Goal: Task Accomplishment & Management: Manage account settings

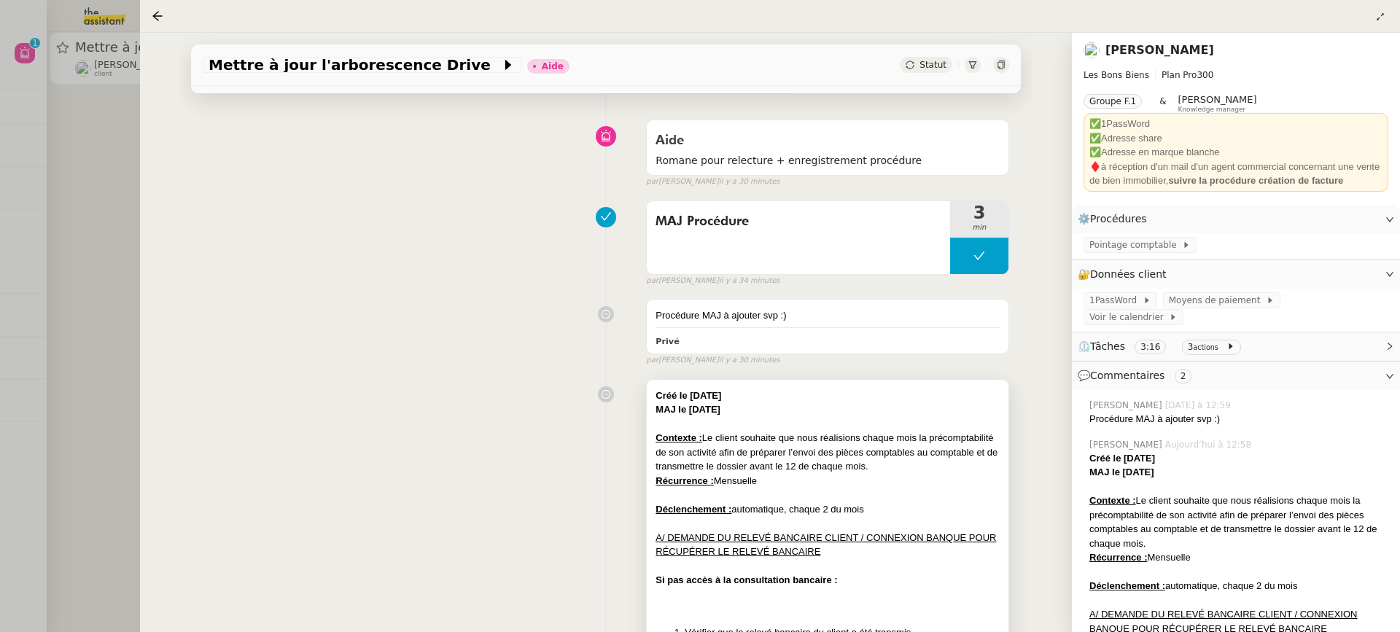
scroll to position [100, 0]
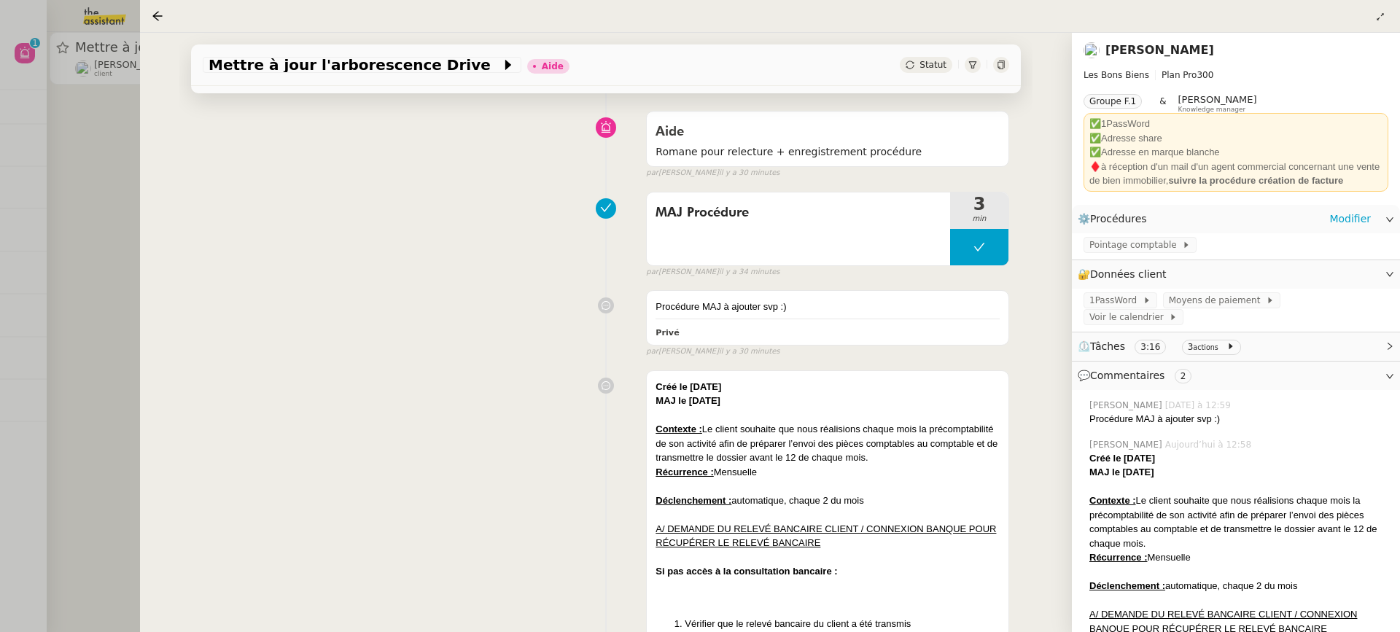
click at [1104, 255] on div "Pointage comptable" at bounding box center [1236, 246] width 328 height 26
click at [1104, 247] on span "Pointage comptable" at bounding box center [1136, 245] width 93 height 15
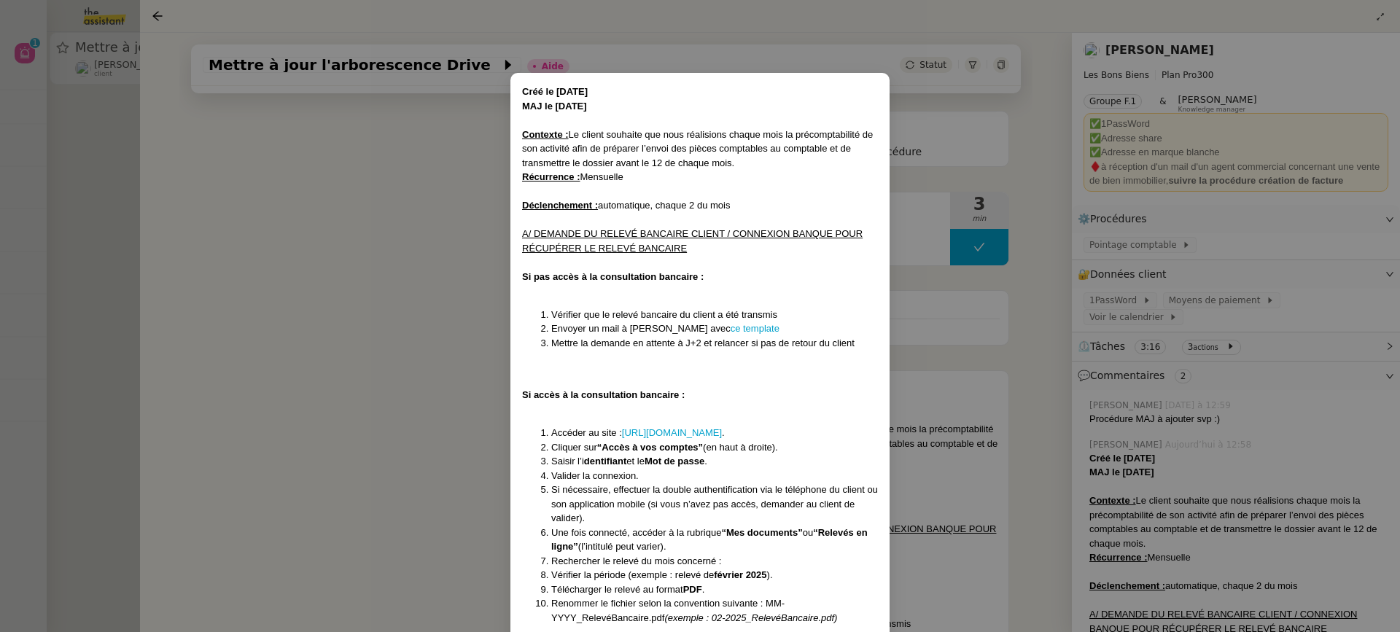
click at [1053, 298] on nz-modal-container "Créé le 03/04/2025 MAJ le 10/04/2025 Contexte : Le client souhaite que nous réa…" at bounding box center [700, 316] width 1400 height 632
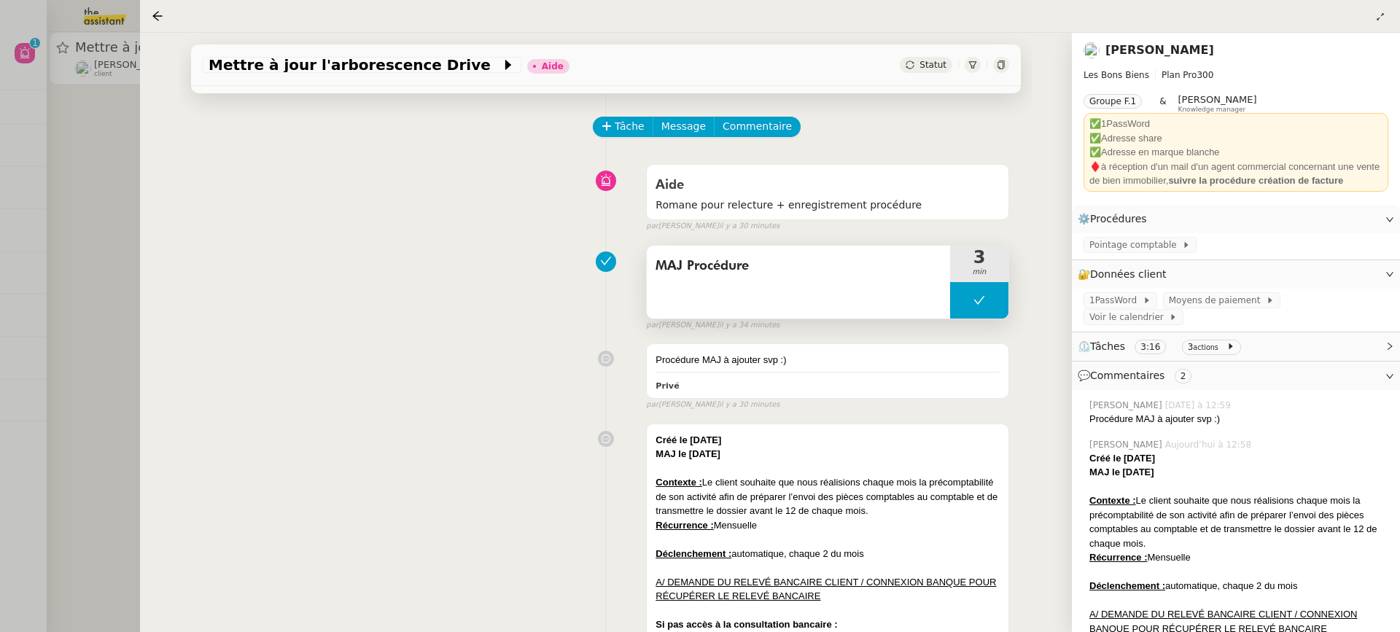
scroll to position [18, 0]
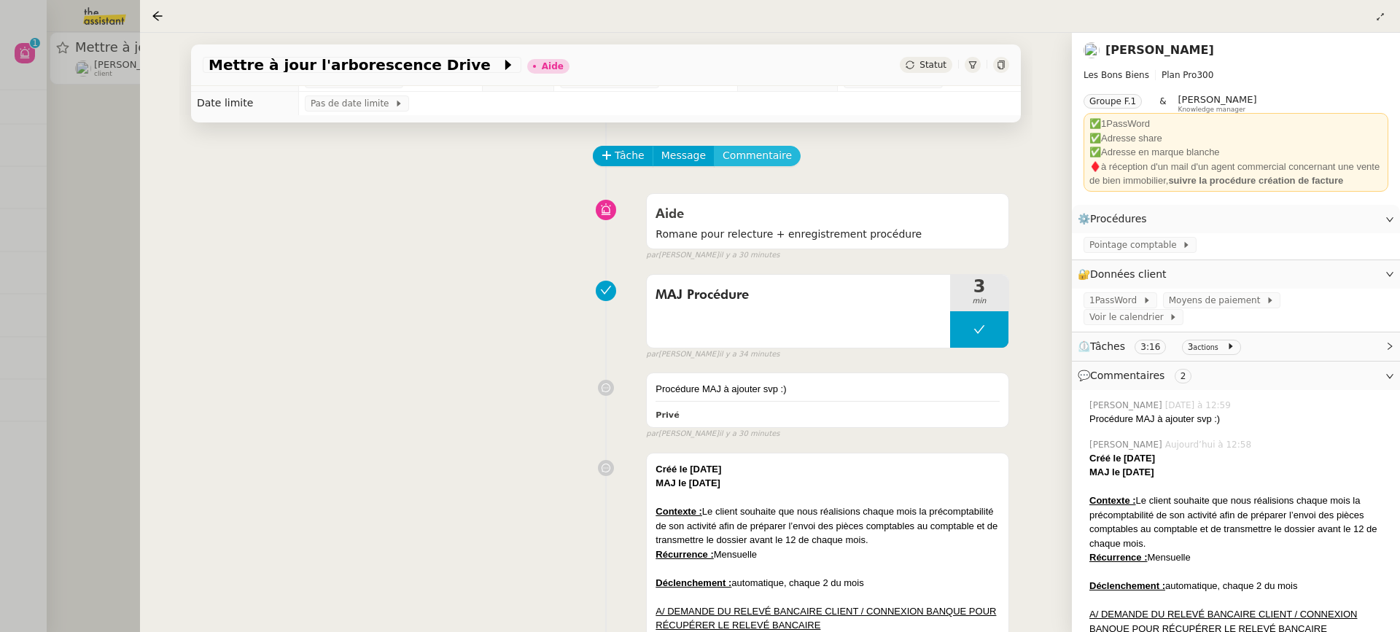
click at [757, 149] on span "Commentaire" at bounding box center [757, 155] width 69 height 17
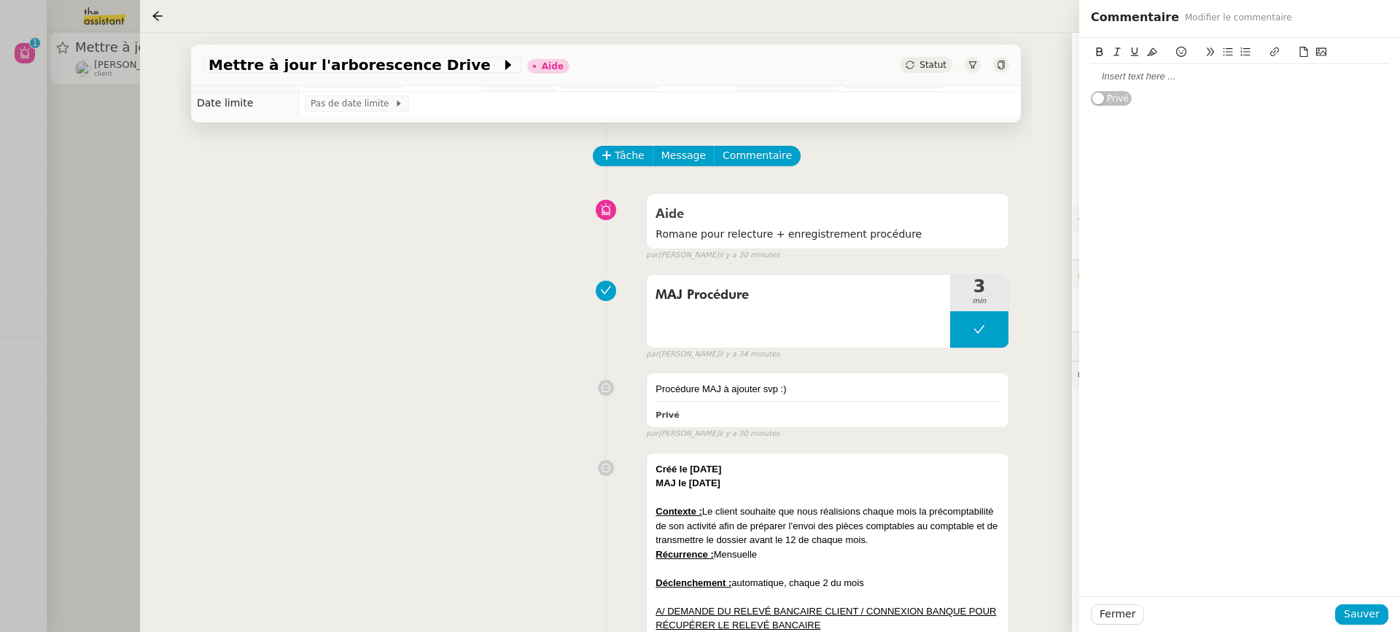
click at [1182, 89] on div at bounding box center [1240, 76] width 298 height 25
click at [1369, 629] on div "Fermer Sauver" at bounding box center [1240, 615] width 321 height 36
click at [1363, 619] on span "Sauver" at bounding box center [1362, 614] width 36 height 17
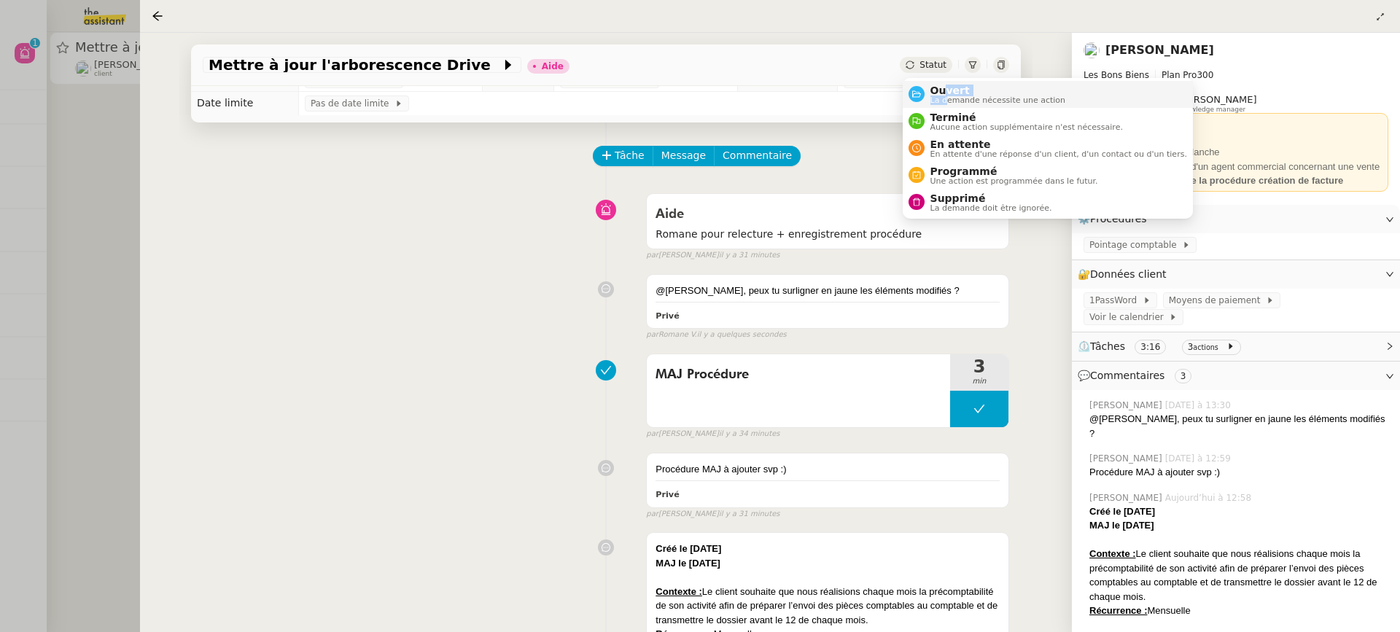
click at [945, 95] on div "Ouvert La demande nécessite une action" at bounding box center [996, 95] width 142 height 20
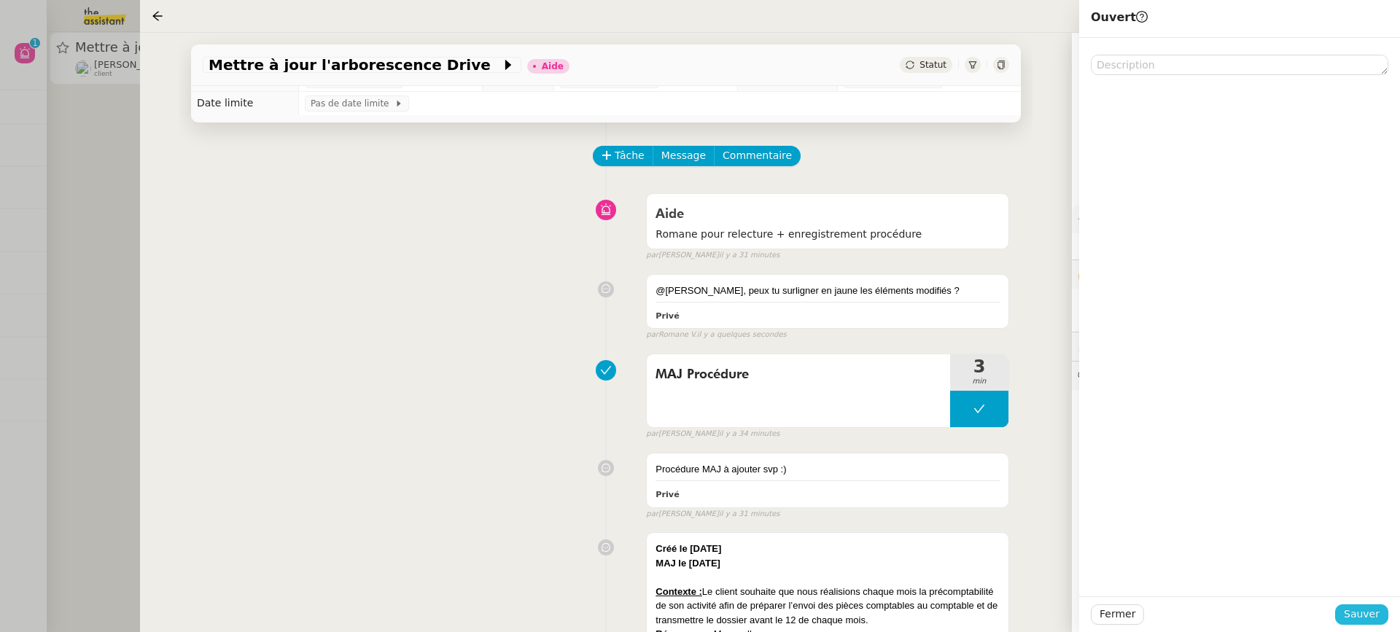
click at [1373, 620] on span "Sauver" at bounding box center [1362, 614] width 36 height 17
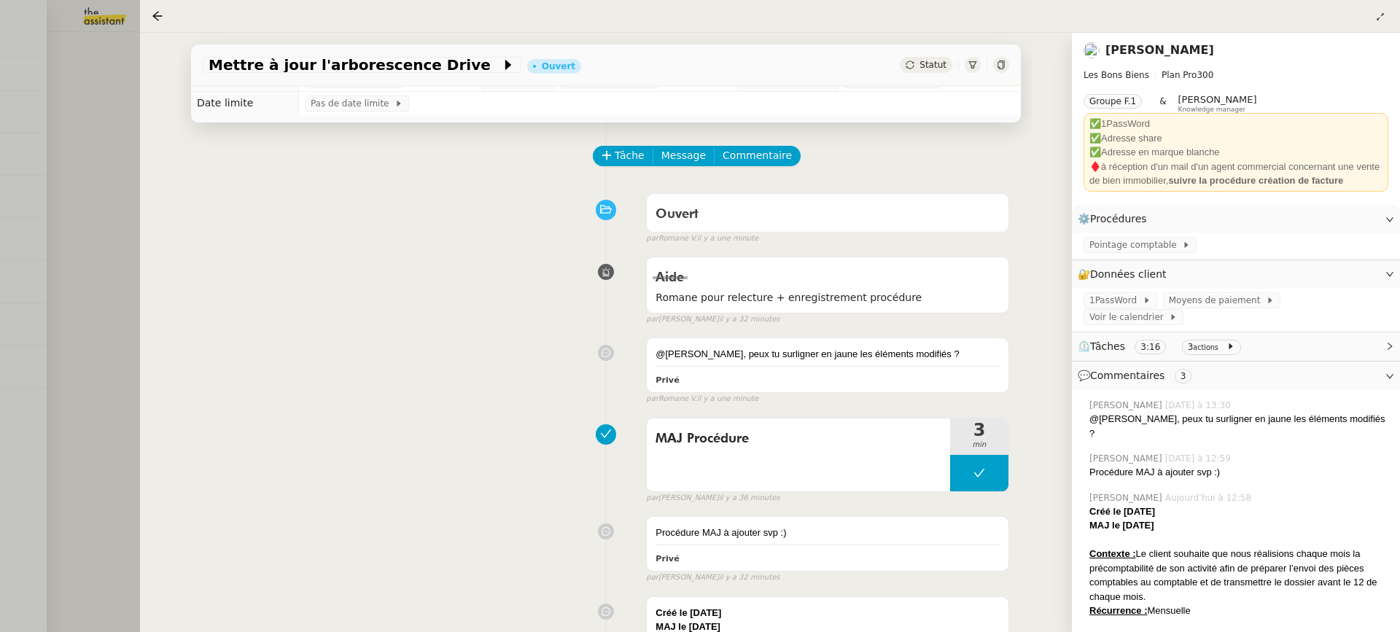
click at [81, 71] on div at bounding box center [700, 316] width 1400 height 632
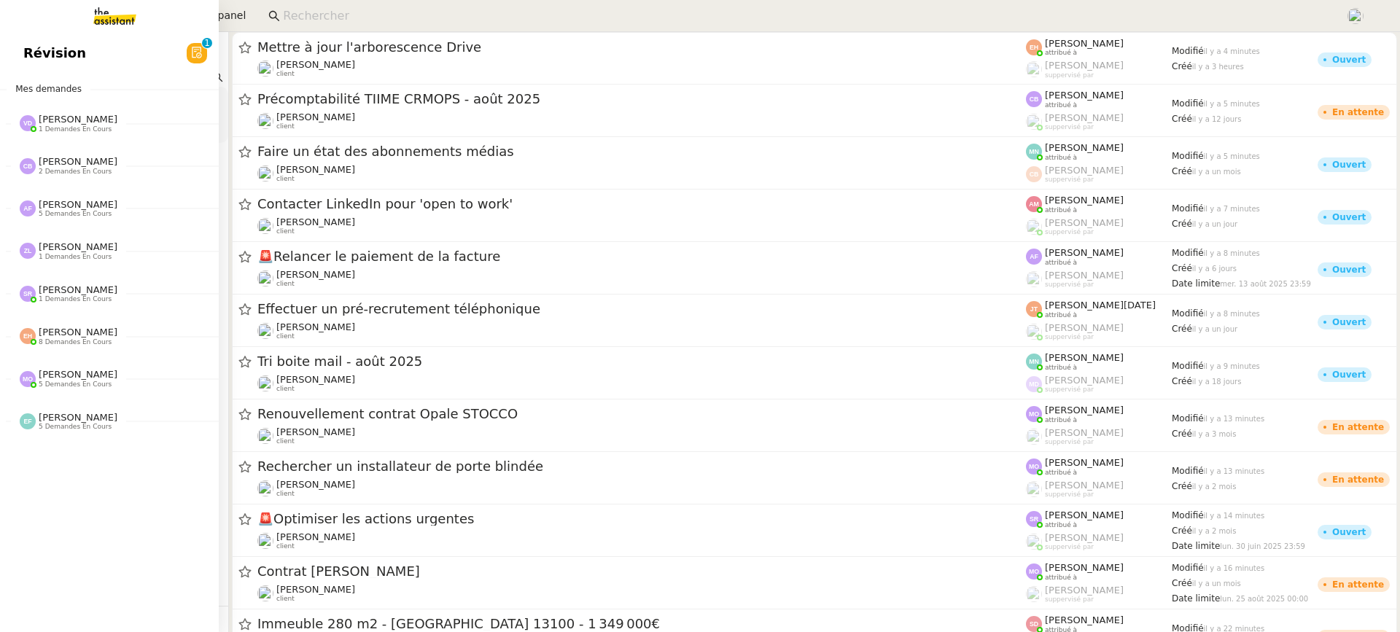
click at [35, 58] on link "Révision 0 1 2 3 4 5 6 7 8 9" at bounding box center [109, 53] width 219 height 34
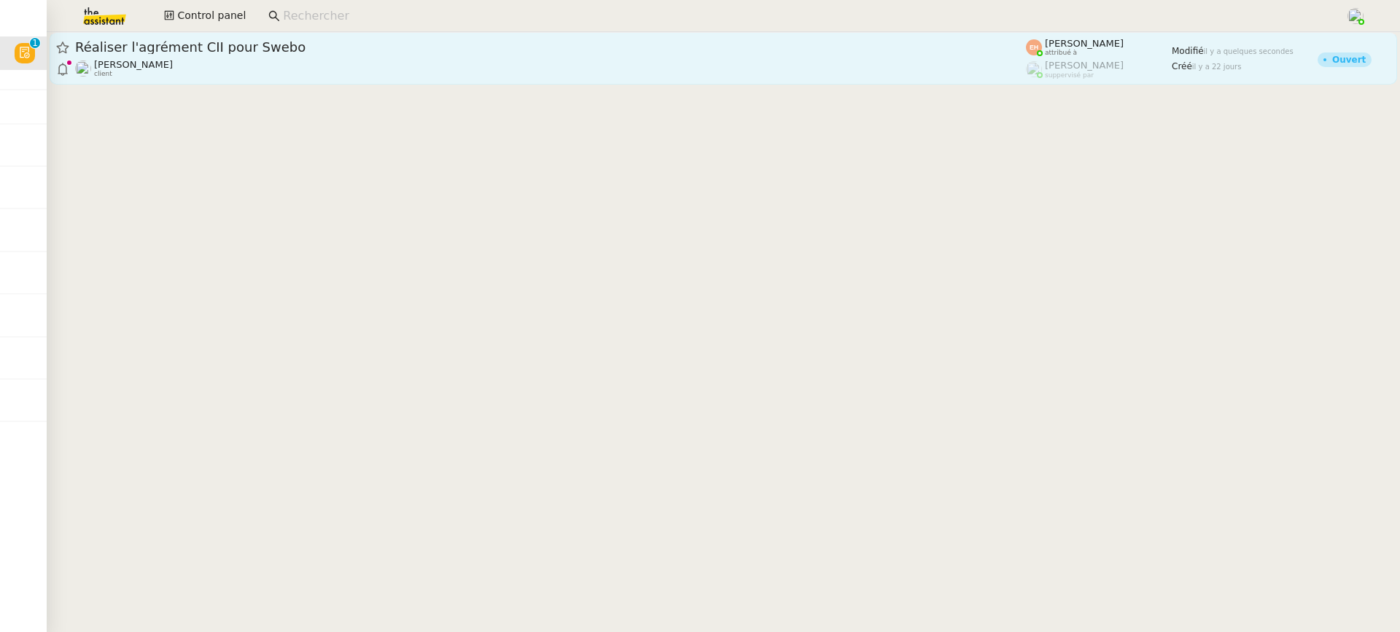
click at [435, 66] on div "Colin Chaffotte client" at bounding box center [550, 68] width 951 height 19
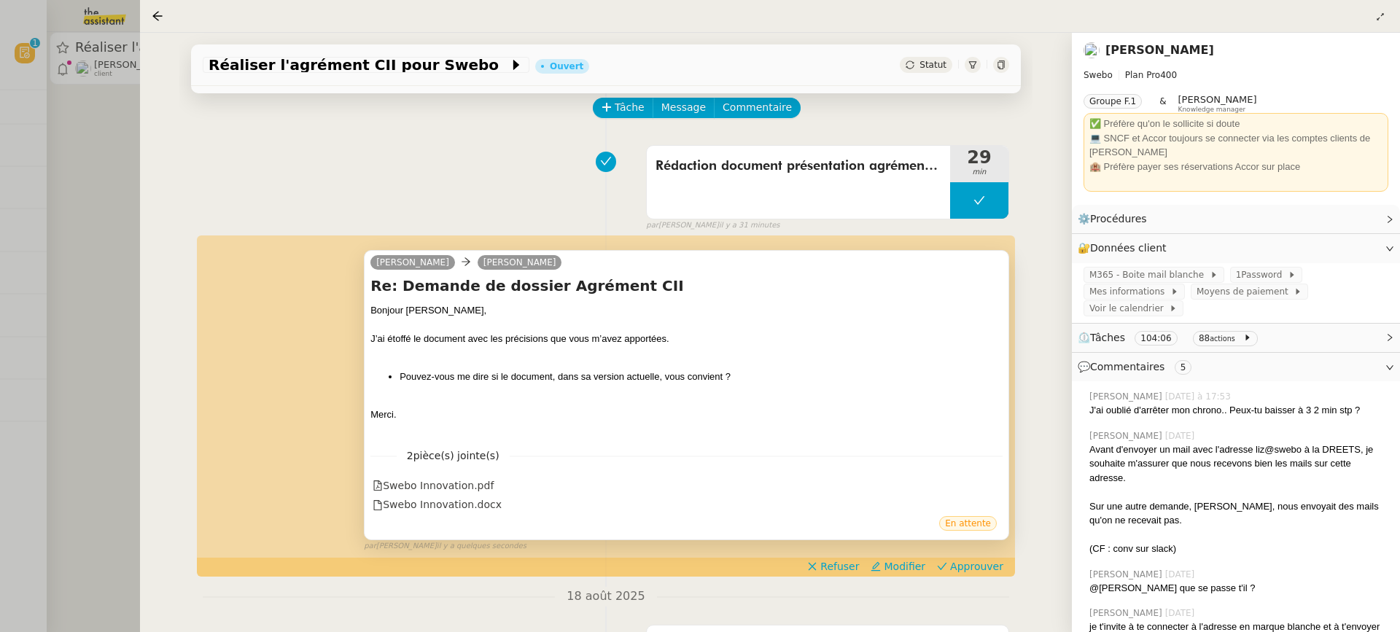
scroll to position [65, 0]
click at [487, 486] on div "Swebo Innovation.pdf" at bounding box center [433, 487] width 121 height 17
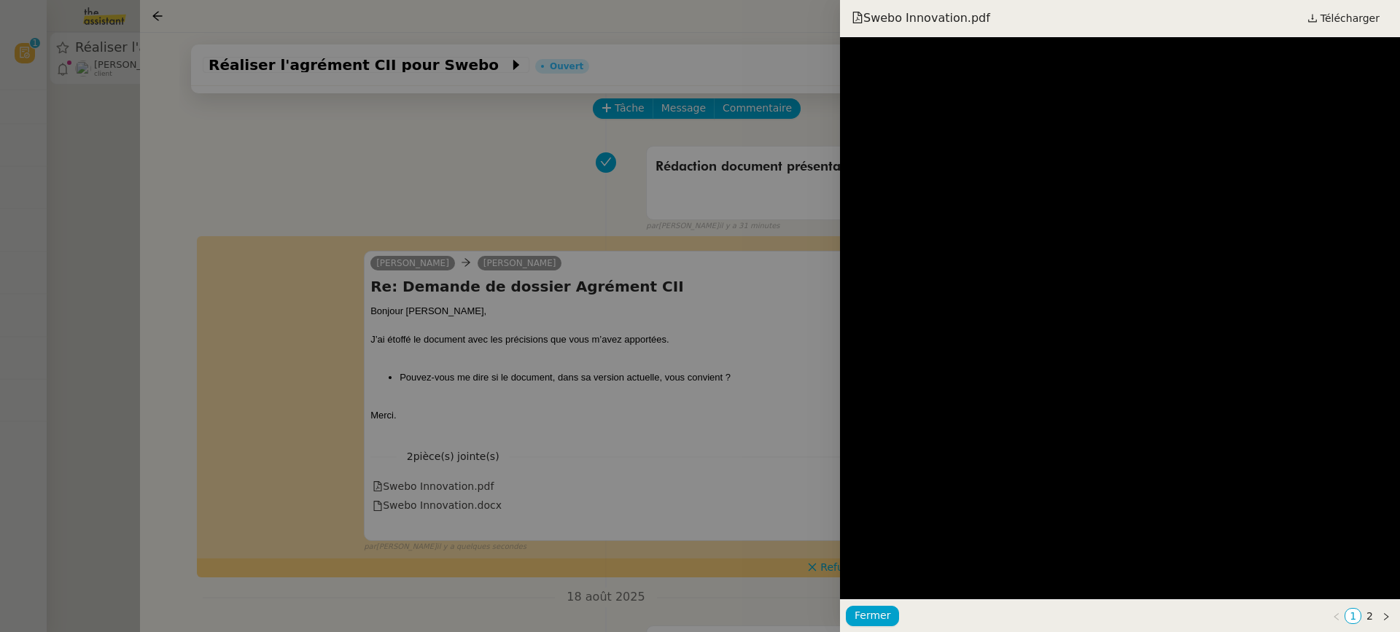
click at [630, 336] on div at bounding box center [700, 316] width 1400 height 632
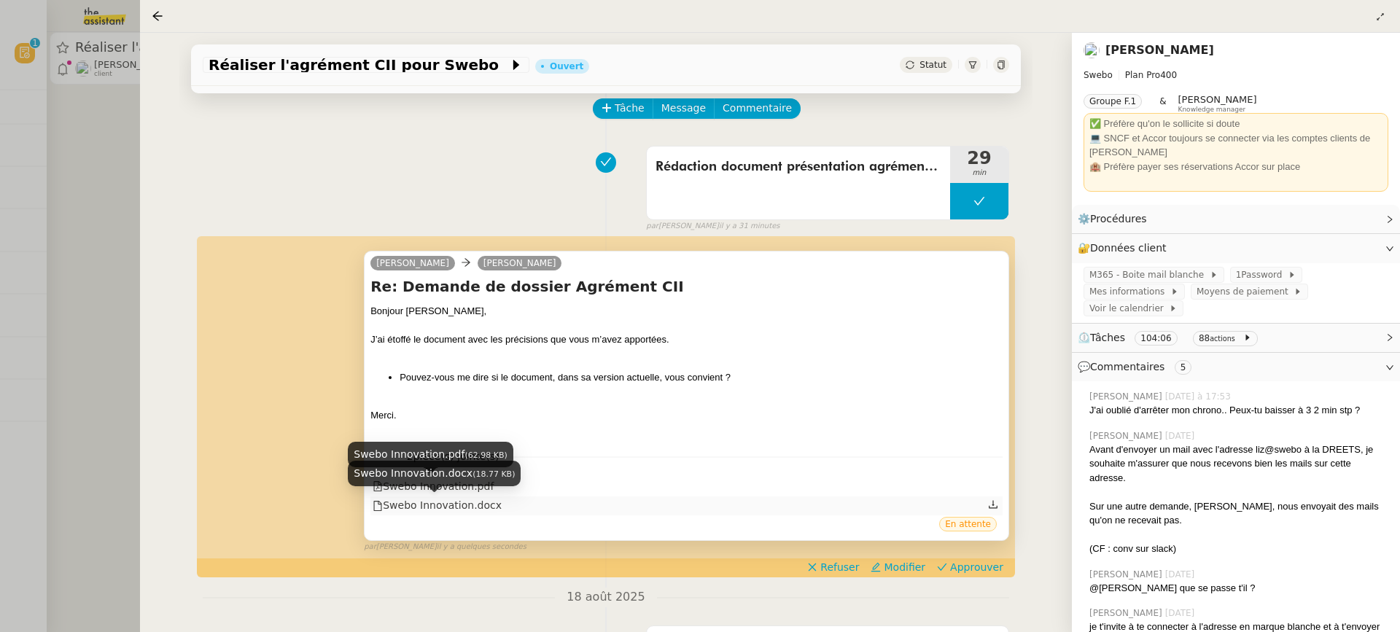
click at [424, 507] on div "Swebo Innovation.docx" at bounding box center [437, 505] width 129 height 17
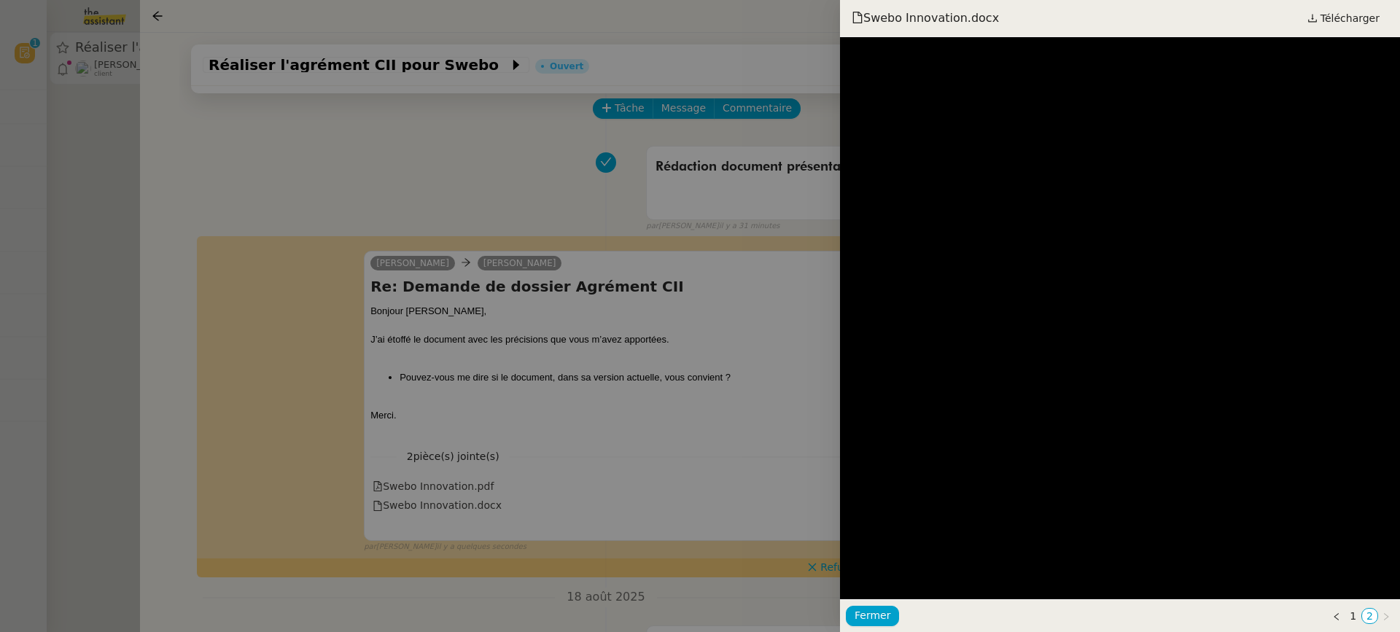
drag, startPoint x: 667, startPoint y: 323, endPoint x: 654, endPoint y: 325, distance: 12.5
click at [654, 326] on div at bounding box center [700, 316] width 1400 height 632
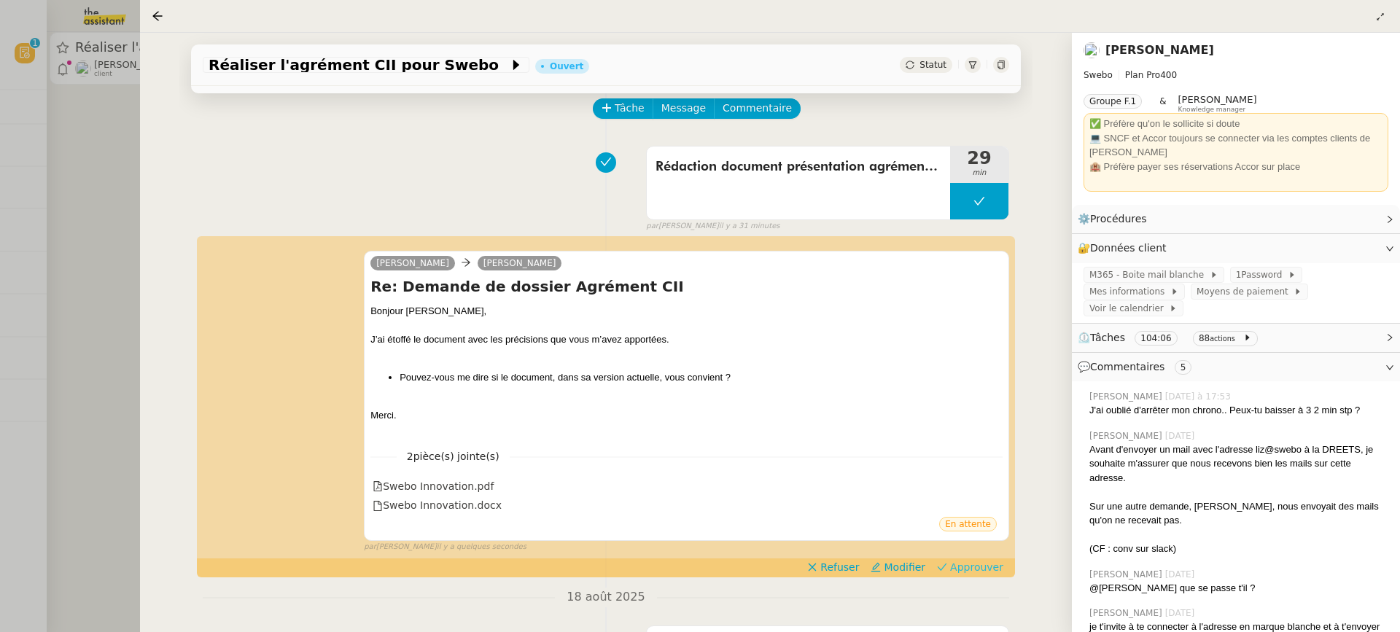
click at [988, 570] on span "Approuver" at bounding box center [976, 567] width 53 height 15
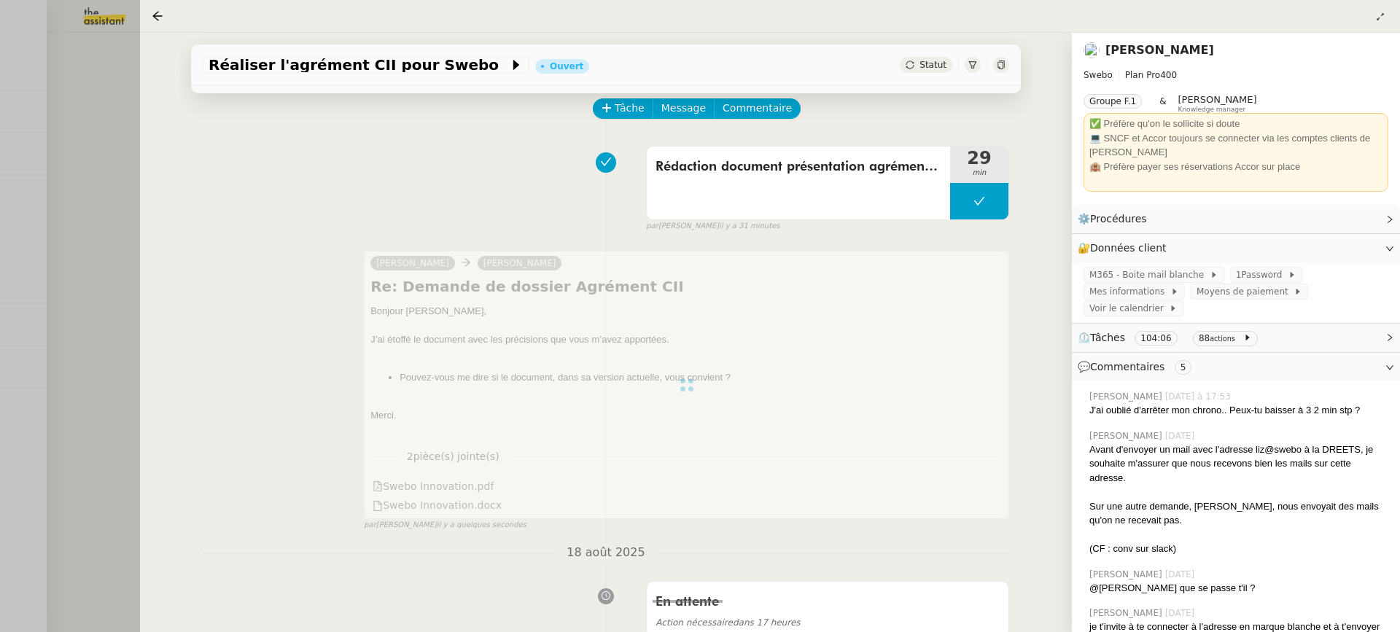
click at [27, 172] on div at bounding box center [700, 316] width 1400 height 632
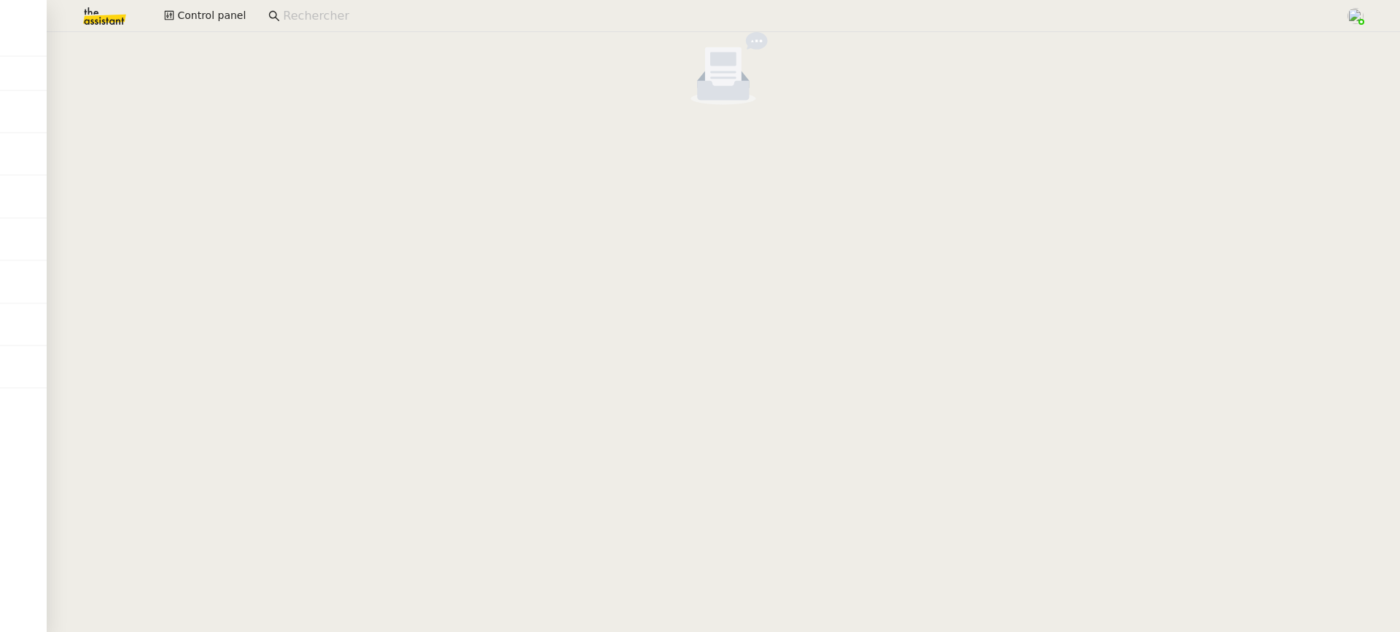
click at [207, 27] on div "Control panel" at bounding box center [700, 16] width 1328 height 32
click at [222, 4] on div "Control panel" at bounding box center [700, 16] width 1328 height 32
click at [234, 20] on span "Control panel" at bounding box center [211, 15] width 69 height 17
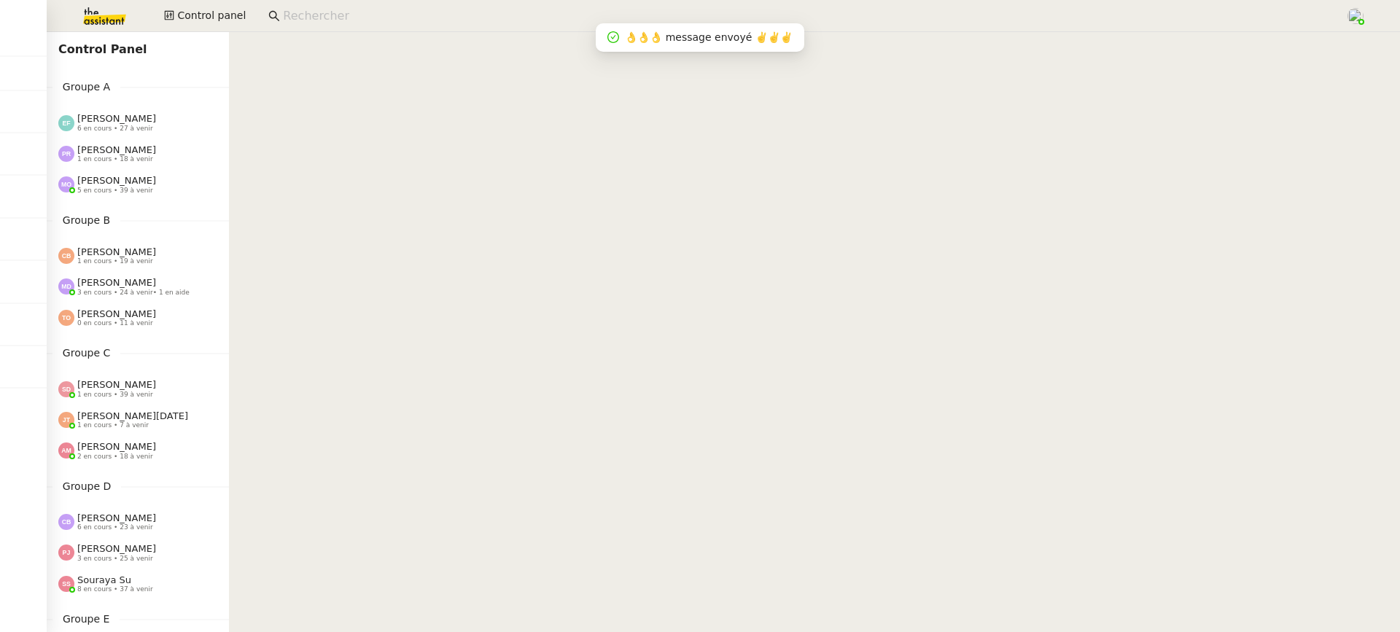
drag, startPoint x: 158, startPoint y: 199, endPoint x: 158, endPoint y: 171, distance: 28.4
click at [158, 200] on div "Marie Orsoni 5 en cours • 39 à venir" at bounding box center [138, 184] width 182 height 31
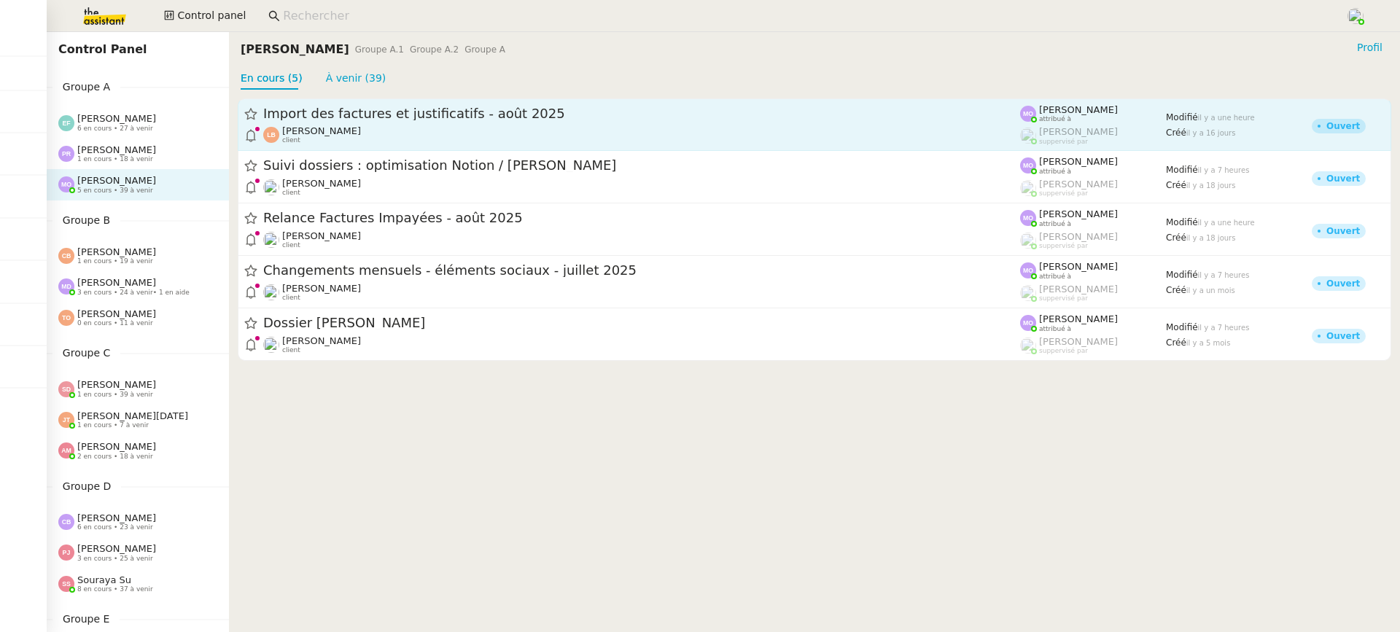
click at [389, 113] on span "Import des factures et justificatifs - août 2025" at bounding box center [641, 113] width 757 height 13
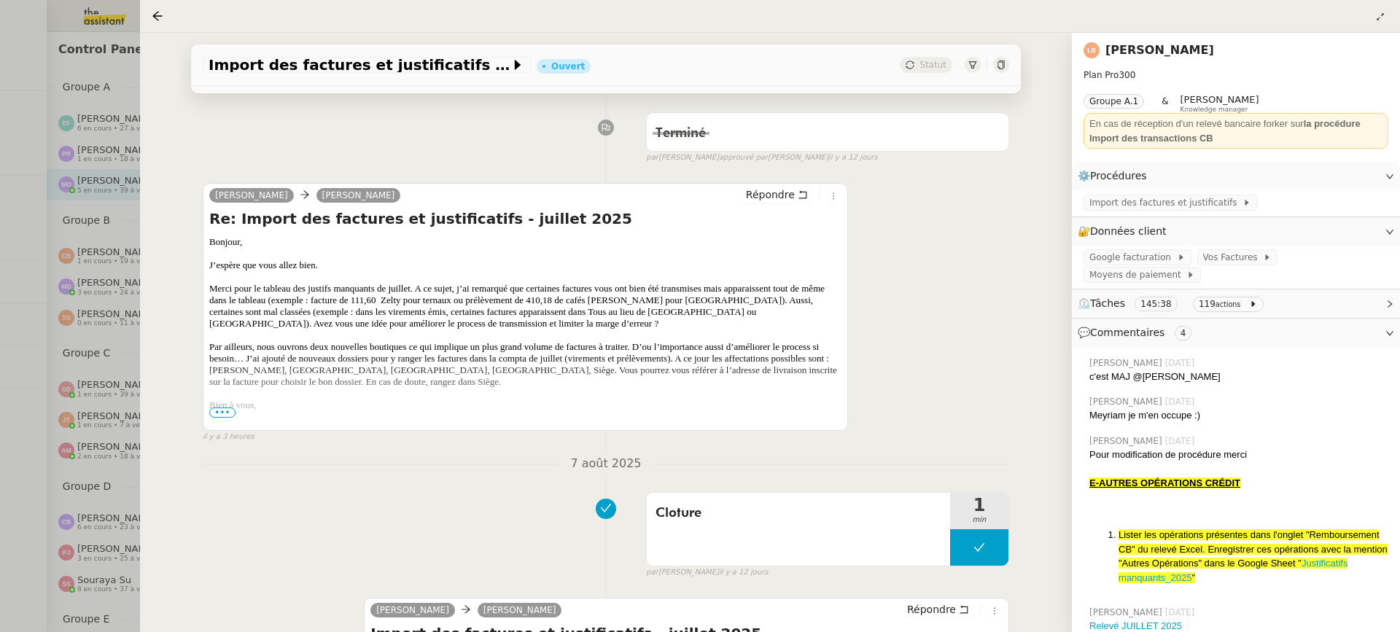
scroll to position [249, 0]
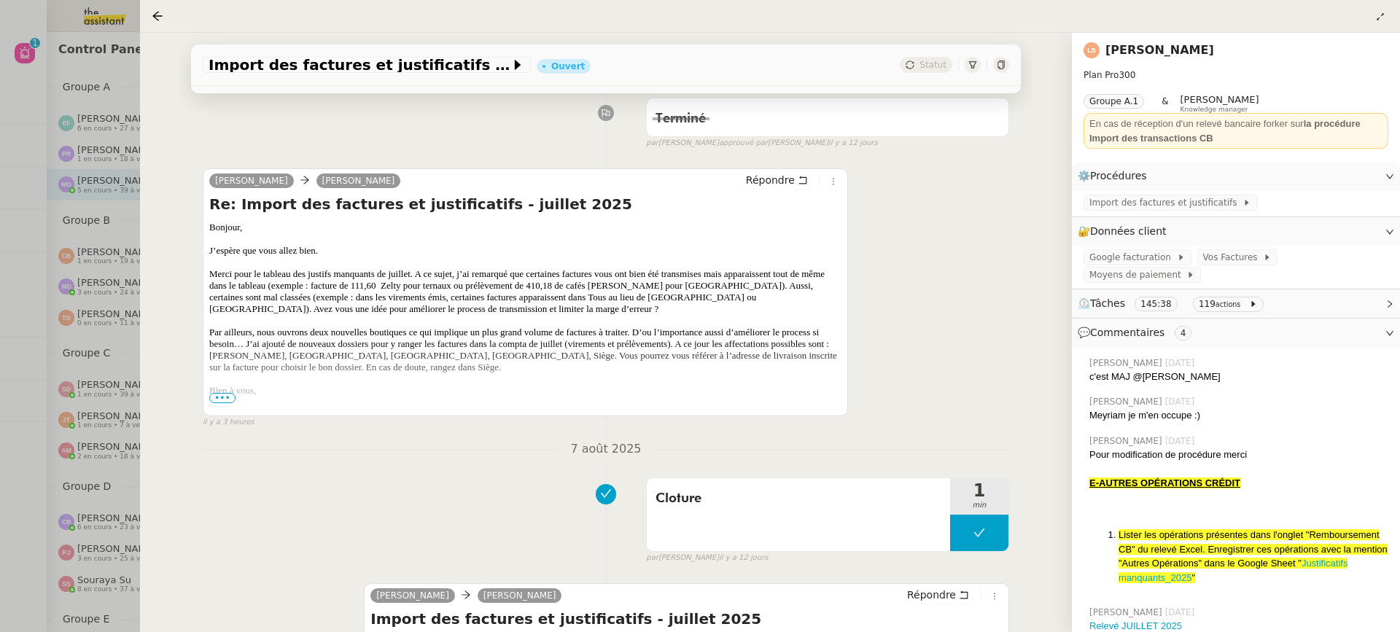
click at [44, 54] on div at bounding box center [700, 316] width 1400 height 632
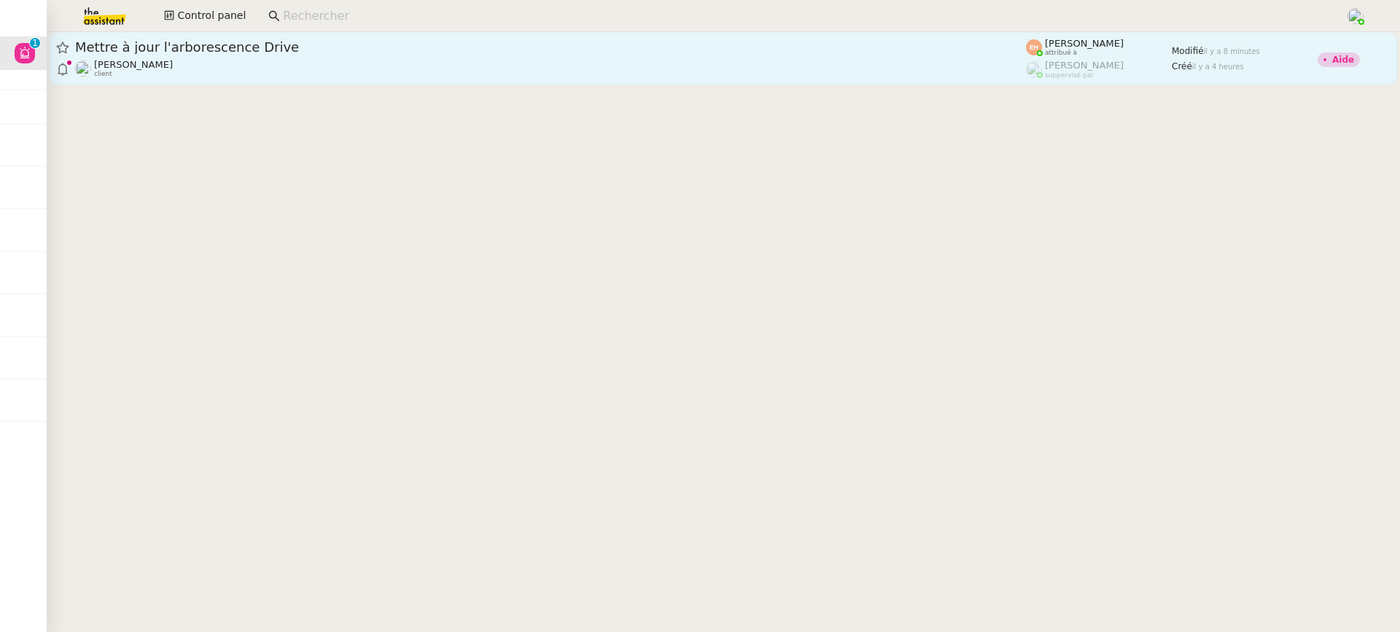
click at [597, 48] on span "Mettre à jour l'arborescence Drive" at bounding box center [550, 47] width 951 height 13
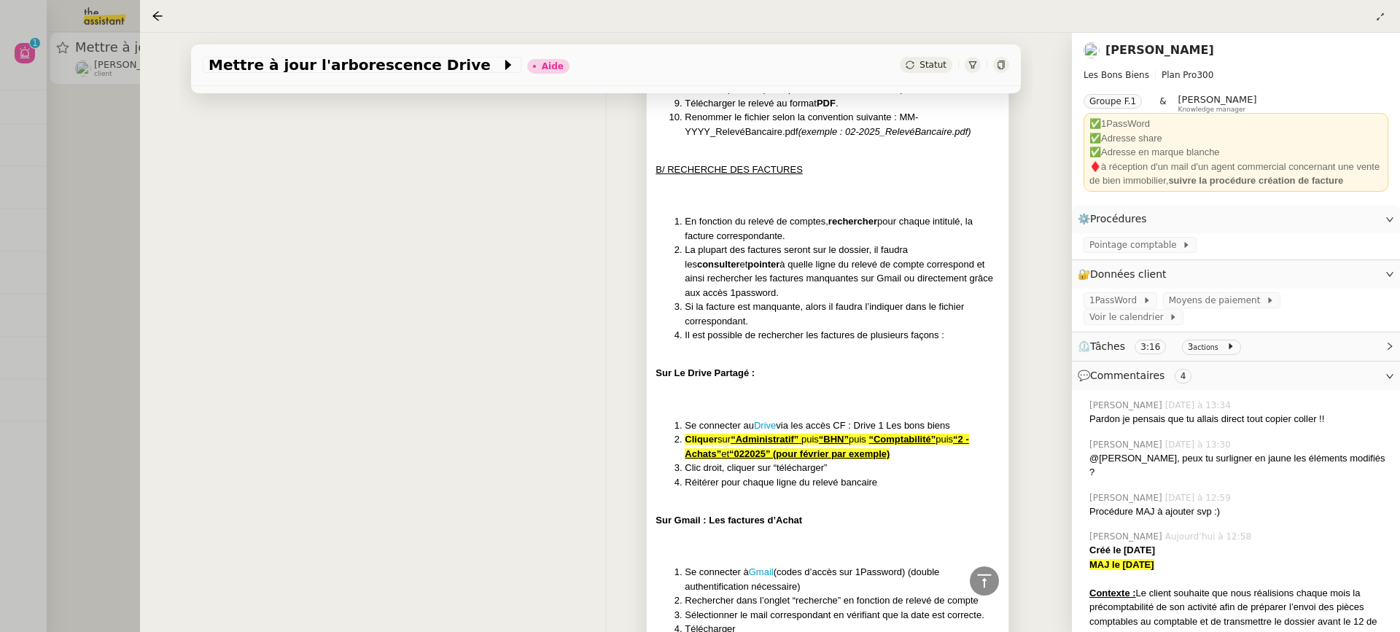
scroll to position [1233, 0]
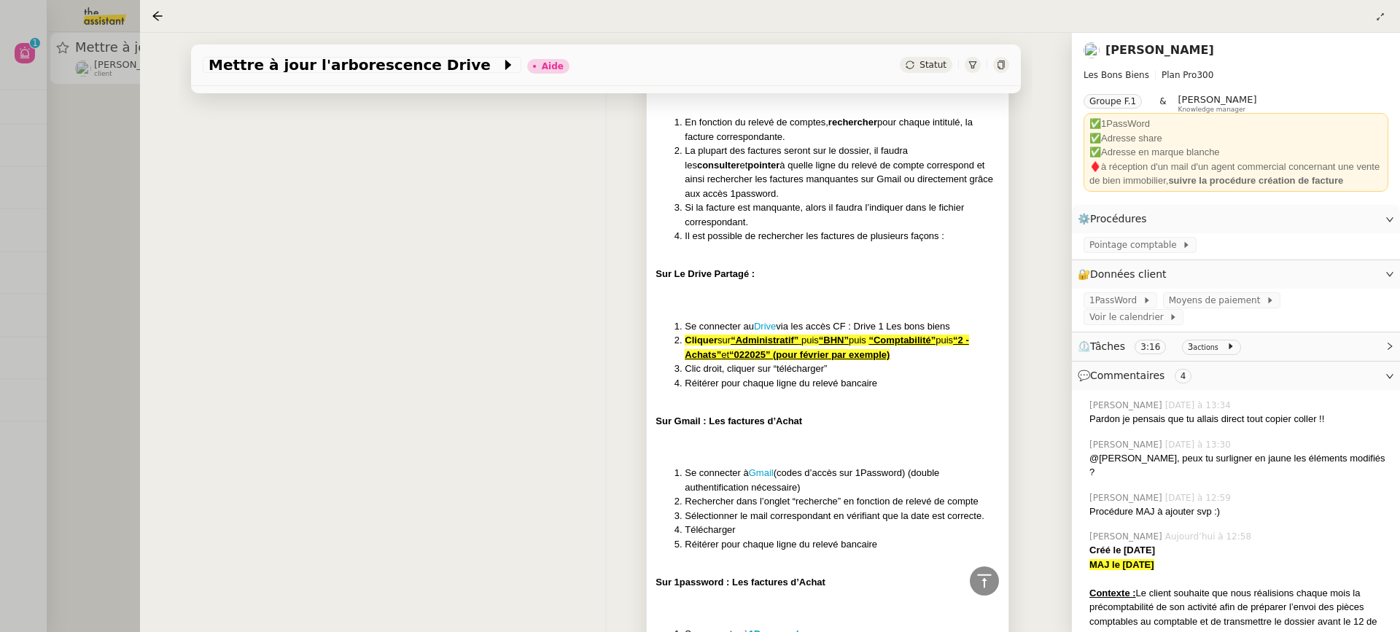
click at [852, 385] on li "Réitérer pour chaque ligne du relevé bancaire" at bounding box center [842, 383] width 315 height 15
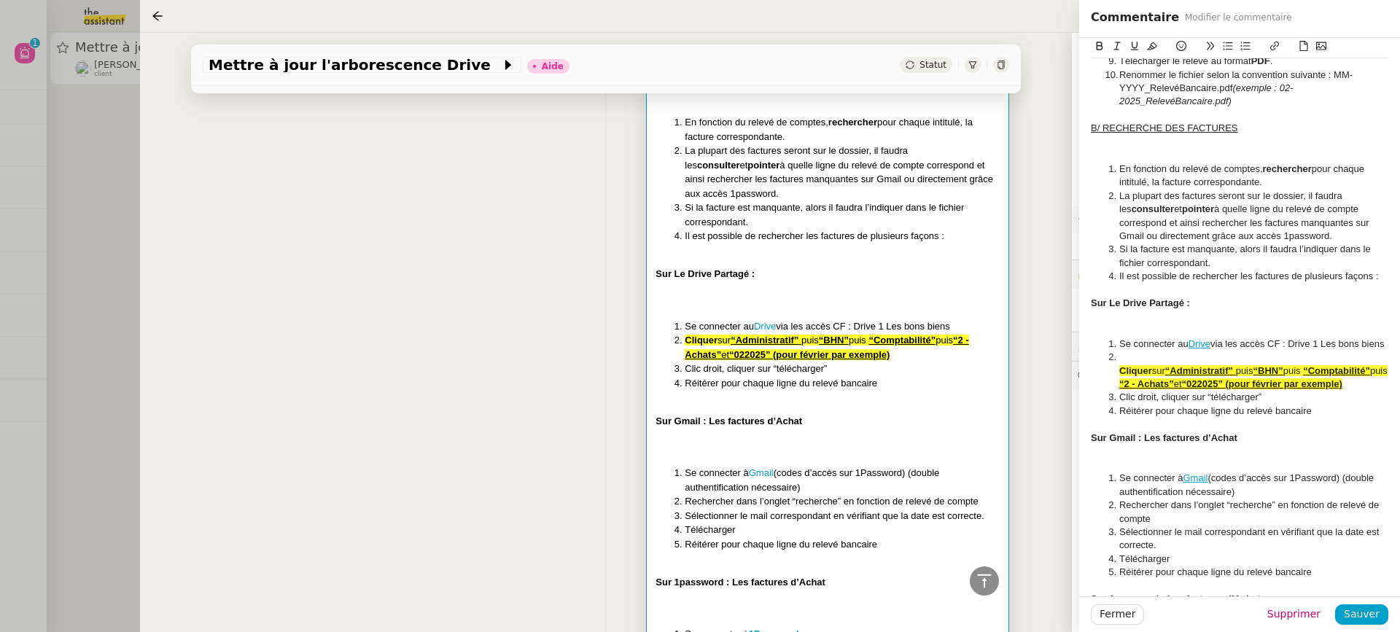
scroll to position [584, 0]
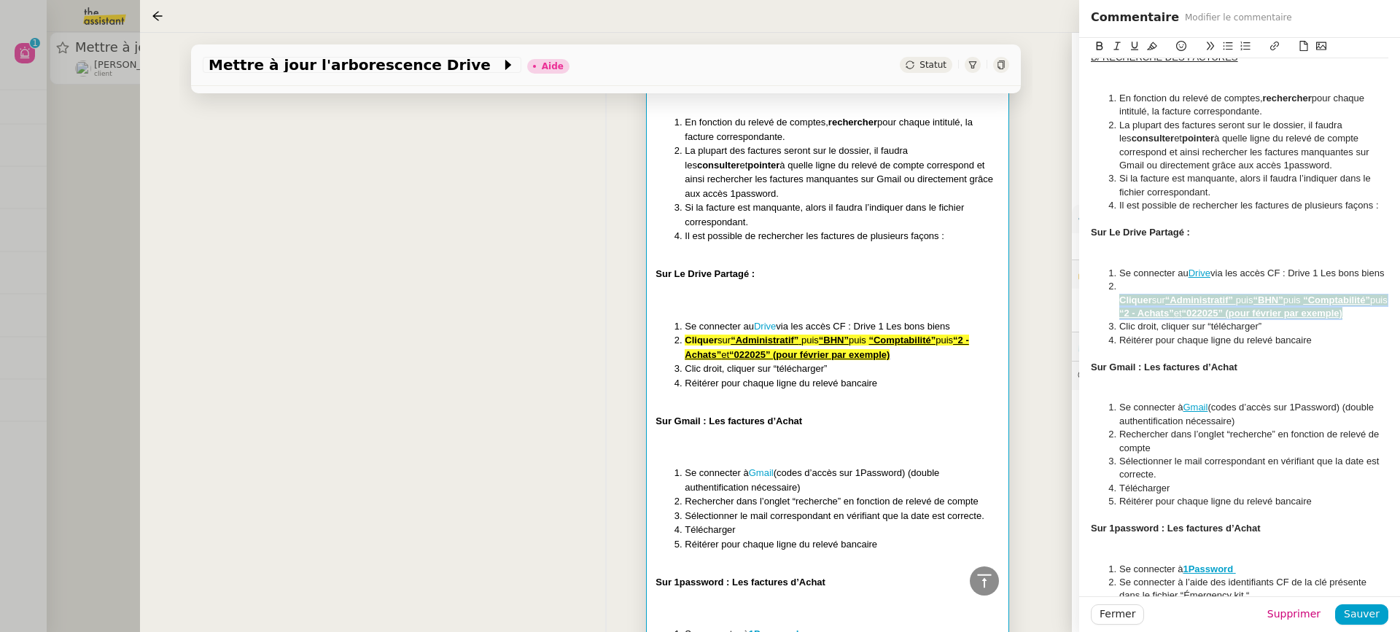
drag, startPoint x: 1375, startPoint y: 330, endPoint x: 1101, endPoint y: 314, distance: 274.8
click at [1101, 314] on ol "Se connecter au Drive via les accès CF : Drive 1 Les bons biens Cliquer sur “Ad…" at bounding box center [1240, 307] width 298 height 81
copy li "Cliquer sur “Administratif” puis “BHN” puis “Comptabilité” puis “2 - Achats” et…"
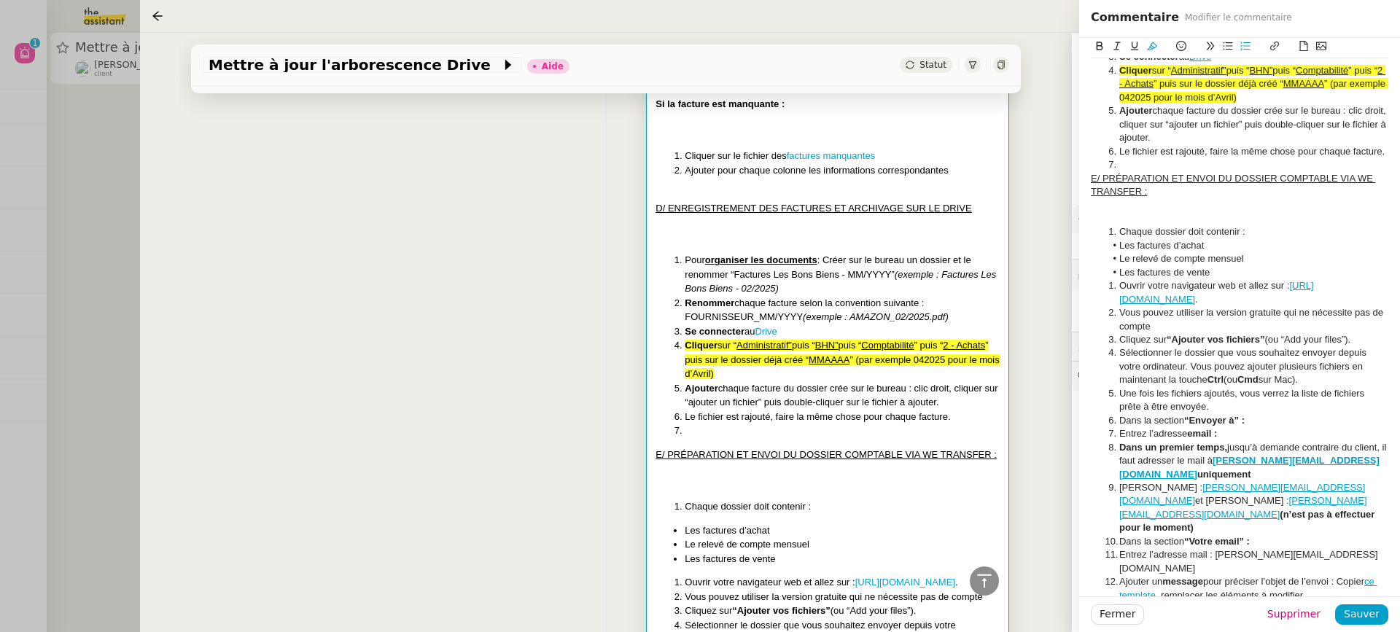
scroll to position [1256, 0]
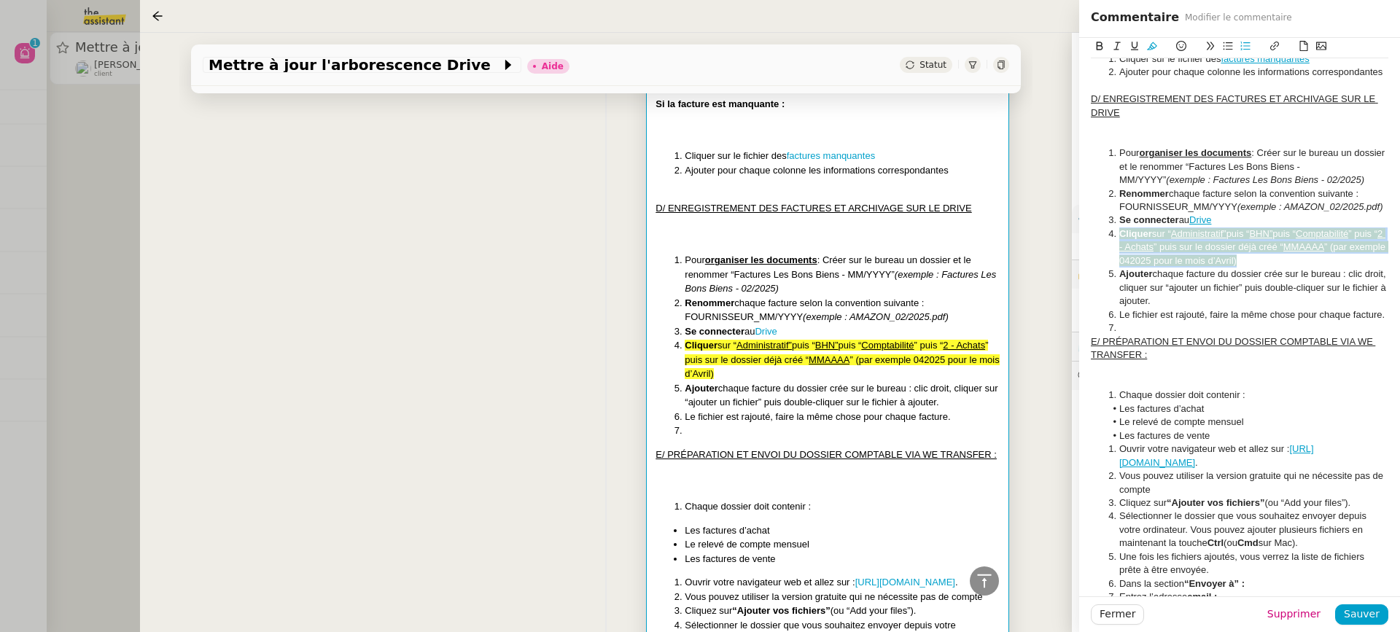
drag, startPoint x: 1288, startPoint y: 278, endPoint x: 1109, endPoint y: 250, distance: 180.8
click at [1109, 251] on li "Cliquer sur “ Administratif” puis “ BHN” puis “ Comptabilité ” puis “ 2 - Achat…" at bounding box center [1248, 248] width 284 height 40
copy li "Cliquer sur “ Administratif” puis “ BHN” puis “ Comptabilité ” puis “ 2 - Achat…"
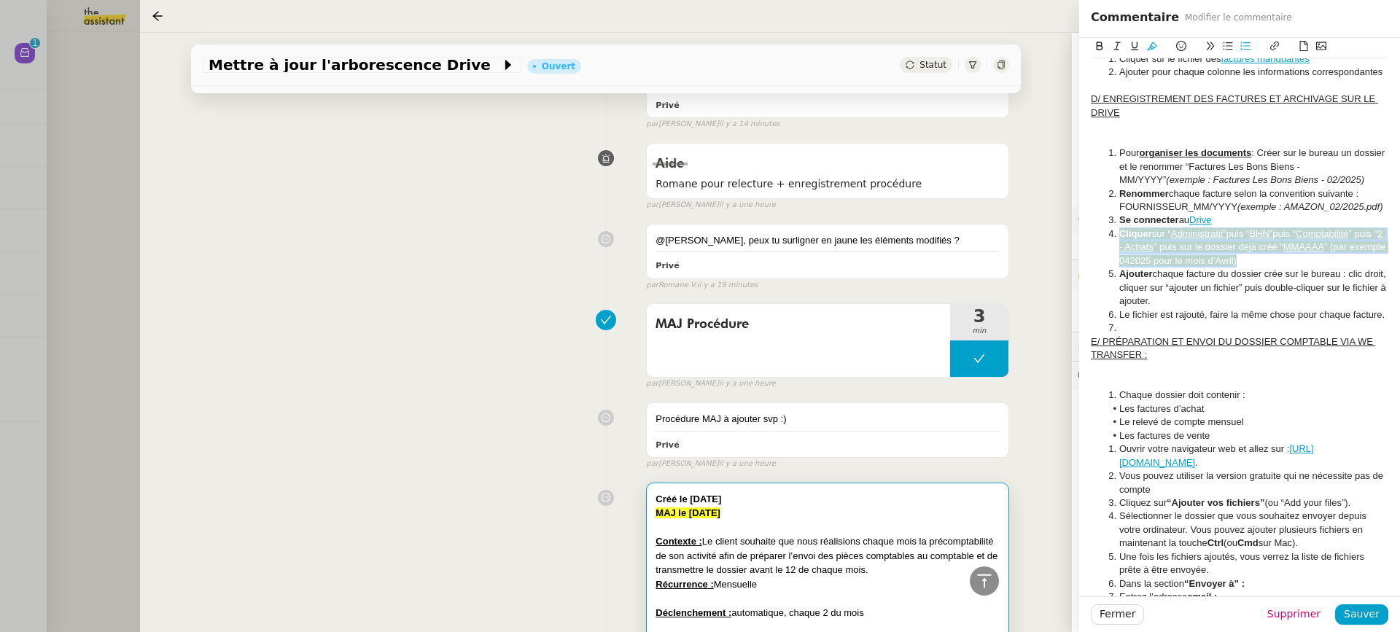
scroll to position [612, 0]
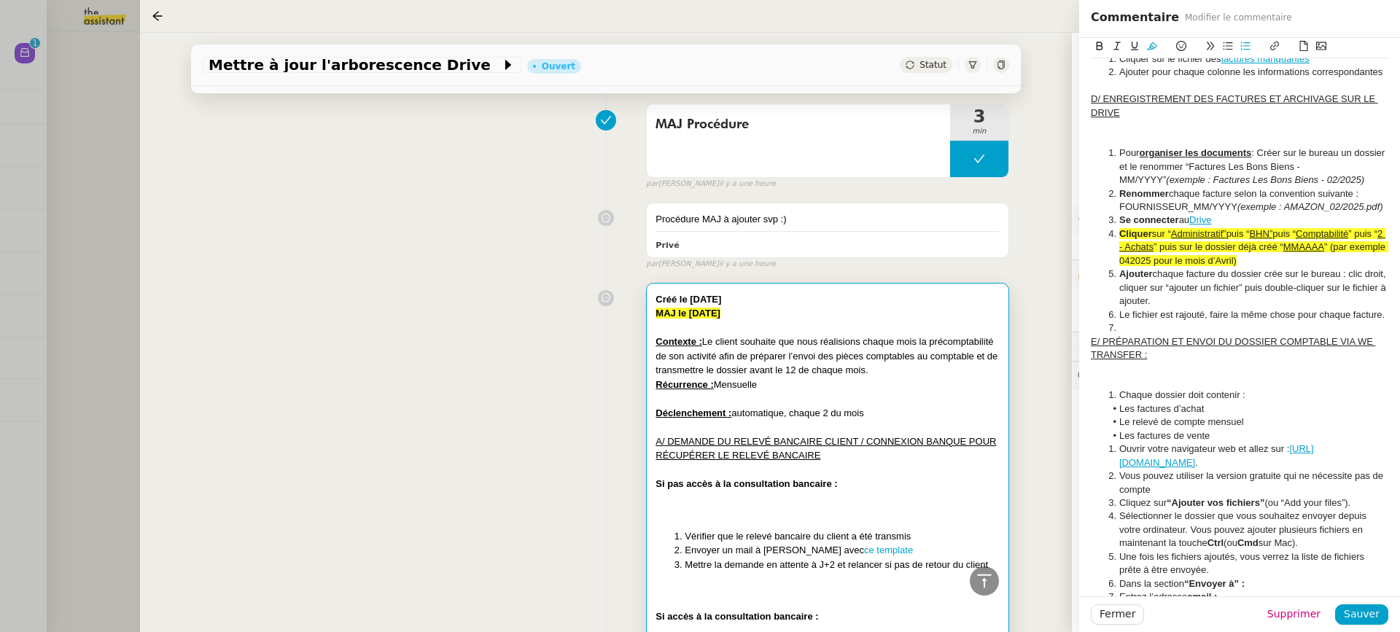
drag, startPoint x: 20, startPoint y: 108, endPoint x: 20, endPoint y: 101, distance: 7.3
click at [20, 108] on div at bounding box center [700, 316] width 1400 height 632
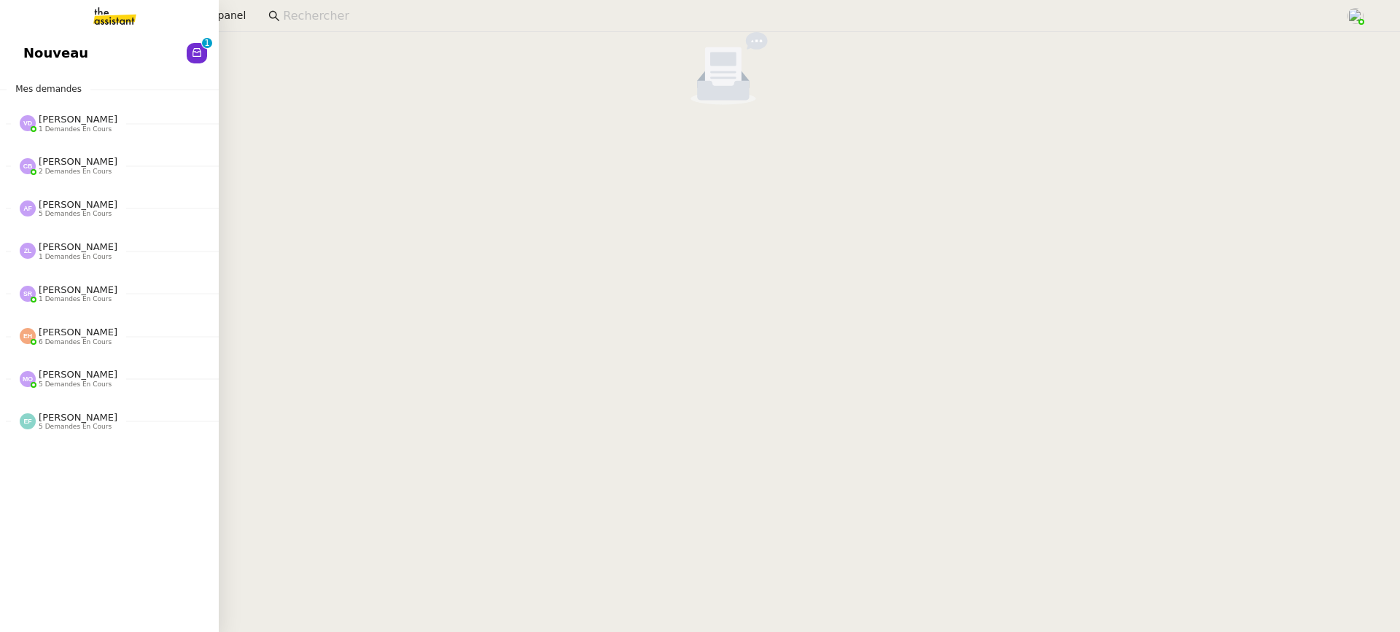
click at [19, 65] on link "Nouveau 0 1 2 3 4 5 6 7 8 9" at bounding box center [109, 53] width 219 height 34
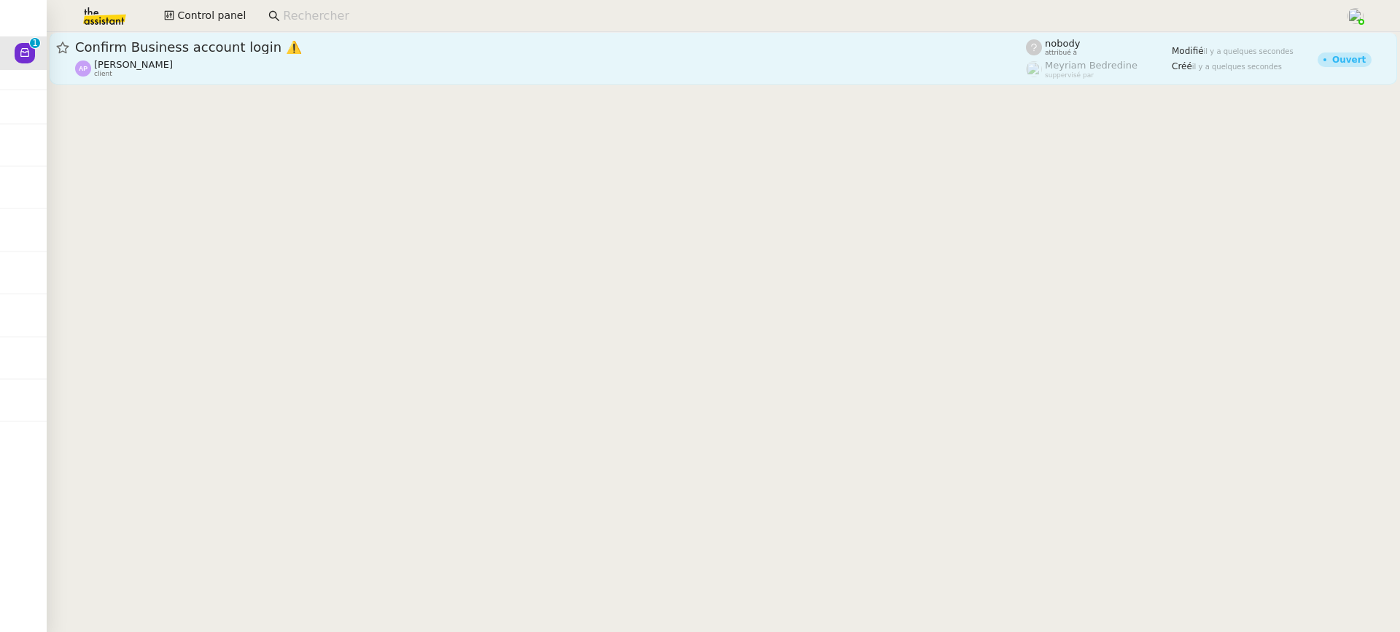
click at [311, 42] on span "Confirm Business account login ⚠️" at bounding box center [550, 47] width 951 height 13
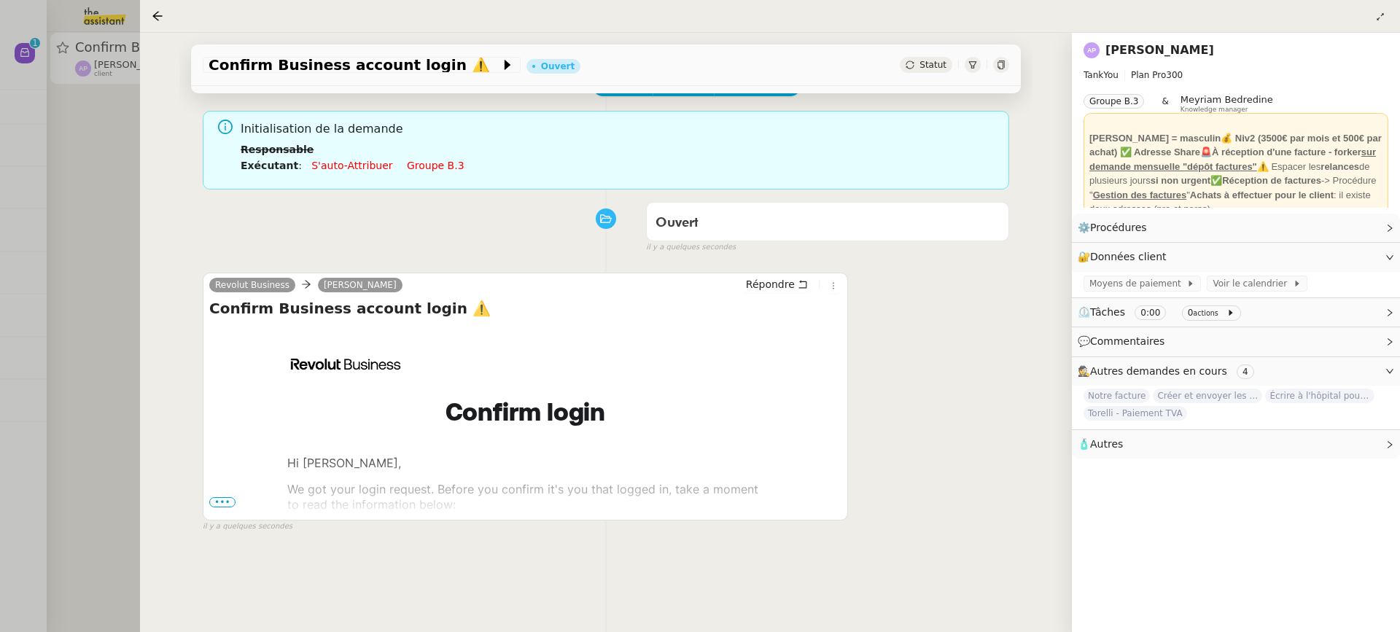
scroll to position [120, 0]
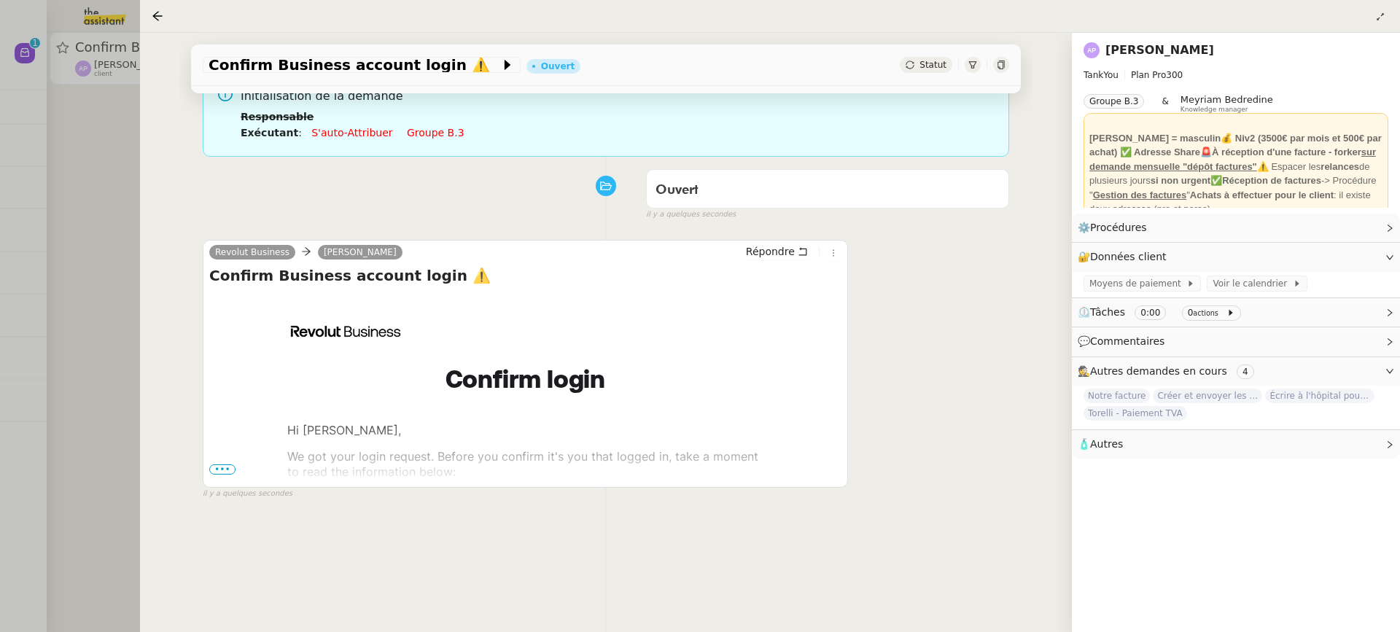
click at [225, 470] on span "•••" at bounding box center [222, 470] width 26 height 10
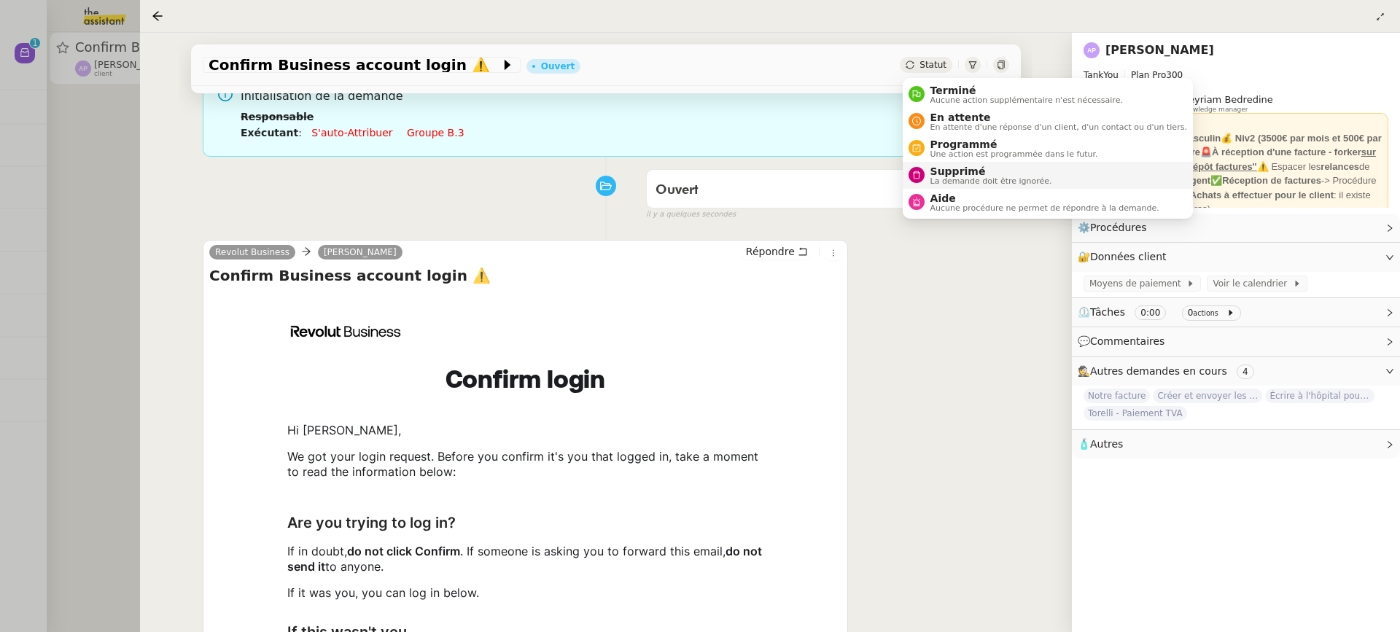
click at [991, 190] on li "Aide Aucune procédure ne permet de répondre à la demande." at bounding box center [1048, 202] width 290 height 27
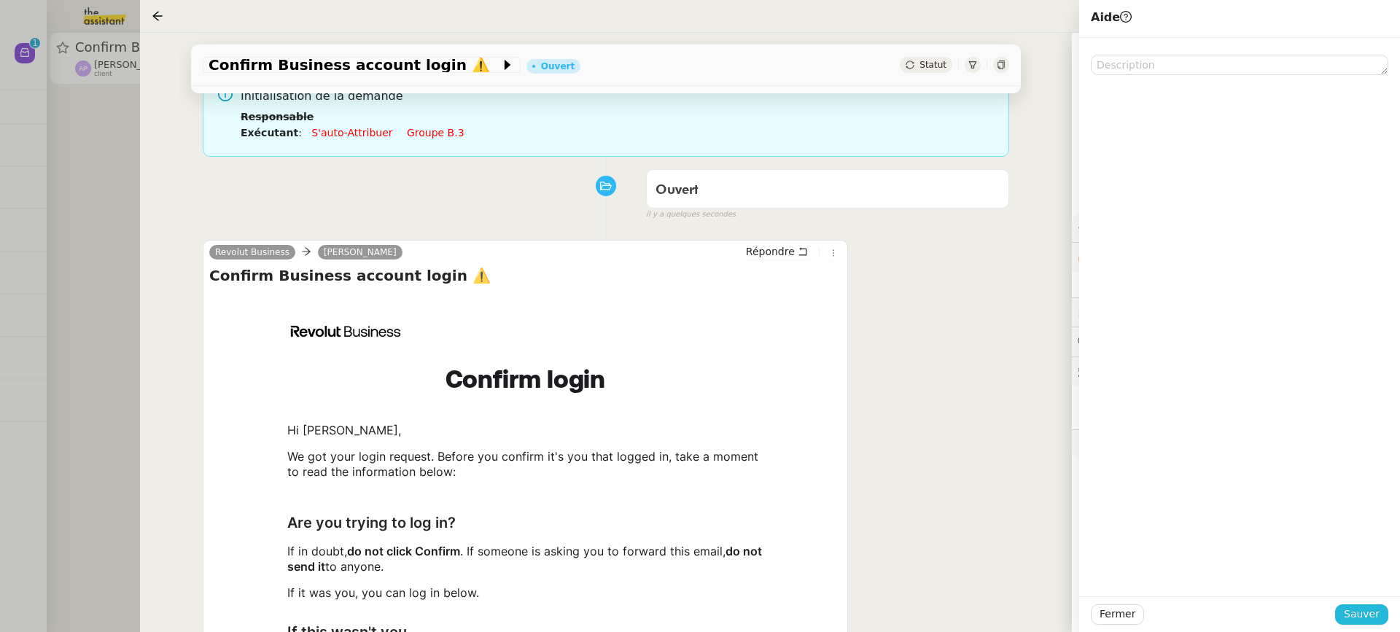
click at [1370, 616] on span "Sauver" at bounding box center [1362, 614] width 36 height 17
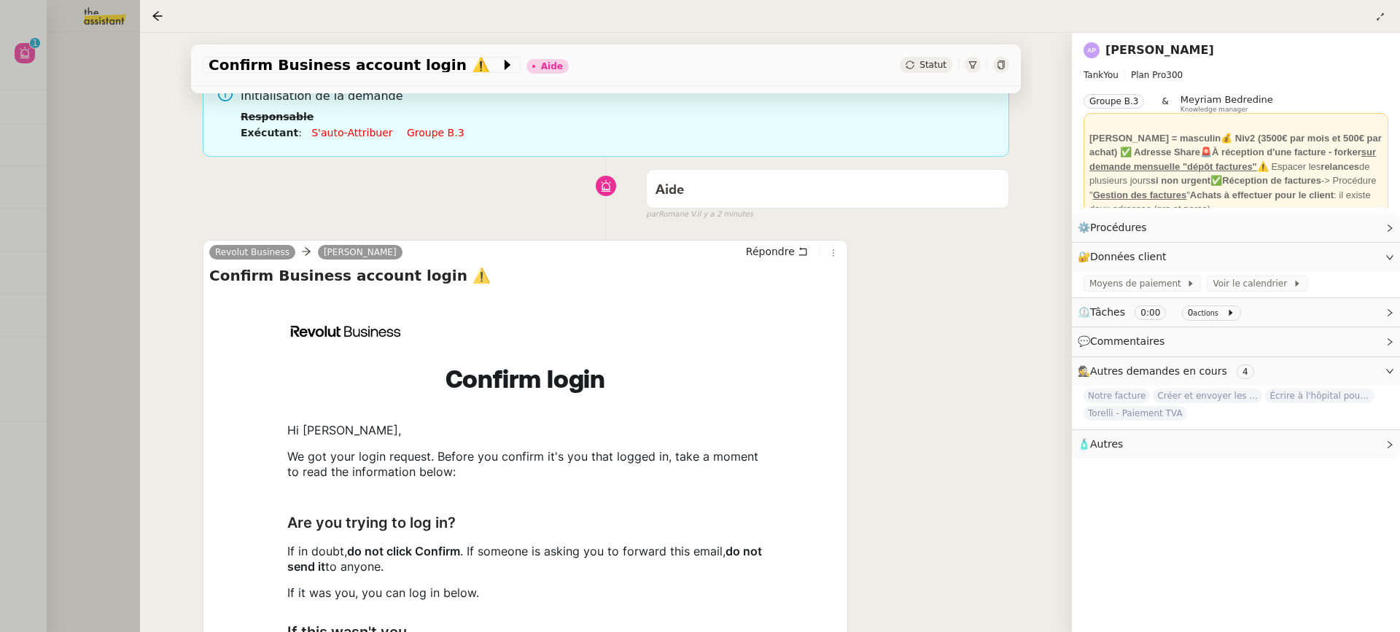
click at [54, 457] on div at bounding box center [700, 316] width 1400 height 632
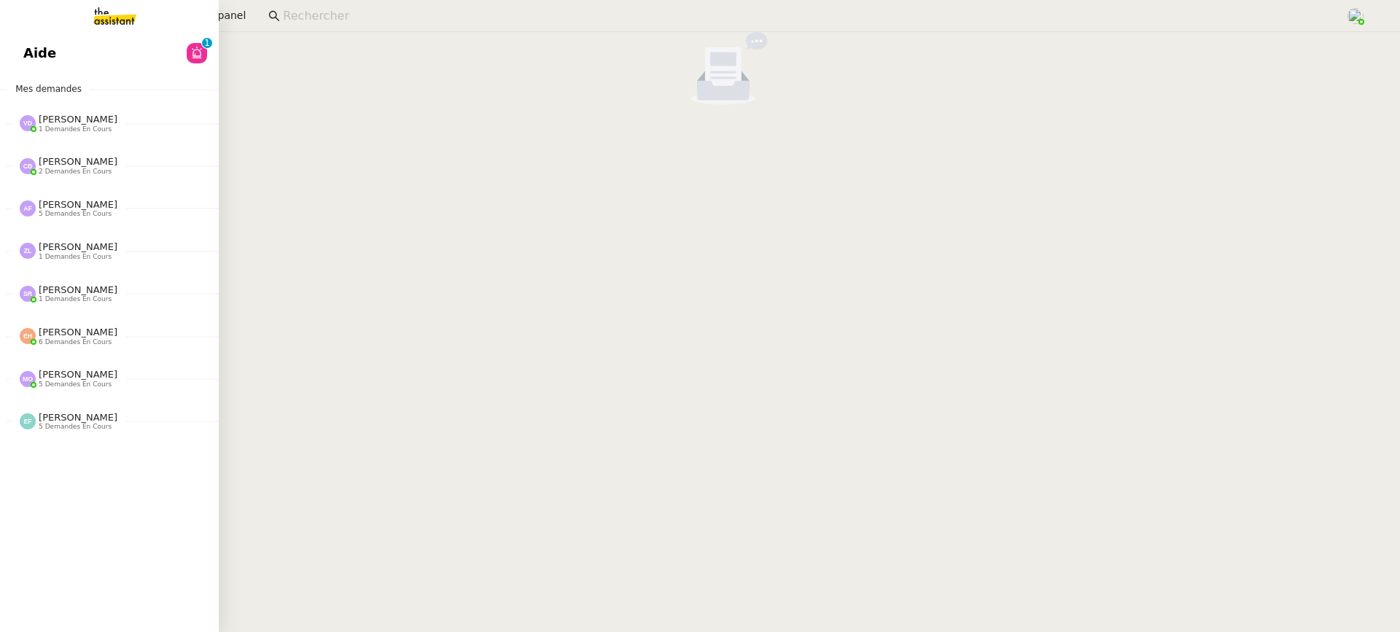
click at [42, 38] on link "Aide 0 1 2 3 4 5 6 7 8 9" at bounding box center [109, 53] width 219 height 34
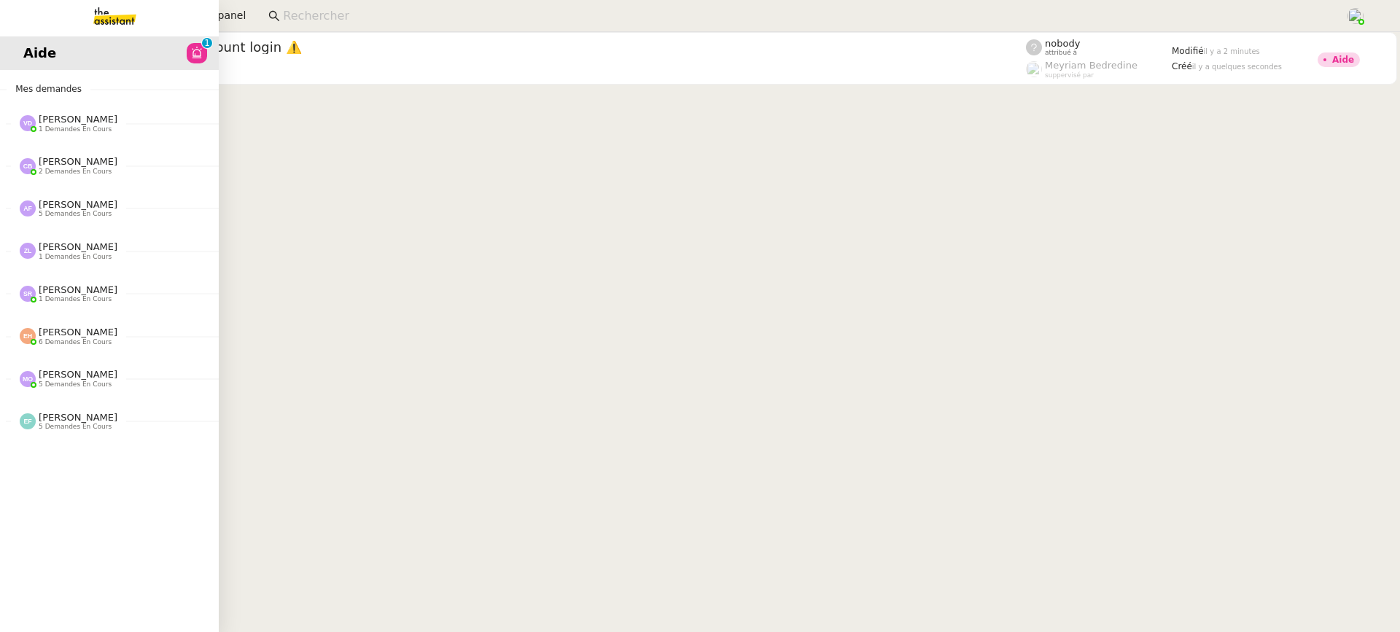
click at [44, 45] on span "Aide" at bounding box center [39, 53] width 33 height 22
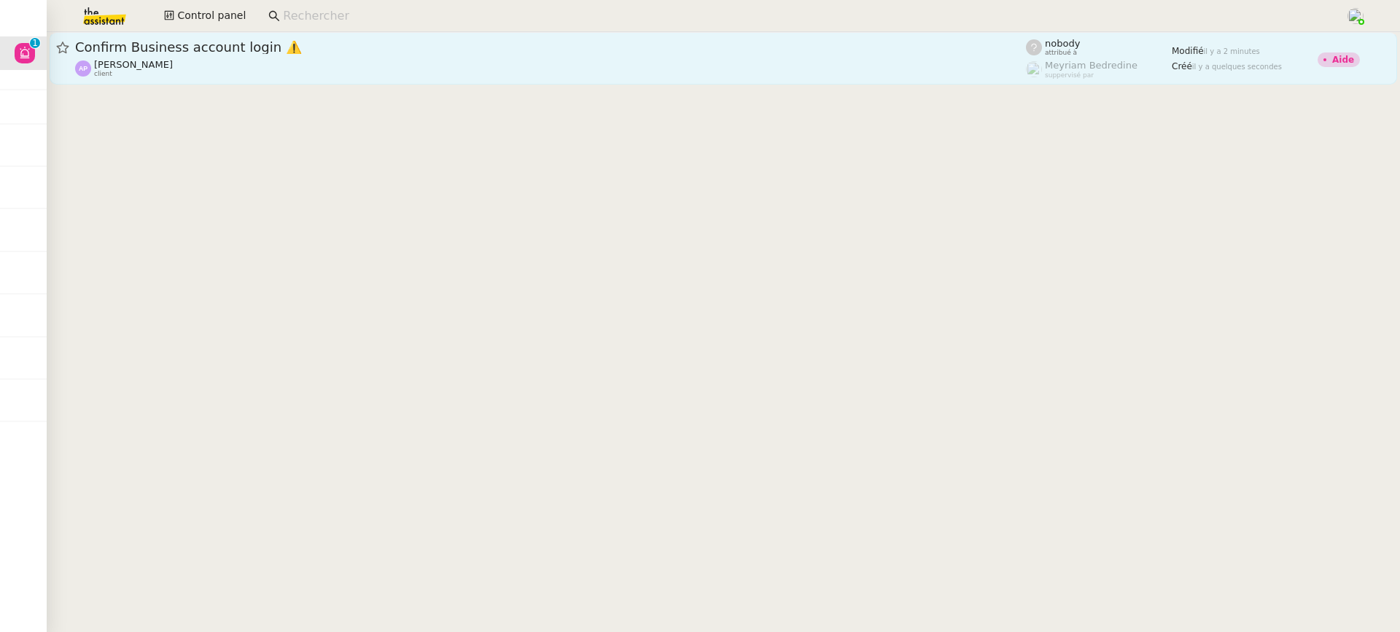
click at [624, 79] on link "Confirm Business account login ⚠️ Ashley Poniatowski client nobody attribué à M…" at bounding box center [724, 58] width 1348 height 53
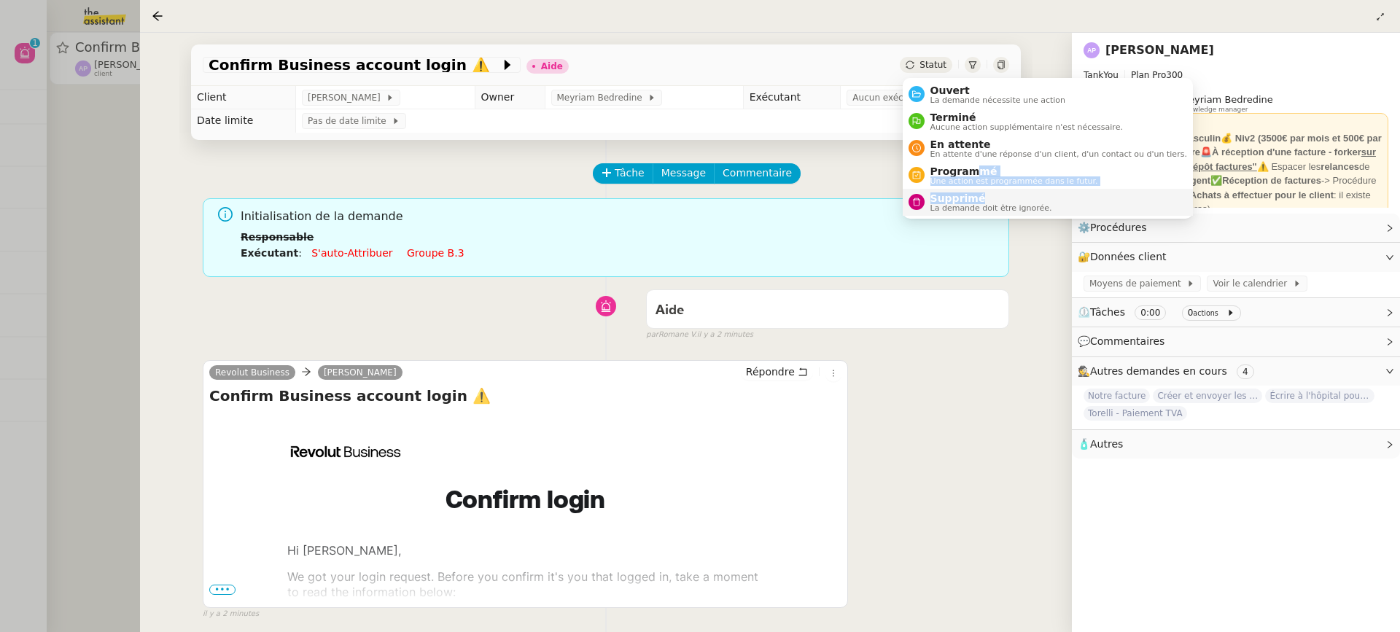
drag, startPoint x: 972, startPoint y: 172, endPoint x: 979, endPoint y: 196, distance: 25.0
click at [979, 196] on ul "Ouvert La demande nécessite une action Terminé Aucune action supplémentaire n'e…" at bounding box center [1048, 148] width 290 height 141
click at [979, 197] on span "Supprimé" at bounding box center [992, 199] width 122 height 12
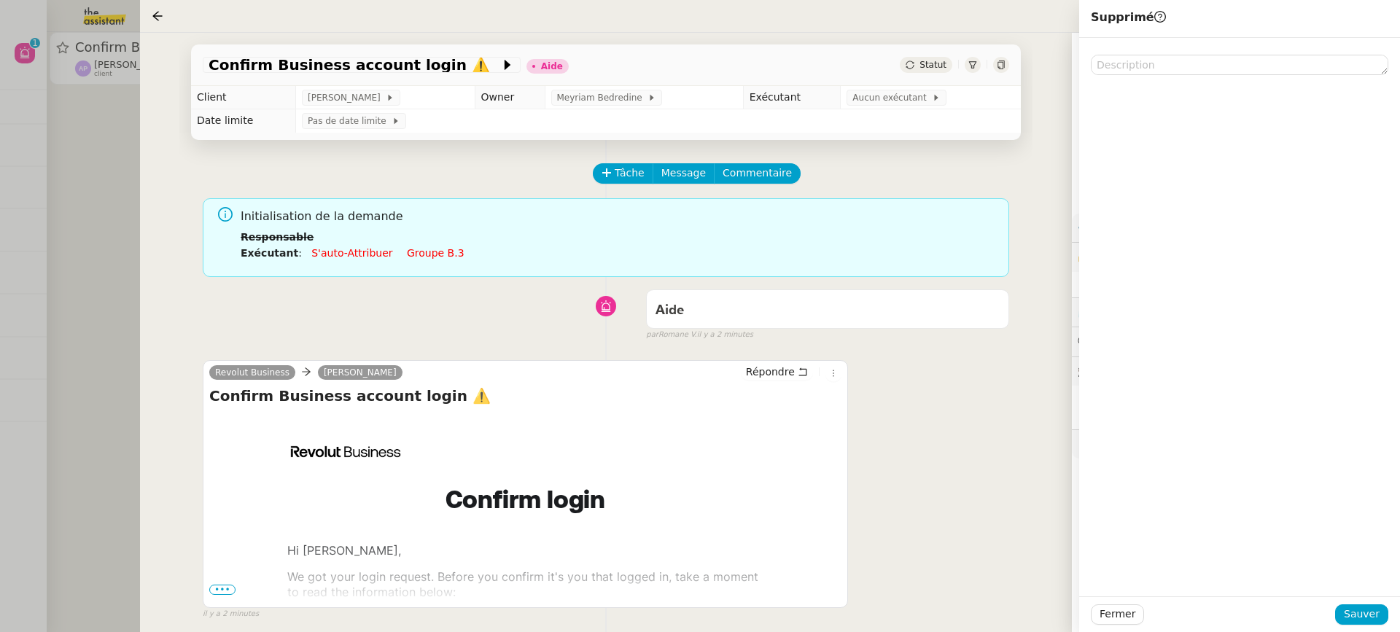
click at [1360, 627] on div "Fermer Sauver" at bounding box center [1240, 615] width 321 height 36
click at [1352, 608] on span "Sauver" at bounding box center [1362, 614] width 36 height 17
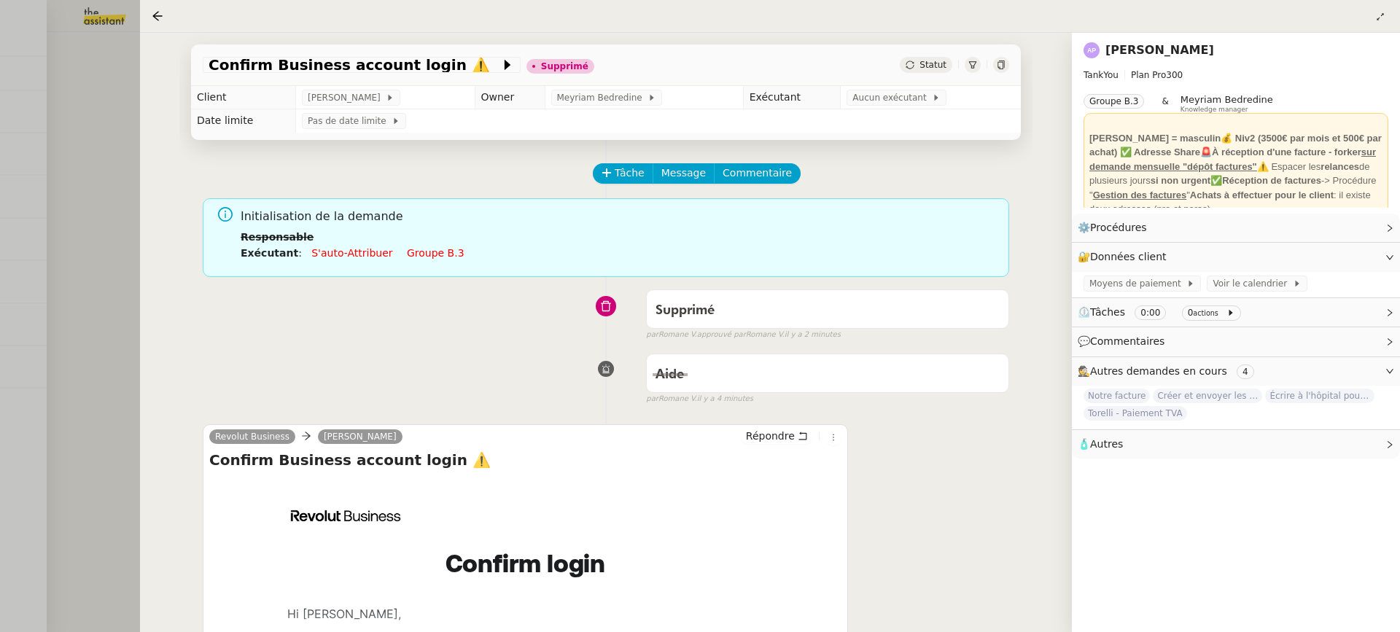
click at [50, 6] on div at bounding box center [700, 316] width 1400 height 632
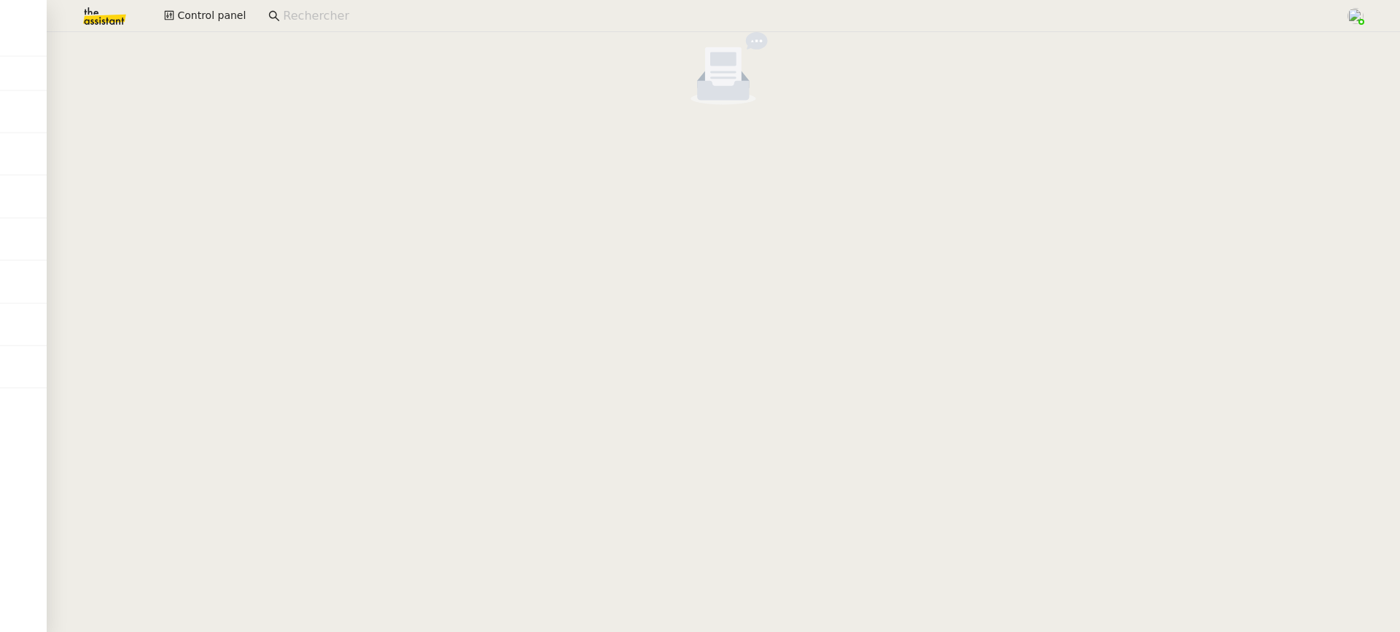
click at [208, 30] on div "Control panel" at bounding box center [700, 16] width 1328 height 32
click at [200, 20] on span "Control panel" at bounding box center [211, 15] width 69 height 17
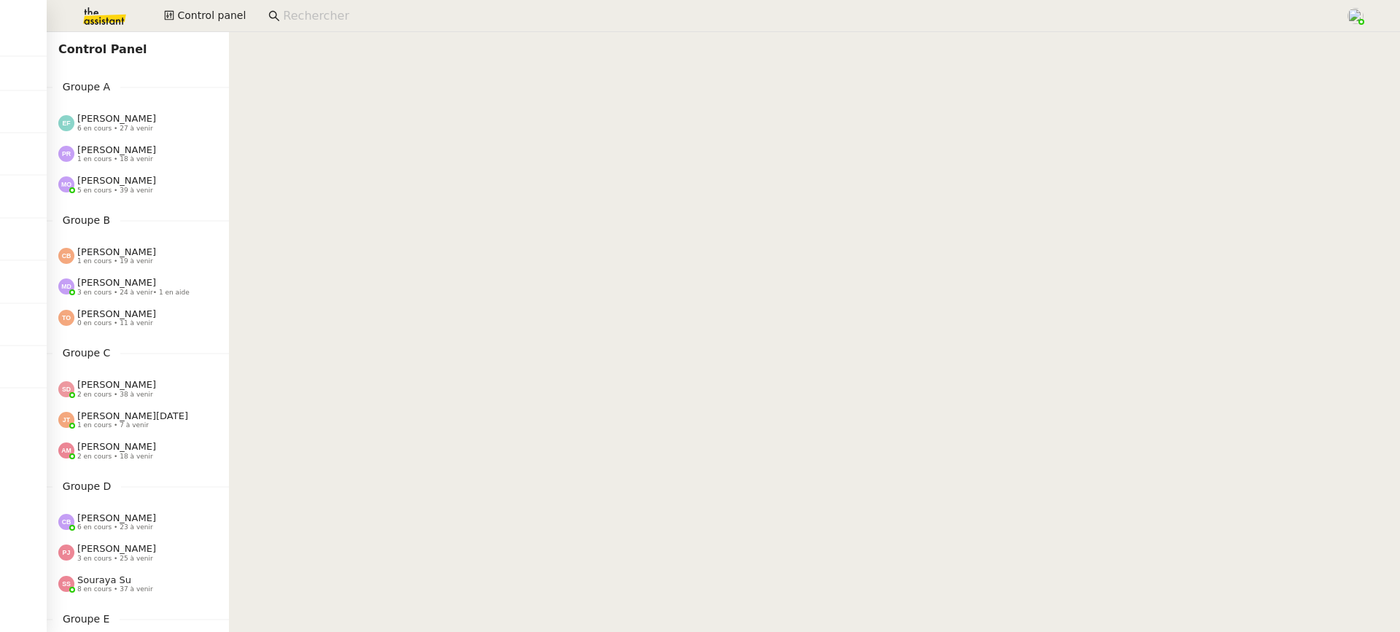
click at [153, 131] on div "Emelyne Foussier 6 en cours • 27 à venir" at bounding box center [116, 122] width 79 height 19
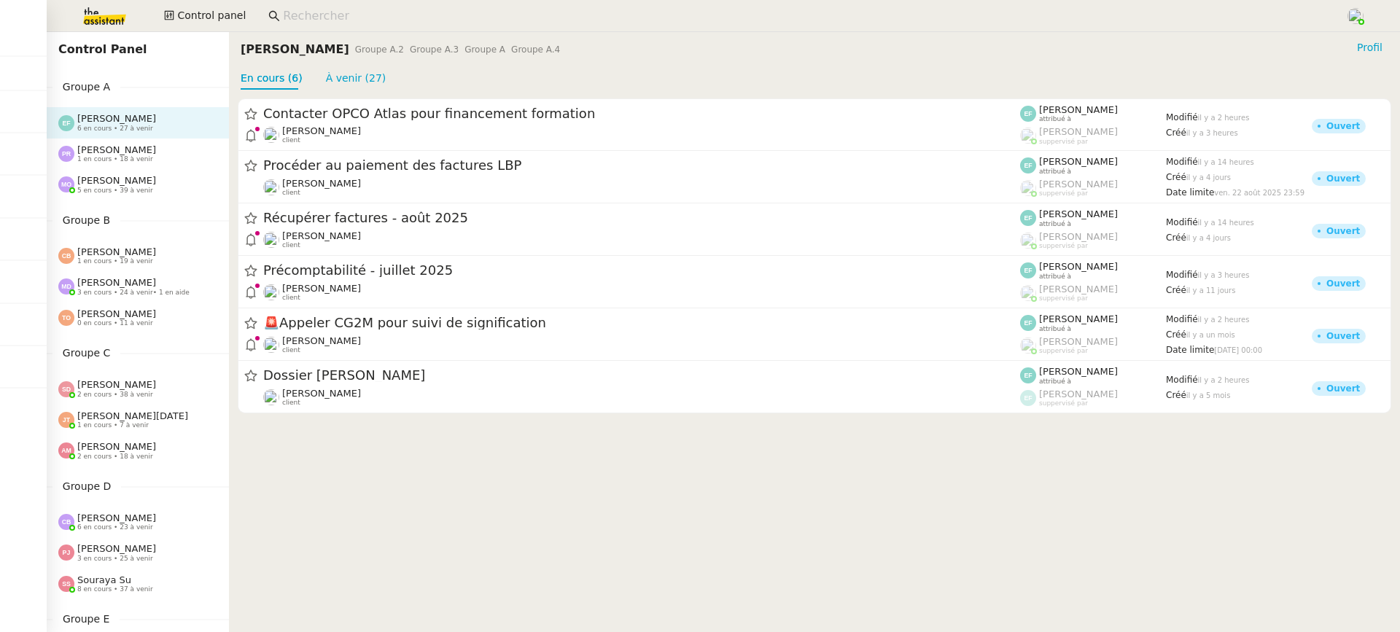
click at [146, 168] on div "Pauline Ribas 1 en cours • 18 à venir" at bounding box center [138, 154] width 182 height 31
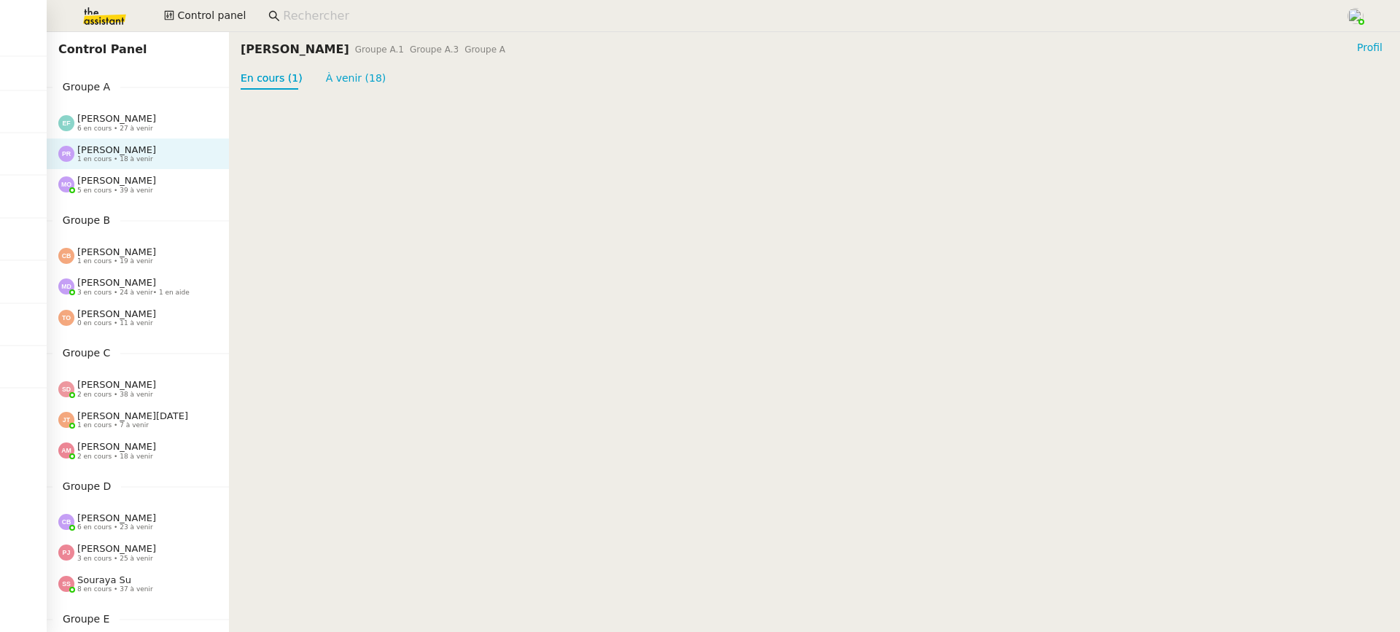
click at [151, 194] on div "Marie Orsoni 5 en cours • 39 à venir" at bounding box center [143, 184] width 171 height 19
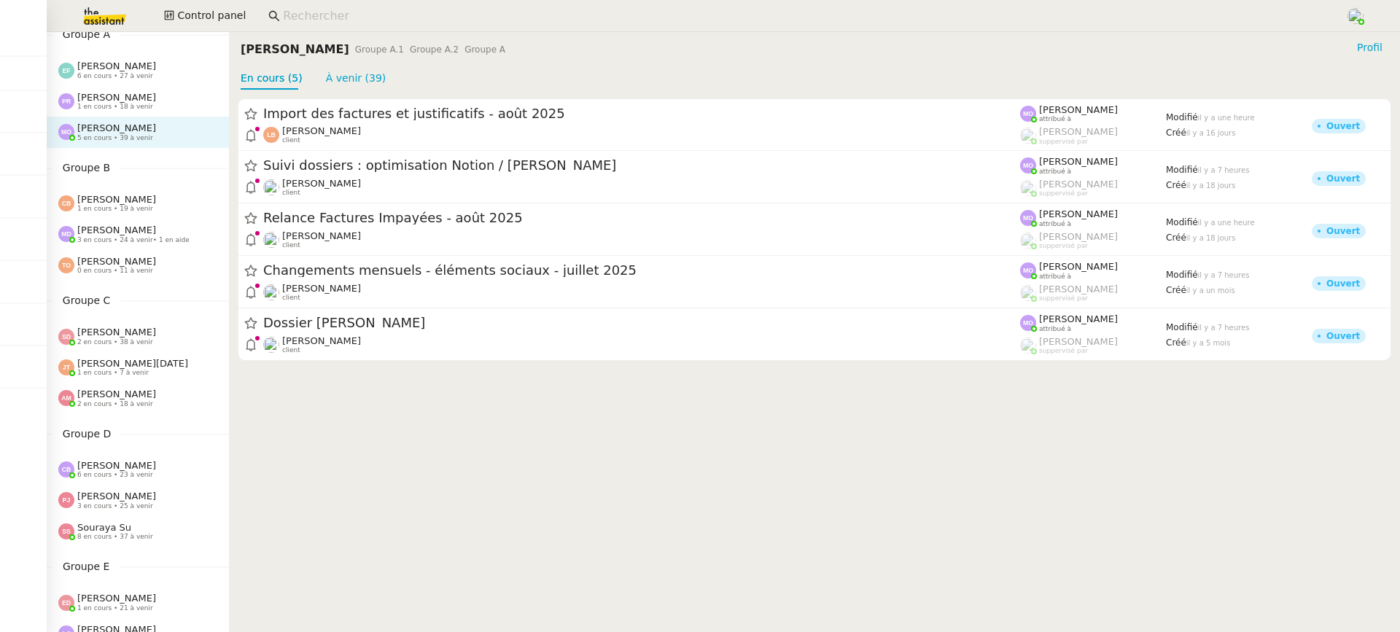
scroll to position [58, 0]
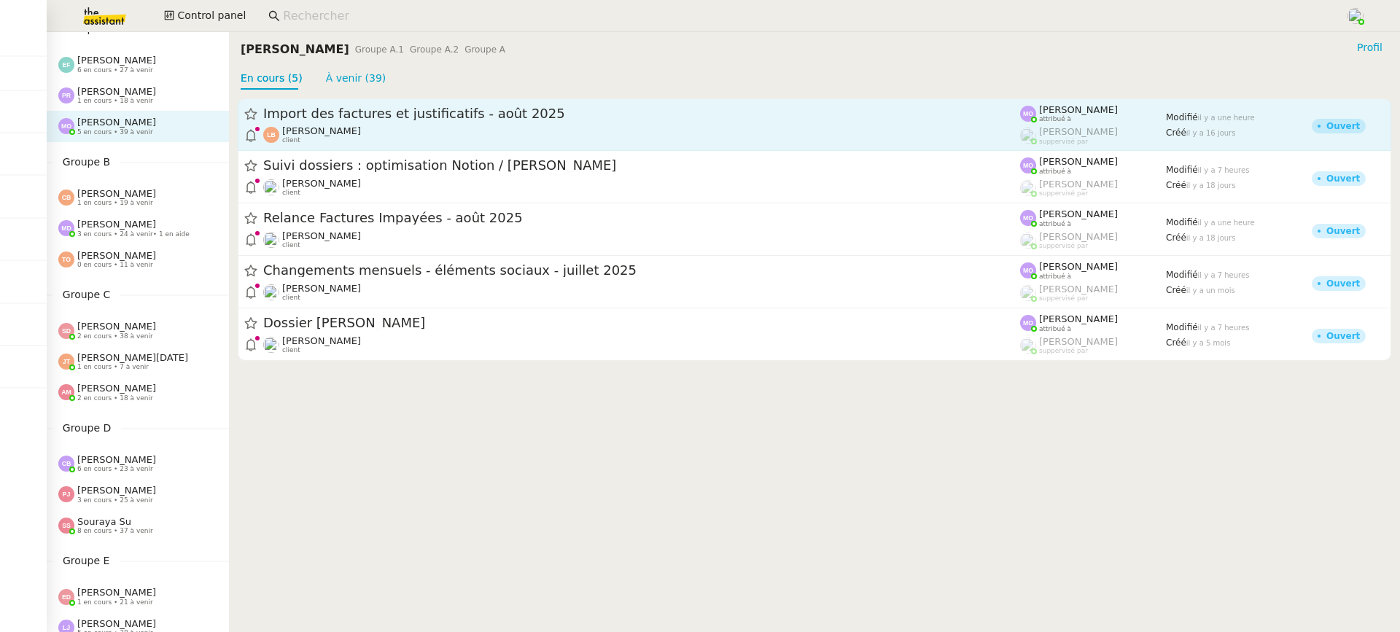
click at [378, 111] on span "Import des factures et justificatifs - août 2025" at bounding box center [641, 113] width 757 height 13
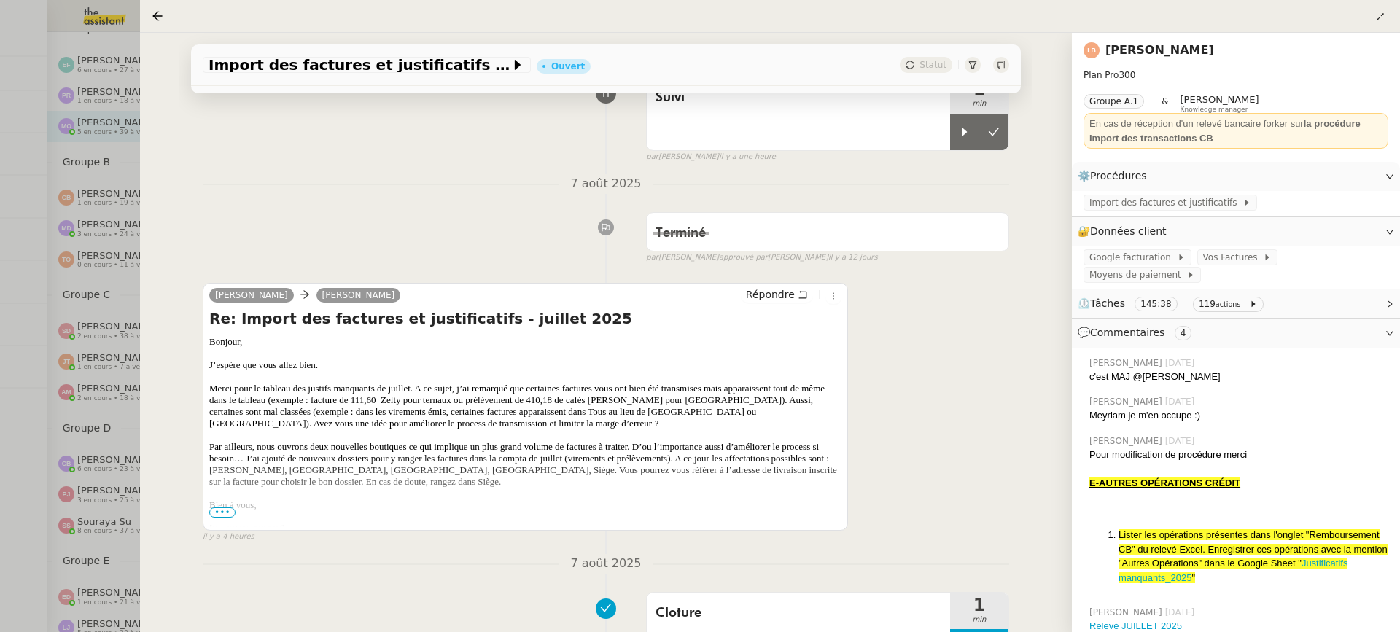
scroll to position [232, 0]
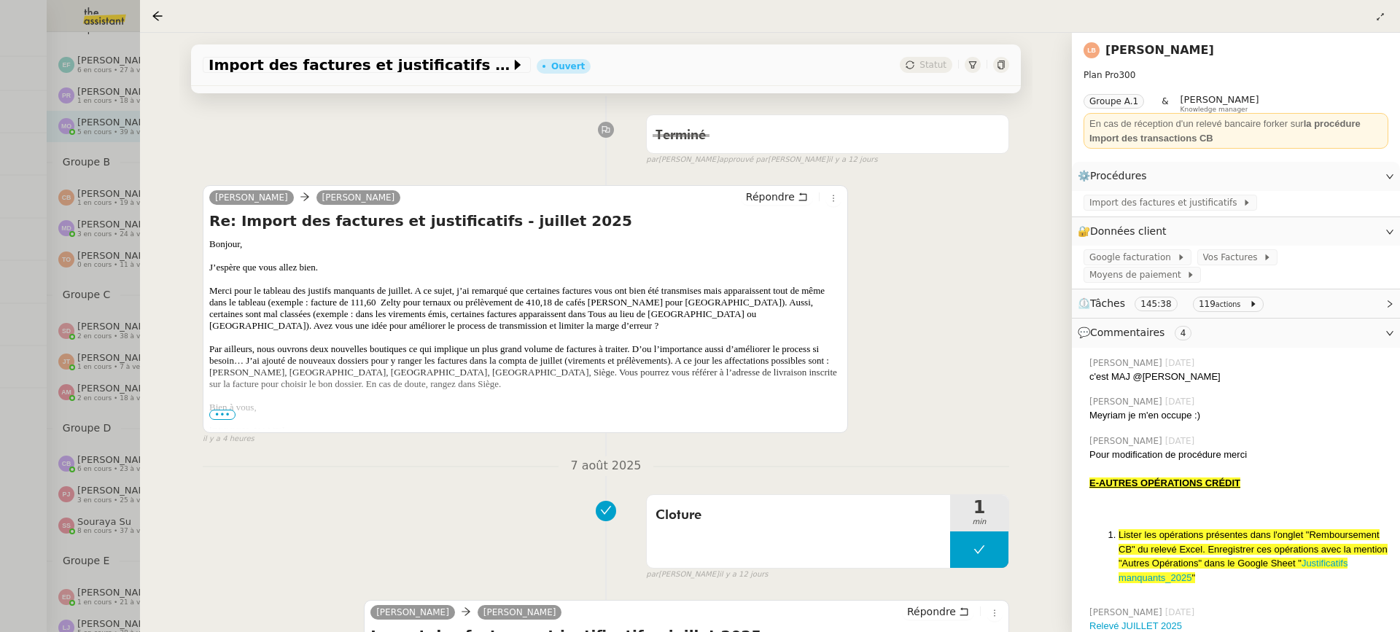
click at [229, 417] on span "•••" at bounding box center [222, 415] width 26 height 10
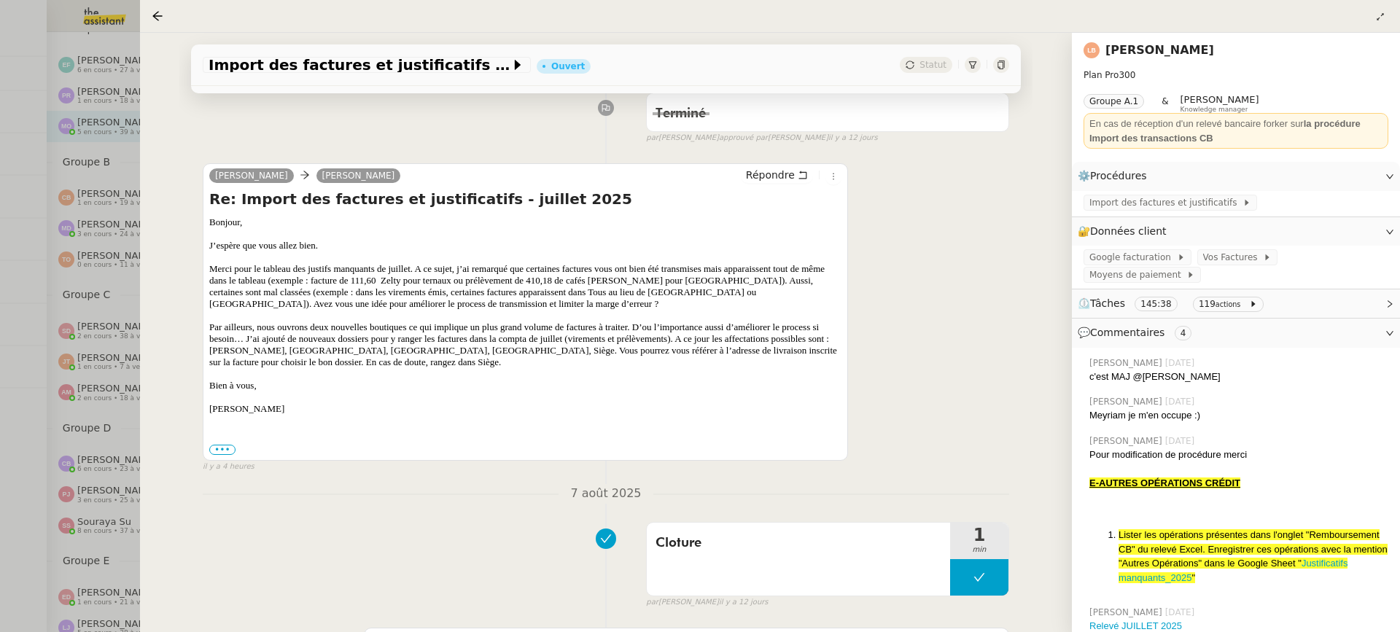
scroll to position [255, 0]
click at [777, 178] on span "Répondre" at bounding box center [770, 174] width 49 height 15
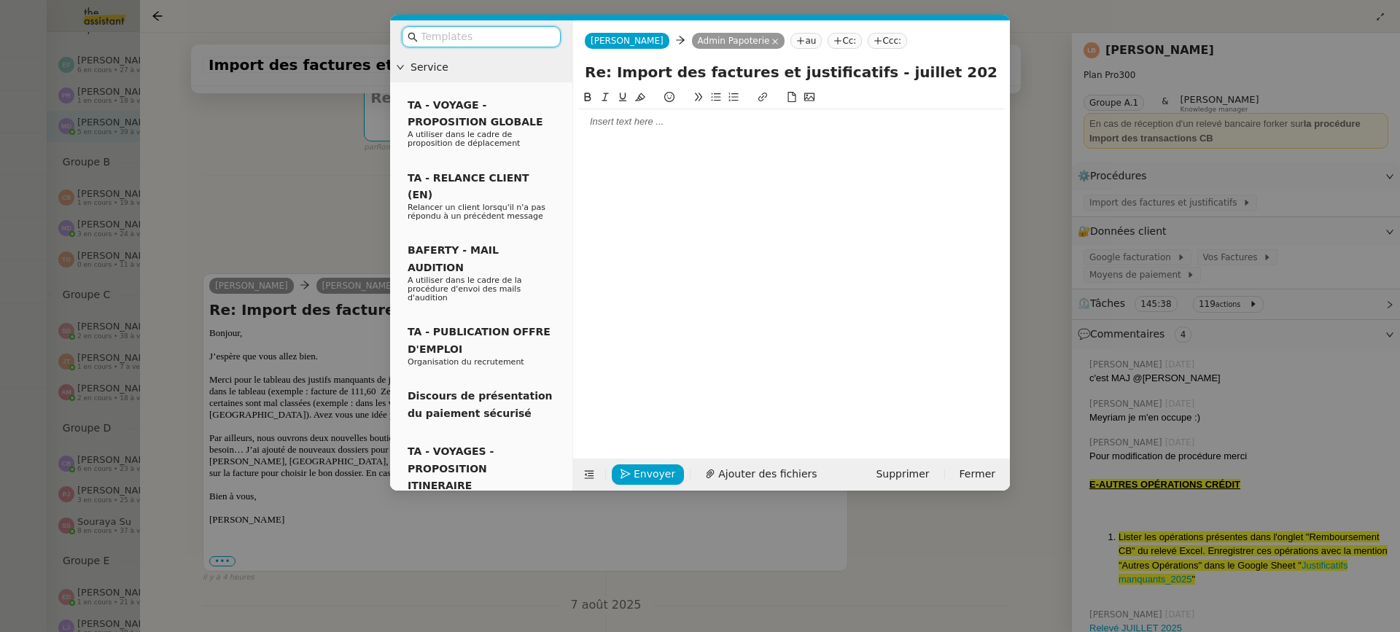
click at [711, 123] on div at bounding box center [791, 121] width 425 height 13
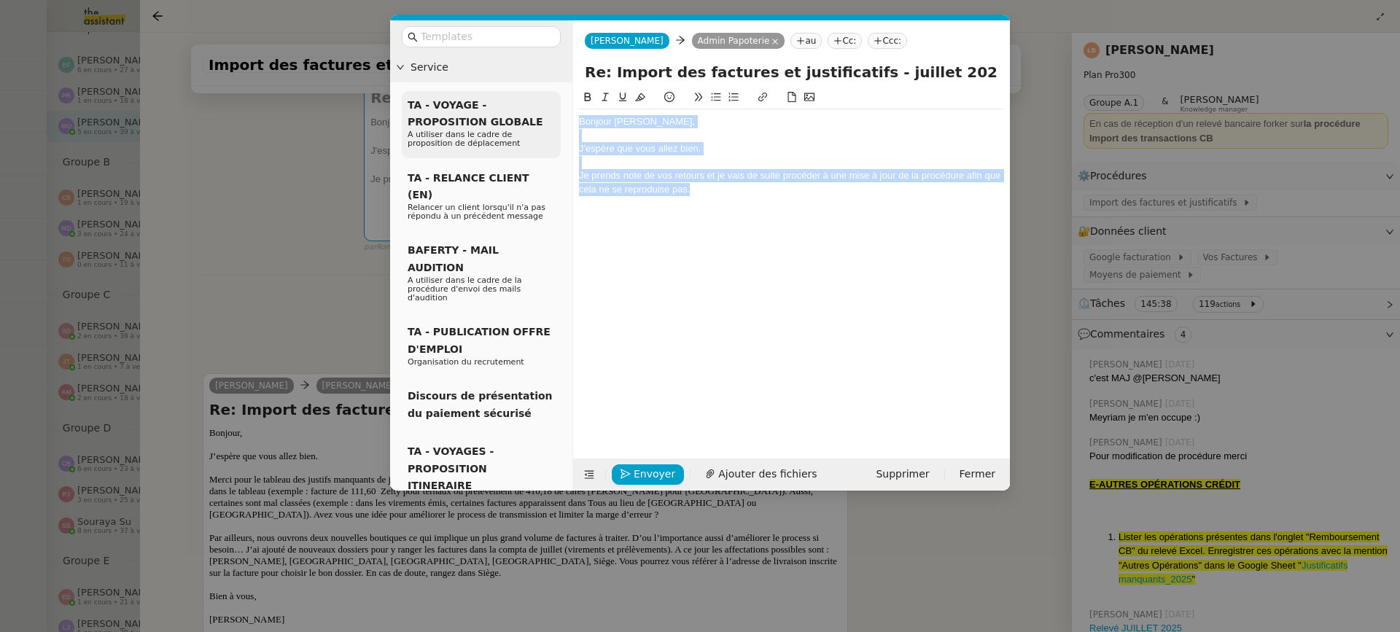
drag, startPoint x: 713, startPoint y: 187, endPoint x: 538, endPoint y: 95, distance: 197.4
click at [539, 95] on nz-layout "Service TA - VOYAGE - PROPOSITION GLOBALE A utiliser dans le cadre de propositi…" at bounding box center [700, 255] width 620 height 470
copy div "Bonjour Laura, J'espère que vous allez bien. Je prends note de vos retours et j…"
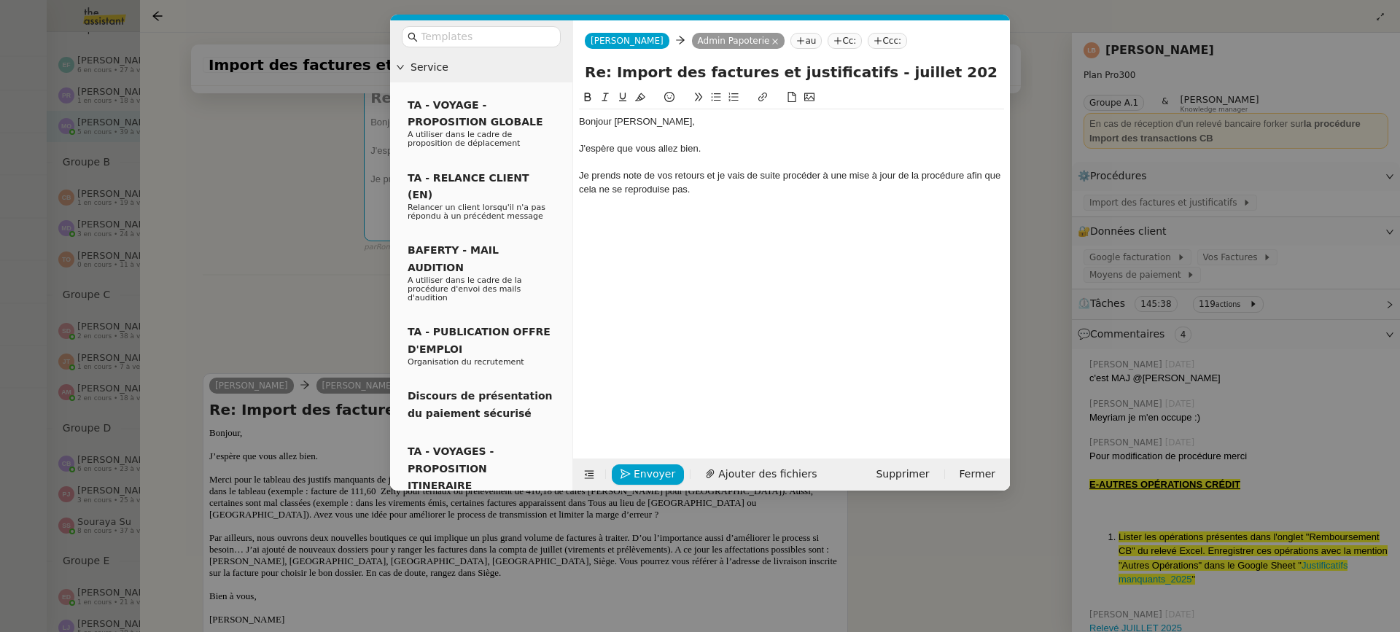
click at [620, 224] on div "Bonjour Laura, J'espère que vous allez bien. Je prends note de vos retours et j…" at bounding box center [791, 169] width 425 height 120
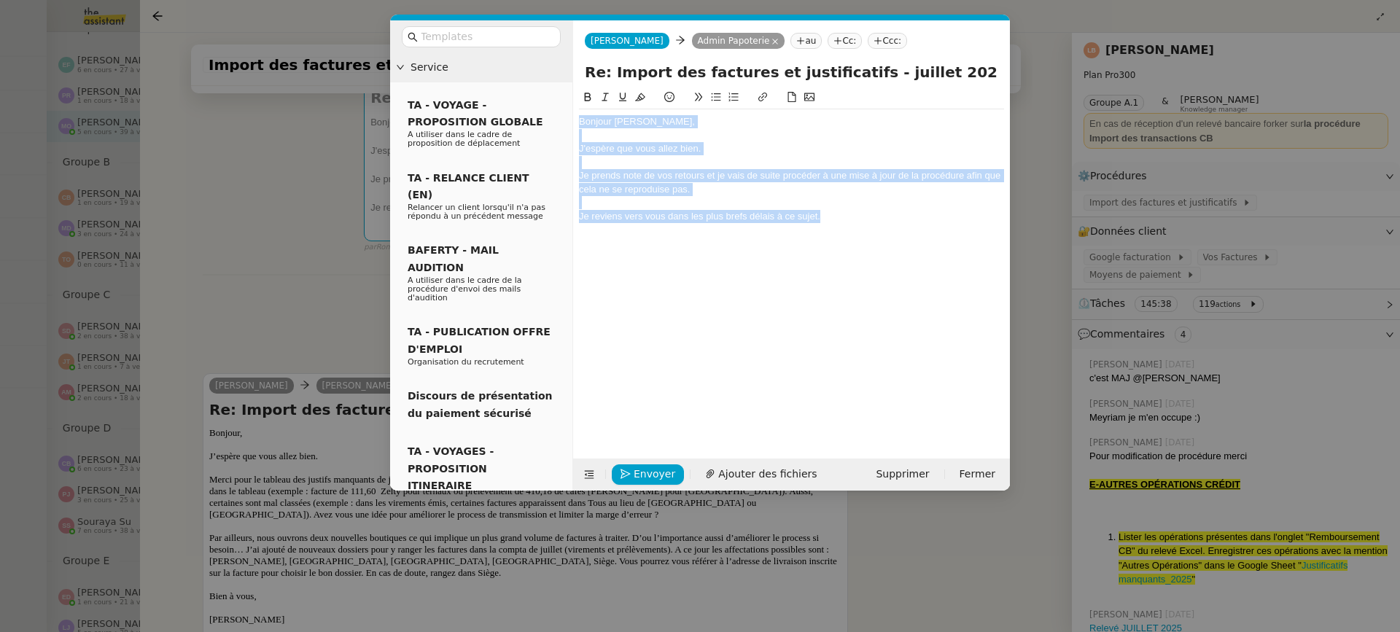
drag, startPoint x: 842, startPoint y: 217, endPoint x: 498, endPoint y: 62, distance: 376.8
click at [498, 62] on nz-layout "Service TA - VOYAGE - PROPOSITION GLOBALE A utiliser dans le cadre de propositi…" at bounding box center [700, 255] width 620 height 470
copy div "Bonjour Laura, J'espère que vous allez bien. Je prends note de vos retours et j…"
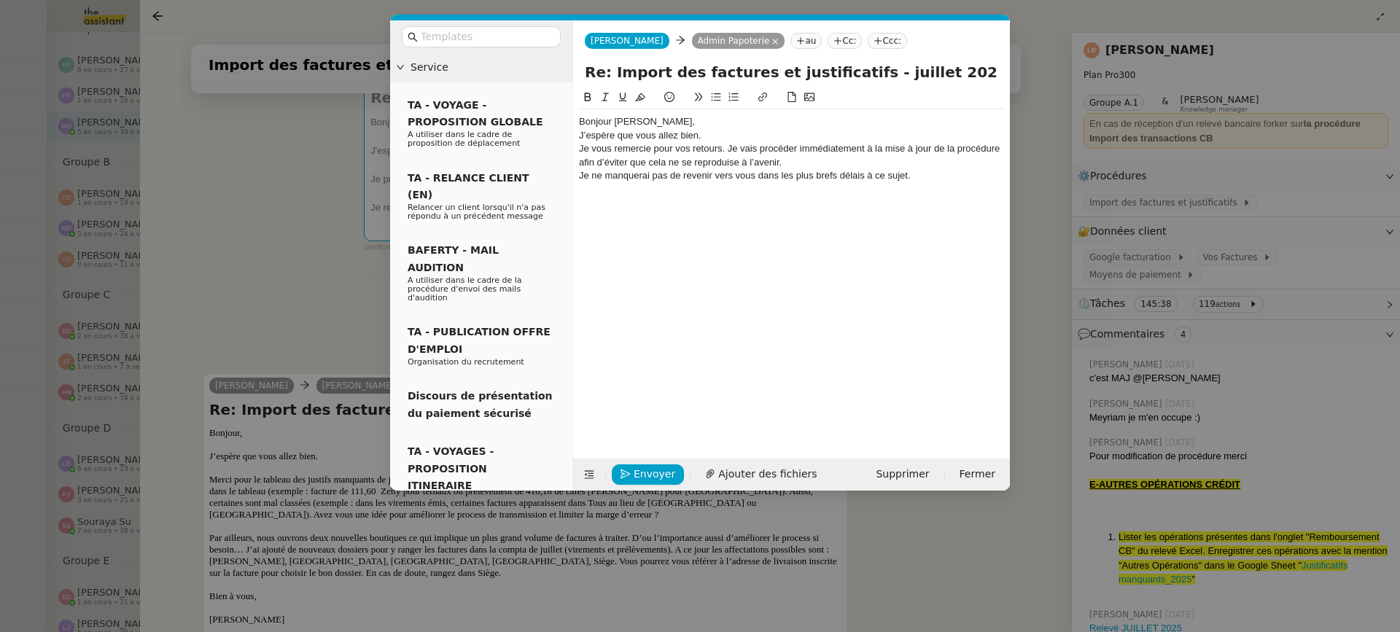
scroll to position [0, 0]
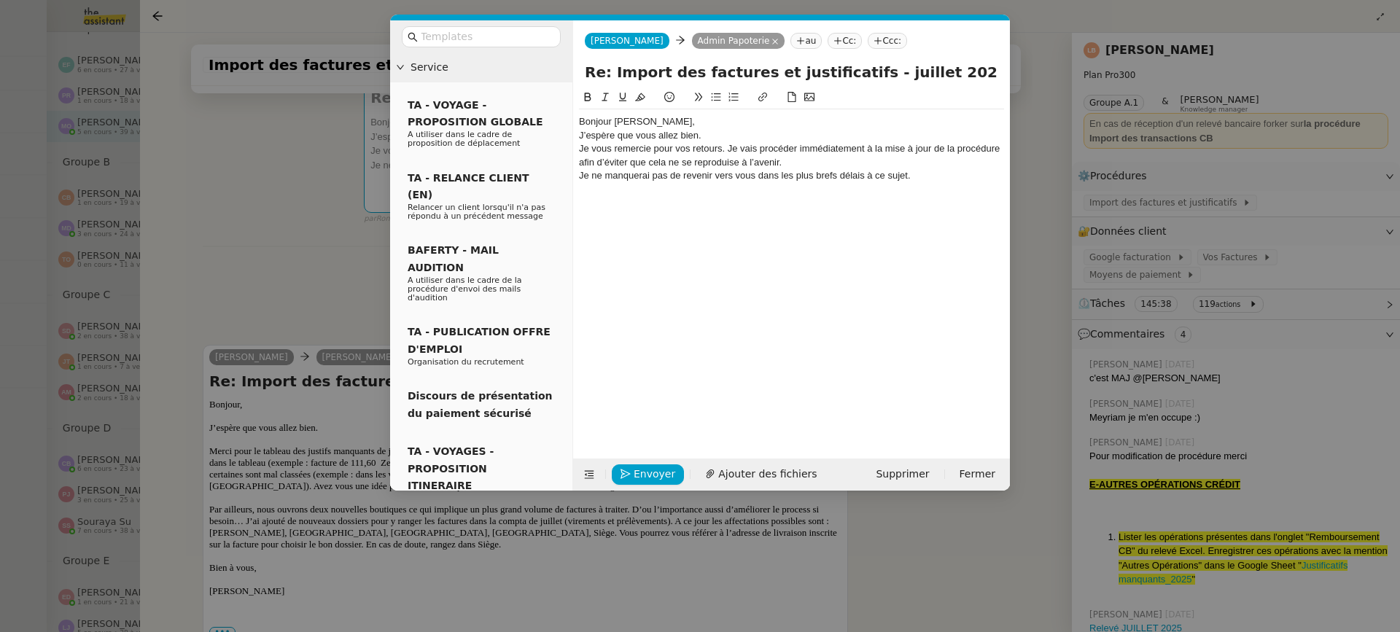
click at [673, 120] on div "Bonjour Laura," at bounding box center [791, 121] width 425 height 13
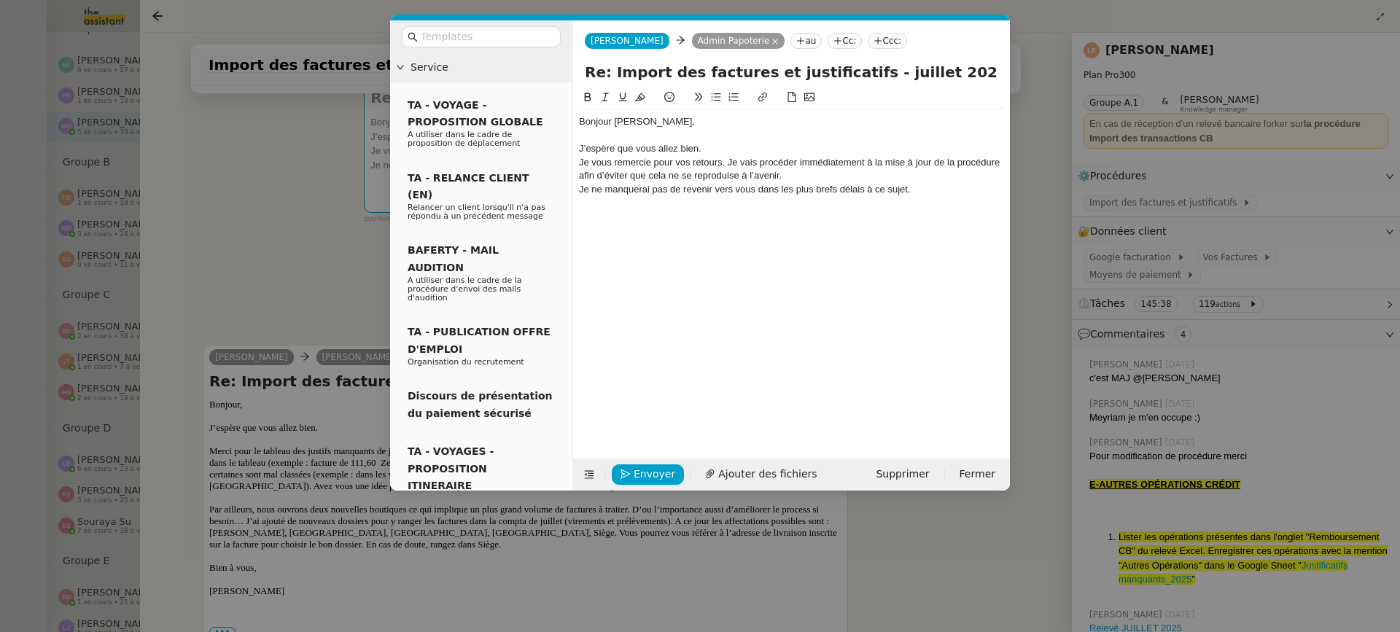
click at [767, 143] on div "J’espère que vous allez bien." at bounding box center [791, 148] width 425 height 13
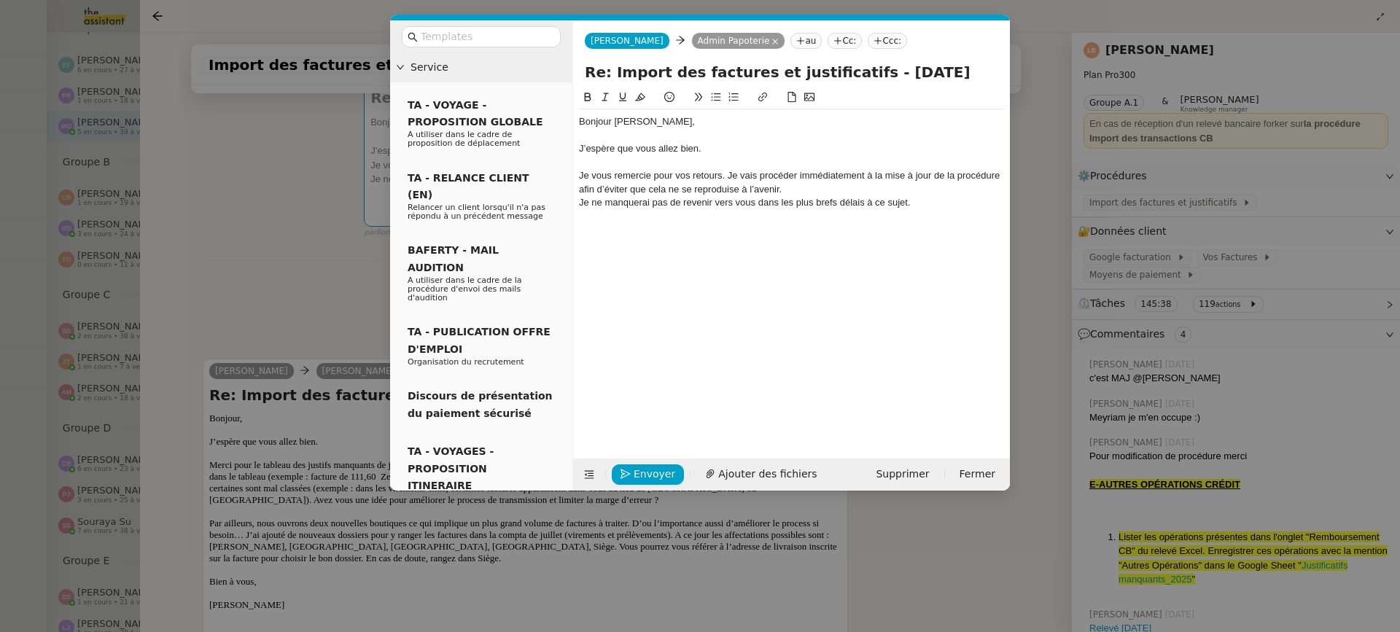
click at [800, 190] on div "Je vous remercie pour vos retours. Je vais procéder immédiatement à la mise à j…" at bounding box center [791, 182] width 425 height 27
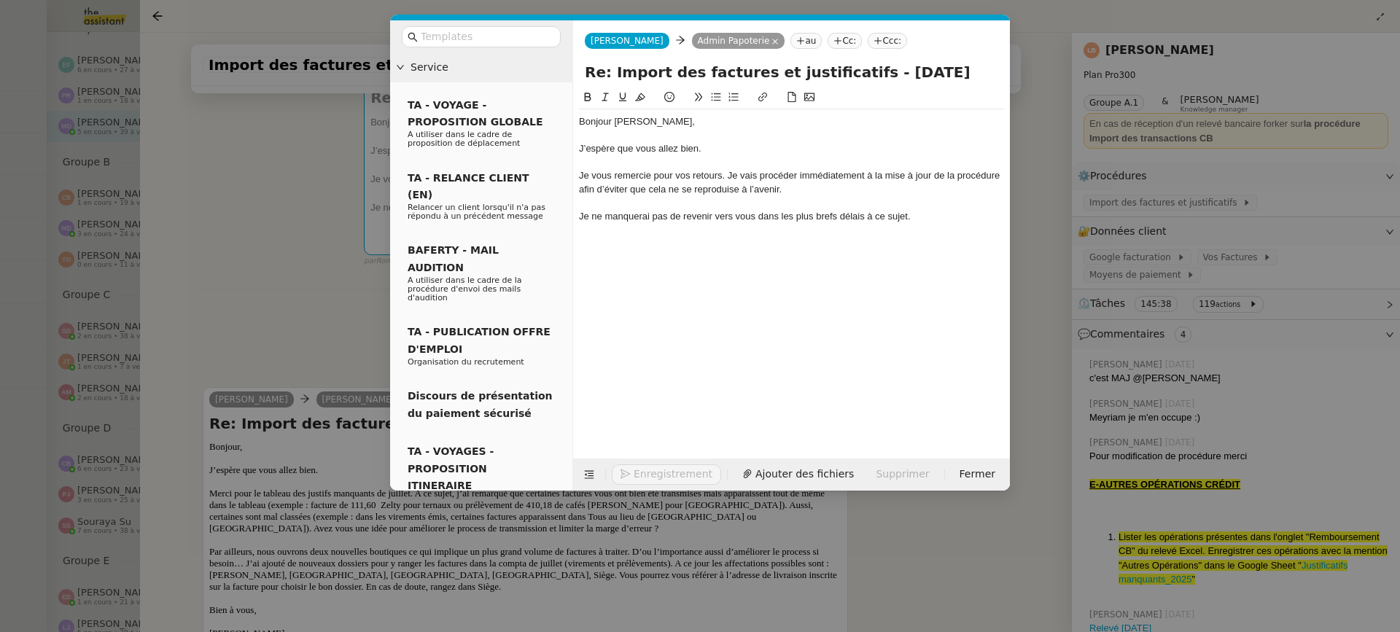
click at [931, 220] on div "Je ne manquerai pas de revenir vers vous dans les plus brefs délais à ce sujet." at bounding box center [791, 216] width 425 height 13
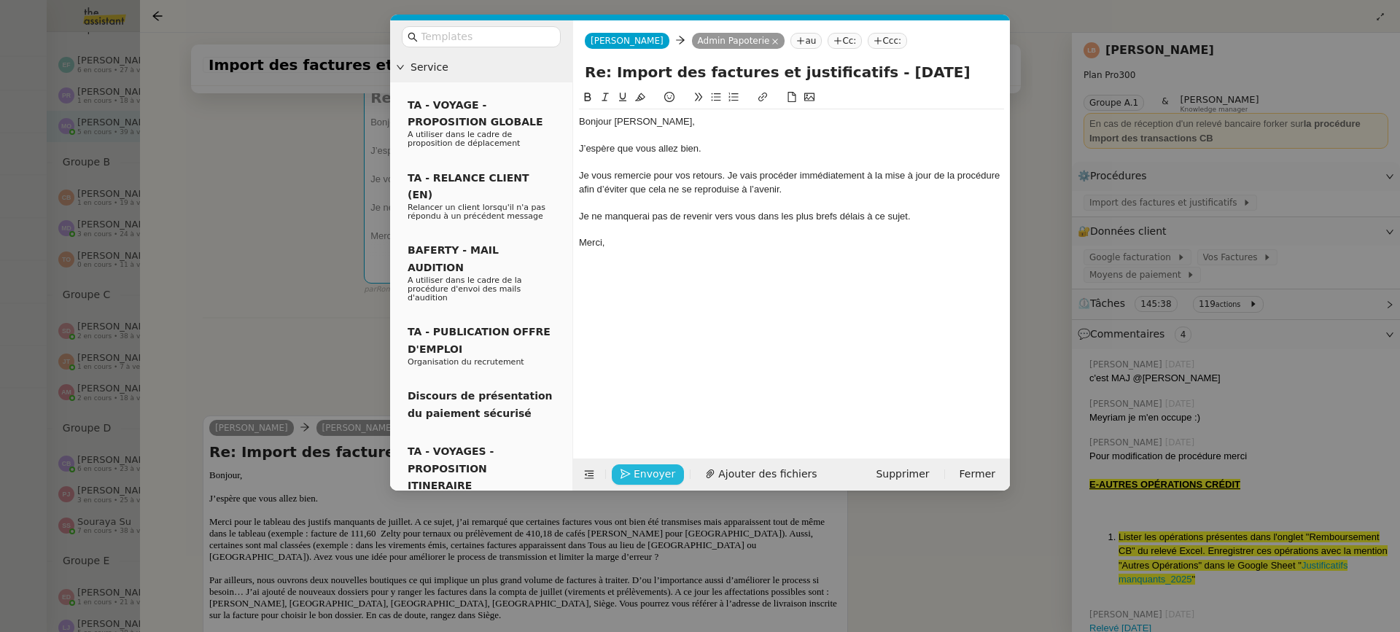
click at [638, 475] on span "Envoyer" at bounding box center [655, 474] width 42 height 17
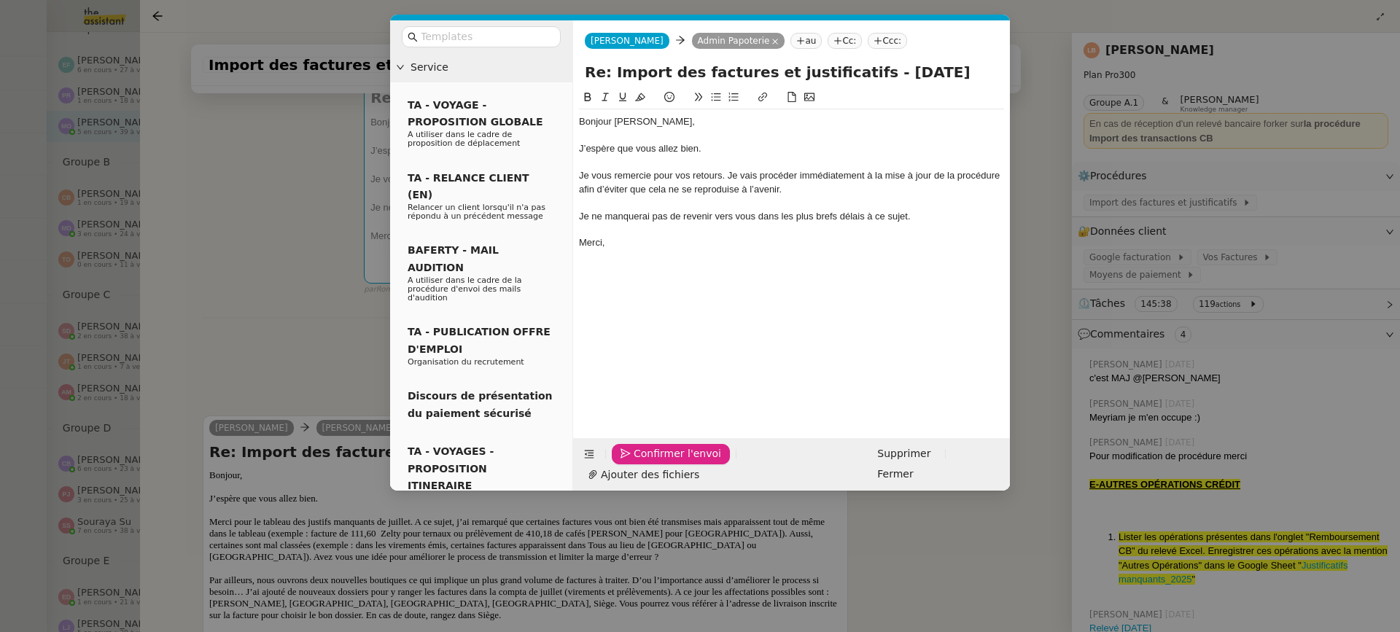
click at [638, 462] on span "Confirmer l'envoi" at bounding box center [678, 454] width 88 height 17
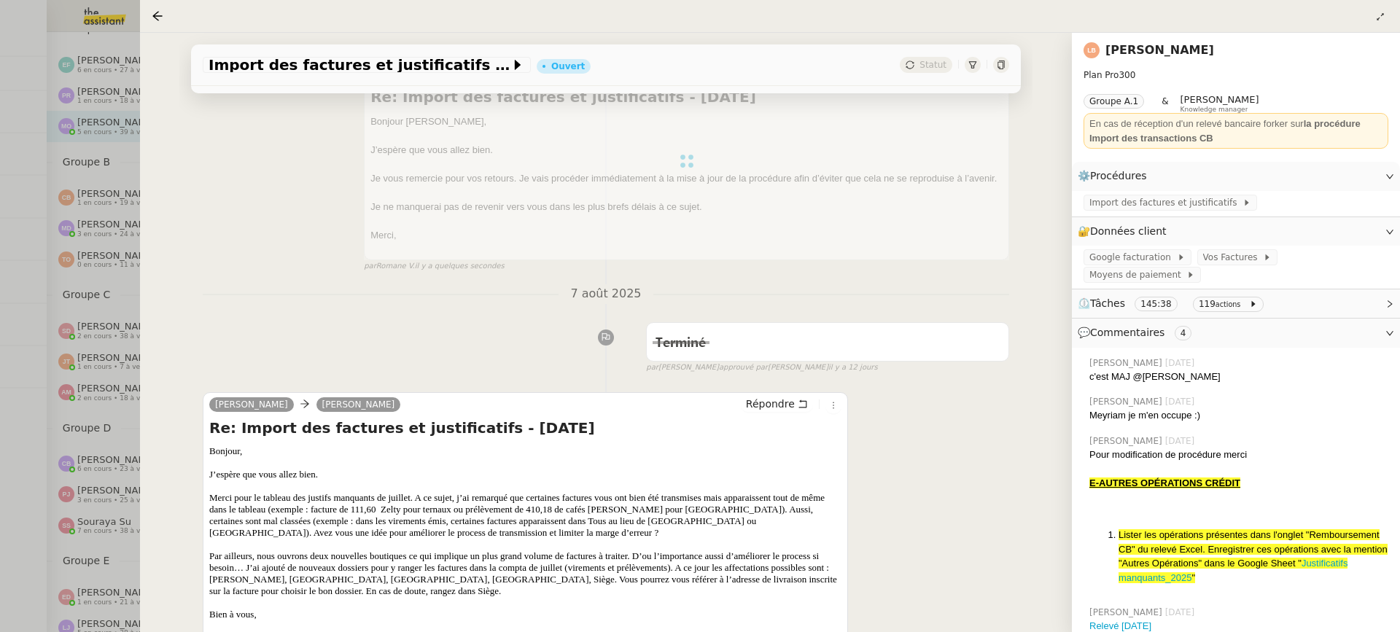
click at [1006, 65] on div at bounding box center [1001, 65] width 16 height 16
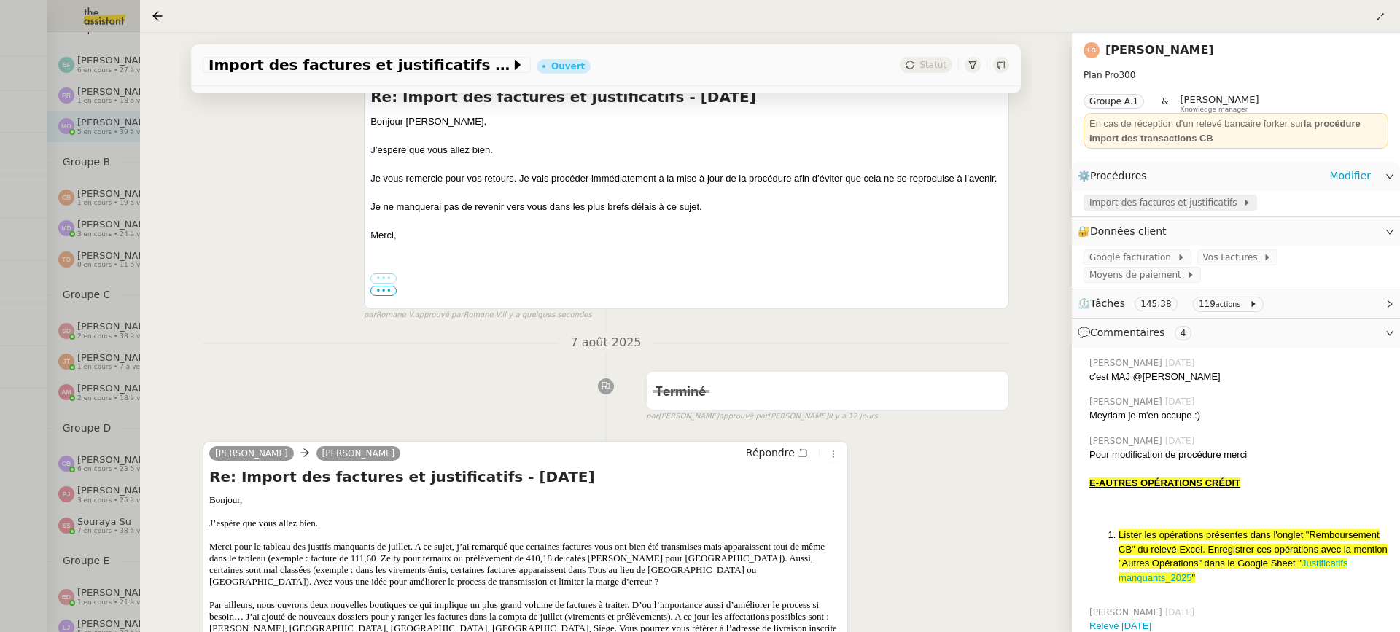
click at [1162, 201] on span "Import des factures et justificatifs" at bounding box center [1166, 202] width 153 height 15
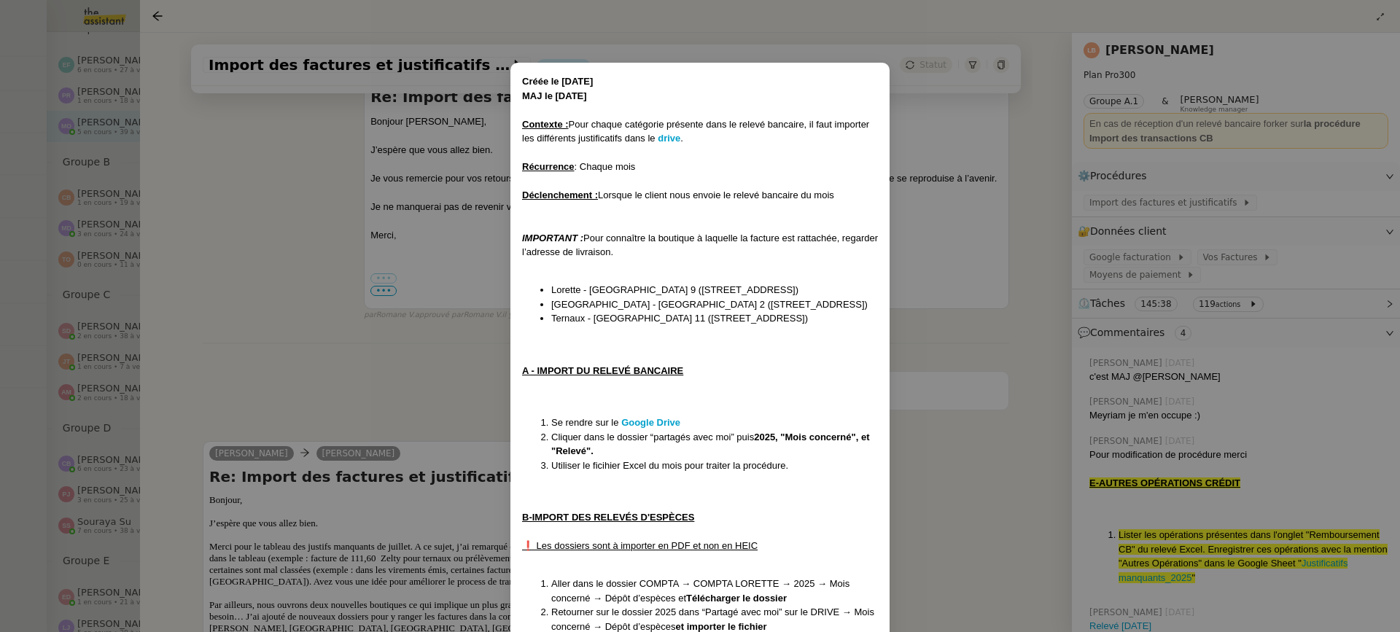
scroll to position [12, 0]
click at [910, 425] on nz-modal-container "Créée le 07/09/2024 MAJ le 07/08/2025 Contexte : Pour chaque catégorie présente…" at bounding box center [700, 316] width 1400 height 632
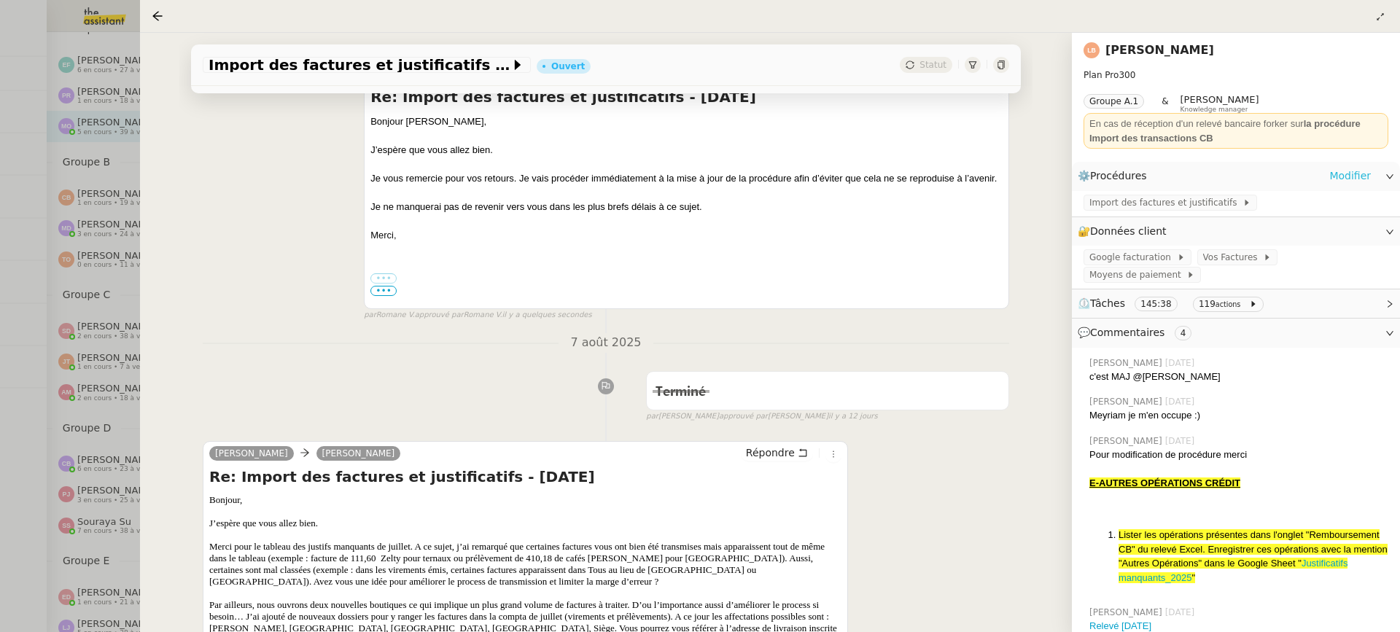
click at [1355, 182] on link "Modifier" at bounding box center [1351, 176] width 42 height 17
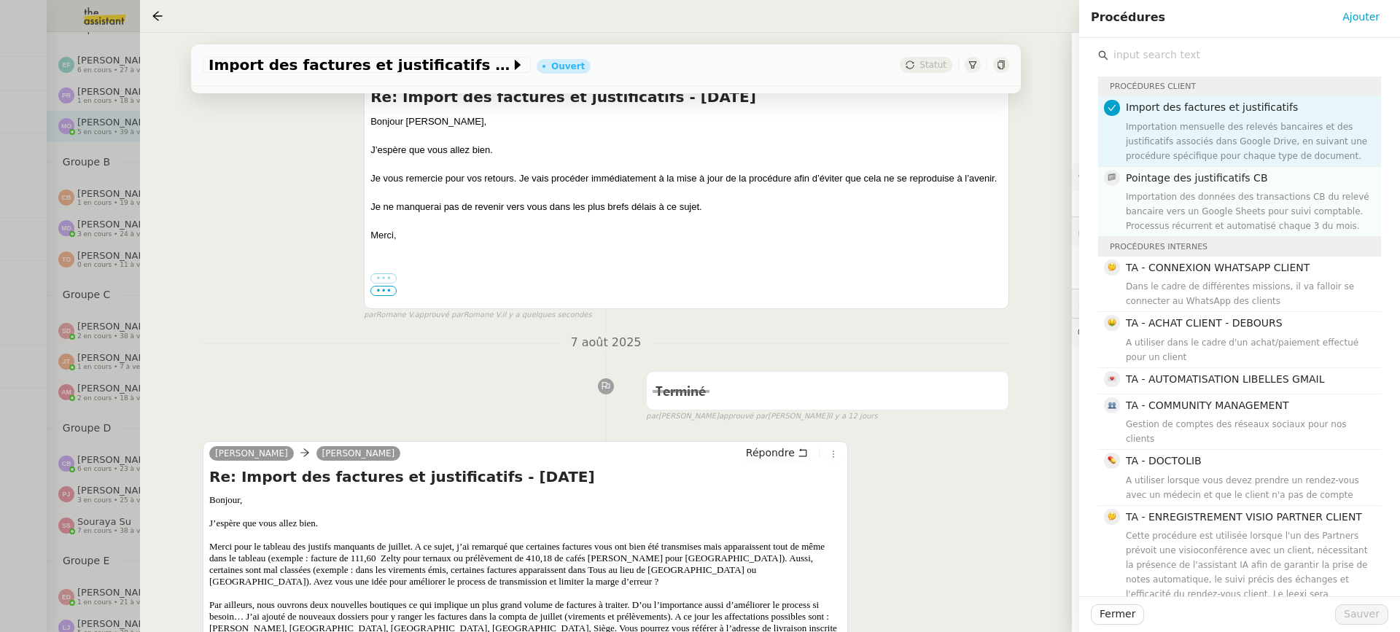
click at [1196, 177] on span "Pointage des justificatifs CB" at bounding box center [1197, 178] width 142 height 12
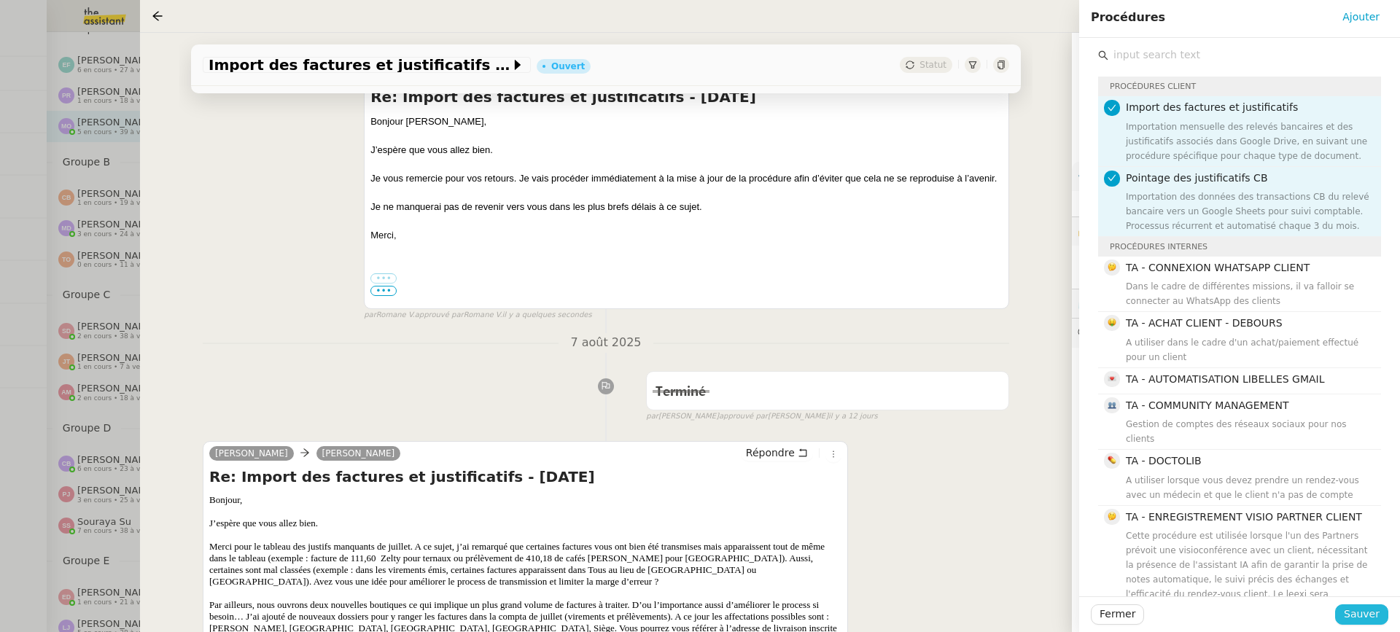
click at [1364, 611] on span "Sauver" at bounding box center [1362, 614] width 36 height 17
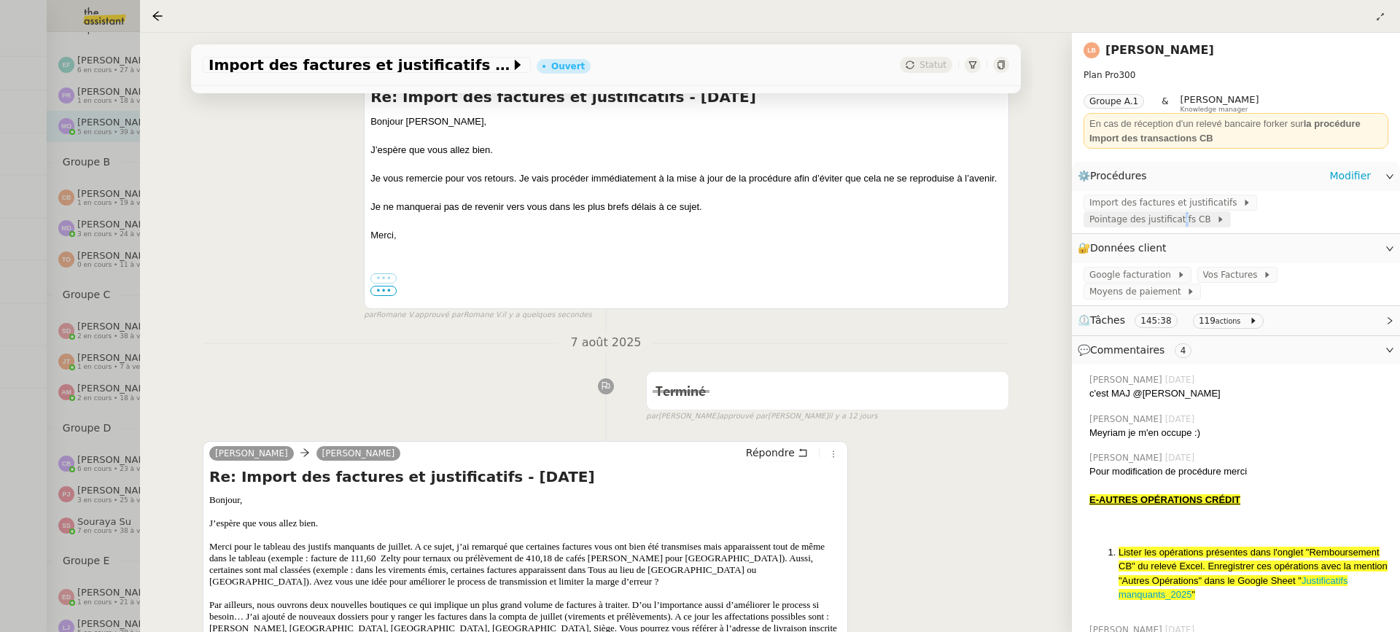
click at [1182, 219] on span "Pointage des justificatifs CB" at bounding box center [1153, 219] width 127 height 15
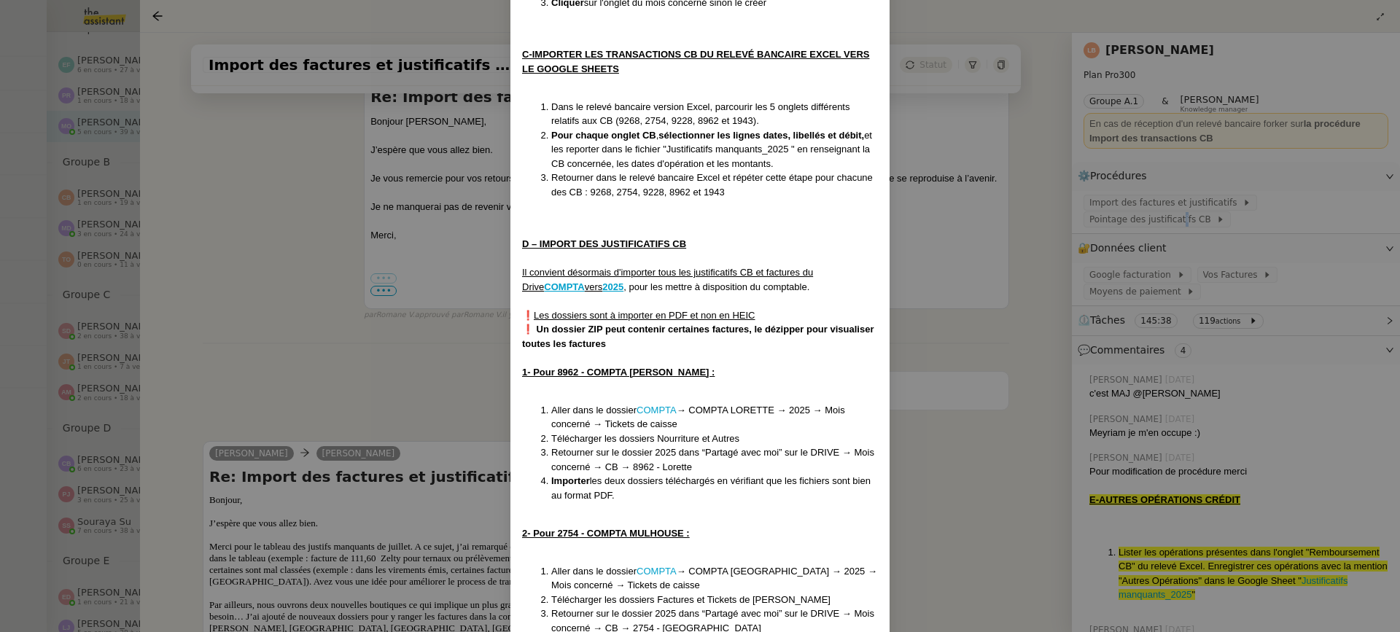
scroll to position [484, 0]
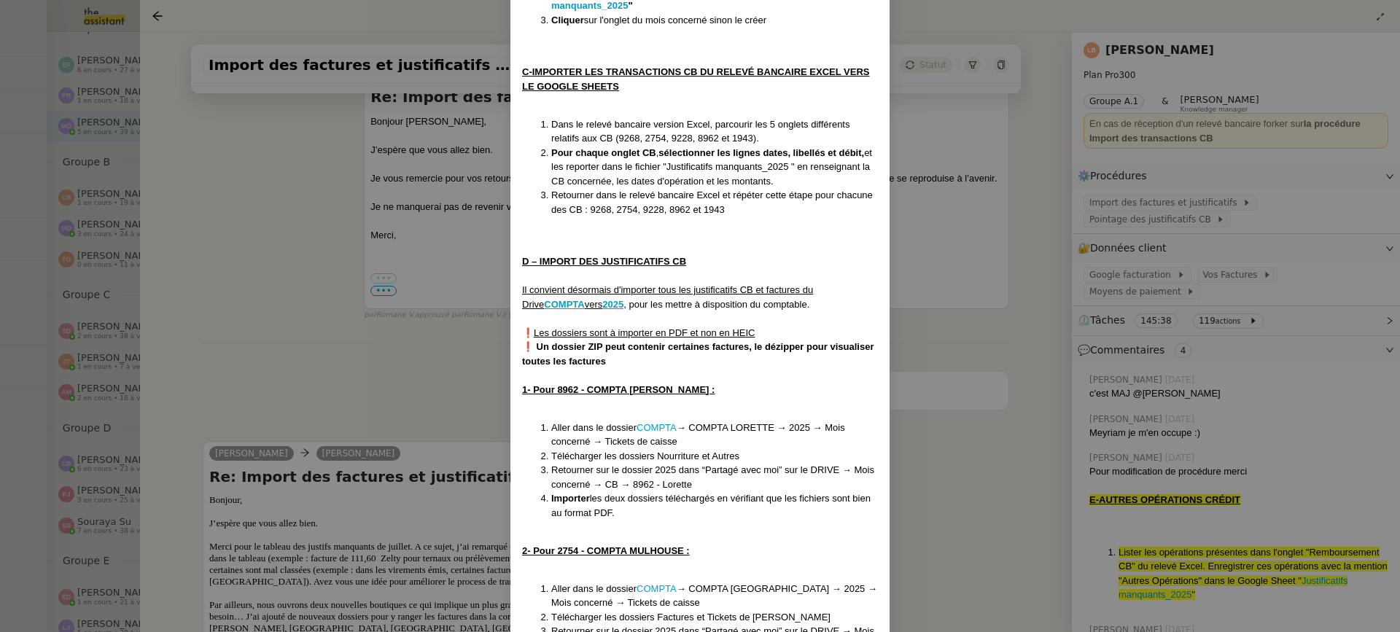
click at [911, 230] on nz-modal-container "Créée le 05/09/2024 MAJ le 07/08/2025 Contexte : La cliente souhaite qu’on impo…" at bounding box center [700, 316] width 1400 height 632
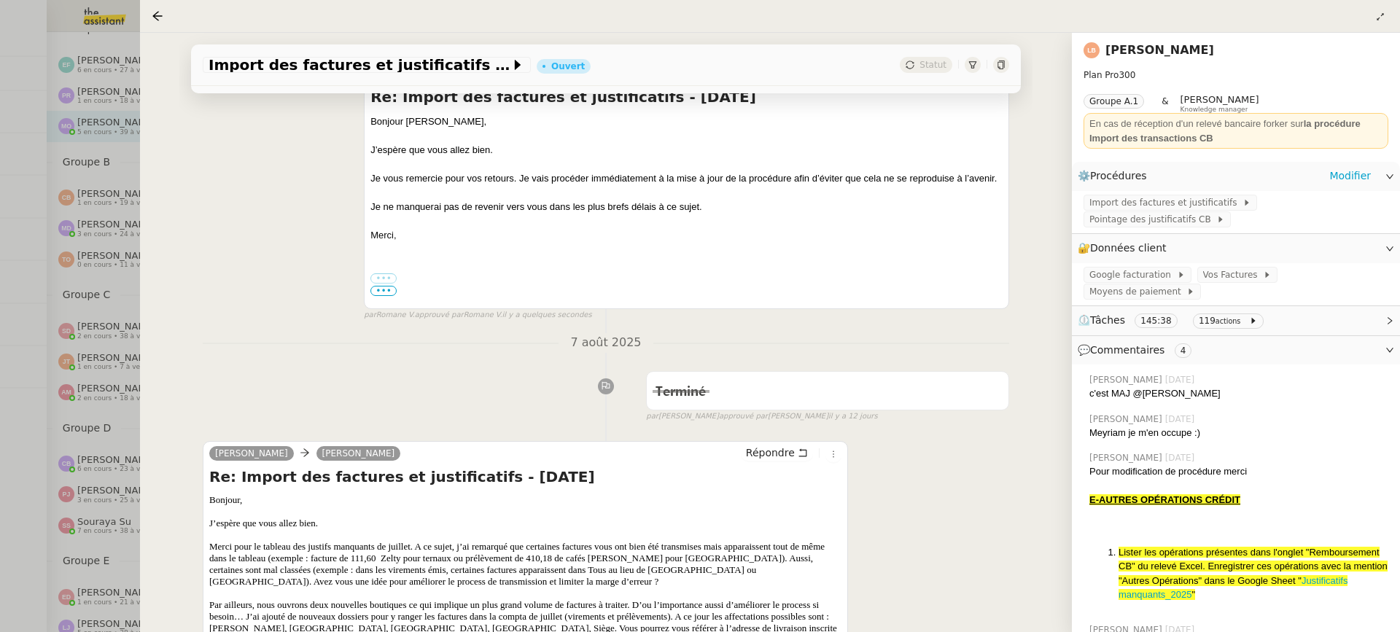
click at [1127, 212] on div "Import des factures et justificatifs Pointage des justificatifs CB" at bounding box center [1236, 212] width 328 height 43
click at [1110, 206] on span "Import des factures et justificatifs" at bounding box center [1166, 202] width 153 height 15
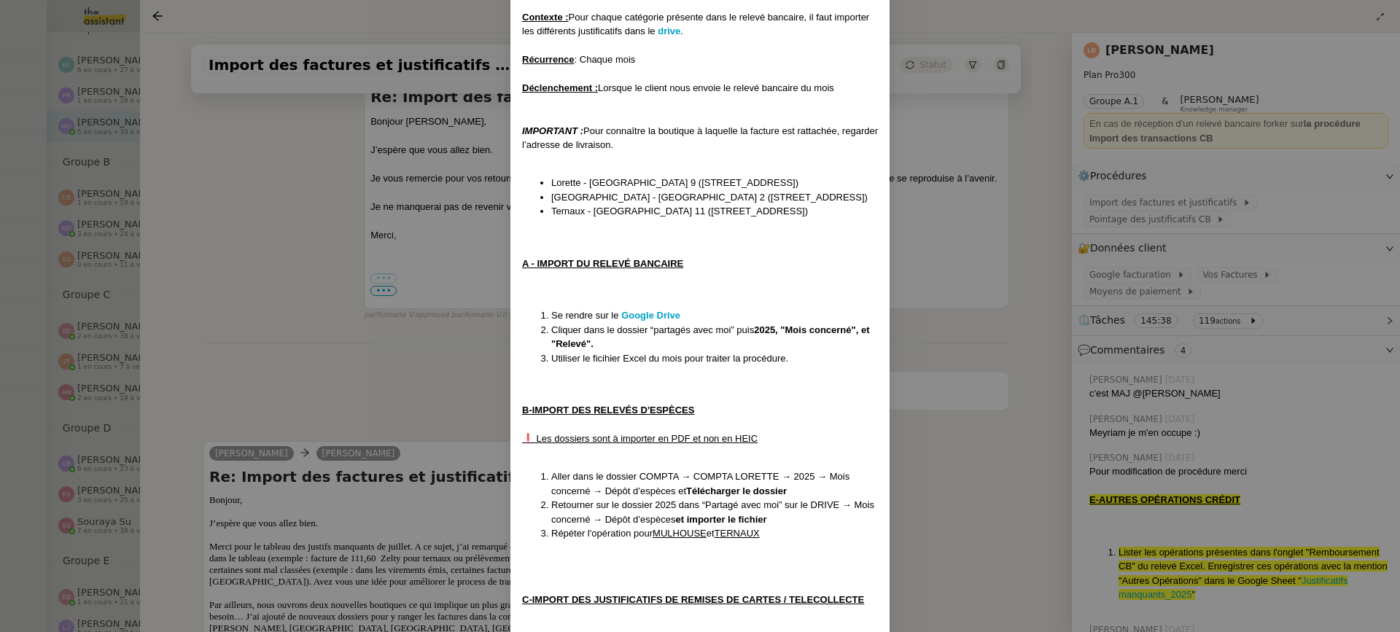
scroll to position [290, 0]
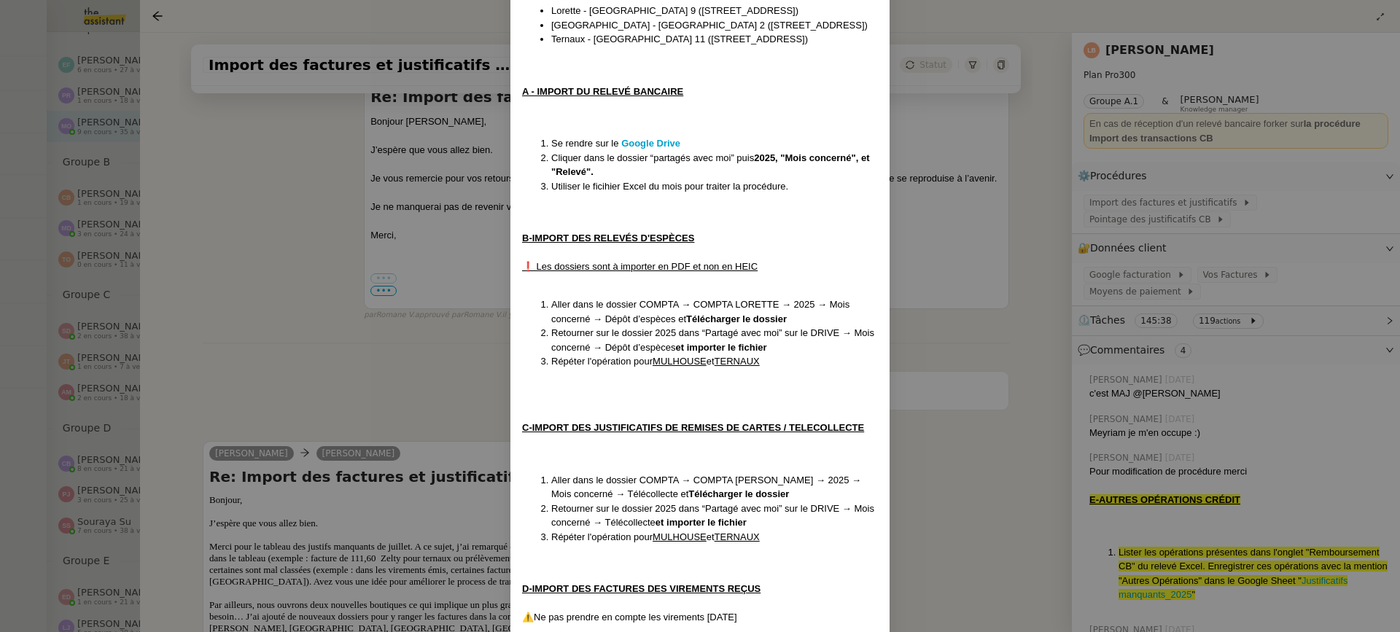
click at [495, 358] on nz-modal-container "Créée le 07/09/2024 MAJ le 07/08/2025 Contexte : Pour chaque catégorie présente…" at bounding box center [700, 316] width 1400 height 632
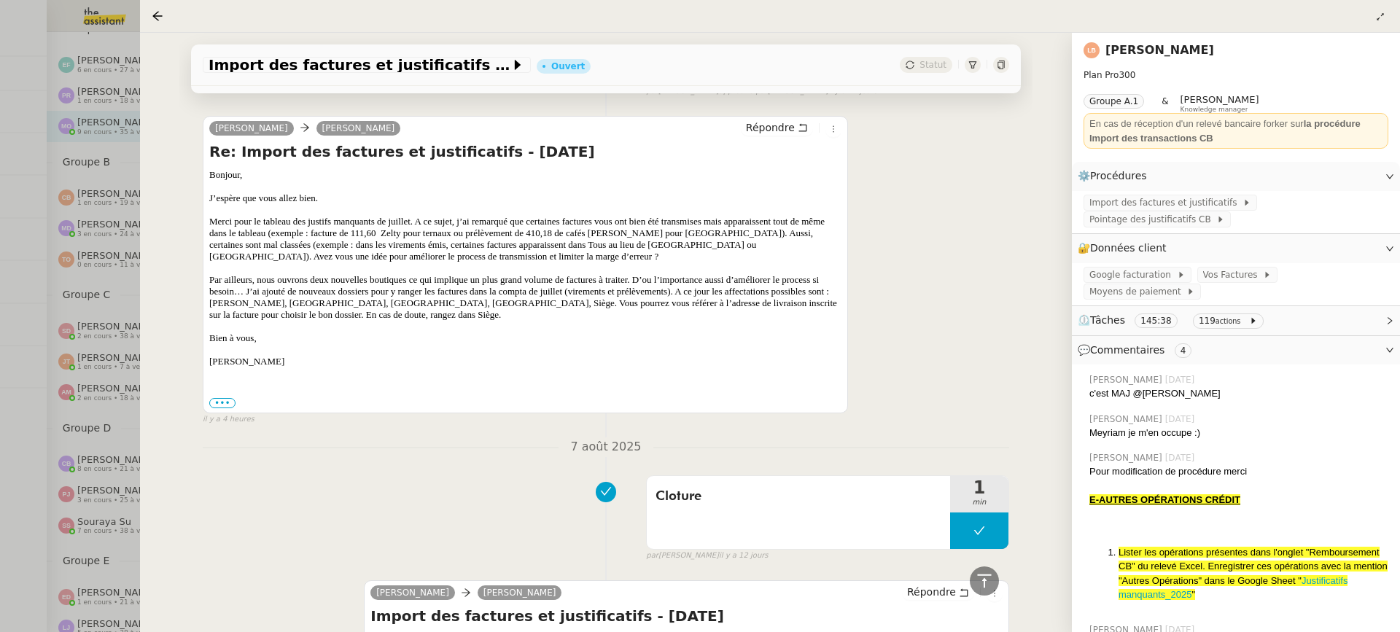
scroll to position [492, 0]
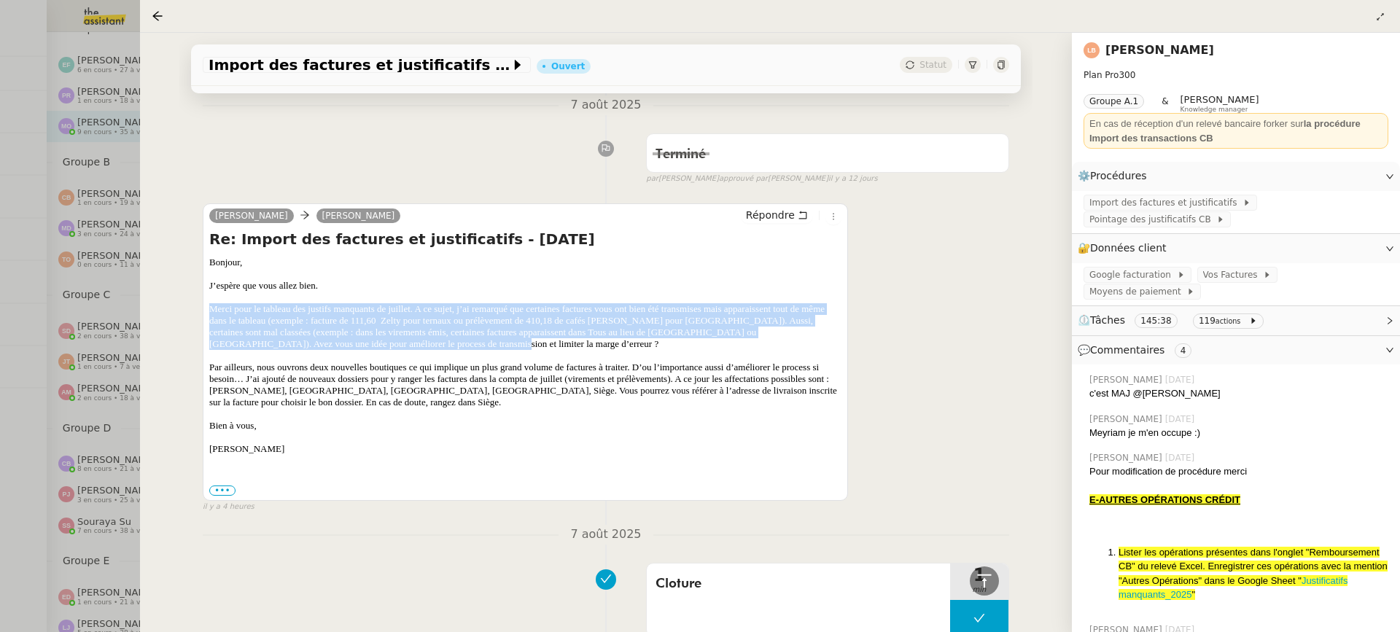
drag, startPoint x: 210, startPoint y: 310, endPoint x: 551, endPoint y: 344, distance: 343.0
click at [551, 344] on p "Merci pour le tableau des justifs manquants de juillet. A ce sujet, j’ai remarq…" at bounding box center [525, 326] width 632 height 47
copy p "Merci pour le tableau des justifs manquants de juillet. A ce sujet, j’ai remarq…"
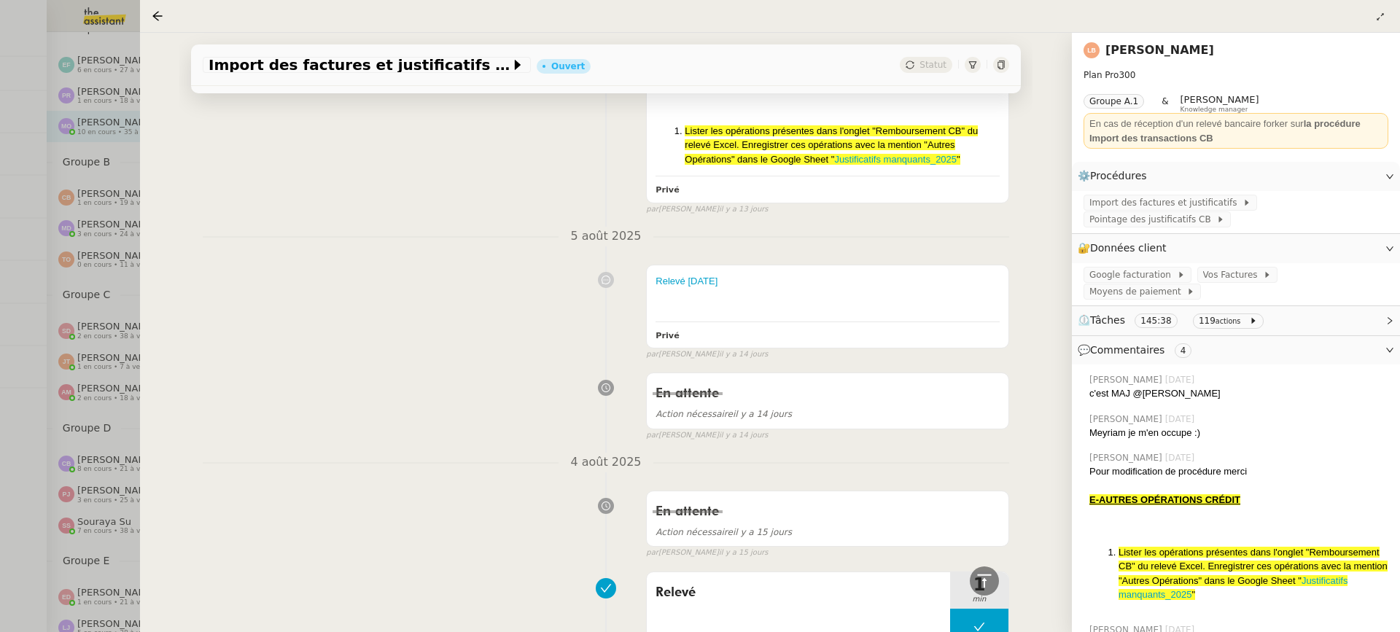
scroll to position [2094, 0]
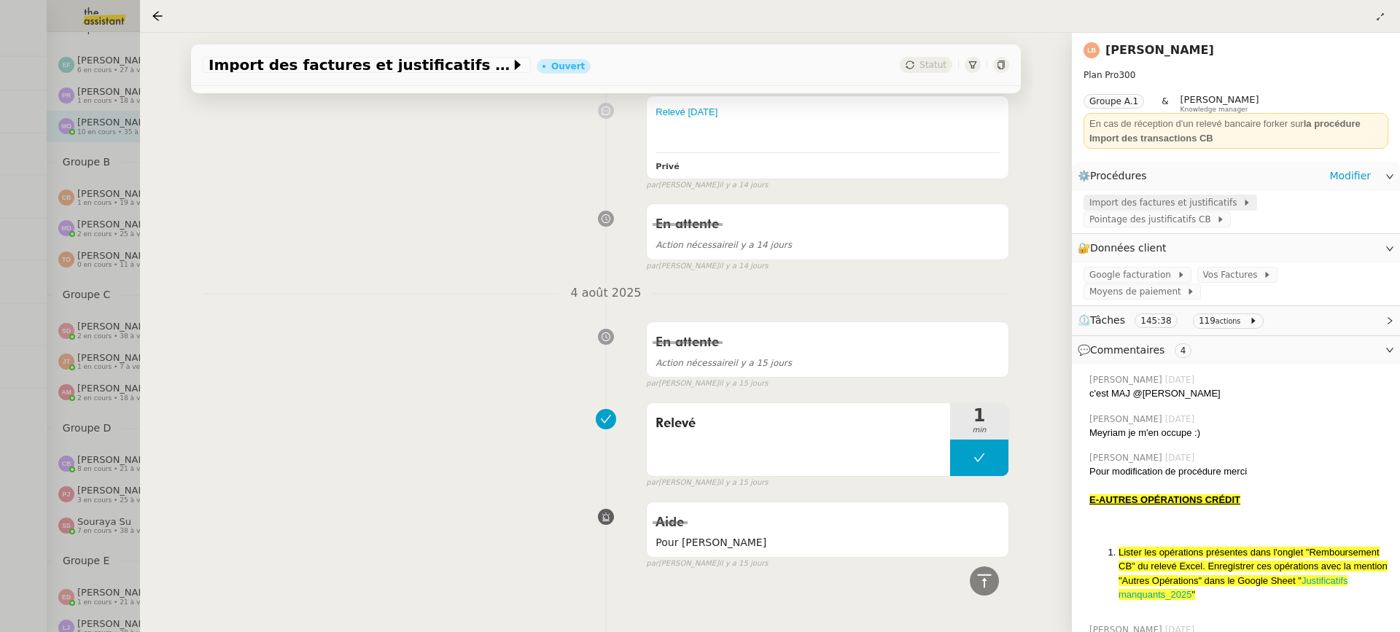
click at [1178, 195] on div "Import des factures et justificatifs" at bounding box center [1171, 203] width 174 height 16
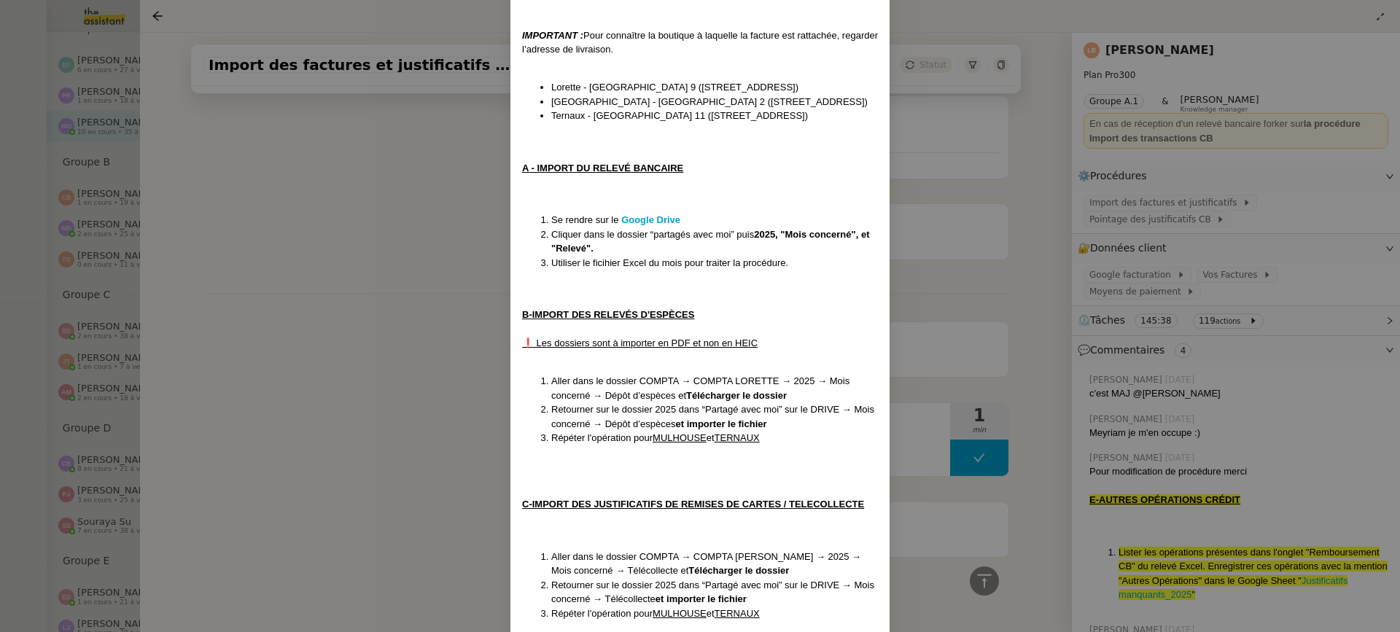
scroll to position [254, 0]
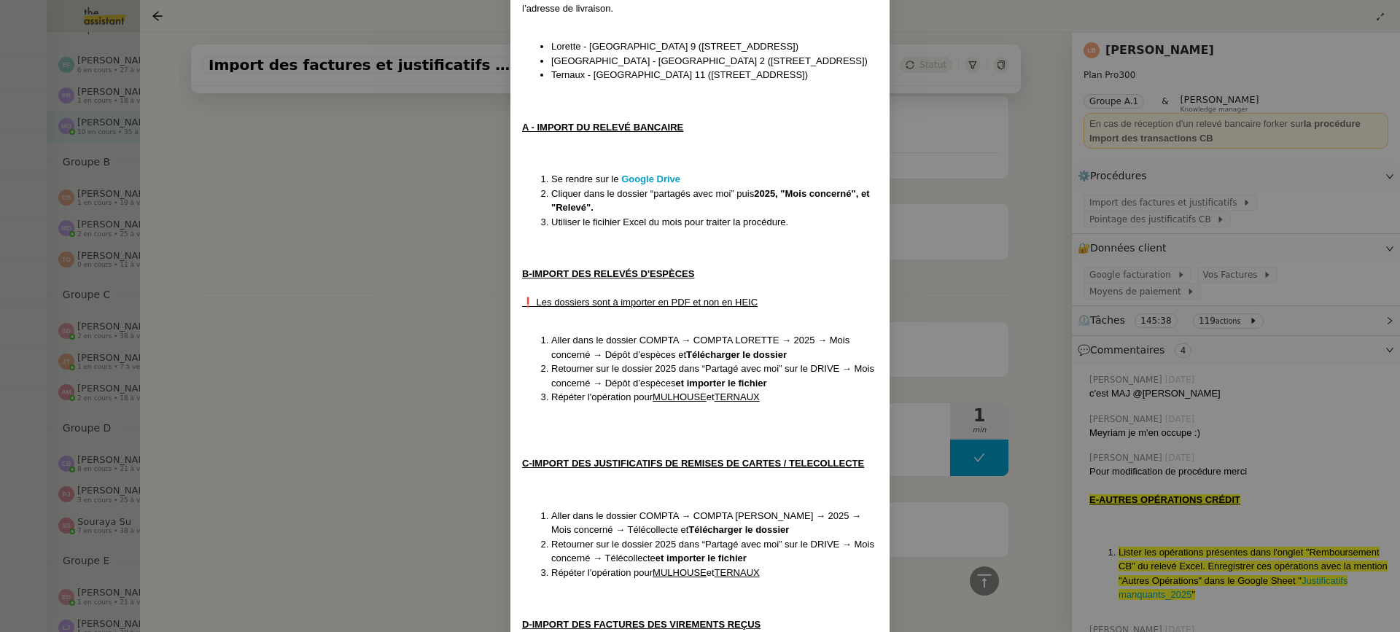
click at [1116, 290] on nz-modal-container "Créée le 07/09/2024 MAJ le 07/08/2025 Contexte : Pour chaque catégorie présente…" at bounding box center [700, 316] width 1400 height 632
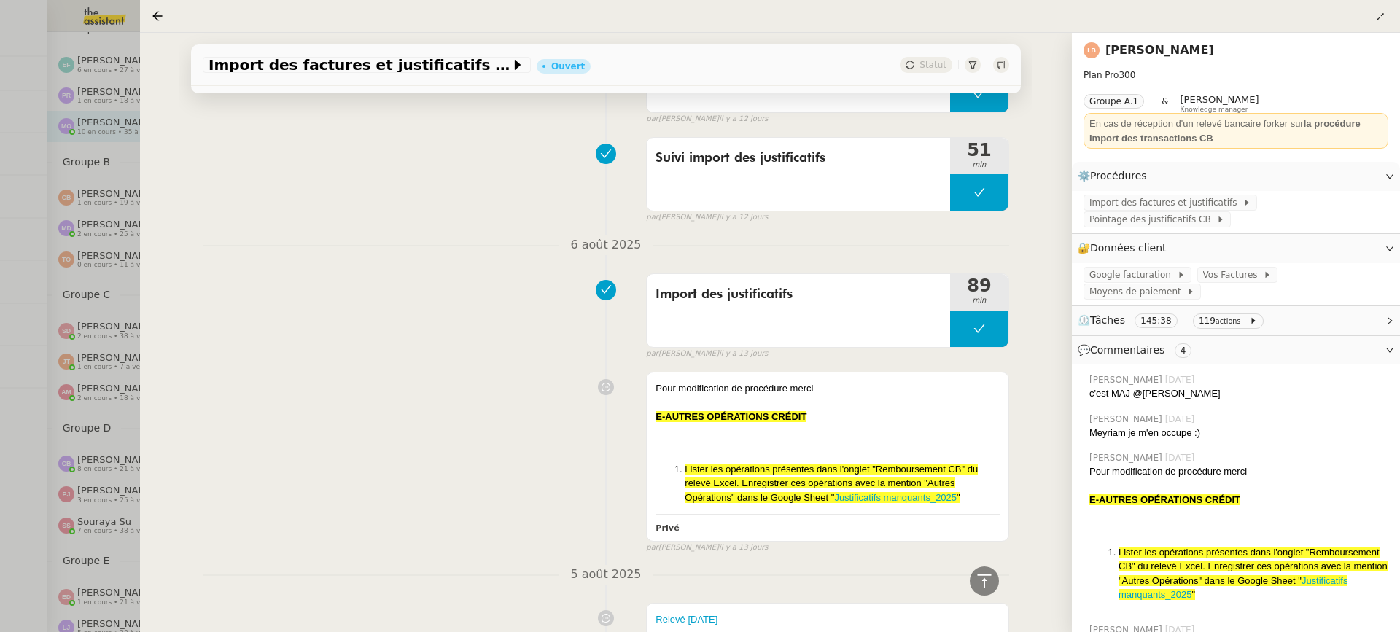
scroll to position [1587, 0]
click at [1149, 207] on span "Import des factures et justificatifs" at bounding box center [1166, 202] width 153 height 15
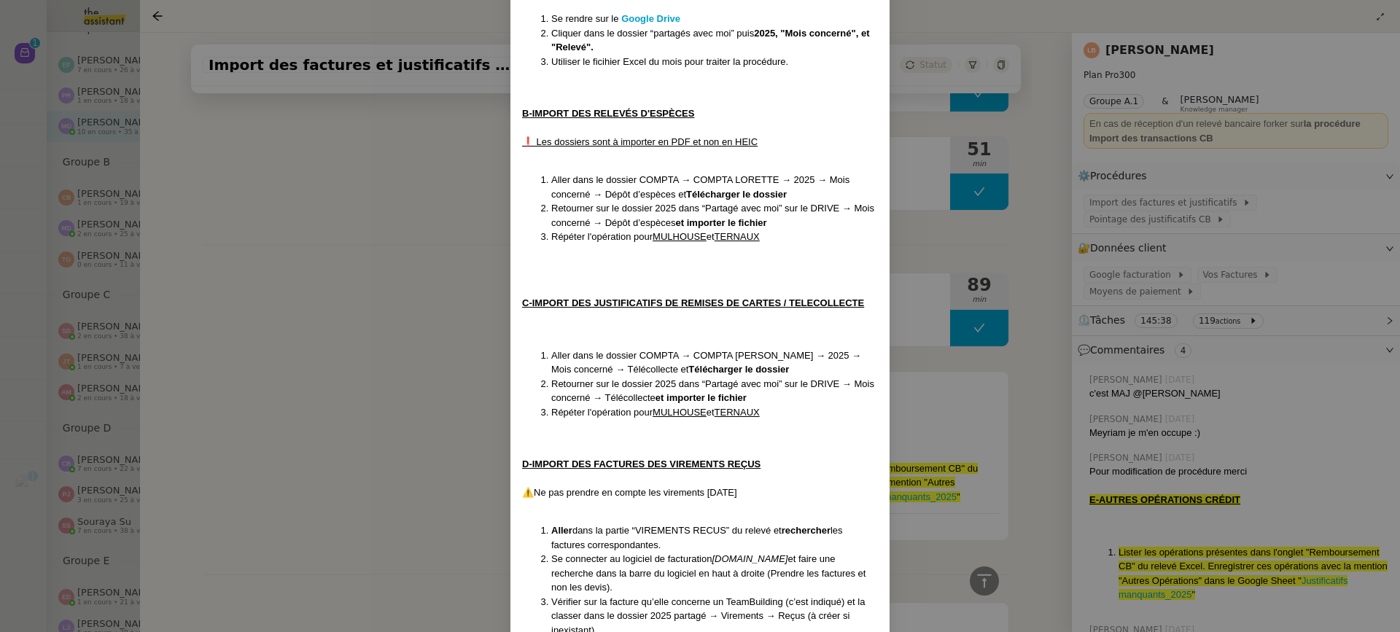
scroll to position [369, 0]
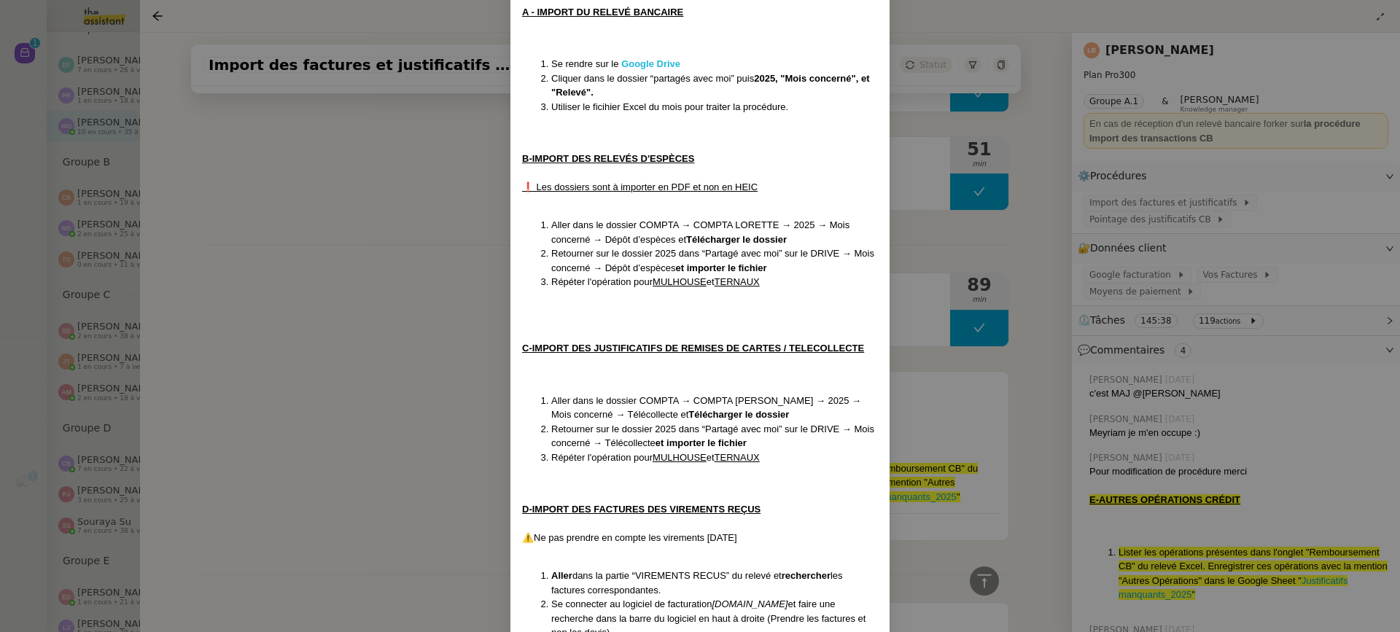
click at [656, 64] on strong "Google Drive" at bounding box center [650, 63] width 59 height 11
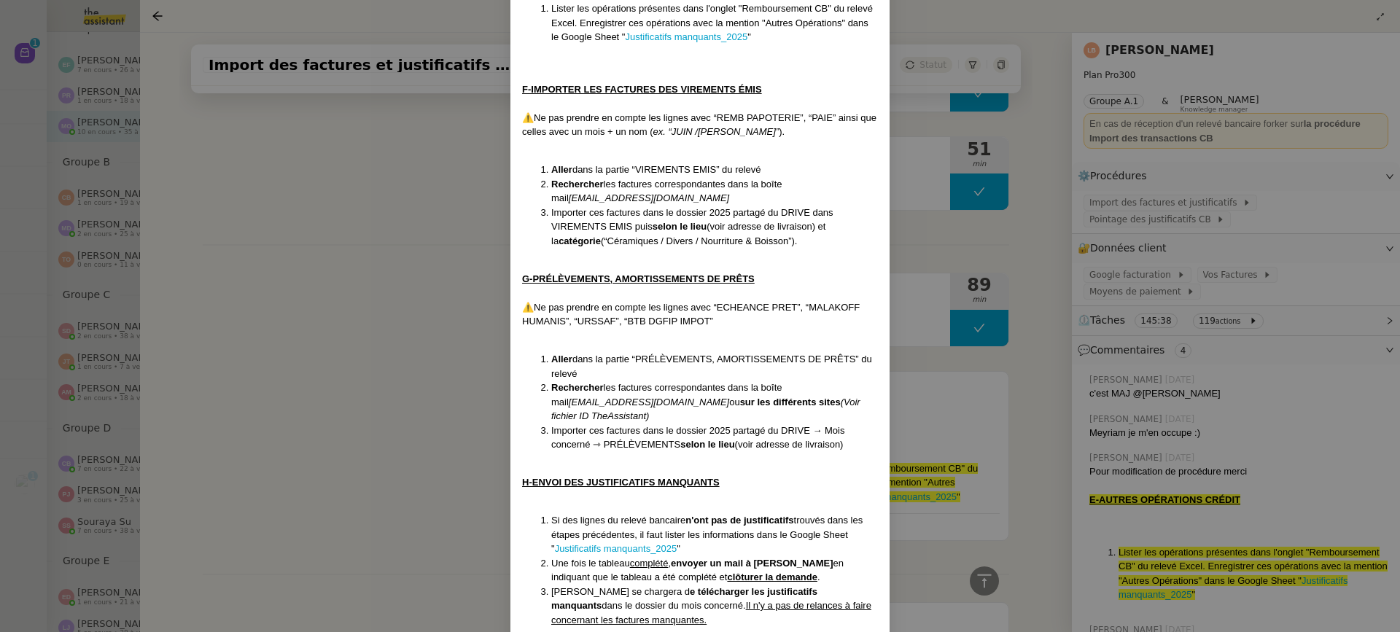
scroll to position [1193, 0]
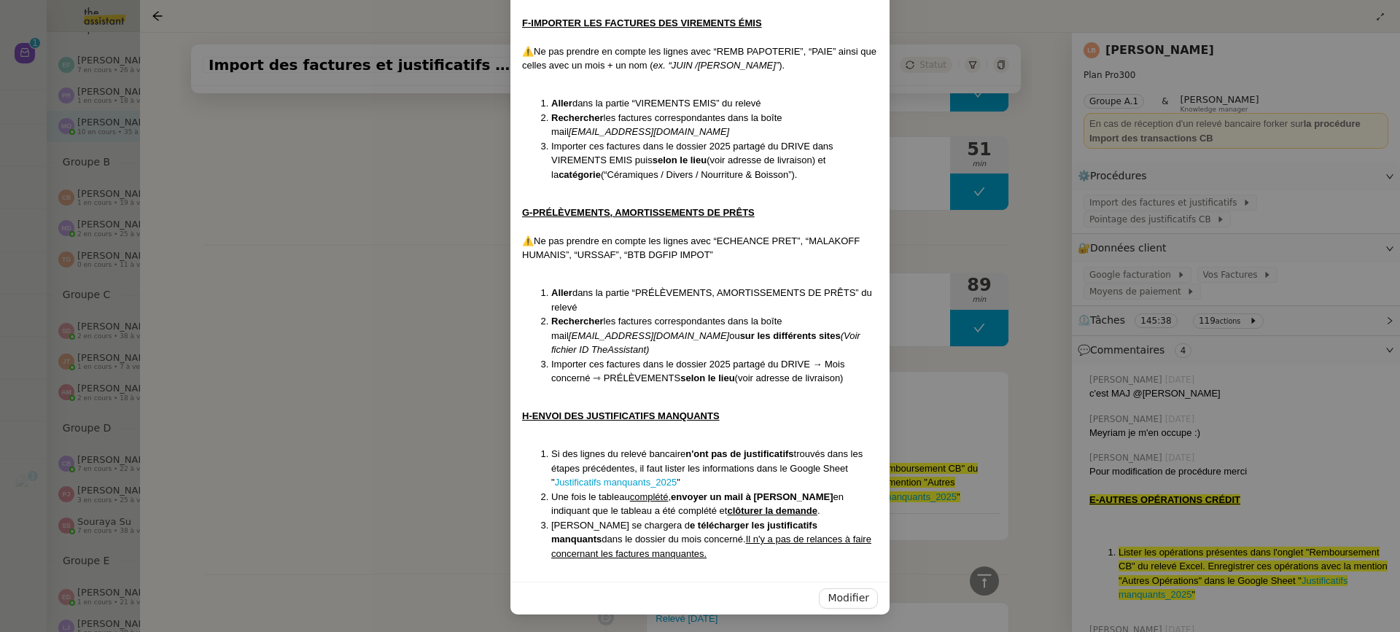
click at [23, 104] on nz-modal-container "Créée le 07/09/2024 MAJ le 07/08/2025 Contexte : Pour chaque catégorie présente…" at bounding box center [700, 316] width 1400 height 632
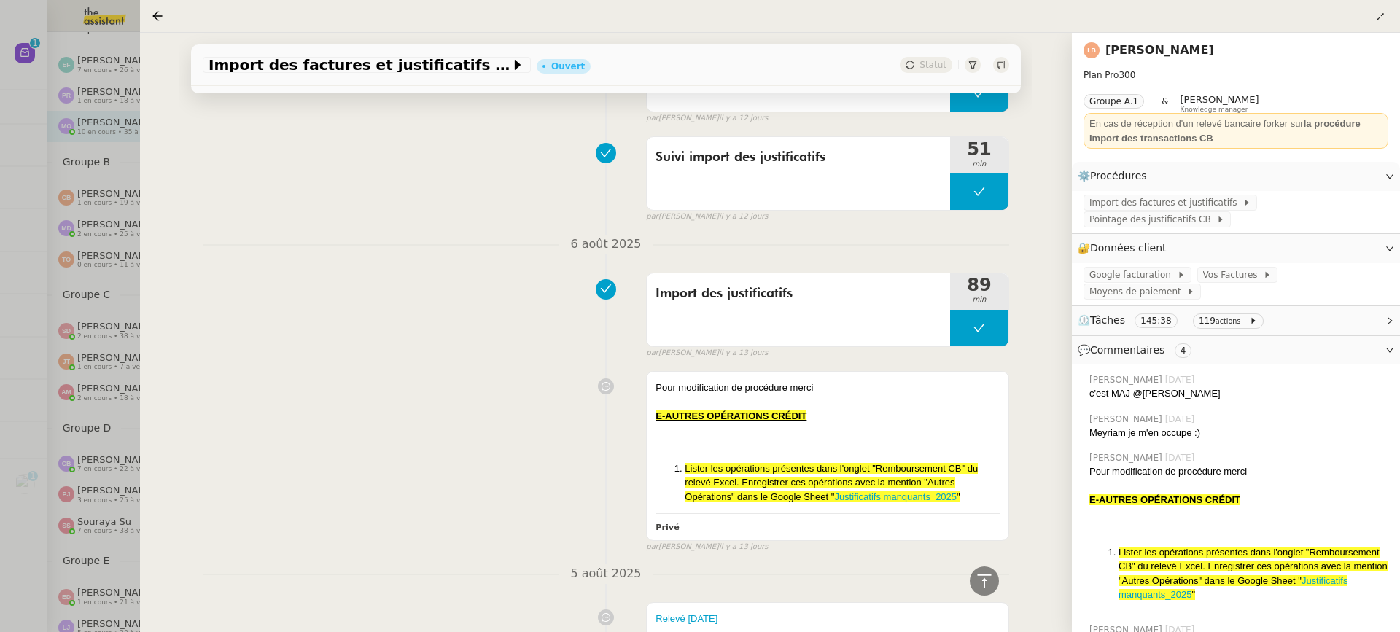
scroll to position [1120, 0]
click at [32, 61] on div at bounding box center [700, 316] width 1400 height 632
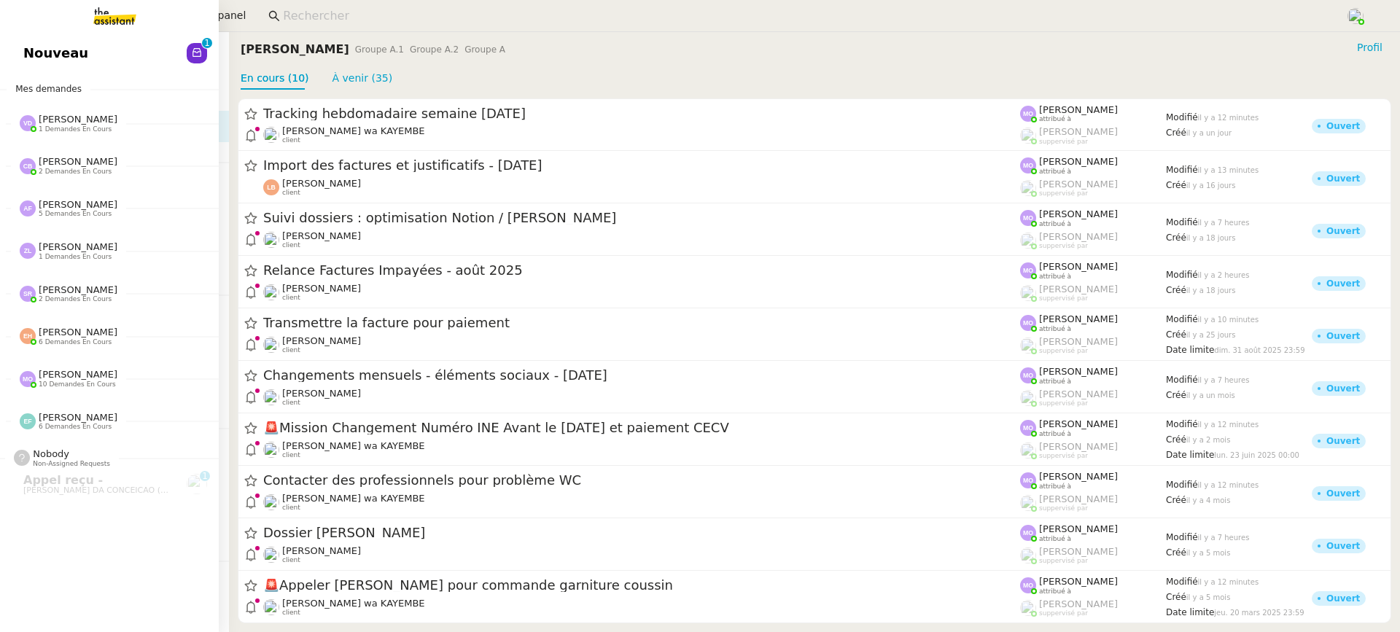
click at [23, 50] on link "Nouveau 0 1 2 3 4 5 6 7 8 9" at bounding box center [109, 53] width 219 height 34
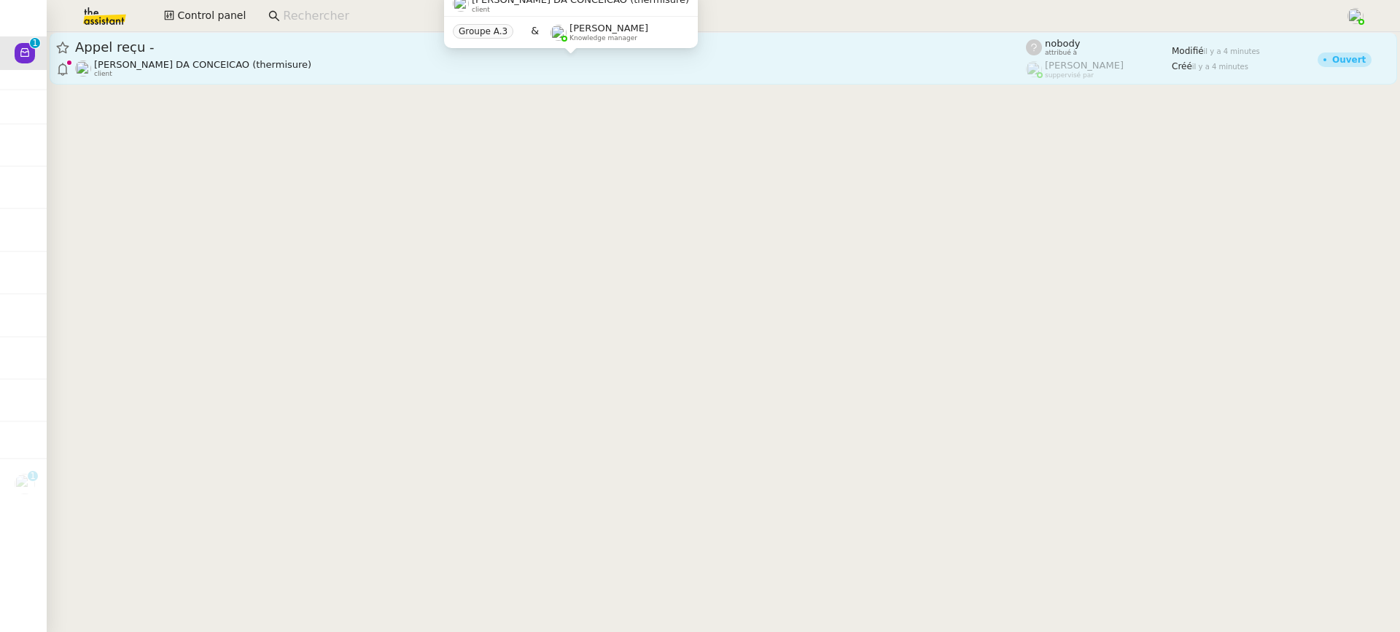
click at [388, 74] on div "Charles DA CONCEICAO (thermisure) client" at bounding box center [550, 68] width 951 height 19
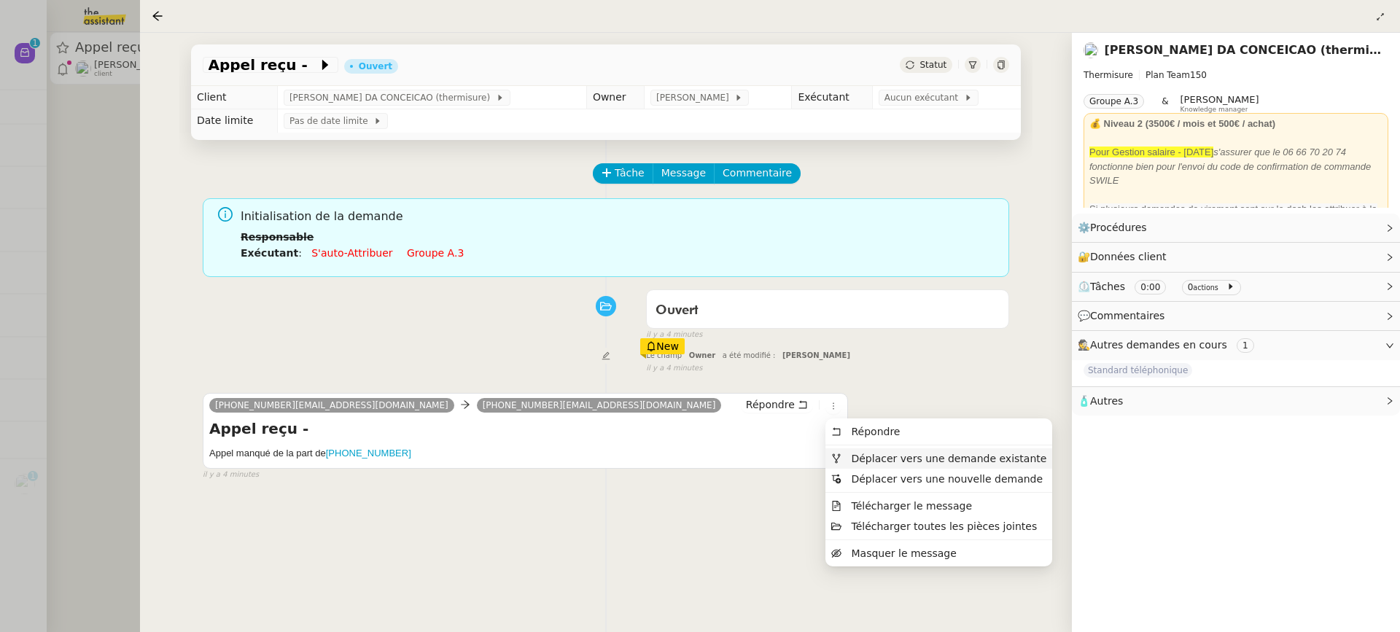
click at [873, 462] on span "Déplacer vers une demande existante" at bounding box center [948, 459] width 195 height 12
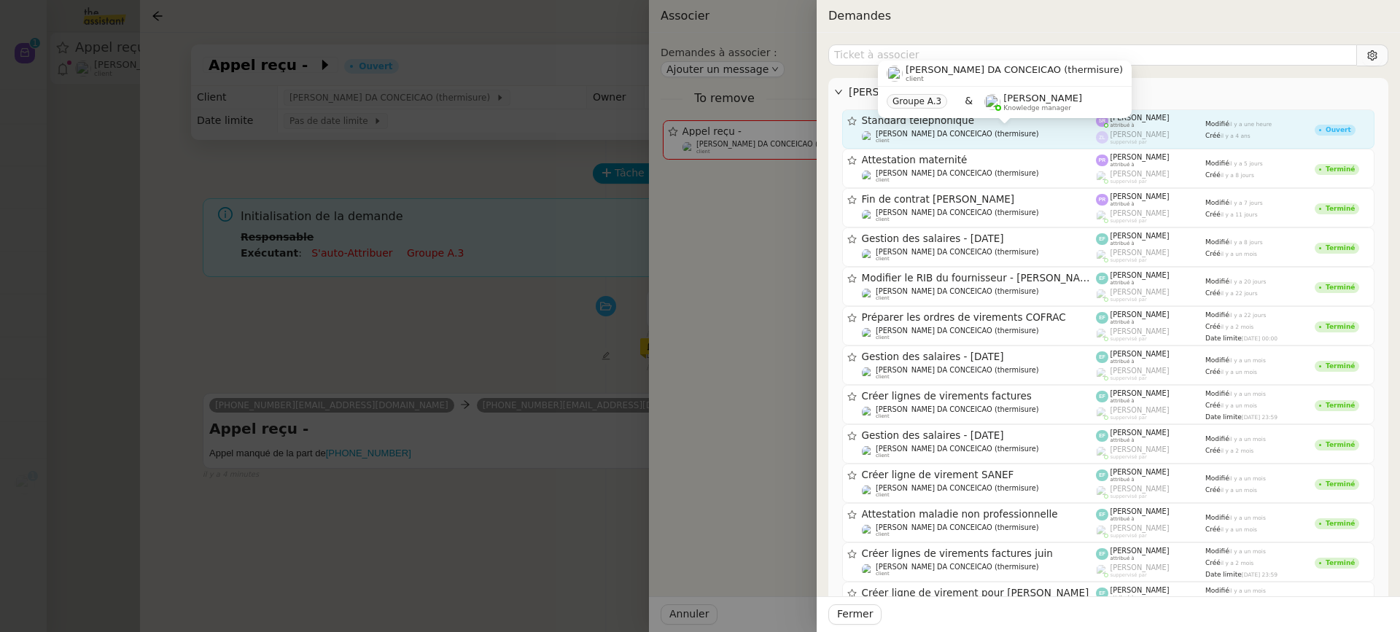
click at [962, 133] on span "[PERSON_NAME] DA CONCEICAO (thermisure)" at bounding box center [957, 134] width 163 height 8
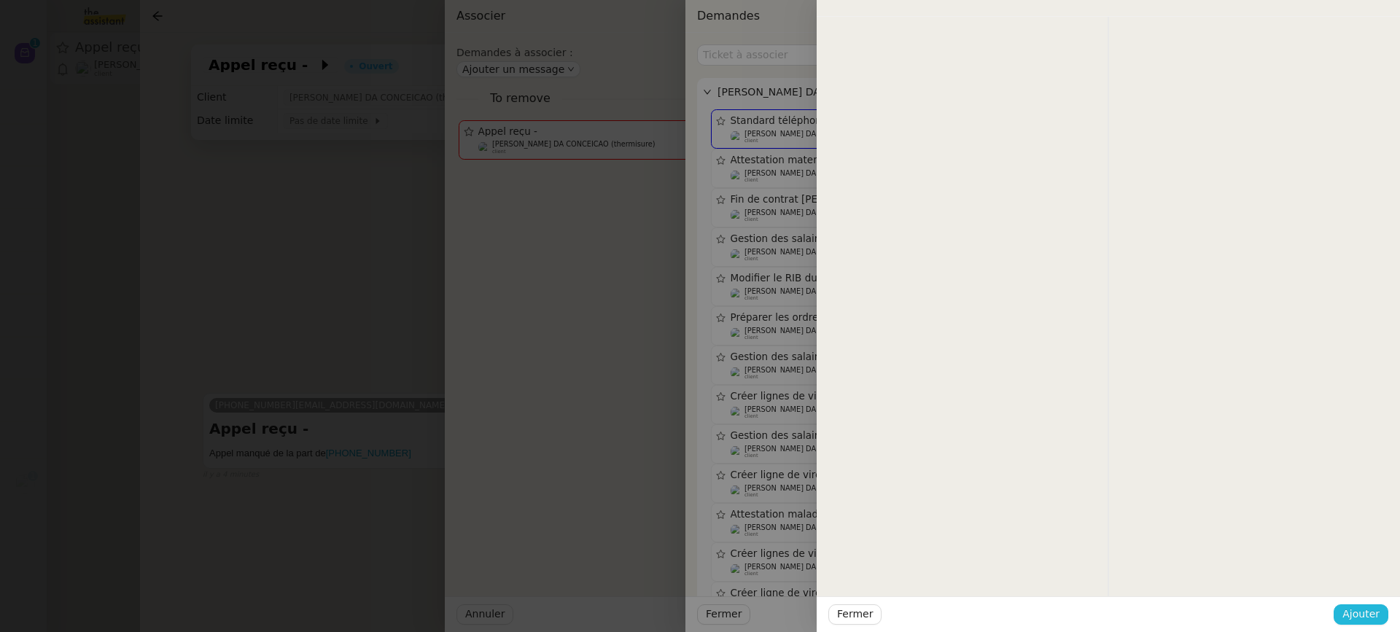
click at [1373, 616] on span "Ajouter" at bounding box center [1361, 614] width 37 height 17
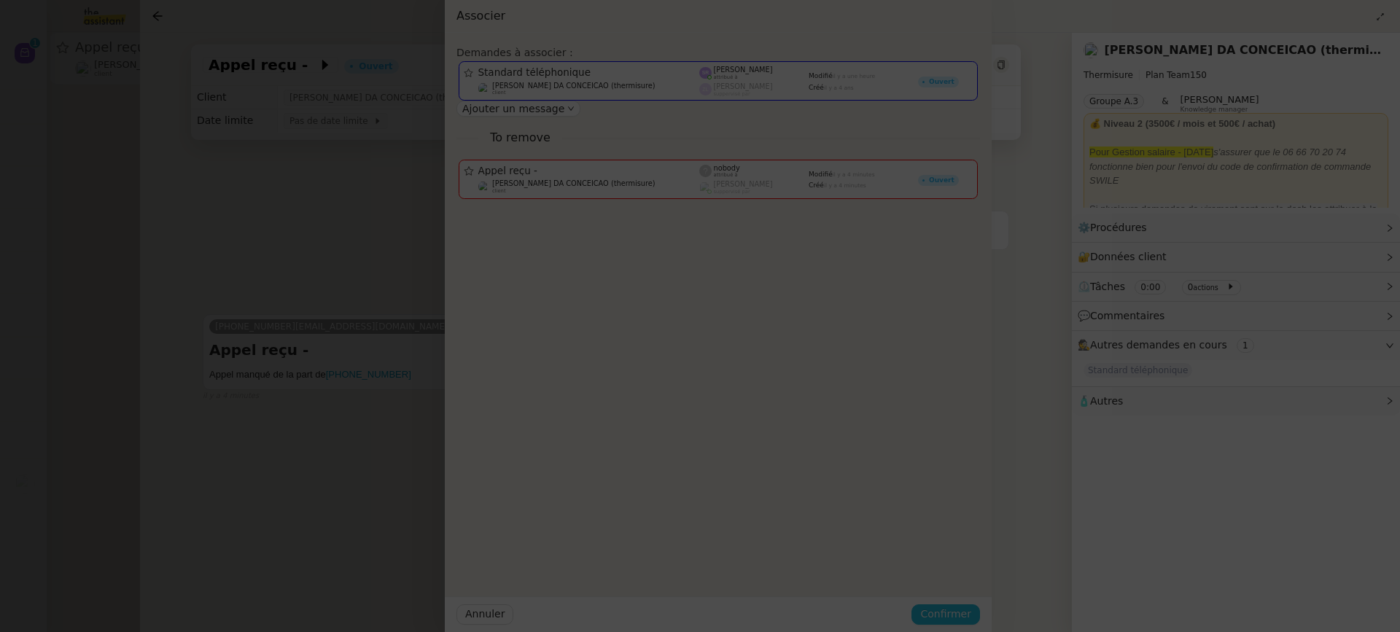
click at [972, 616] on span "Confirmer" at bounding box center [946, 614] width 51 height 17
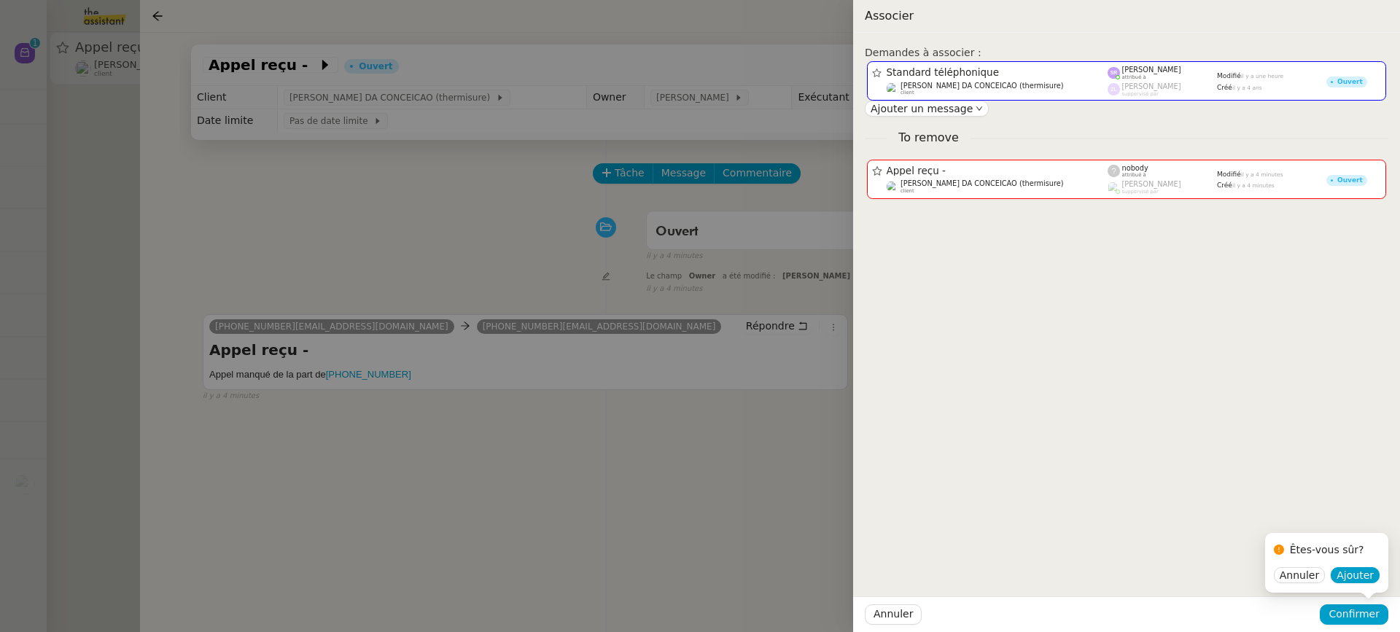
click at [1371, 584] on div "Êtes-vous sûr? Annuler Ajouter" at bounding box center [1327, 563] width 123 height 61
click at [1358, 571] on span "Ajouter" at bounding box center [1355, 575] width 37 height 15
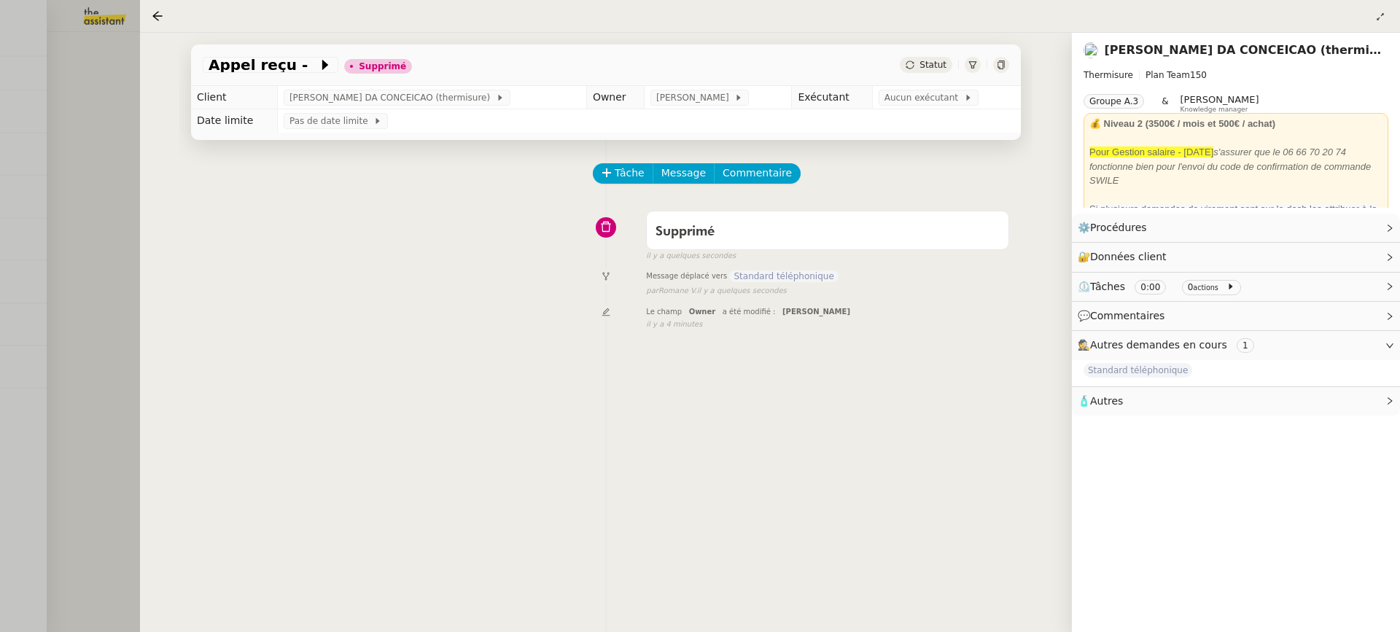
click at [136, 136] on div at bounding box center [700, 316] width 1400 height 632
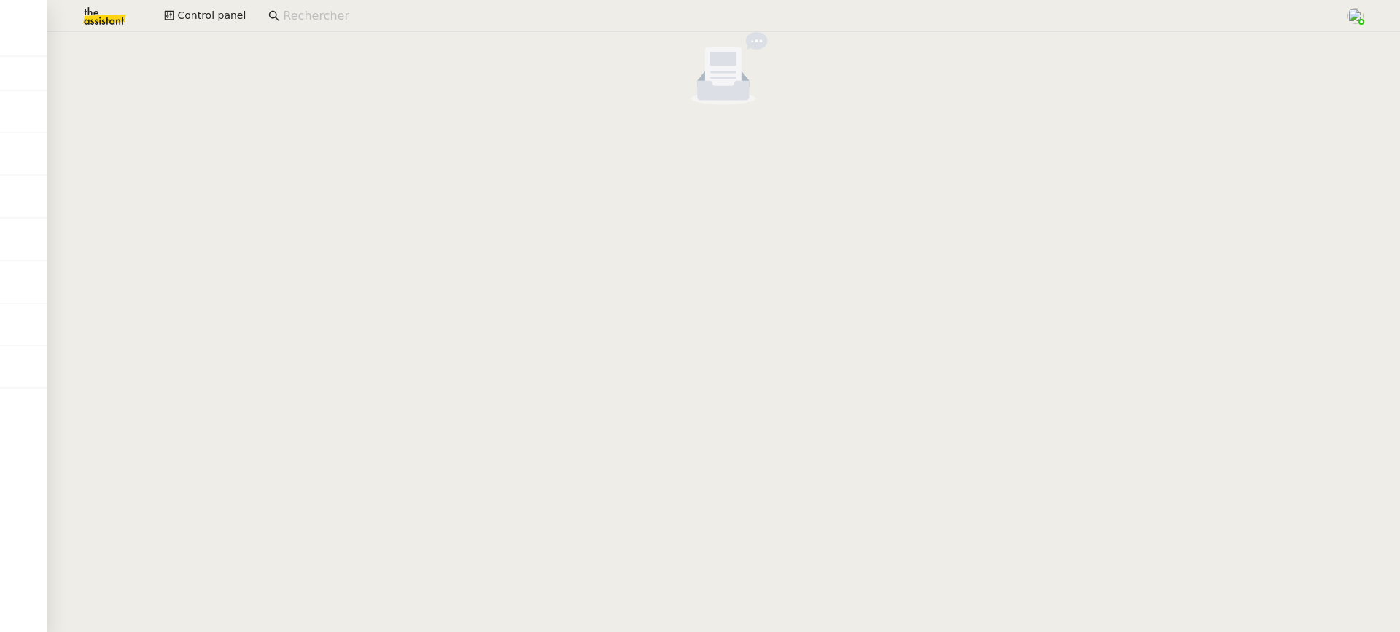
click at [379, 14] on input at bounding box center [807, 17] width 1048 height 20
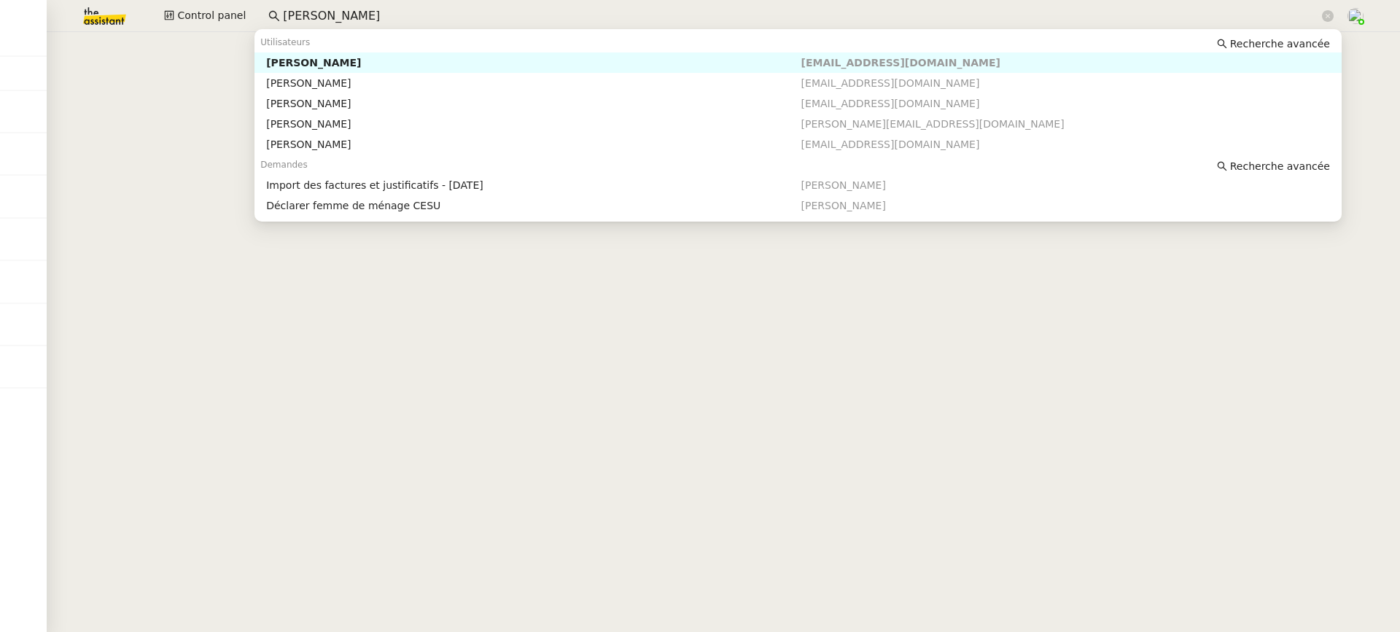
click at [392, 59] on div "[PERSON_NAME]" at bounding box center [533, 62] width 535 height 13
type input "laura be"
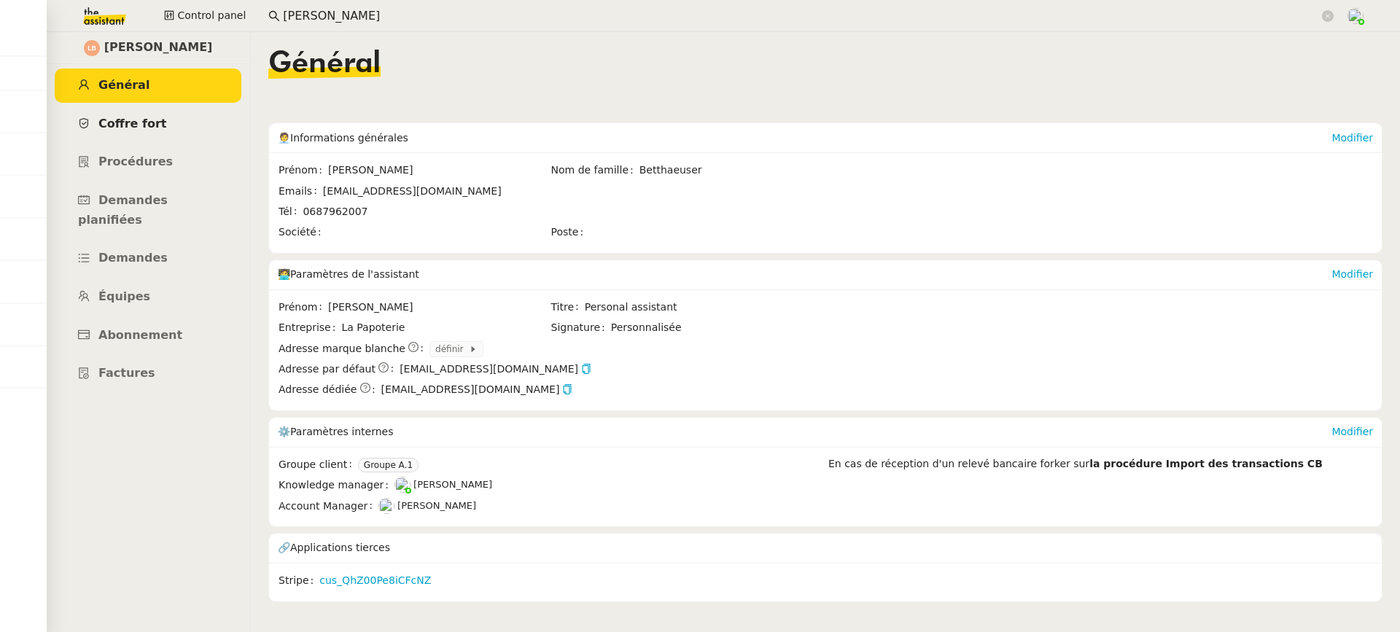
click at [163, 128] on link "Coffre fort" at bounding box center [148, 124] width 187 height 34
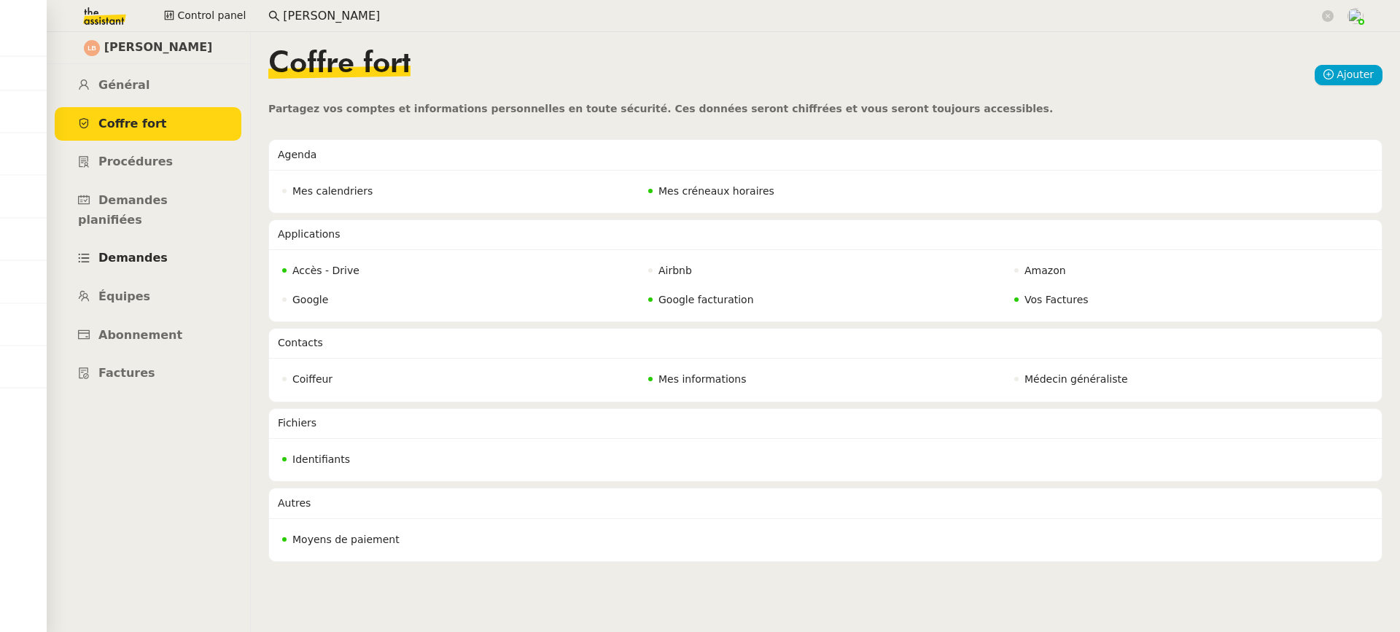
click at [172, 241] on link "Demandes" at bounding box center [148, 258] width 187 height 34
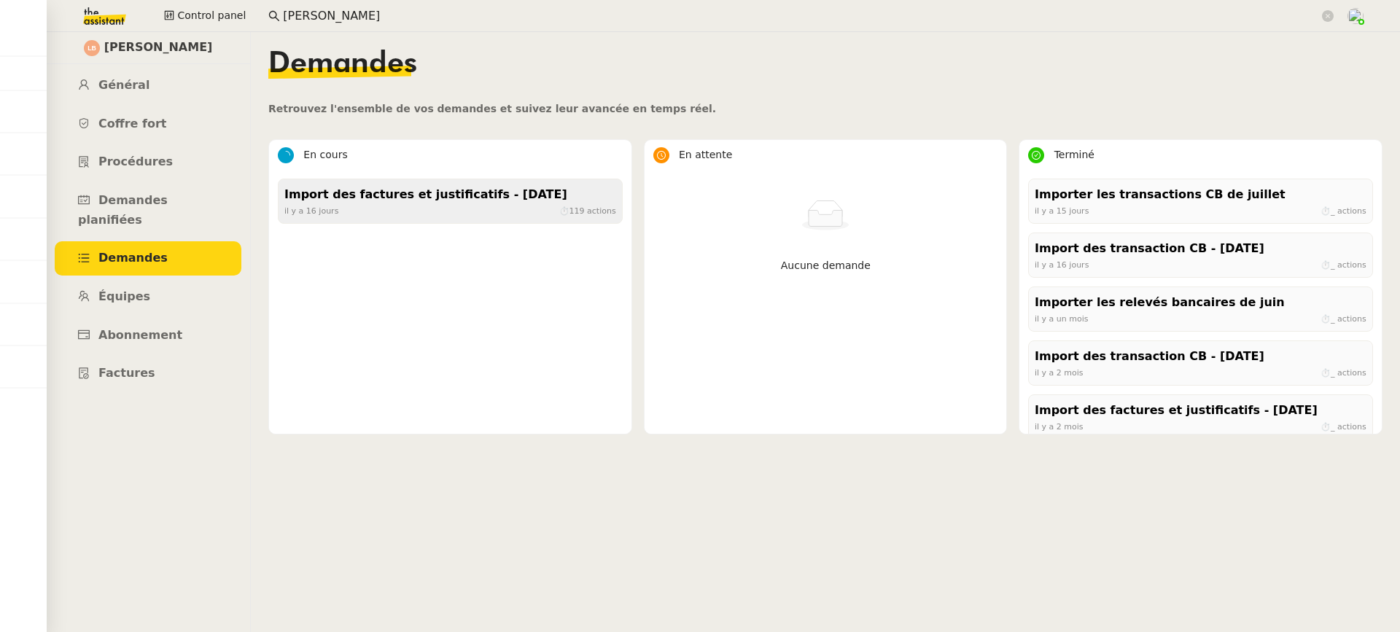
click at [433, 193] on div "Import des factures et justificatifs - août 2025" at bounding box center [450, 195] width 332 height 20
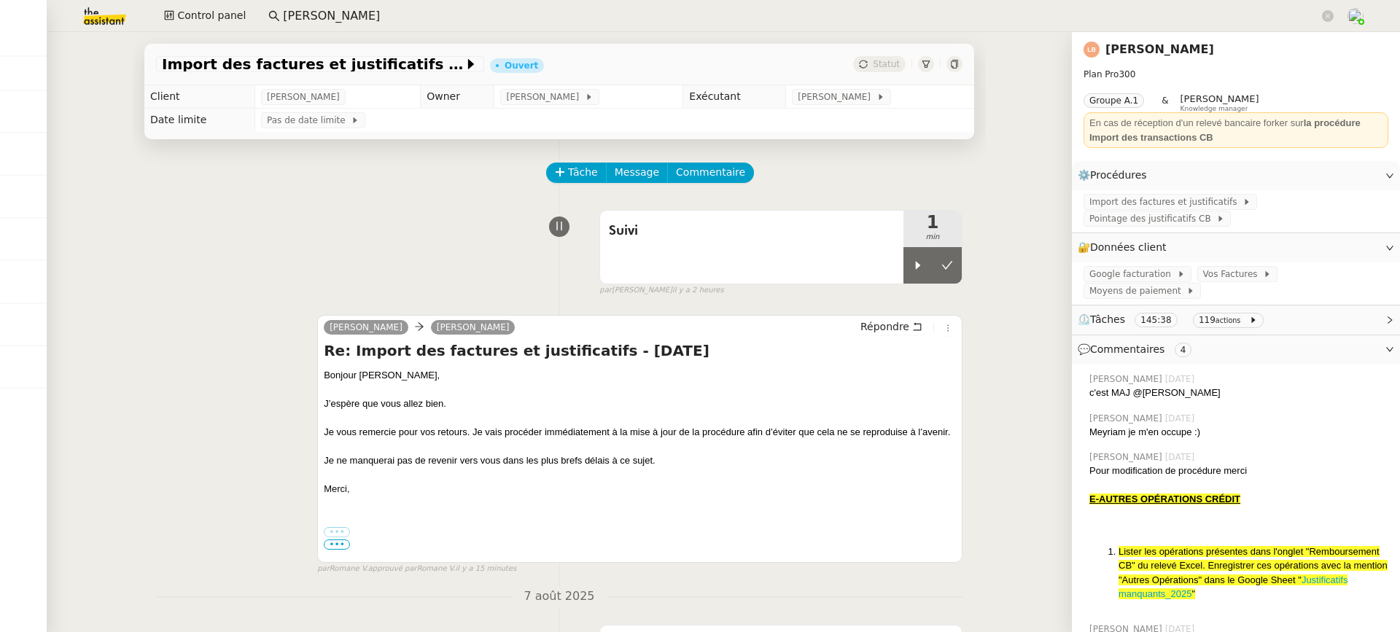
scroll to position [516, 0]
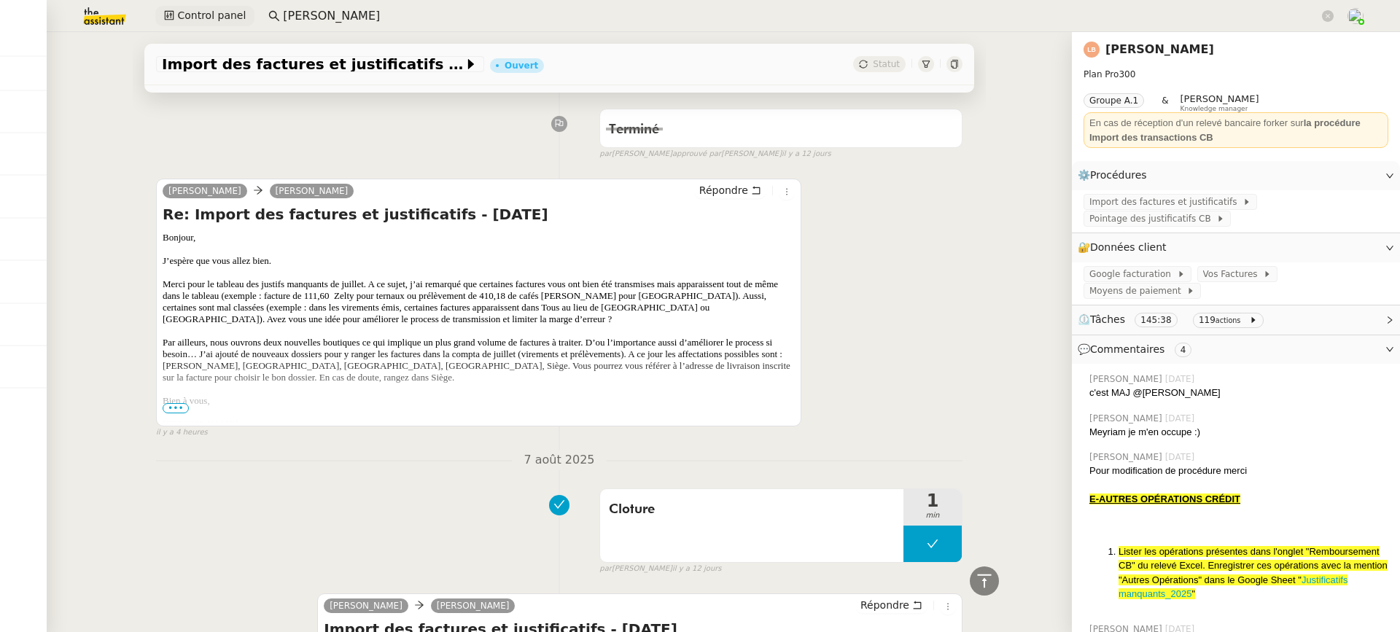
click at [175, 8] on button "Control panel" at bounding box center [204, 16] width 99 height 20
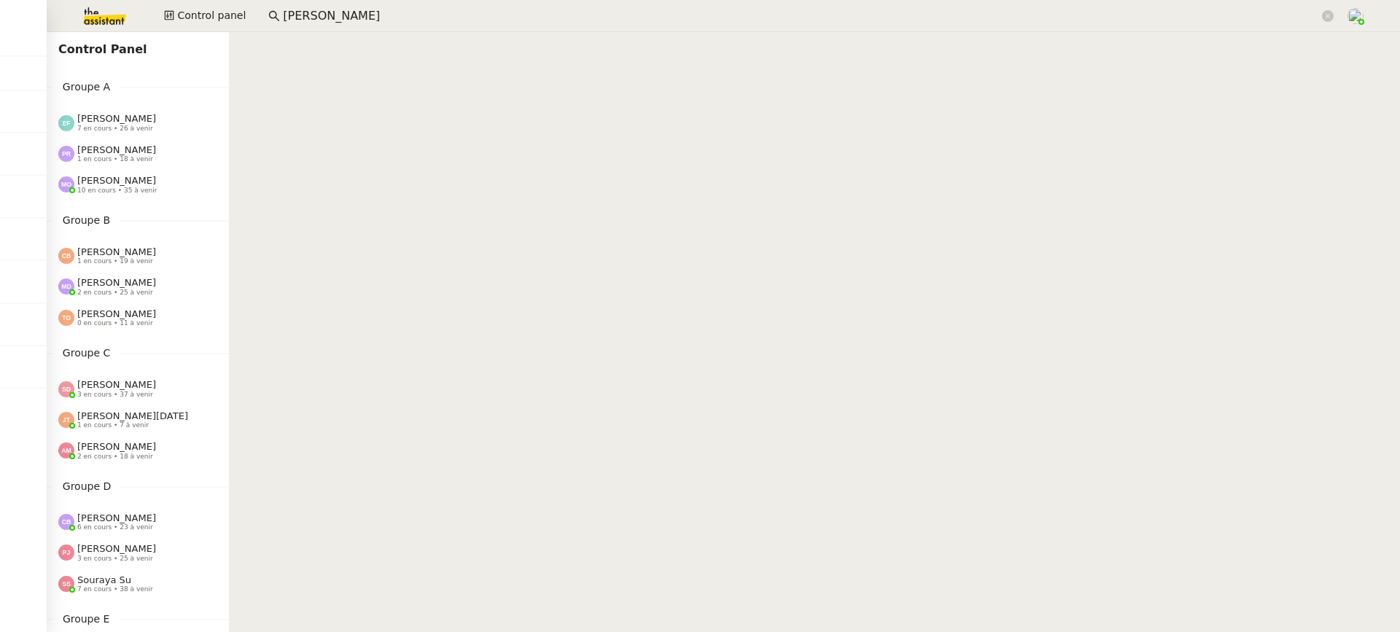
click at [357, 34] on nz-content at bounding box center [814, 332] width 1171 height 600
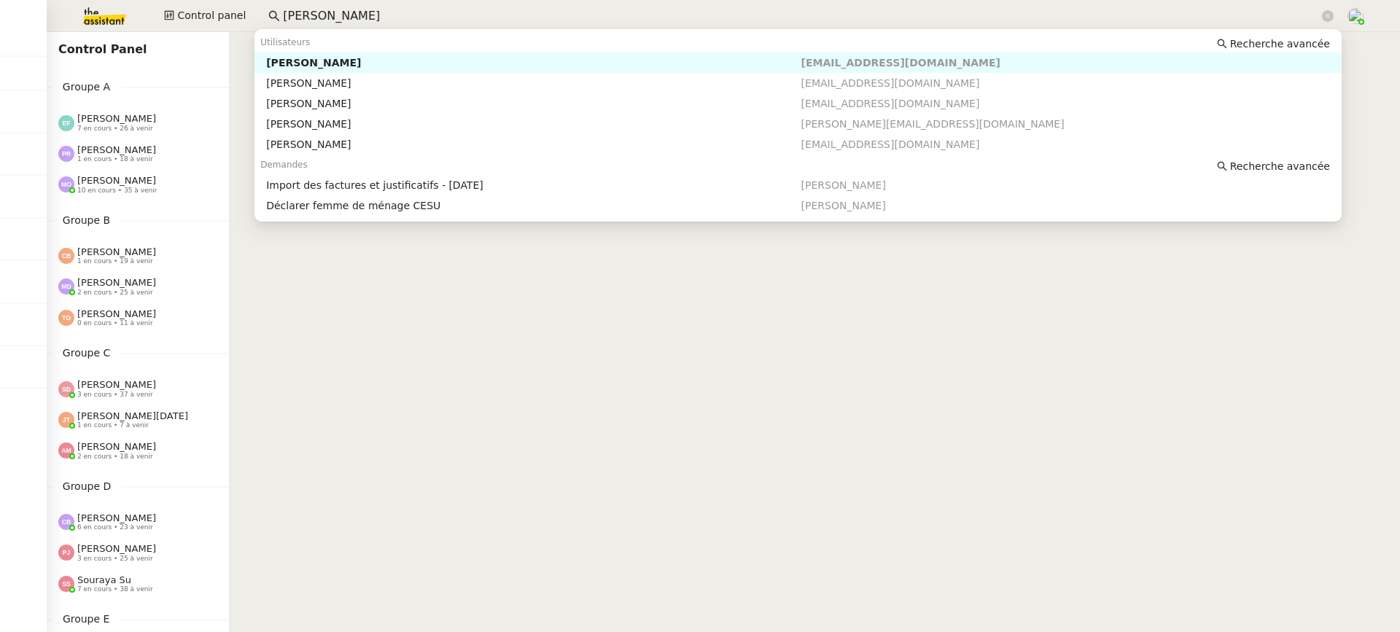
drag, startPoint x: 330, startPoint y: 23, endPoint x: 158, endPoint y: 1, distance: 173.5
click at [158, 1] on div "Control panel laura be" at bounding box center [700, 16] width 1328 height 32
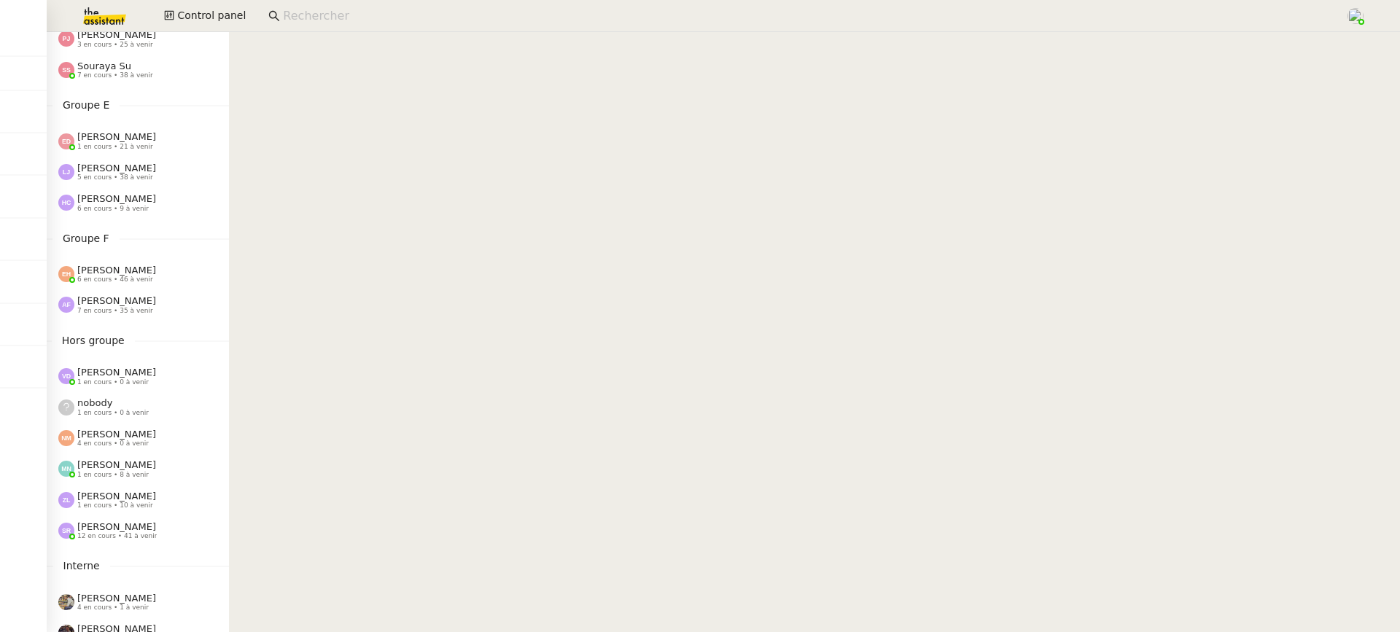
scroll to position [518, 0]
click at [163, 294] on div "Anna Florent 7 en cours • 35 à venir" at bounding box center [143, 301] width 171 height 19
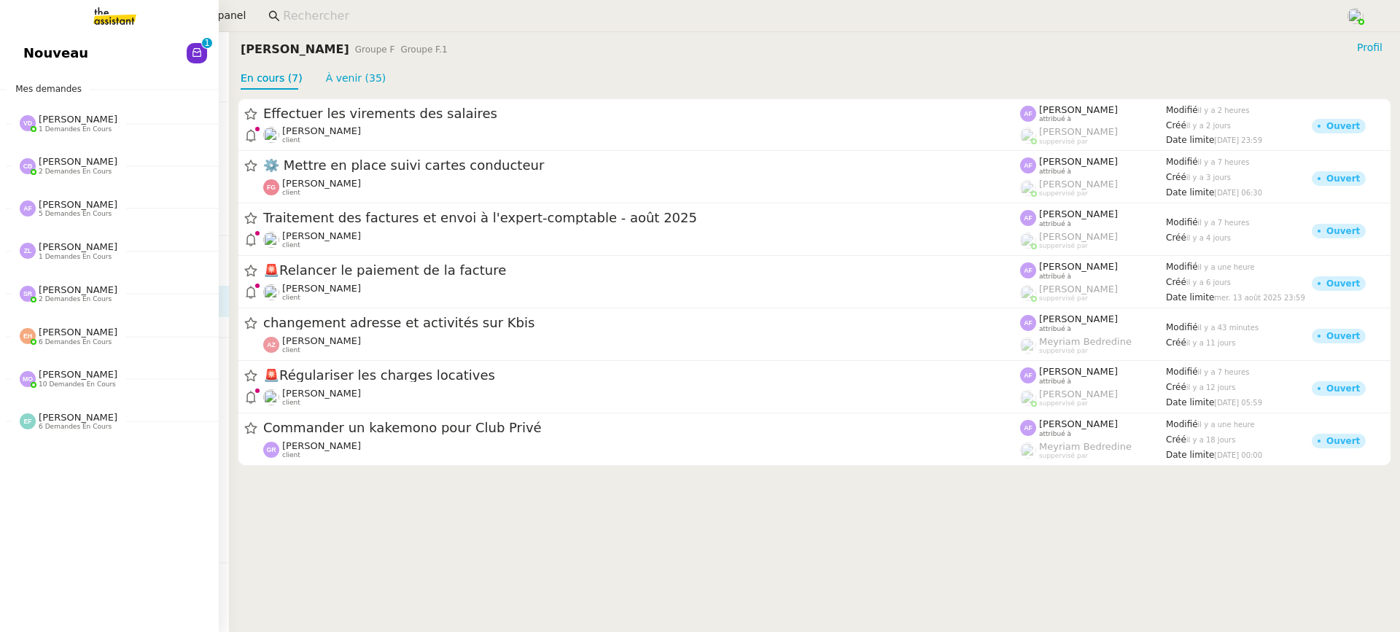
click at [28, 26] on link at bounding box center [109, 16] width 219 height 32
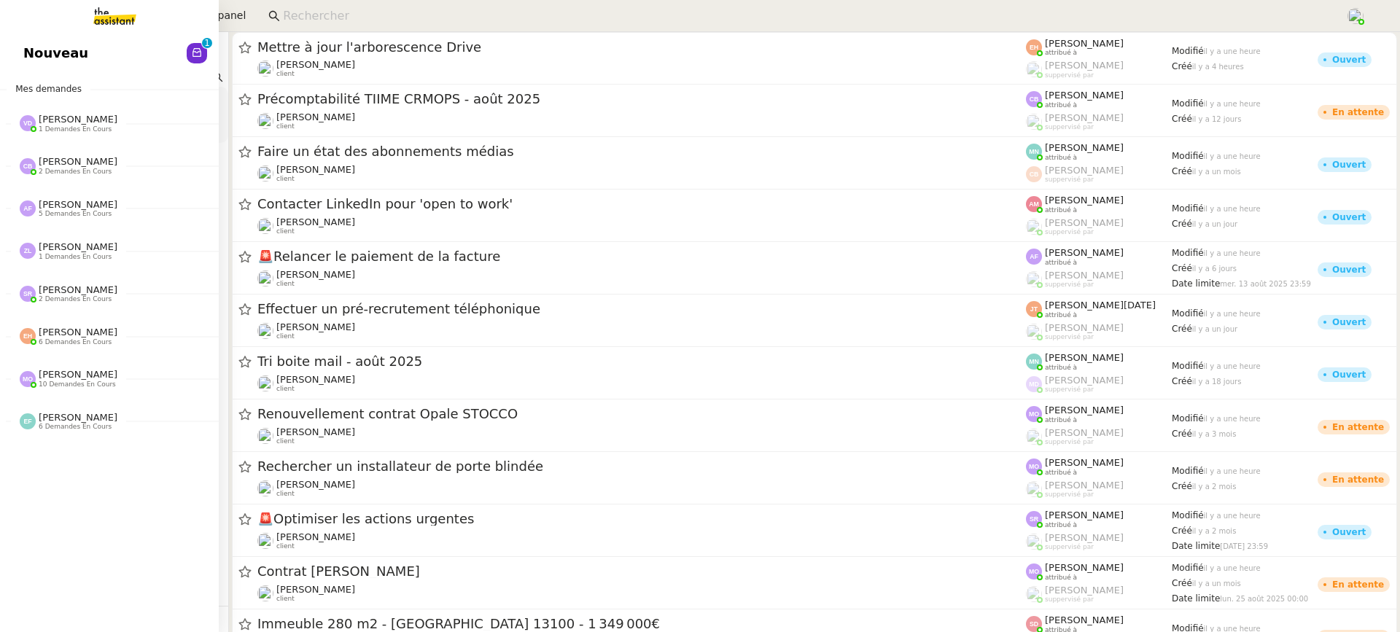
click at [49, 52] on span "Nouveau" at bounding box center [55, 53] width 65 height 22
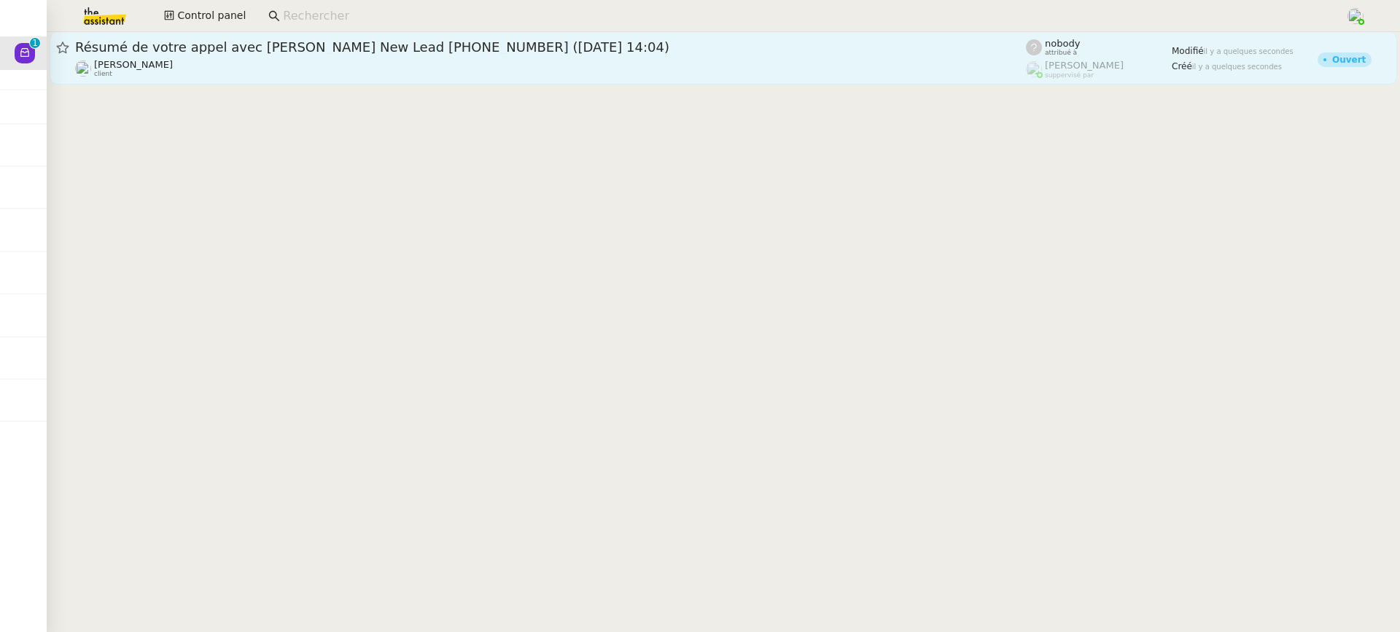
click at [347, 62] on div "Florian Parant client" at bounding box center [550, 68] width 951 height 19
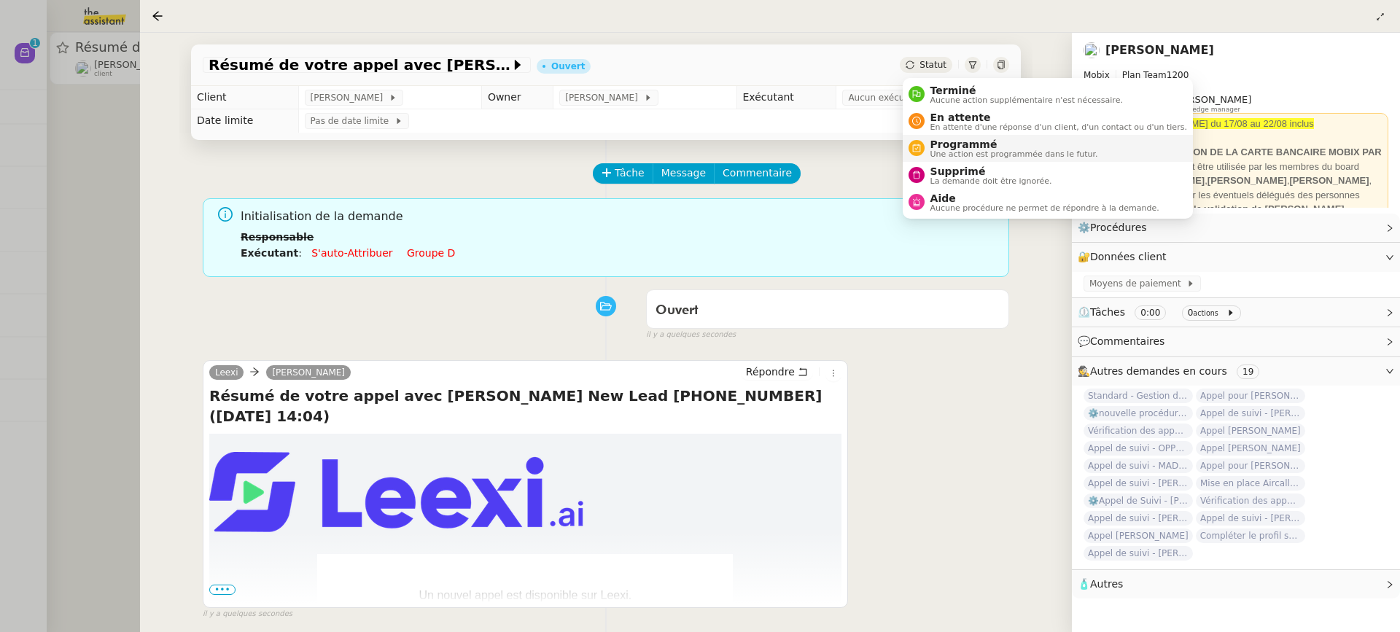
click at [959, 158] on span "Une action est programmée dans le futur." at bounding box center [1015, 154] width 168 height 8
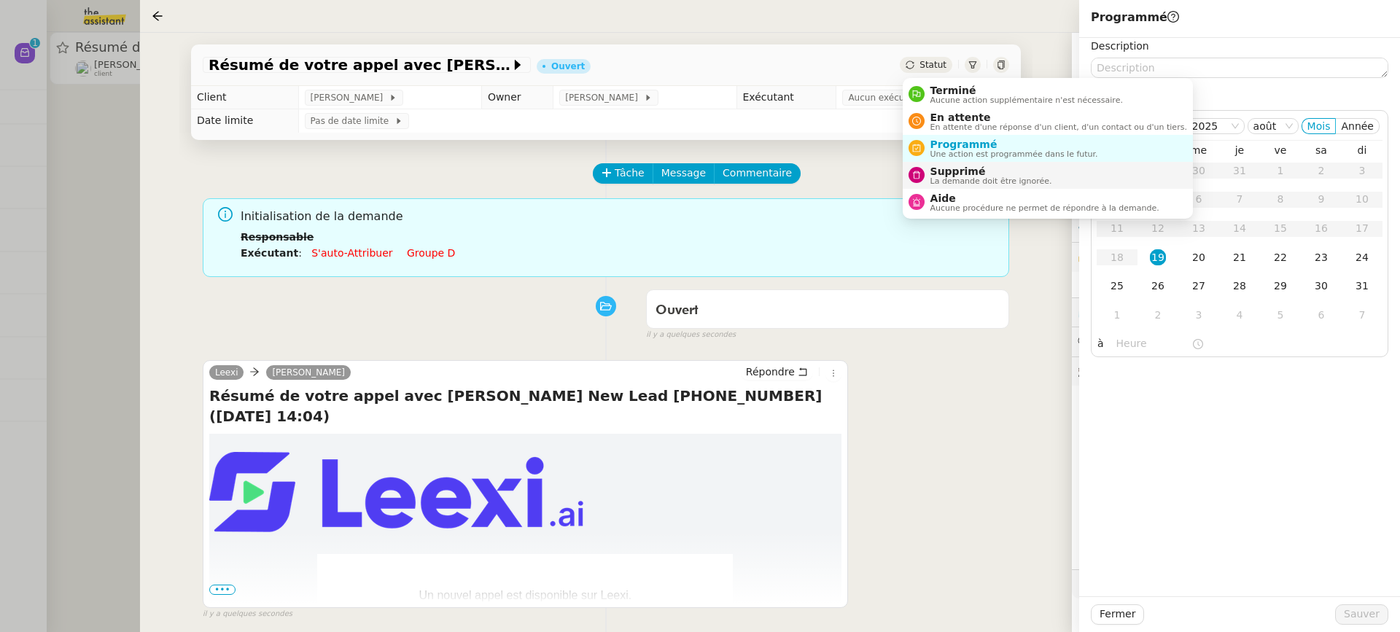
click at [975, 174] on span "Supprimé" at bounding box center [992, 172] width 122 height 12
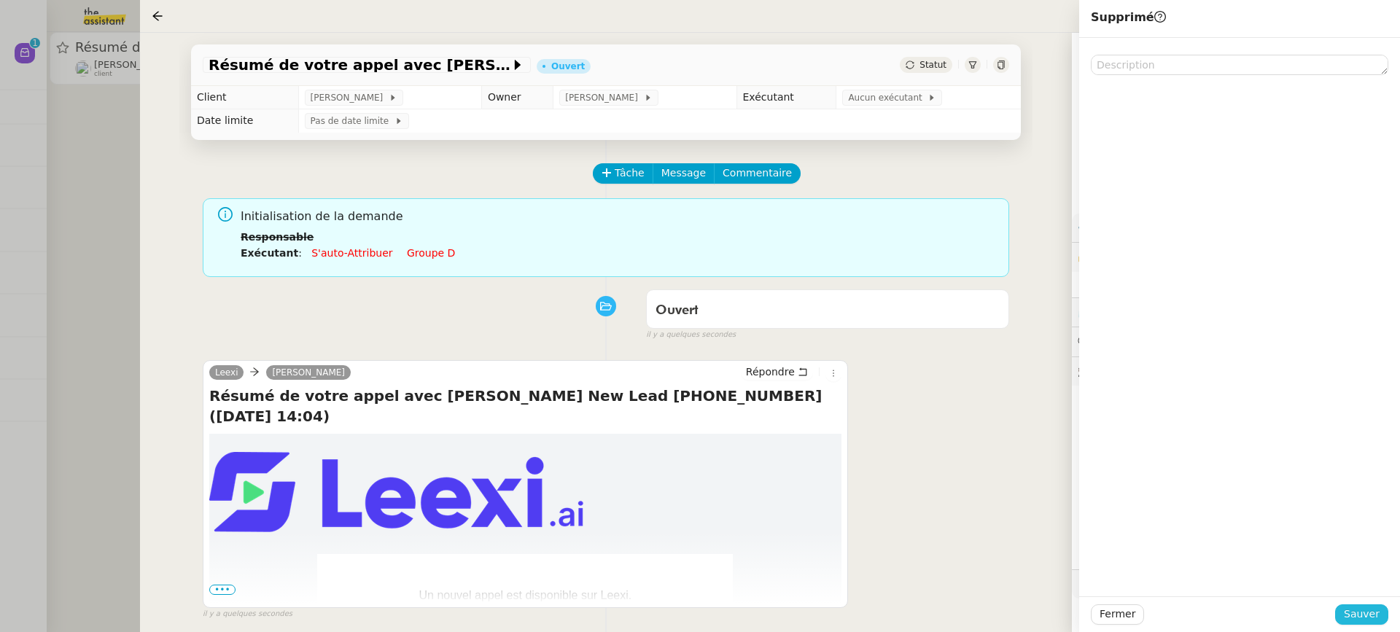
click at [1380, 609] on button "Sauver" at bounding box center [1362, 615] width 53 height 20
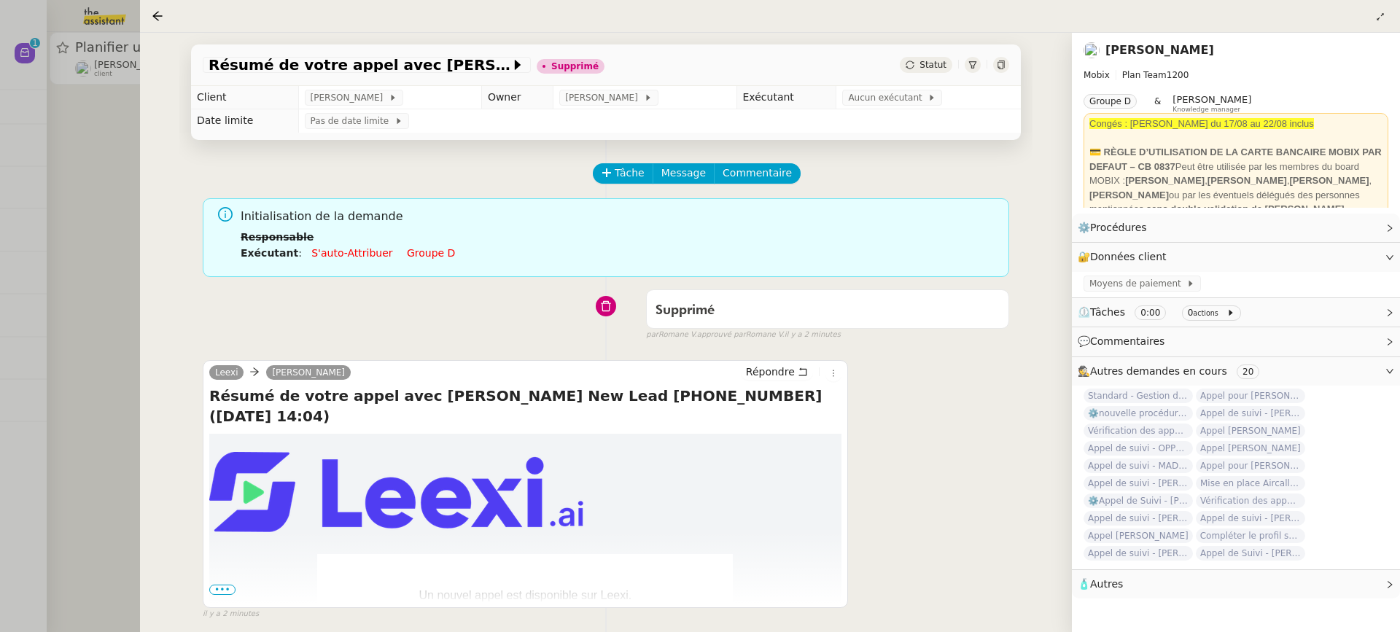
click at [104, 47] on div at bounding box center [700, 316] width 1400 height 632
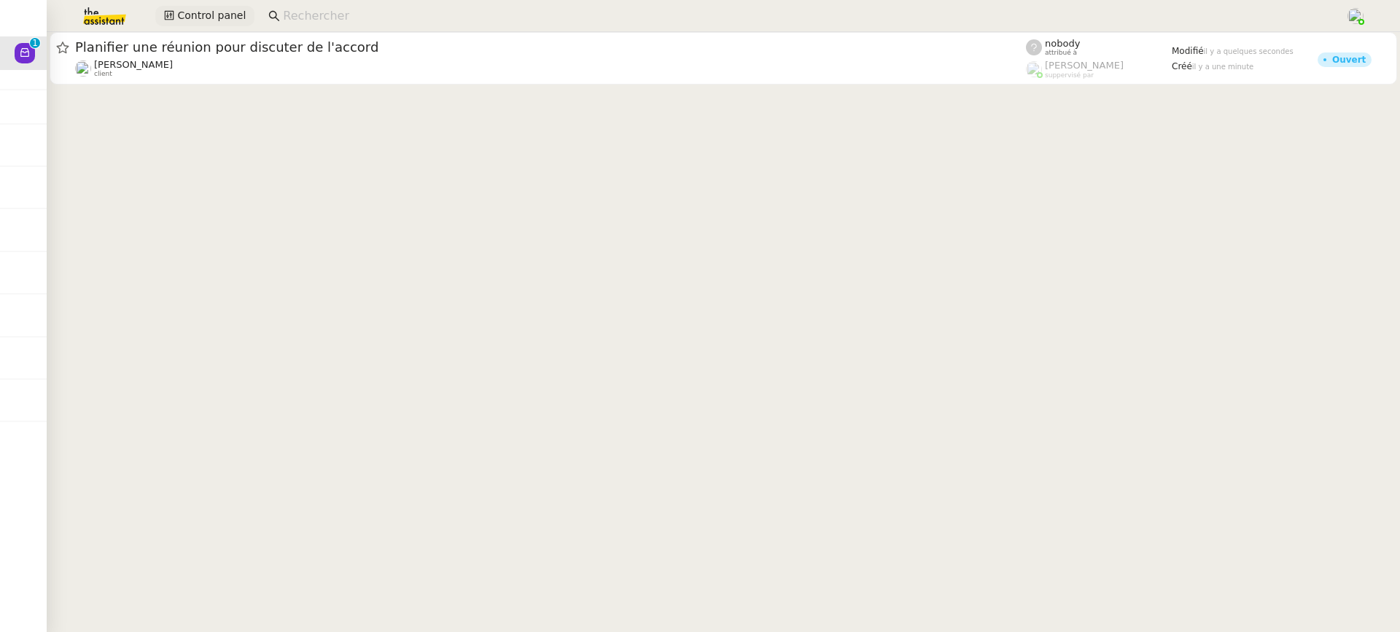
click at [189, 12] on span "Control panel" at bounding box center [211, 15] width 69 height 17
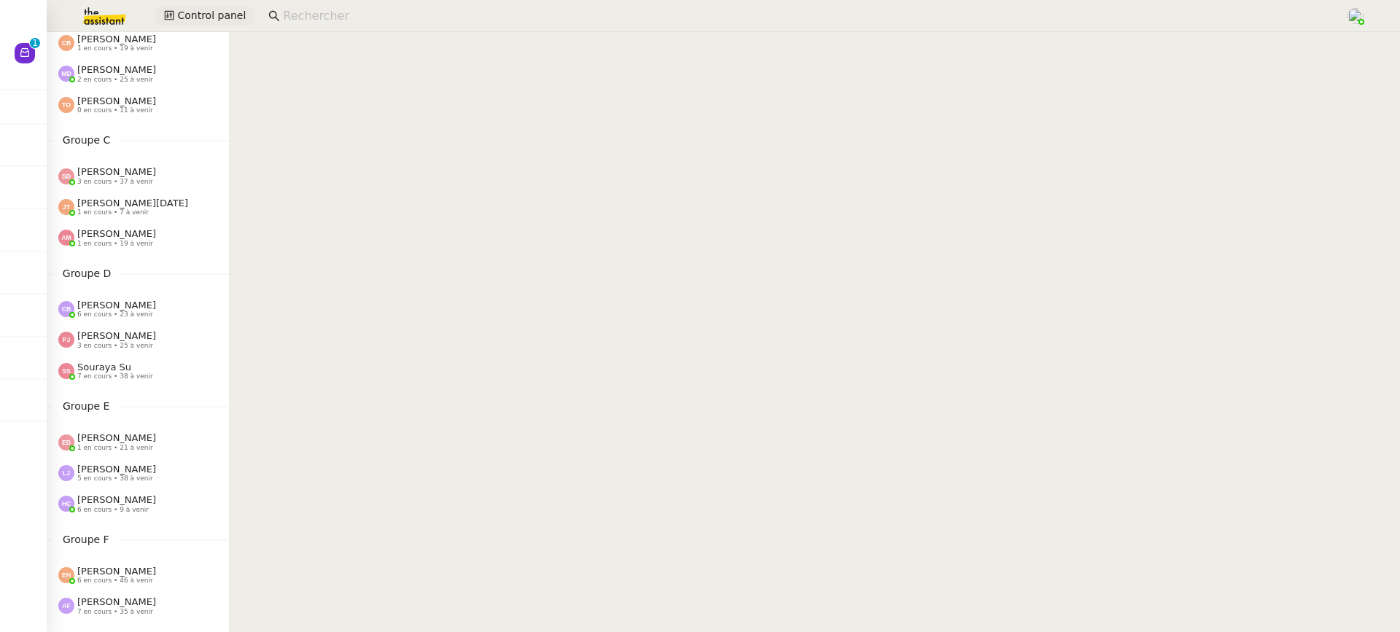
scroll to position [373, 0]
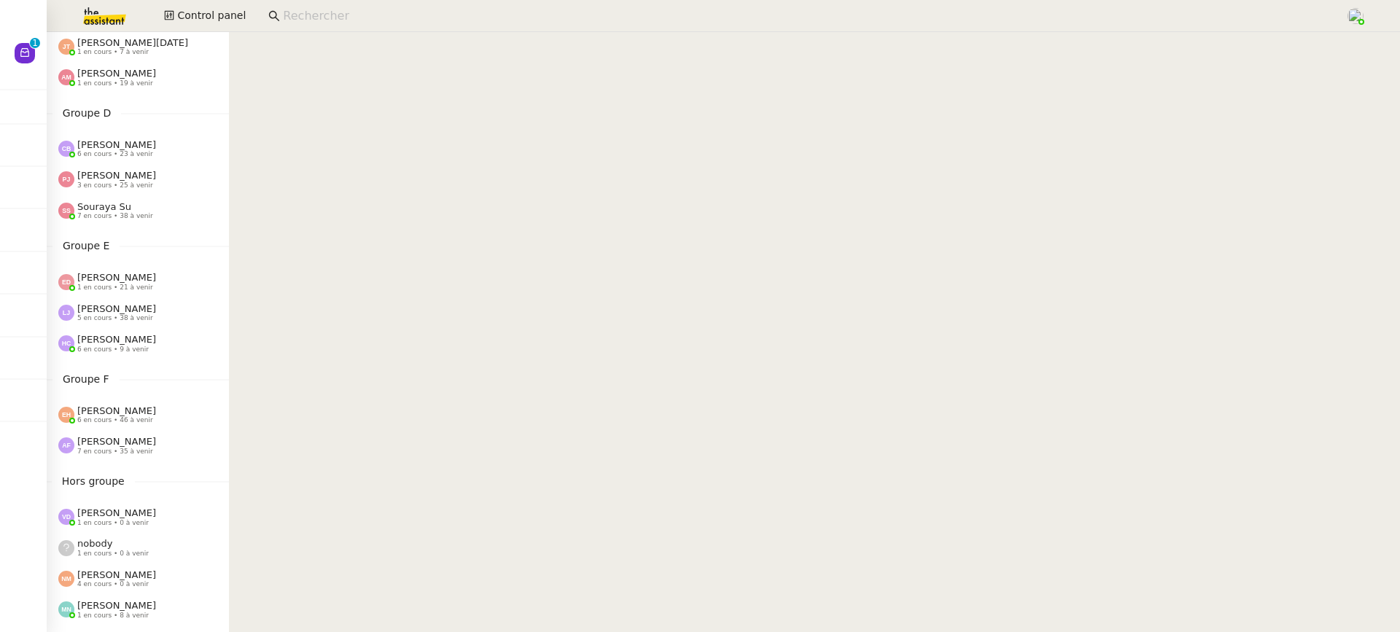
click at [141, 352] on span "6 en cours • 9 à venir" at bounding box center [112, 350] width 71 height 8
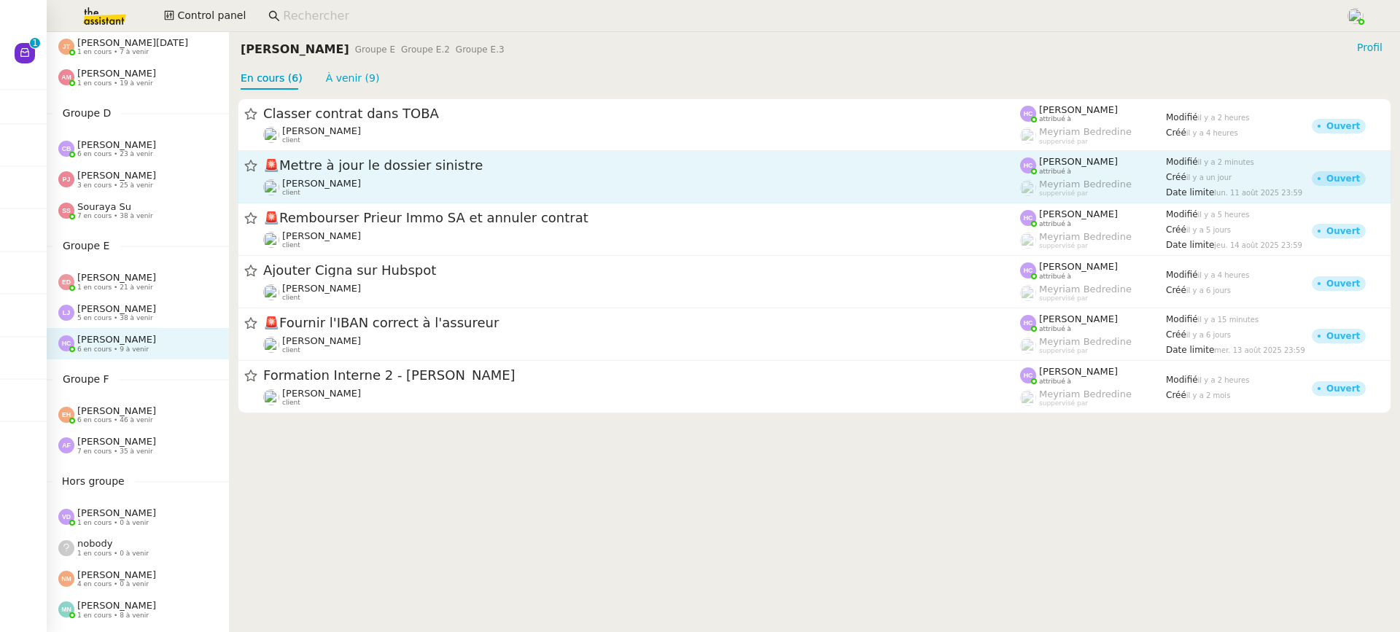
click at [408, 176] on div "🚨 Mettre à jour le dossier sinistre Sophie Mouraire client" at bounding box center [641, 177] width 757 height 40
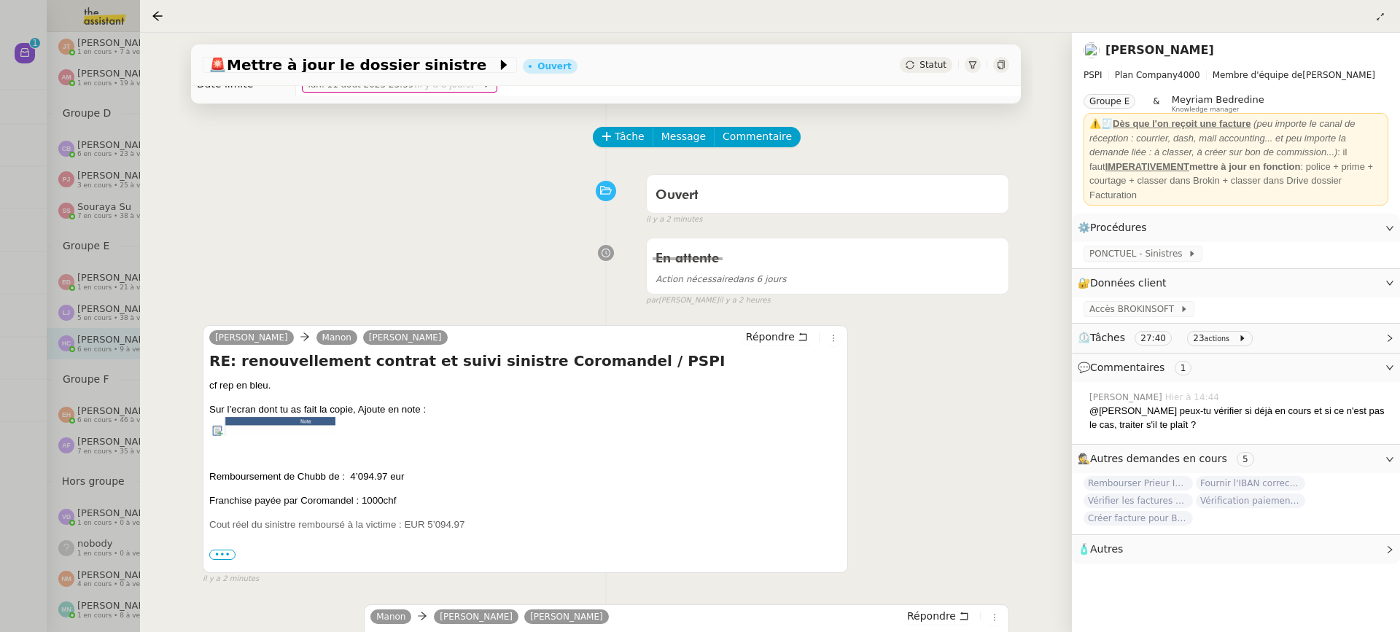
scroll to position [44, 0]
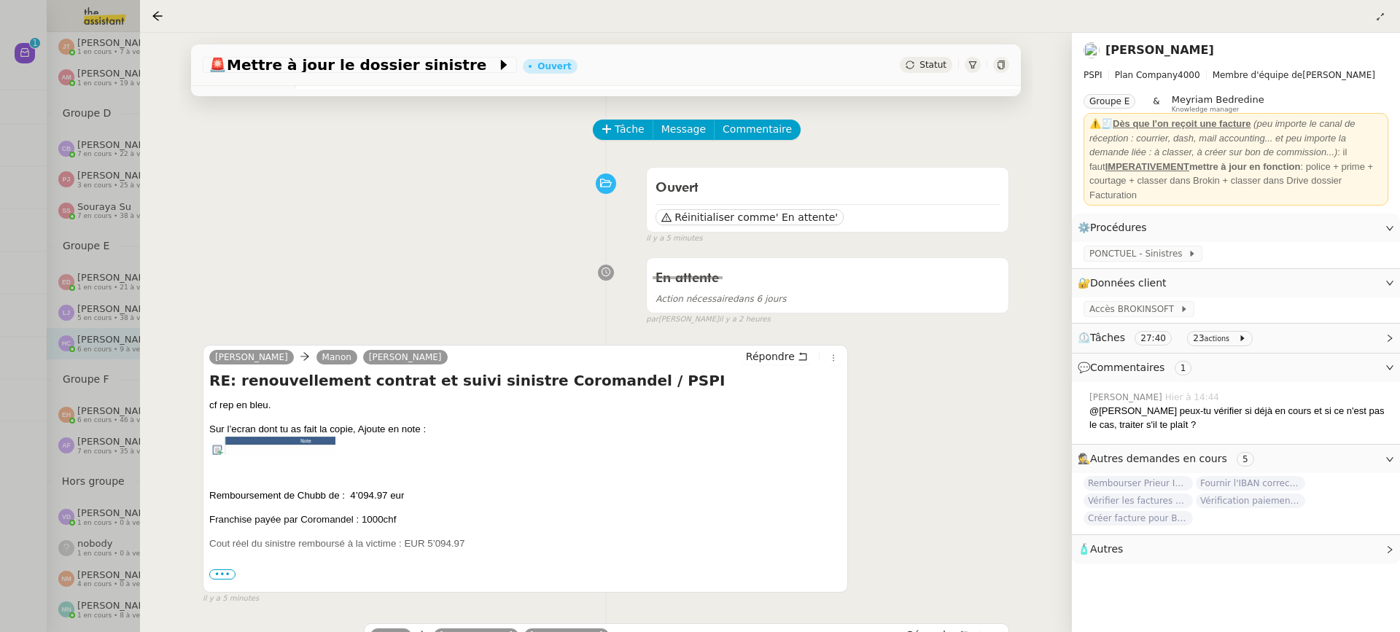
click at [1158, 46] on link "Sophie Mouraire" at bounding box center [1160, 50] width 109 height 14
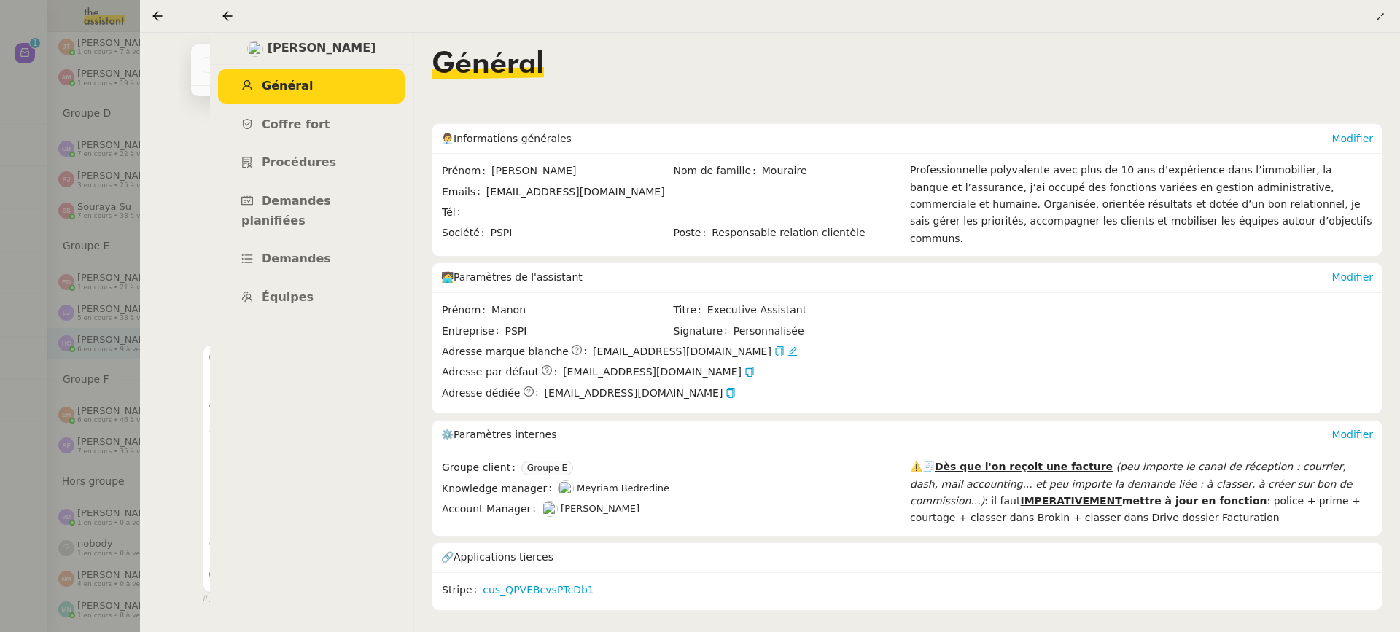
click at [77, 196] on div at bounding box center [700, 316] width 1400 height 632
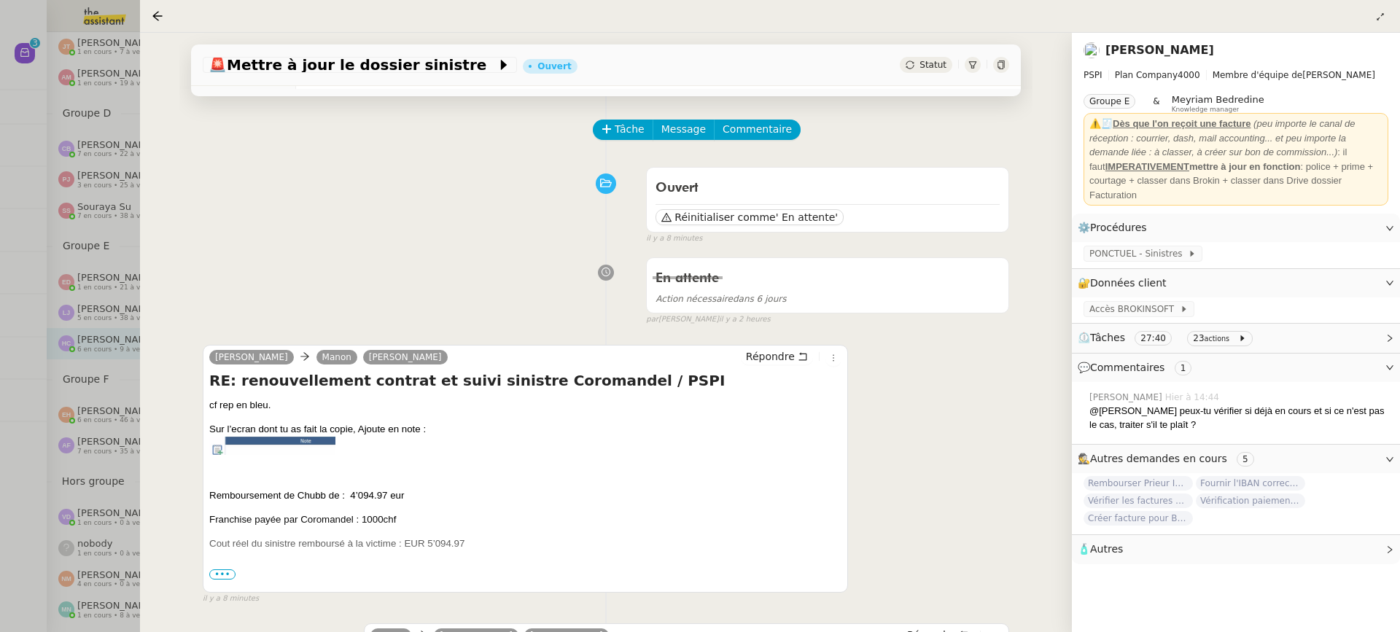
click at [61, 48] on div at bounding box center [700, 316] width 1400 height 632
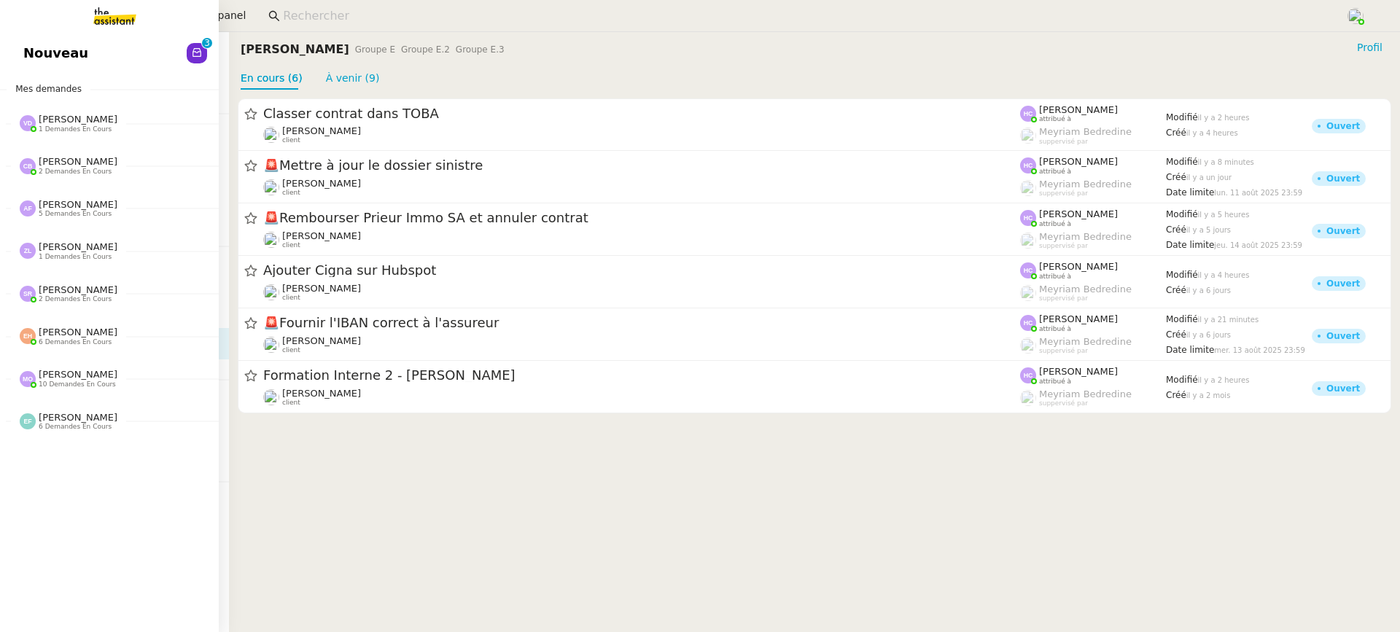
click at [28, 55] on link "Nouveau 0 1 2 3 4 5 6 7 8 9" at bounding box center [109, 53] width 219 height 34
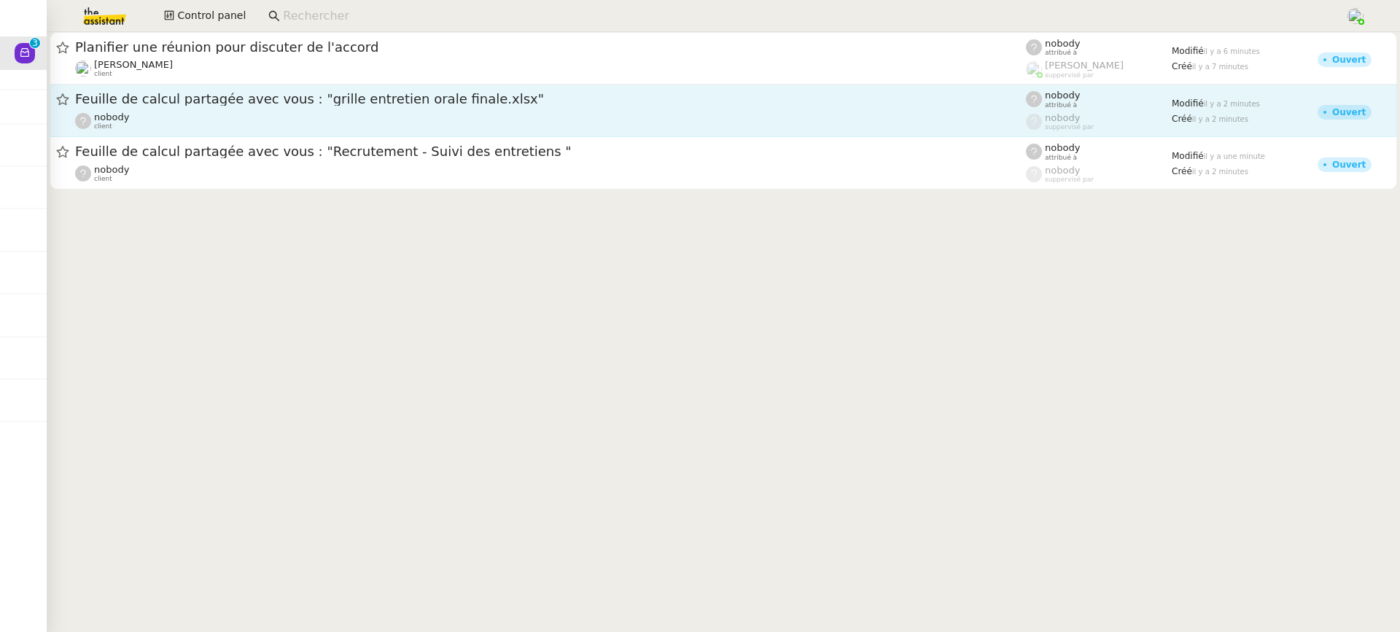
click at [755, 119] on div "nobody client" at bounding box center [550, 121] width 951 height 19
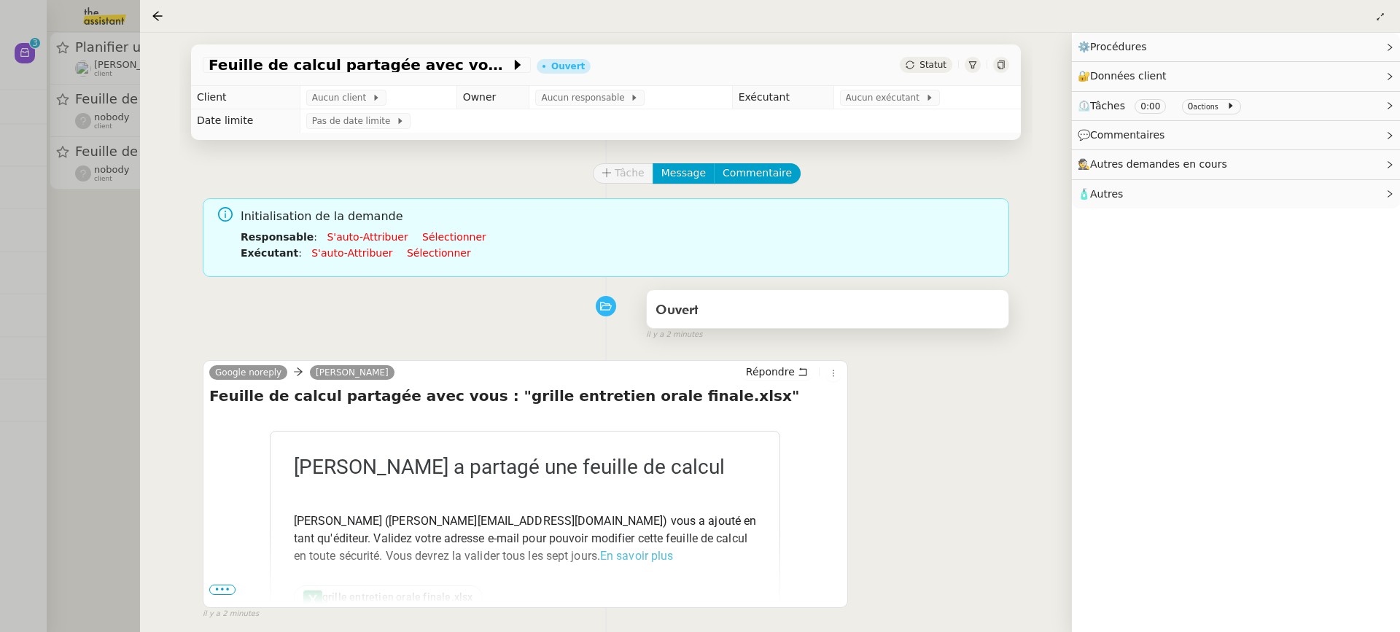
scroll to position [57, 0]
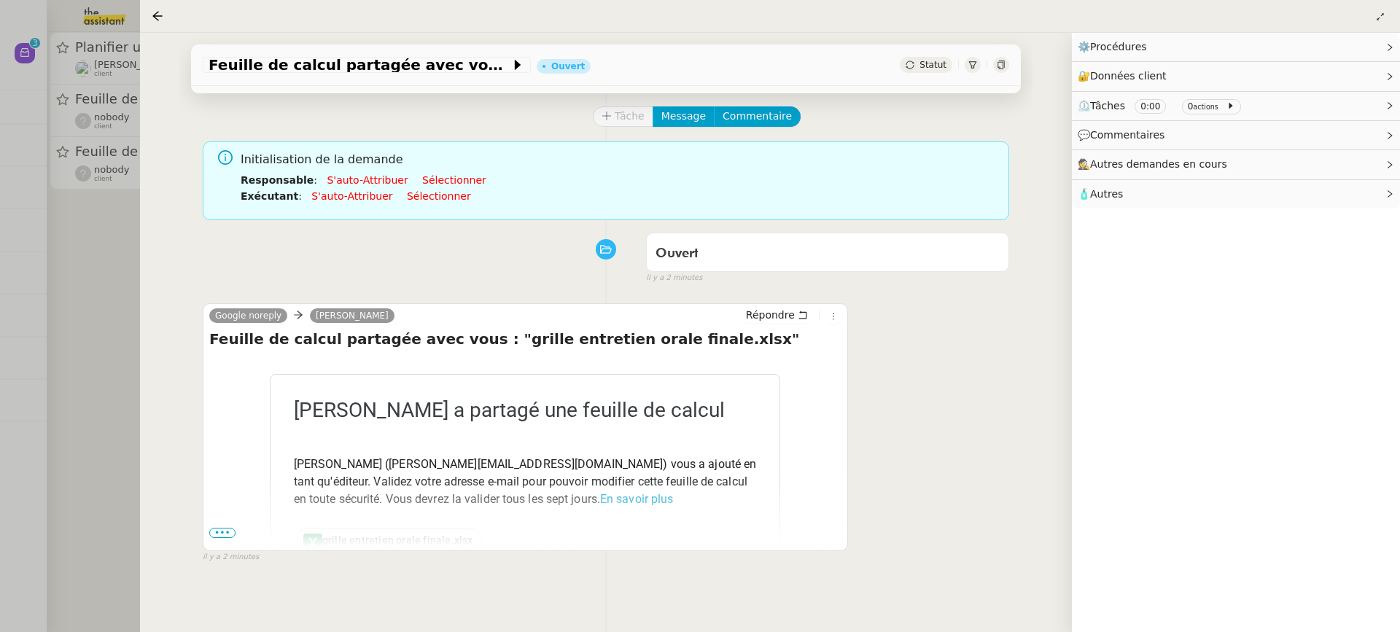
click at [50, 134] on div at bounding box center [700, 316] width 1400 height 632
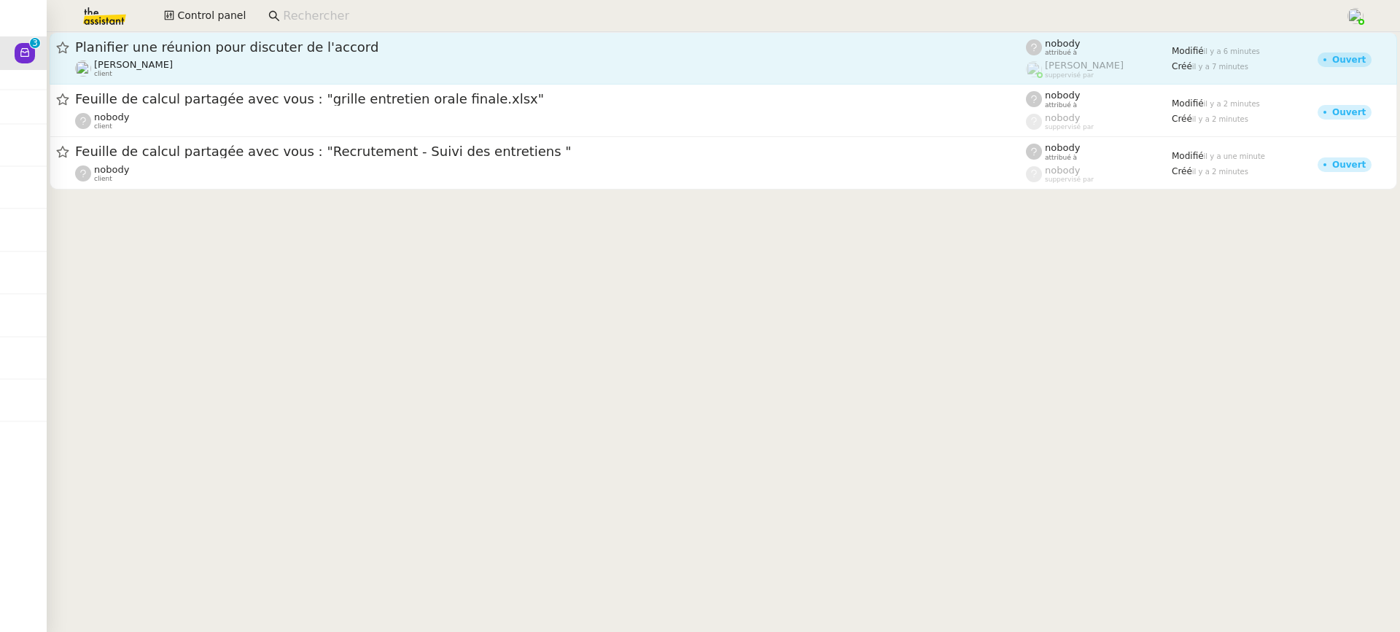
click at [181, 72] on div "Michael Khayat client" at bounding box center [550, 68] width 951 height 19
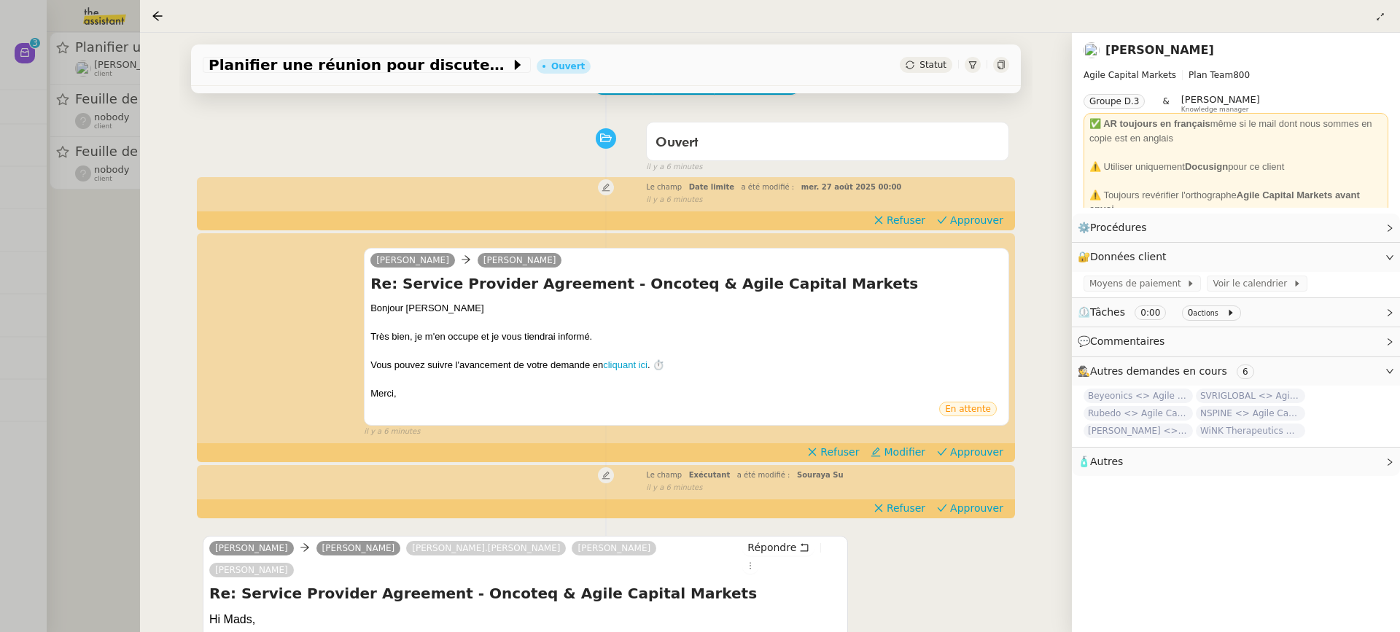
scroll to position [38, 0]
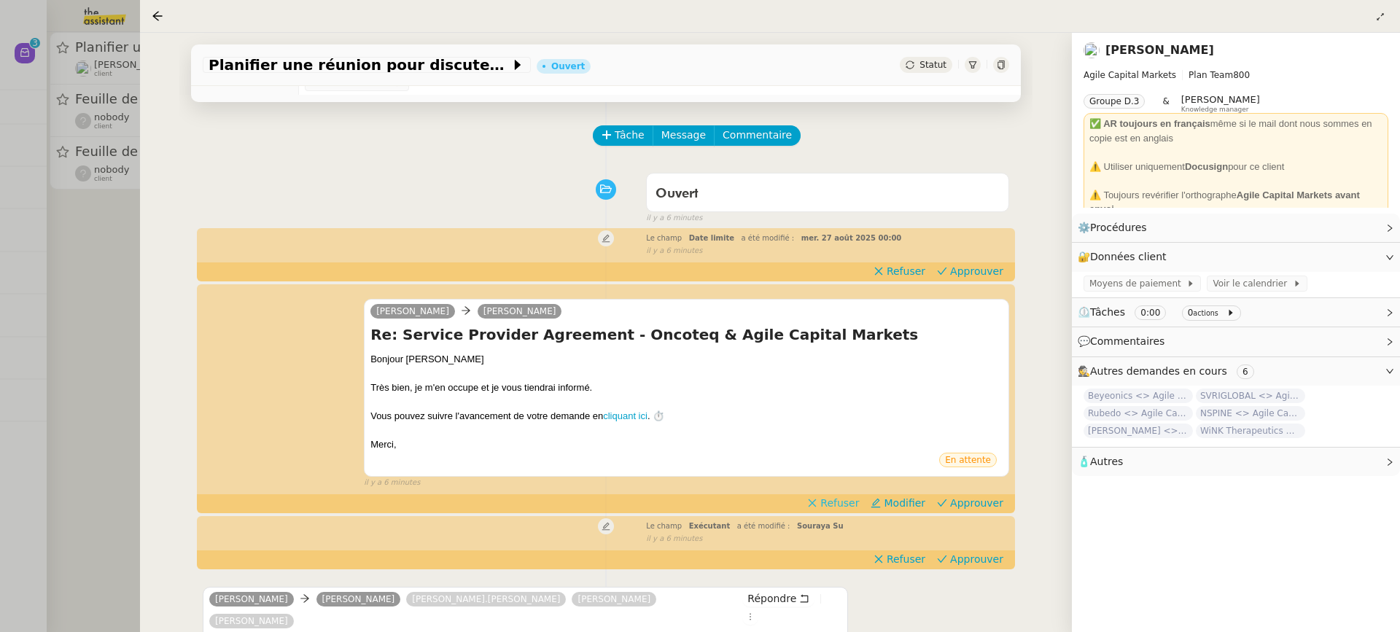
click at [853, 503] on span "Refuser" at bounding box center [840, 503] width 39 height 15
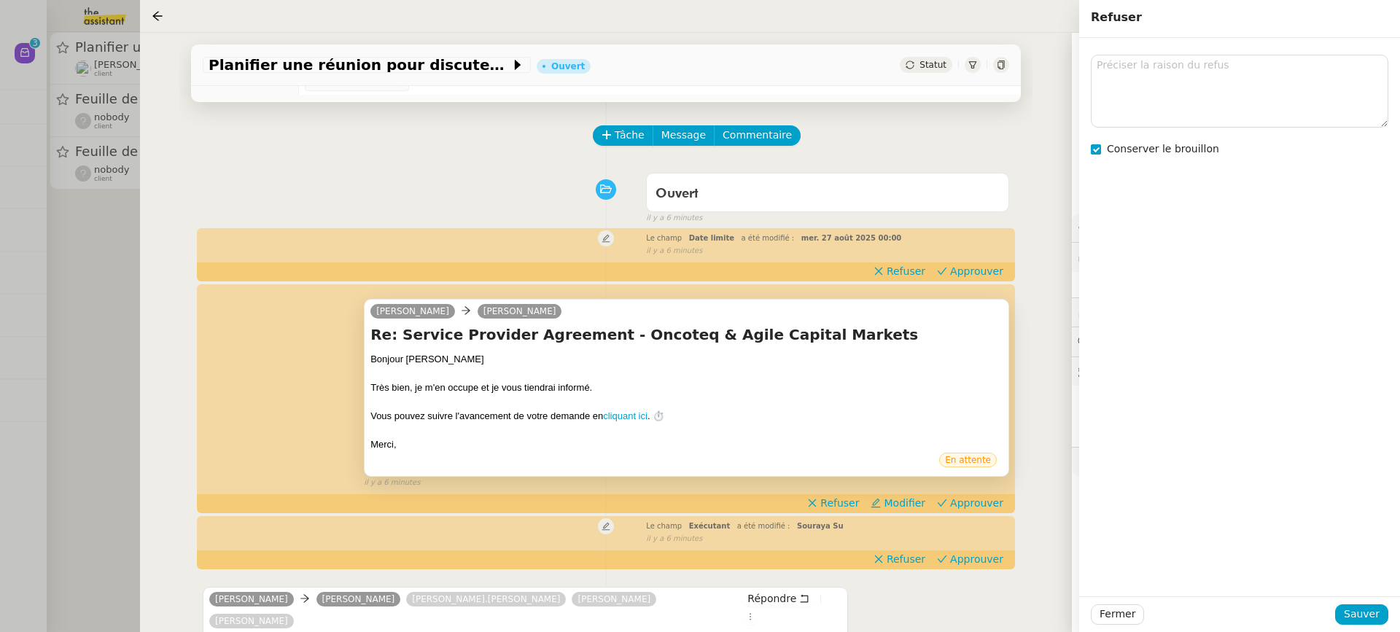
click at [1184, 145] on span "Conserver le brouillon" at bounding box center [1163, 149] width 112 height 12
click at [1175, 104] on textarea at bounding box center [1240, 91] width 298 height 72
type textarea "on est en copie"
click at [1372, 627] on div "Fermer Sauver" at bounding box center [1240, 615] width 321 height 36
click at [1371, 619] on span "Sauver" at bounding box center [1362, 614] width 36 height 17
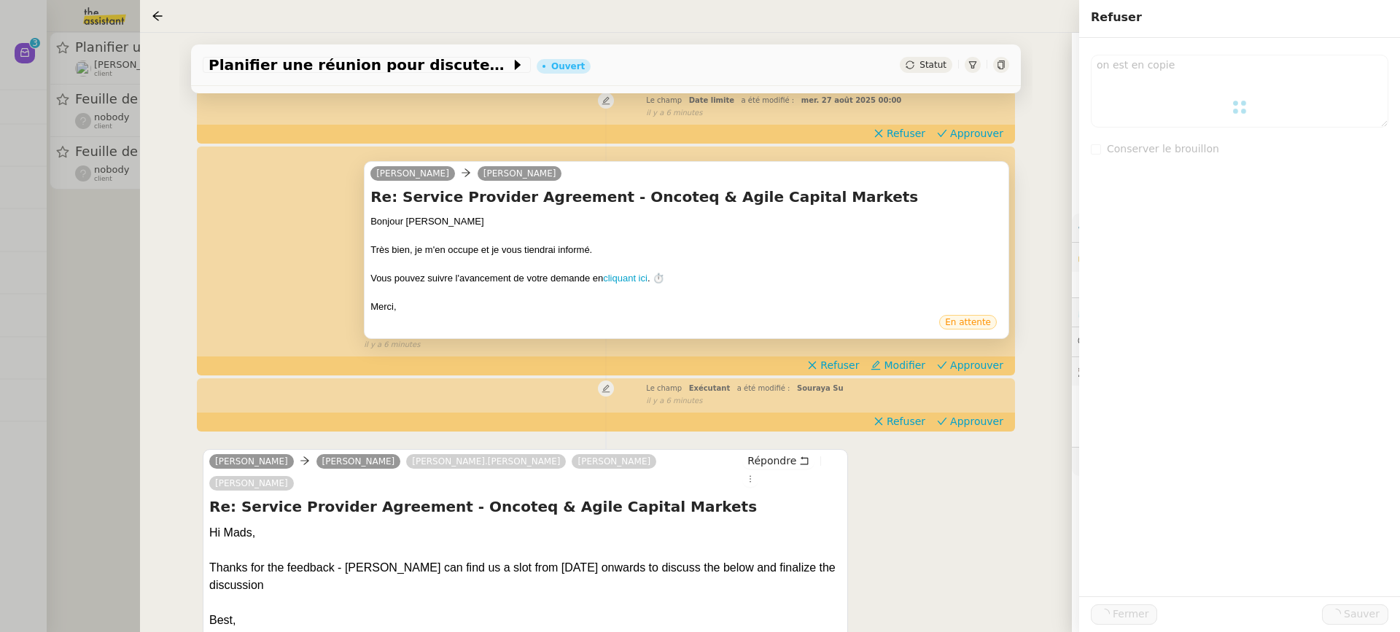
scroll to position [214, 0]
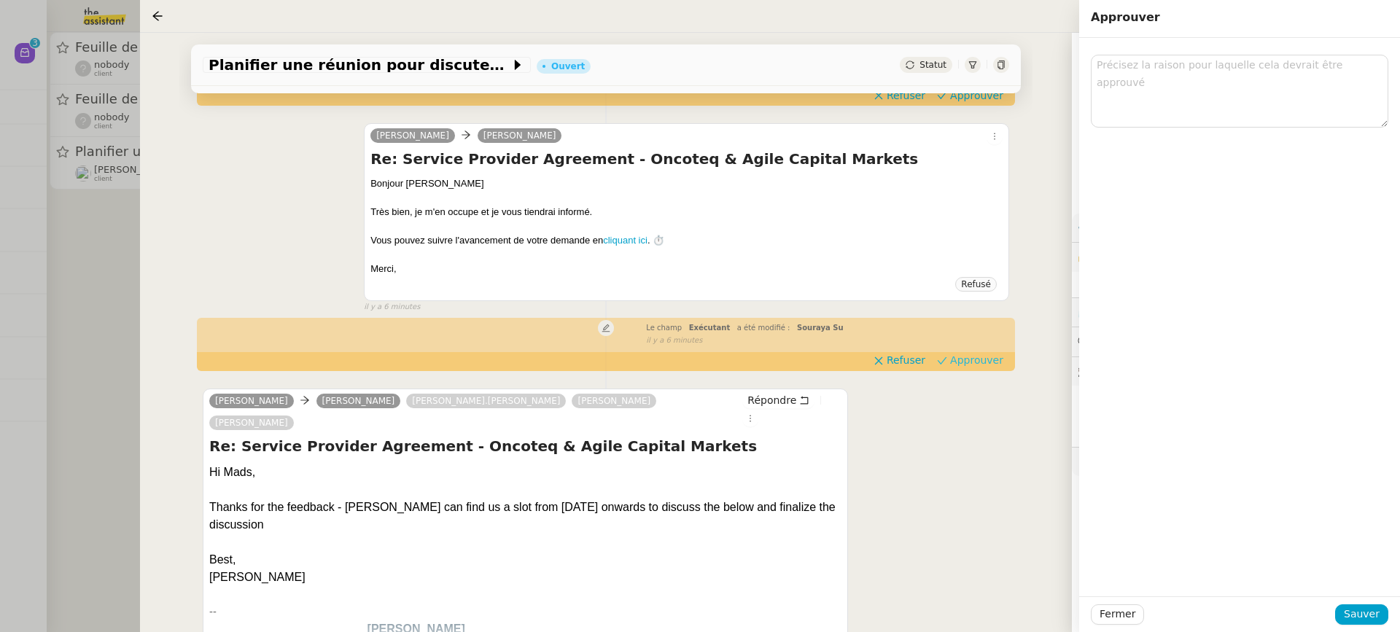
click at [991, 357] on span "Approuver" at bounding box center [976, 360] width 53 height 15
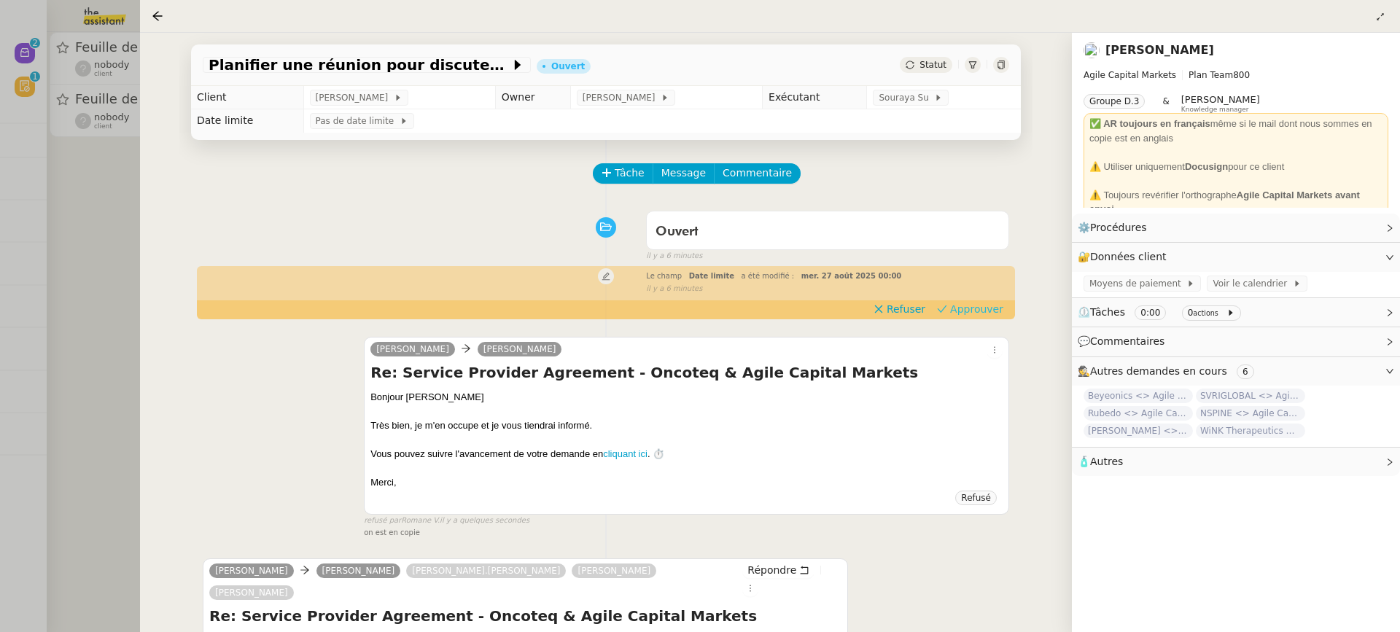
click at [972, 314] on span "Approuver" at bounding box center [976, 309] width 53 height 15
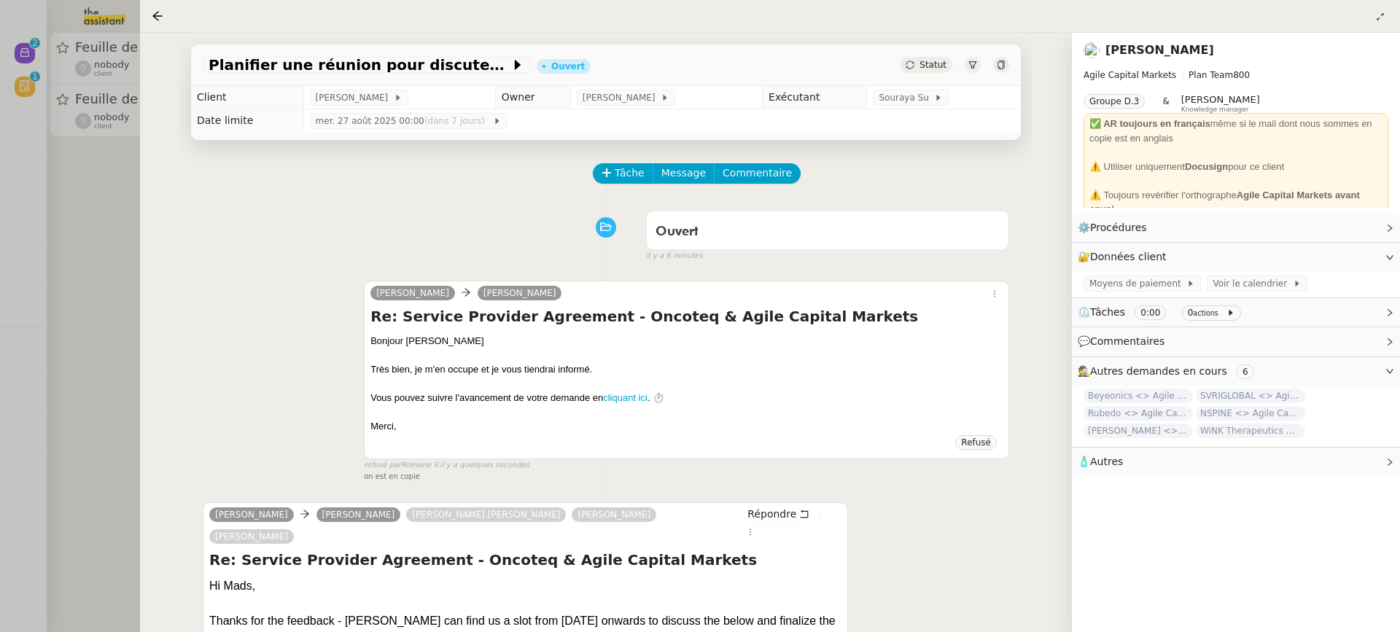
click at [113, 119] on div at bounding box center [700, 316] width 1400 height 632
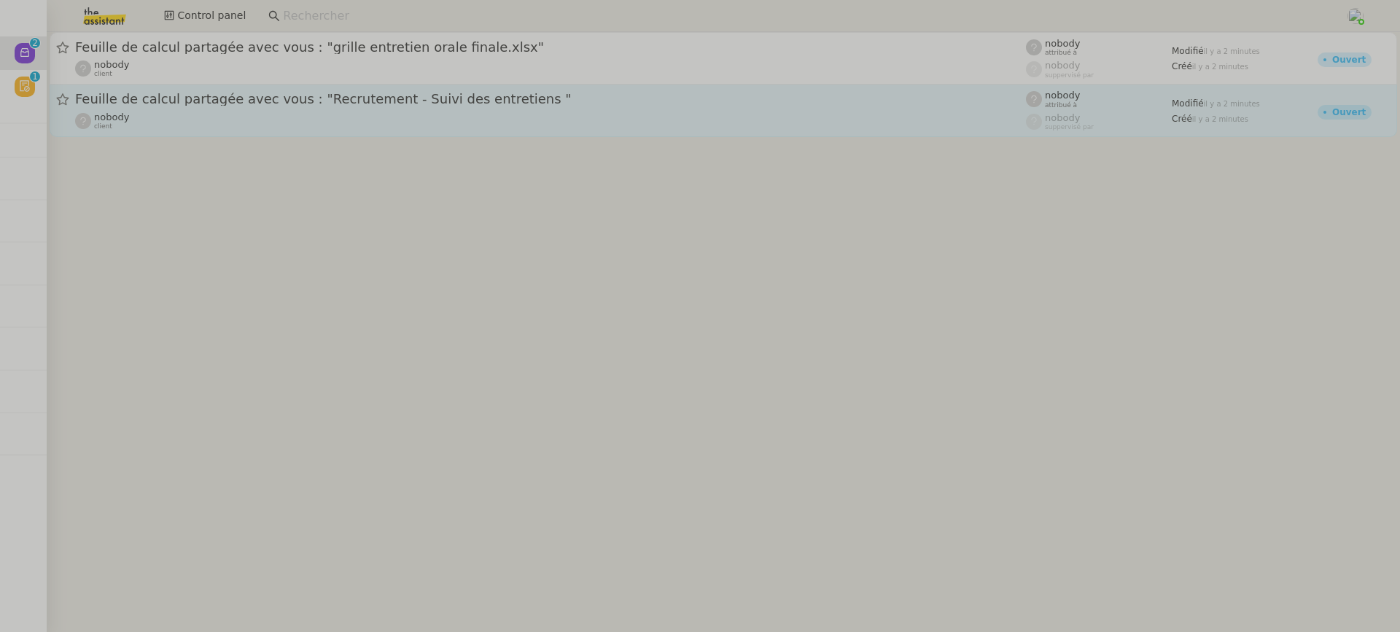
click at [263, 125] on div "nobody client" at bounding box center [550, 121] width 951 height 19
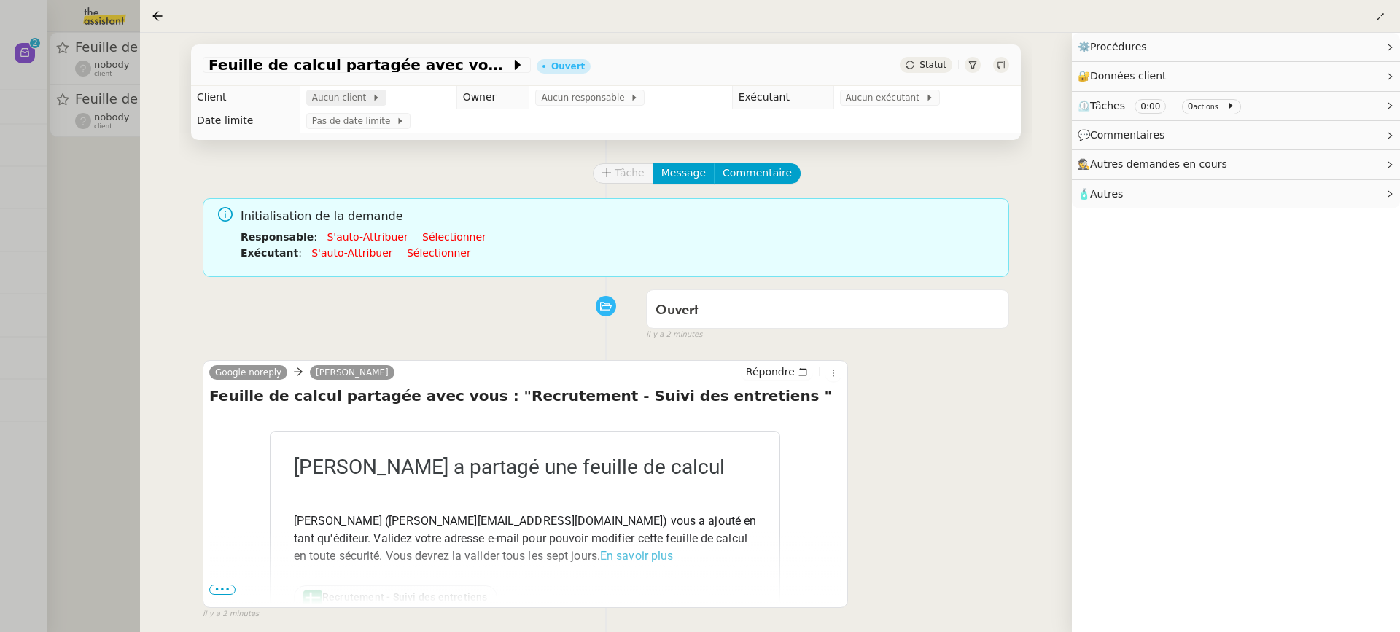
click at [347, 98] on span "Aucun client" at bounding box center [342, 97] width 60 height 15
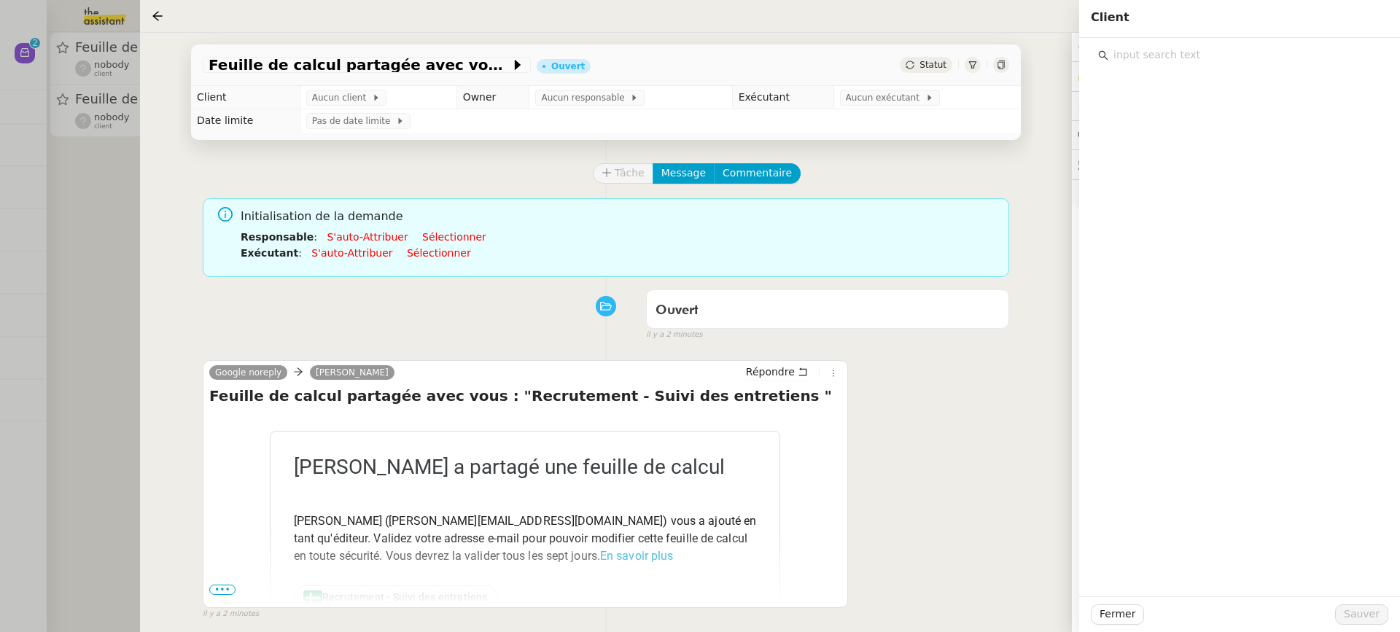
click at [1203, 66] on div at bounding box center [1240, 317] width 321 height 559
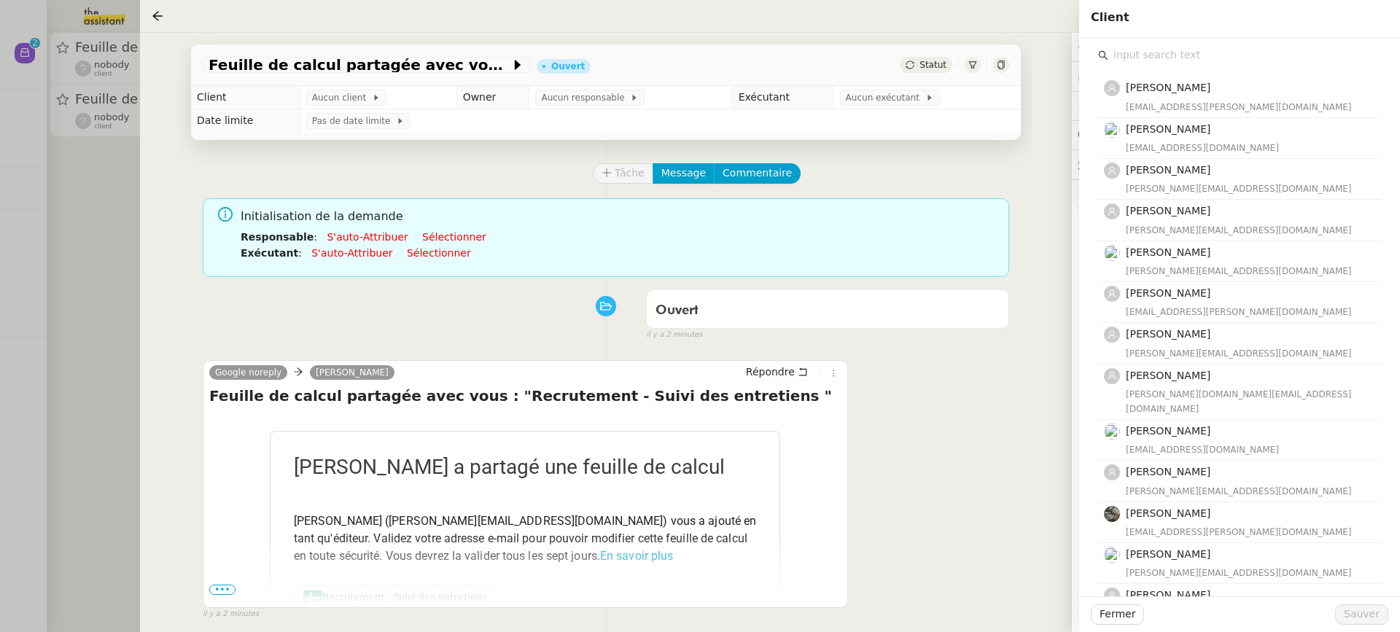
click at [1175, 50] on input "text" at bounding box center [1245, 55] width 273 height 20
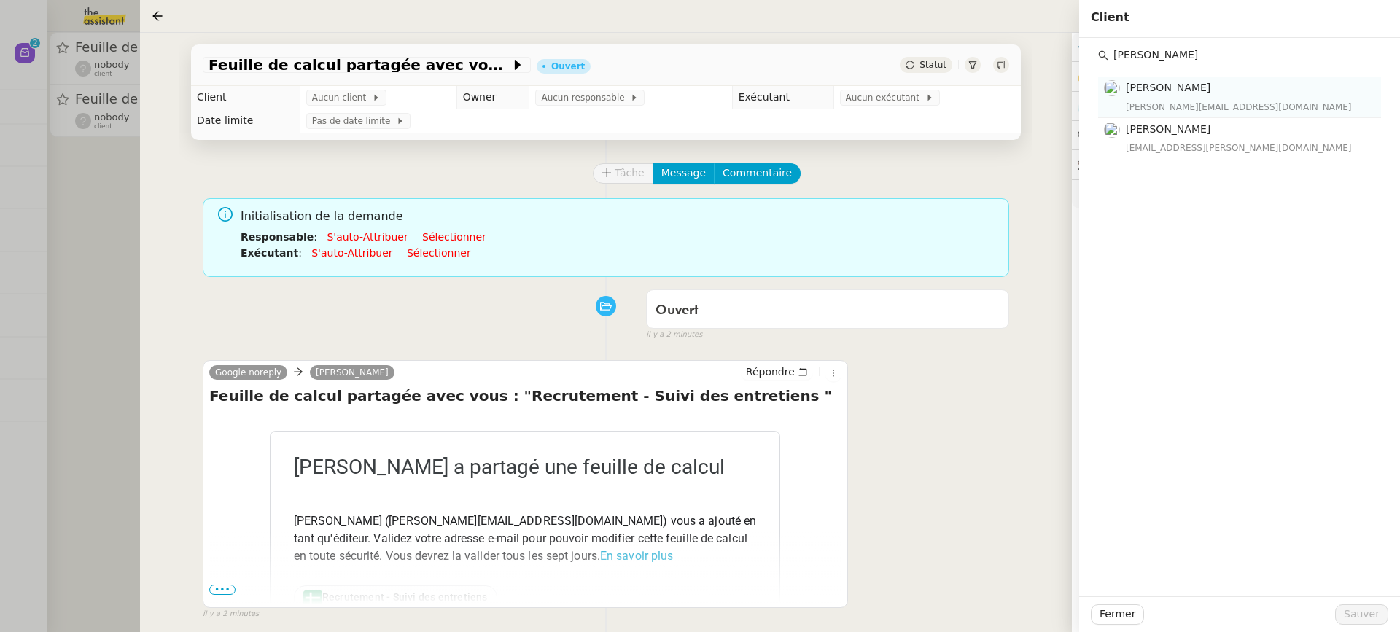
type input "lydie lau"
click at [1172, 102] on div "lydie.laulon@mont-de-marsan.leclerc" at bounding box center [1249, 107] width 247 height 15
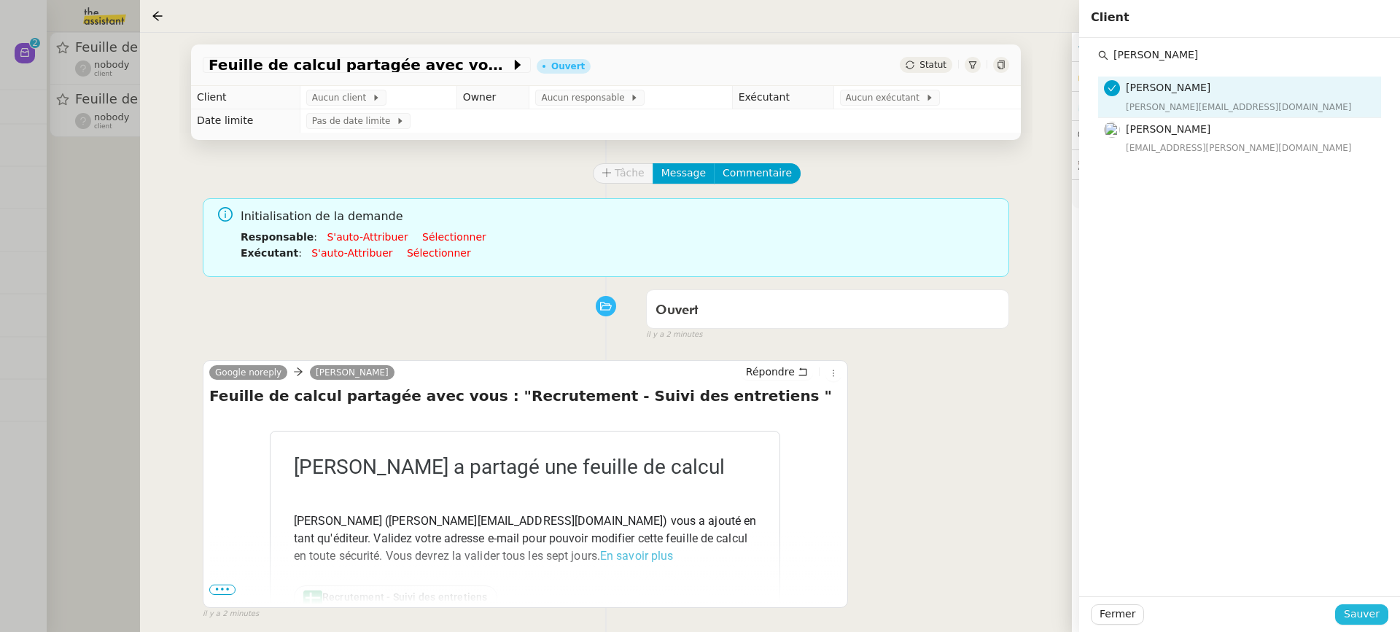
click at [1377, 613] on span "Sauver" at bounding box center [1362, 614] width 36 height 17
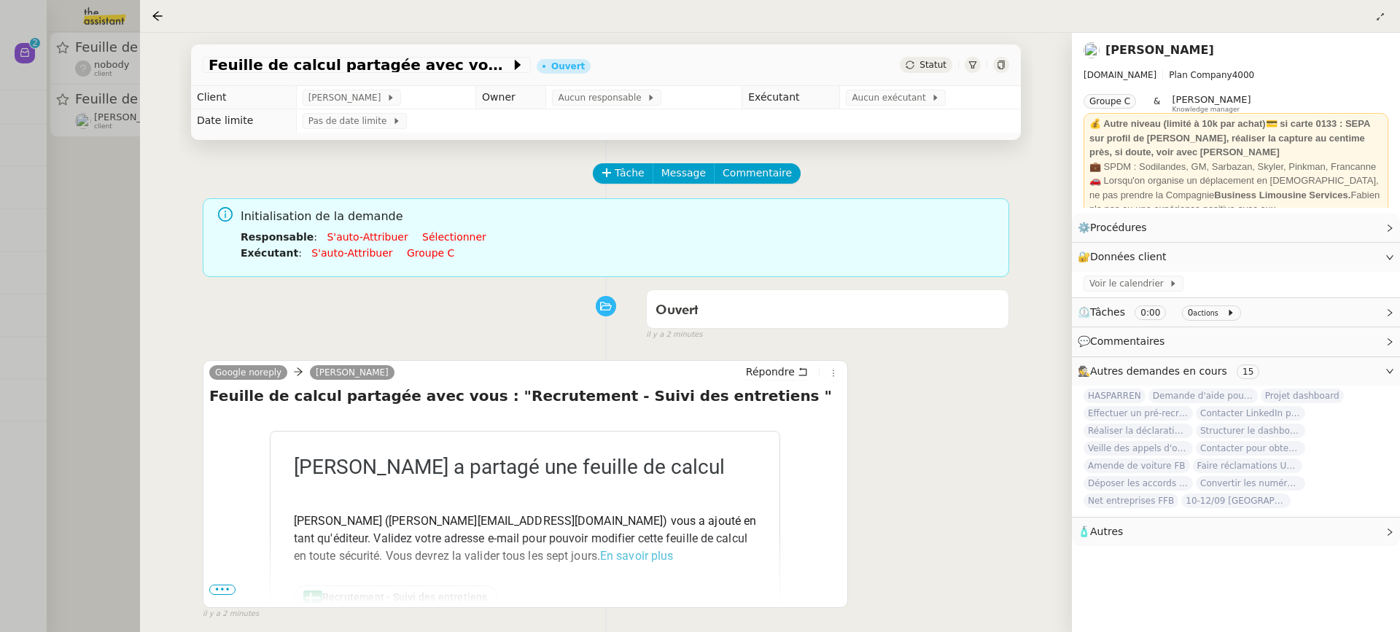
drag, startPoint x: 606, startPoint y: 263, endPoint x: 637, endPoint y: 58, distance: 208.0
click at [637, 58] on div "Feuille de calcul partagée avec vous : "Recrutement - Suivi des entretiens " Ou…" at bounding box center [605, 333] width 853 height 600
click at [537, 184] on div "Tâche Message Commentaire" at bounding box center [606, 180] width 807 height 35
click at [598, 102] on span "Aucun responsable" at bounding box center [602, 97] width 89 height 15
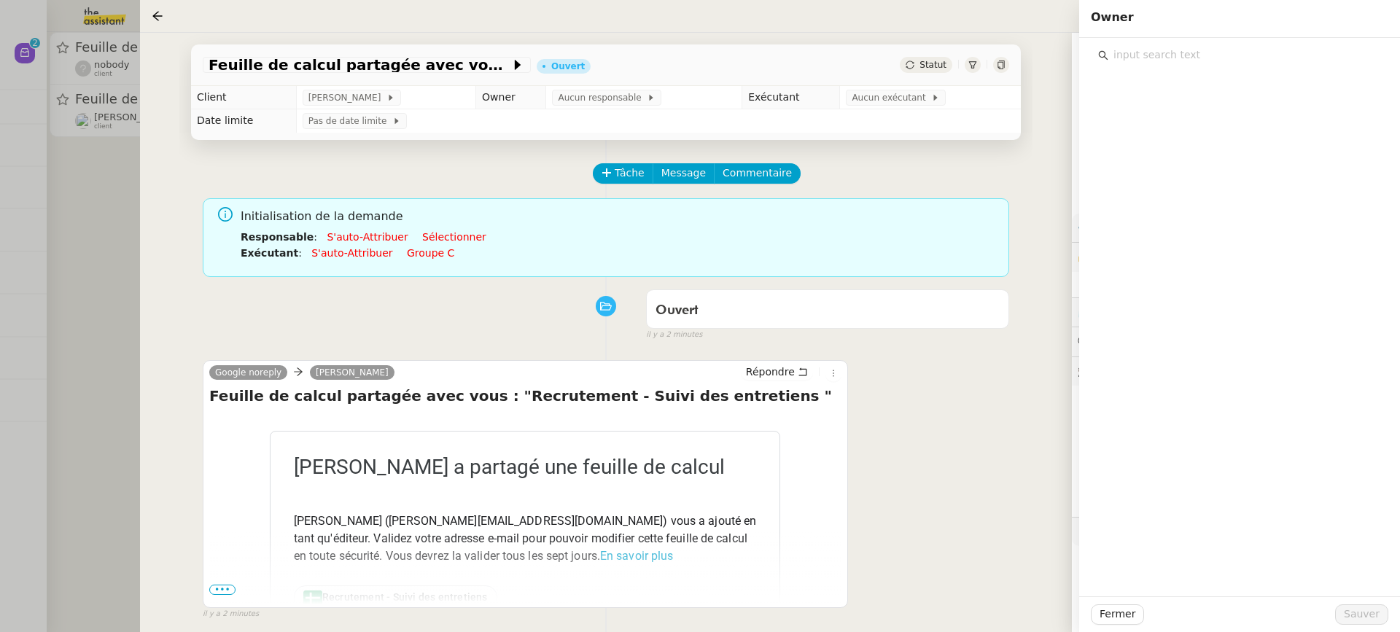
click at [1255, 59] on input "text" at bounding box center [1245, 55] width 273 height 20
type input "fre"
click at [1245, 117] on nz-list-item "Frédérique Albert frederique@team.theassistant.com" at bounding box center [1240, 97] width 283 height 40
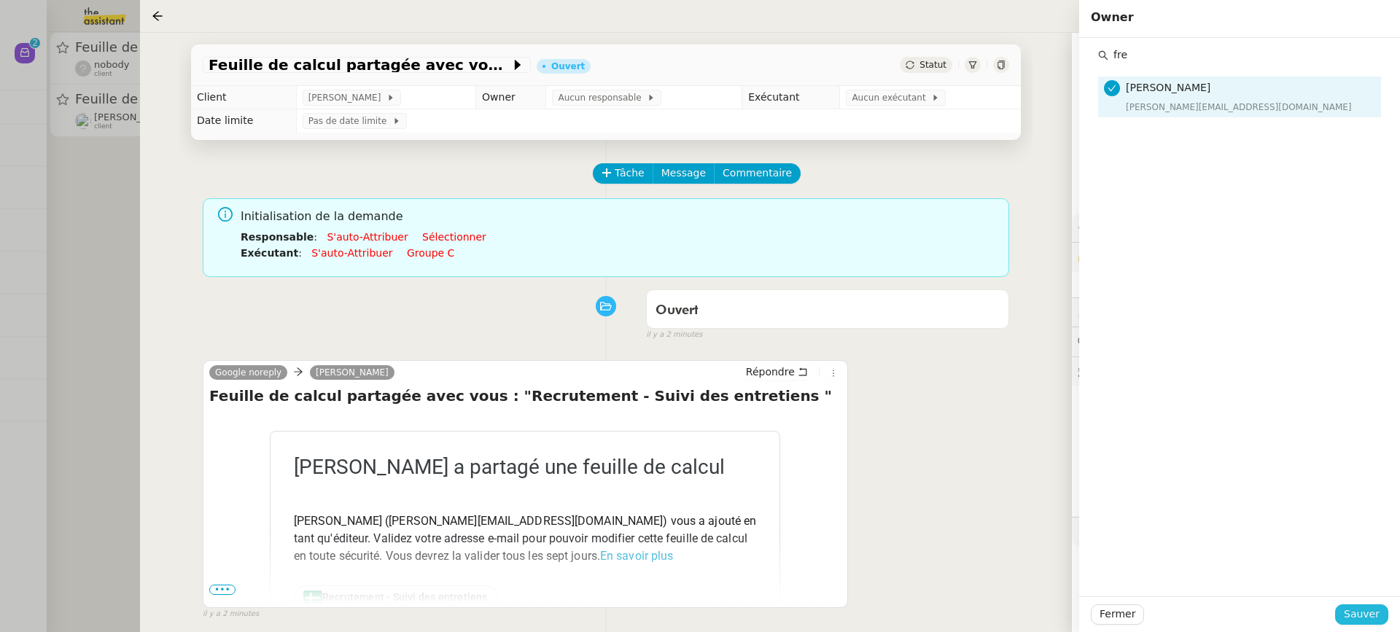
click at [1374, 618] on span "Sauver" at bounding box center [1362, 614] width 36 height 17
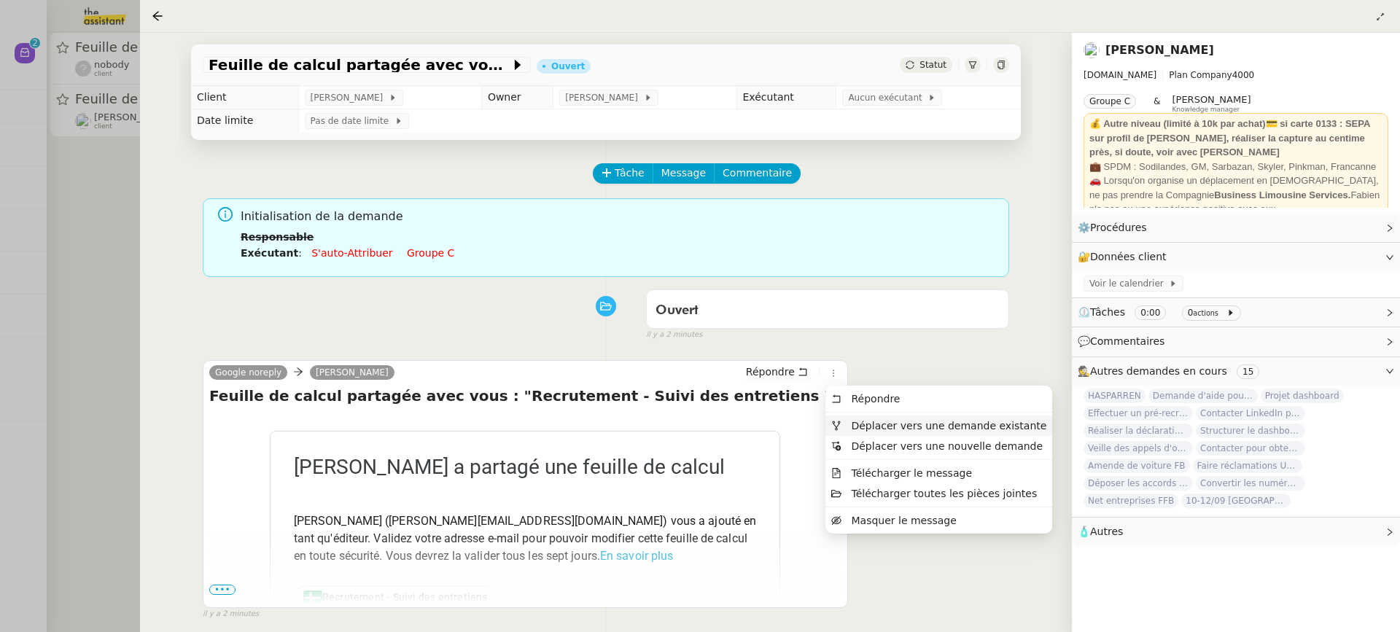
click at [866, 427] on span "Déplacer vers une demande existante" at bounding box center [948, 426] width 195 height 12
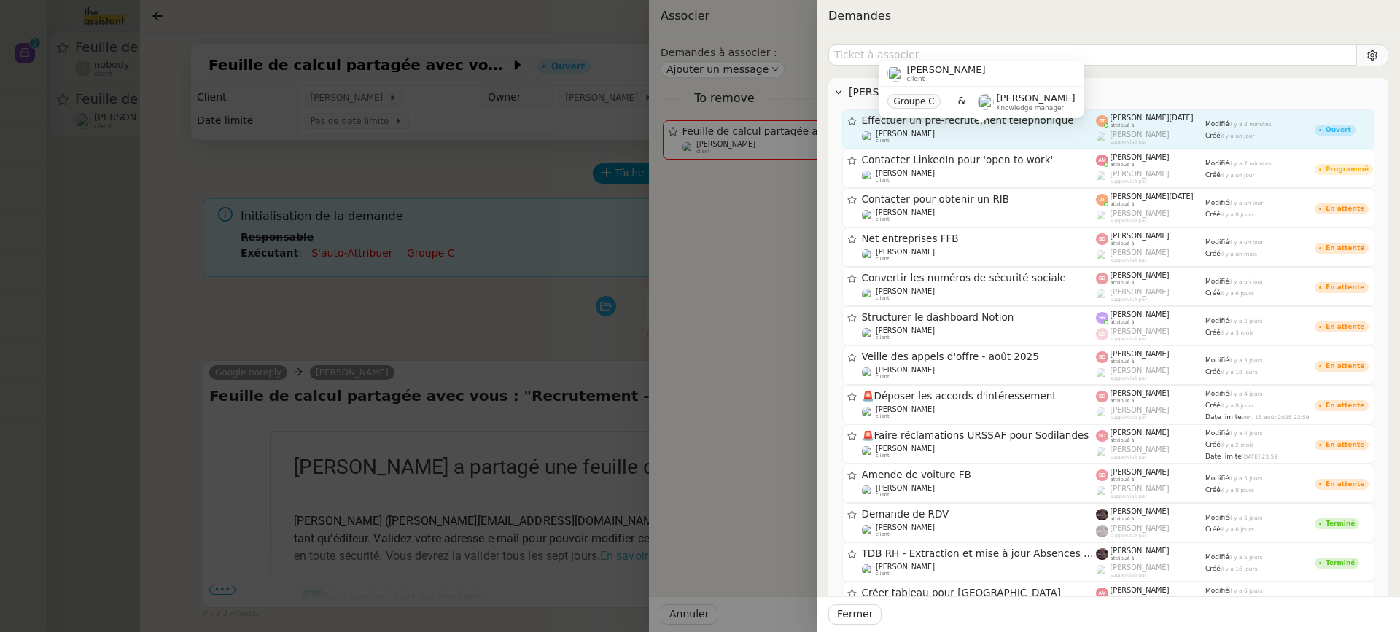
click at [977, 133] on div "Lydie Laulon client" at bounding box center [979, 137] width 235 height 15
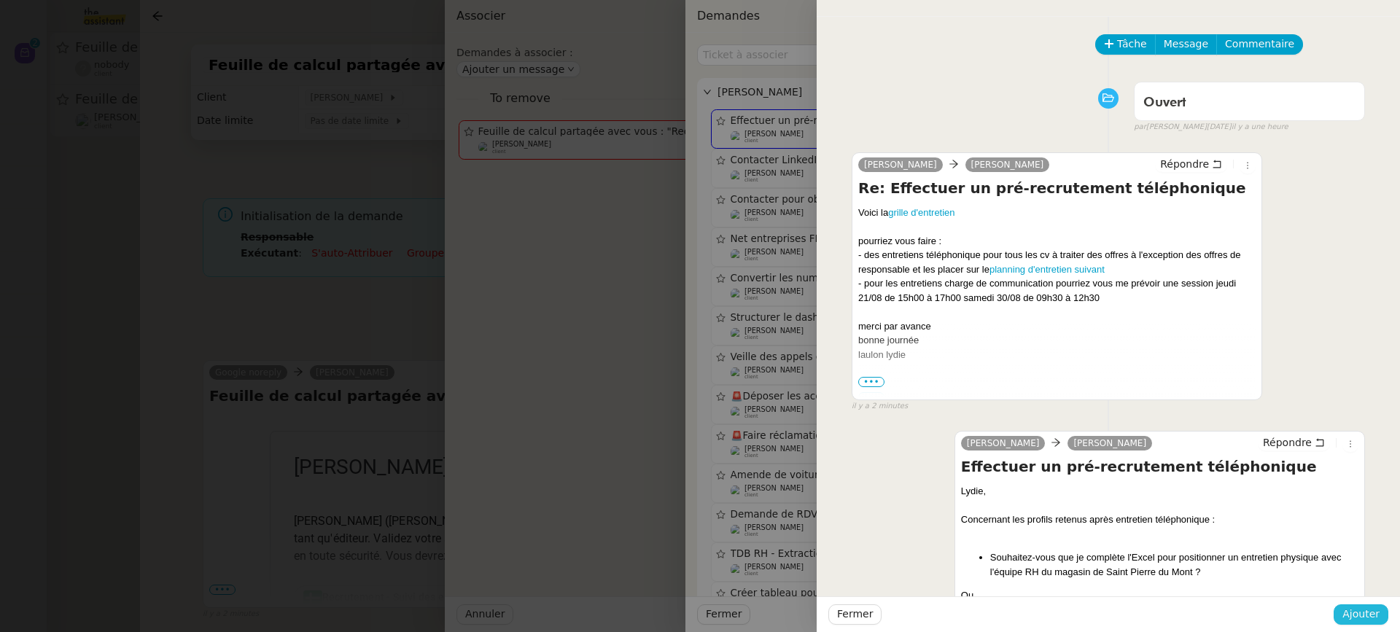
click at [1368, 616] on span "Ajouter" at bounding box center [1361, 614] width 37 height 17
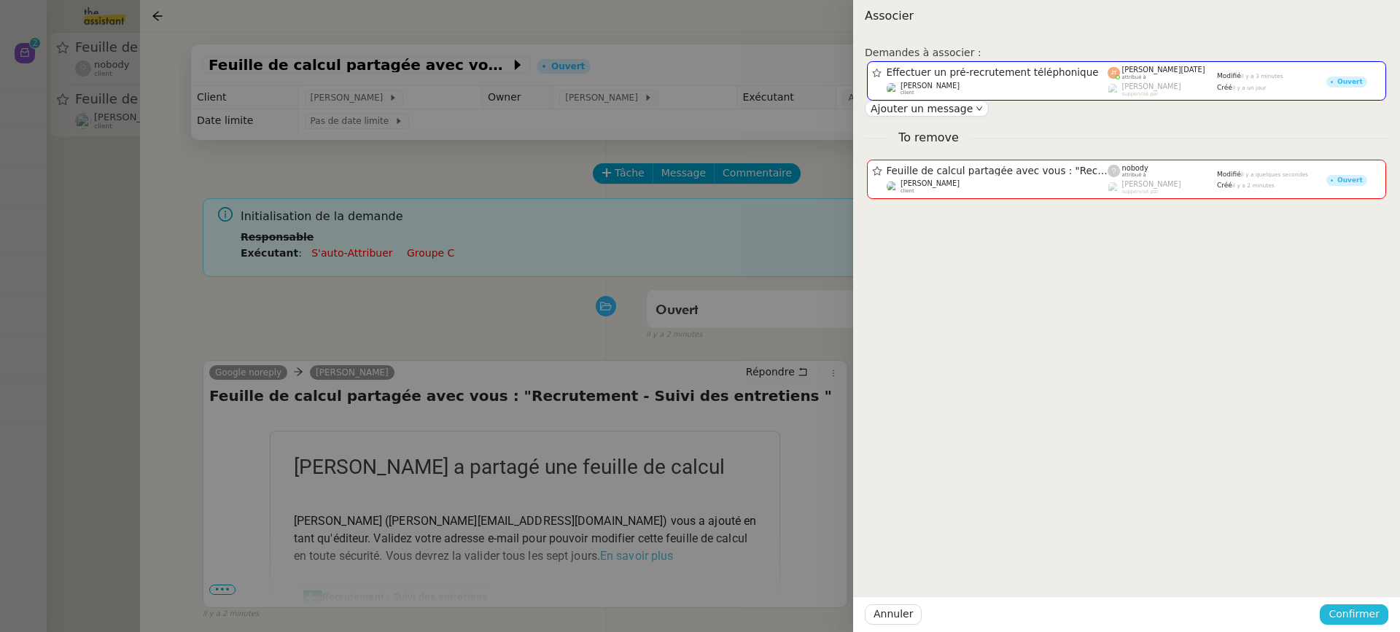
click at [1368, 616] on span "Confirmer" at bounding box center [1354, 614] width 51 height 17
click at [1361, 570] on span "Ajouter" at bounding box center [1355, 575] width 37 height 15
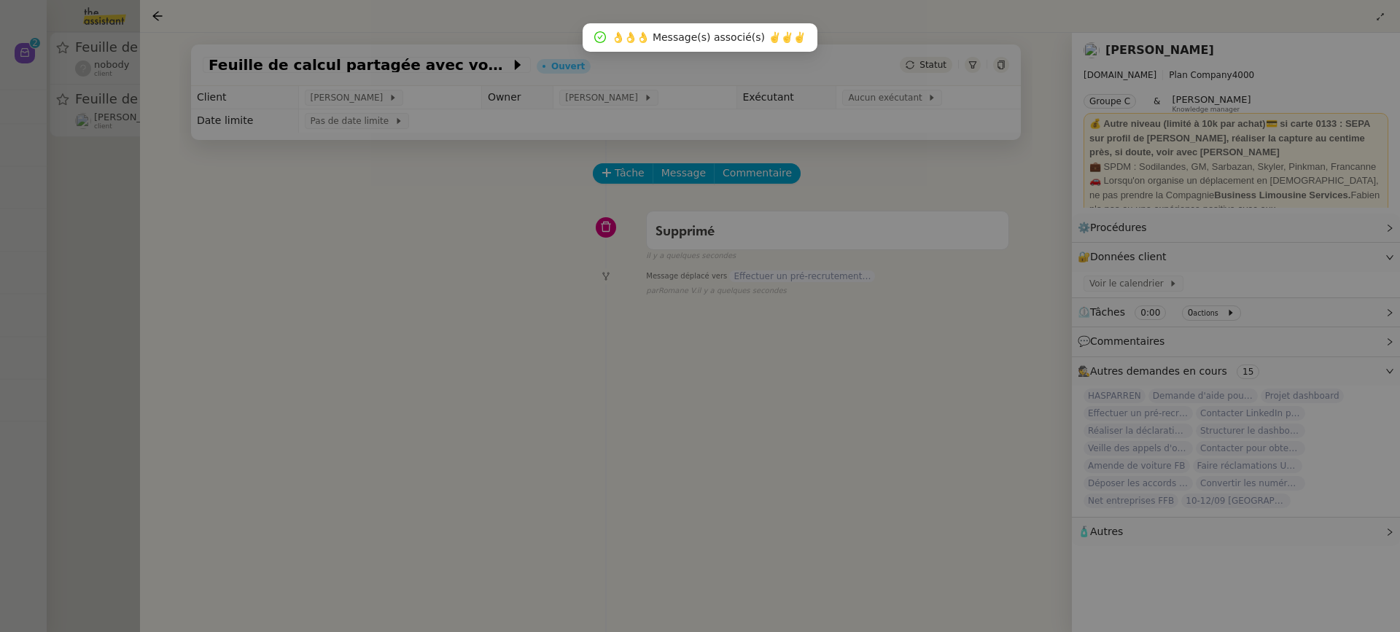
click at [84, 117] on div at bounding box center [700, 316] width 1400 height 632
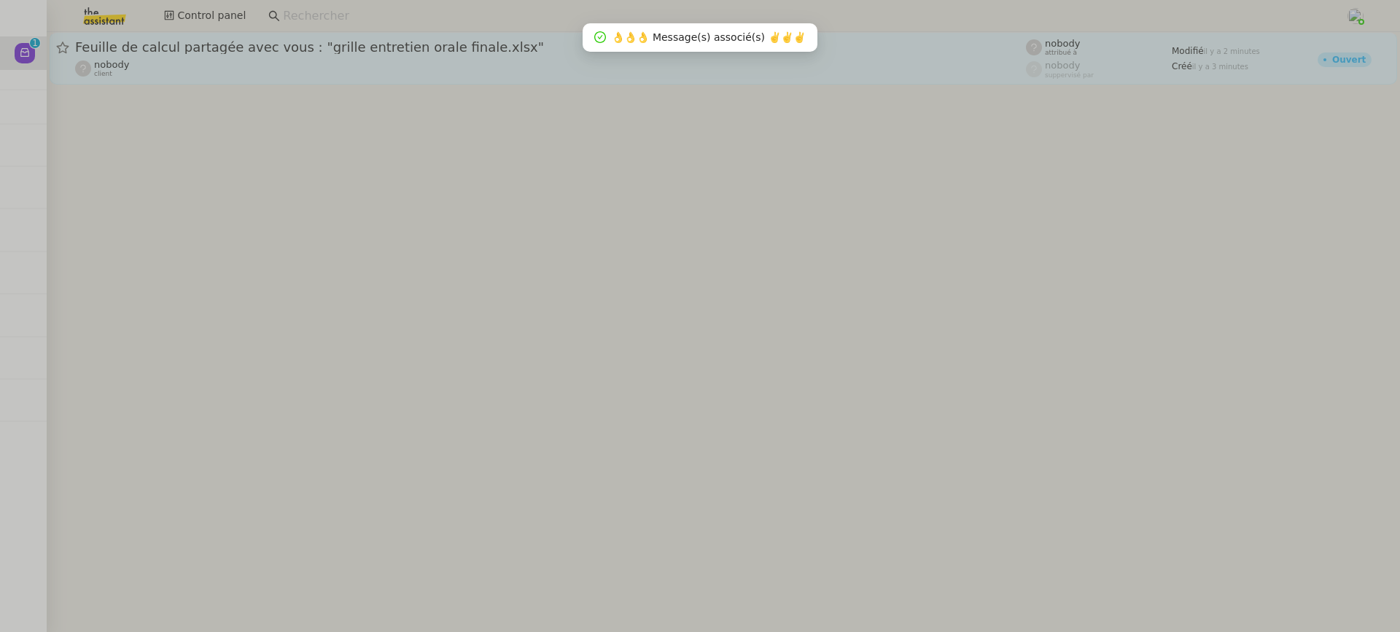
click at [263, 53] on span "Feuille de calcul partagée avec vous : "grille entretien orale finale.xlsx"" at bounding box center [550, 47] width 951 height 13
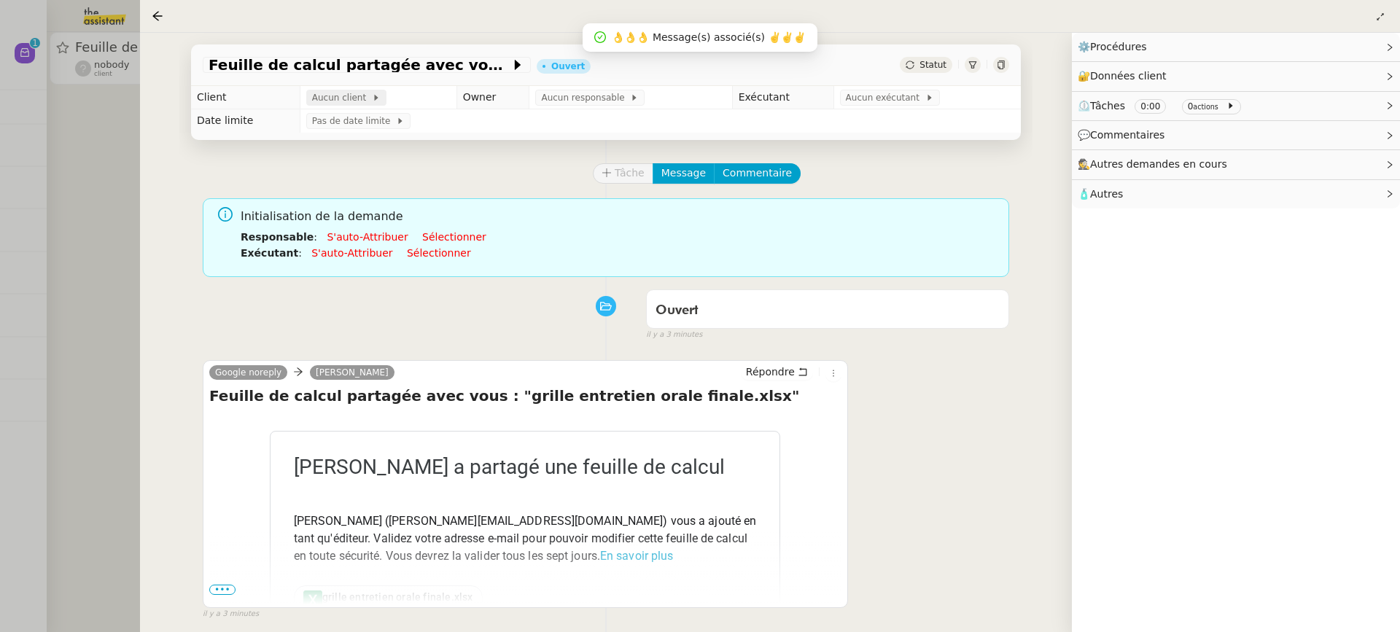
click at [347, 105] on span "Aucun client" at bounding box center [342, 97] width 60 height 15
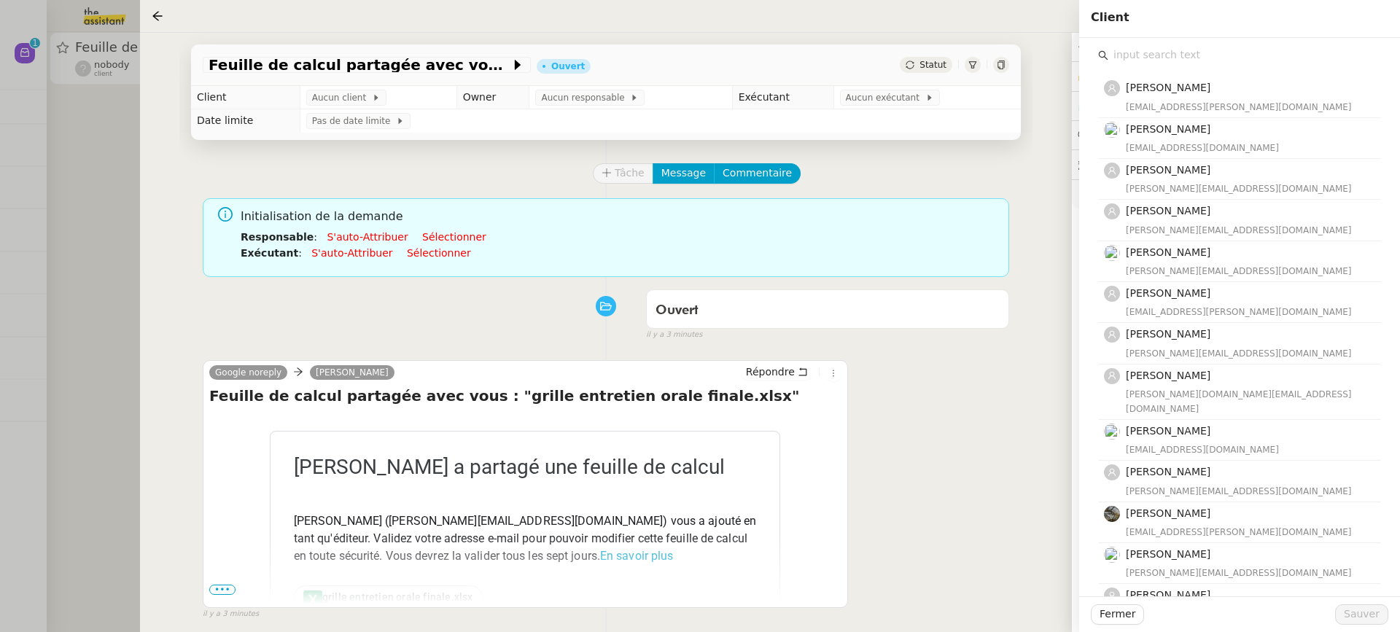
click at [1127, 62] on input "text" at bounding box center [1245, 55] width 273 height 20
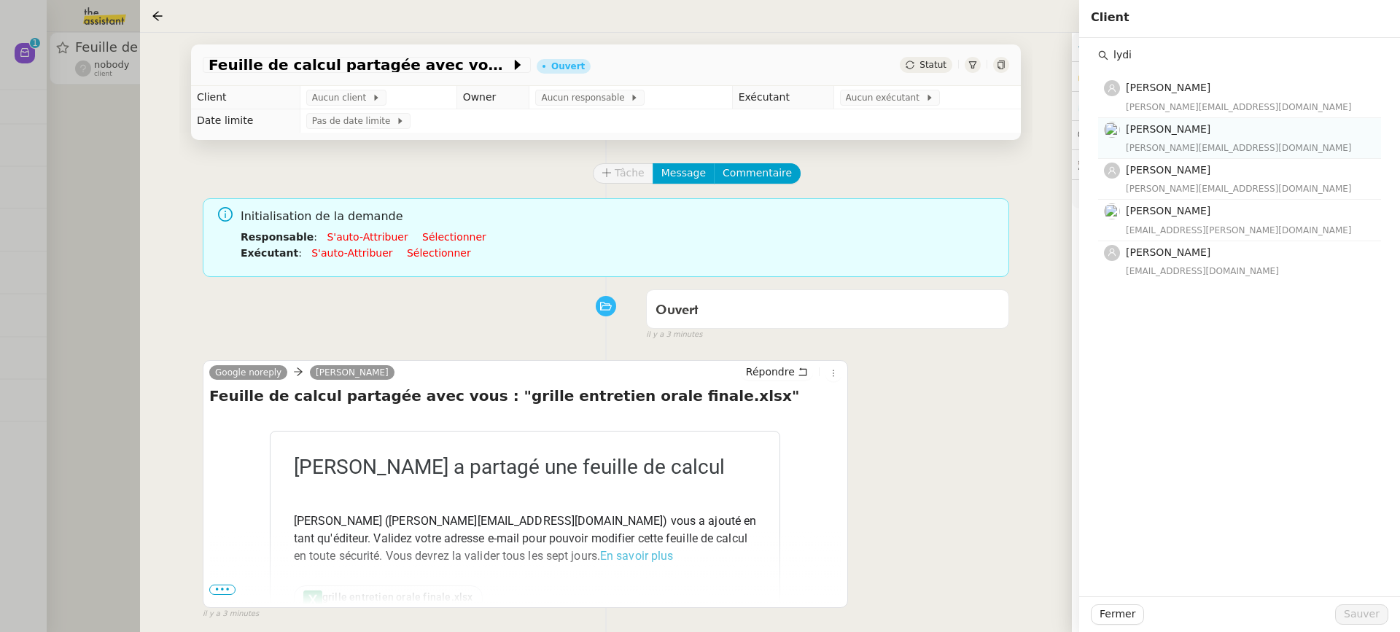
type input "lydi"
click at [1201, 133] on h4 "Lydie Laulon" at bounding box center [1249, 129] width 247 height 17
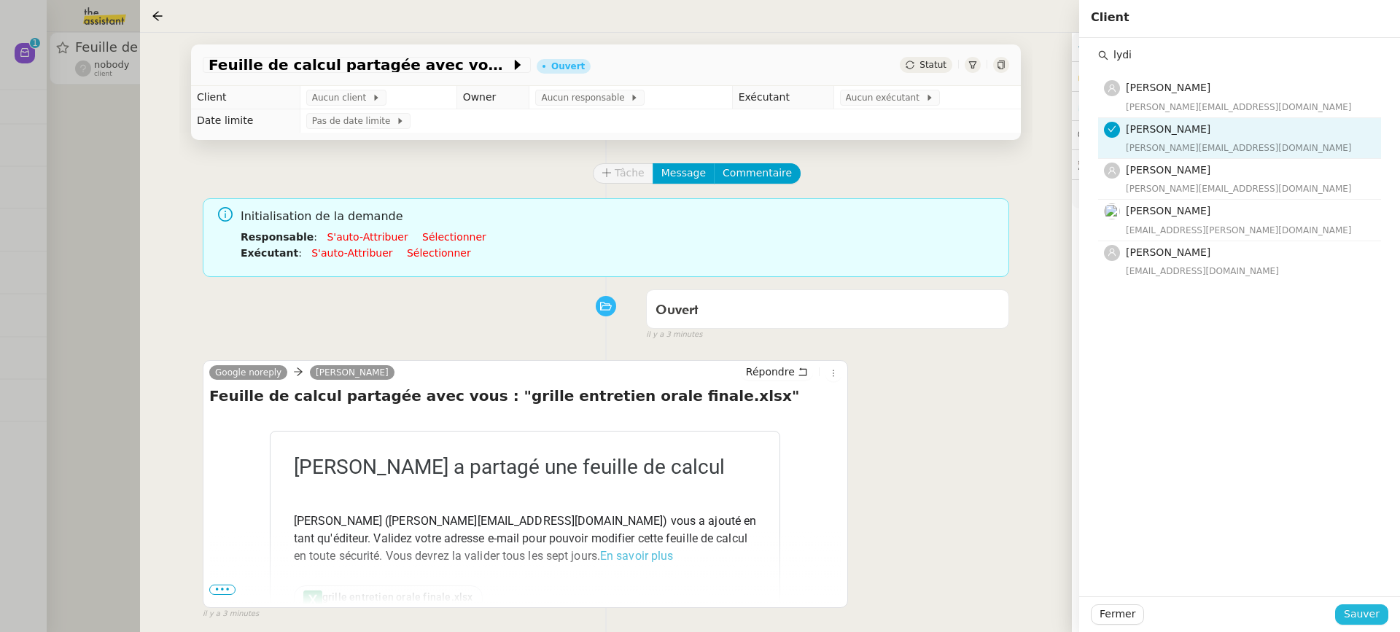
click at [1380, 618] on button "Sauver" at bounding box center [1362, 615] width 53 height 20
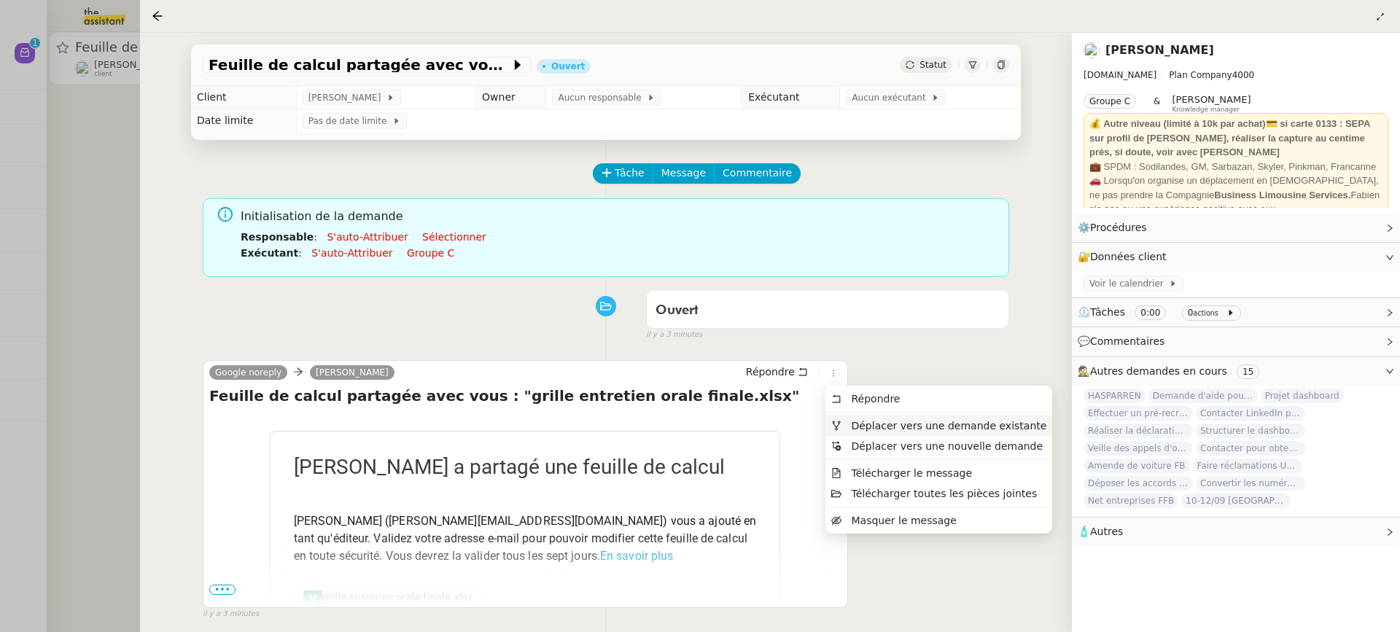
click at [877, 418] on li "Déplacer vers une demande existante" at bounding box center [939, 426] width 227 height 20
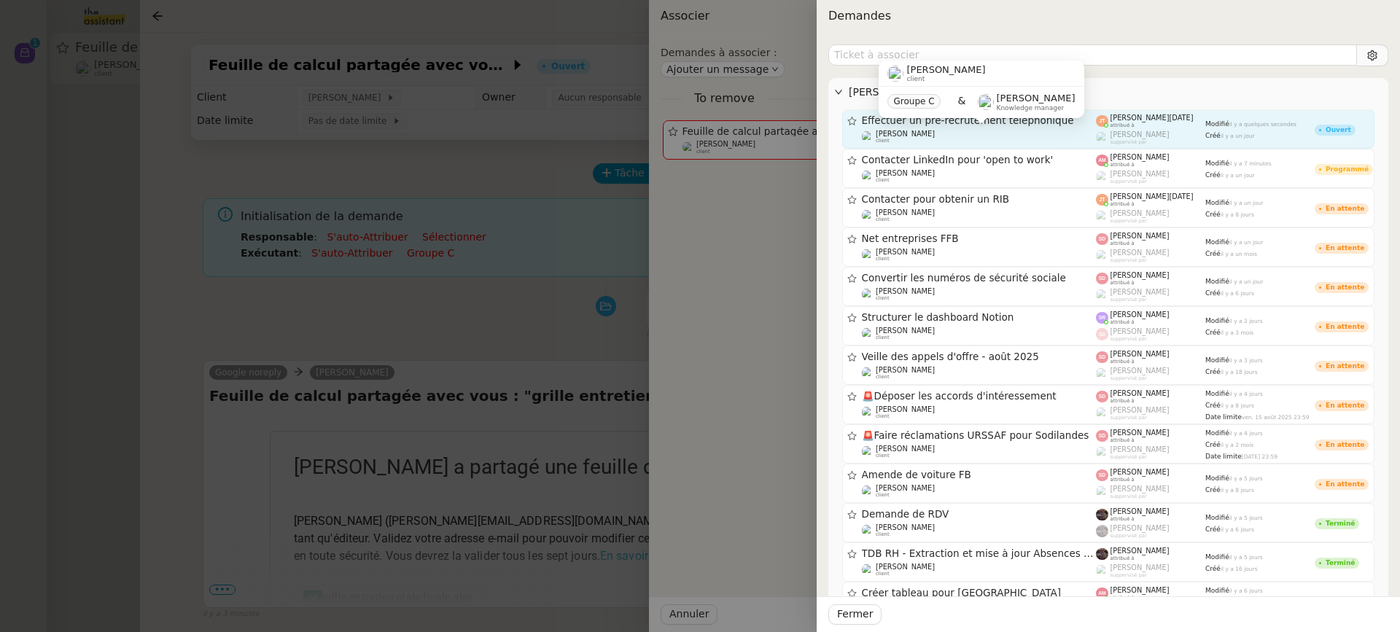
click at [937, 137] on div "Lydie Laulon client" at bounding box center [979, 137] width 235 height 15
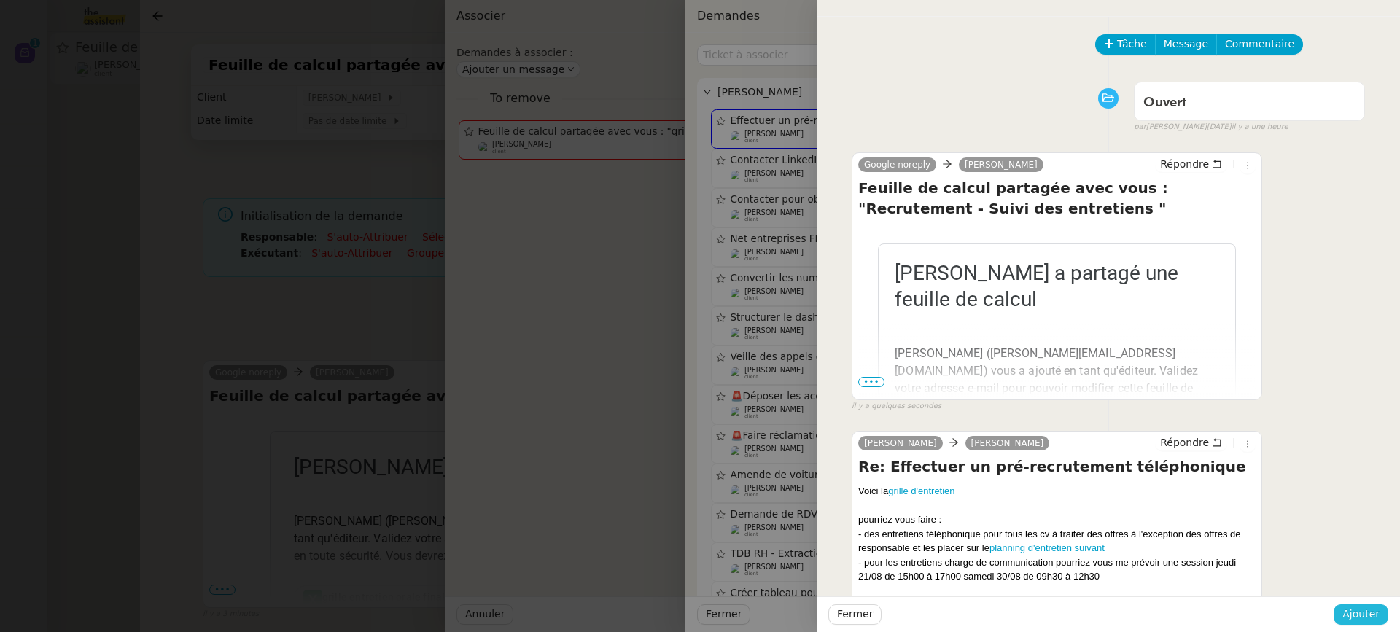
click at [1382, 615] on button "Ajouter" at bounding box center [1361, 615] width 55 height 20
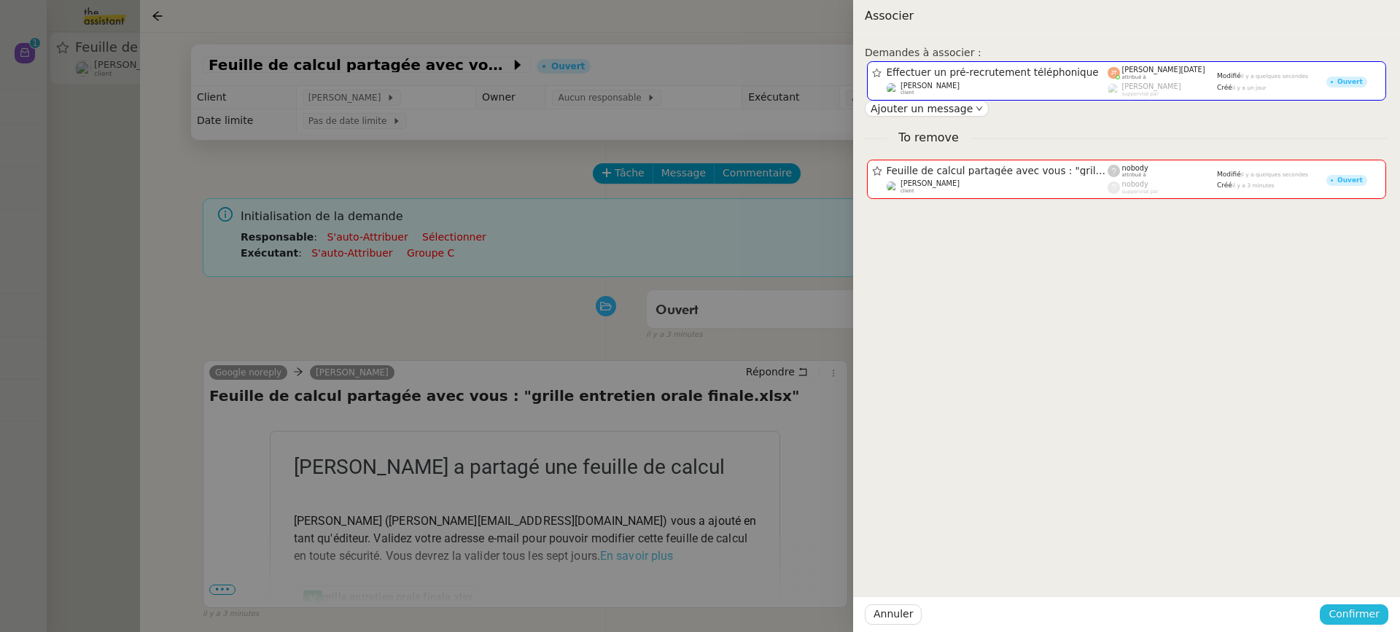
click at [1382, 615] on button "Confirmer" at bounding box center [1354, 615] width 69 height 20
click at [1365, 585] on div "Êtes-vous sûr? Annuler Ajouter" at bounding box center [1327, 563] width 123 height 61
click at [1363, 577] on span "Ajouter" at bounding box center [1355, 575] width 37 height 15
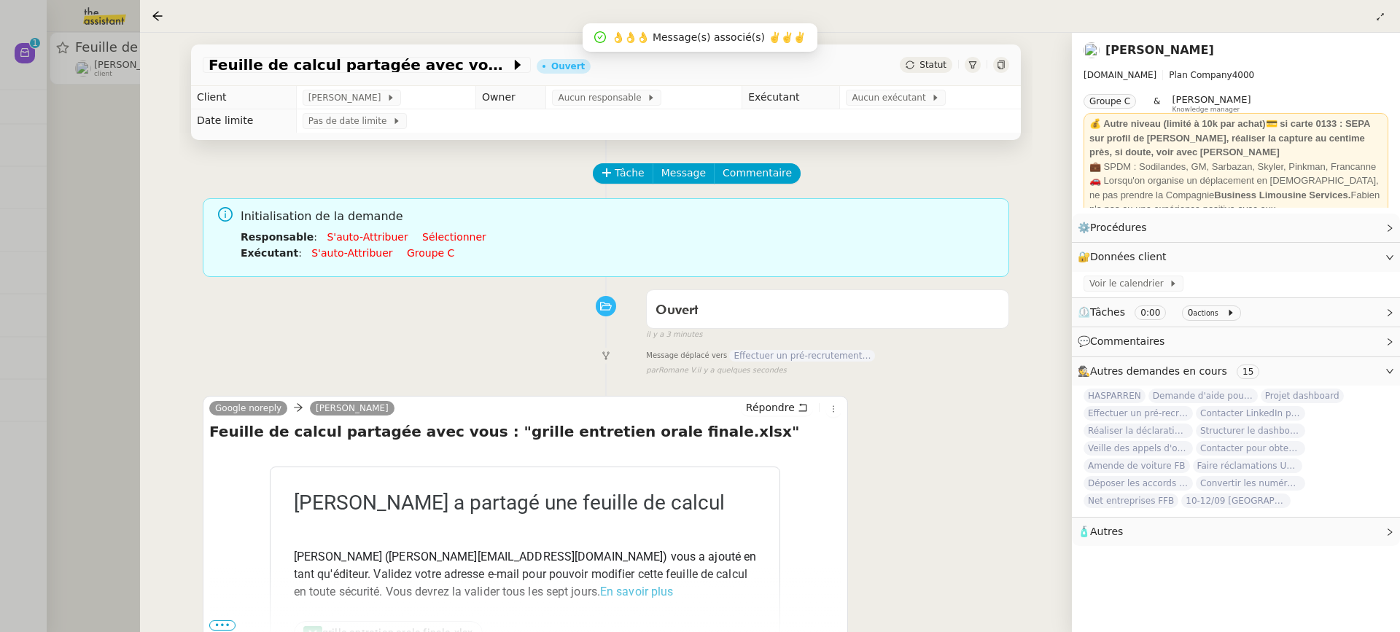
click at [101, 189] on div at bounding box center [700, 316] width 1400 height 632
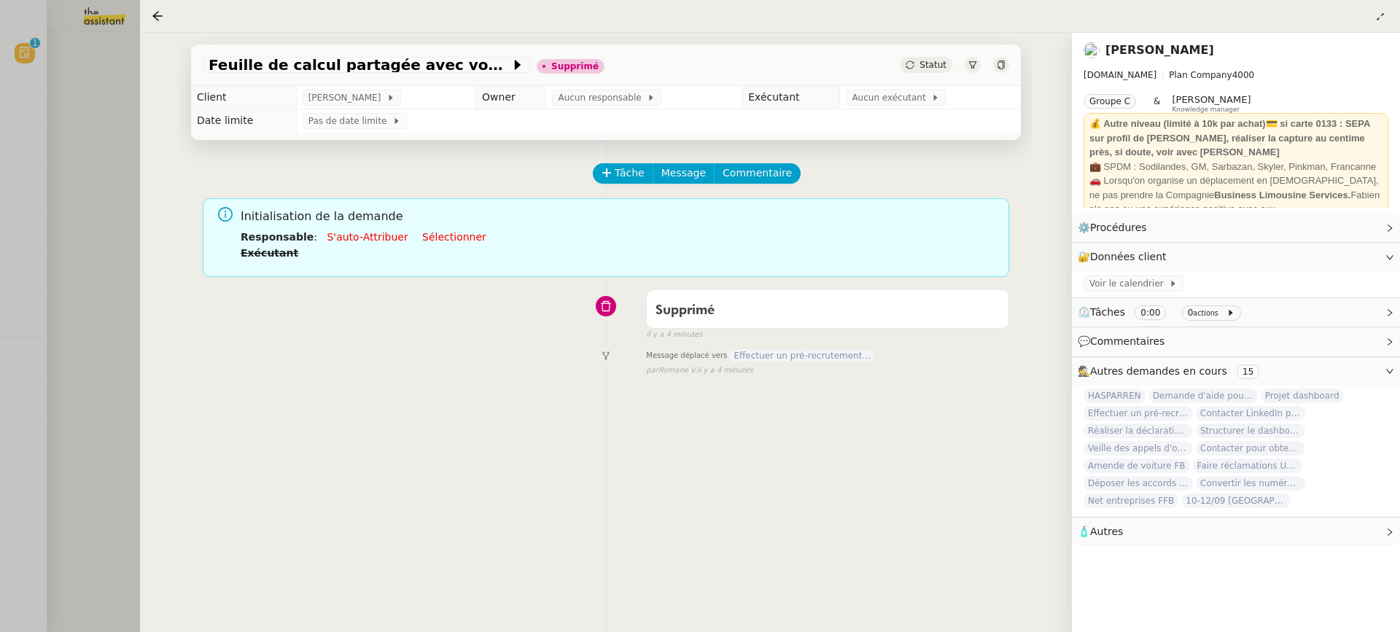
click at [115, 109] on div at bounding box center [700, 316] width 1400 height 632
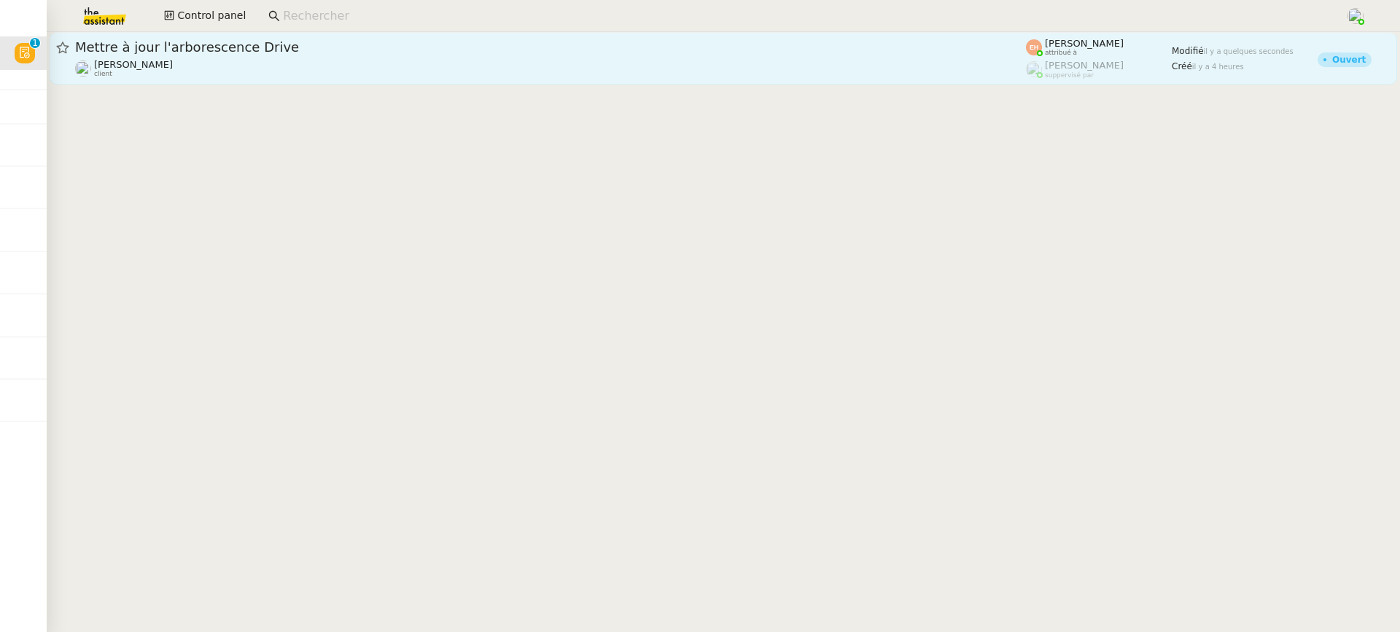
drag, startPoint x: 702, startPoint y: 128, endPoint x: 648, endPoint y: 78, distance: 73.3
click at [702, 128] on cdk-virtual-scroll-viewport "Mettre à jour l'arborescence Drive Arthur Serpette client Esther Hillenbrand at…" at bounding box center [724, 332] width 1354 height 600
click at [583, 46] on span "Mettre à jour l'arborescence Drive" at bounding box center [550, 47] width 951 height 13
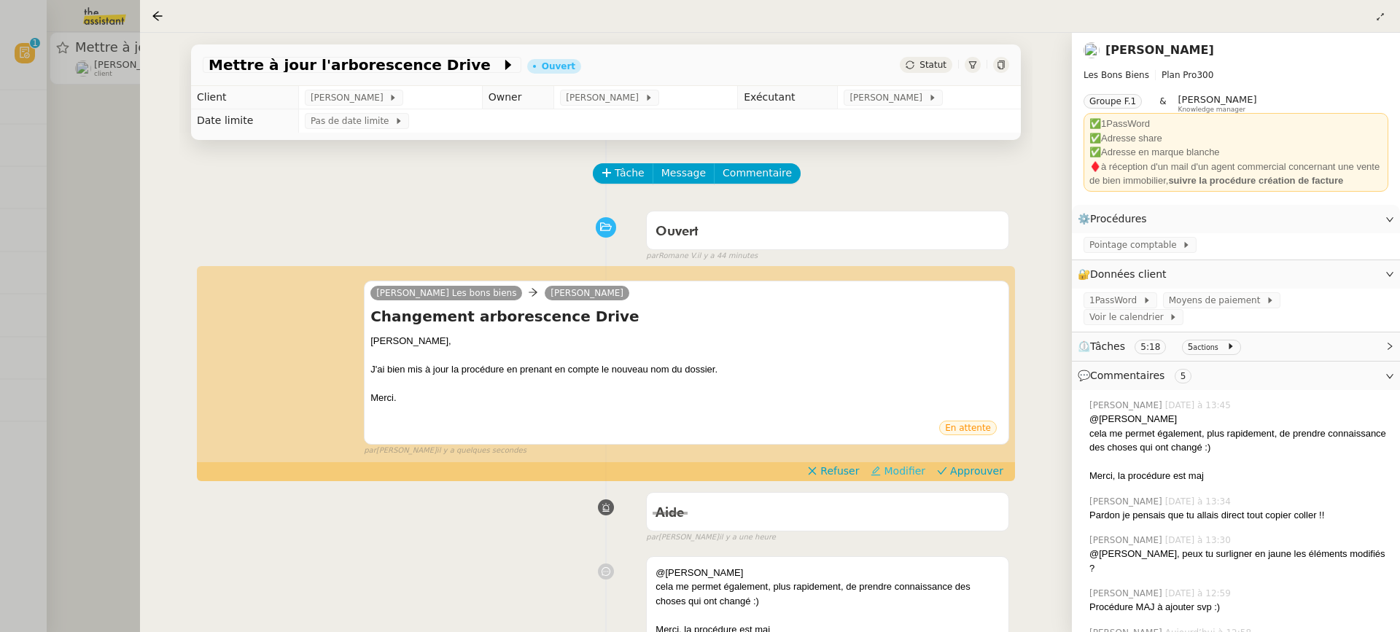
click at [916, 472] on span "Modifier" at bounding box center [905, 471] width 42 height 15
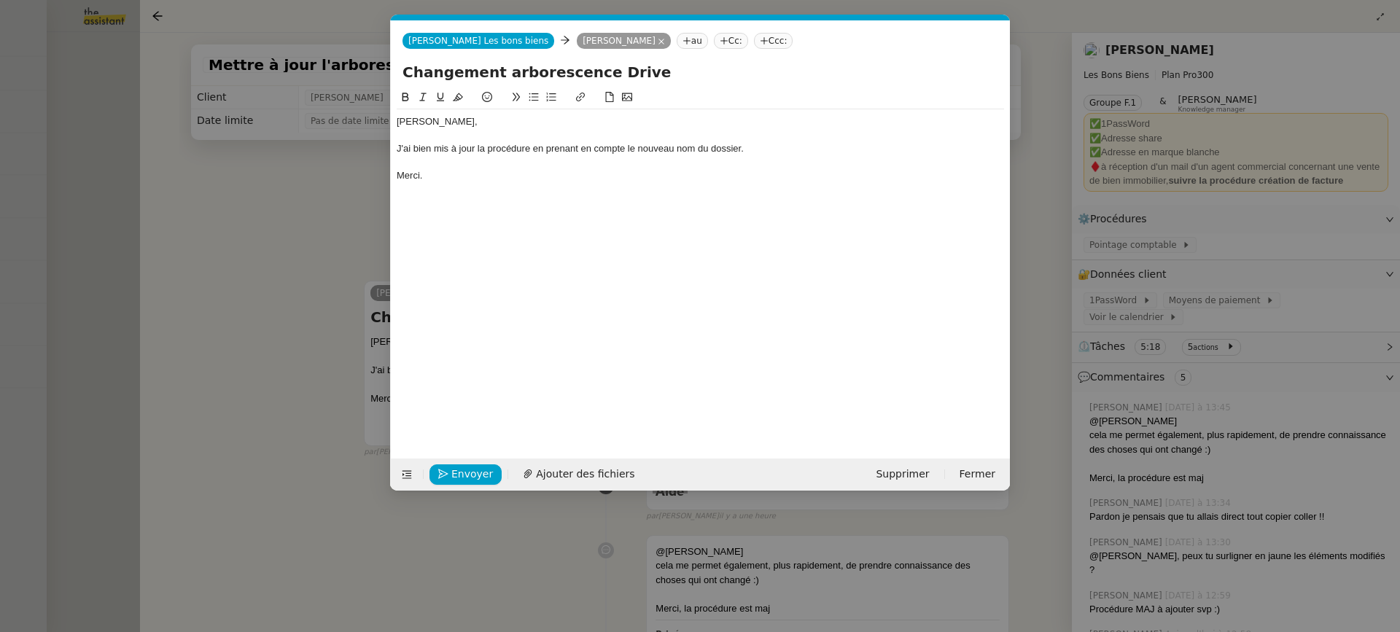
scroll to position [0, 31]
click at [478, 475] on span "Envoyer" at bounding box center [473, 474] width 42 height 17
click at [478, 475] on span "Confirmer l'envoi" at bounding box center [496, 474] width 88 height 17
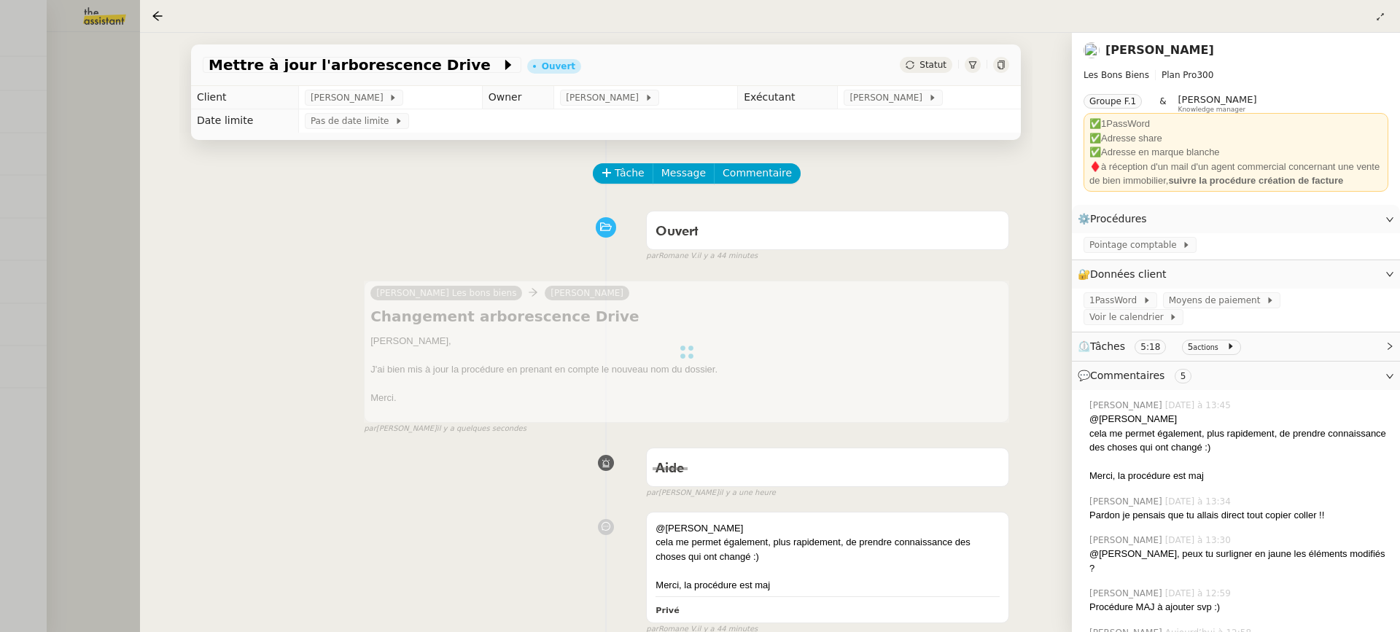
click at [48, 177] on div at bounding box center [700, 316] width 1400 height 632
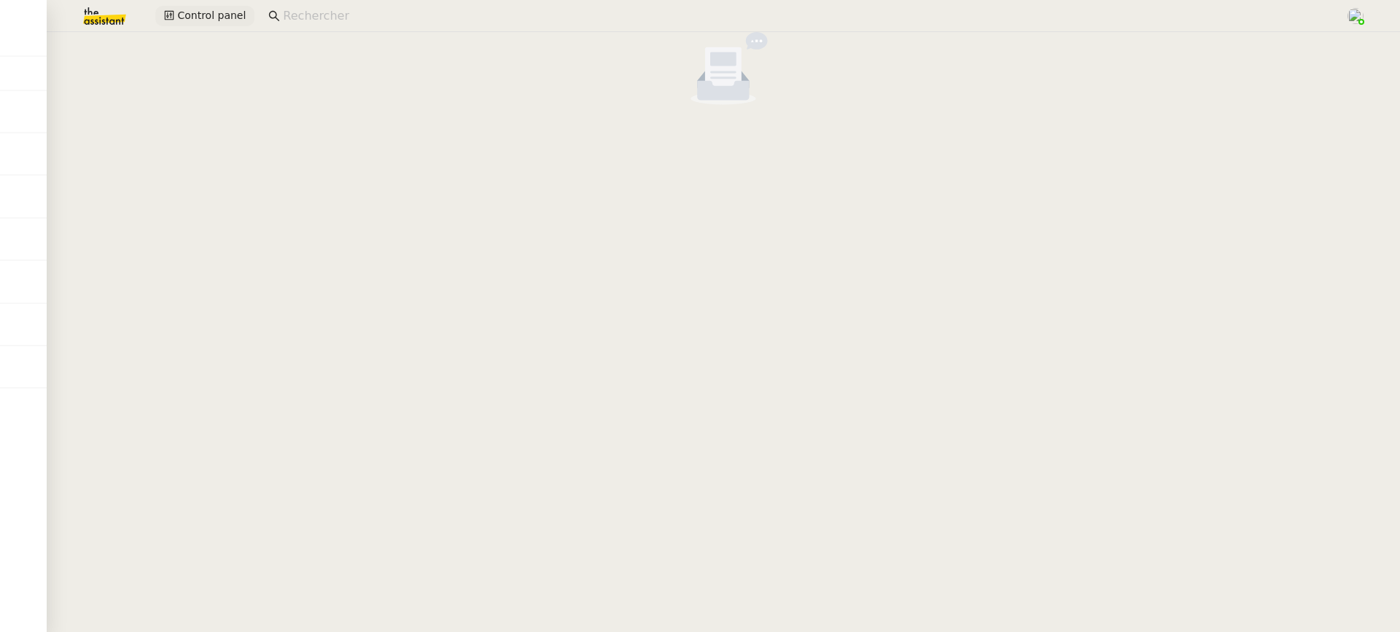
click at [209, 12] on span "Control panel" at bounding box center [211, 15] width 69 height 17
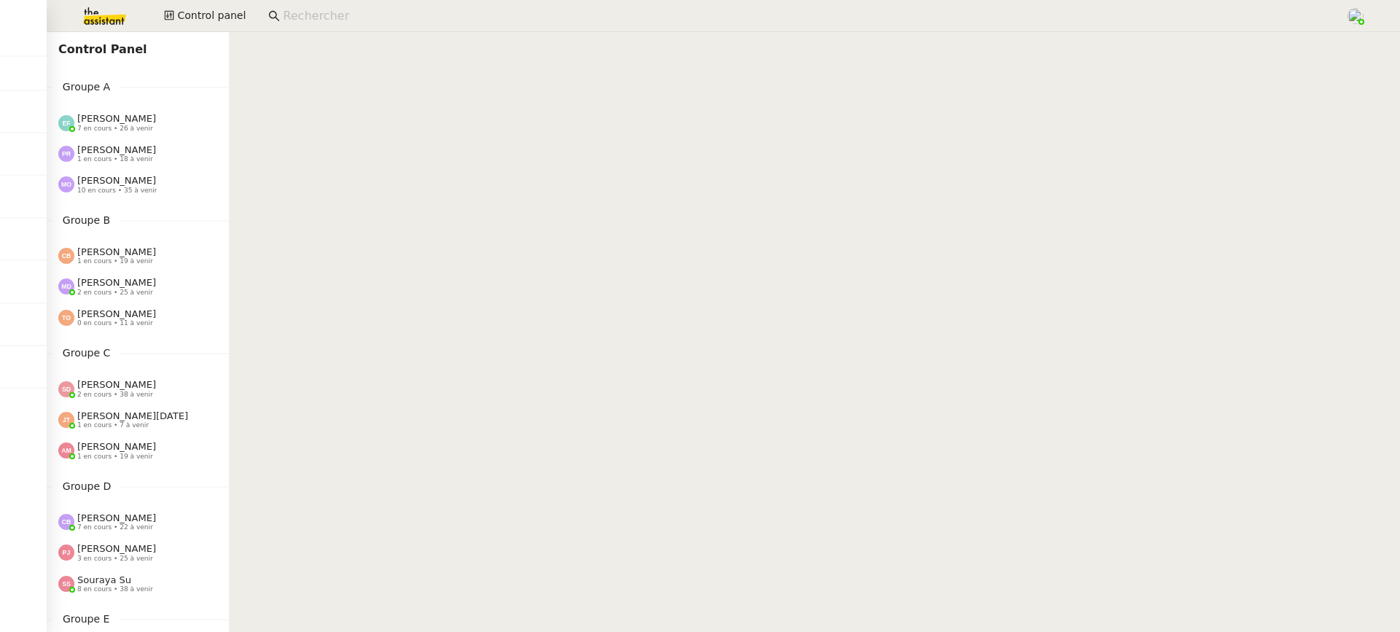
click at [164, 198] on div "Marie Orsoni 10 en cours • 35 à venir" at bounding box center [138, 184] width 182 height 31
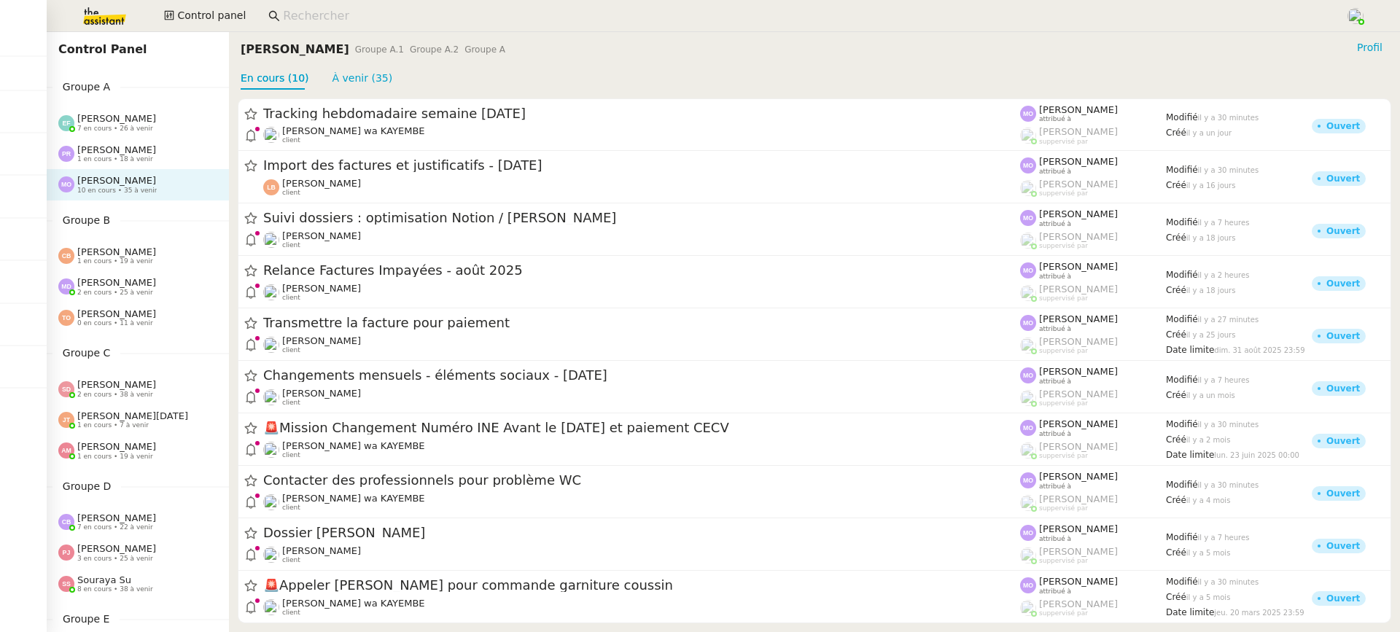
click at [131, 128] on span "7 en cours • 26 à venir" at bounding box center [115, 129] width 76 height 8
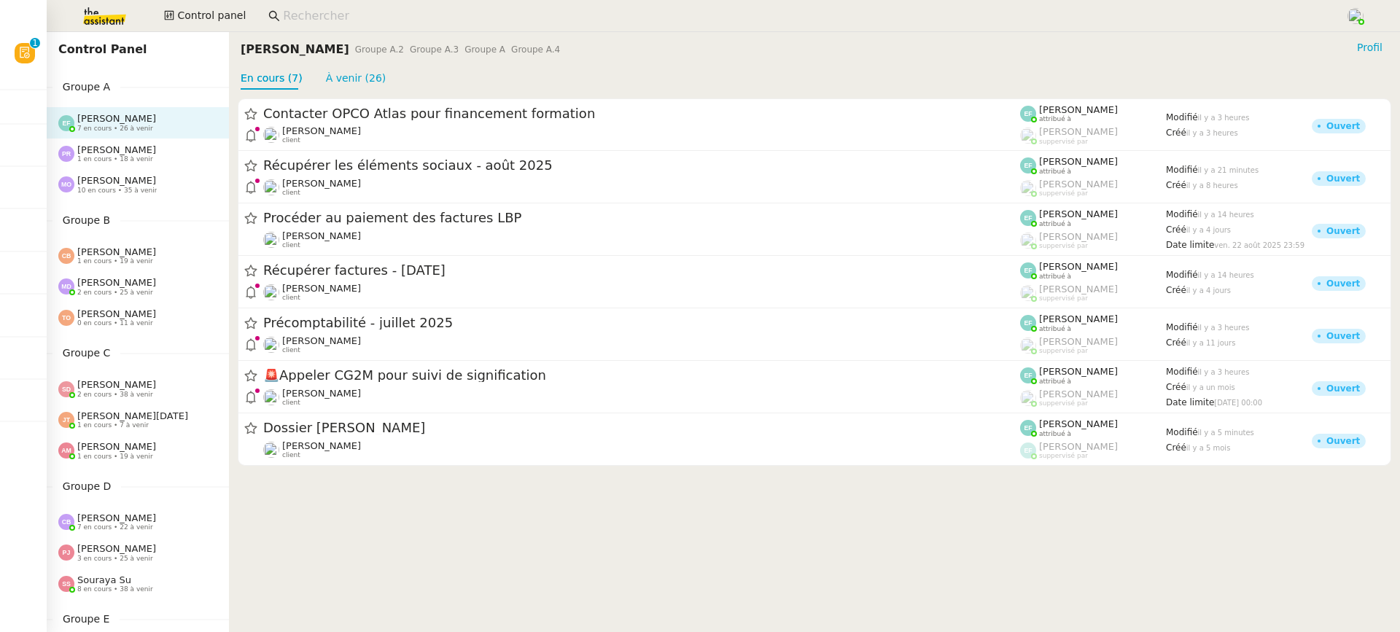
scroll to position [64, 0]
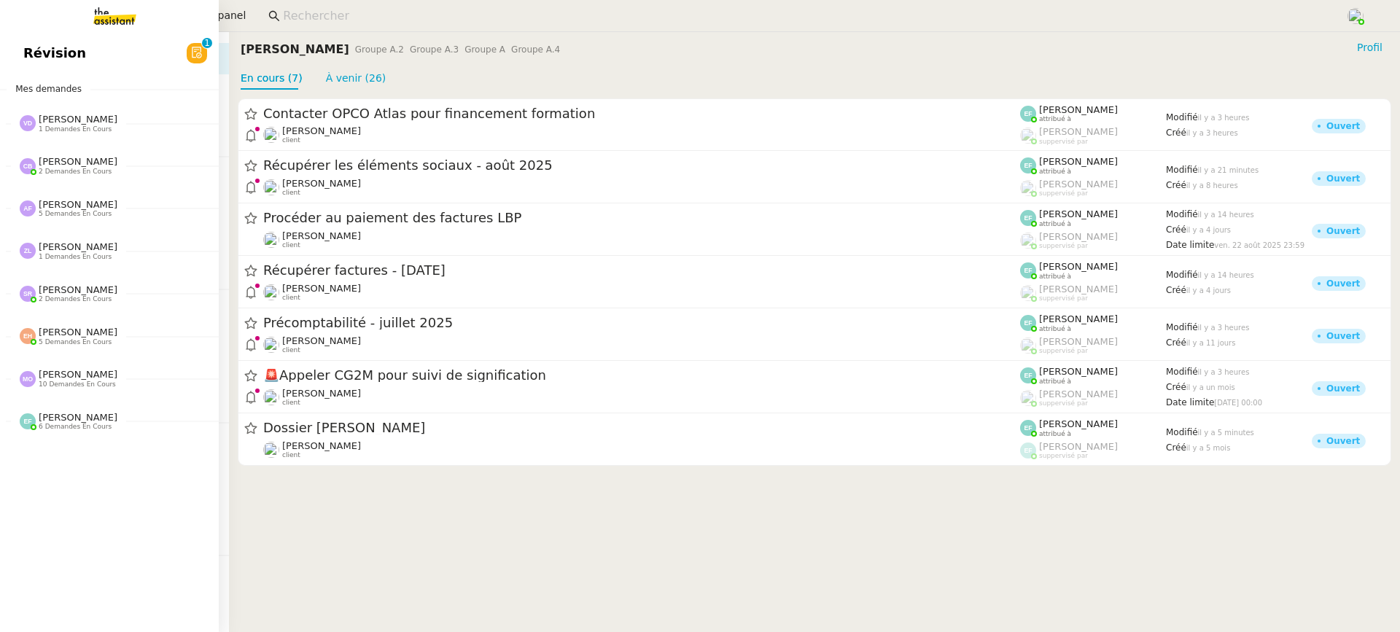
click at [44, 55] on span "Révision" at bounding box center [54, 53] width 63 height 22
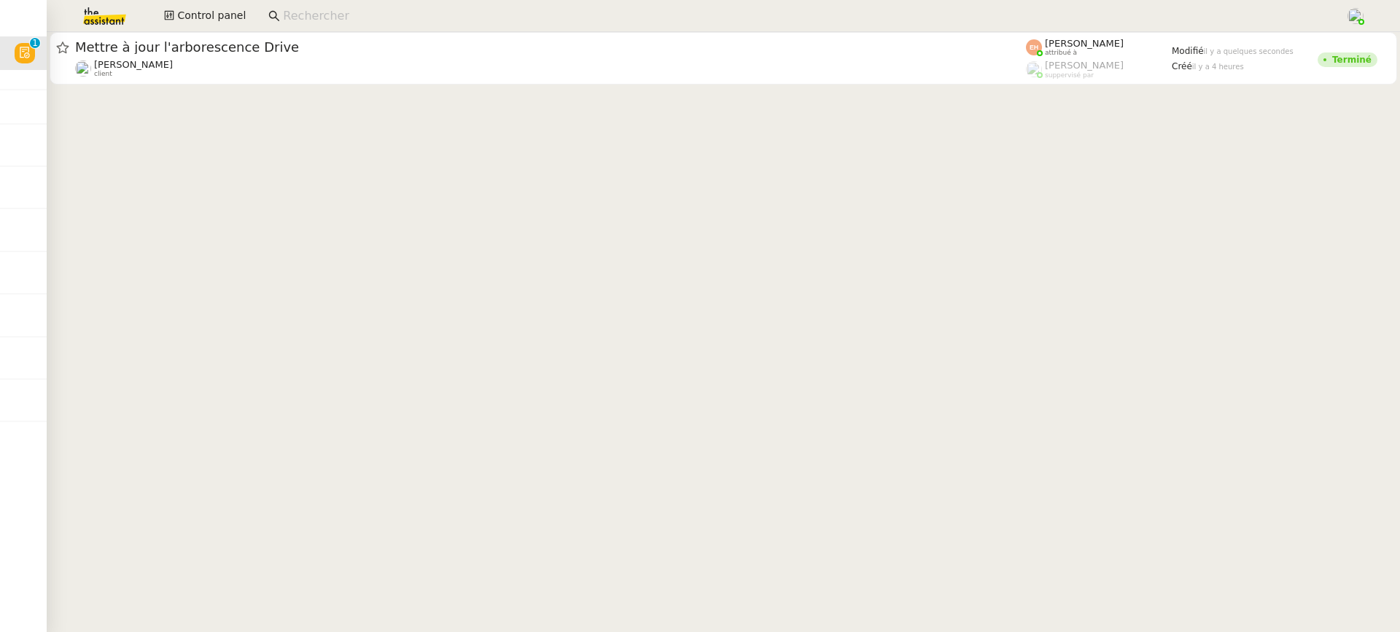
click at [413, 98] on cdk-virtual-scroll-viewport "Mettre à jour l'arborescence Drive Arthur Serpette client Esther Hillenbrand at…" at bounding box center [724, 332] width 1354 height 600
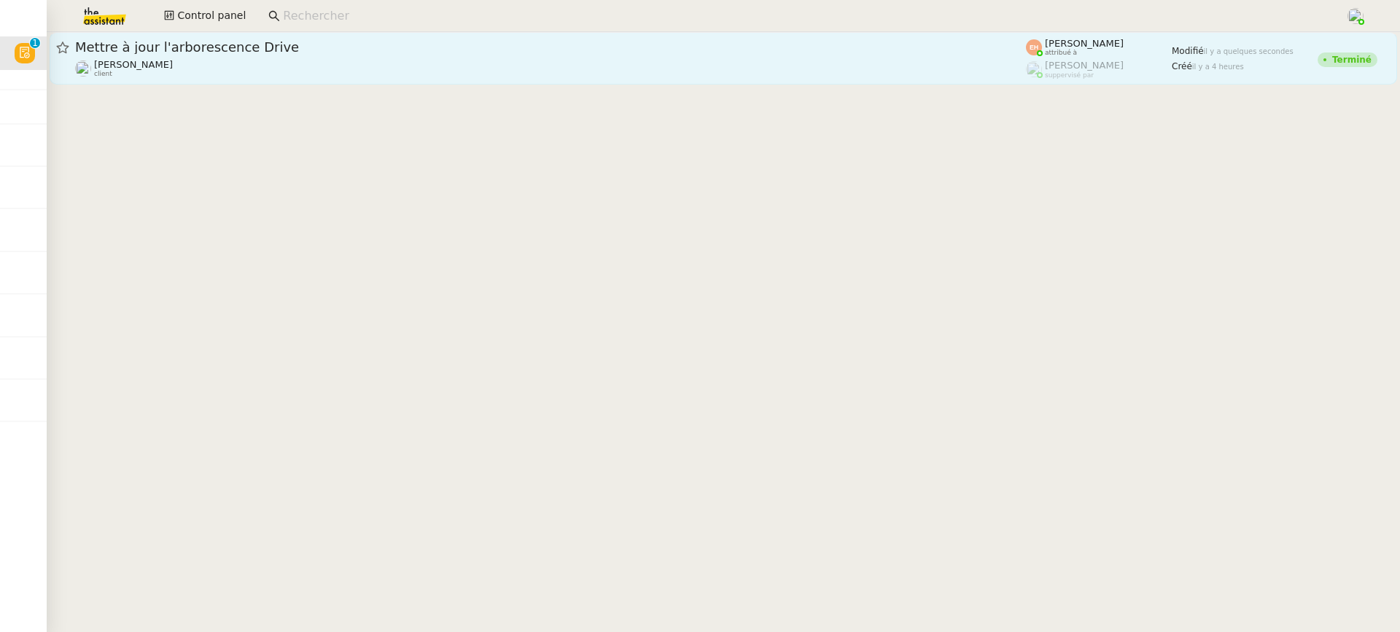
click at [418, 81] on link "Mettre à jour l'arborescence Drive Arthur Serpette client Esther Hillenbrand at…" at bounding box center [724, 58] width 1348 height 53
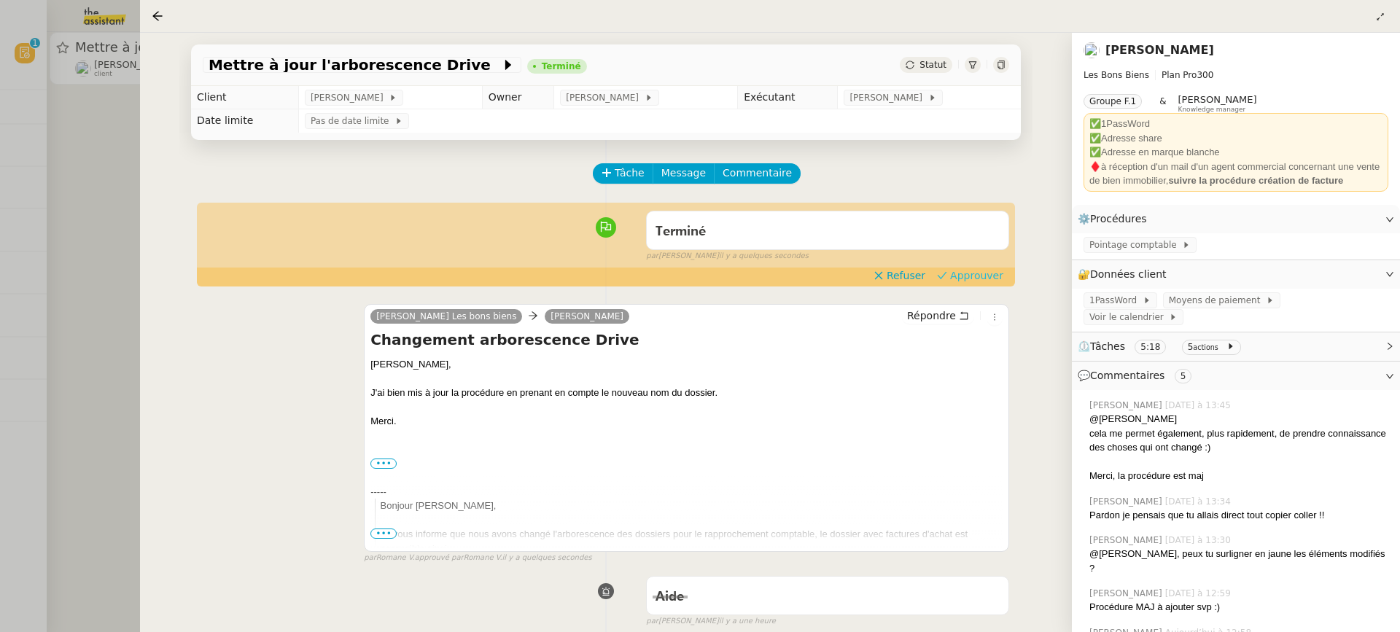
click at [983, 280] on span "Approuver" at bounding box center [976, 275] width 53 height 15
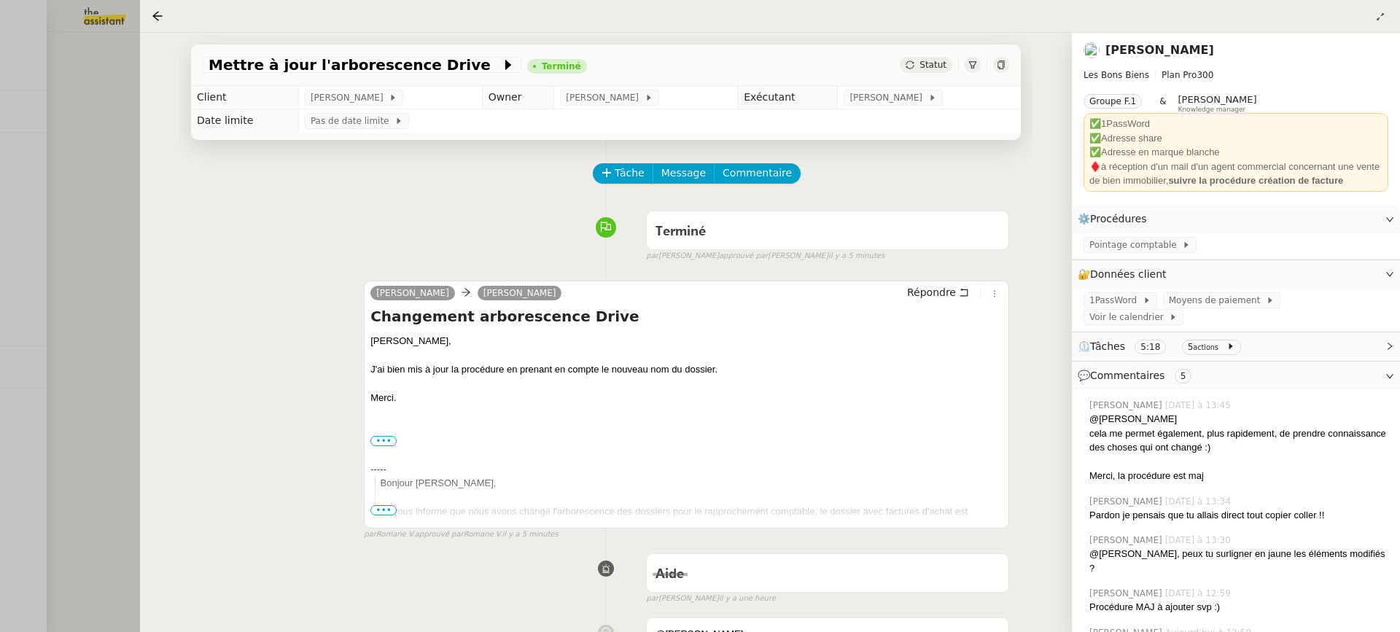
click at [120, 106] on div at bounding box center [700, 316] width 1400 height 632
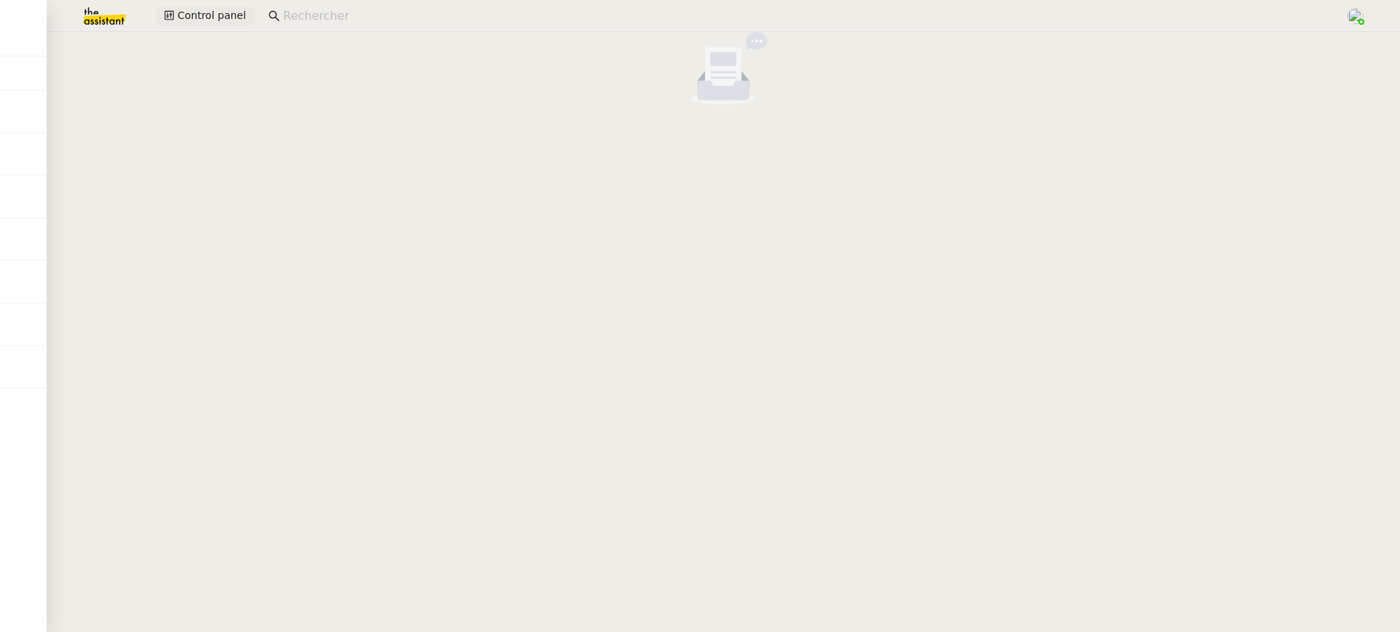
click at [228, 19] on span "Control panel" at bounding box center [211, 15] width 69 height 17
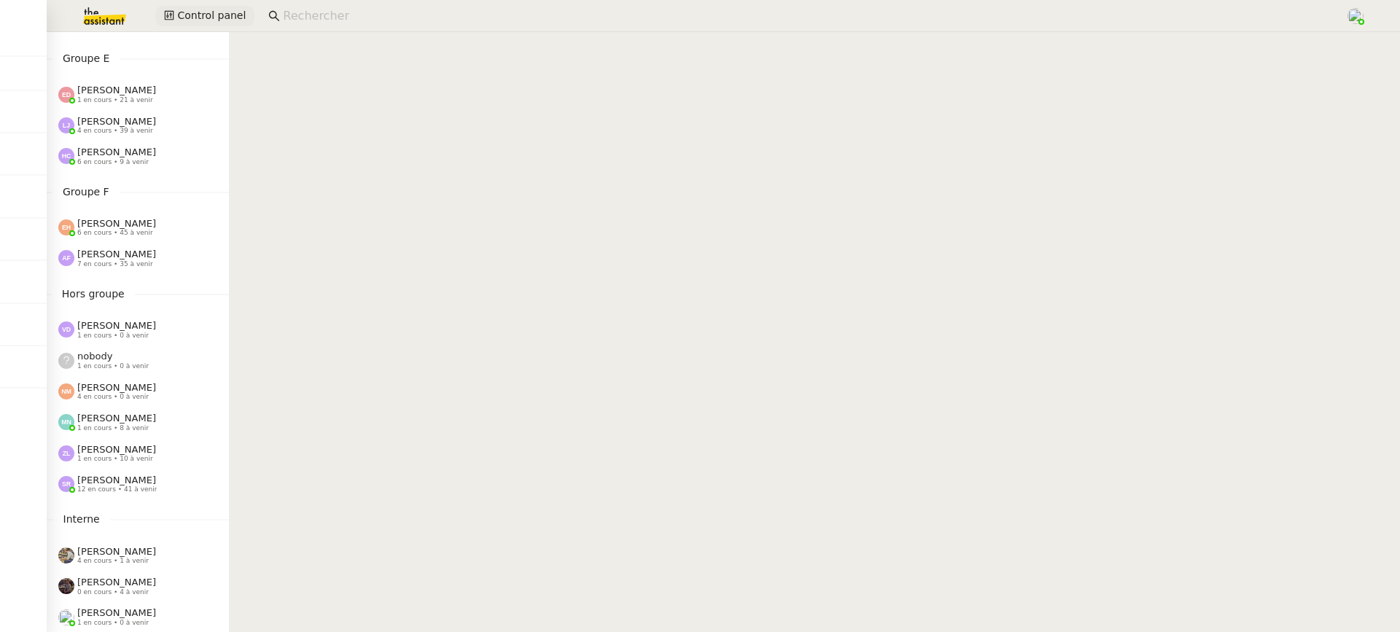
scroll to position [624, 0]
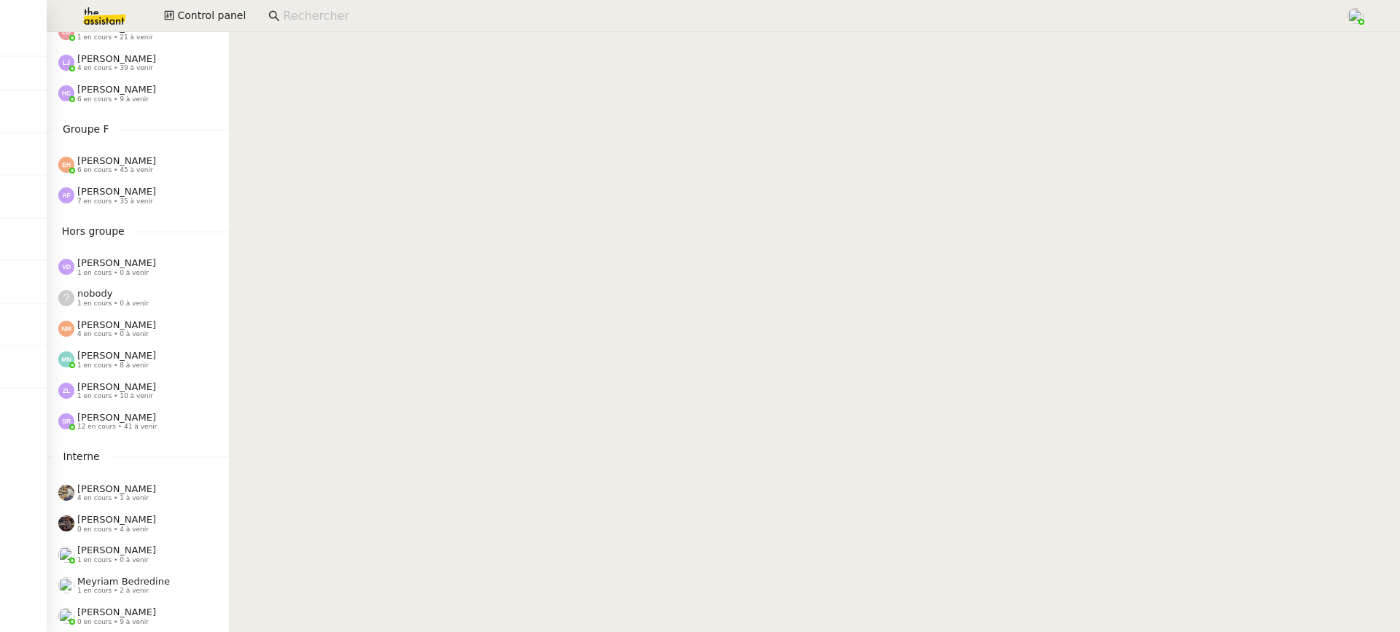
click at [190, 244] on nz-sider "Control Panel Groupe A Emelyne Foussier 7 en cours • 26 à venir Pauline Ribas 1…" at bounding box center [138, 332] width 182 height 600
click at [195, 263] on div "Vanessa Decouflet 1 en cours • 0 à venir" at bounding box center [143, 266] width 171 height 19
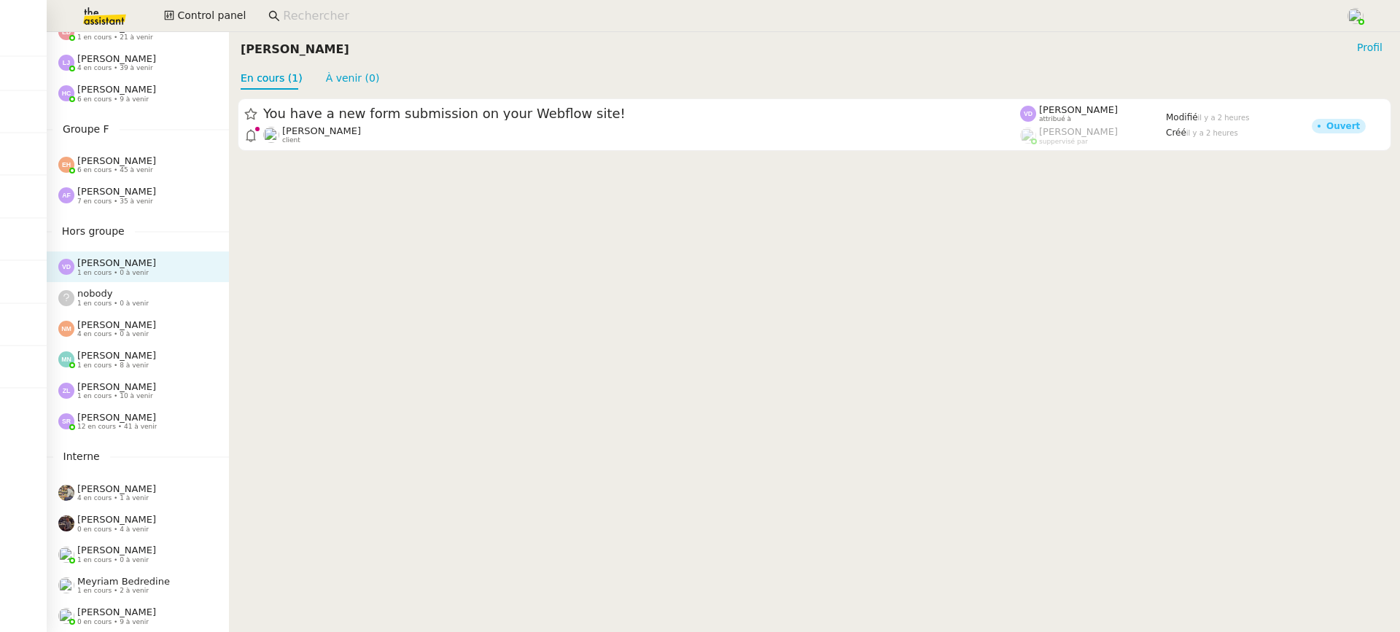
click at [171, 398] on div "Zoé Lachambre 1 en cours • 10 à venir" at bounding box center [143, 390] width 171 height 19
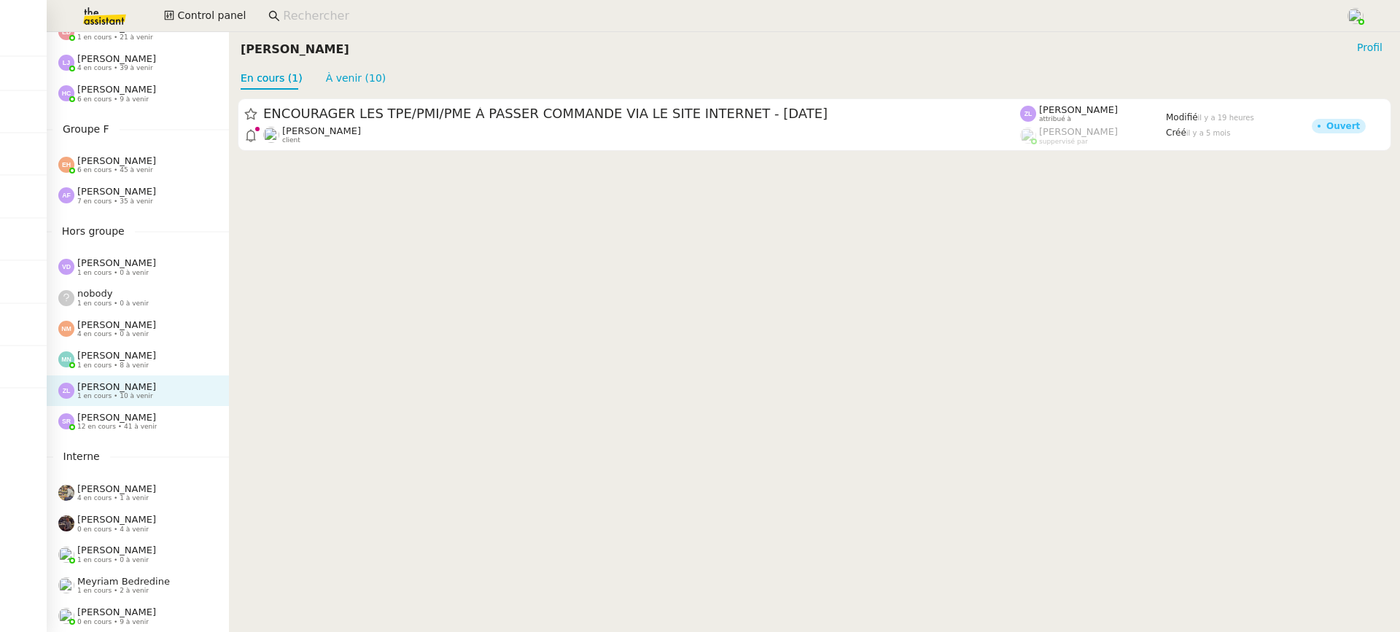
click at [222, 163] on div "Esther Hillenbrand 6 en cours • 45 à venir" at bounding box center [143, 164] width 171 height 19
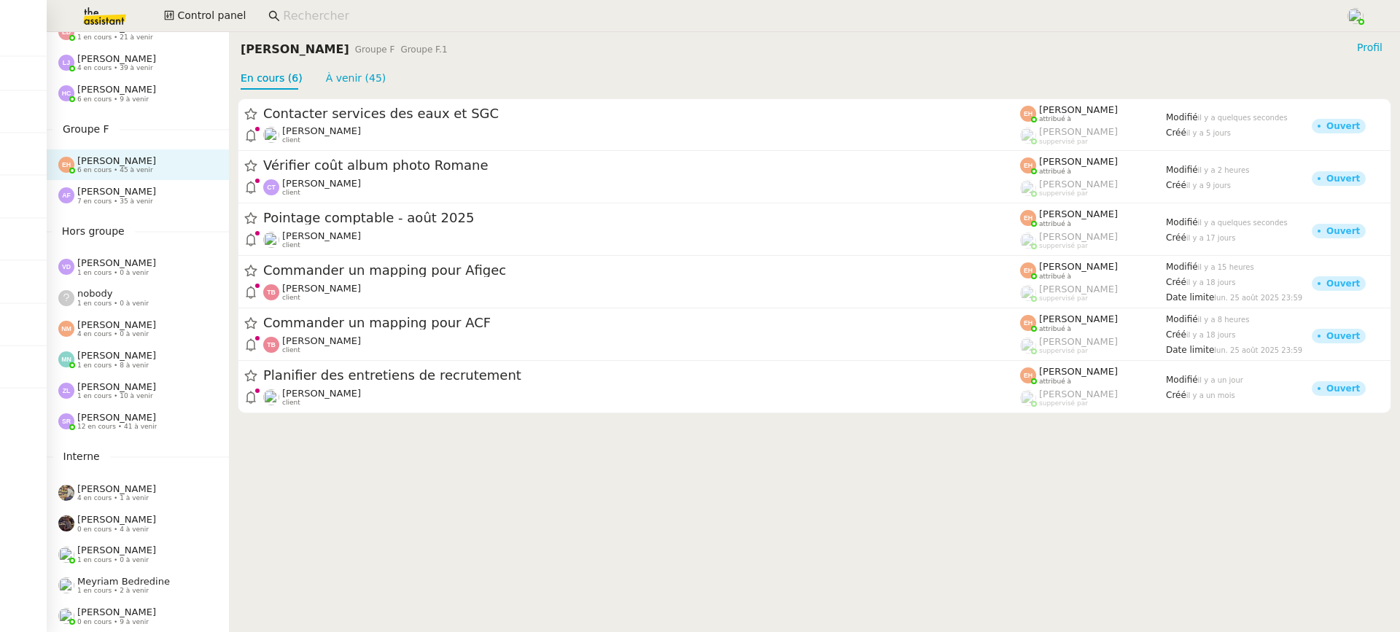
scroll to position [620, 0]
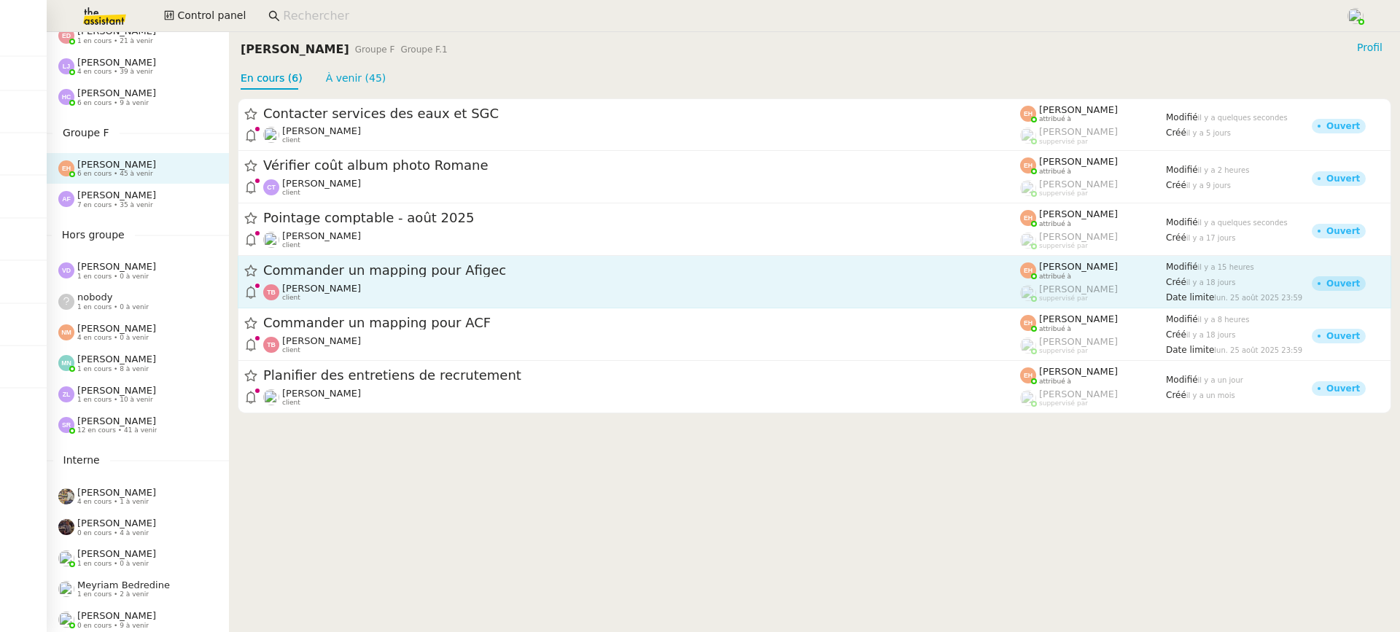
click at [409, 286] on div "Thomas Blanc client" at bounding box center [641, 292] width 757 height 19
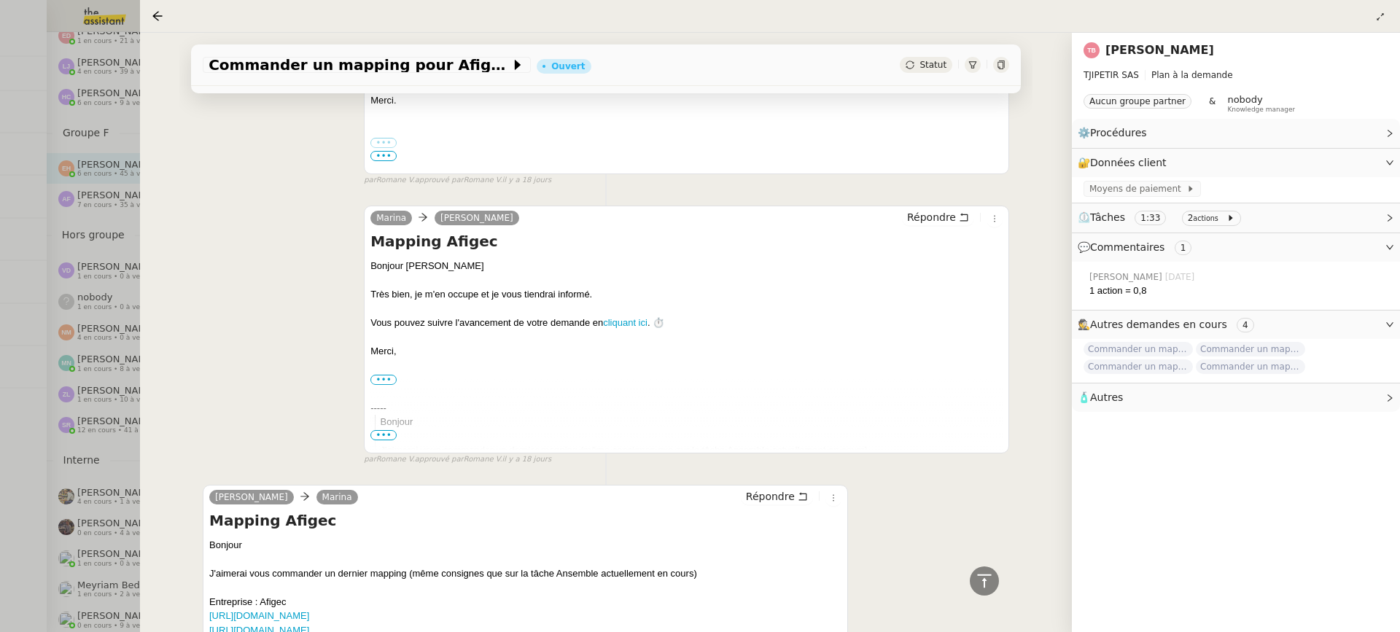
scroll to position [1418, 0]
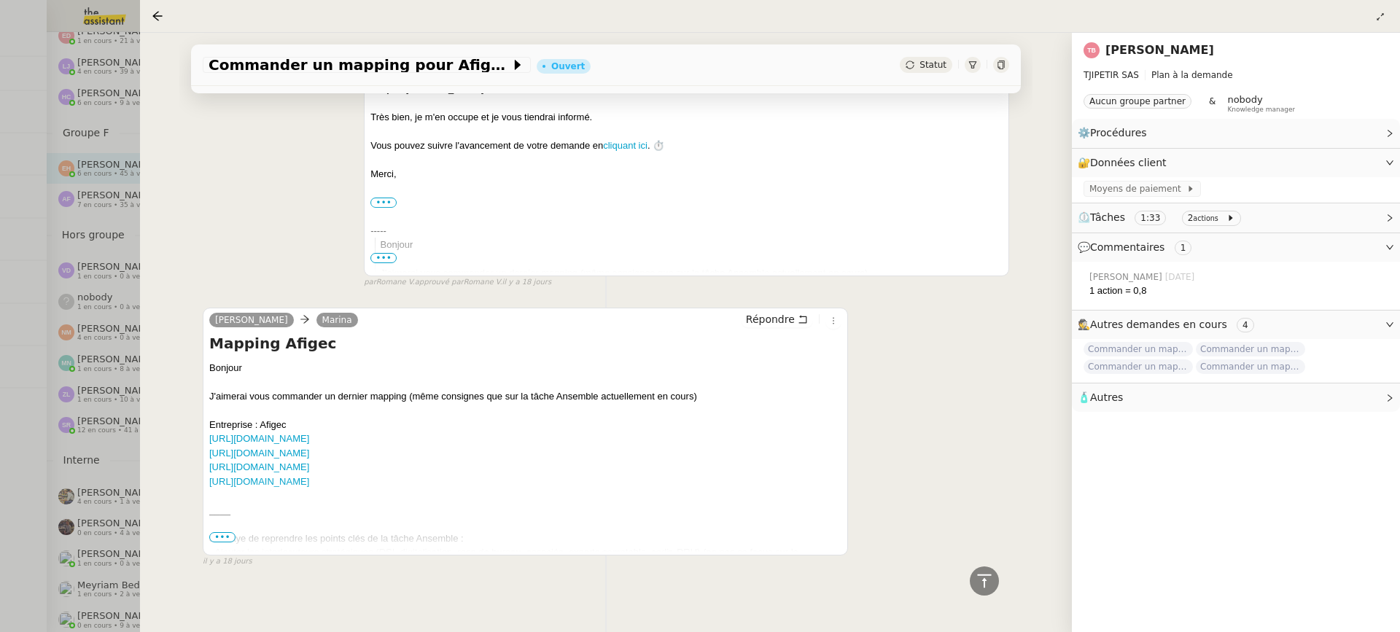
click at [103, 351] on div at bounding box center [700, 316] width 1400 height 632
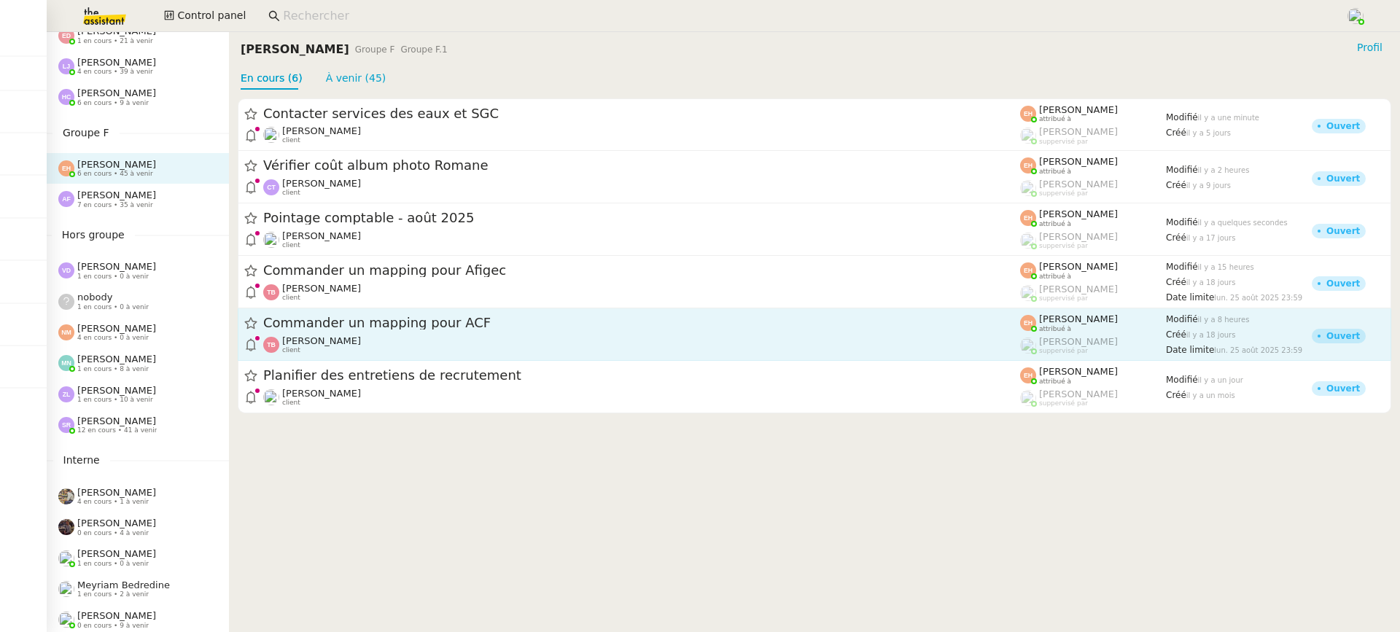
click at [361, 319] on span "Commander un mapping pour ACF" at bounding box center [641, 323] width 757 height 13
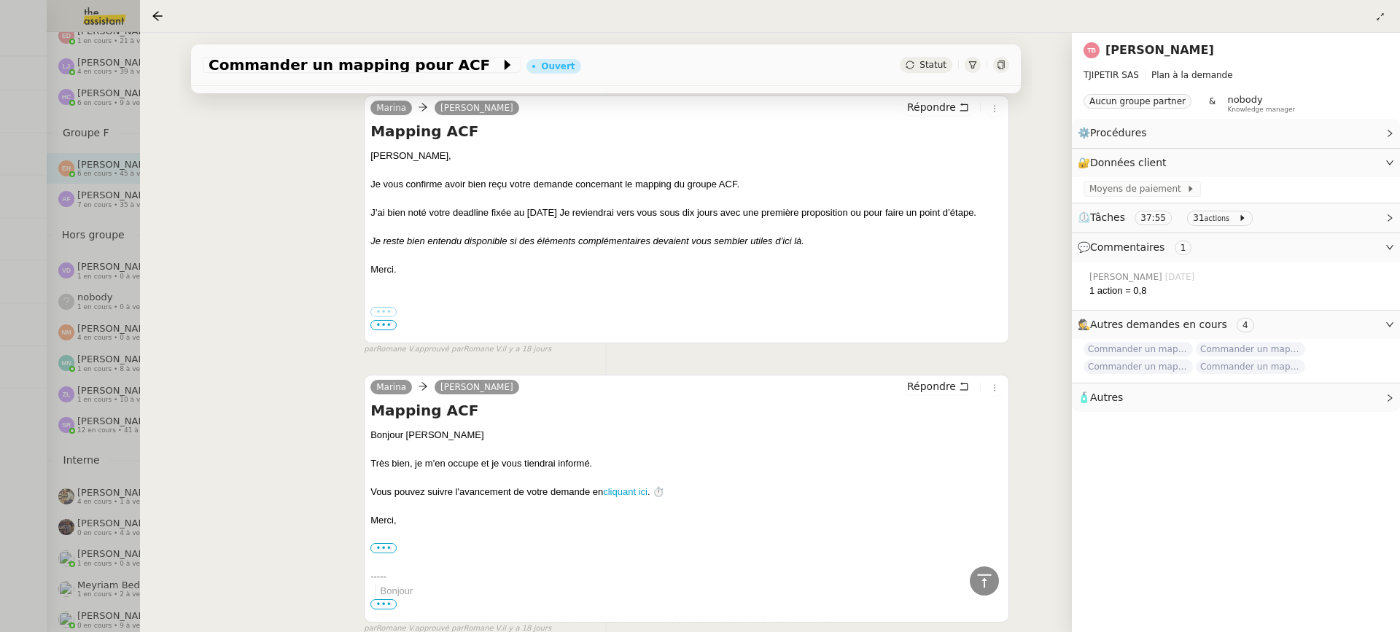
scroll to position [1089, 0]
click at [18, 223] on div at bounding box center [700, 316] width 1400 height 632
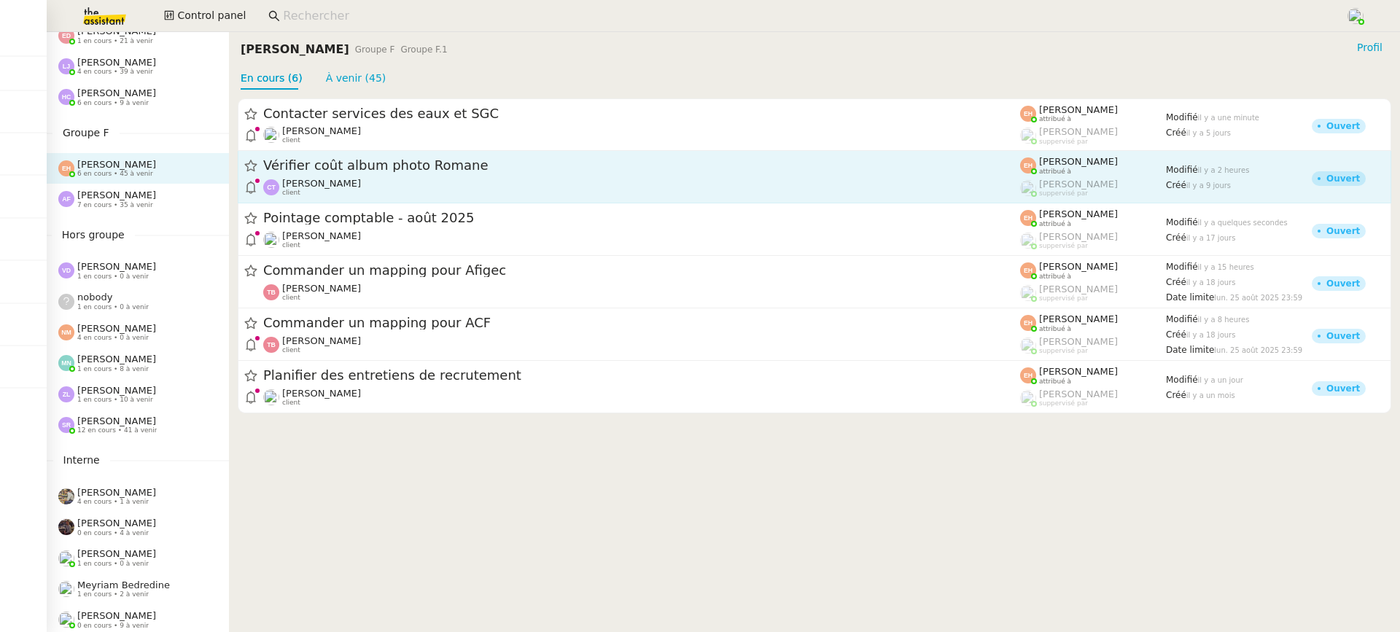
click at [374, 195] on div "Camille TOULOUSE client" at bounding box center [641, 187] width 757 height 19
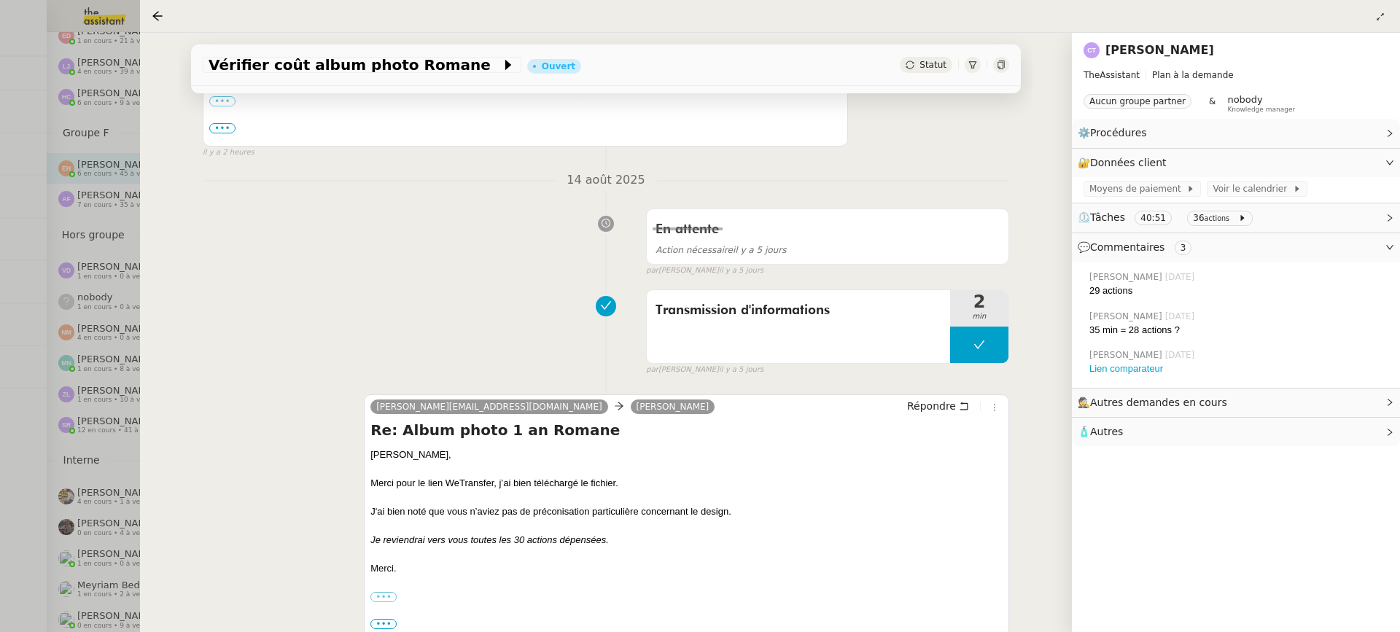
scroll to position [458, 0]
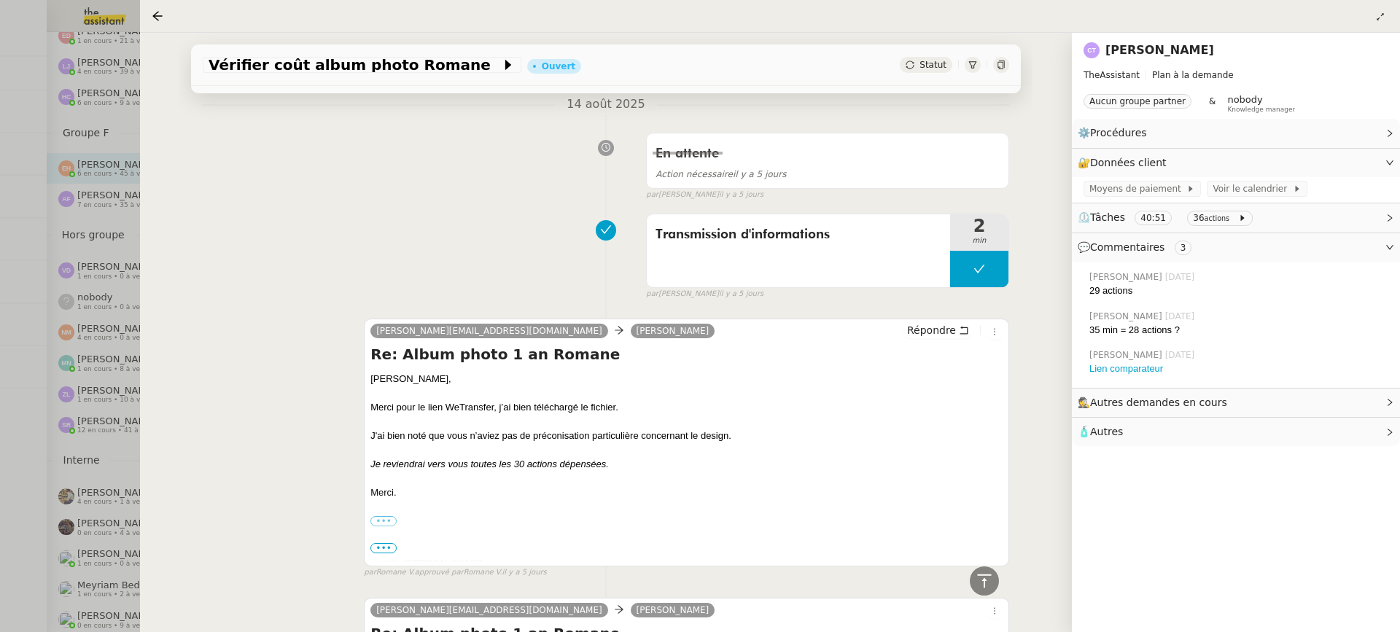
click at [1007, 66] on div at bounding box center [1001, 65] width 16 height 16
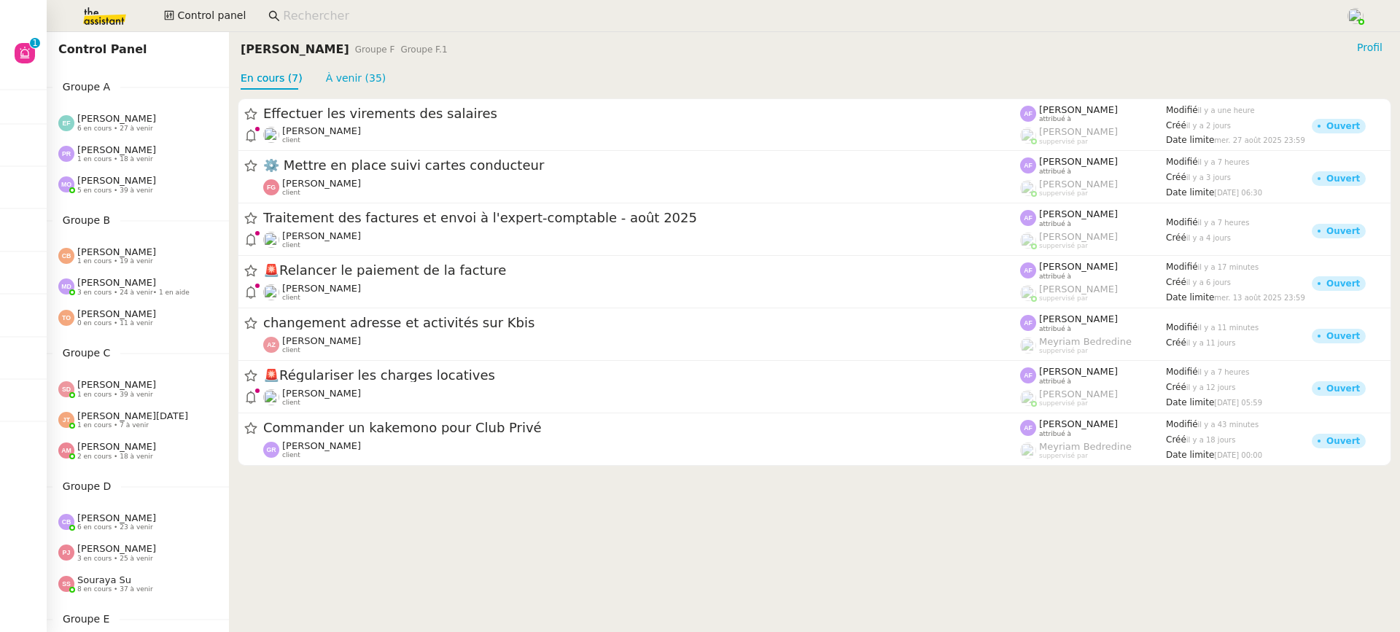
scroll to position [592, 0]
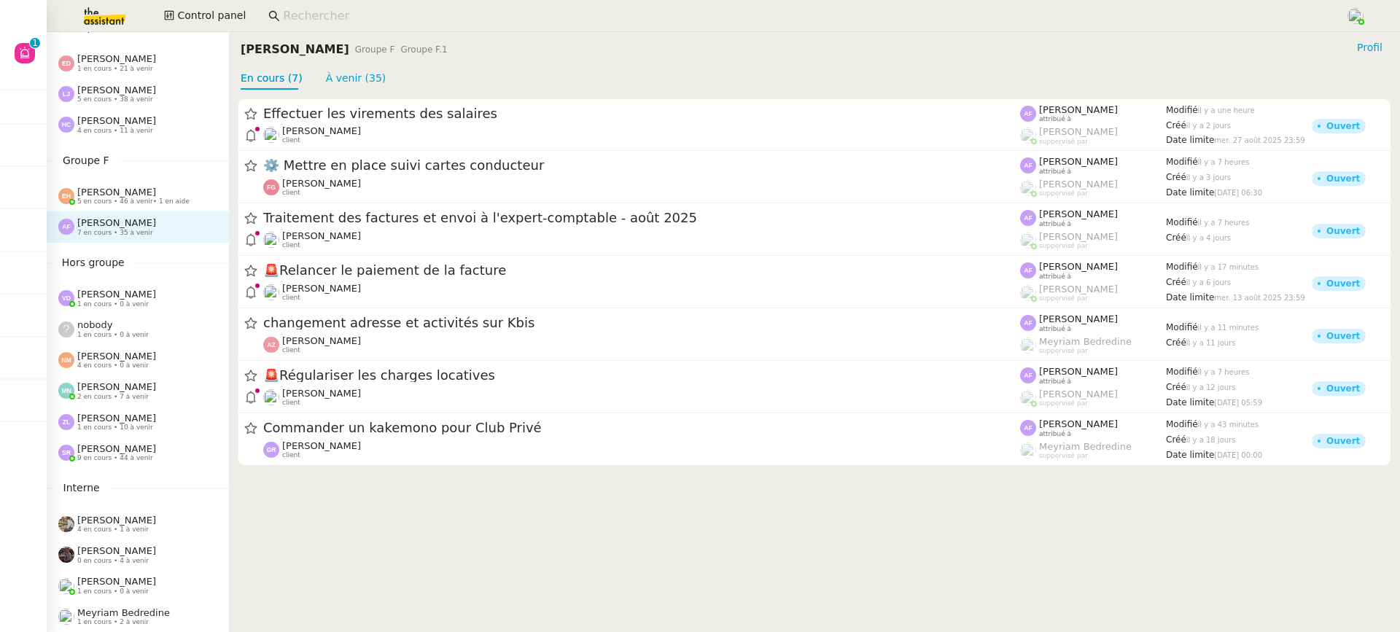
click at [345, 26] on nz-input-group at bounding box center [801, 16] width 1082 height 22
click at [338, 13] on input at bounding box center [807, 17] width 1048 height 20
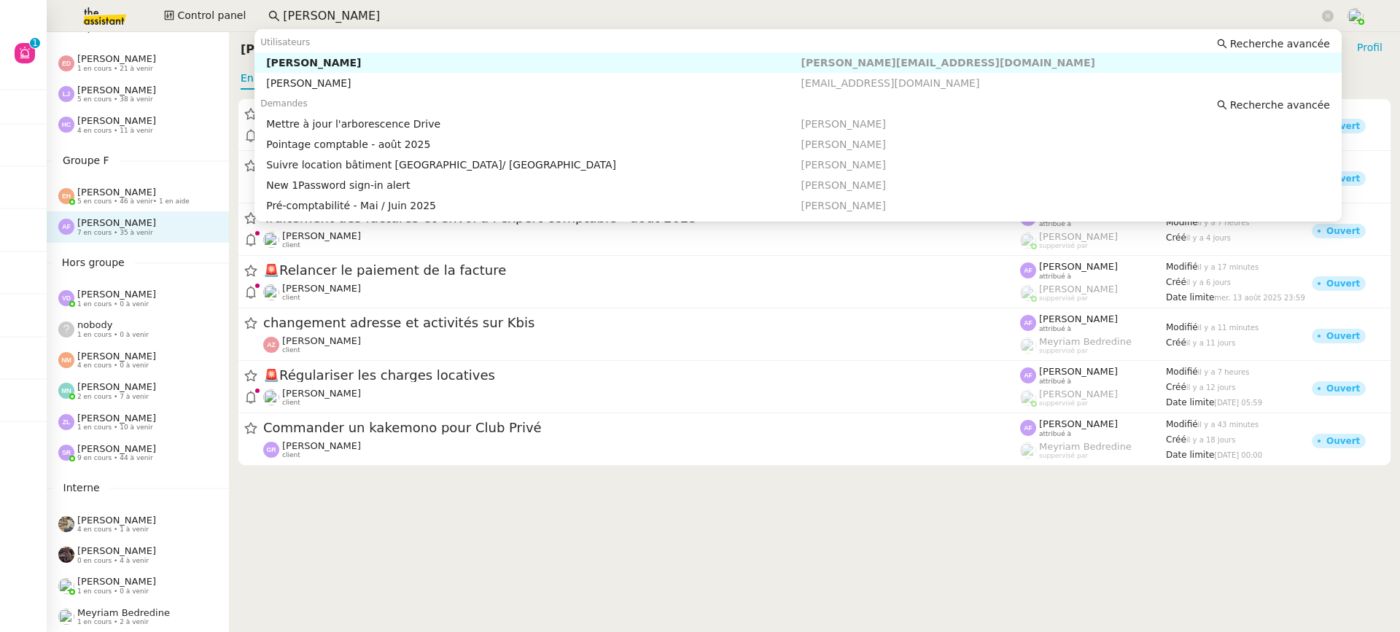
click at [330, 57] on div "Arthur Serpette" at bounding box center [533, 62] width 535 height 13
type input "arthur serp"
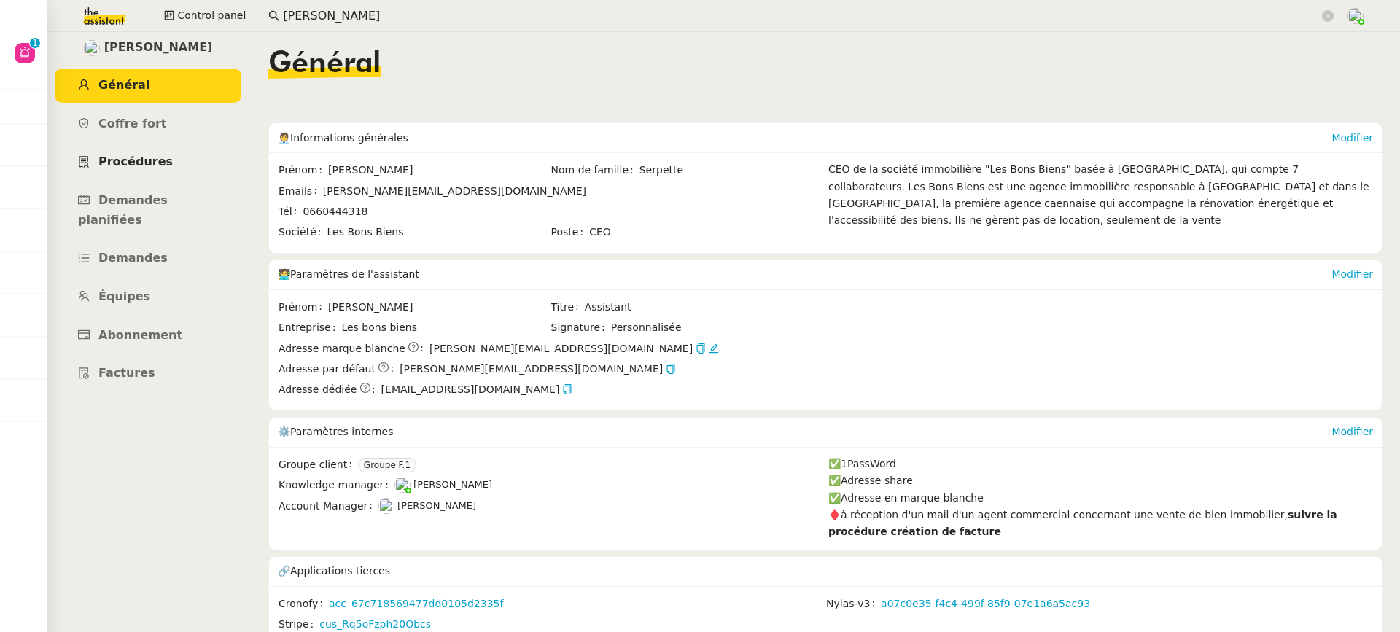
click at [163, 152] on link "Procédures" at bounding box center [148, 162] width 187 height 34
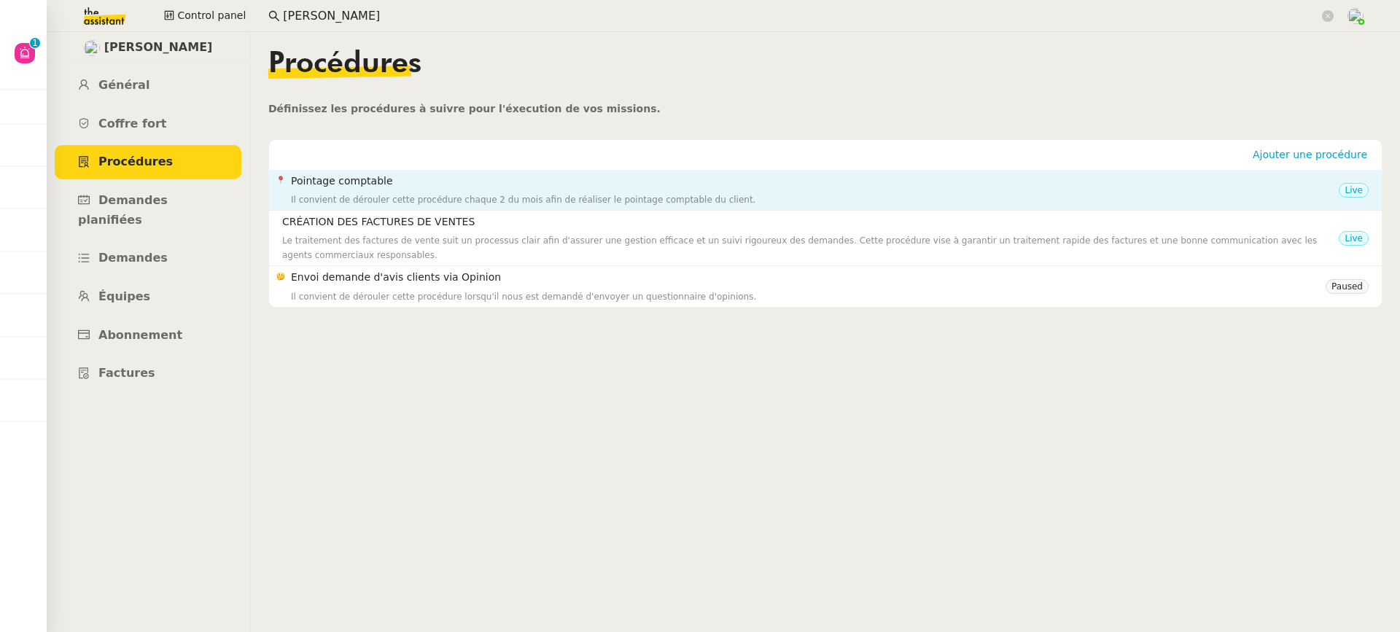
click at [408, 182] on h4 "Pointage comptable" at bounding box center [815, 181] width 1048 height 17
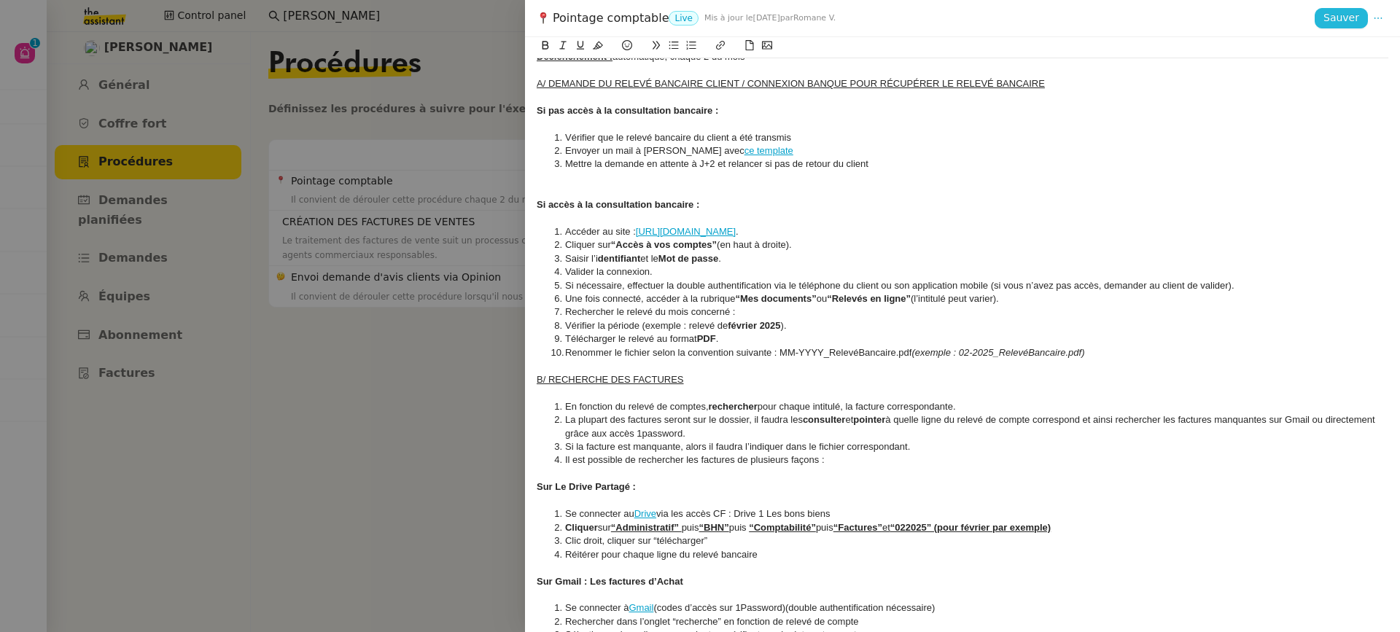
scroll to position [111, 0]
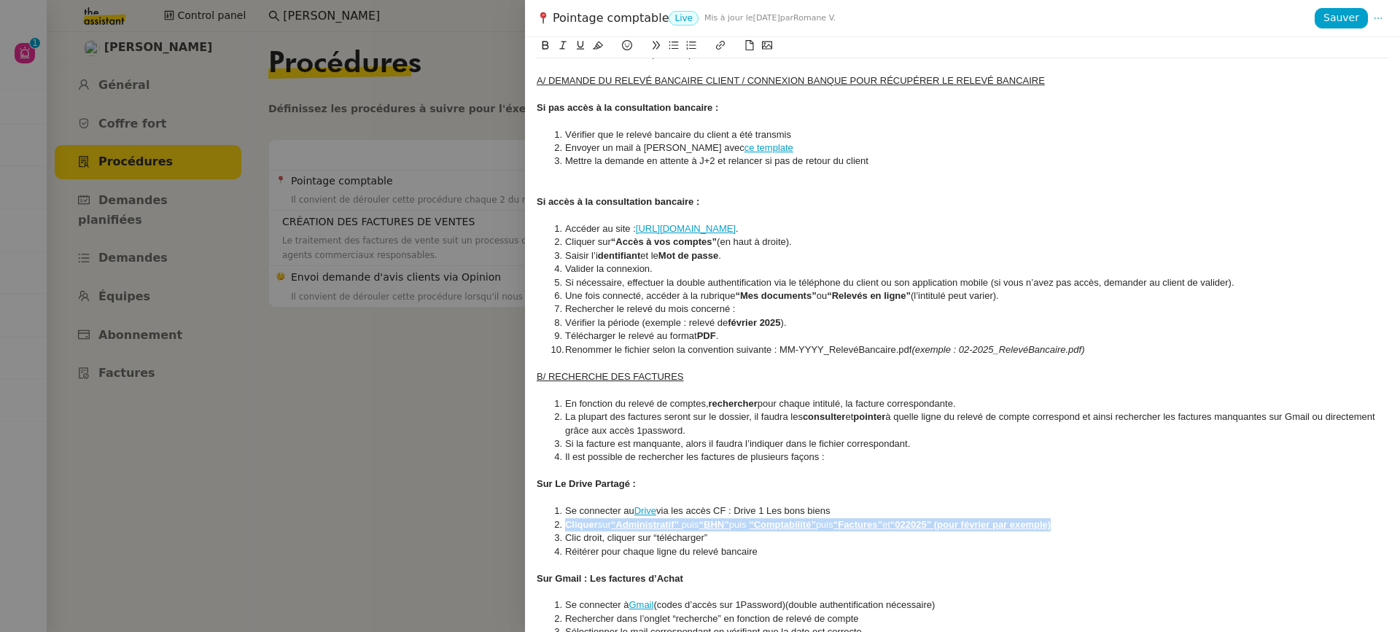
drag, startPoint x: 1089, startPoint y: 525, endPoint x: 530, endPoint y: 526, distance: 558.7
click at [530, 526] on div "Créé le 03/04/2025 MAJ le 10/04/2025 Contexte : Le client souhaite que nous réa…" at bounding box center [962, 334] width 875 height 595
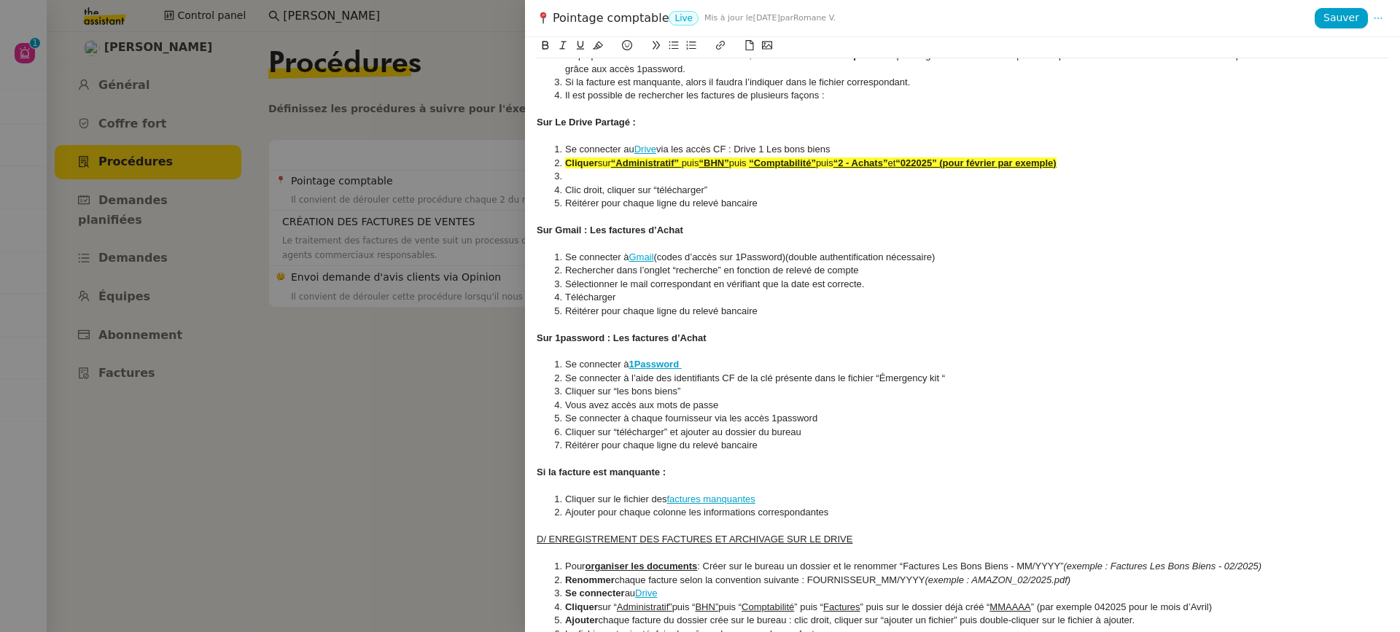
scroll to position [520, 0]
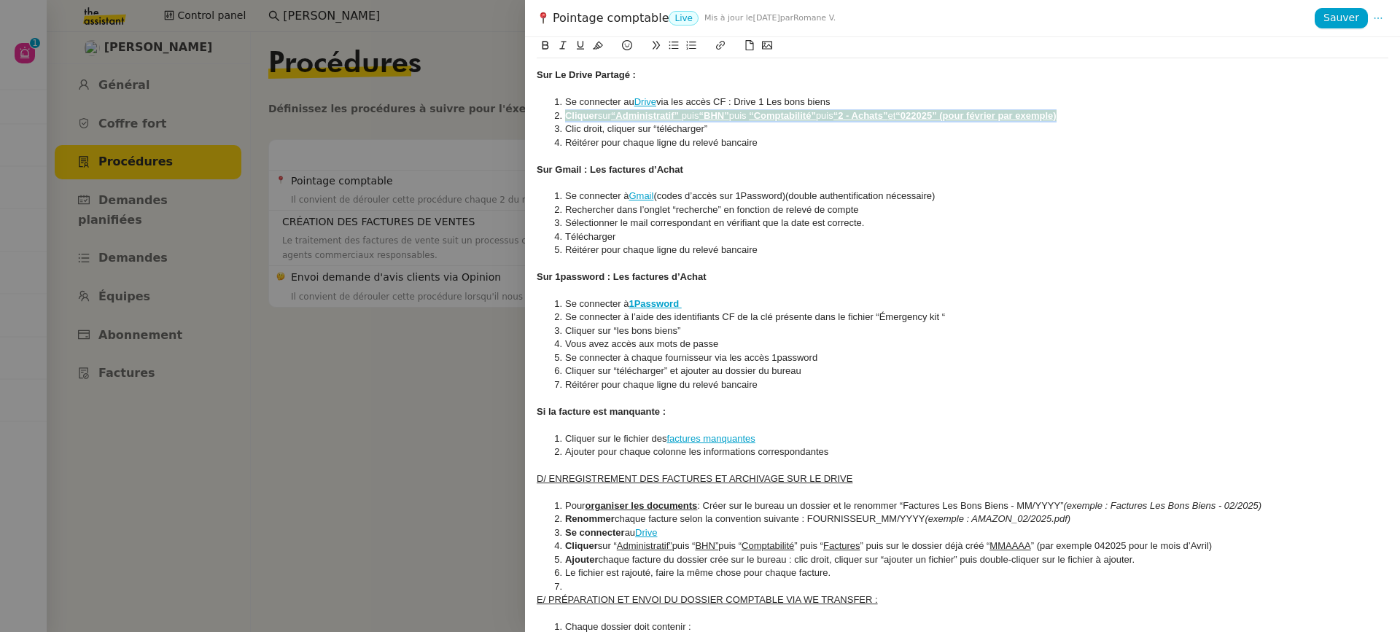
drag, startPoint x: 1088, startPoint y: 117, endPoint x: 559, endPoint y: 120, distance: 528.1
click at [559, 120] on li "Cliquer sur “Administratif” puis “BHN” puis “Comptabilité” puis “2 - Achats” et…" at bounding box center [970, 115] width 838 height 13
click at [594, 41] on icon at bounding box center [598, 45] width 10 height 10
click at [691, 150] on div at bounding box center [963, 156] width 852 height 13
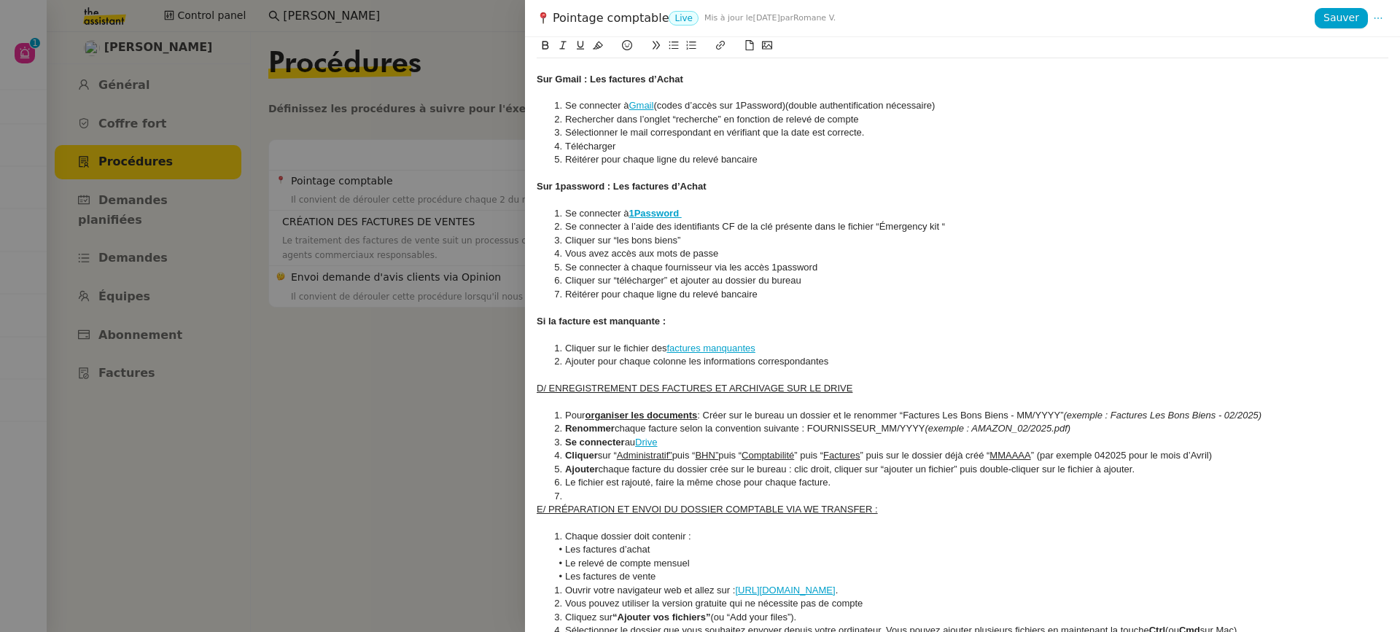
scroll to position [692, 0]
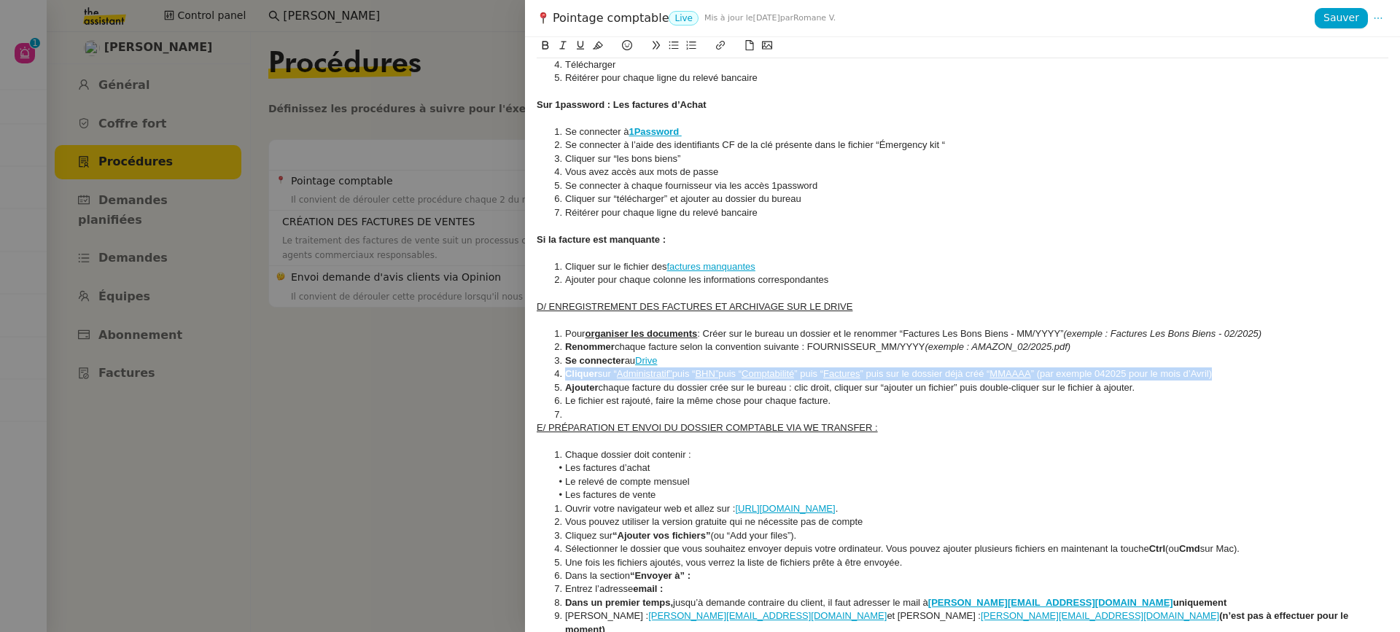
drag, startPoint x: 562, startPoint y: 371, endPoint x: 1247, endPoint y: 376, distance: 684.9
click at [1247, 376] on li "Cliquer sur “ Administratif” puis “ BHN” puis “ Comptabilité ” puis “ Factures …" at bounding box center [970, 374] width 838 height 13
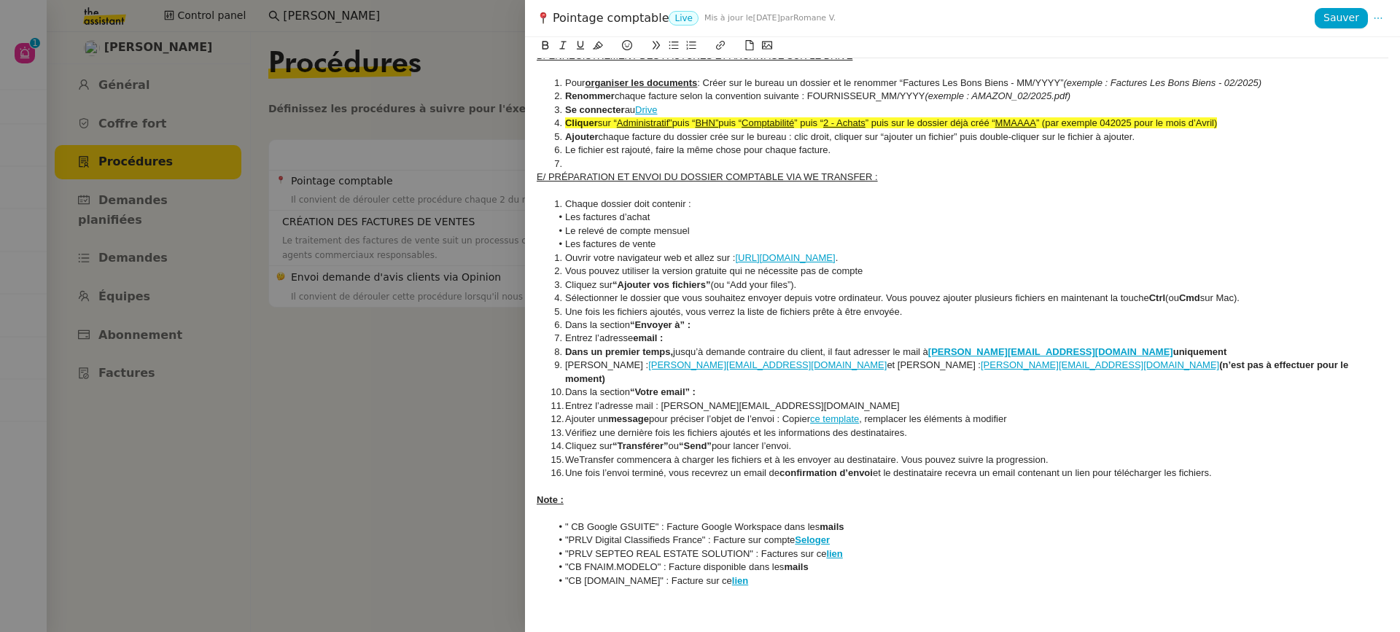
scroll to position [930, 0]
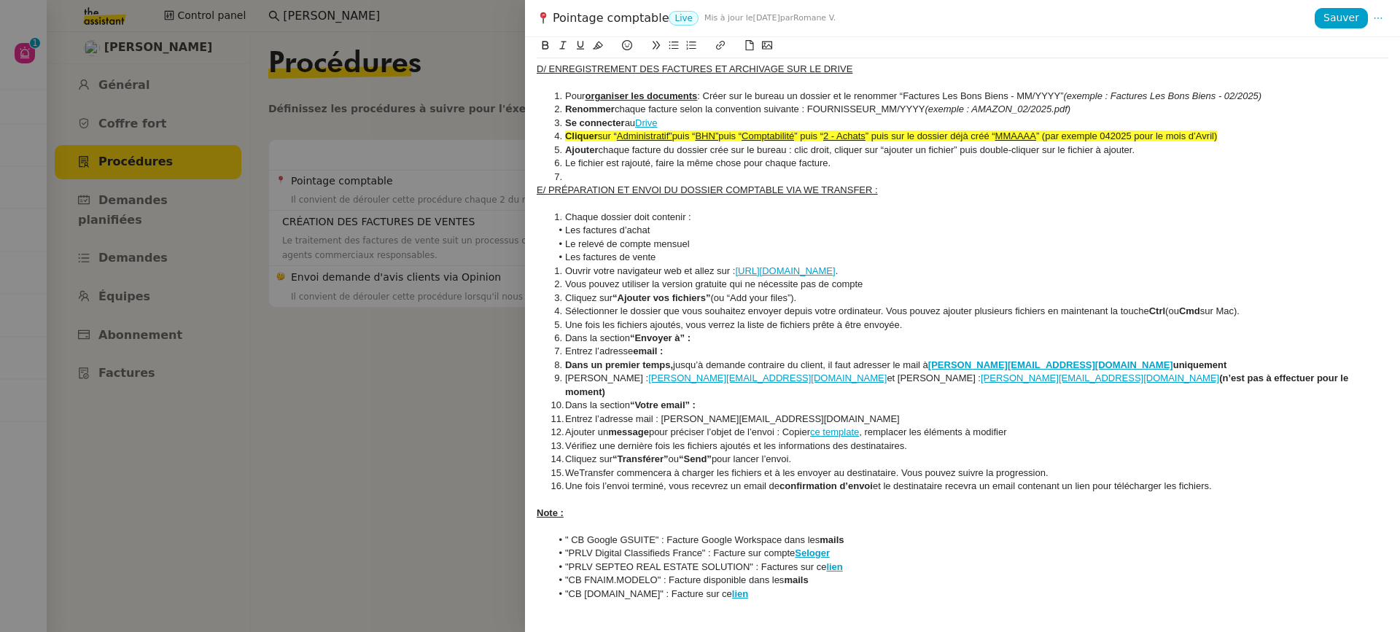
click at [586, 174] on li at bounding box center [970, 177] width 838 height 13
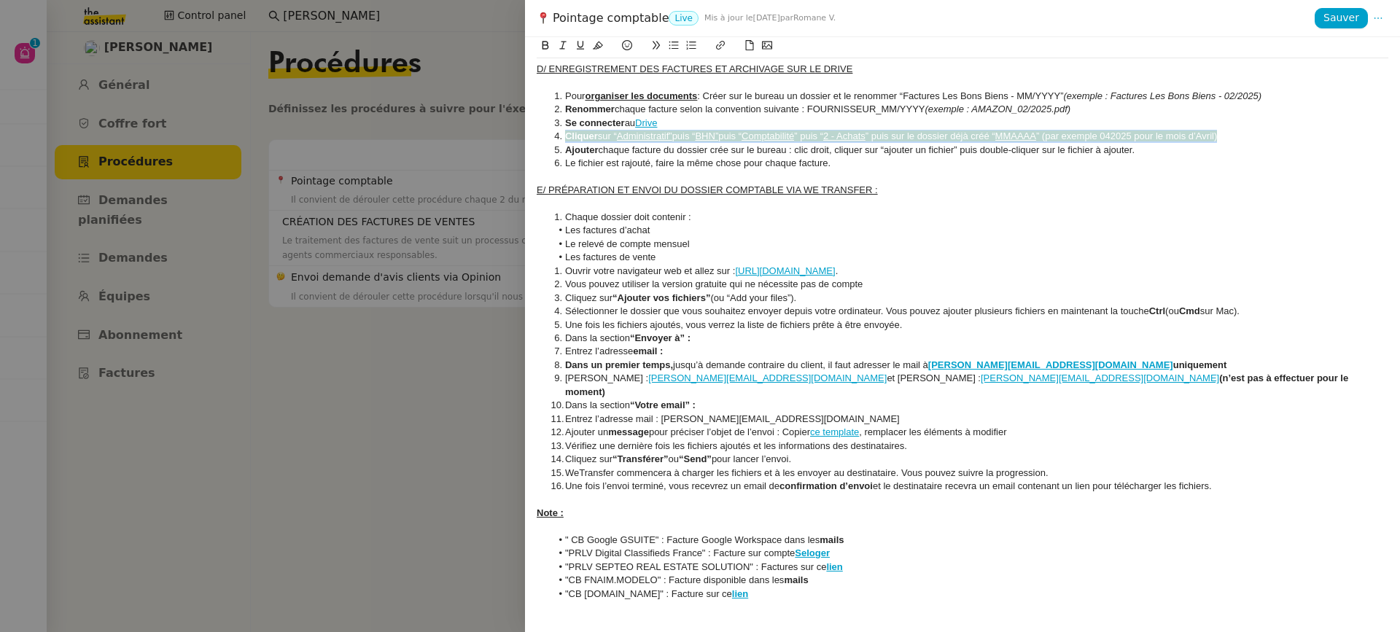
drag, startPoint x: 1231, startPoint y: 140, endPoint x: 304, endPoint y: 139, distance: 926.4
click at [304, 141] on div "Pointage comptable Live Mis à jour le 10 avr. 2025 par Romane V. Sauver Créé le…" at bounding box center [700, 316] width 1400 height 632
click at [597, 44] on icon at bounding box center [598, 46] width 10 height 8
click at [637, 164] on li "Le fichier est rajouté, faire la même chose pour chaque facture." at bounding box center [970, 163] width 838 height 13
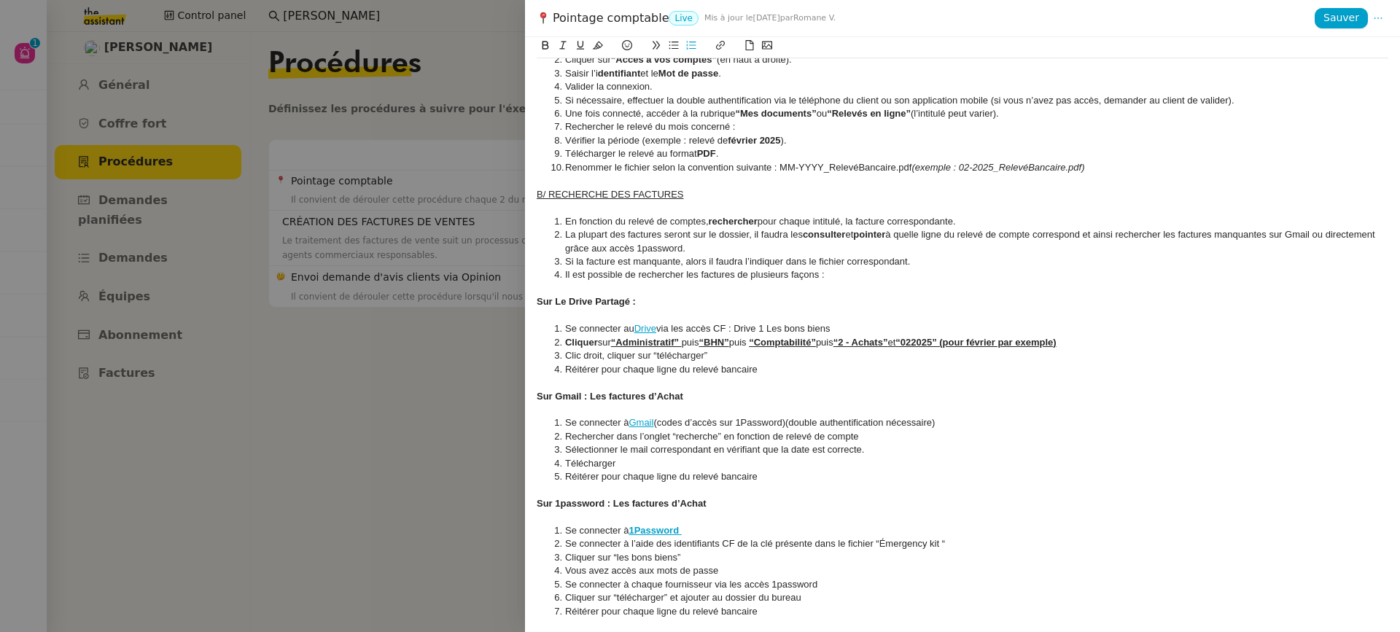
scroll to position [0, 0]
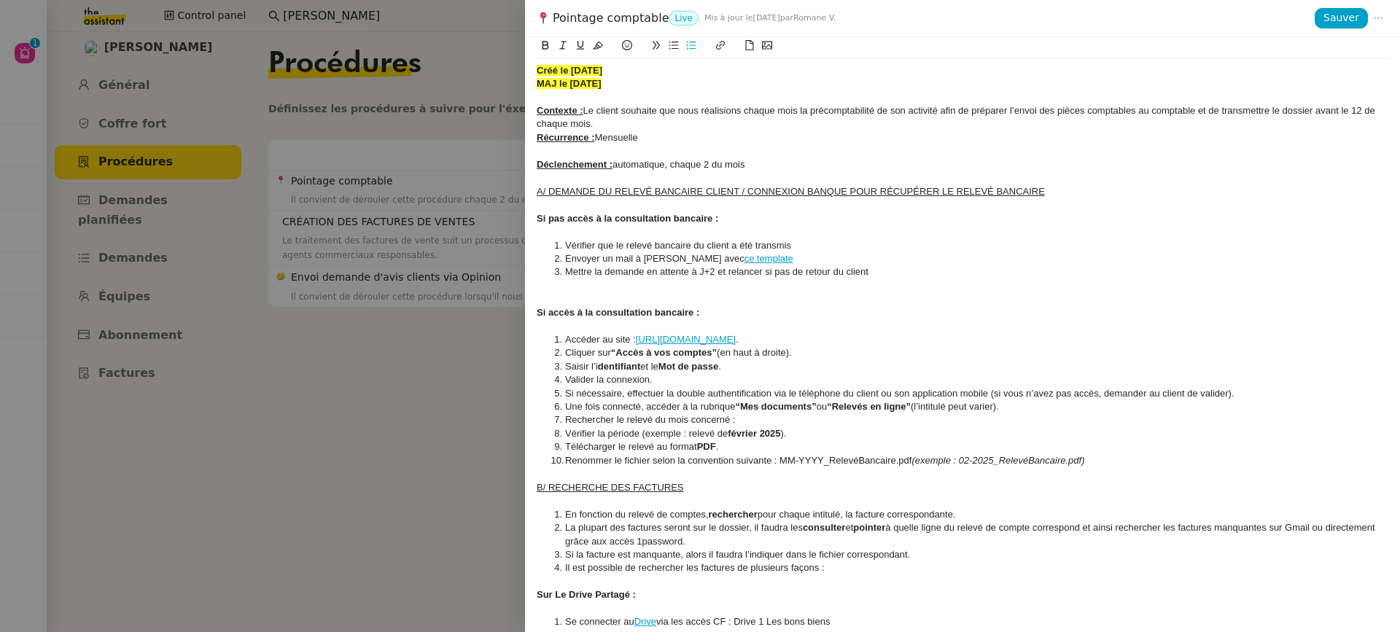
click at [584, 85] on strong "MAJ le 10/04/2025" at bounding box center [569, 83] width 65 height 11
click at [591, 82] on strong "MAJ le 19/04/2025" at bounding box center [569, 83] width 65 height 11
click at [1354, 25] on span "Sauver" at bounding box center [1342, 17] width 36 height 17
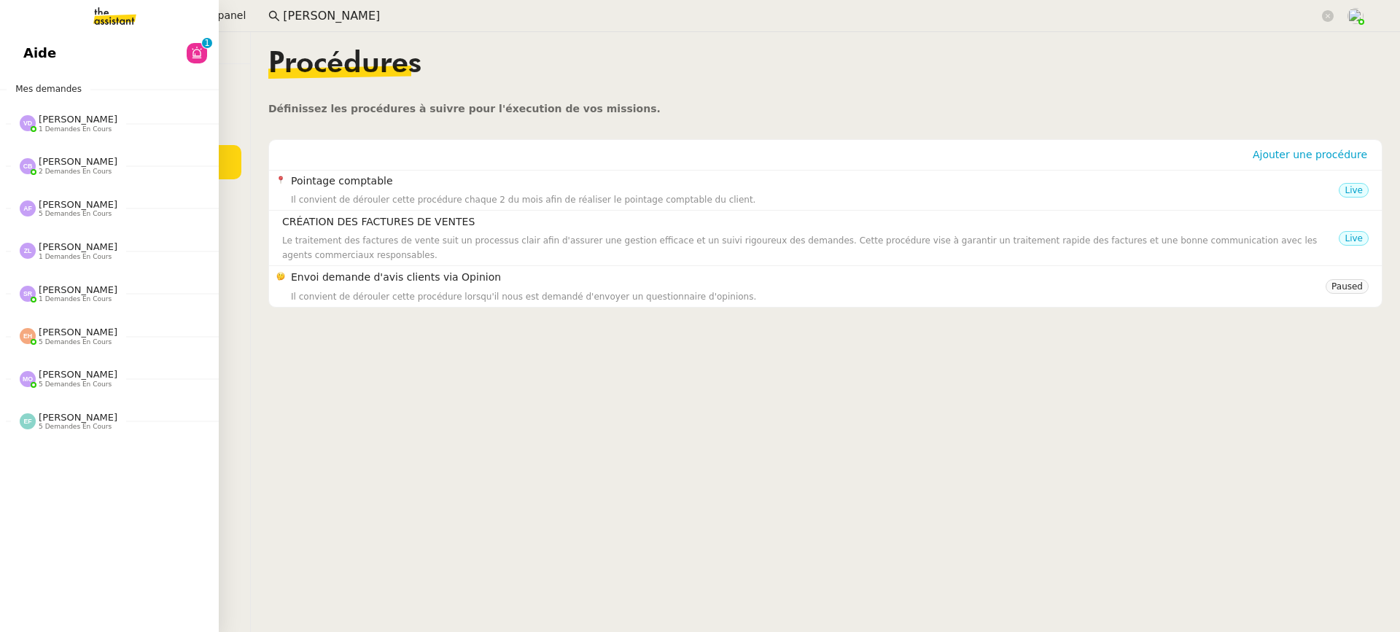
click at [41, 59] on span "Aide" at bounding box center [39, 53] width 33 height 22
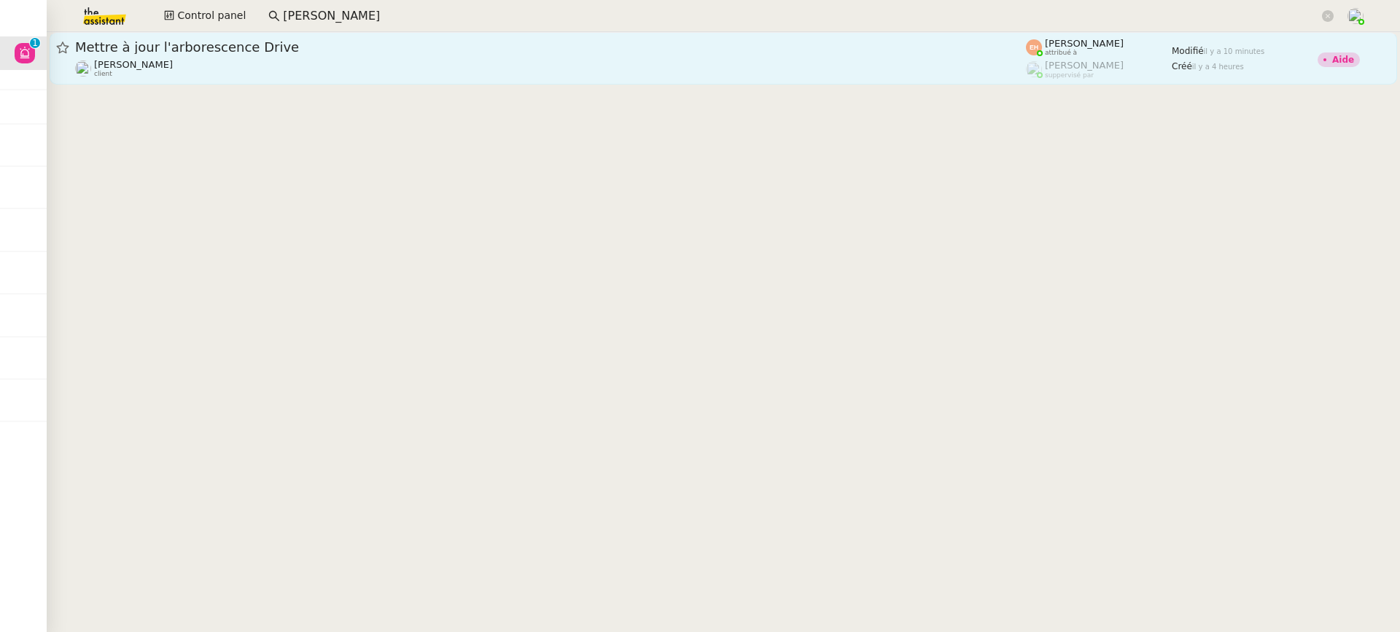
click at [719, 34] on link "Mettre à jour l'arborescence Drive Arthur Serpette client Esther Hillenbrand at…" at bounding box center [724, 58] width 1348 height 53
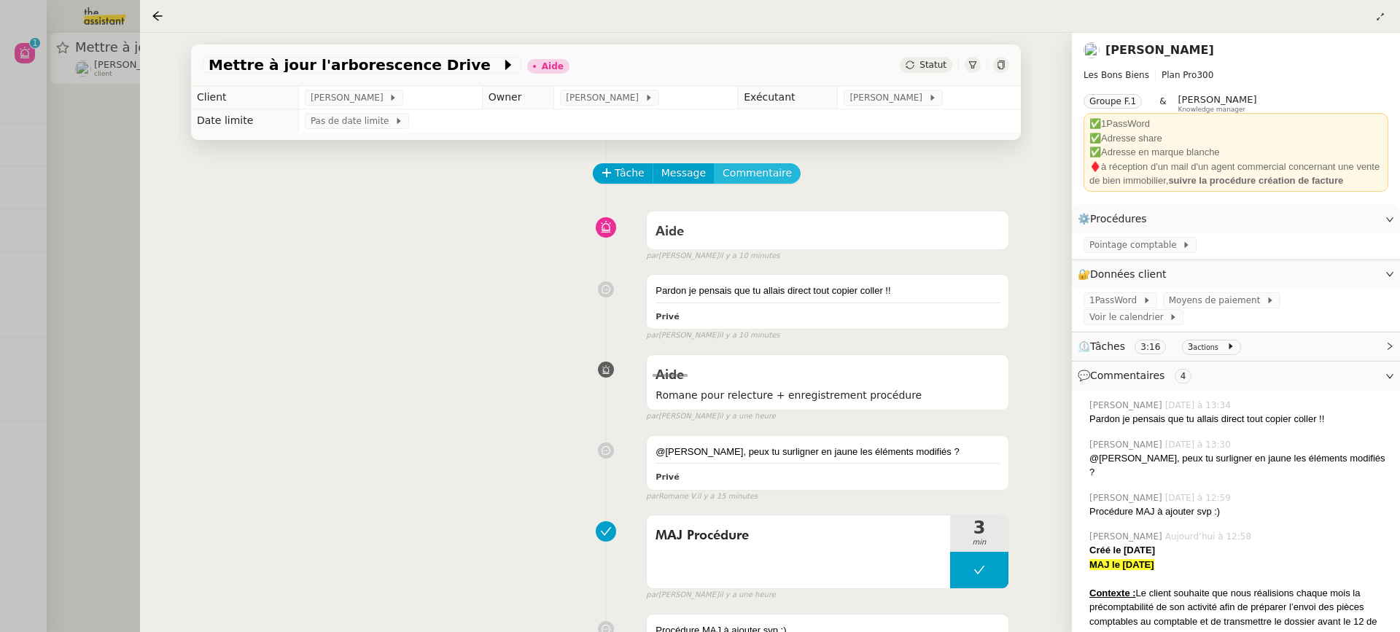
click at [774, 181] on span "Commentaire" at bounding box center [757, 173] width 69 height 17
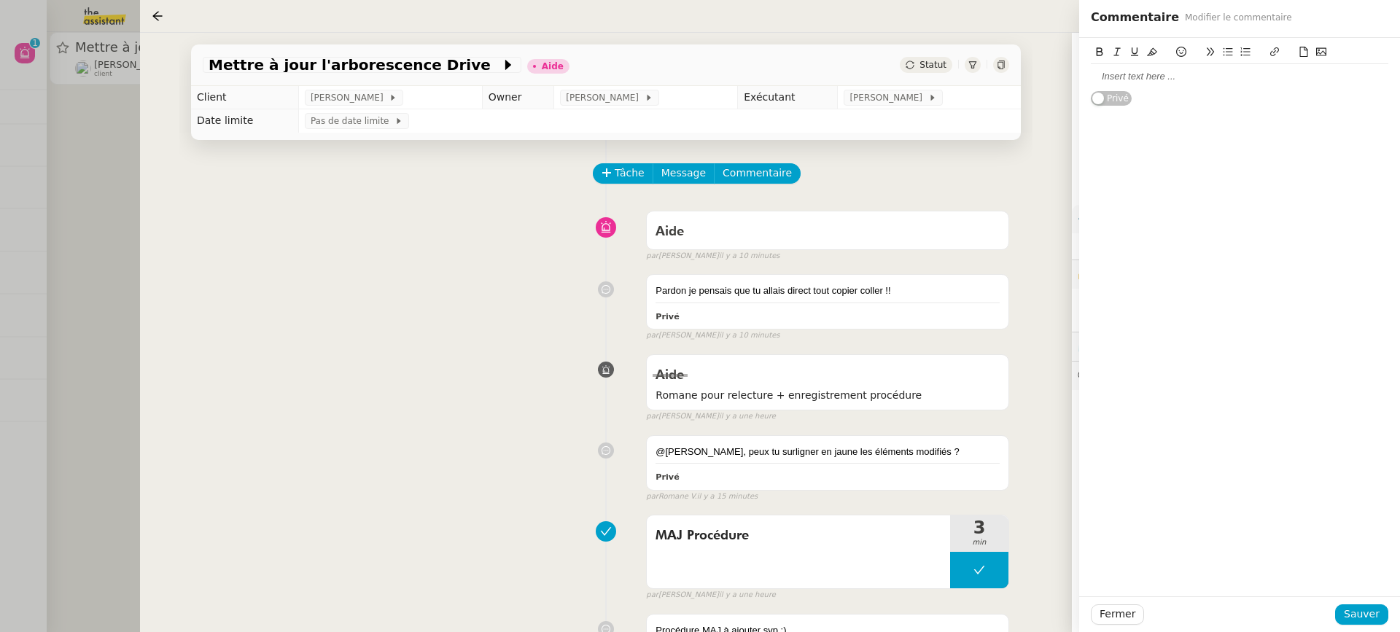
click at [1130, 78] on div at bounding box center [1240, 76] width 298 height 13
click at [1367, 603] on div "Fermer Sauver" at bounding box center [1240, 615] width 321 height 36
click at [1377, 617] on span "Sauver" at bounding box center [1362, 614] width 36 height 17
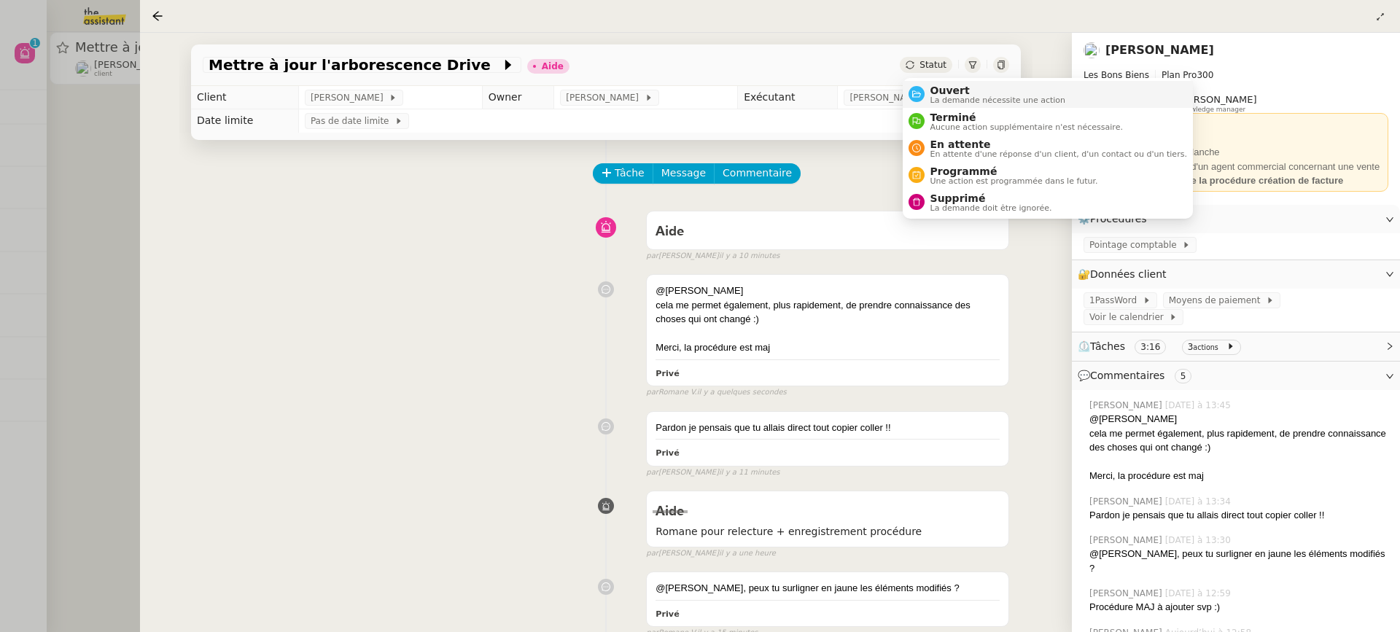
drag, startPoint x: 961, startPoint y: 98, endPoint x: 956, endPoint y: 92, distance: 7.8
click at [962, 98] on span "La demande nécessite une action" at bounding box center [999, 100] width 136 height 8
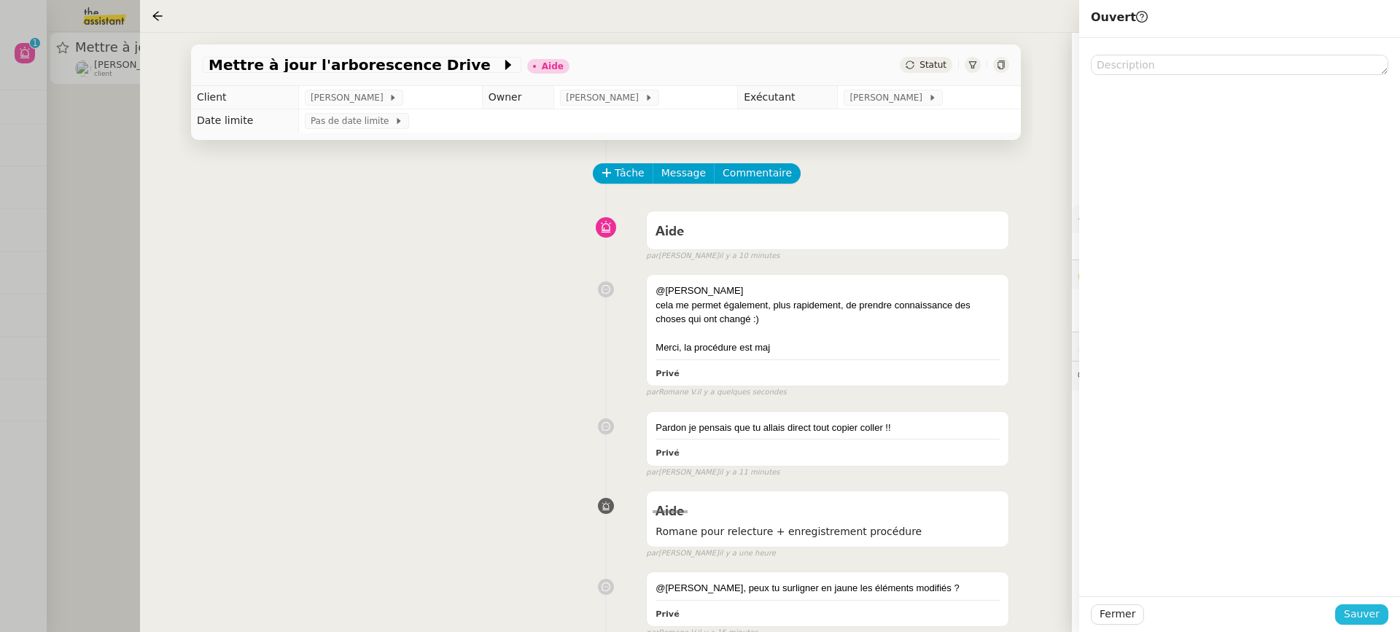
click at [1365, 624] on button "Sauver" at bounding box center [1362, 615] width 53 height 20
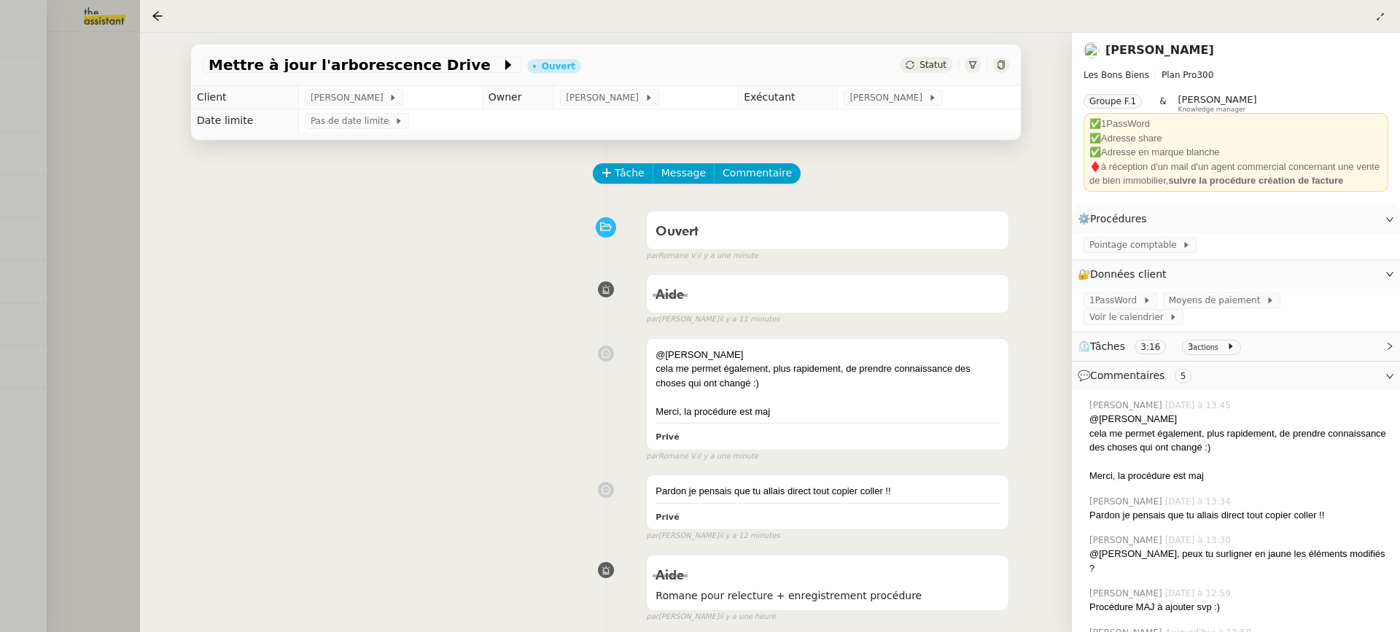
click at [139, 135] on div at bounding box center [700, 316] width 1400 height 632
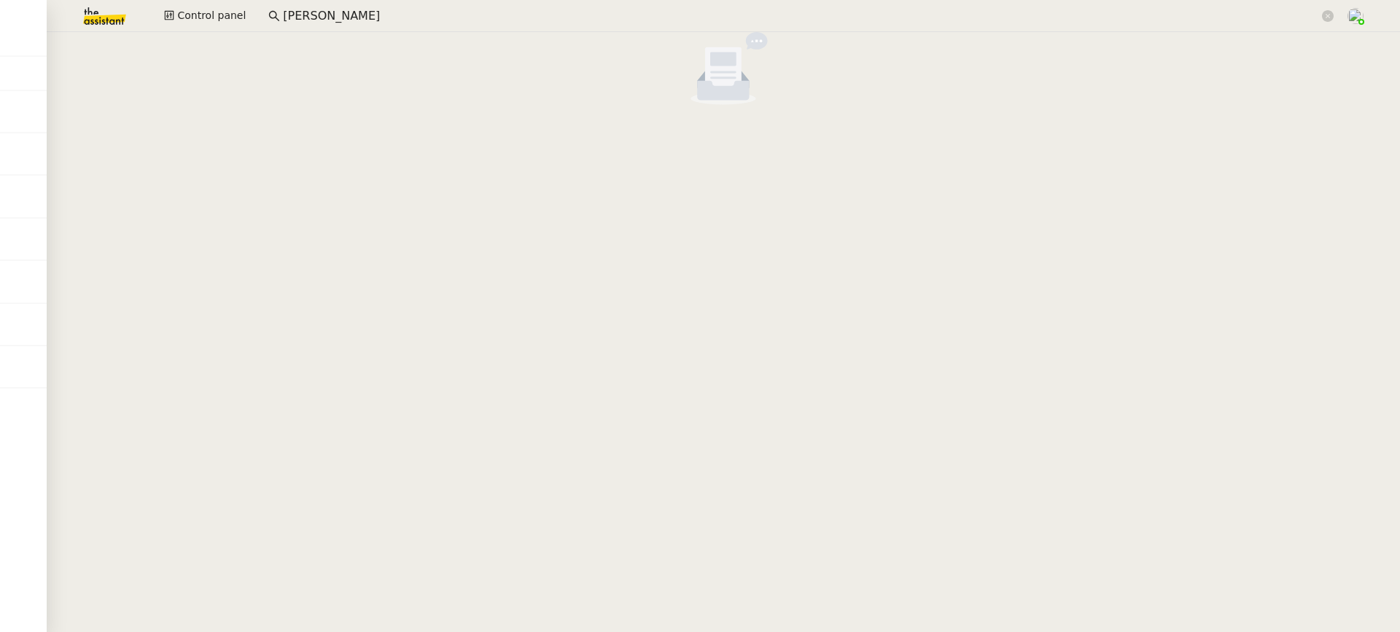
click at [371, 8] on input "arthur serp" at bounding box center [801, 17] width 1037 height 20
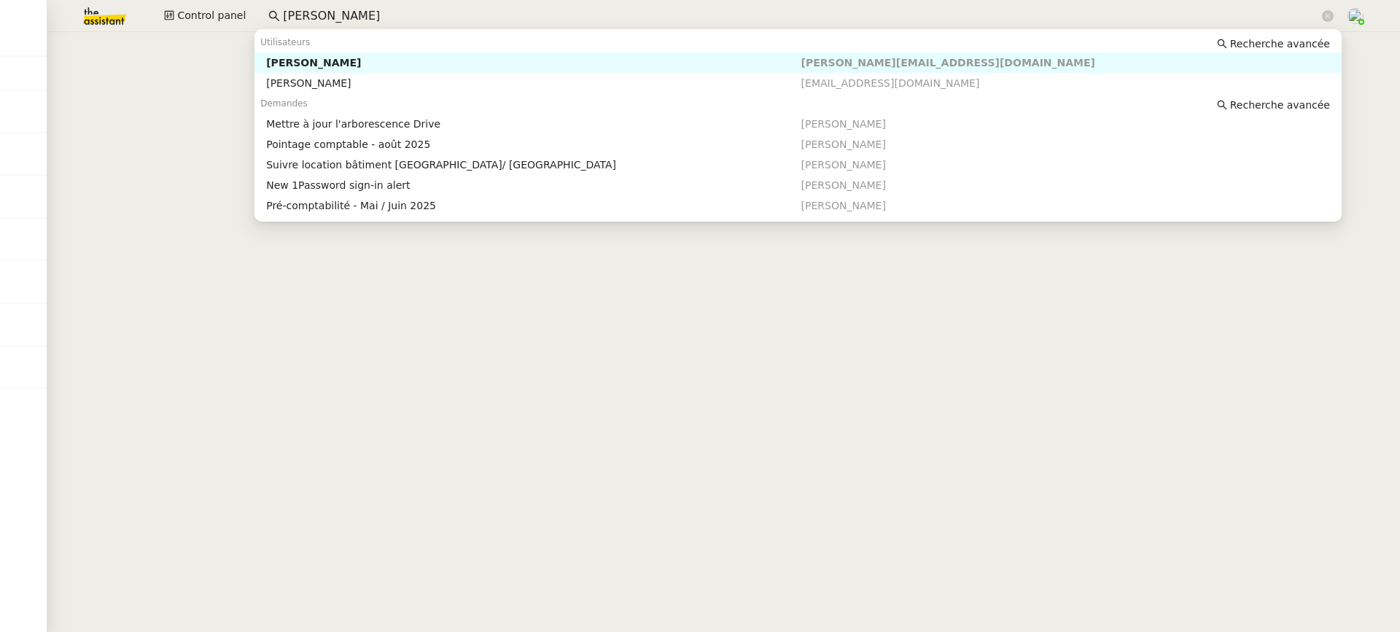
drag, startPoint x: 371, startPoint y: 8, endPoint x: 98, endPoint y: 15, distance: 272.9
click at [98, 15] on div "Control panel arthur serp" at bounding box center [700, 16] width 1328 height 32
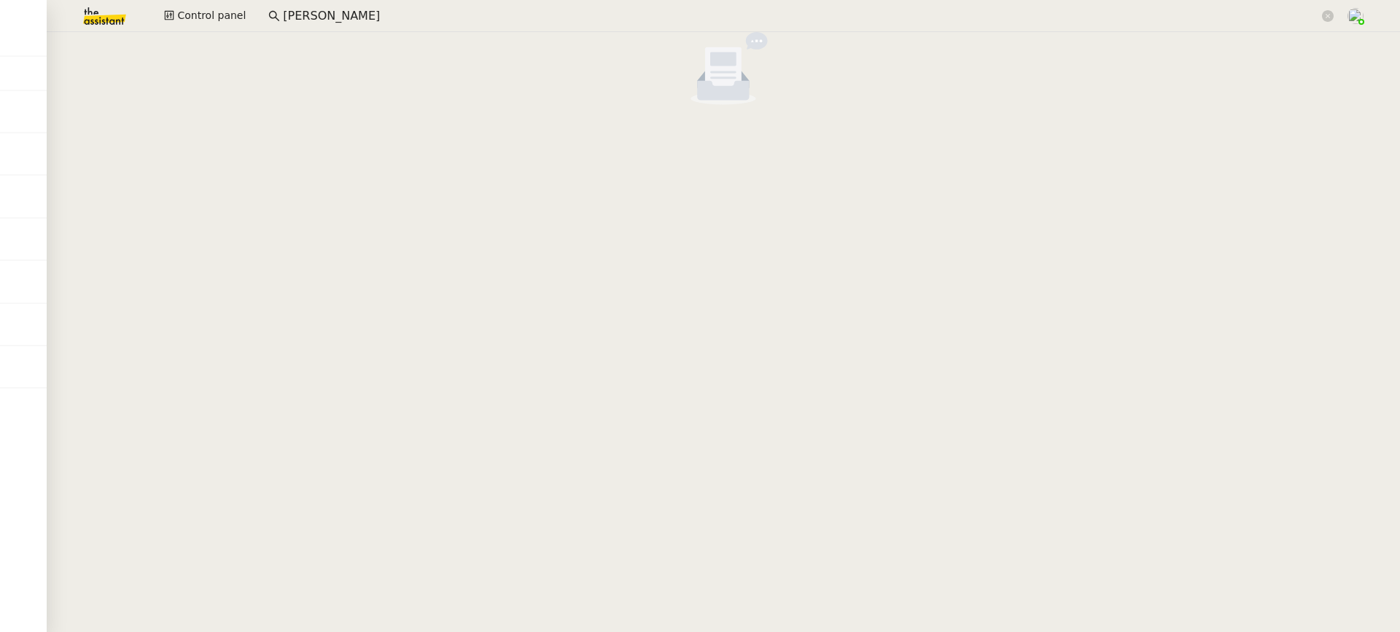
click at [131, 23] on img at bounding box center [92, 16] width 113 height 32
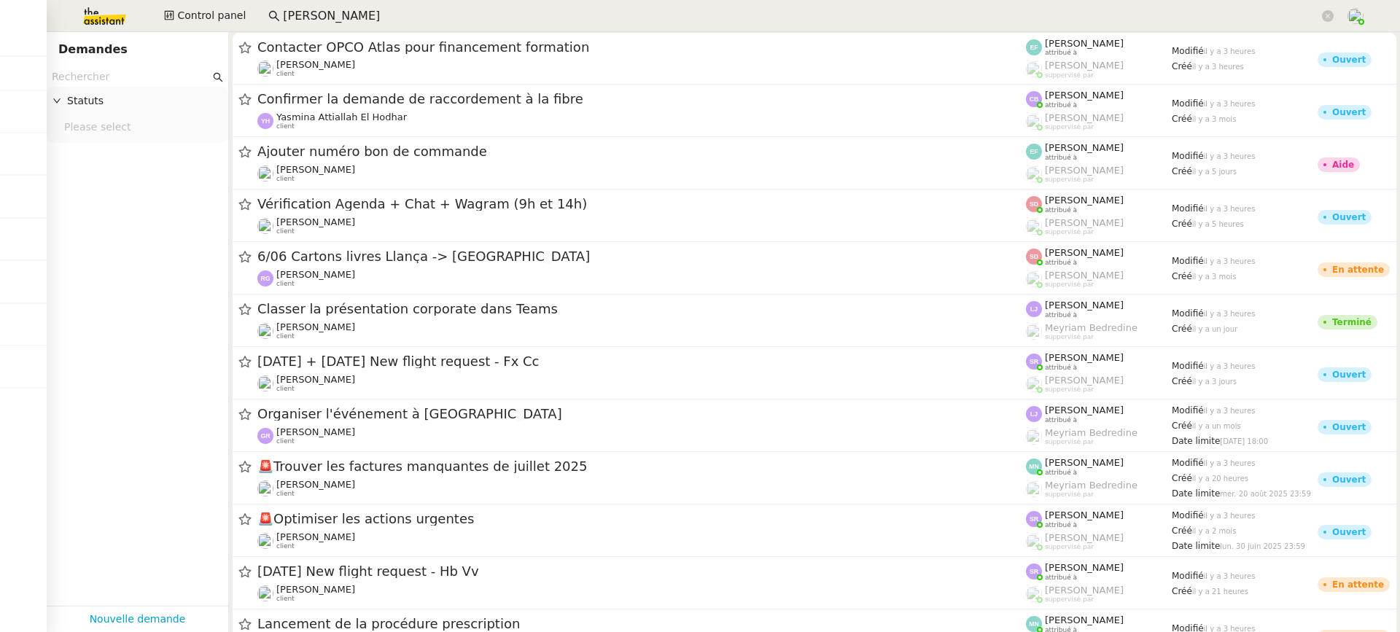
click at [123, 72] on input "text" at bounding box center [131, 77] width 158 height 17
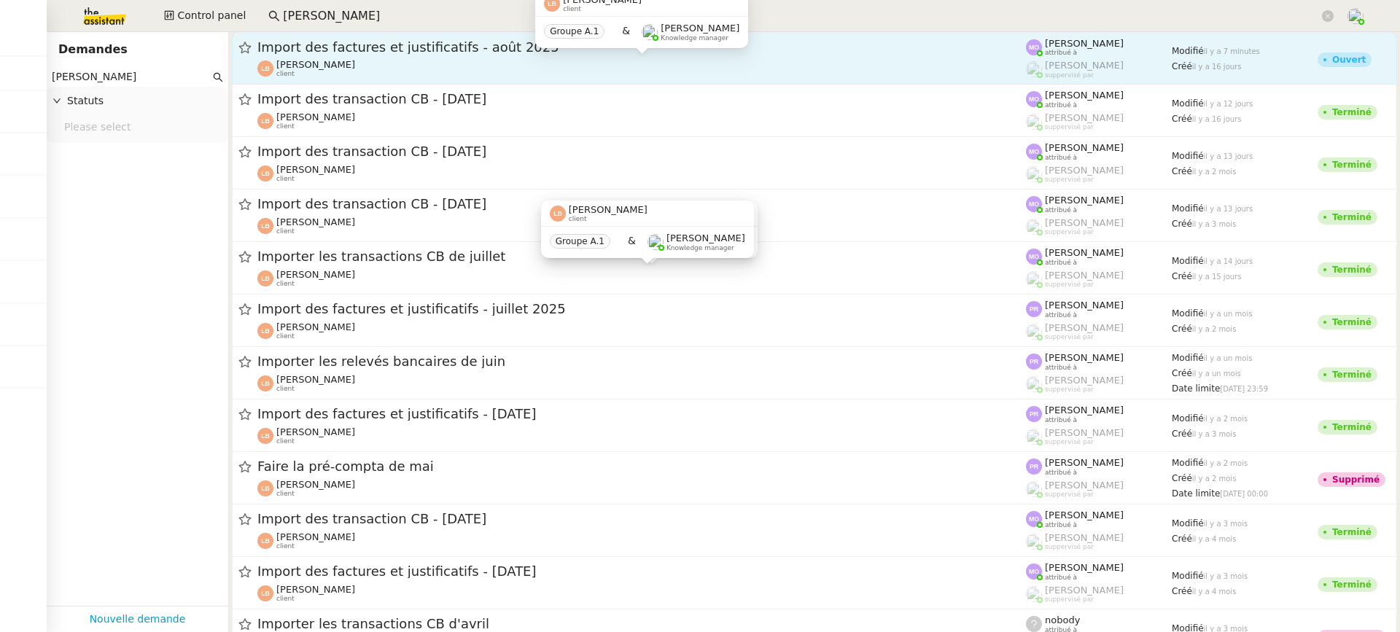
type input "laura betthaeuser"
click at [549, 61] on div "Laura Betthaeuser client" at bounding box center [641, 68] width 769 height 19
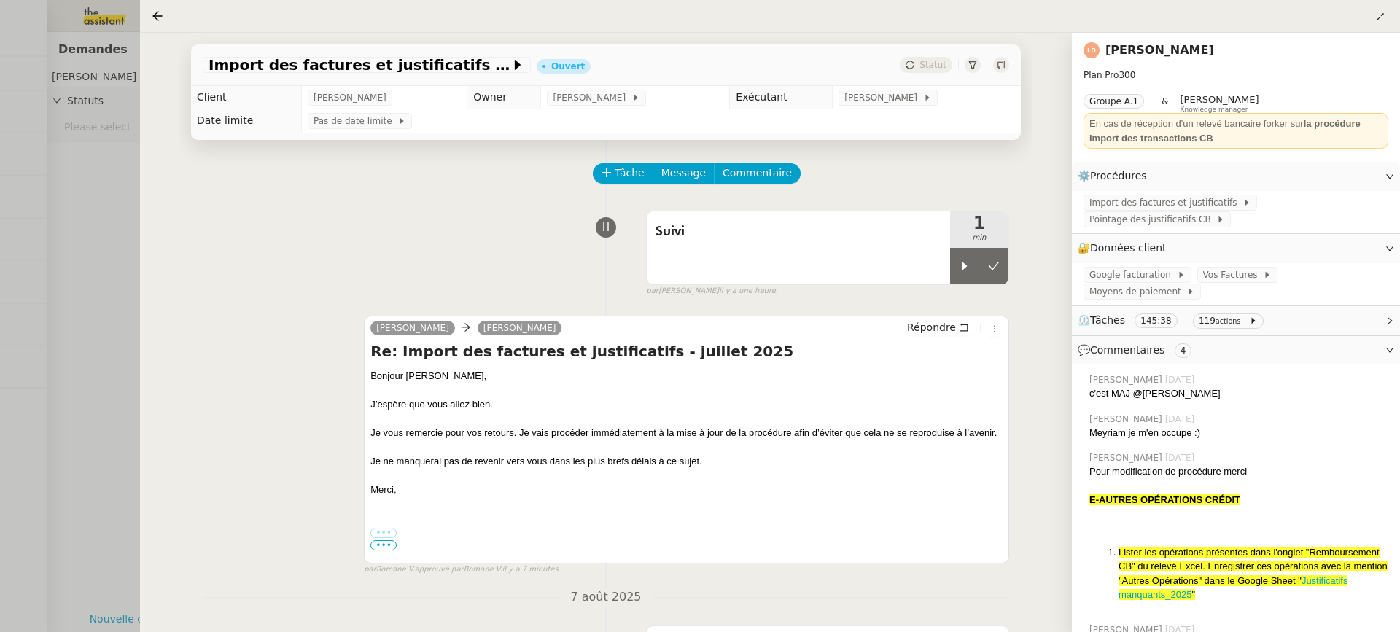
click at [120, 295] on div at bounding box center [700, 316] width 1400 height 632
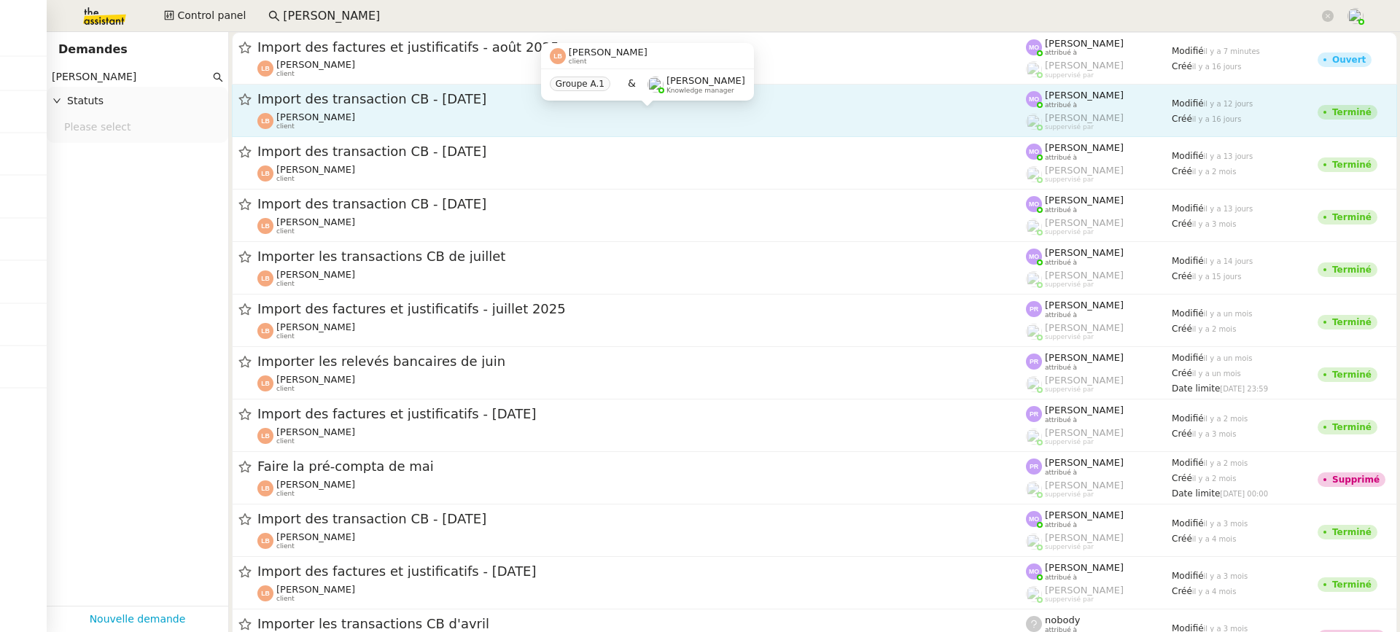
click at [411, 114] on div "Laura Betthaeuser client" at bounding box center [641, 121] width 769 height 19
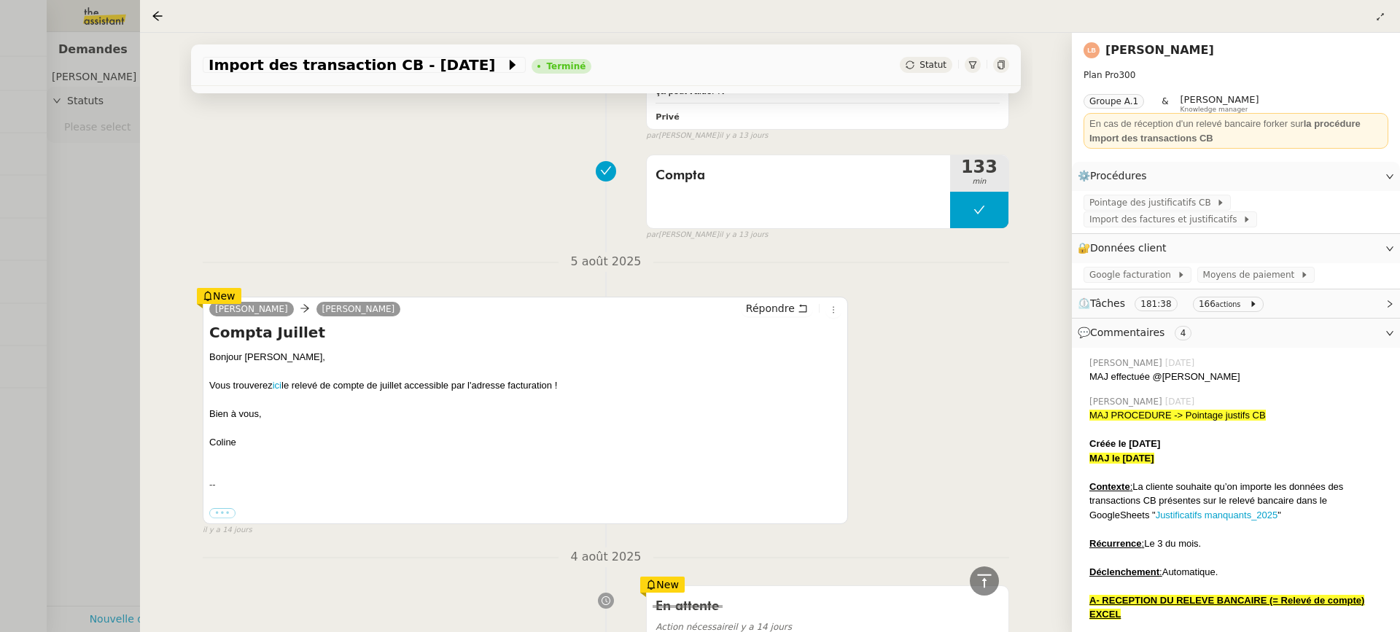
scroll to position [3010, 0]
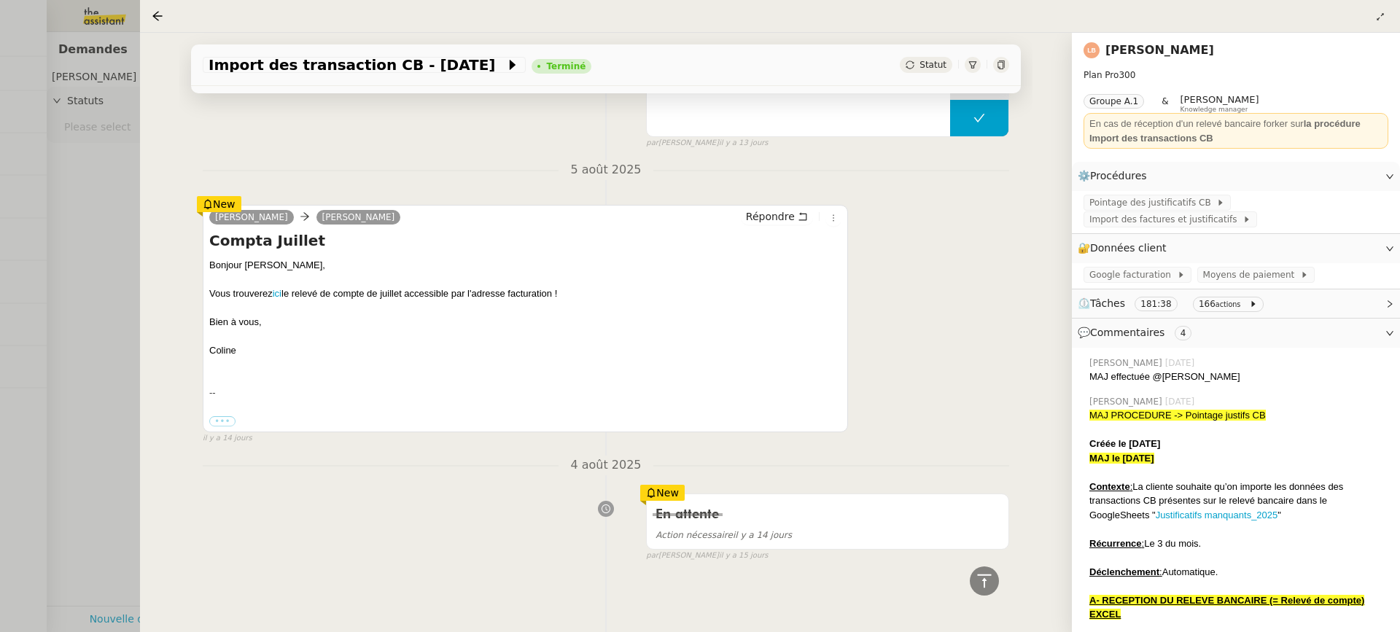
click at [541, 256] on div "Compta Juillet Bonjour Fred, Vous trouverez ici le relevé de compte de juillet …" at bounding box center [525, 329] width 632 height 198
click at [276, 296] on link "ici" at bounding box center [277, 293] width 9 height 11
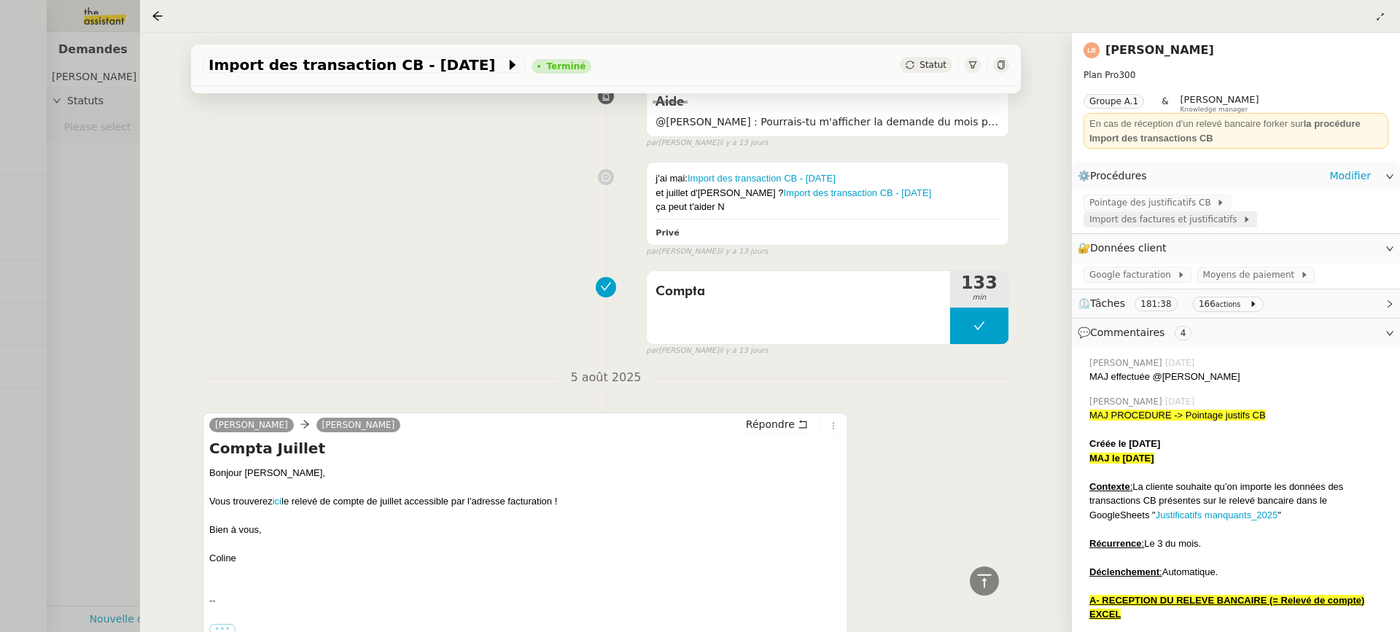
scroll to position [2817, 0]
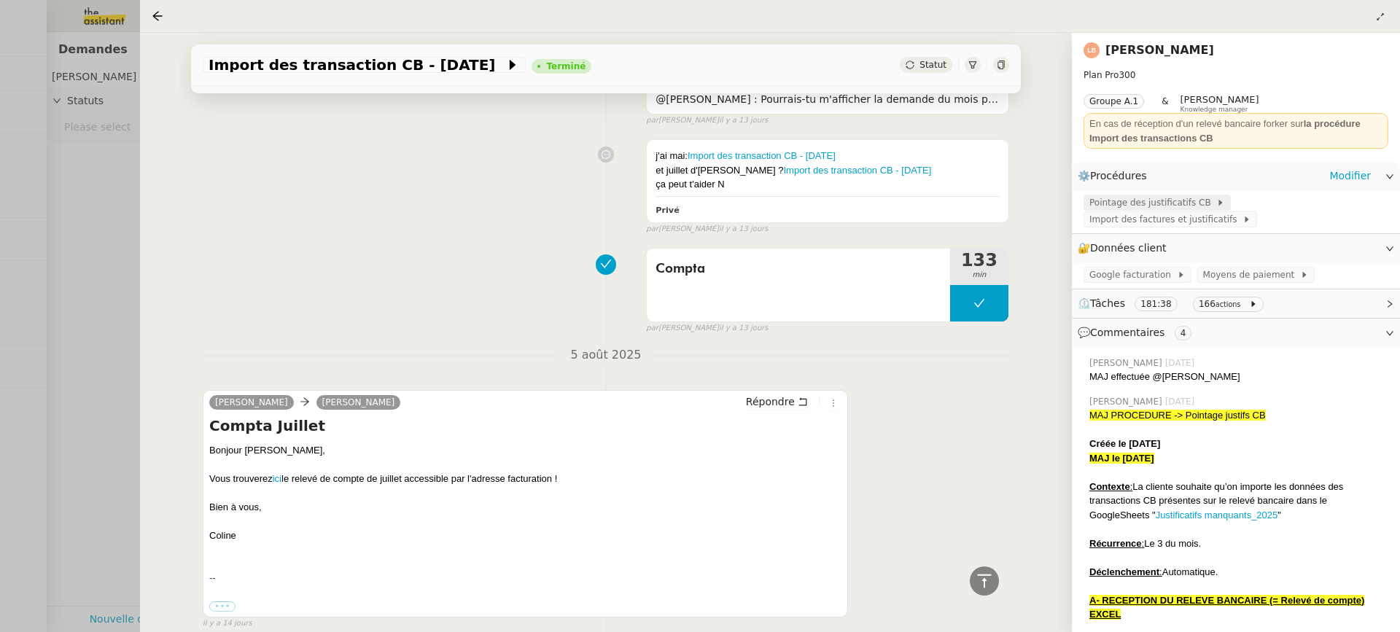
click at [1217, 204] on icon at bounding box center [1221, 202] width 9 height 9
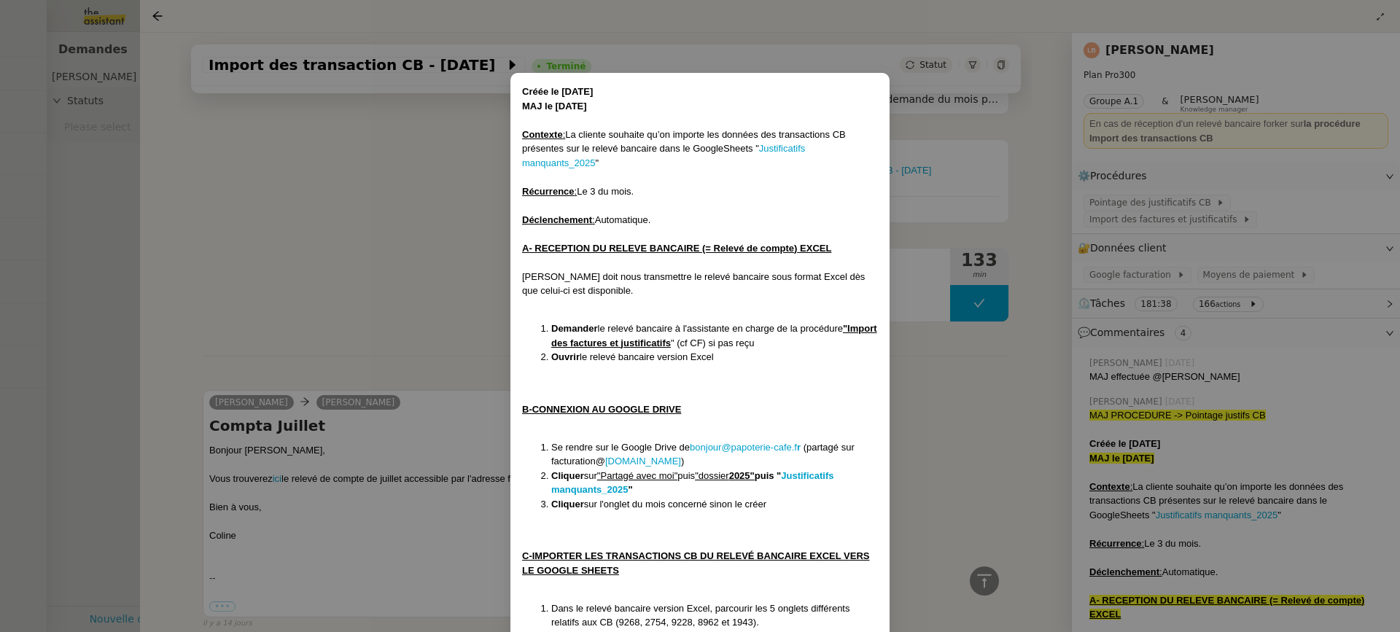
click at [958, 352] on nz-modal-container "Créée le 05/09/2024 MAJ le 07/08/2025 Contexte : La cliente souhaite qu’on impo…" at bounding box center [700, 316] width 1400 height 632
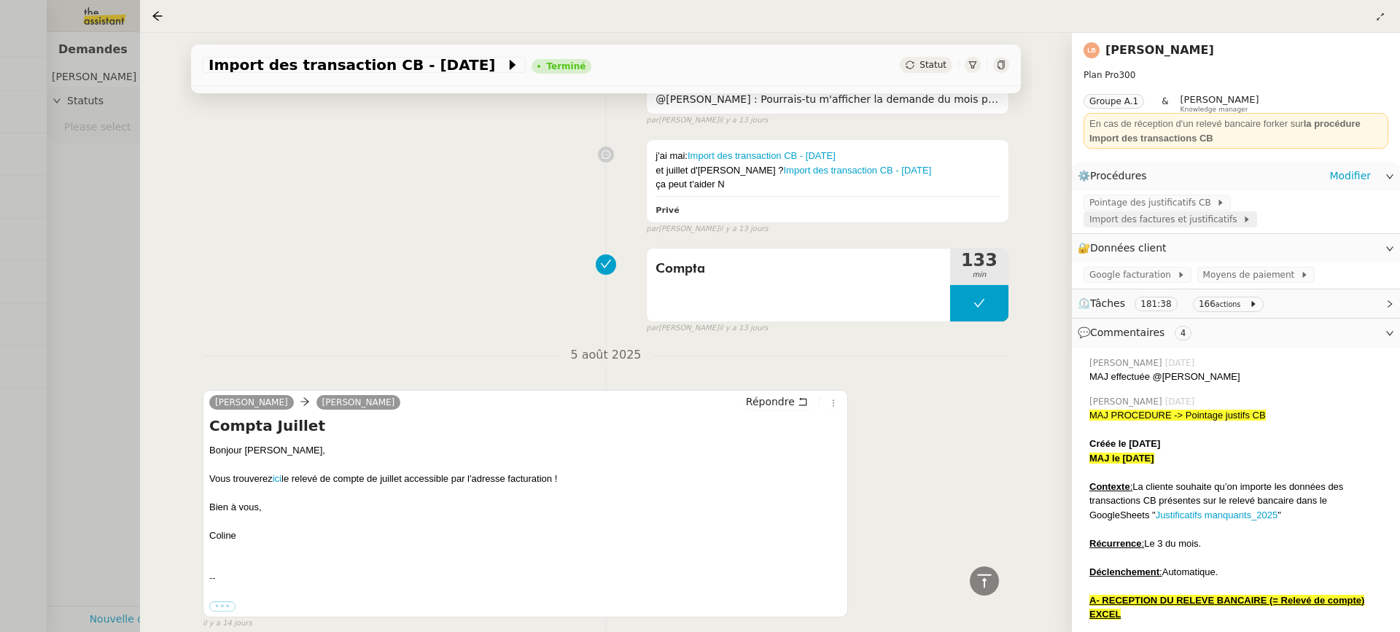
click at [1129, 222] on span "Import des factures et justificatifs" at bounding box center [1166, 219] width 153 height 15
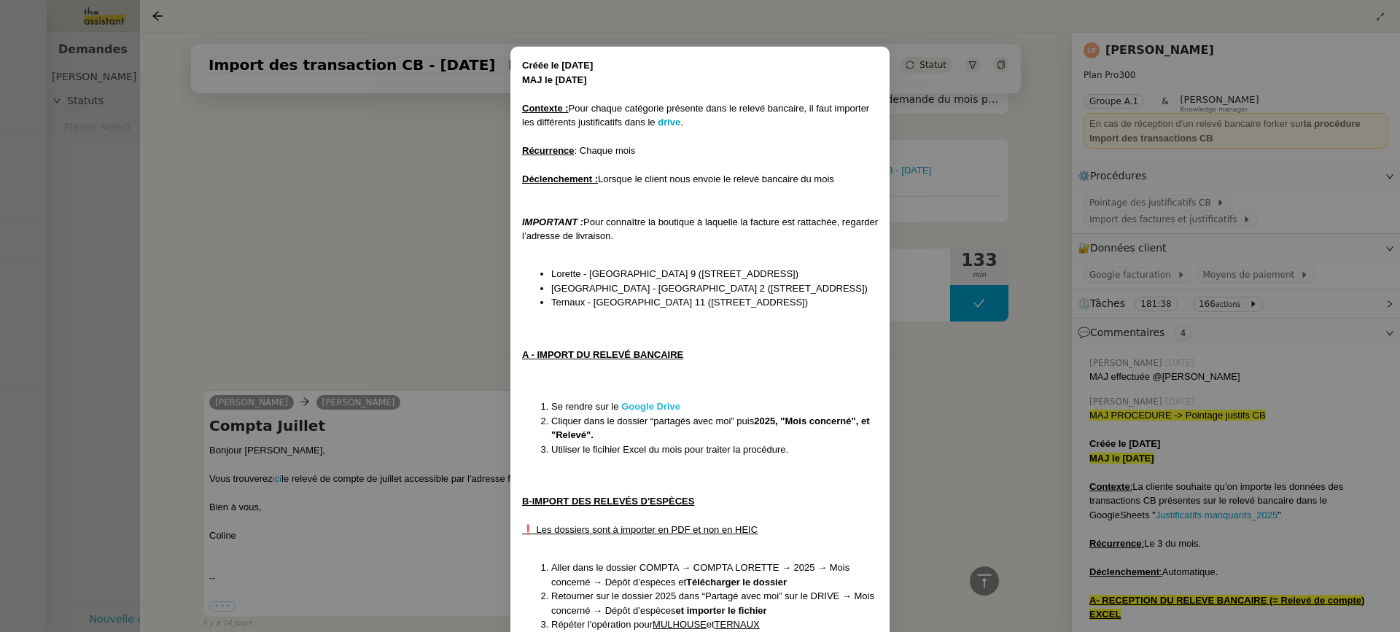
scroll to position [27, 0]
click at [653, 408] on strong "Google Drive" at bounding box center [650, 405] width 59 height 11
click at [964, 187] on nz-modal-container "Créée le 07/09/2024 MAJ le 07/08/2025 Contexte : Pour chaque catégorie présente…" at bounding box center [700, 316] width 1400 height 632
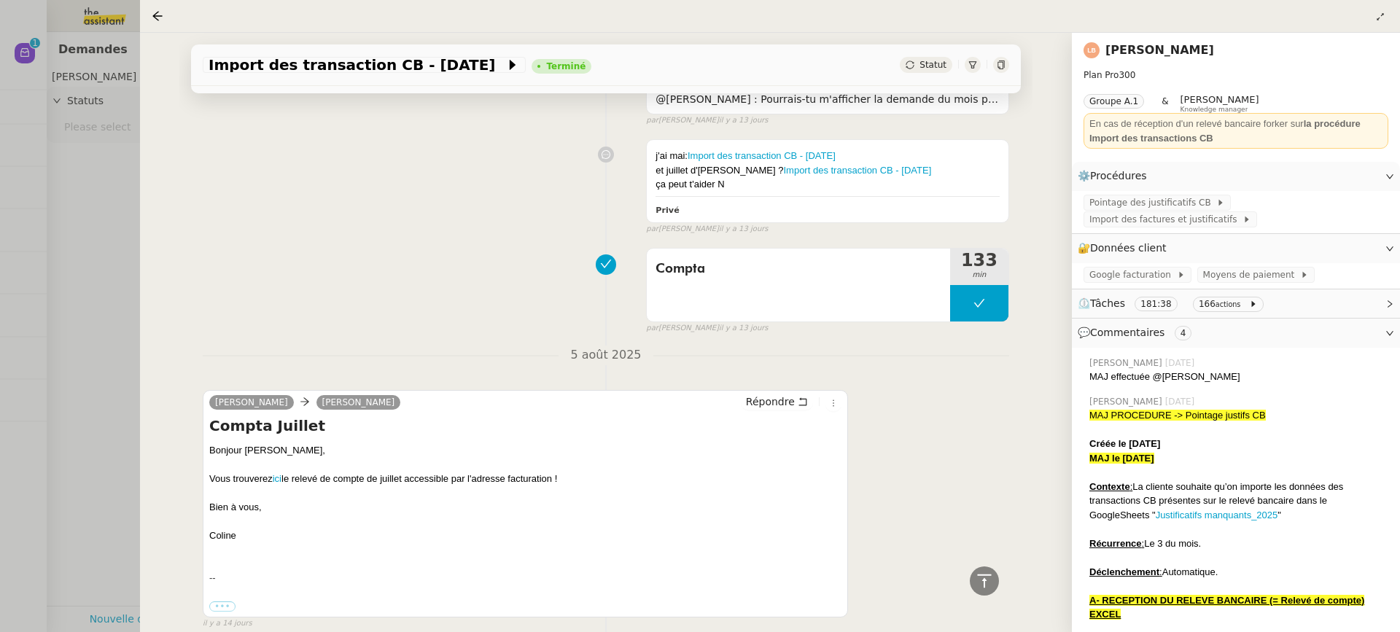
click at [1138, 47] on link "[PERSON_NAME]" at bounding box center [1160, 50] width 109 height 14
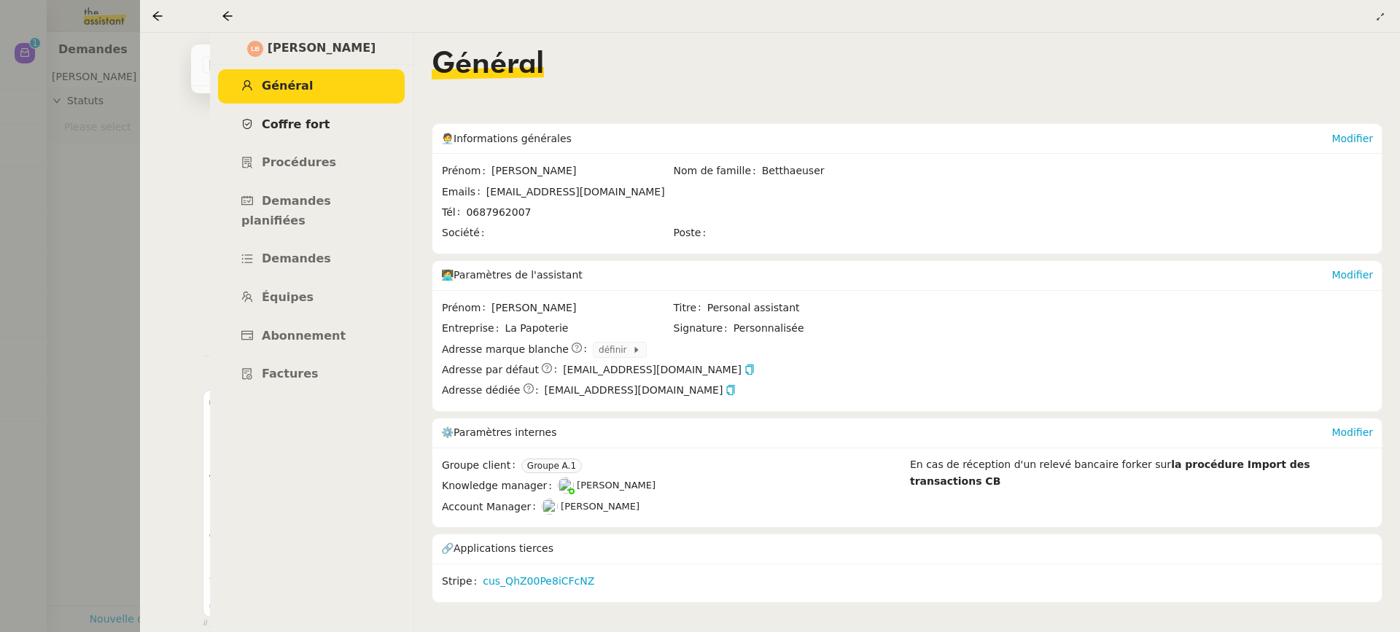
click at [351, 115] on link "Coffre fort" at bounding box center [311, 125] width 187 height 34
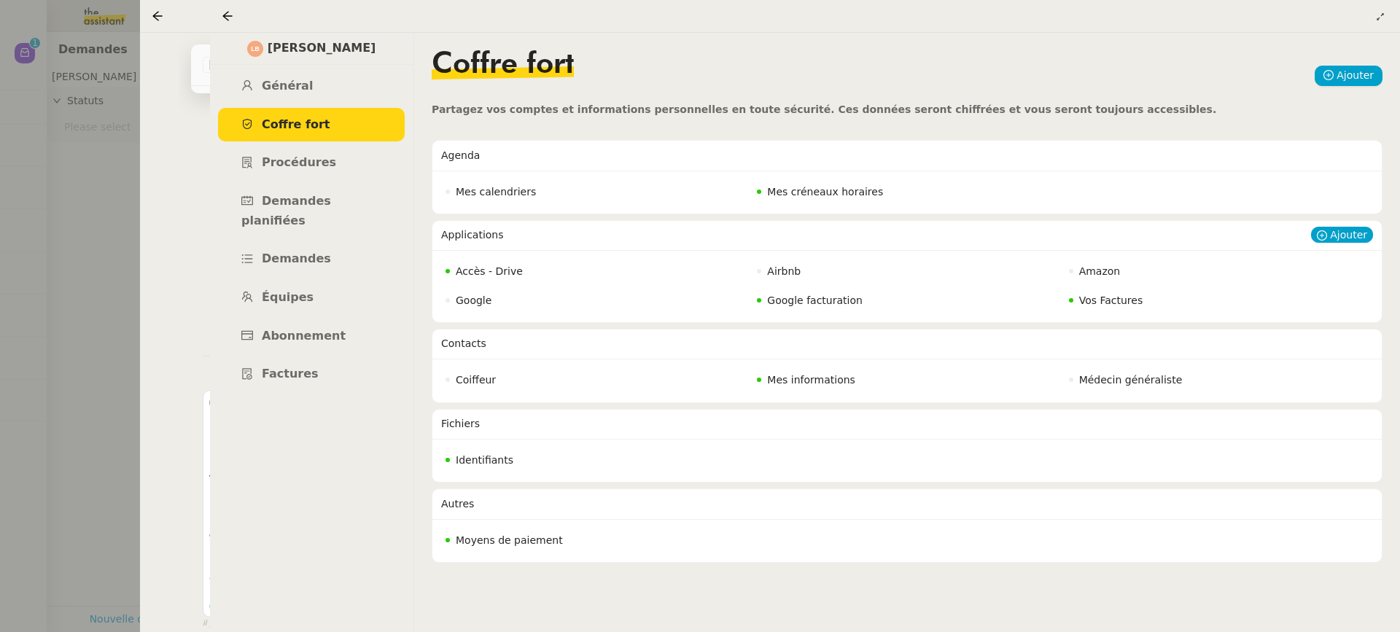
click at [1121, 307] on nz-badge "Vos Factures" at bounding box center [1106, 300] width 74 height 17
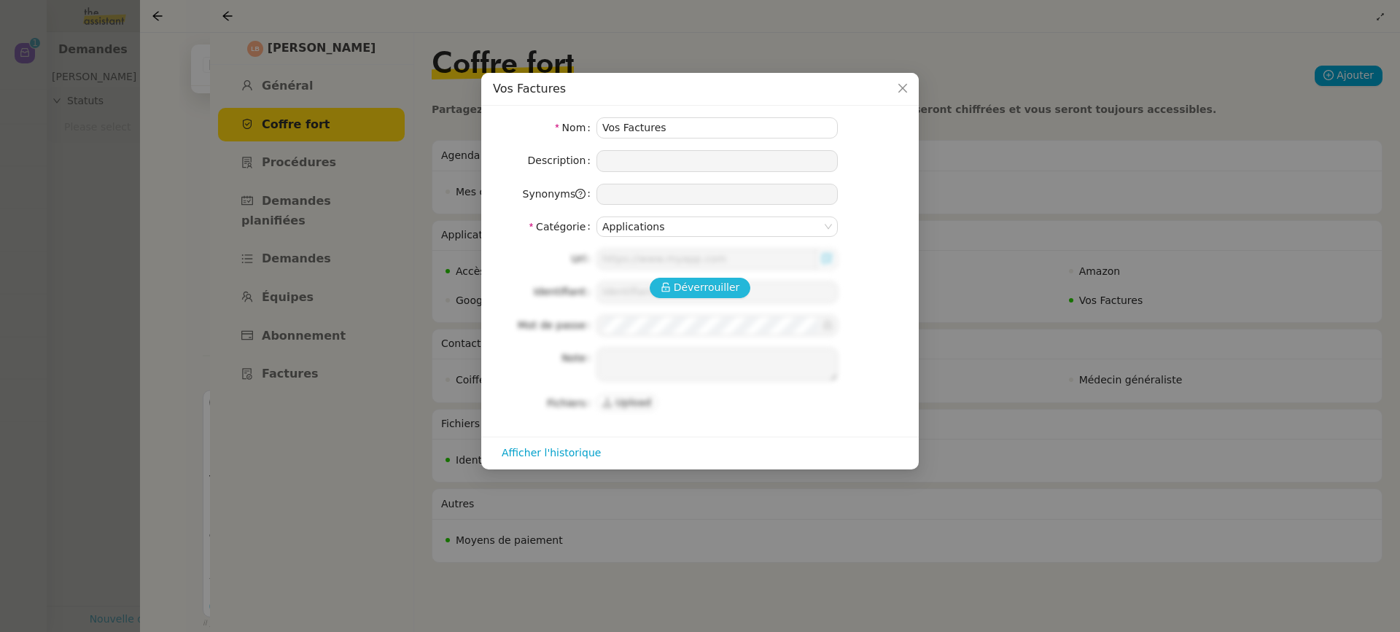
click at [691, 290] on span "Déverrouiller" at bounding box center [707, 287] width 66 height 17
type input "https://vosfactures.fr/"
type input "bonjour@papoterie-cafe.fr"
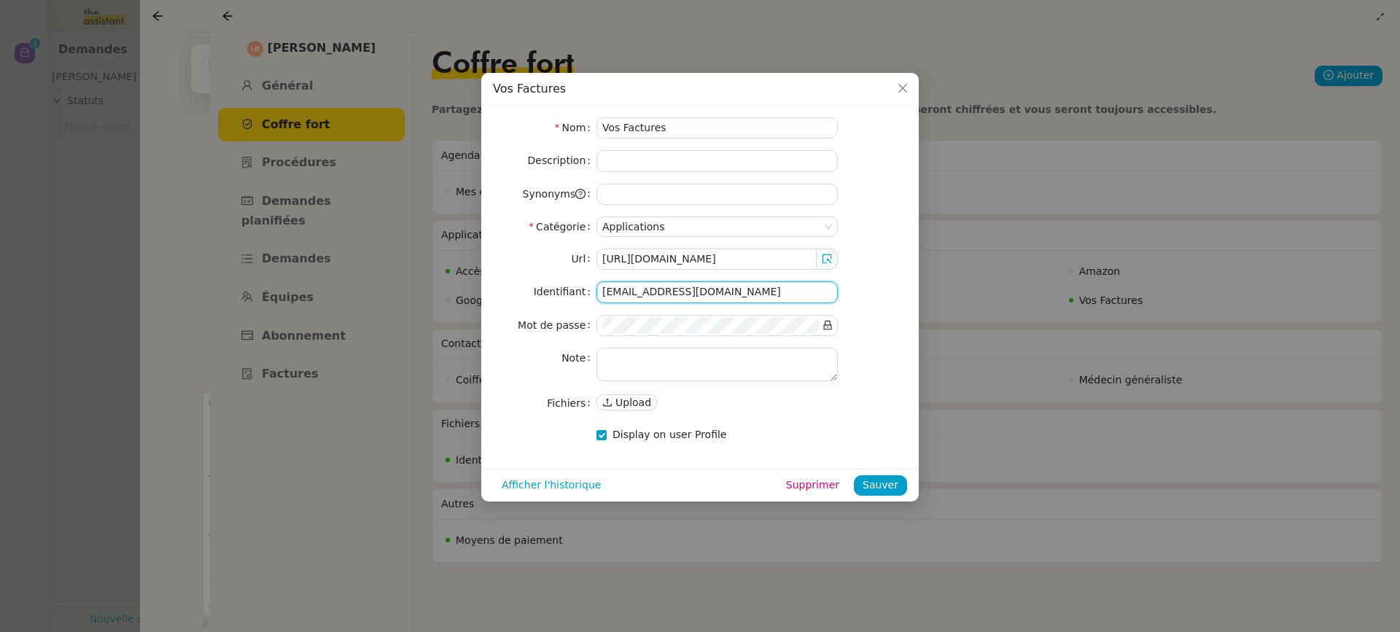
click at [747, 296] on input "bonjour@papoterie-cafe.fr" at bounding box center [717, 292] width 241 height 21
click at [904, 90] on icon "Close" at bounding box center [903, 88] width 9 height 9
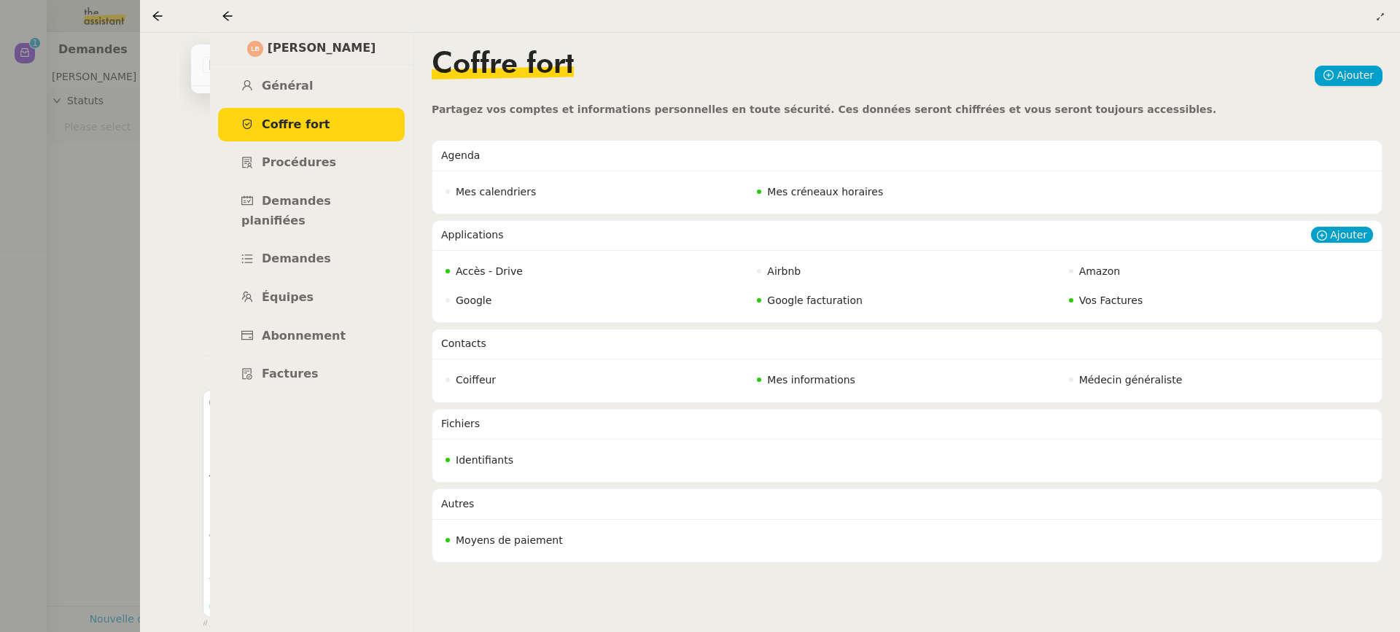
click at [479, 271] on span "Accès - Drive" at bounding box center [489, 272] width 67 height 12
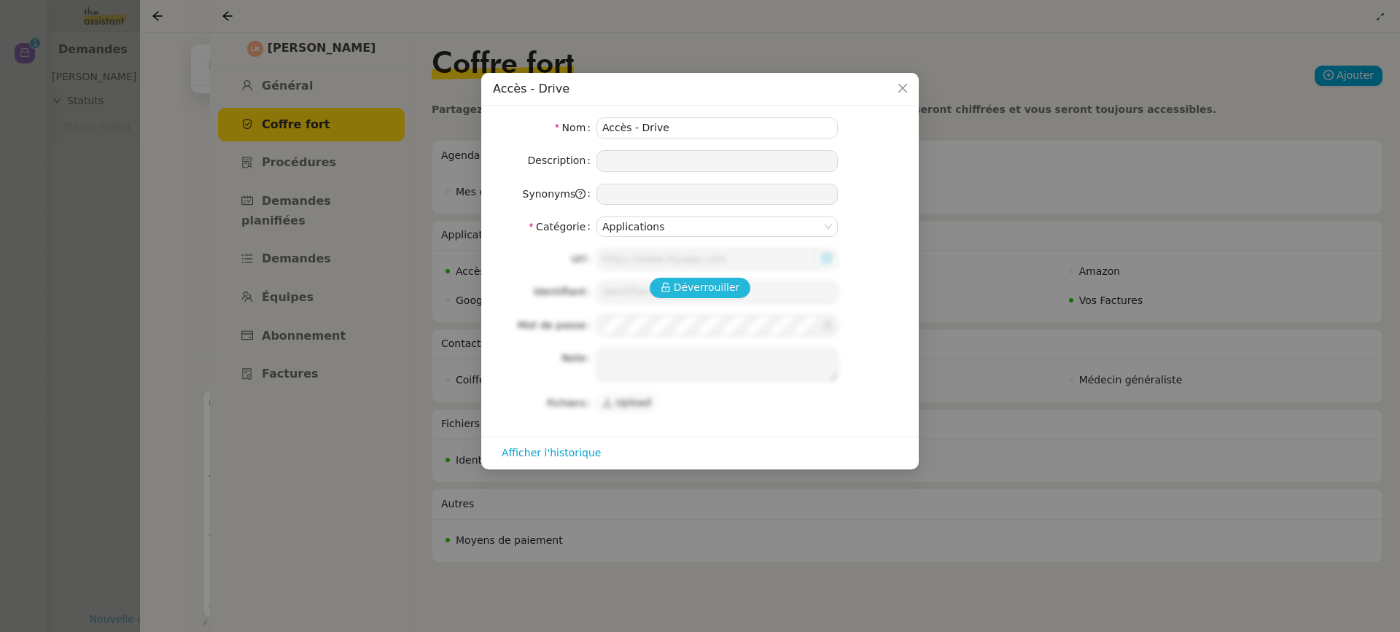
click at [730, 290] on span "Déverrouiller" at bounding box center [707, 287] width 66 height 17
type input "https://drive.google.com/drive/u/5/shared-with-me"
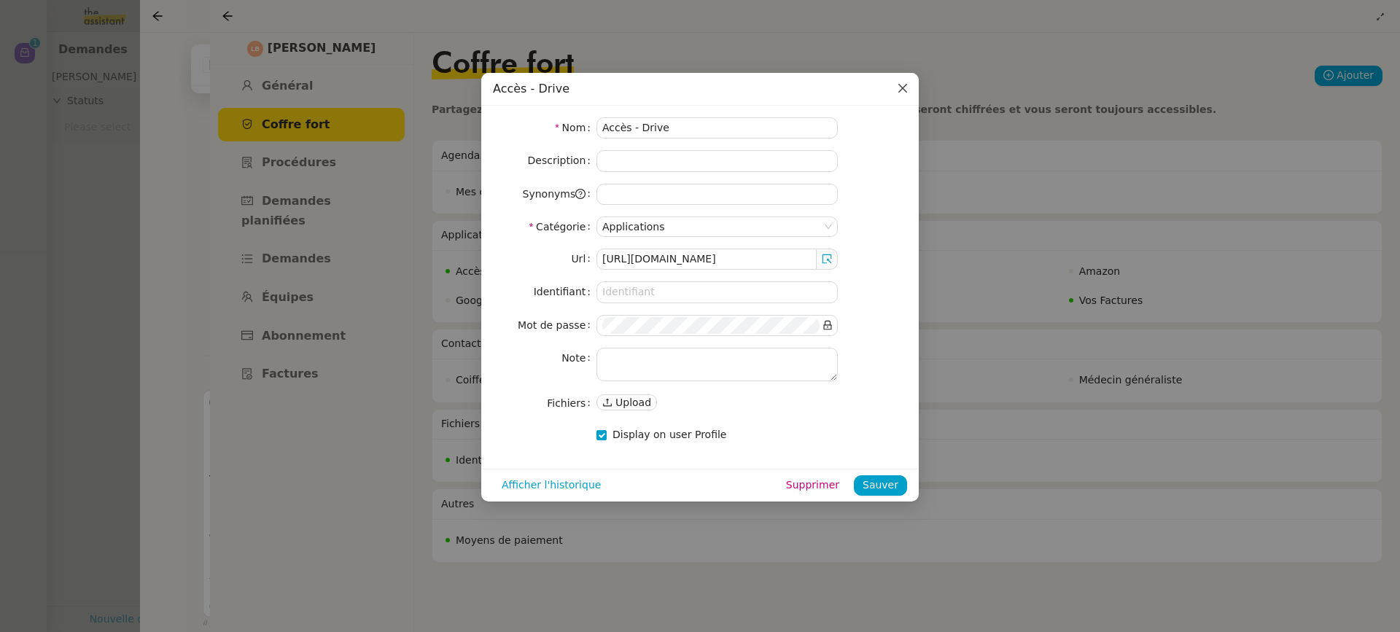
click at [896, 96] on span "Close" at bounding box center [903, 89] width 32 height 32
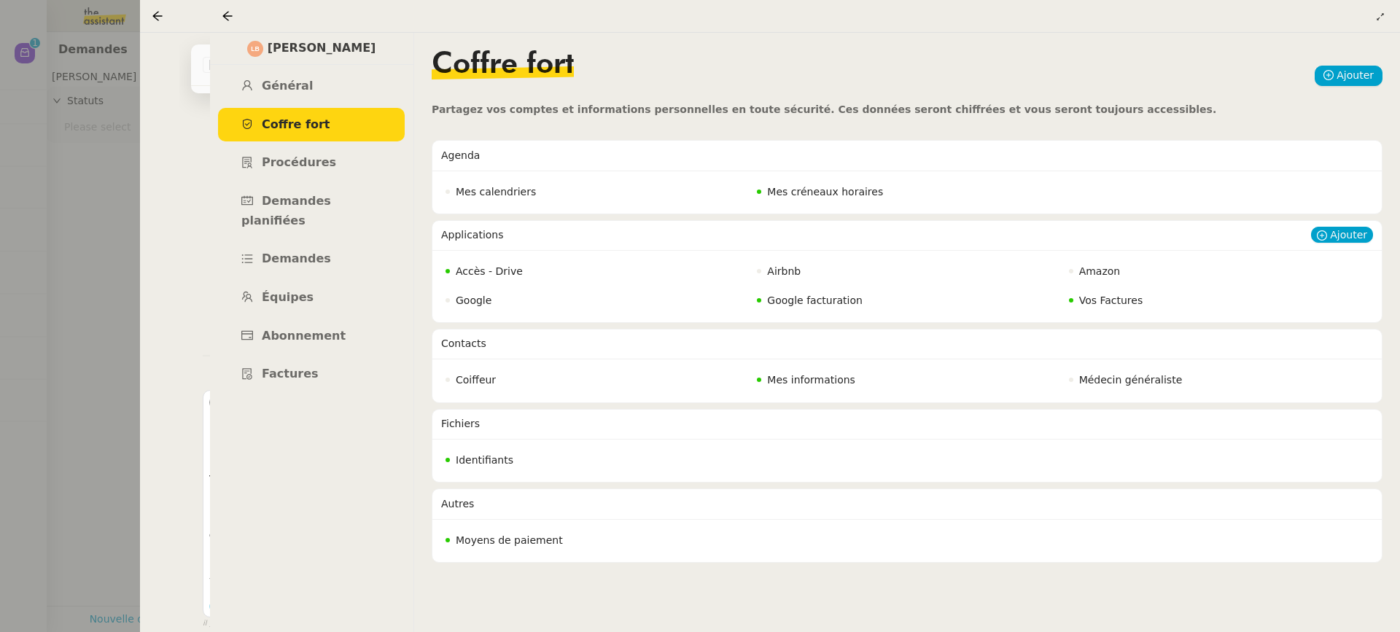
click at [834, 304] on span "Google facturation" at bounding box center [815, 301] width 96 height 12
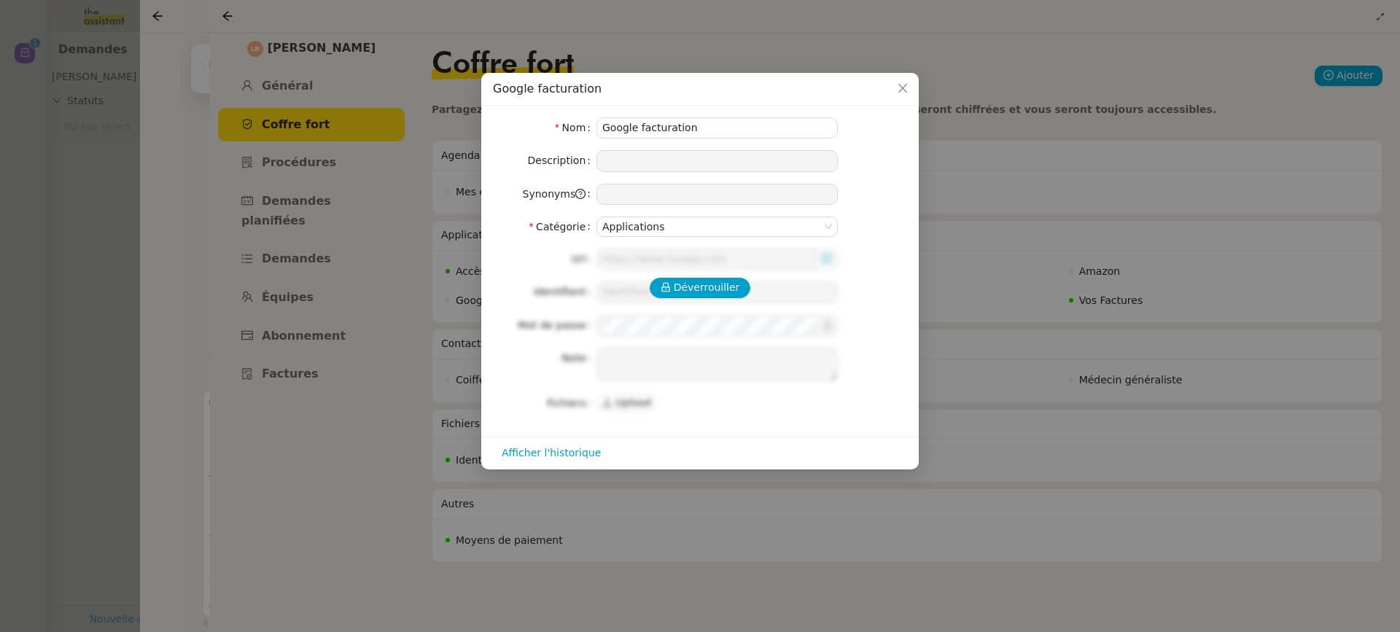
click at [695, 267] on div "Déverrouiller Url Identifiant Mot de passe Note Fichiers Upload" at bounding box center [700, 331] width 414 height 165
click at [697, 295] on button "Déverrouiller" at bounding box center [700, 288] width 101 height 20
type input "facturation@papoterie-cafe.fr"
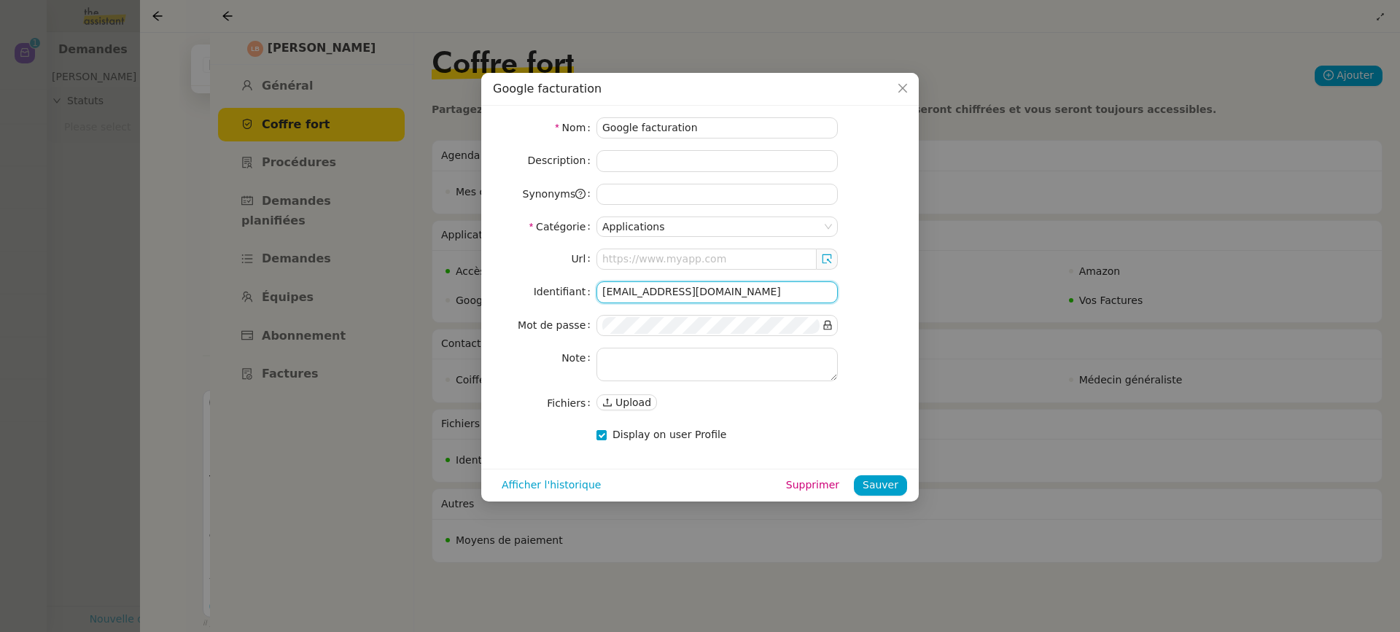
drag, startPoint x: 756, startPoint y: 288, endPoint x: 490, endPoint y: 285, distance: 266.3
click at [494, 287] on nz-form-item "Identifiant facturation@papoterie-cafe.fr" at bounding box center [700, 292] width 414 height 21
click at [827, 325] on icon at bounding box center [828, 325] width 8 height 9
click at [470, 314] on nz-modal-container "Google facturation Nom Google facturation Description Synonyms Catégorie Applic…" at bounding box center [700, 316] width 1400 height 632
click at [35, 203] on nz-modal-container "Google facturation Nom Google facturation Description Synonyms Catégorie Applic…" at bounding box center [700, 316] width 1400 height 632
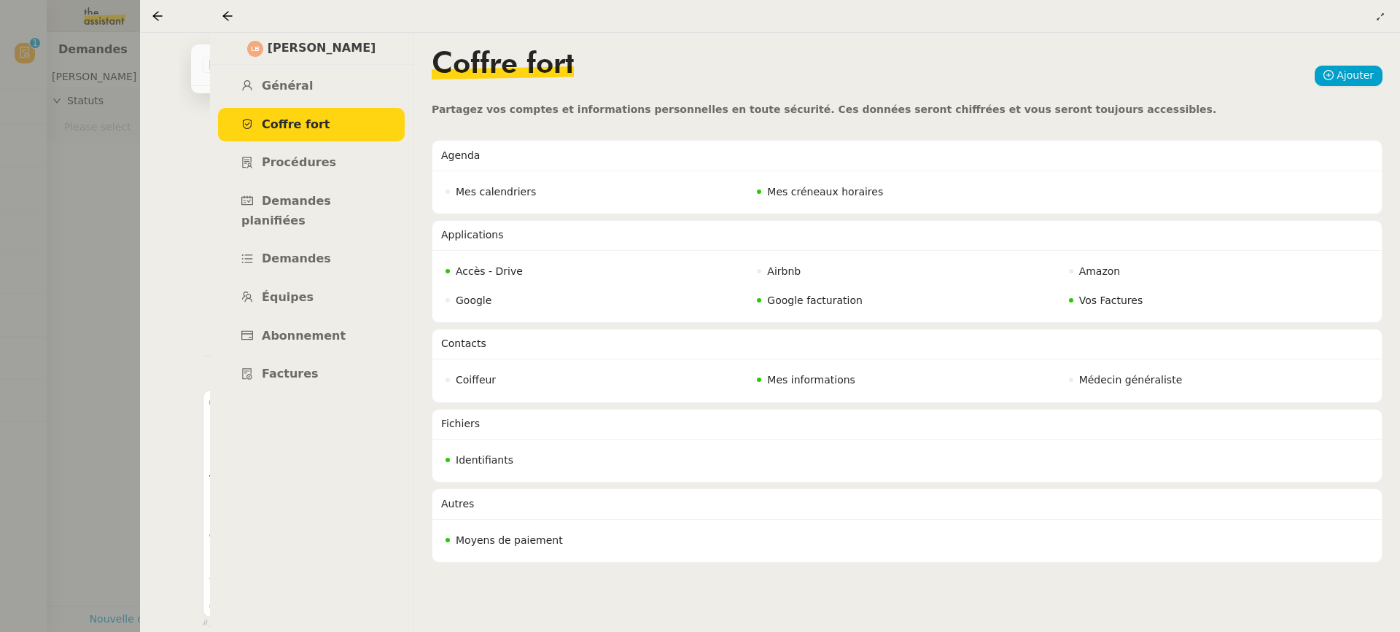
click at [36, 199] on div at bounding box center [700, 316] width 1400 height 632
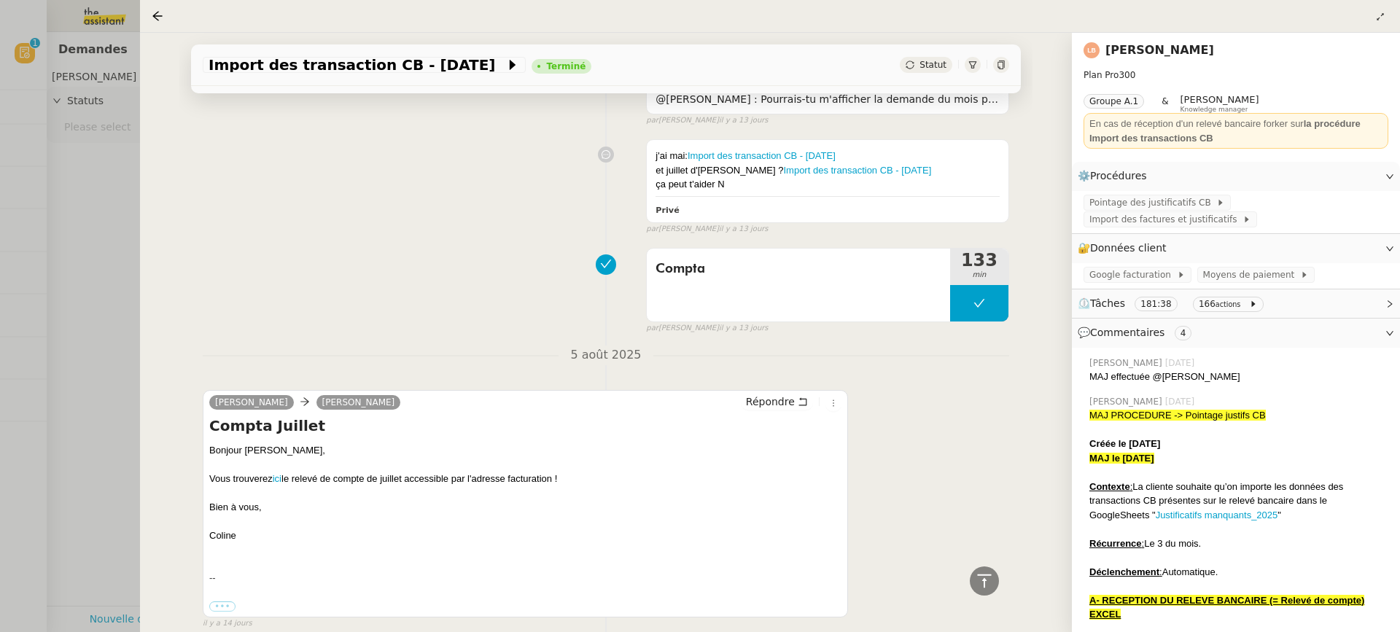
click at [22, 72] on div at bounding box center [700, 316] width 1400 height 632
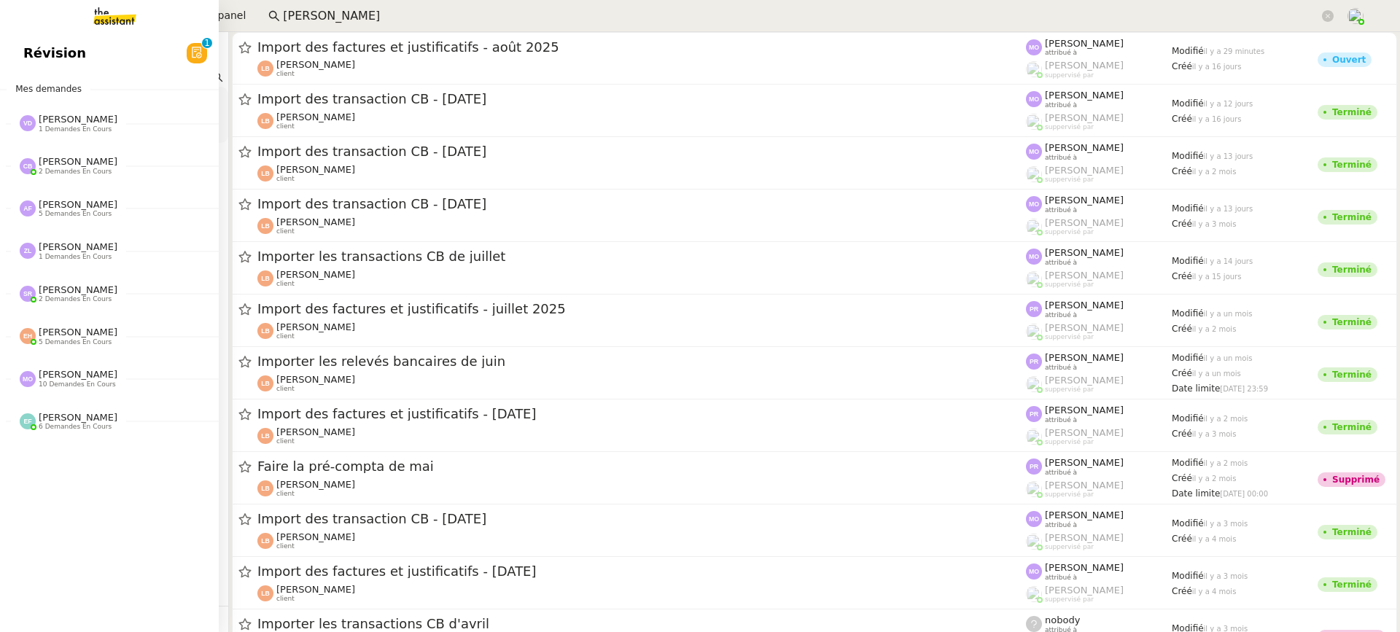
click at [34, 61] on link "Révision 0 1 2 3 4 5 6 7 8 9" at bounding box center [109, 53] width 219 height 34
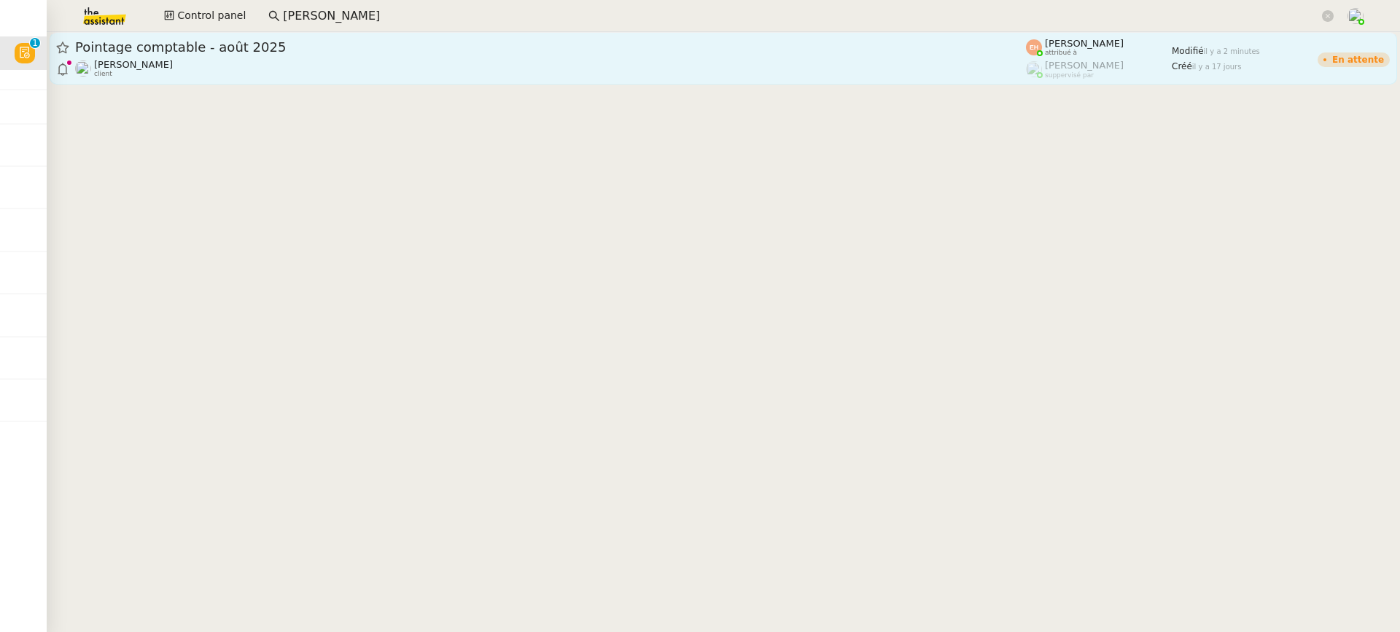
click at [399, 54] on div "Pointage comptable - août 2025" at bounding box center [550, 48] width 951 height 18
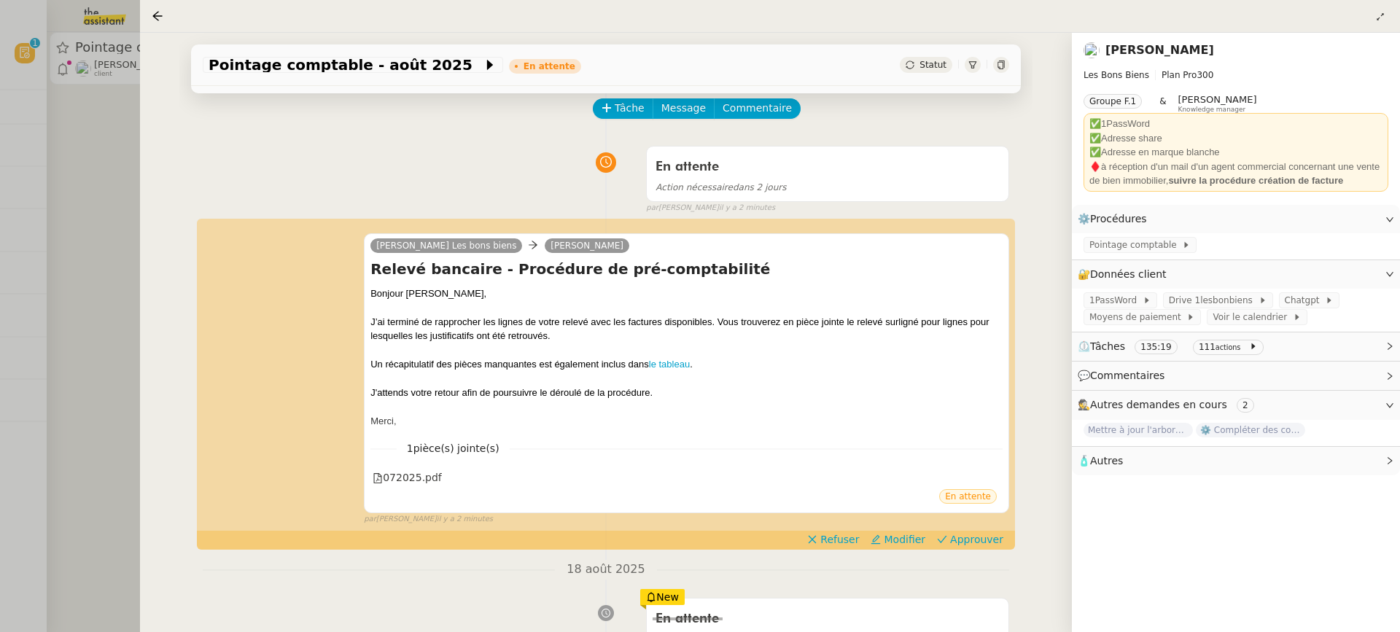
scroll to position [80, 0]
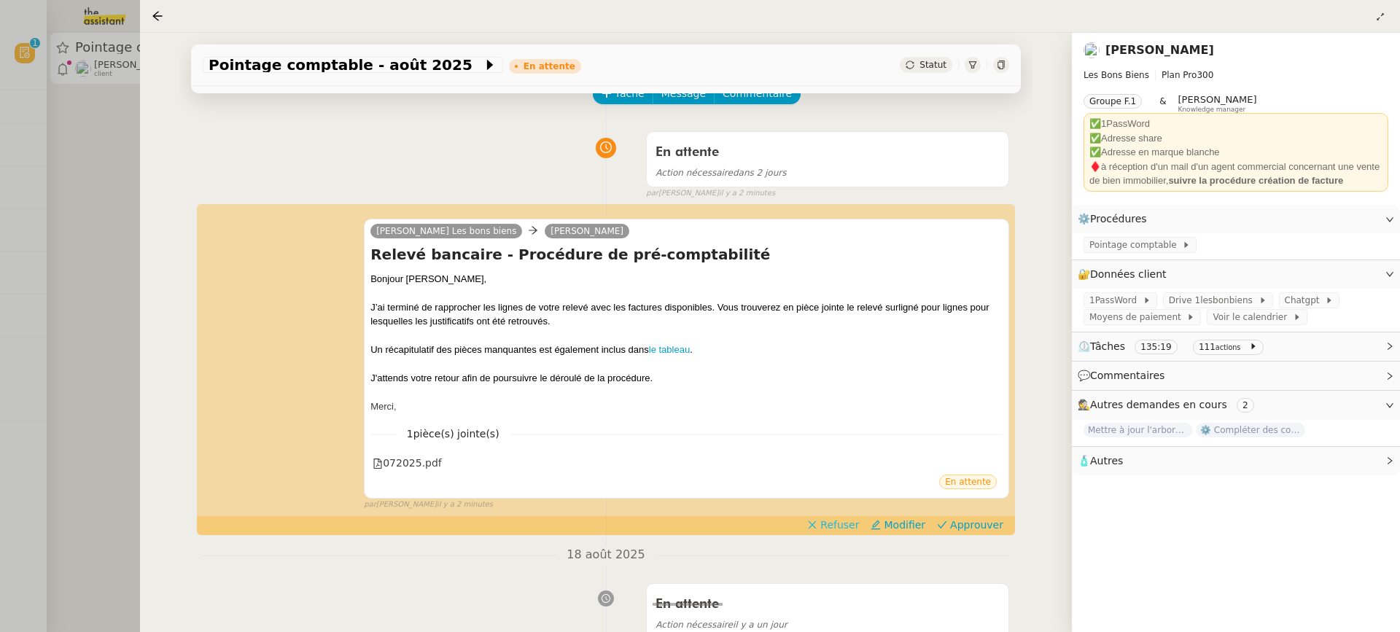
click at [837, 527] on span "Refuser" at bounding box center [840, 525] width 39 height 15
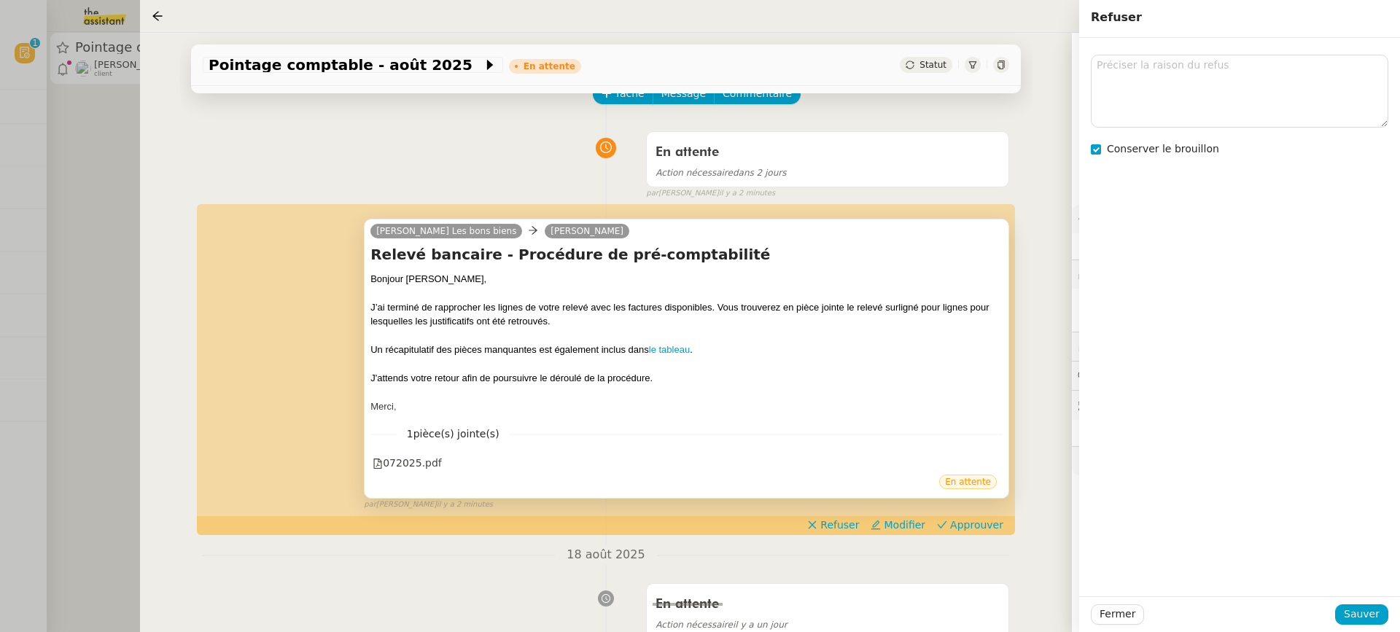
click at [1115, 128] on div "Conserver le brouillon" at bounding box center [1240, 107] width 298 height 104
click at [1131, 89] on textarea at bounding box center [1240, 91] width 298 height 72
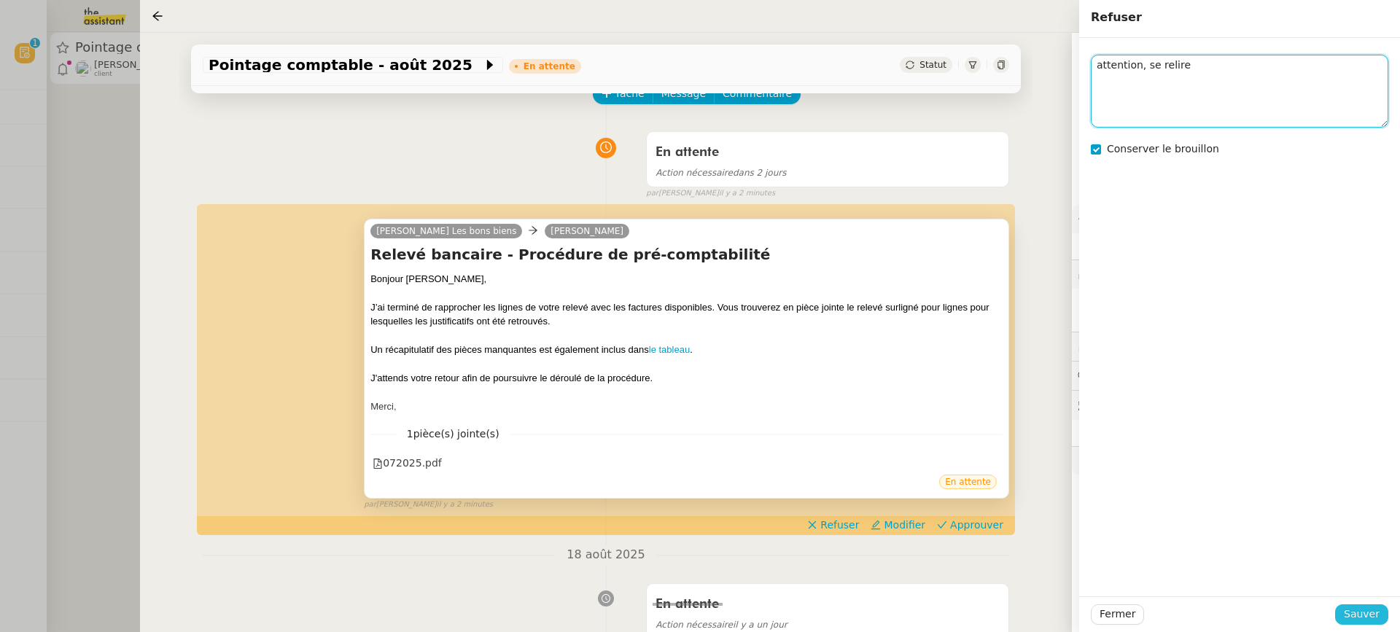
type textarea "attention, se relire"
click at [1351, 618] on span "Sauver" at bounding box center [1362, 614] width 36 height 17
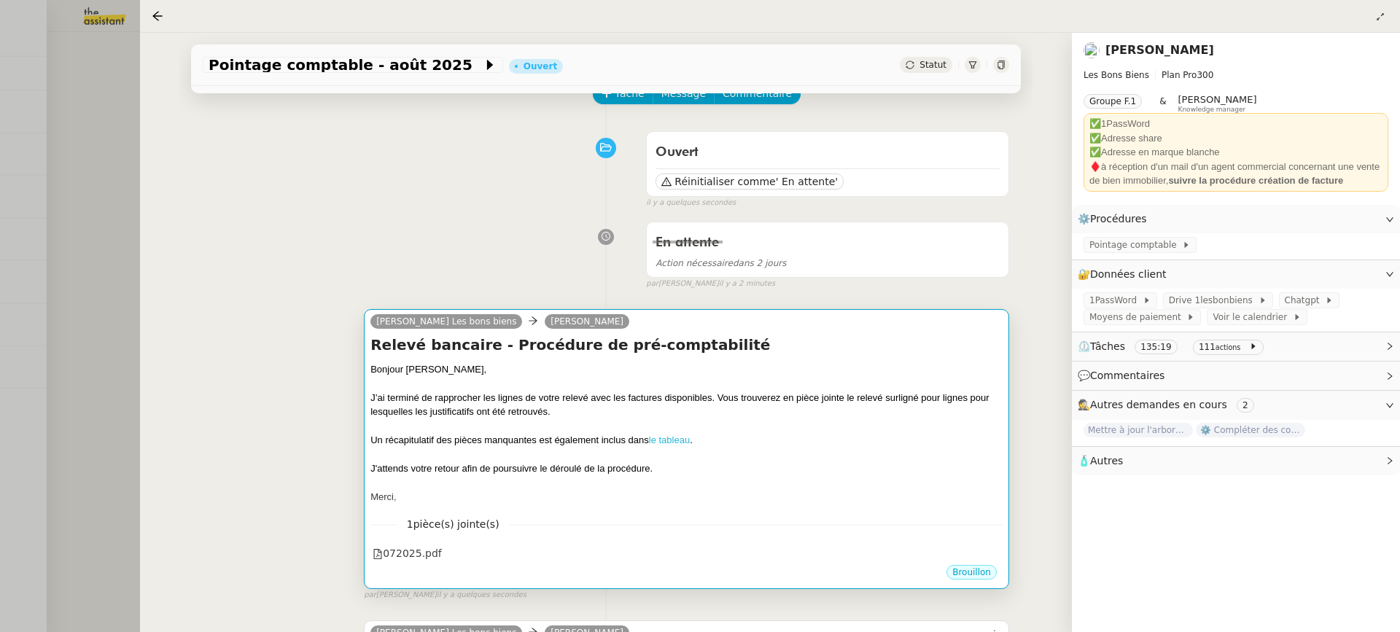
click at [669, 435] on link "le tableau" at bounding box center [669, 440] width 41 height 11
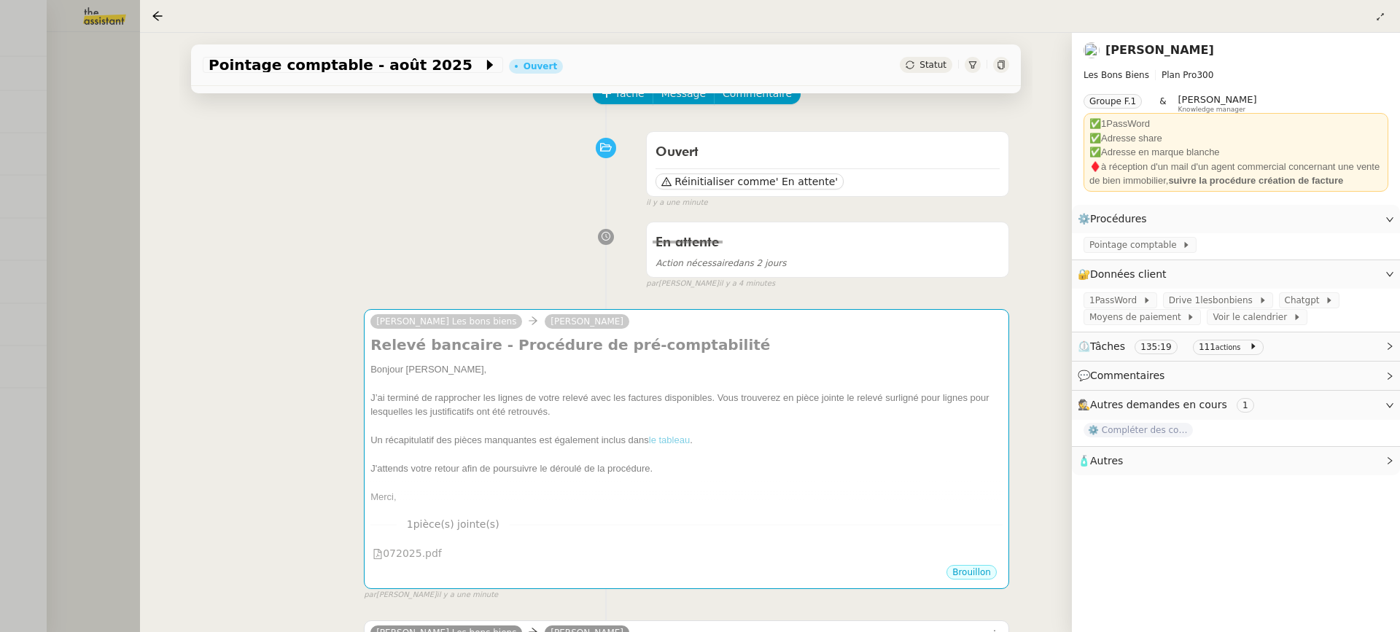
click at [166, 220] on div "Pointage comptable - août 2025 Ouvert Statut Client Arthur Serpette Owner Roman…" at bounding box center [606, 333] width 932 height 600
click at [80, 186] on div at bounding box center [700, 316] width 1400 height 632
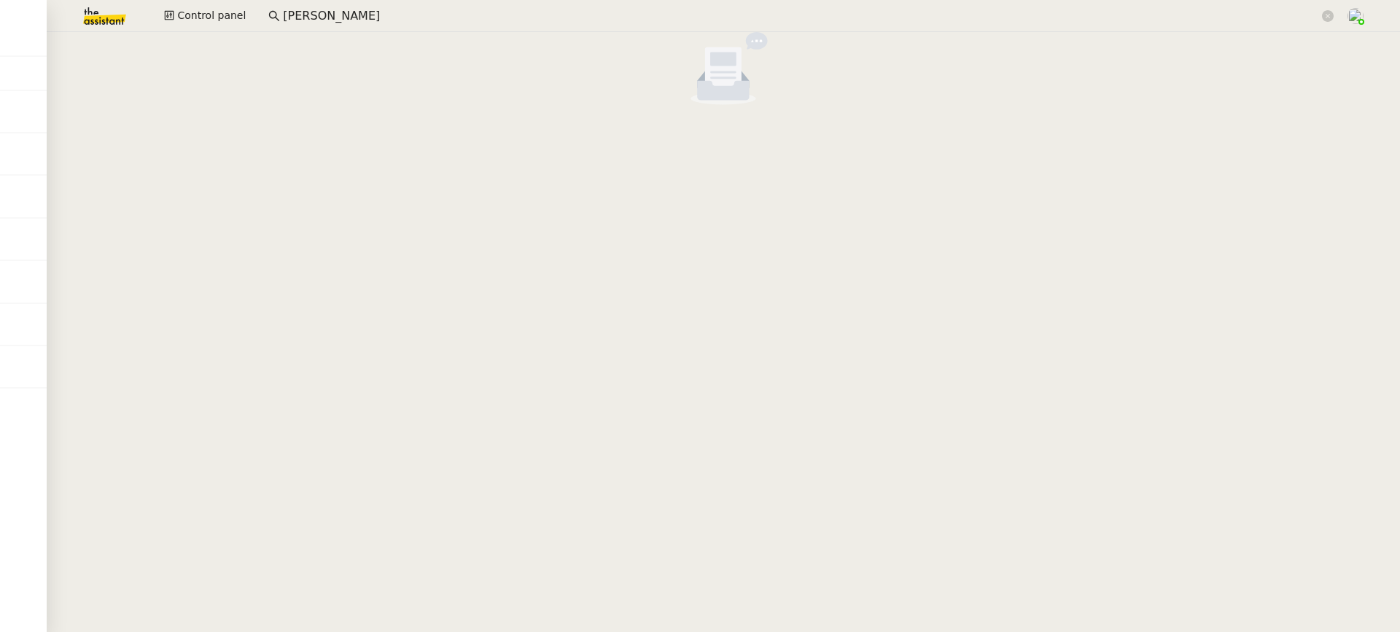
click at [251, 9] on div "Control panel arthur serp" at bounding box center [700, 16] width 1328 height 32
click at [232, 16] on span "Control panel" at bounding box center [211, 15] width 69 height 17
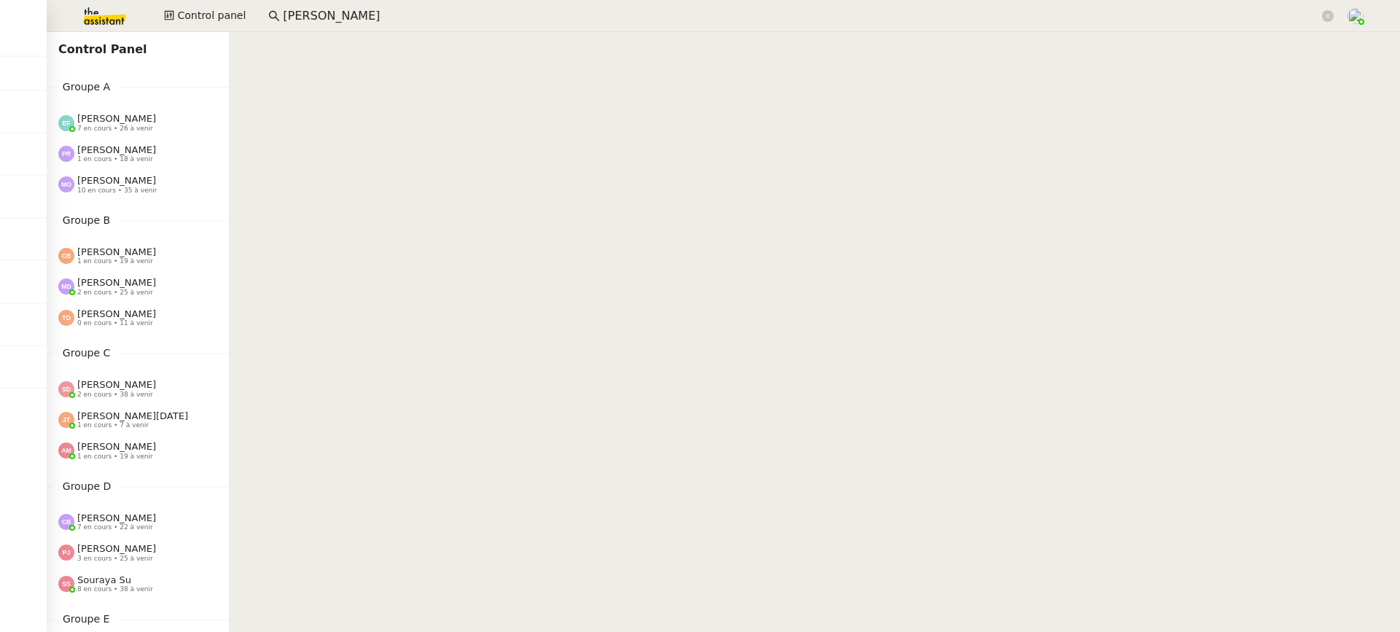
click at [137, 136] on div "Emelyne Foussier 7 en cours • 26 à venir" at bounding box center [138, 122] width 182 height 31
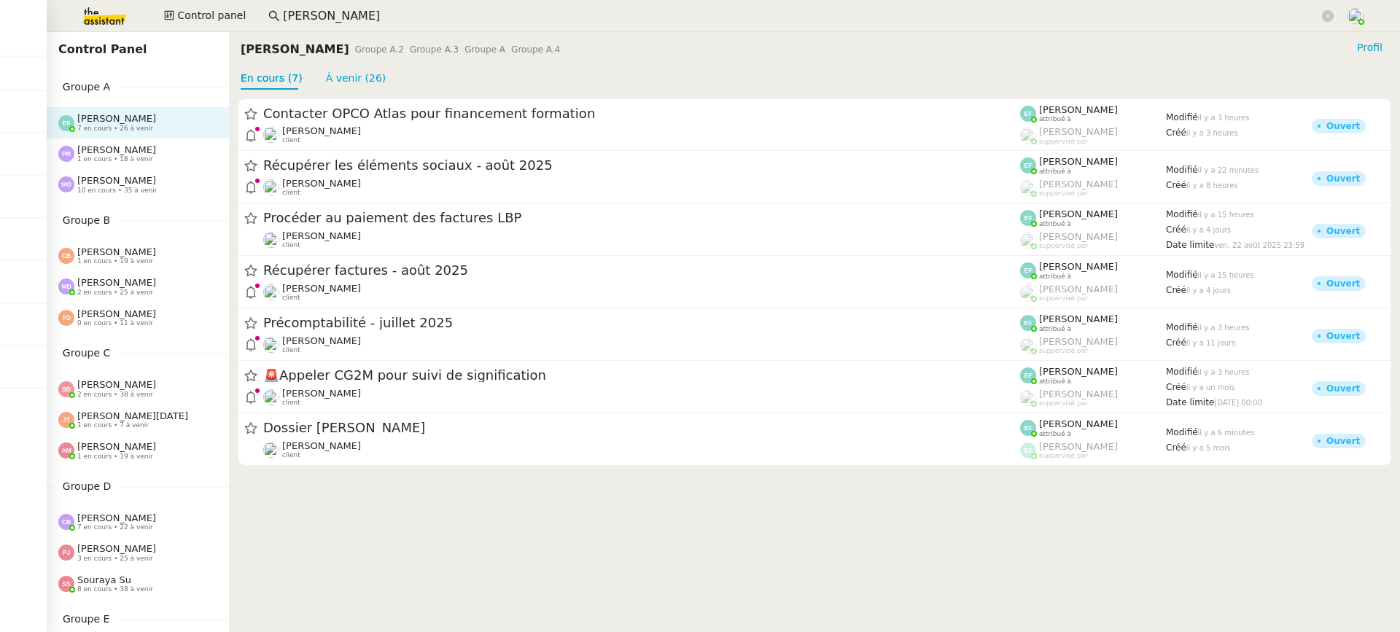
click at [145, 171] on div "Marie Orsoni 10 en cours • 35 à venir" at bounding box center [138, 184] width 182 height 31
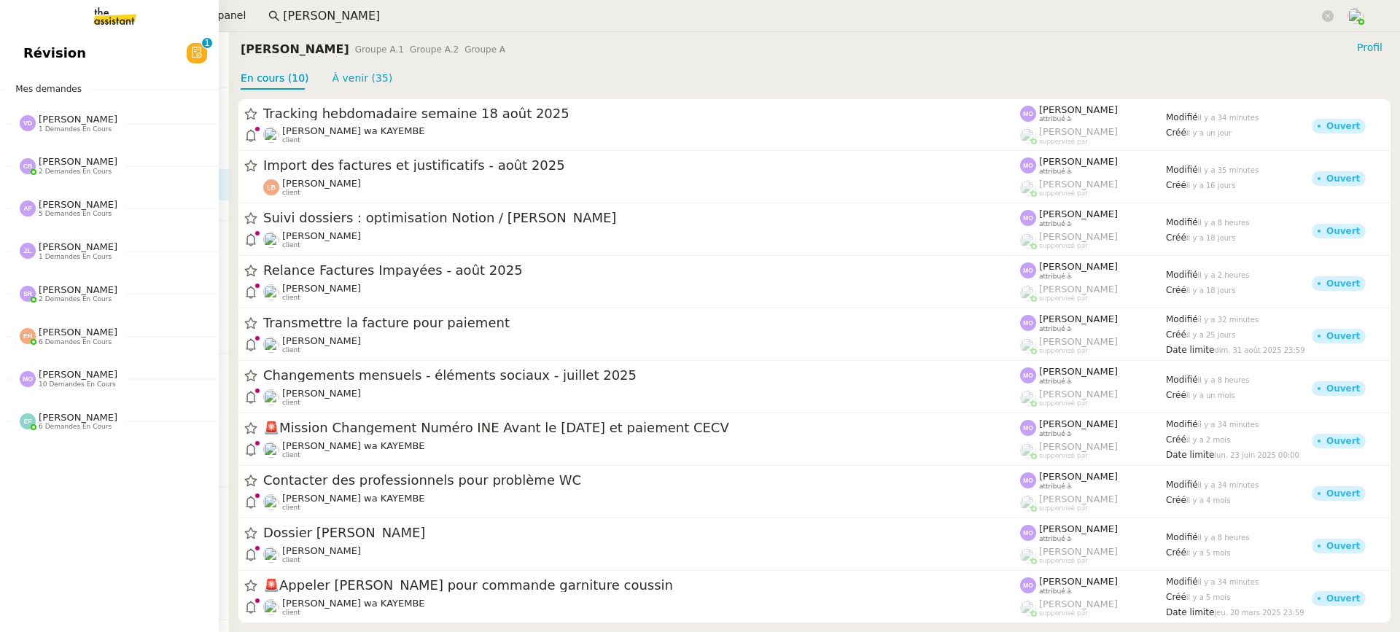
click at [60, 56] on span "Révision" at bounding box center [54, 53] width 63 height 22
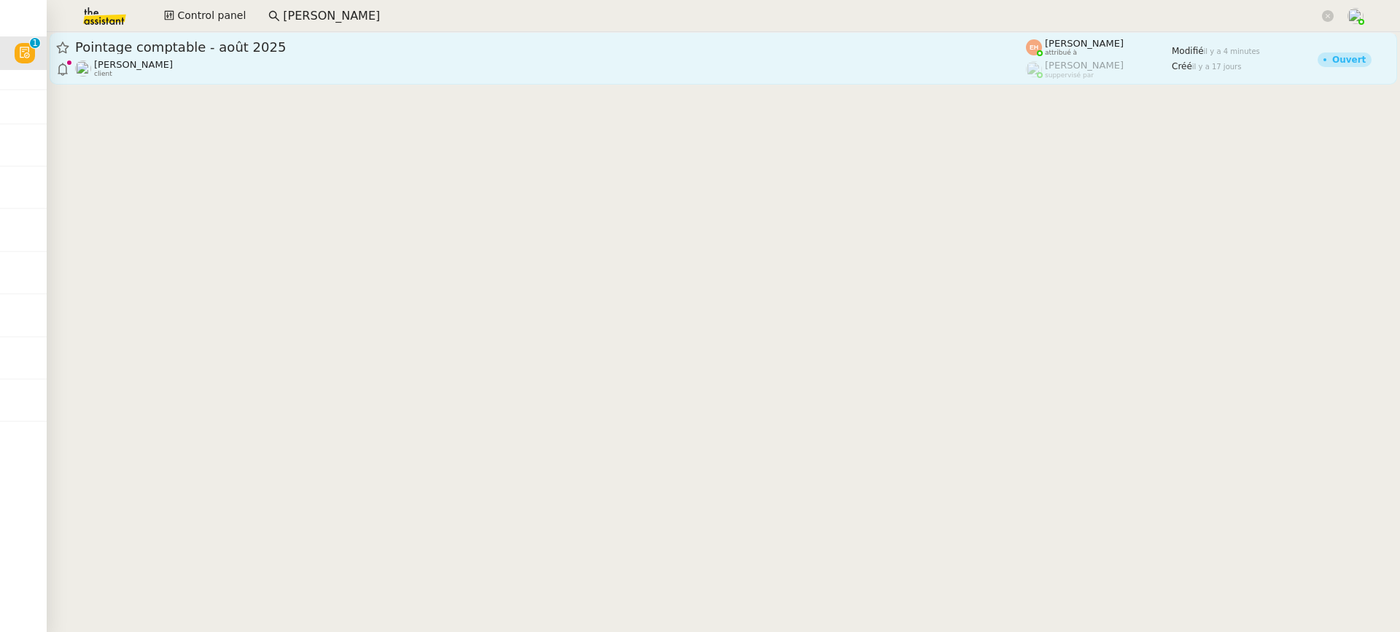
click at [360, 34] on link "Pointage comptable - août 2025 Arthur Serpette client Esther Hillenbrand attrib…" at bounding box center [724, 58] width 1348 height 53
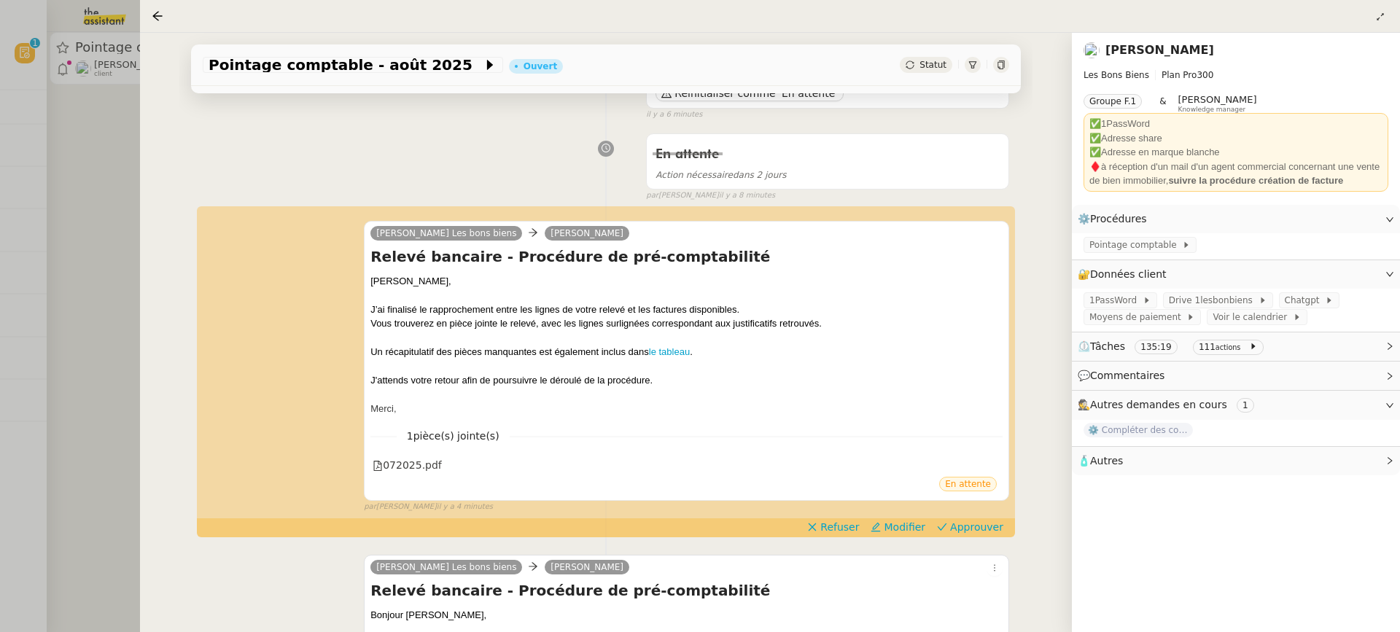
scroll to position [173, 0]
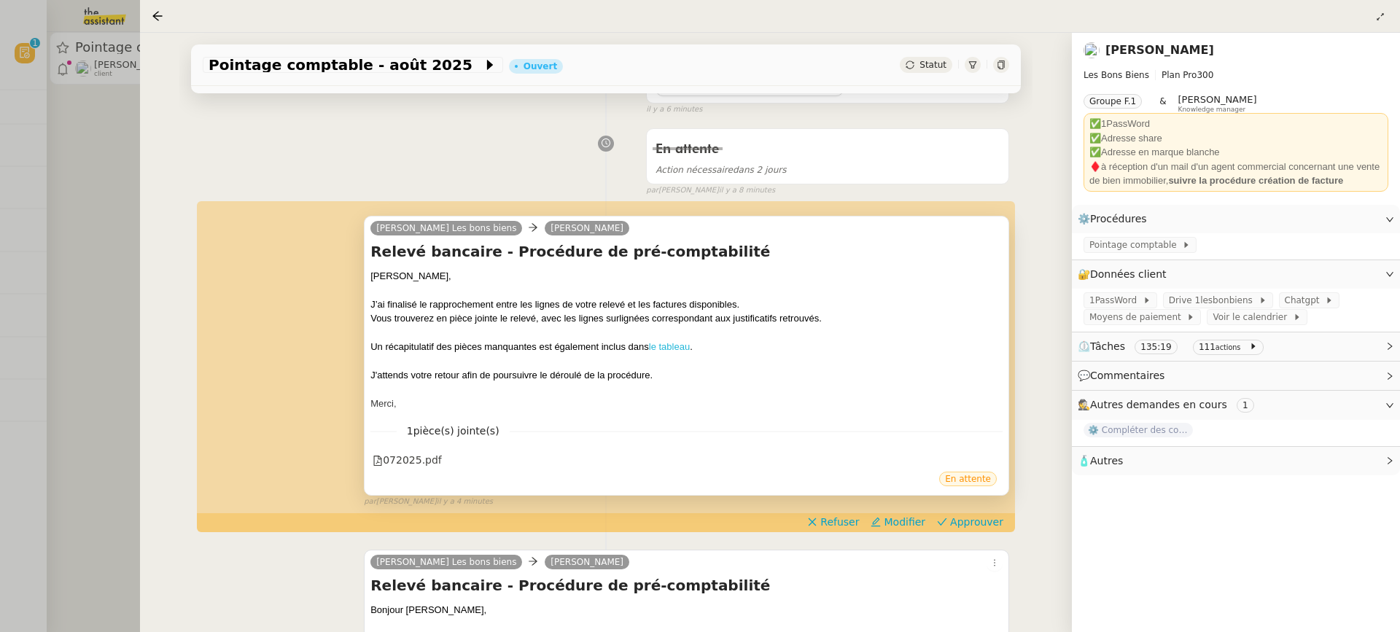
click at [673, 343] on link "le tableau" at bounding box center [669, 346] width 41 height 11
click at [984, 523] on span "Approuver" at bounding box center [976, 522] width 53 height 15
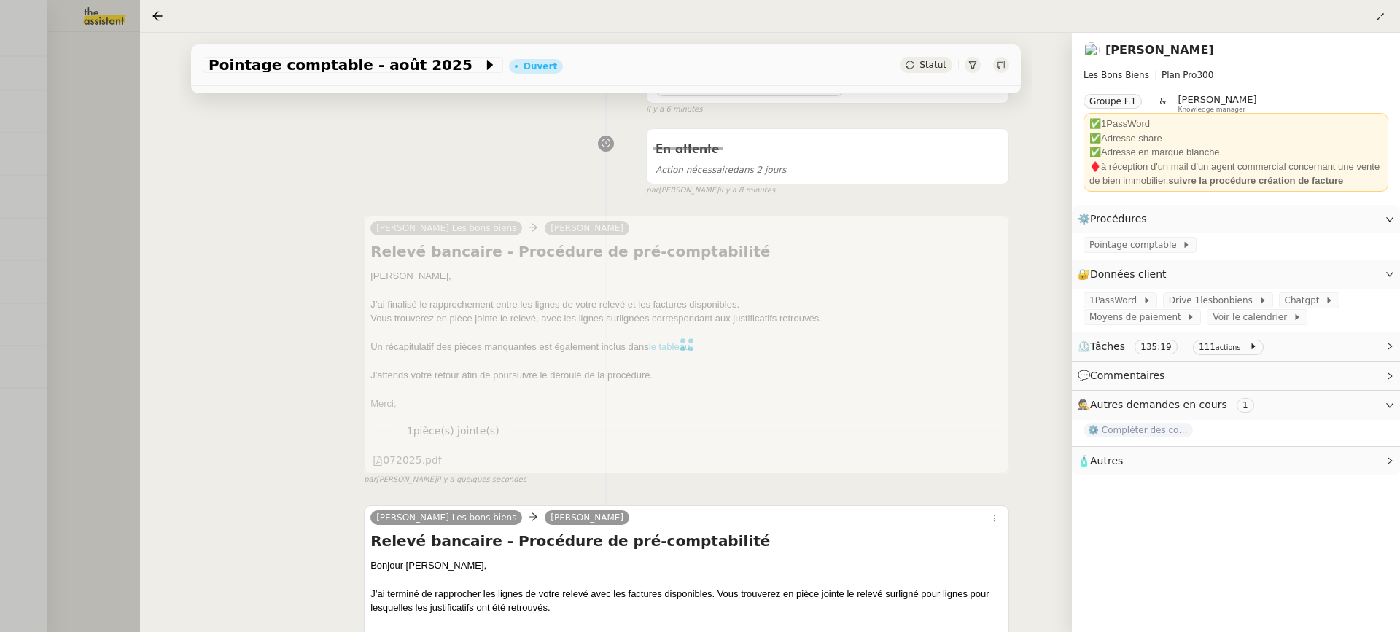
click at [55, 236] on div at bounding box center [700, 316] width 1400 height 632
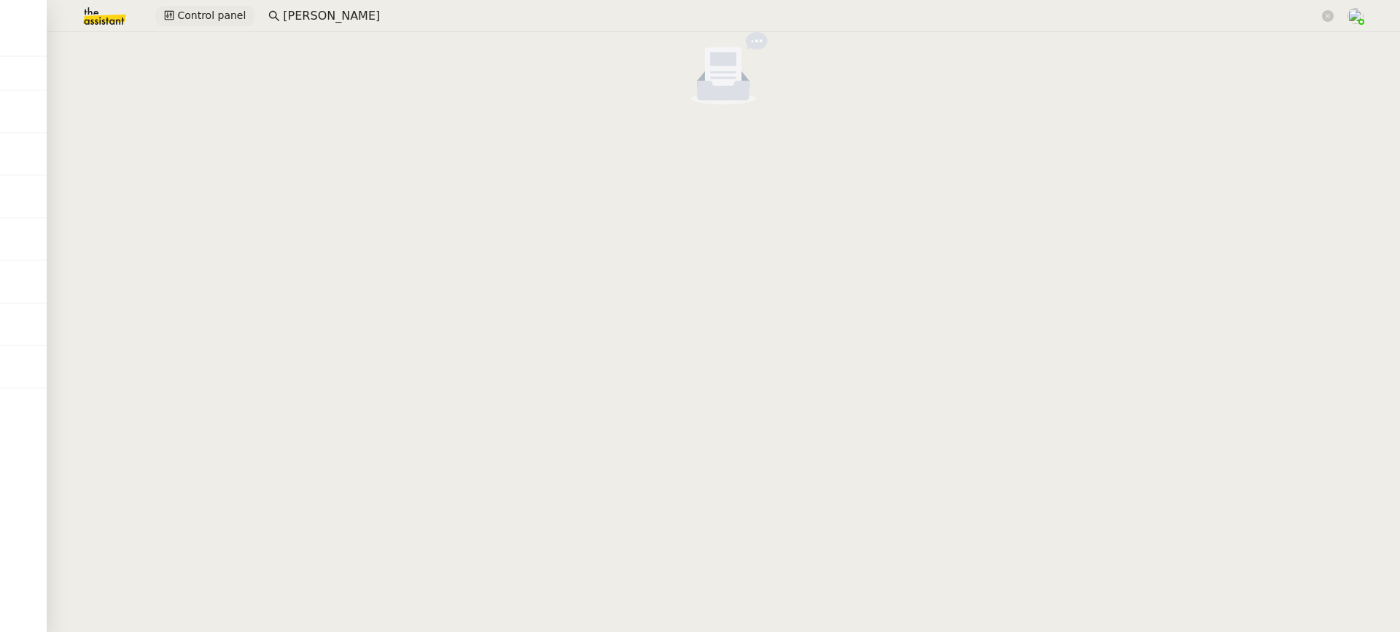
click at [217, 23] on span "Control panel" at bounding box center [211, 15] width 69 height 17
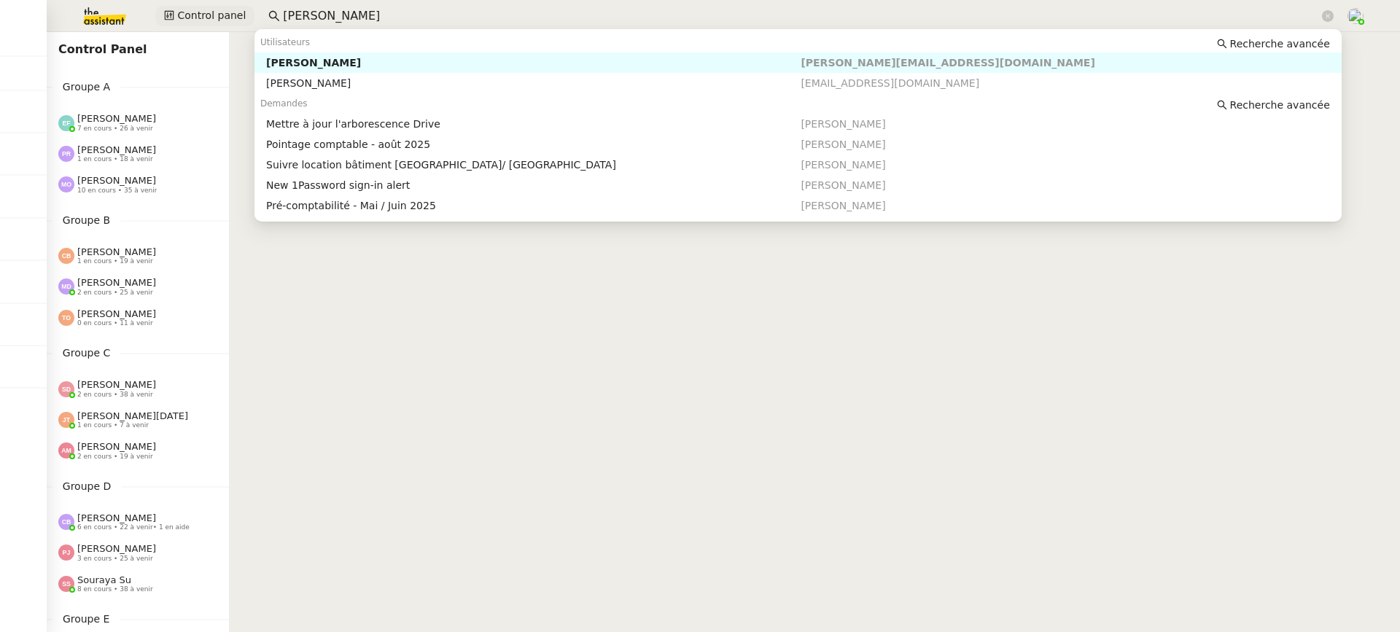
drag, startPoint x: 358, startPoint y: 15, endPoint x: 215, endPoint y: 7, distance: 143.2
click at [276, 15] on nz-input-group "arthur serp" at bounding box center [801, 16] width 1082 height 22
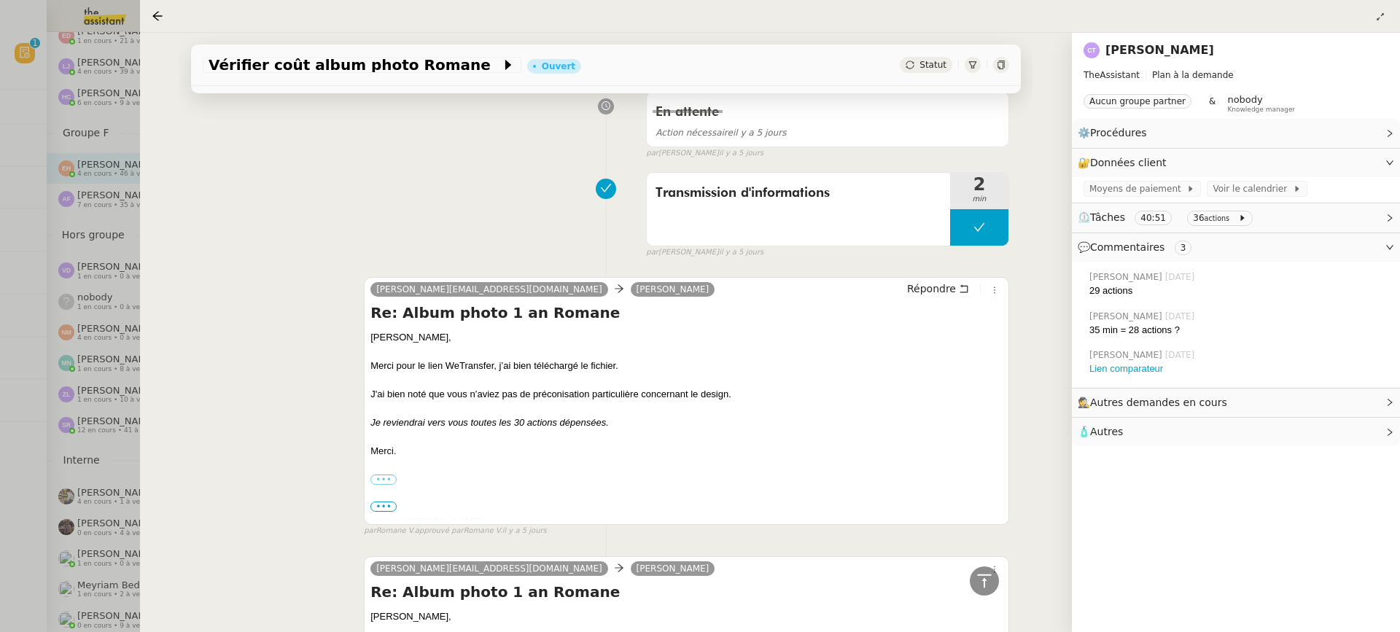
scroll to position [158, 0]
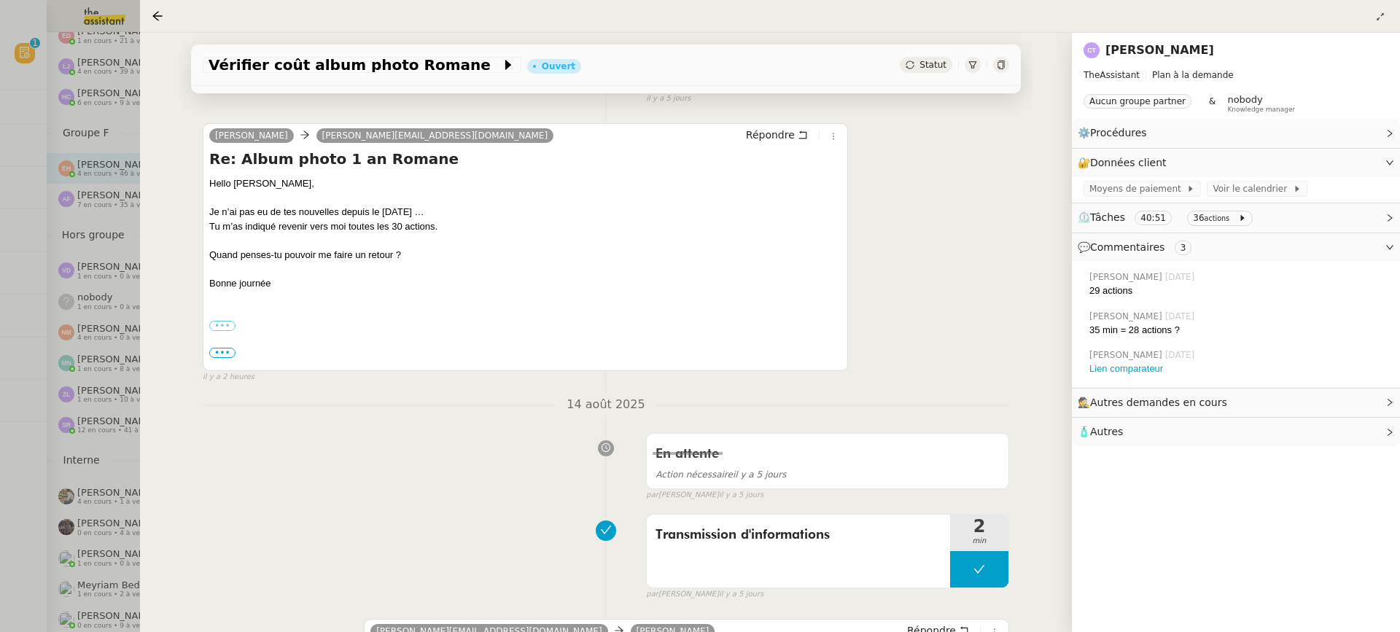
click at [43, 248] on div at bounding box center [700, 316] width 1400 height 632
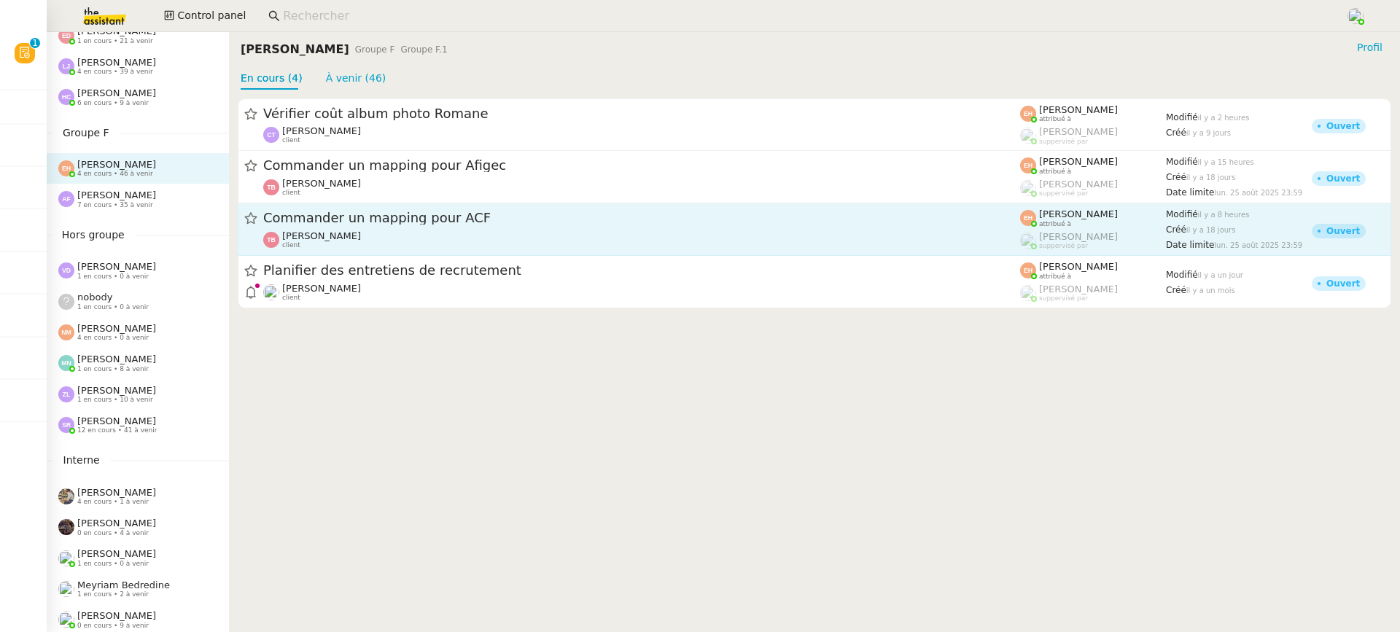
click at [360, 225] on span "Commander un mapping pour ACF" at bounding box center [641, 218] width 757 height 13
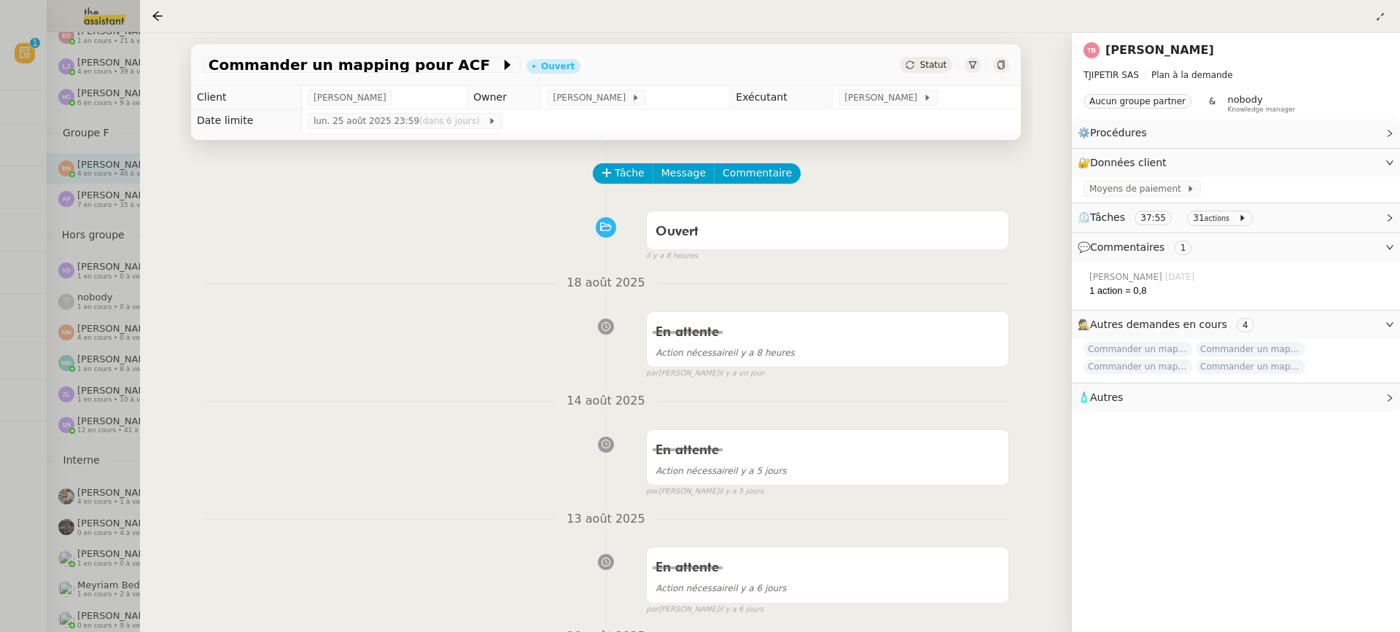
scroll to position [118, 0]
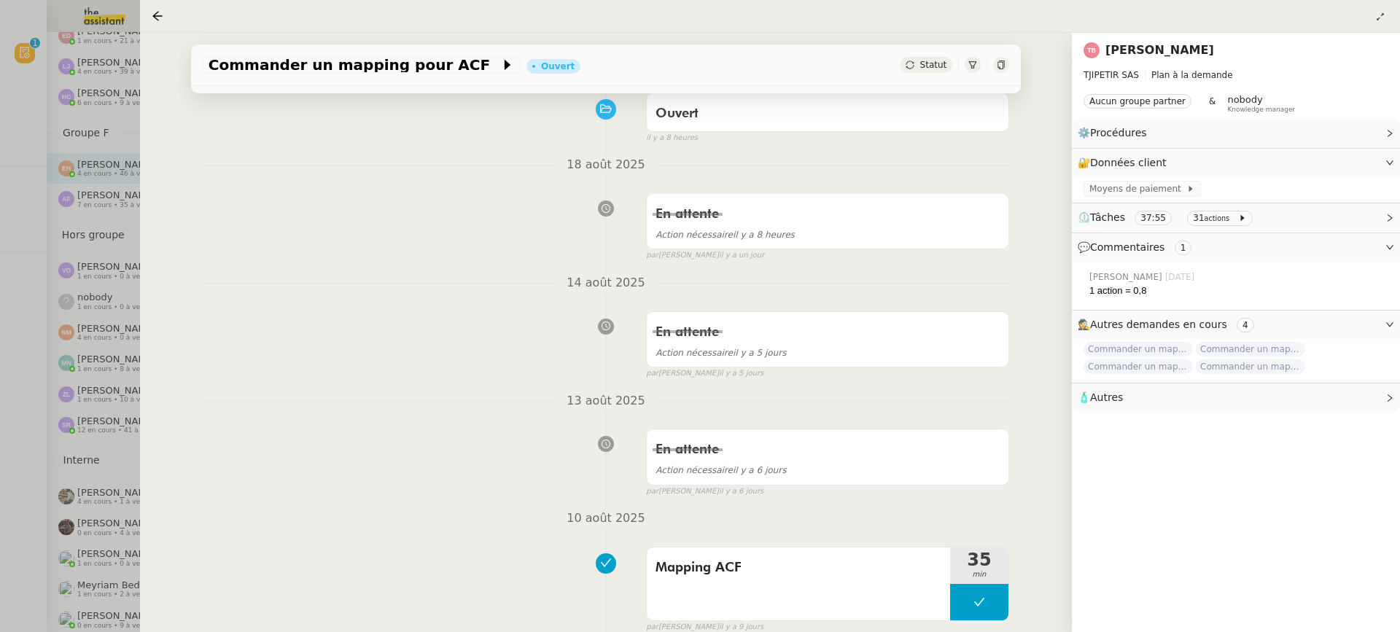
click at [123, 173] on div at bounding box center [700, 316] width 1400 height 632
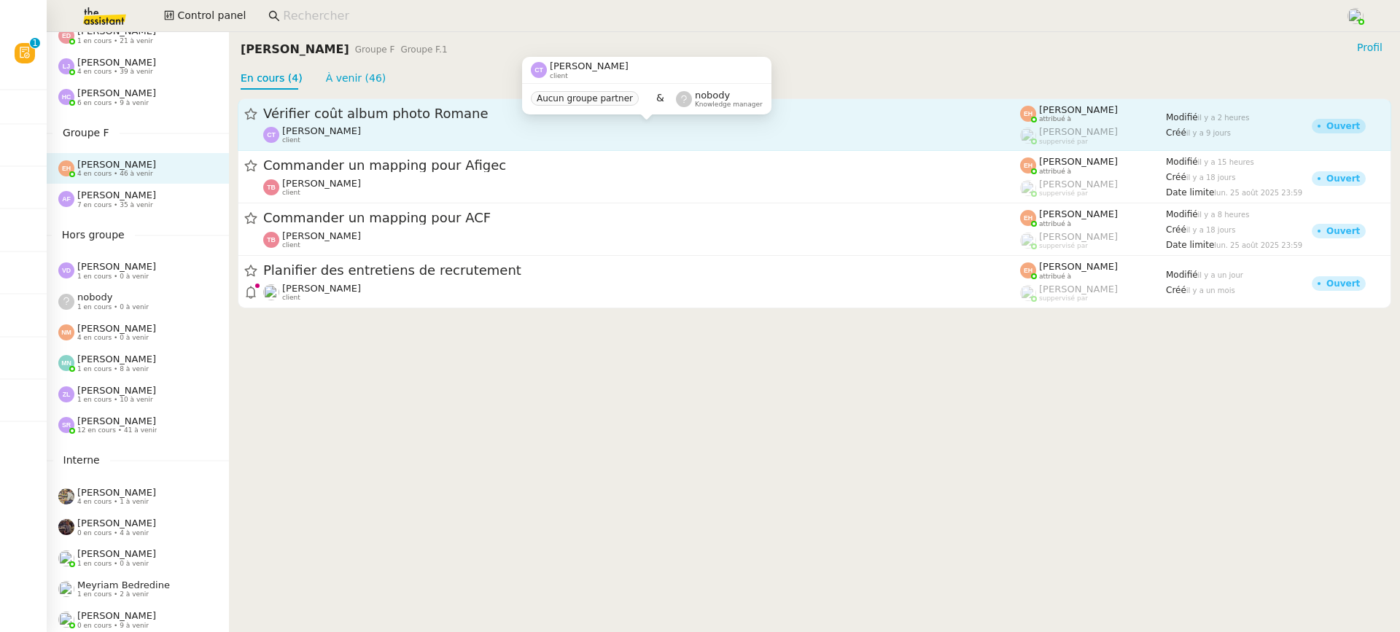
click at [339, 140] on div "[PERSON_NAME] client" at bounding box center [321, 134] width 79 height 19
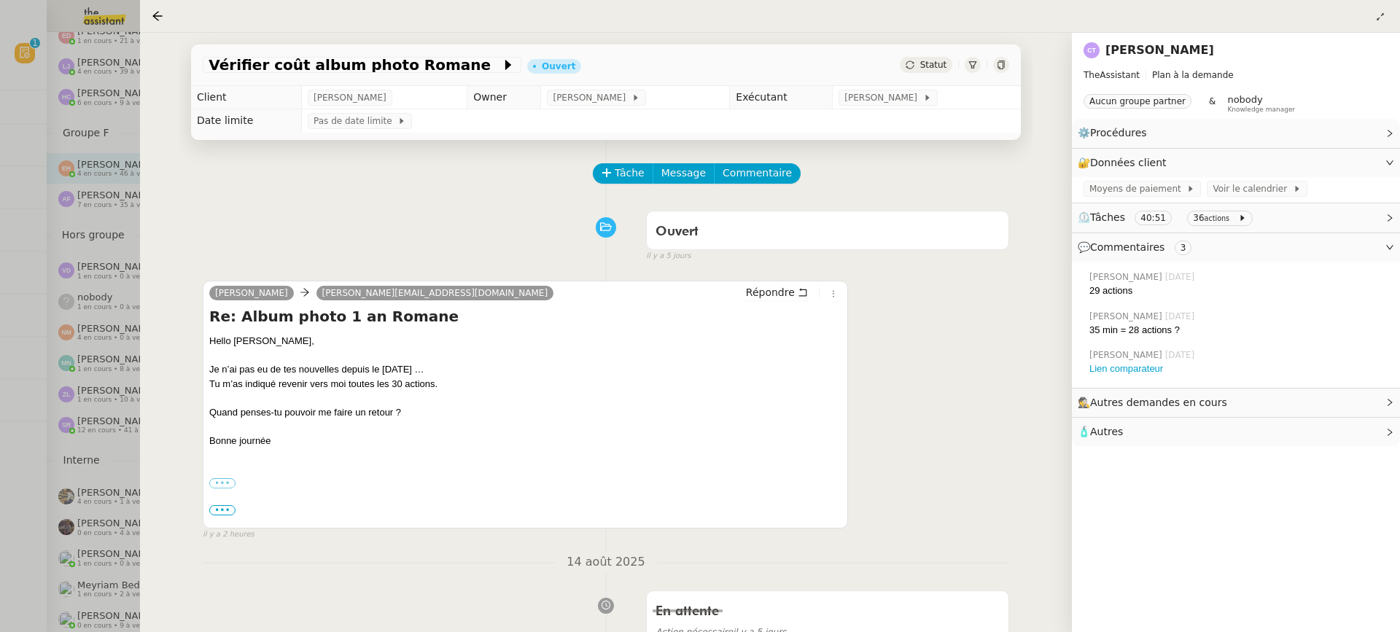
click at [33, 290] on div at bounding box center [700, 316] width 1400 height 632
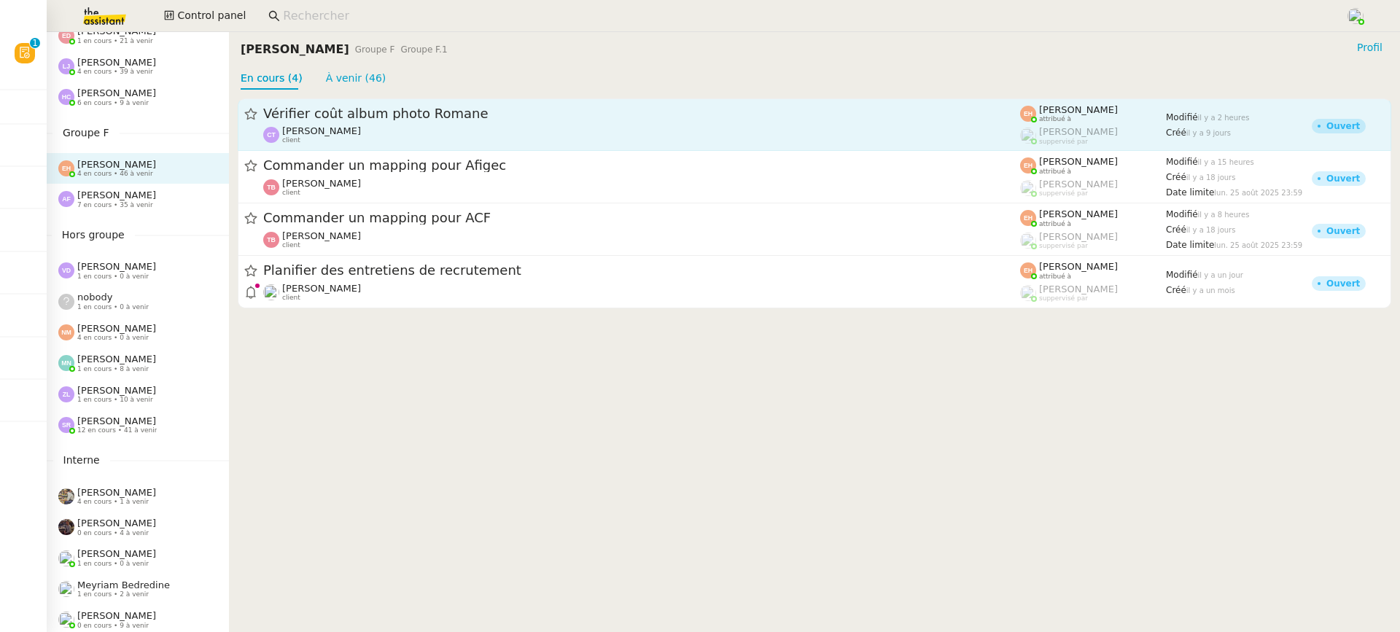
click at [557, 121] on div "Vérifier coût album photo Romane" at bounding box center [641, 114] width 757 height 18
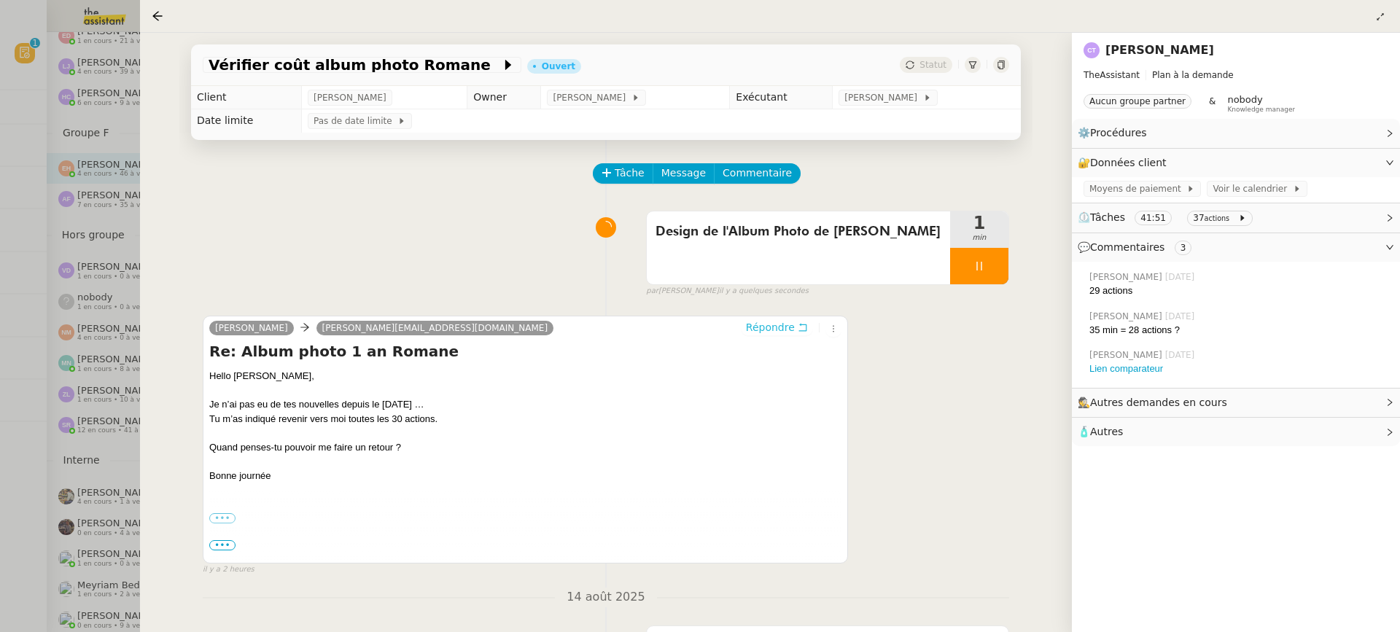
click at [788, 326] on span "Répondre" at bounding box center [770, 327] width 49 height 15
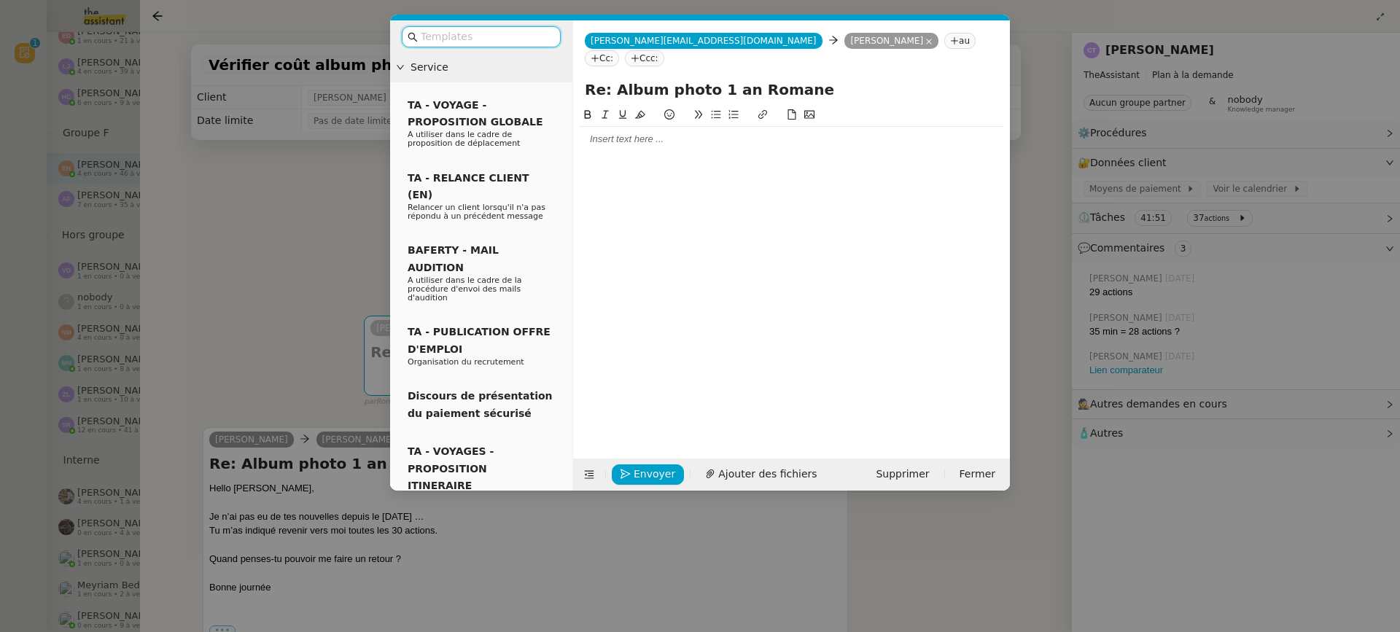
click at [743, 132] on div at bounding box center [791, 139] width 425 height 25
click at [1090, 287] on nz-modal-container "Service TA - VOYAGE - PROPOSITION GLOBALE A utiliser dans le cadre de propositi…" at bounding box center [700, 316] width 1400 height 632
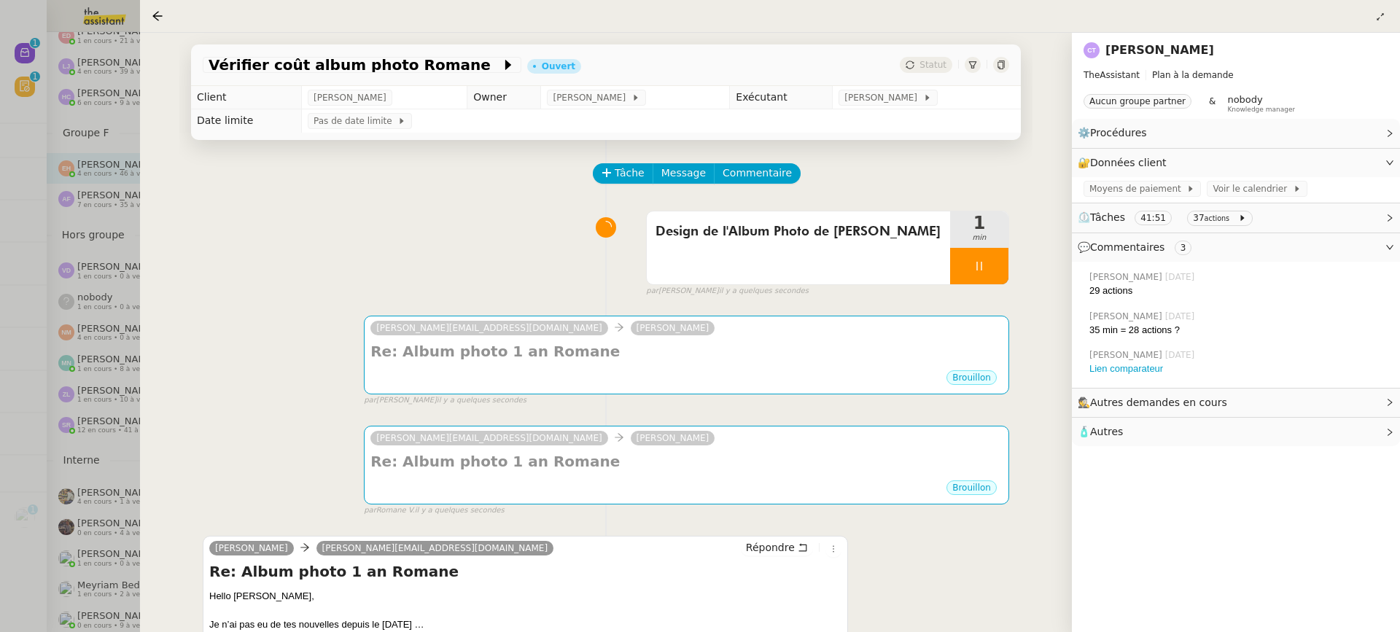
click at [131, 50] on div at bounding box center [700, 316] width 1400 height 632
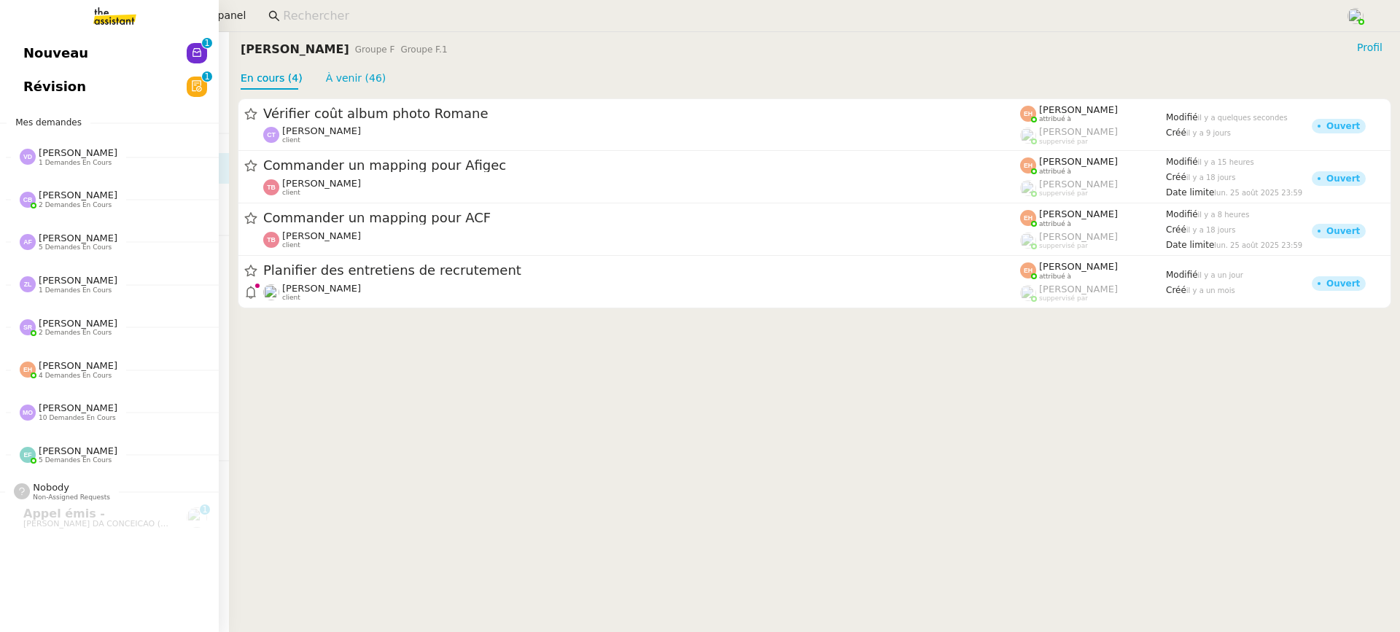
click at [31, 41] on link "Nouveau 0 1 2 3 4 5 6 7 8 9" at bounding box center [109, 53] width 219 height 34
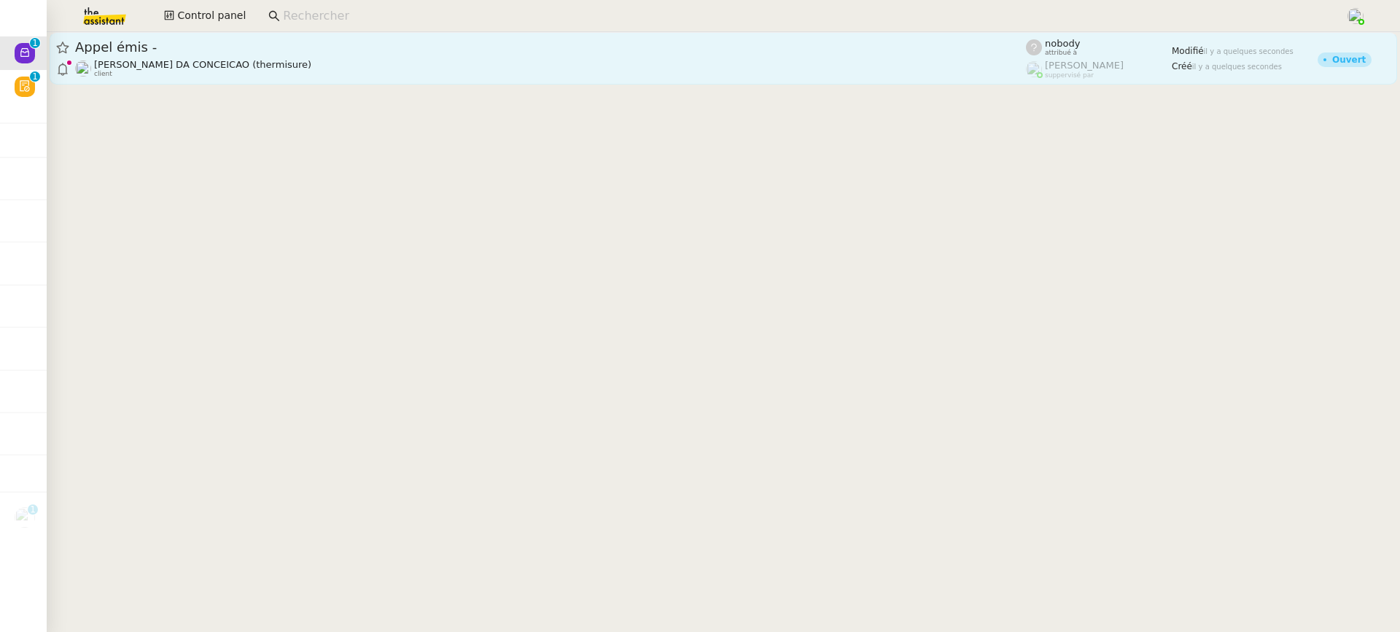
click at [346, 60] on div "Charles DA CONCEICAO (thermisure) client" at bounding box center [550, 68] width 951 height 19
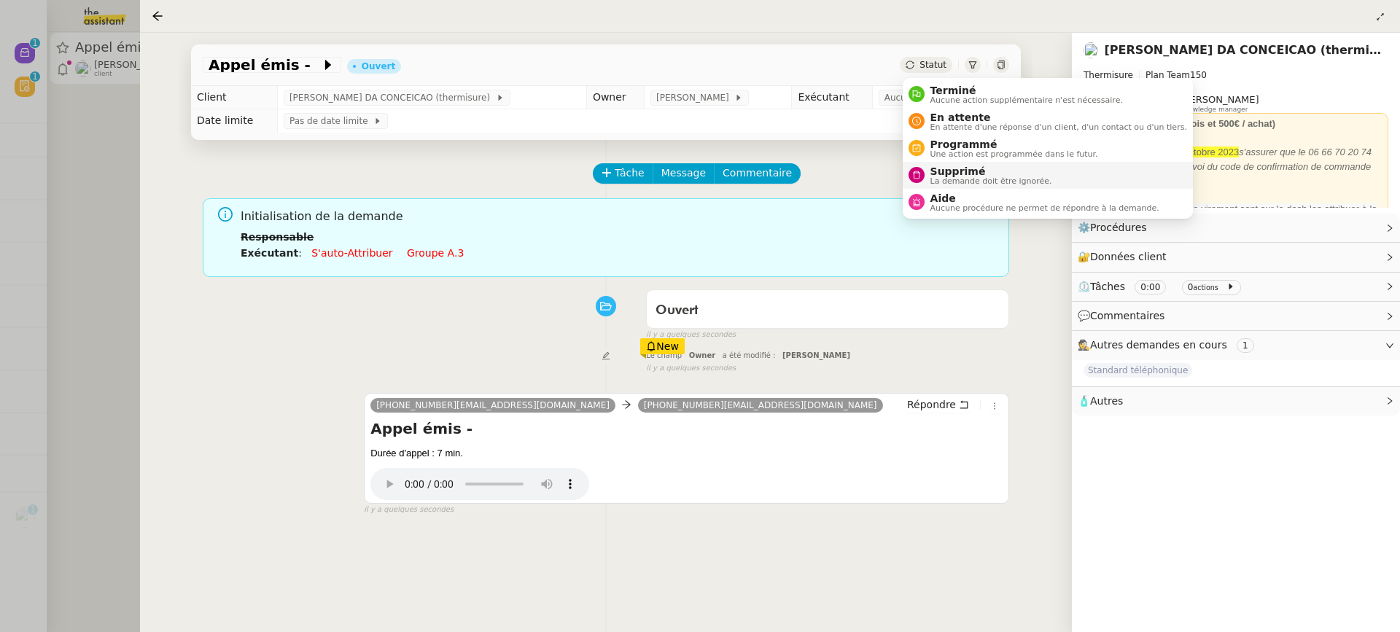
click at [998, 177] on span "La demande doit être ignorée." at bounding box center [992, 181] width 122 height 8
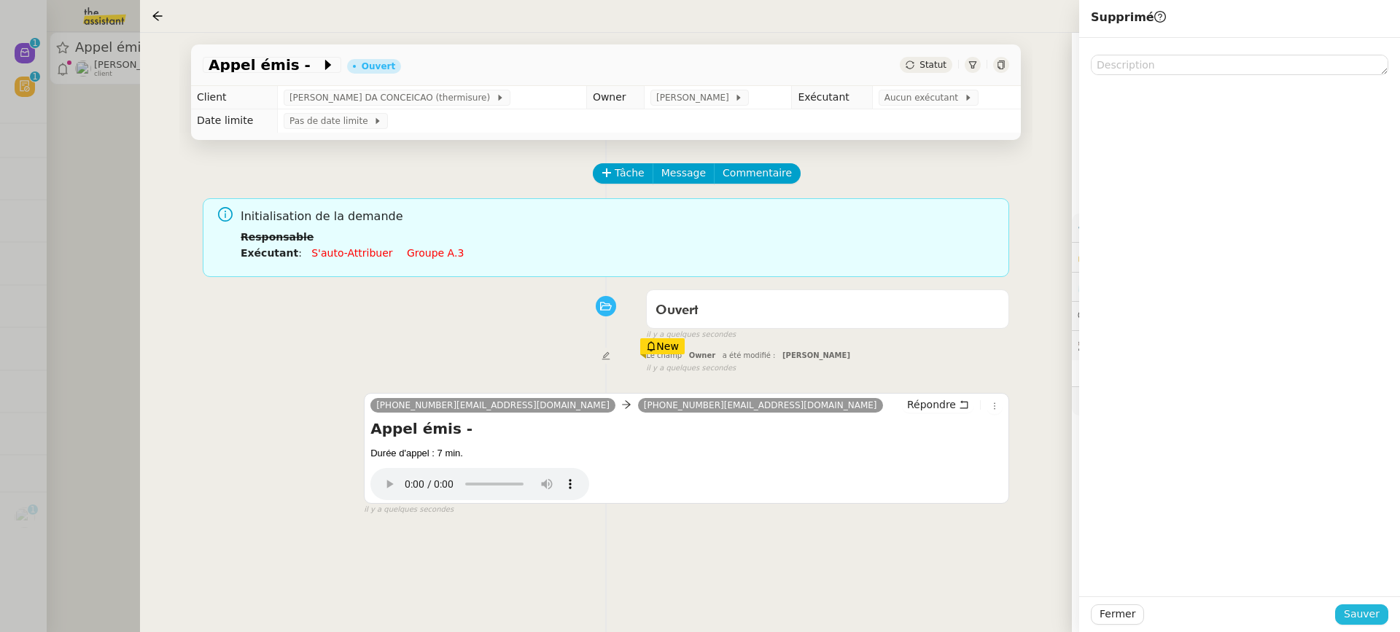
click at [1382, 625] on div "Fermer Sauver" at bounding box center [1240, 615] width 321 height 36
click at [1379, 623] on span "Sauver" at bounding box center [1362, 614] width 36 height 17
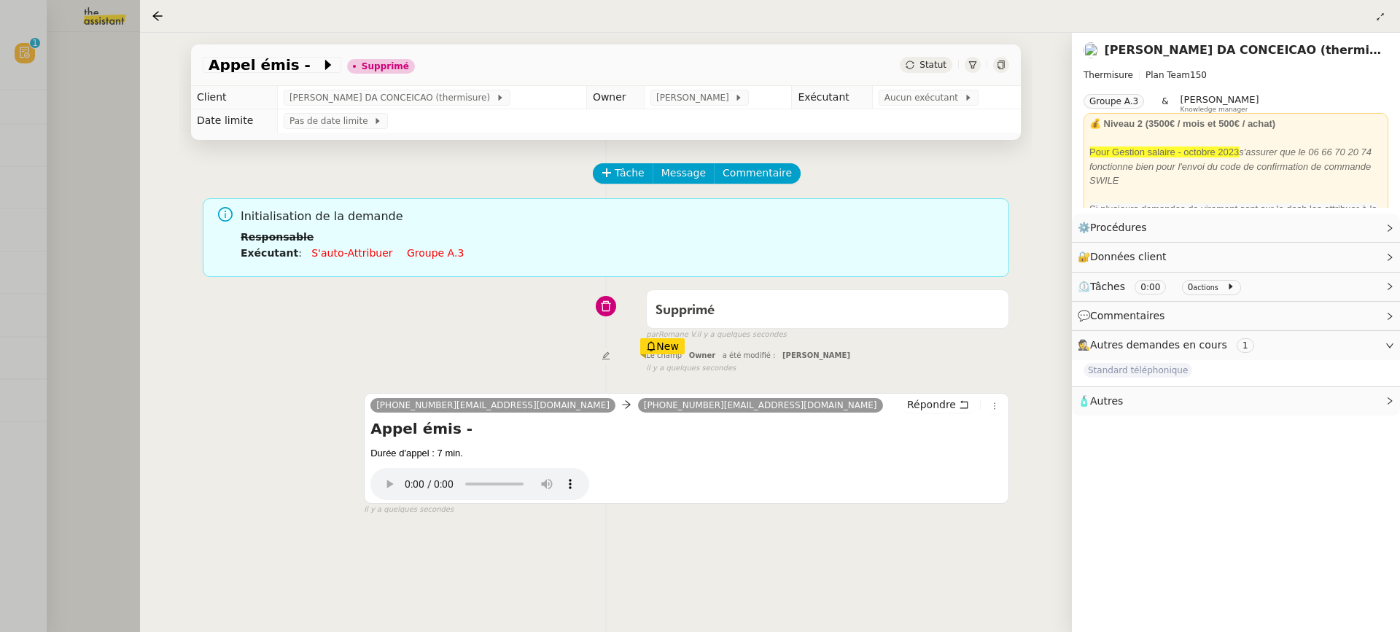
click at [48, 87] on div at bounding box center [700, 316] width 1400 height 632
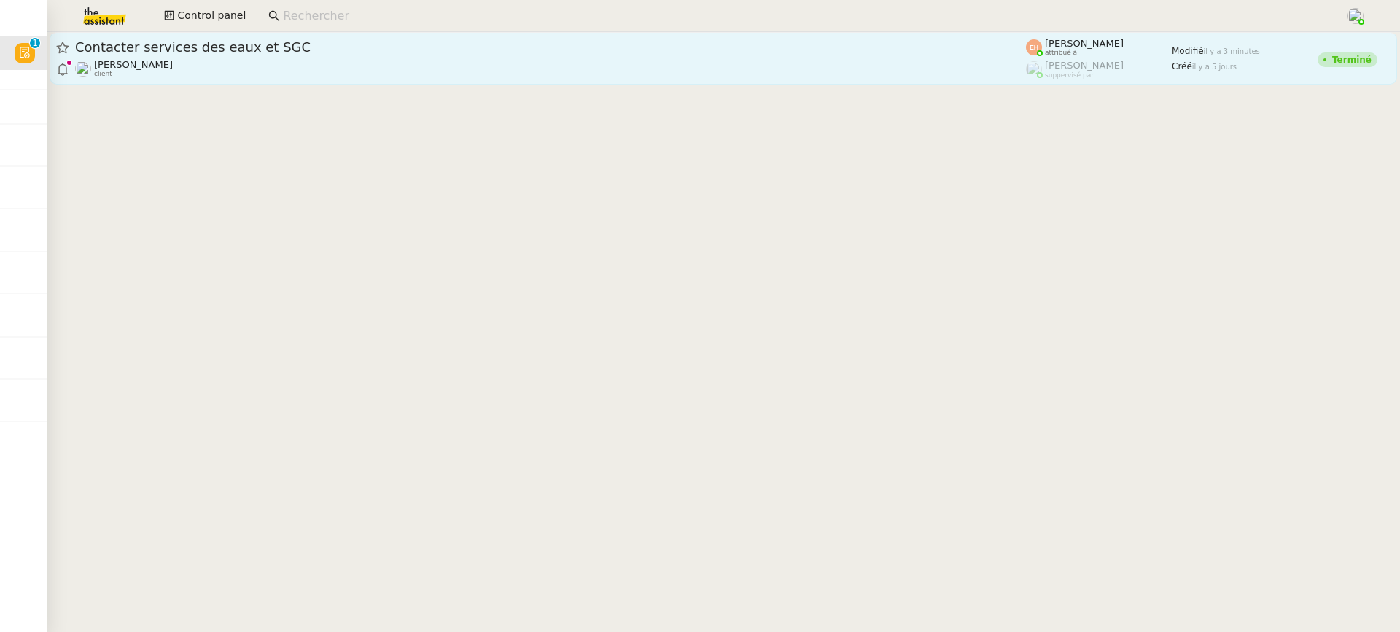
click at [672, 39] on div "Contacter services des eaux et SGC" at bounding box center [550, 48] width 951 height 18
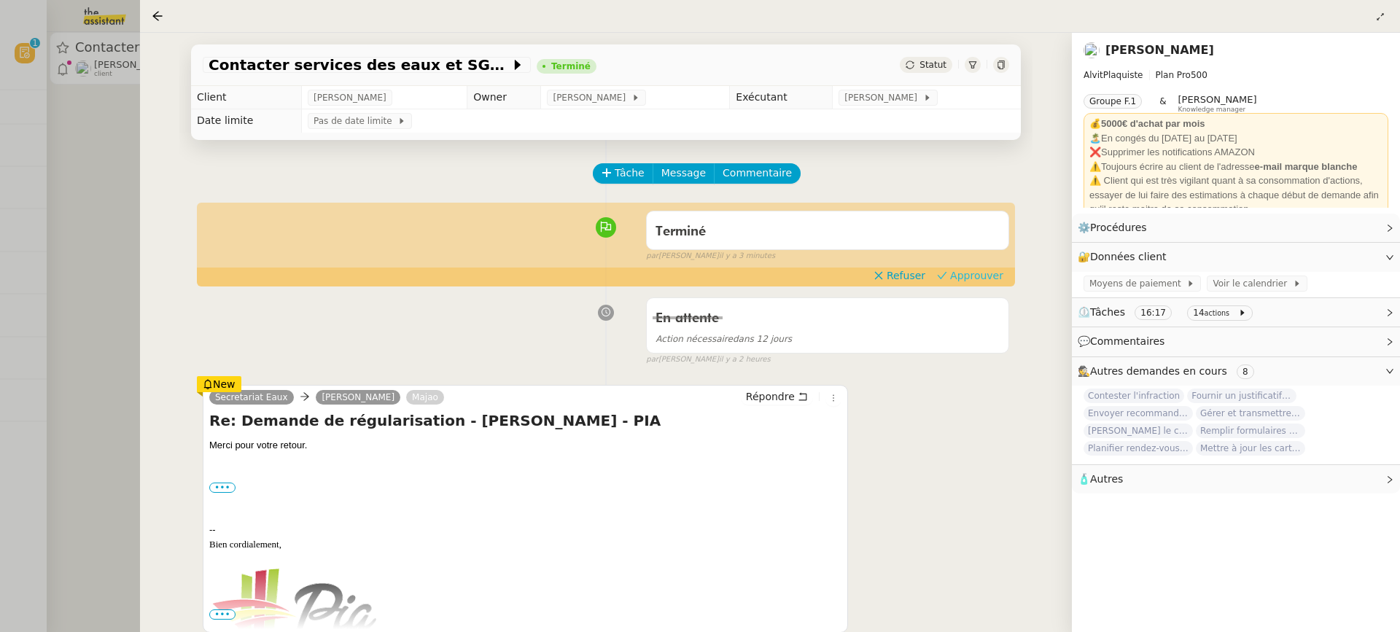
click at [985, 281] on span "Approuver" at bounding box center [976, 275] width 53 height 15
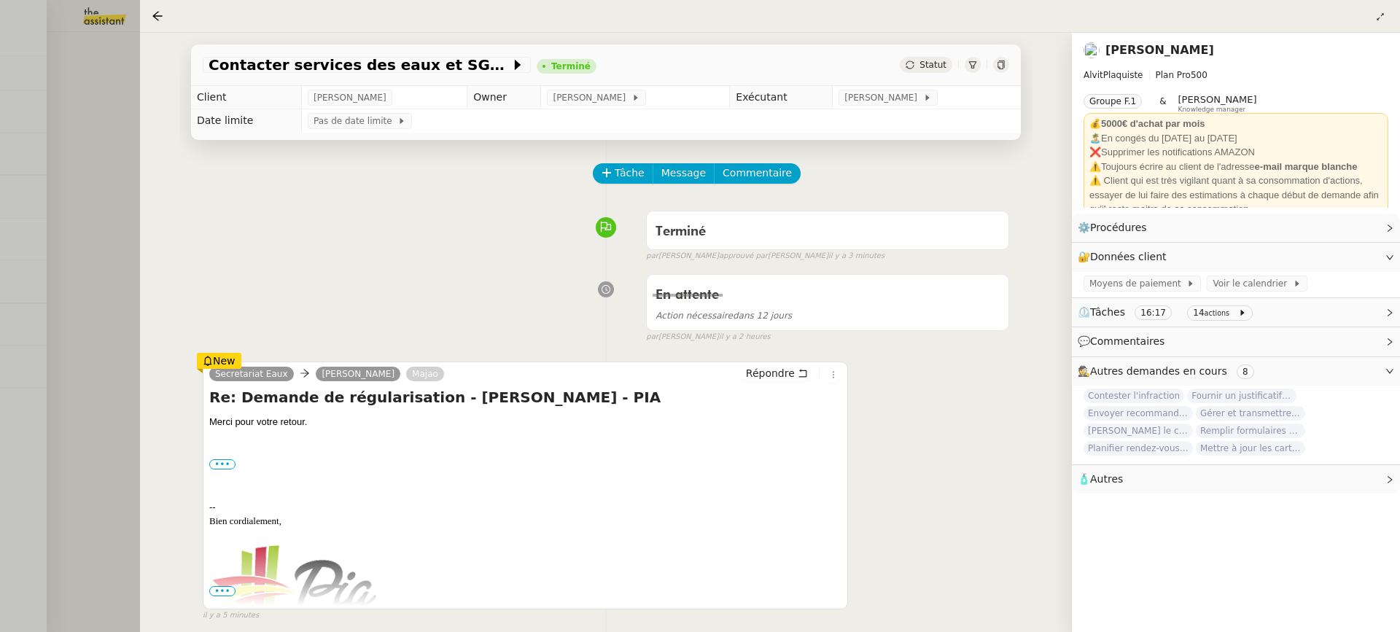
click at [82, 295] on div at bounding box center [700, 316] width 1400 height 632
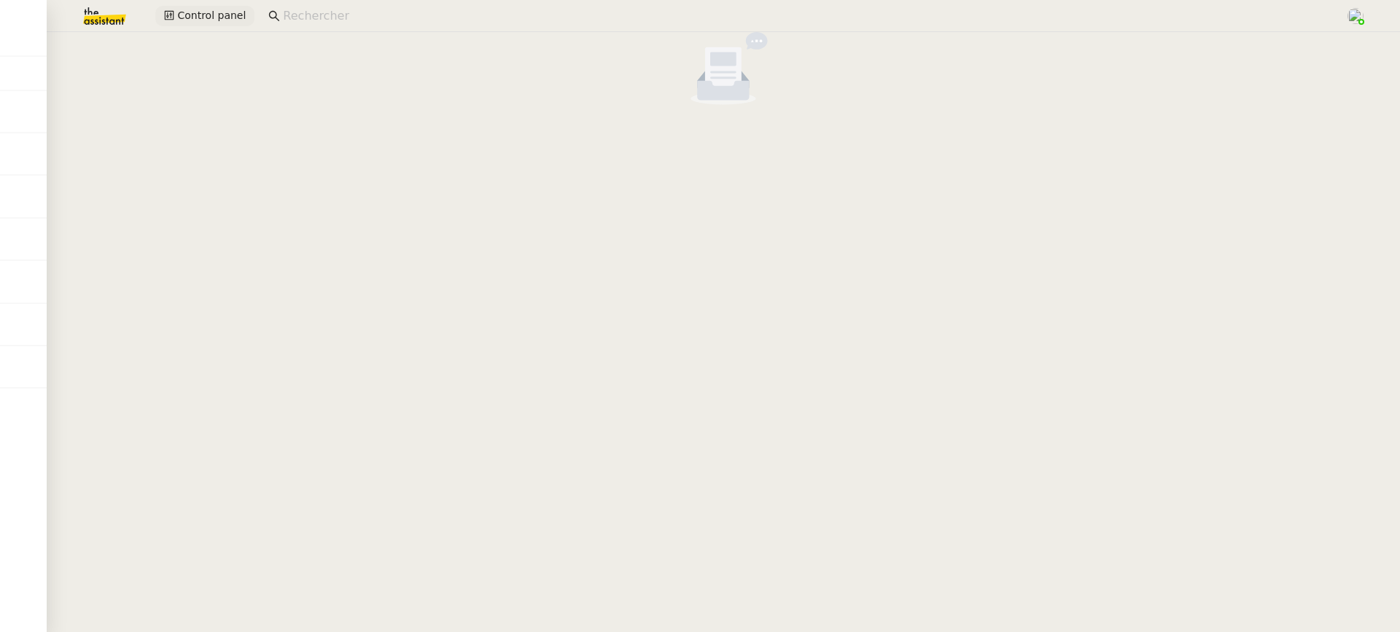
click at [212, 25] on button "Control panel" at bounding box center [204, 16] width 99 height 20
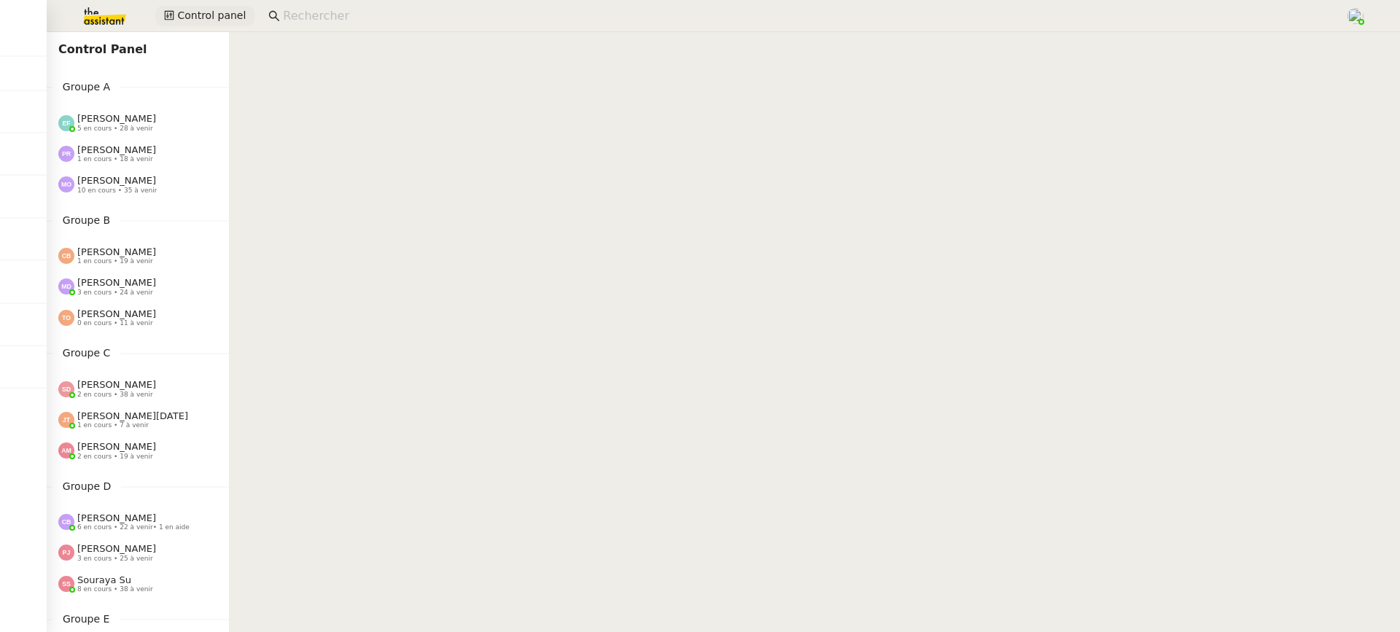
scroll to position [624, 0]
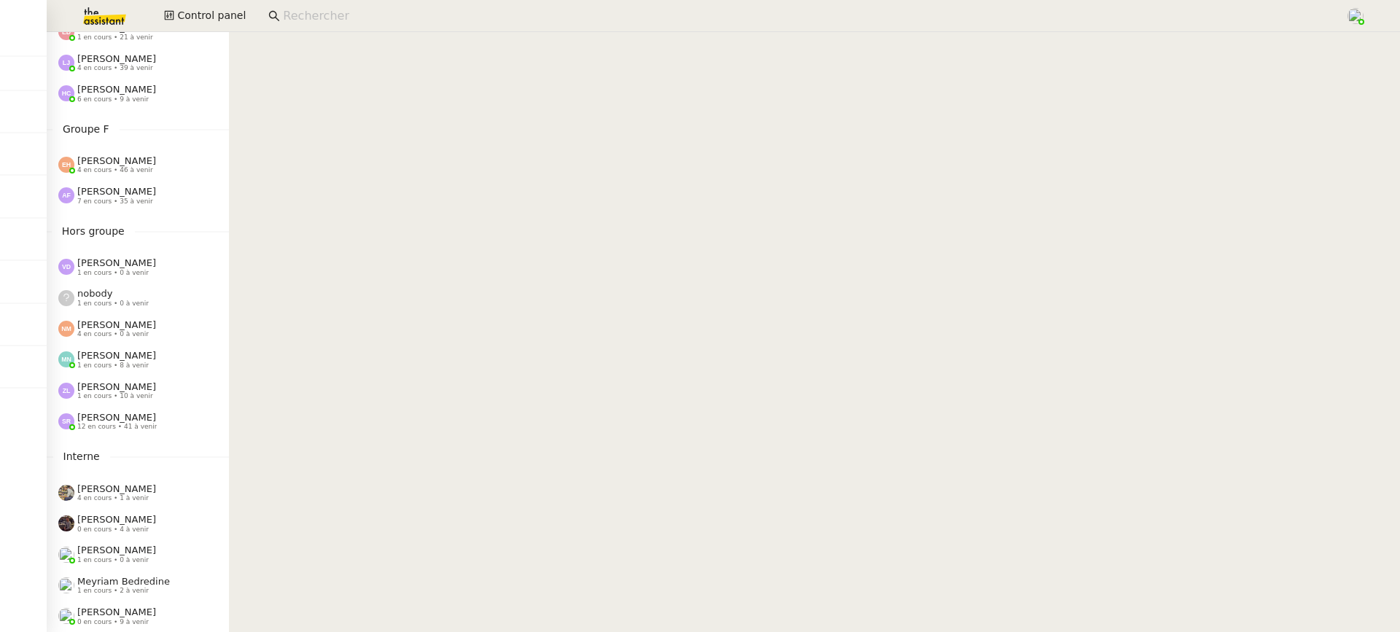
click at [120, 160] on span "[PERSON_NAME]" at bounding box center [116, 160] width 79 height 11
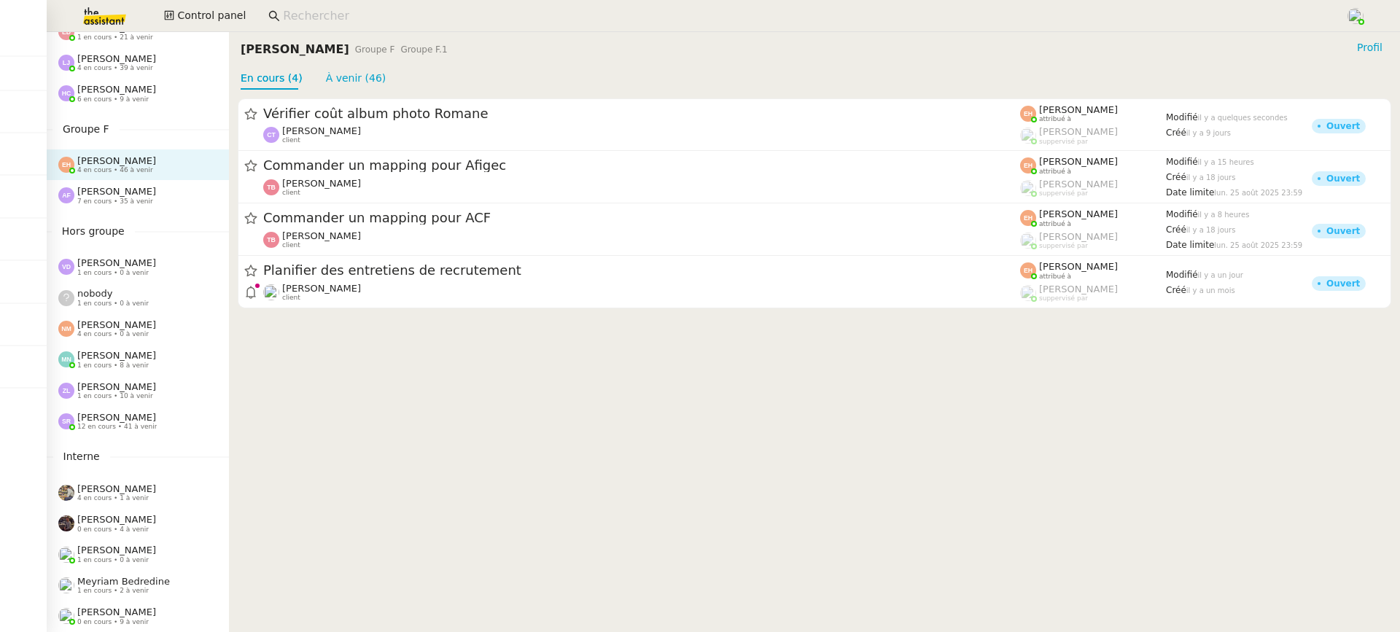
click at [341, 59] on nz-page-header-title "[PERSON_NAME]" at bounding box center [295, 49] width 109 height 20
click at [344, 72] on link "À venir (46)" at bounding box center [356, 78] width 61 height 12
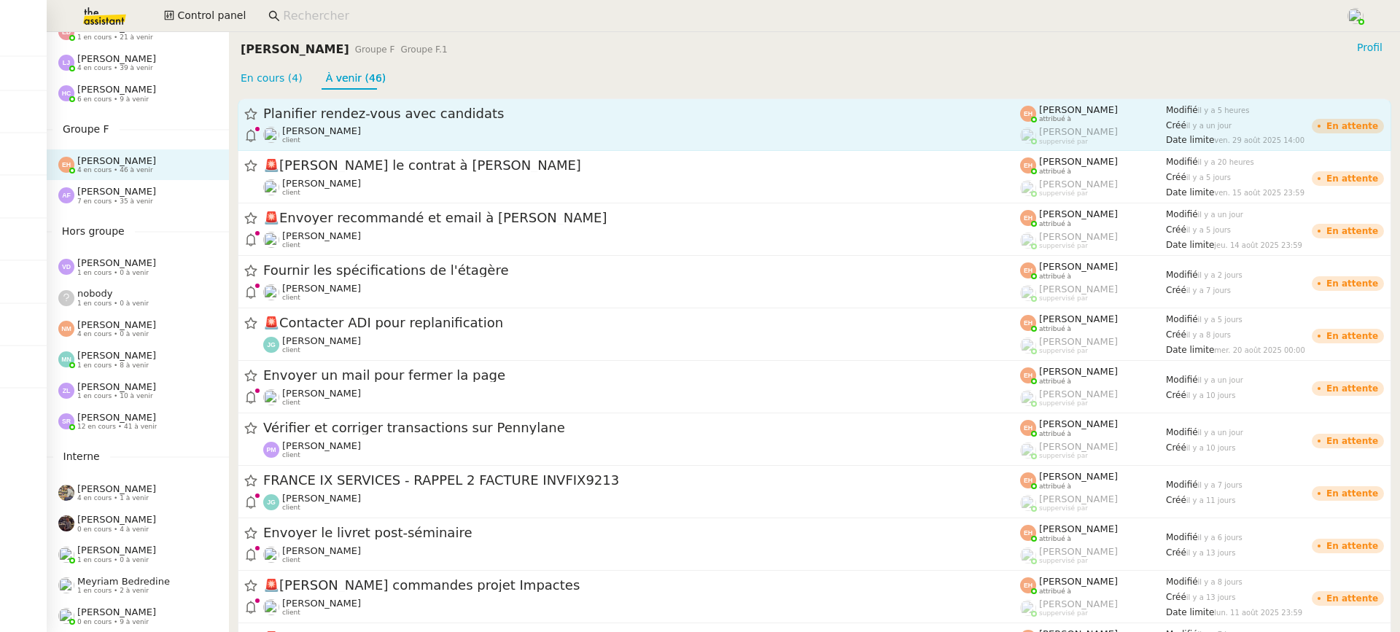
click at [354, 112] on span "Planifier rendez-vous avec candidats" at bounding box center [641, 113] width 757 height 13
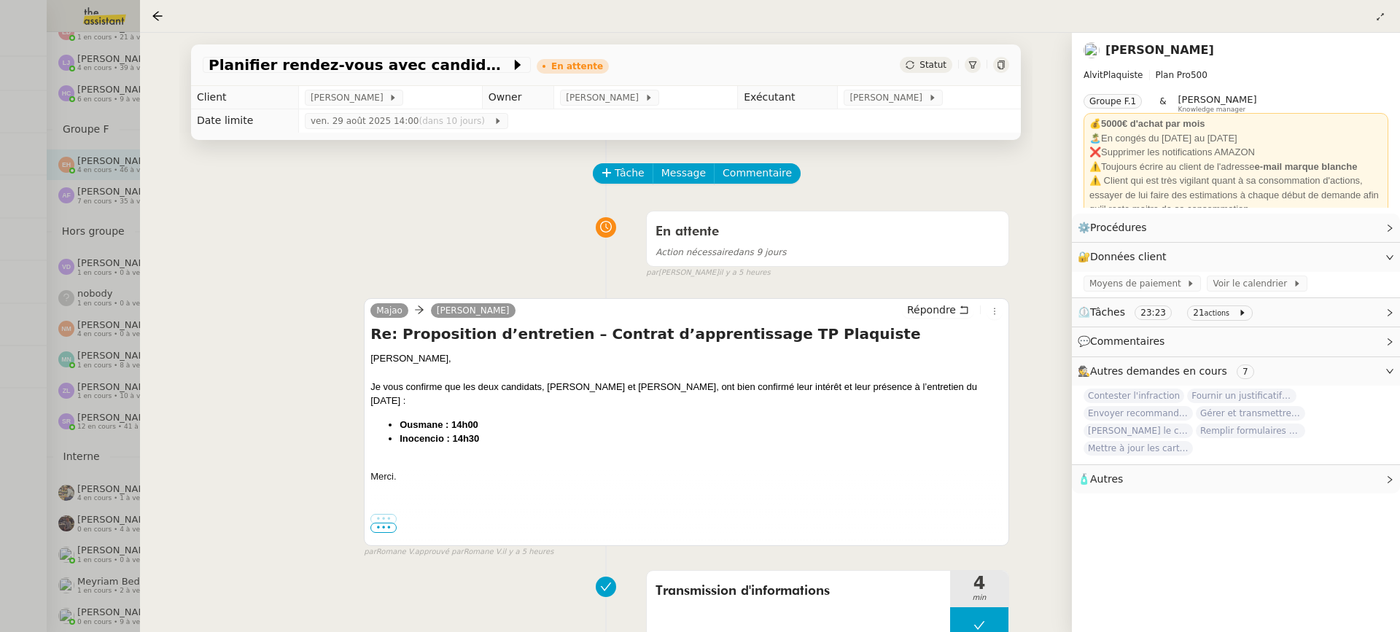
scroll to position [58, 0]
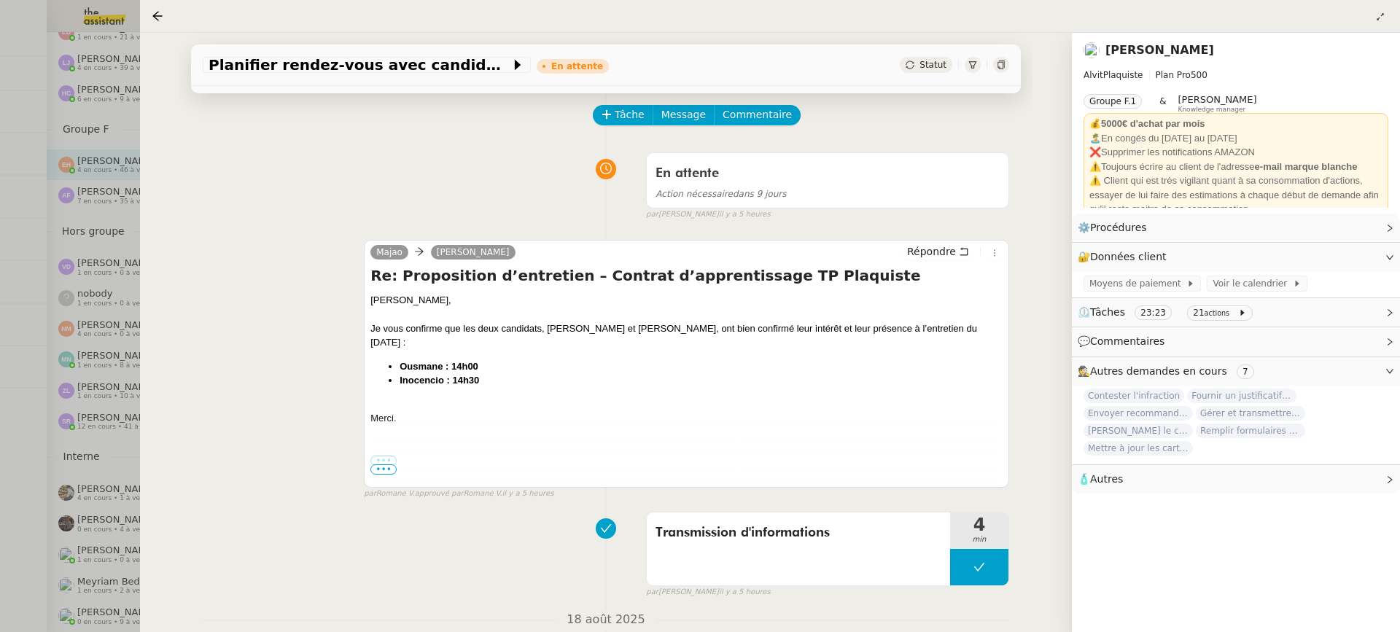
click at [58, 233] on div at bounding box center [700, 316] width 1400 height 632
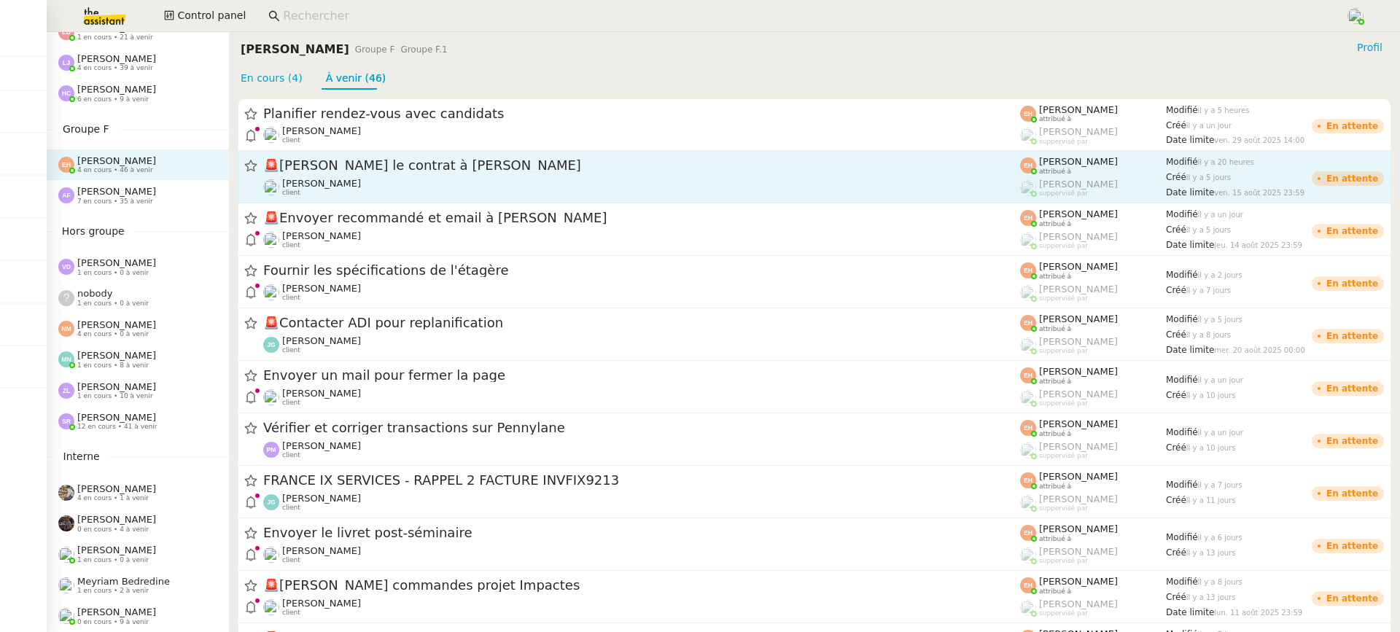
click at [390, 181] on div "Vitor Alvites client" at bounding box center [641, 187] width 757 height 19
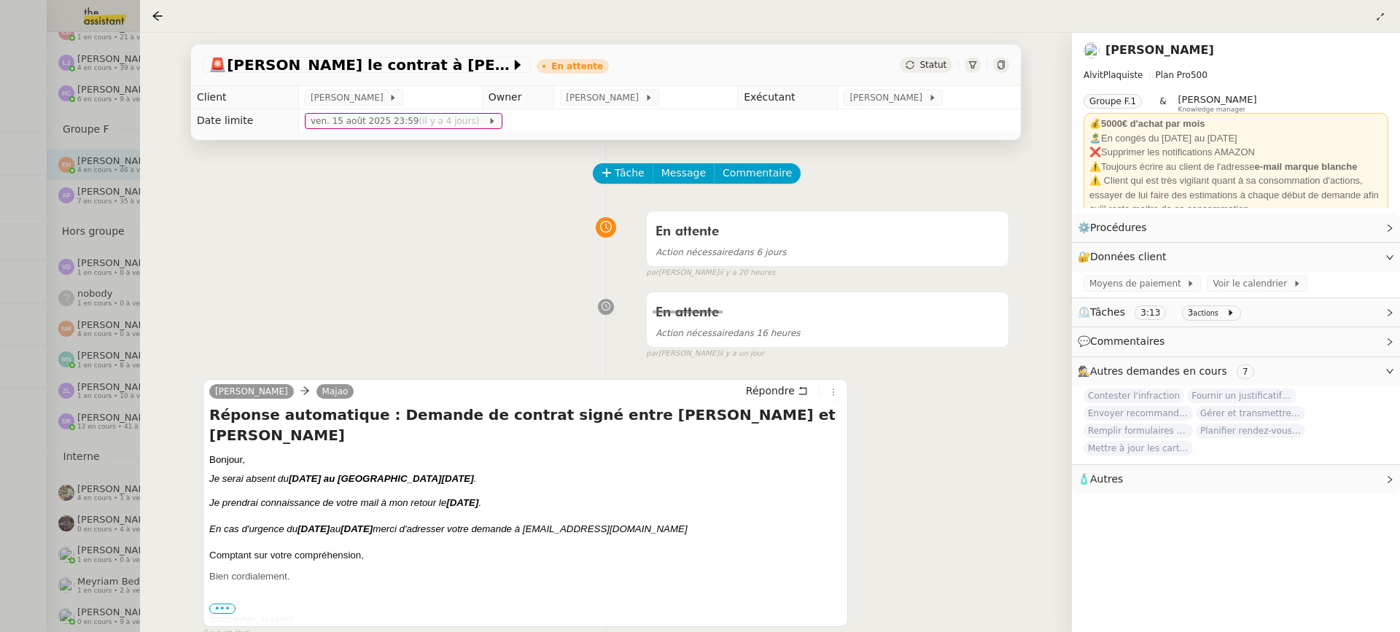
click at [74, 387] on div at bounding box center [700, 316] width 1400 height 632
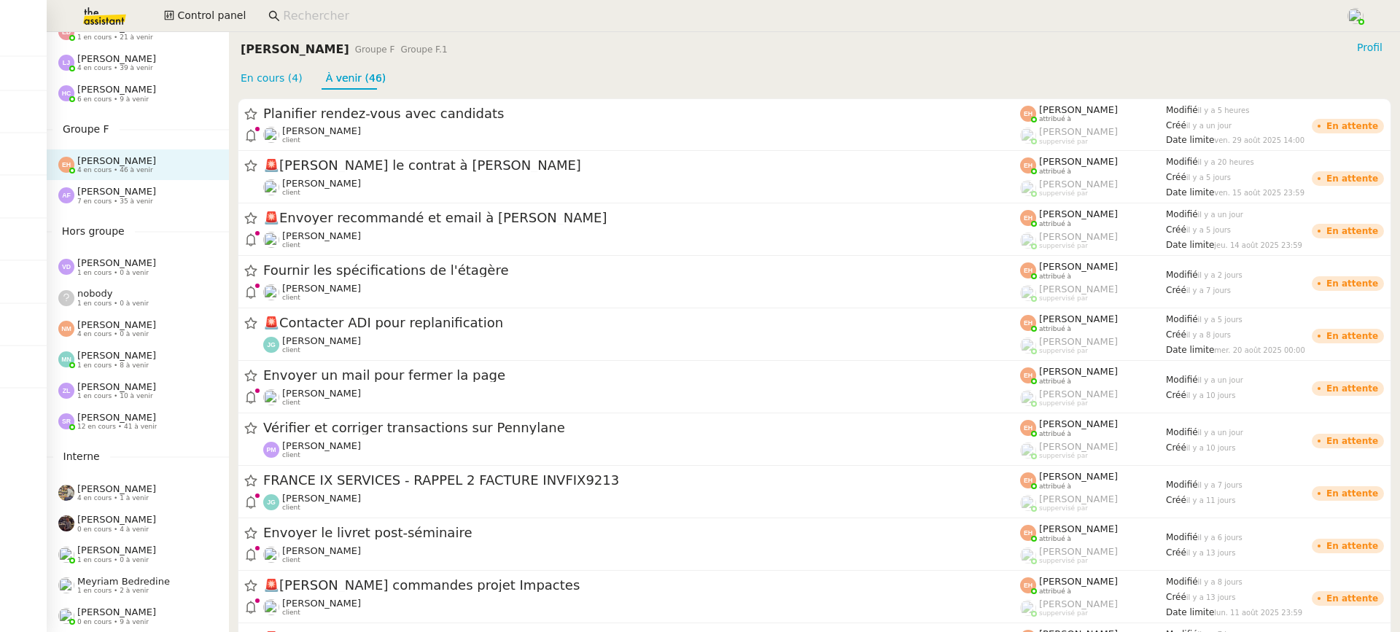
click at [145, 193] on div "Anna Florent 7 en cours • 35 à venir" at bounding box center [116, 195] width 79 height 19
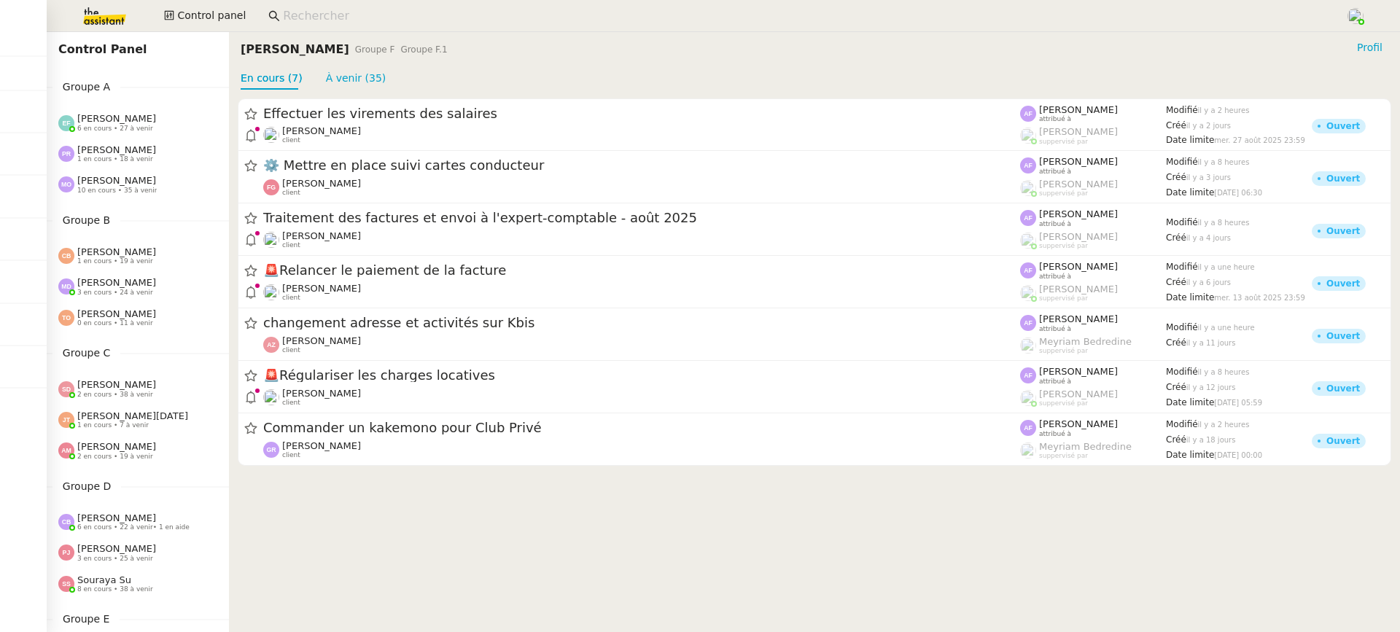
click at [129, 152] on span "[PERSON_NAME]" at bounding box center [116, 149] width 79 height 11
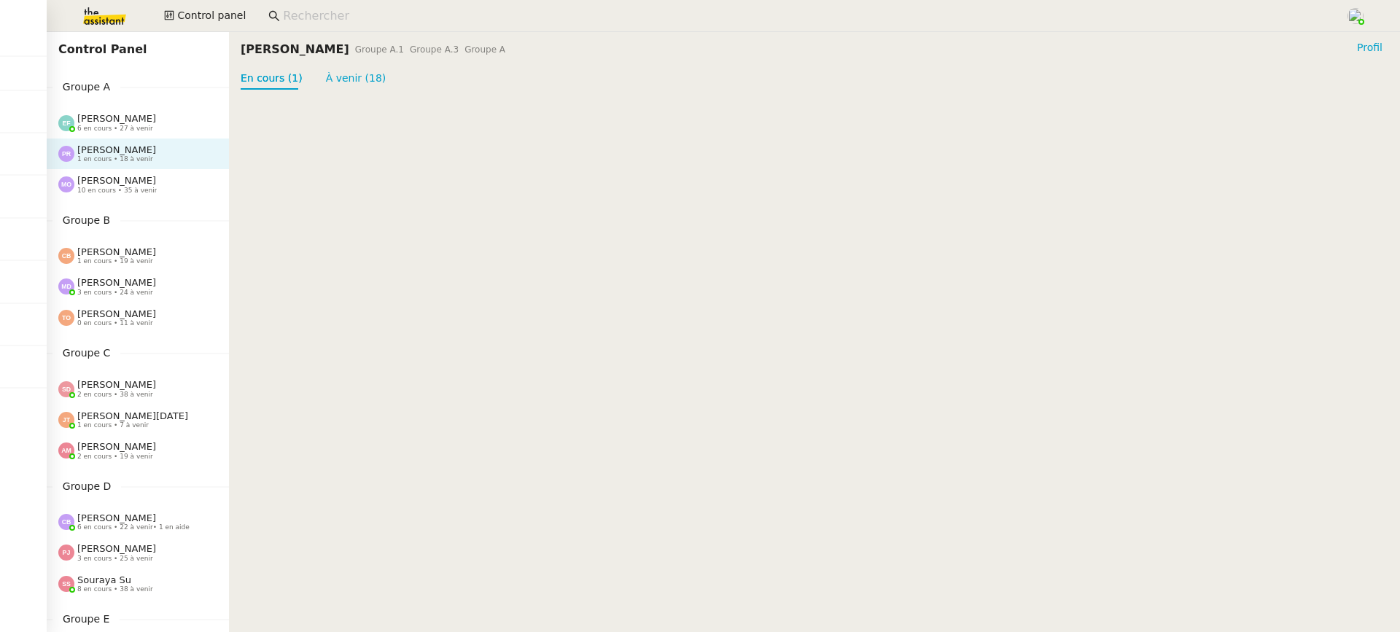
click at [131, 107] on div "Emelyne Foussier 6 en cours • 27 à venir" at bounding box center [138, 122] width 182 height 31
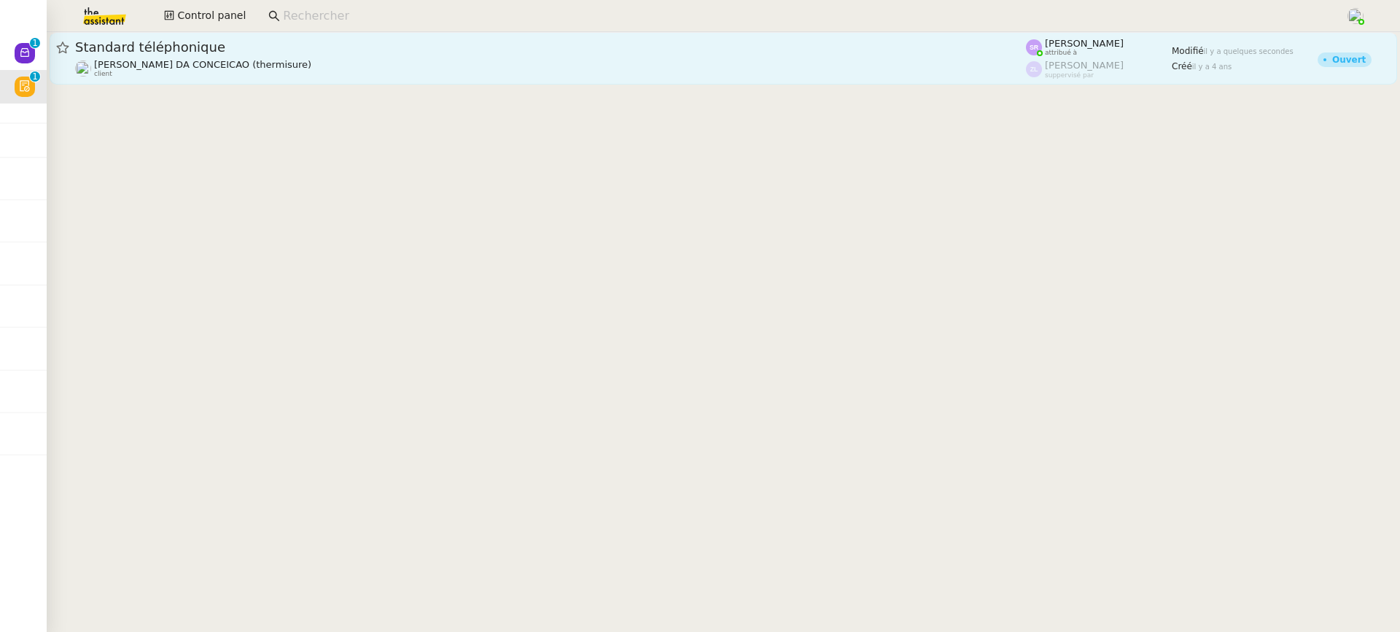
click at [519, 75] on div "Charles DA CONCEICAO (thermisure) client" at bounding box center [550, 68] width 951 height 19
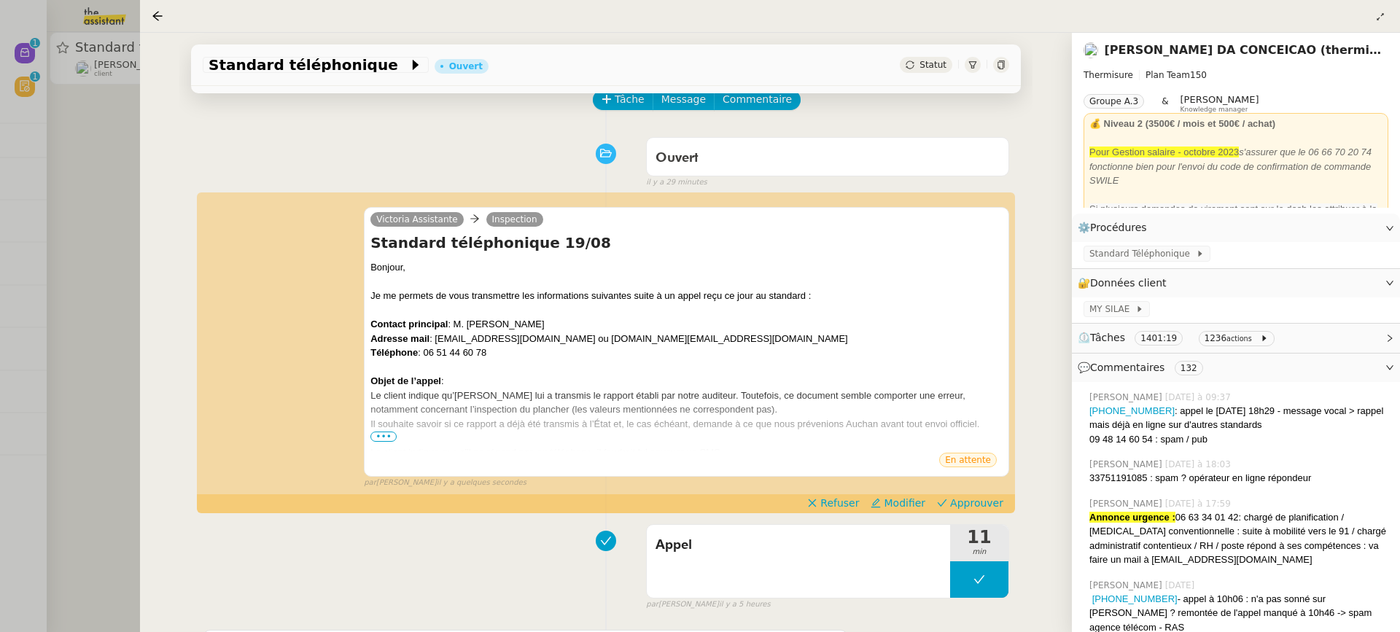
scroll to position [74, 0]
click at [394, 438] on span "•••" at bounding box center [384, 436] width 26 height 10
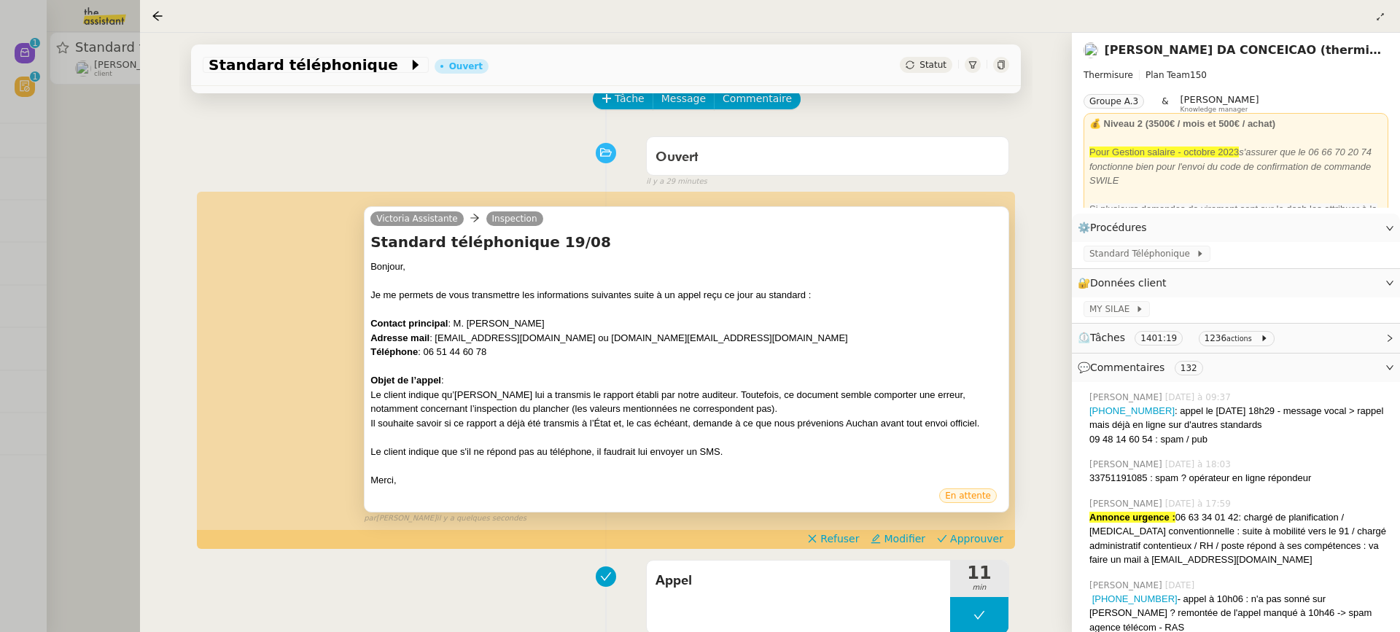
scroll to position [101, 0]
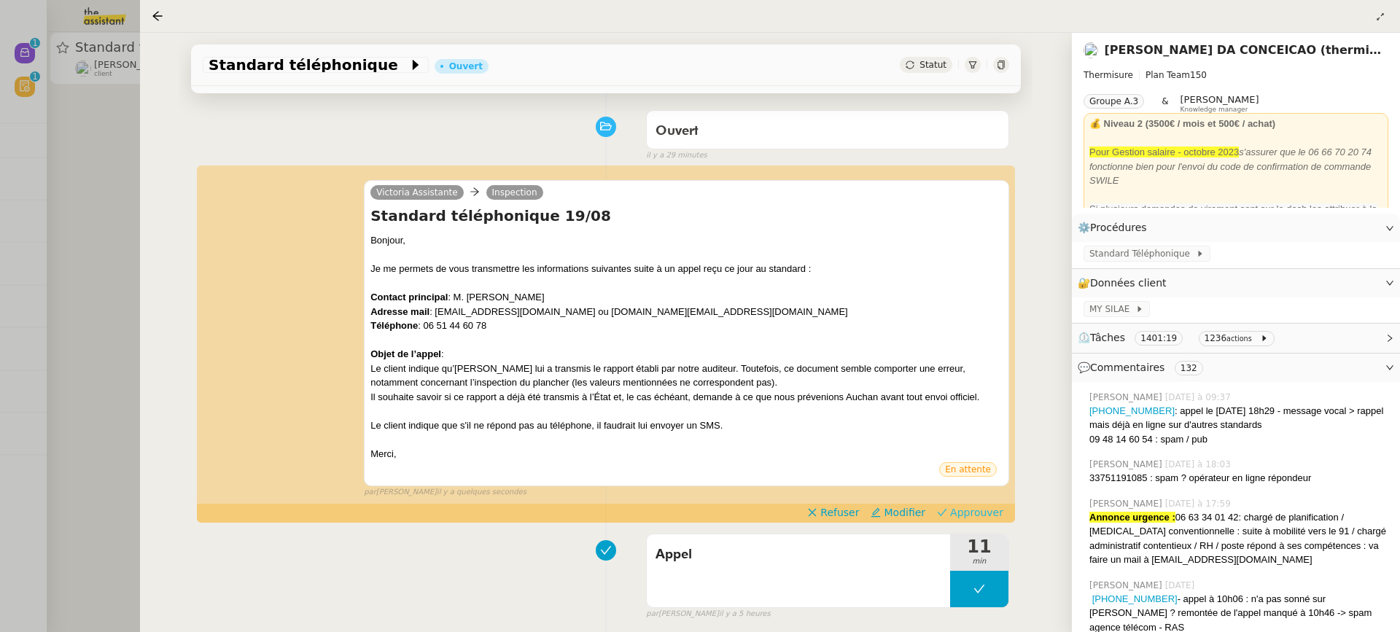
click at [990, 515] on span "Approuver" at bounding box center [976, 512] width 53 height 15
click at [24, 209] on div at bounding box center [700, 316] width 1400 height 632
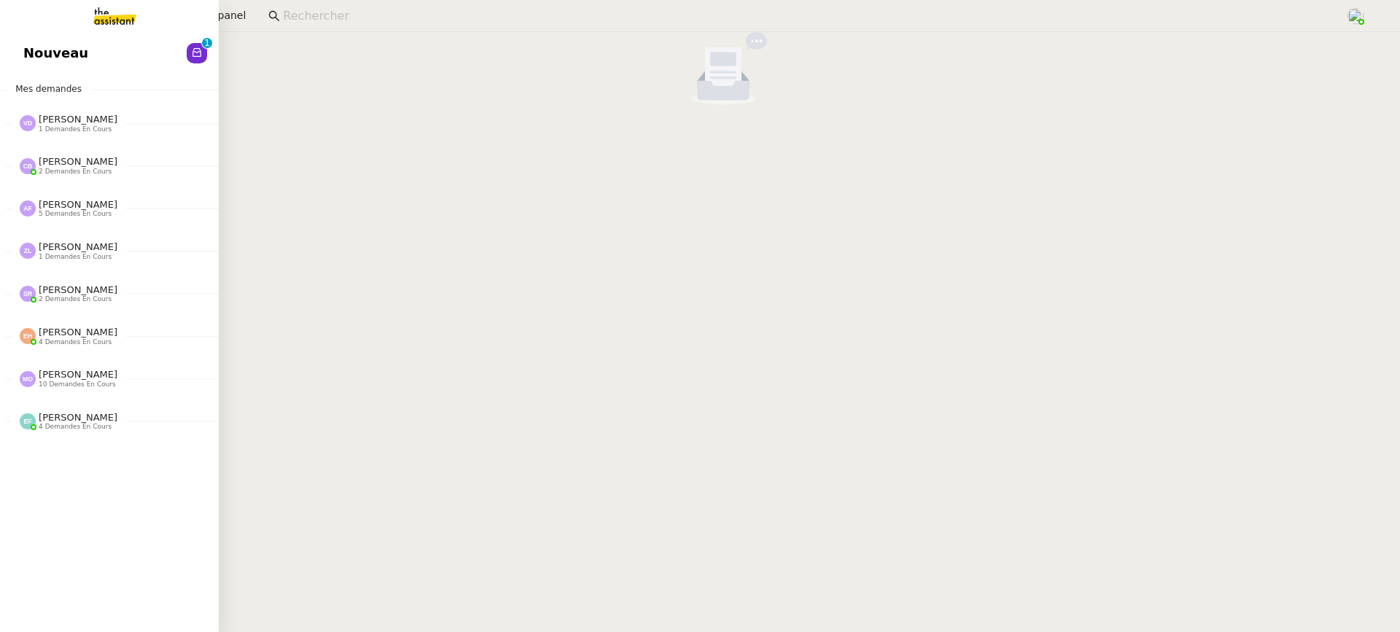
click at [28, 35] on div "Nouveau 0 1 2 3 4 5 6 7 8 9 Mes demandes Vanessa Decouflet 1 demandes en cours …" at bounding box center [109, 332] width 219 height 600
click at [45, 53] on span "Nouveau" at bounding box center [55, 53] width 65 height 22
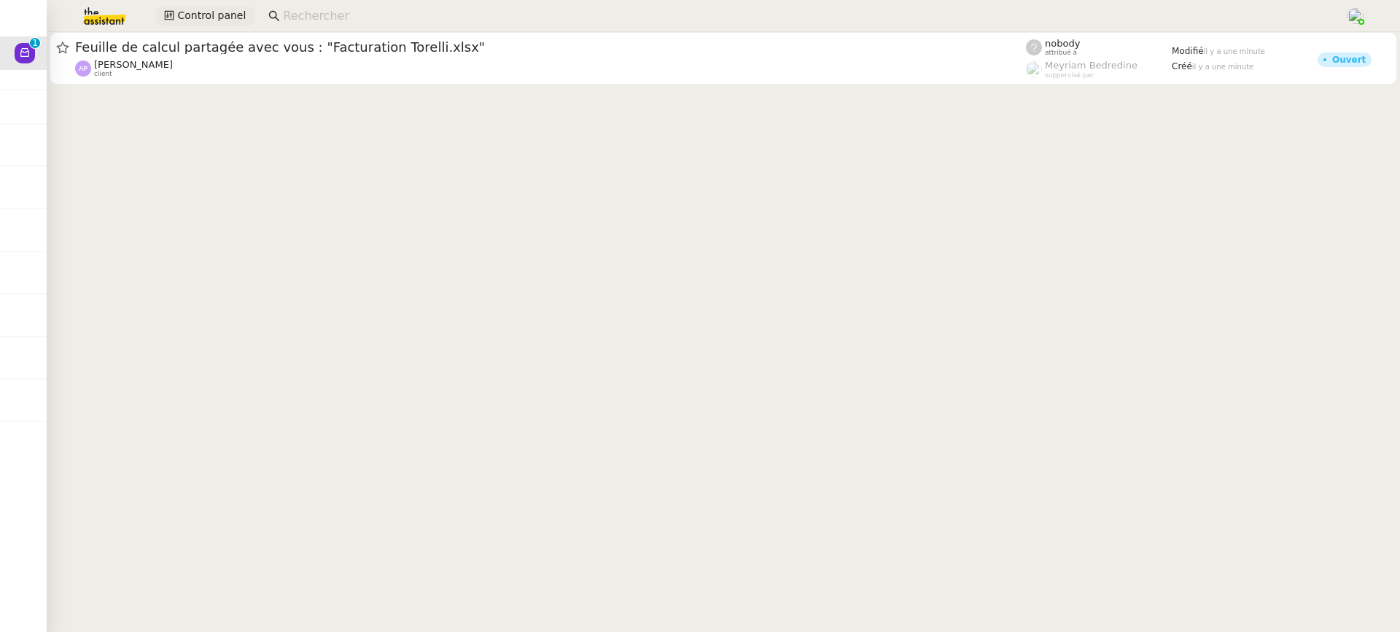
click at [218, 12] on span "Control panel" at bounding box center [211, 15] width 69 height 17
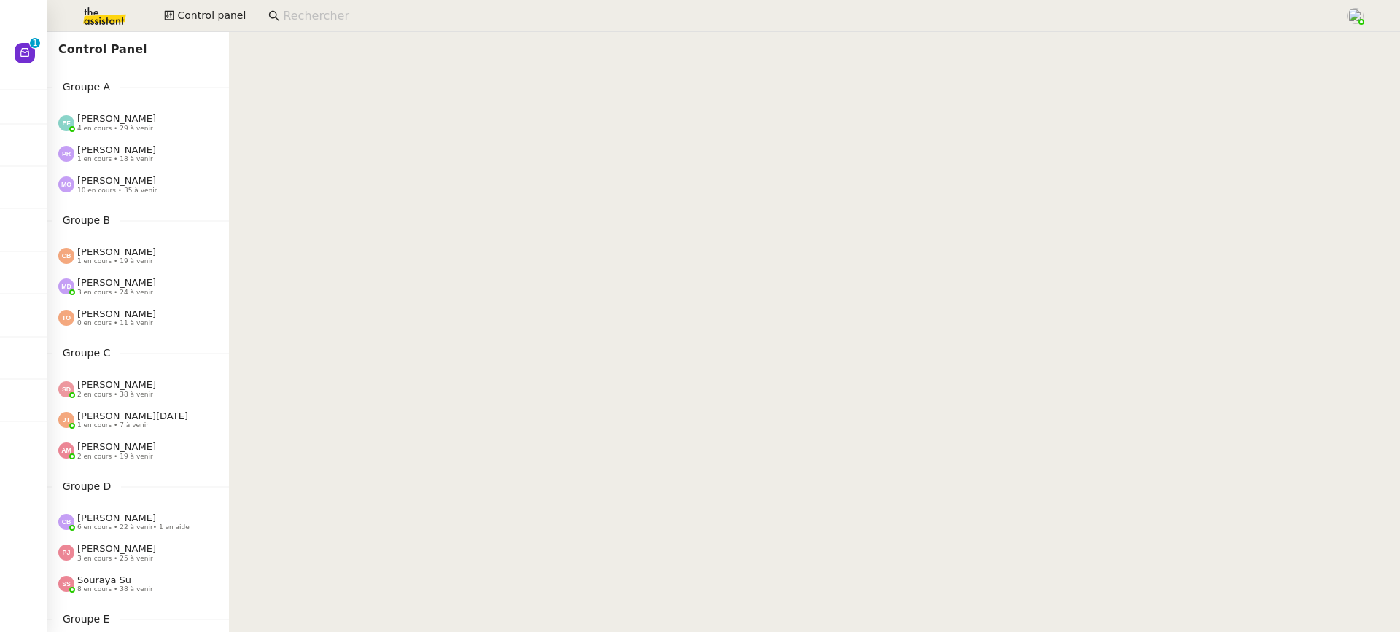
click at [101, 128] on span "4 en cours • 29 à venir" at bounding box center [115, 129] width 76 height 8
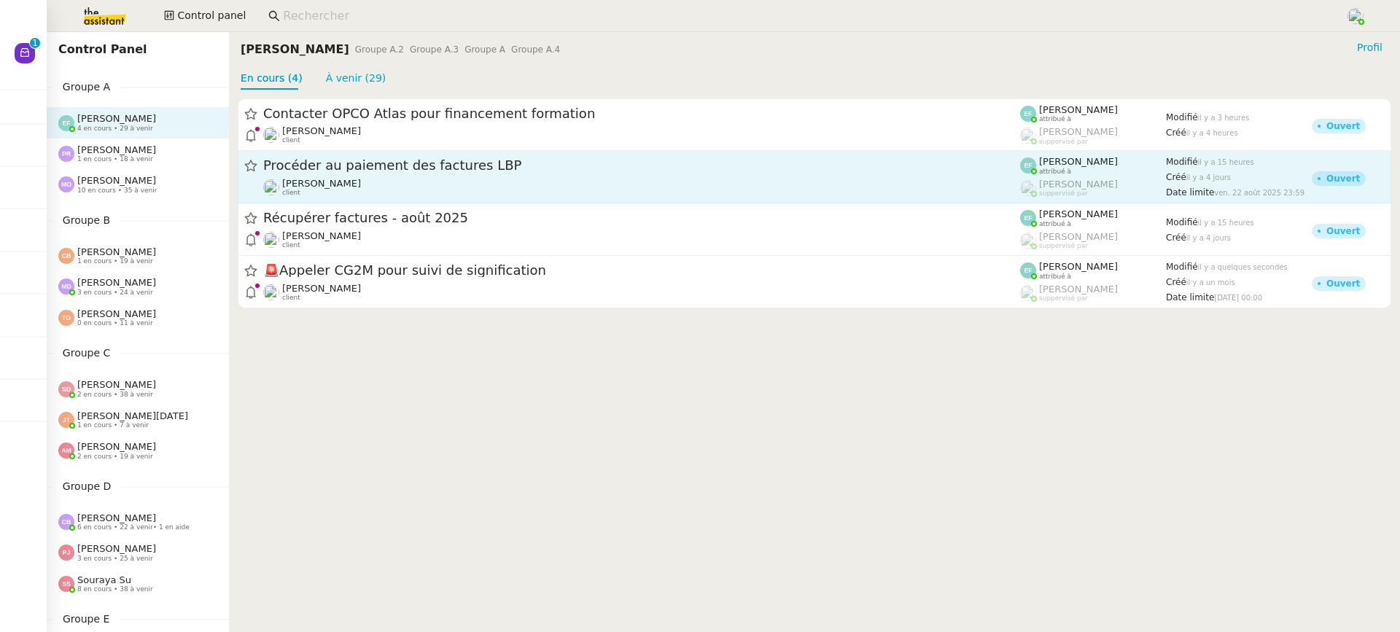
click at [345, 175] on div "Procéder au paiement des factures LBP Florent Seiler client" at bounding box center [641, 177] width 757 height 40
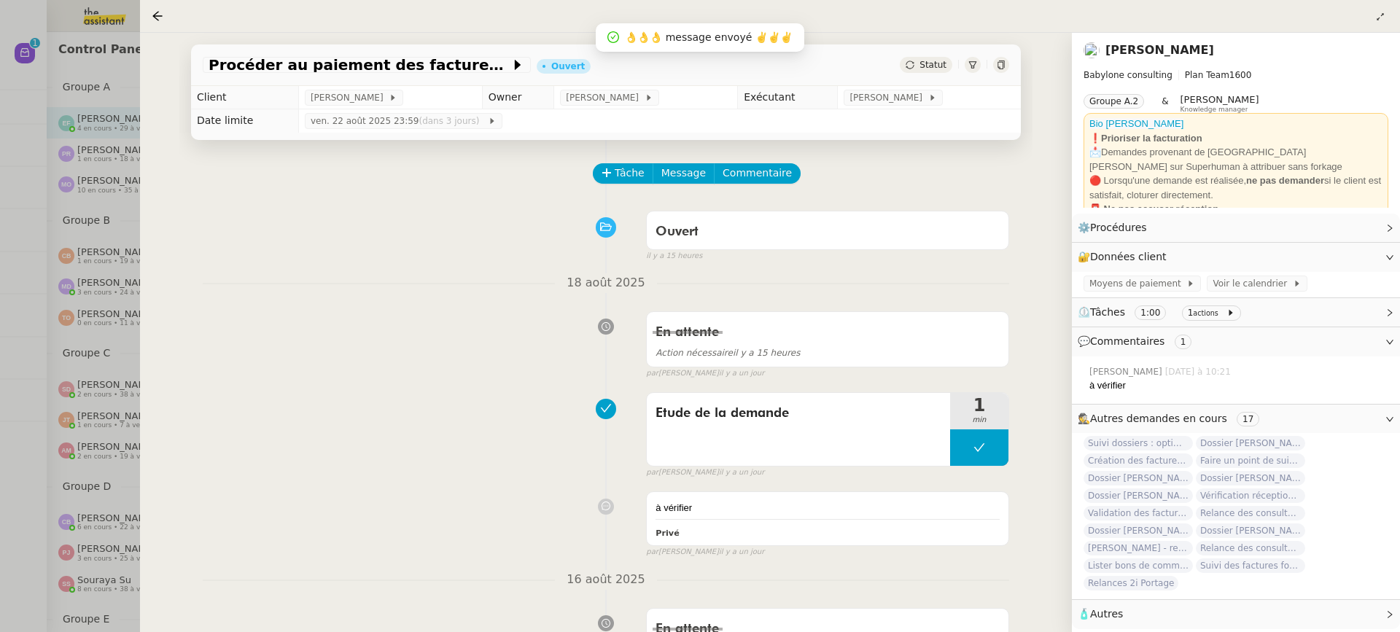
click at [73, 189] on div at bounding box center [700, 316] width 1400 height 632
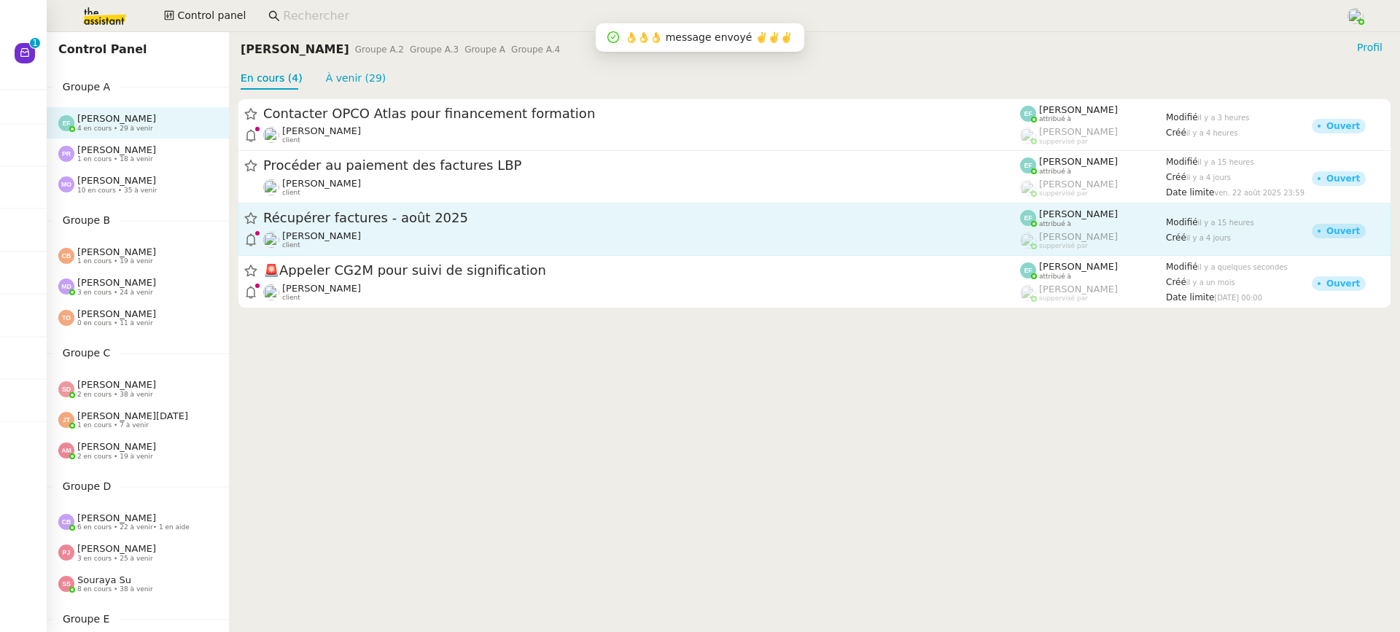
click at [345, 235] on span "[PERSON_NAME]" at bounding box center [321, 235] width 79 height 11
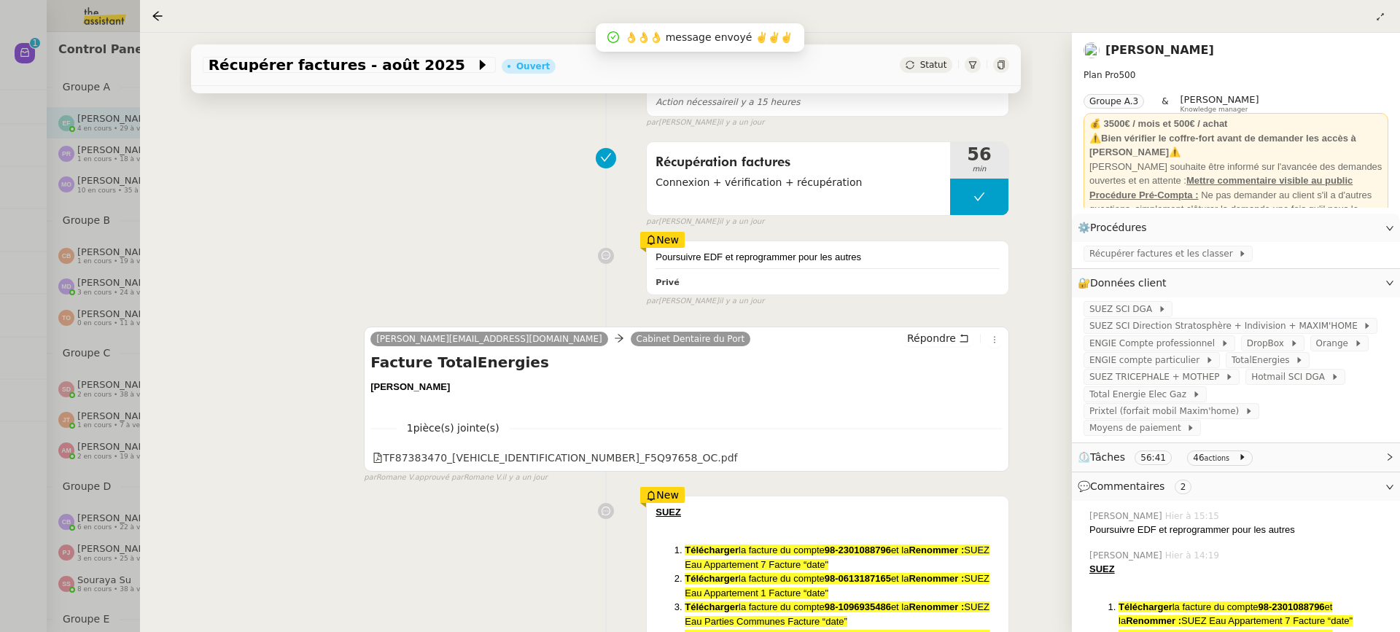
scroll to position [299, 0]
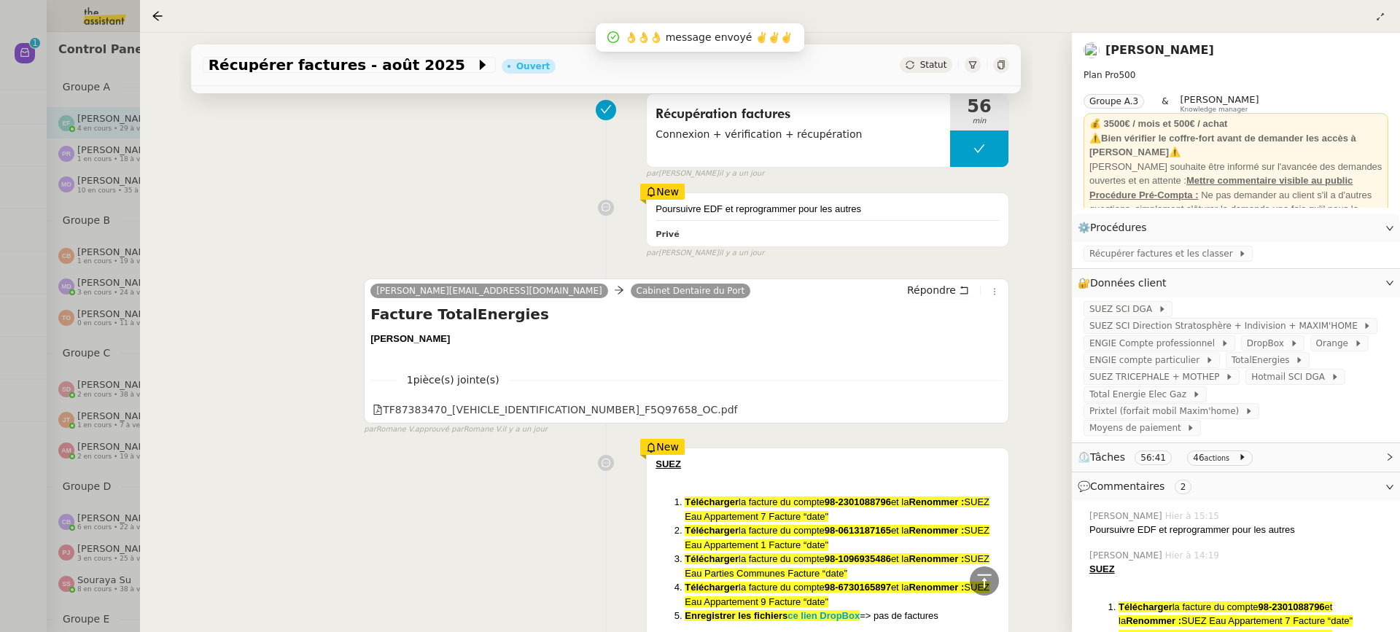
click at [111, 198] on div at bounding box center [700, 316] width 1400 height 632
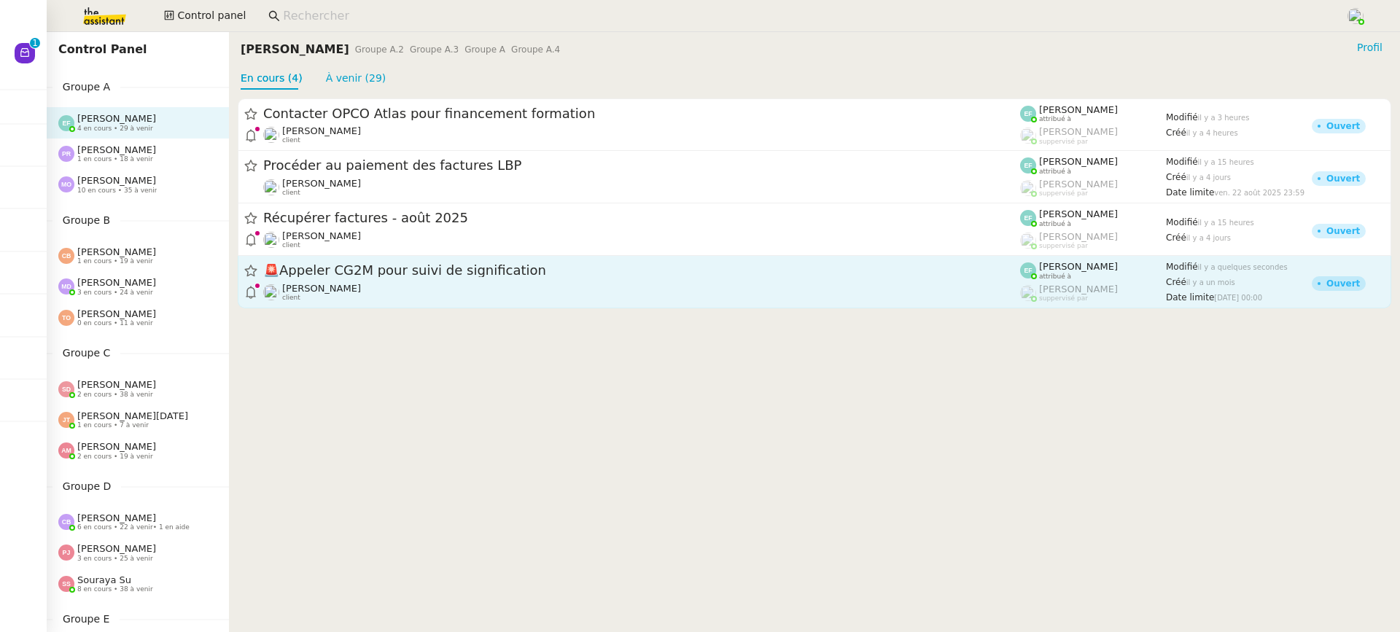
click at [493, 289] on div "Arthur MATHAUT client" at bounding box center [641, 292] width 757 height 19
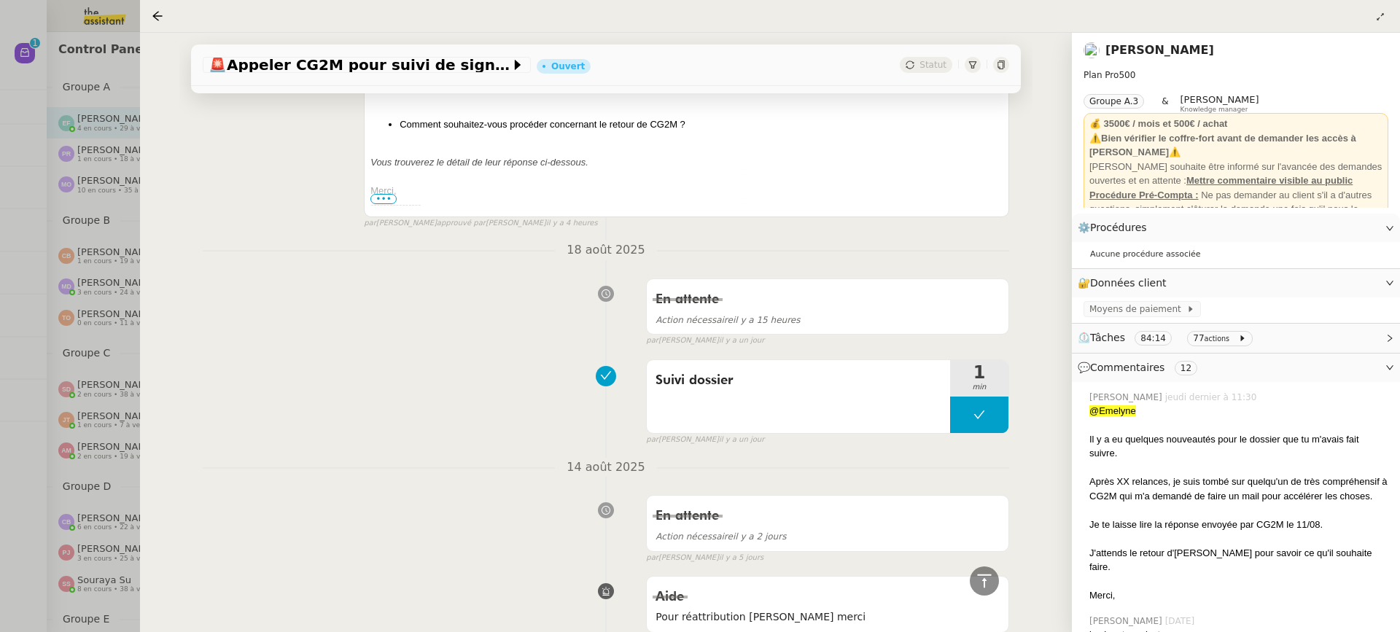
scroll to position [722, 0]
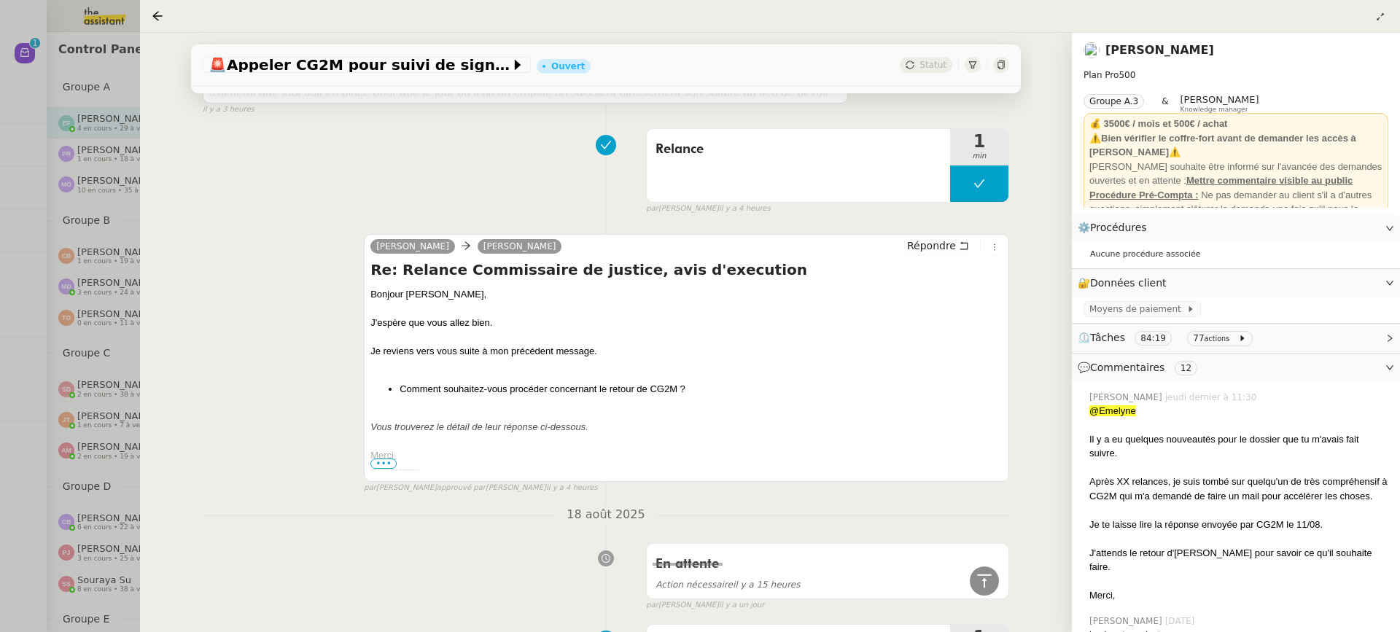
click at [380, 450] on div "Merci," at bounding box center [687, 456] width 632 height 15
click at [384, 454] on div "Merci," at bounding box center [687, 456] width 632 height 15
click at [390, 463] on span "•••" at bounding box center [384, 464] width 26 height 10
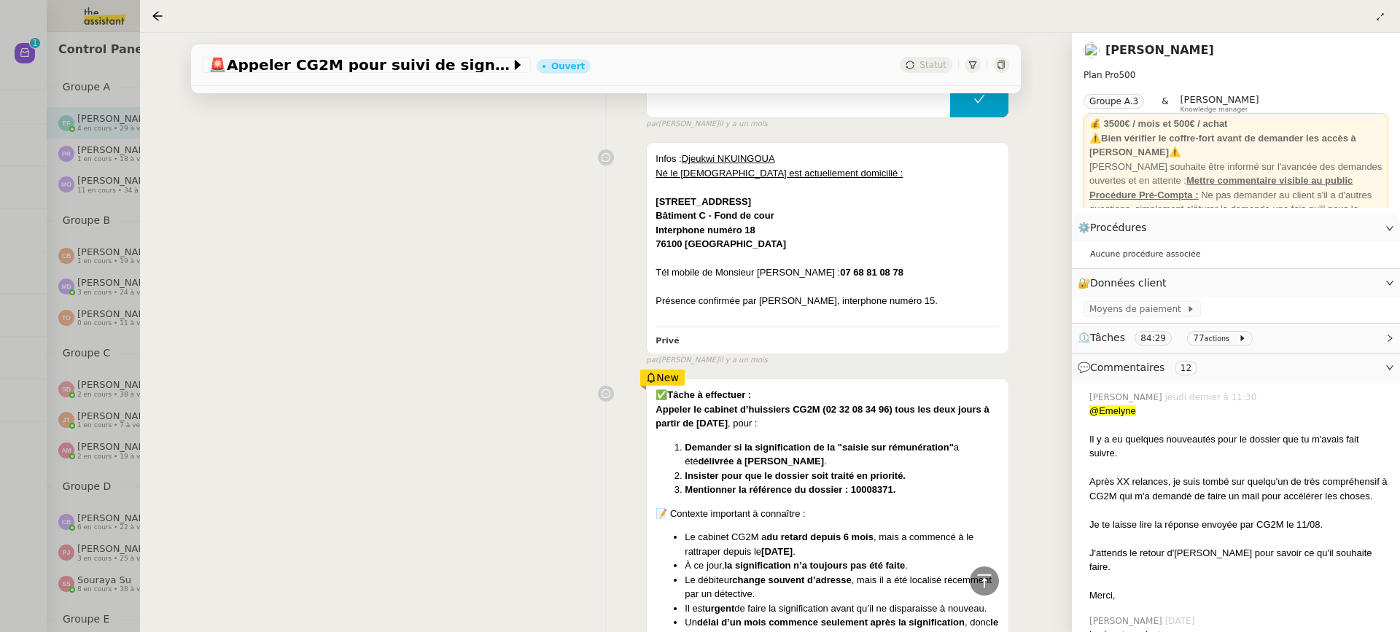
scroll to position [13522, 0]
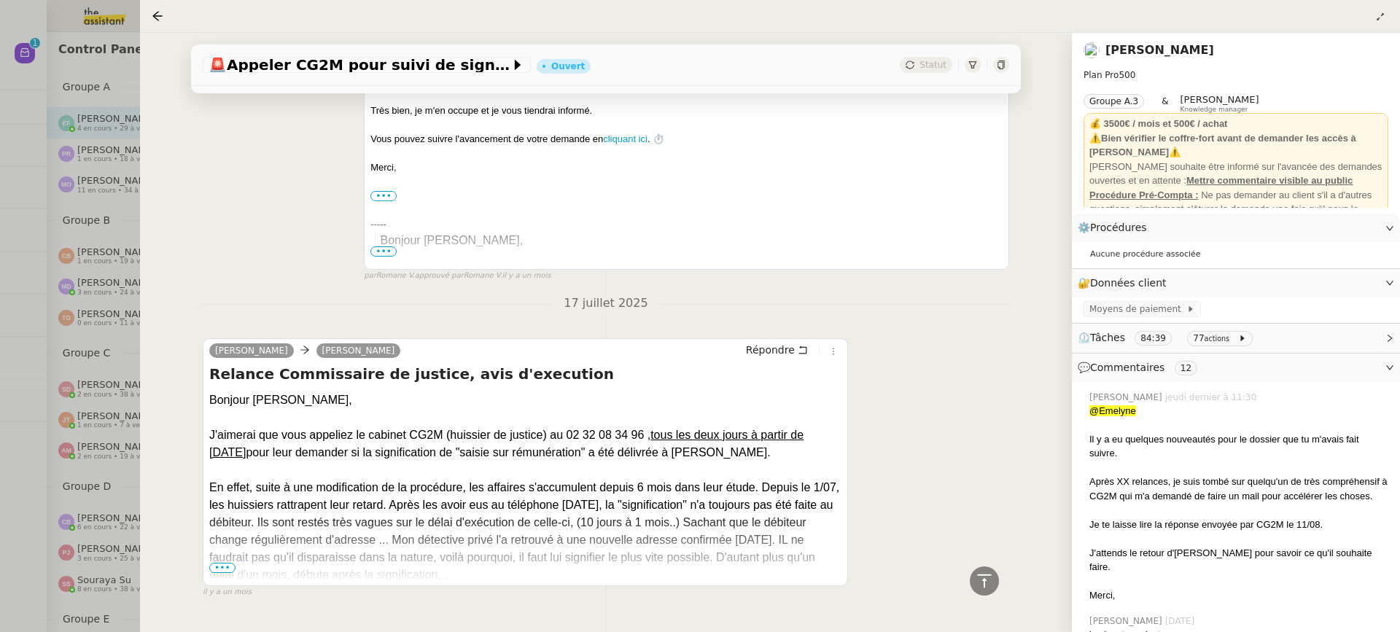
click at [218, 538] on div "En effet, suite à une modification de la procédure, les affaires s'accumulent d…" at bounding box center [525, 531] width 632 height 105
click at [225, 538] on div "En effet, suite à une modification de la procédure, les affaires s'accumulent d…" at bounding box center [525, 531] width 632 height 105
click at [222, 563] on span "•••" at bounding box center [222, 568] width 26 height 10
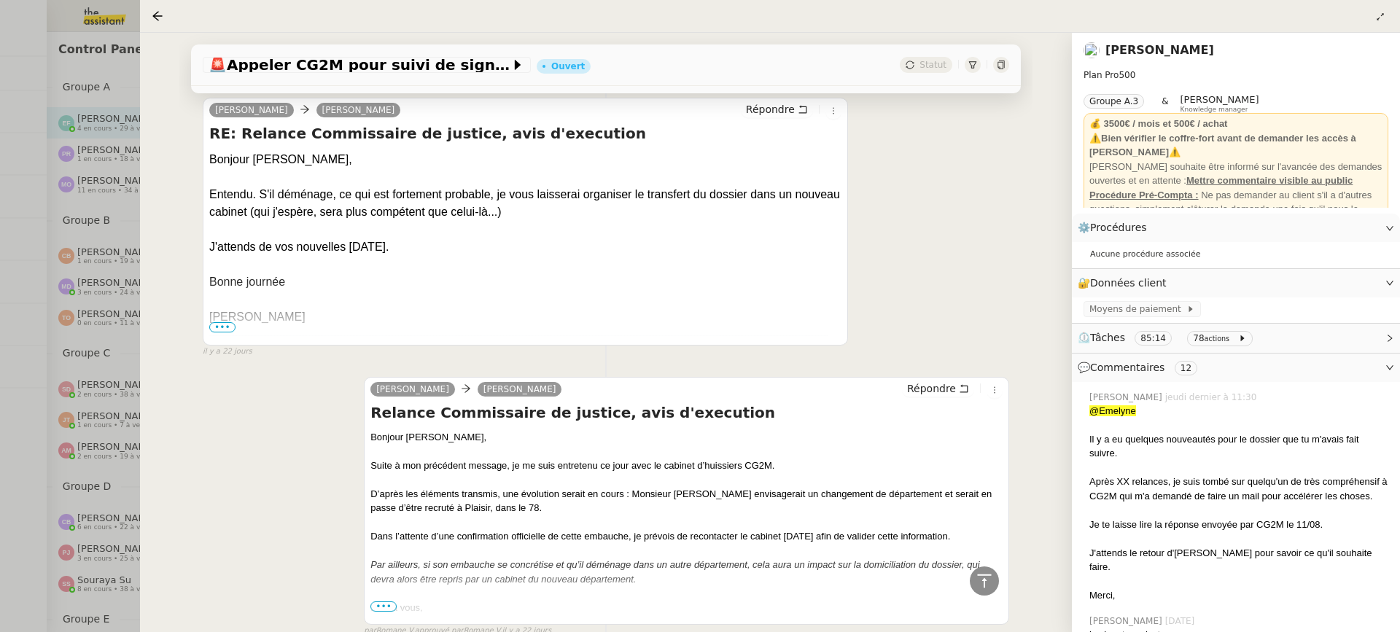
scroll to position [8784, 0]
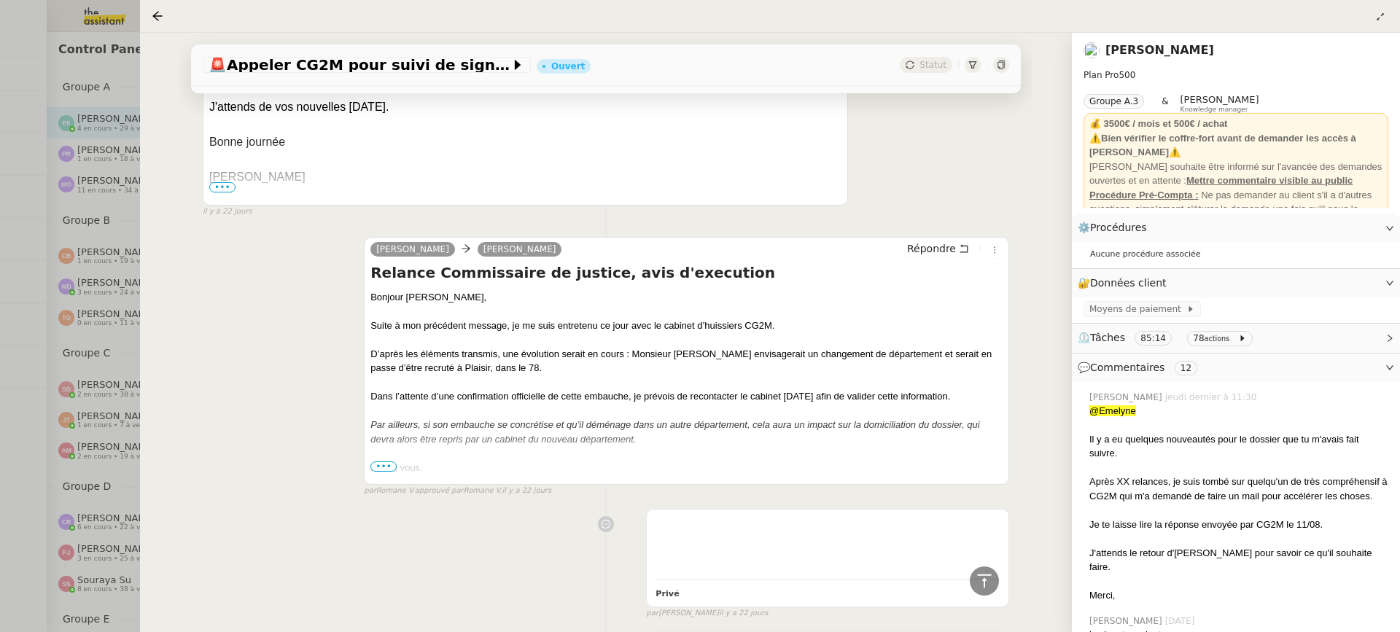
click at [398, 461] on div "Bien à vous," at bounding box center [687, 468] width 632 height 15
click at [386, 461] on div "Bien à vous," at bounding box center [687, 468] width 632 height 15
click at [385, 462] on span "•••" at bounding box center [384, 467] width 26 height 10
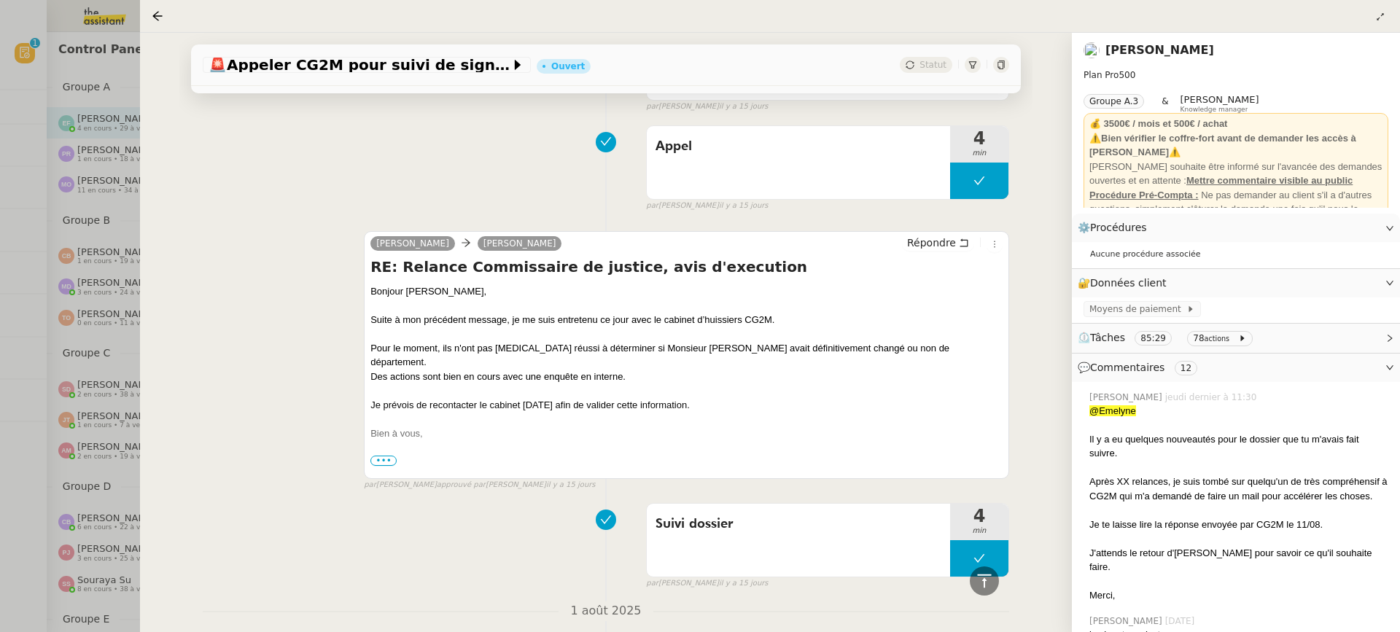
scroll to position [7200, 0]
click at [390, 457] on span "•••" at bounding box center [384, 462] width 26 height 10
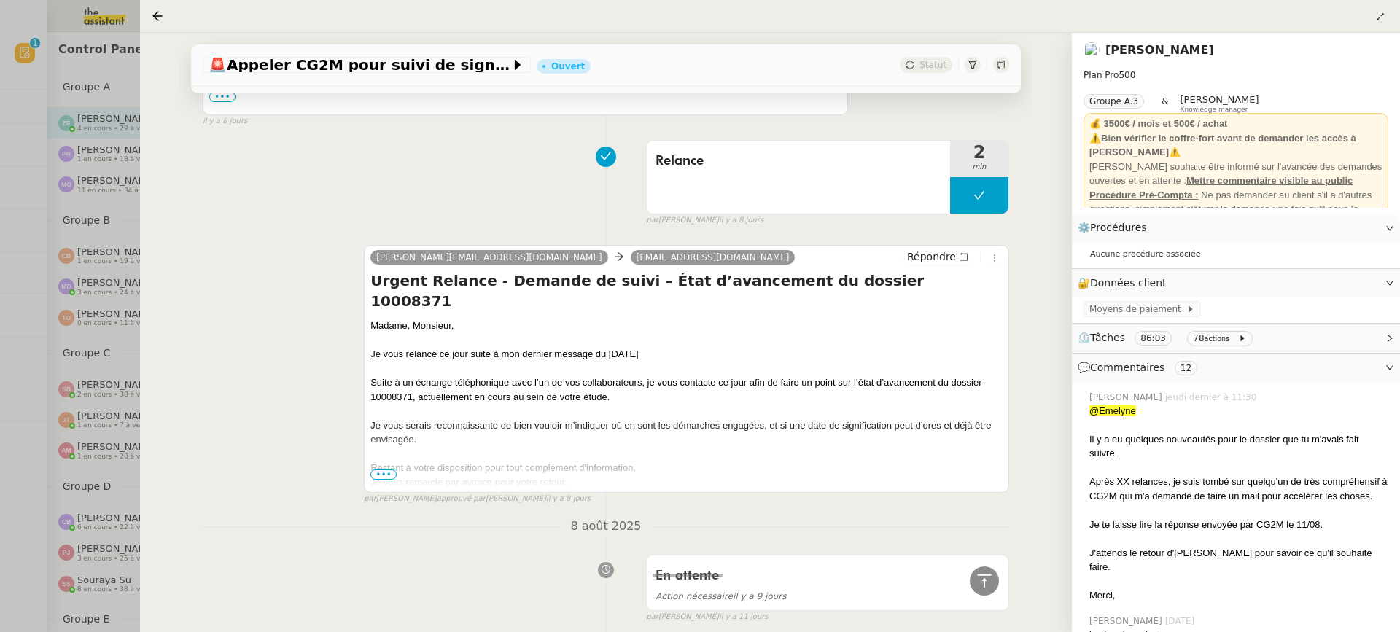
scroll to position [4462, 0]
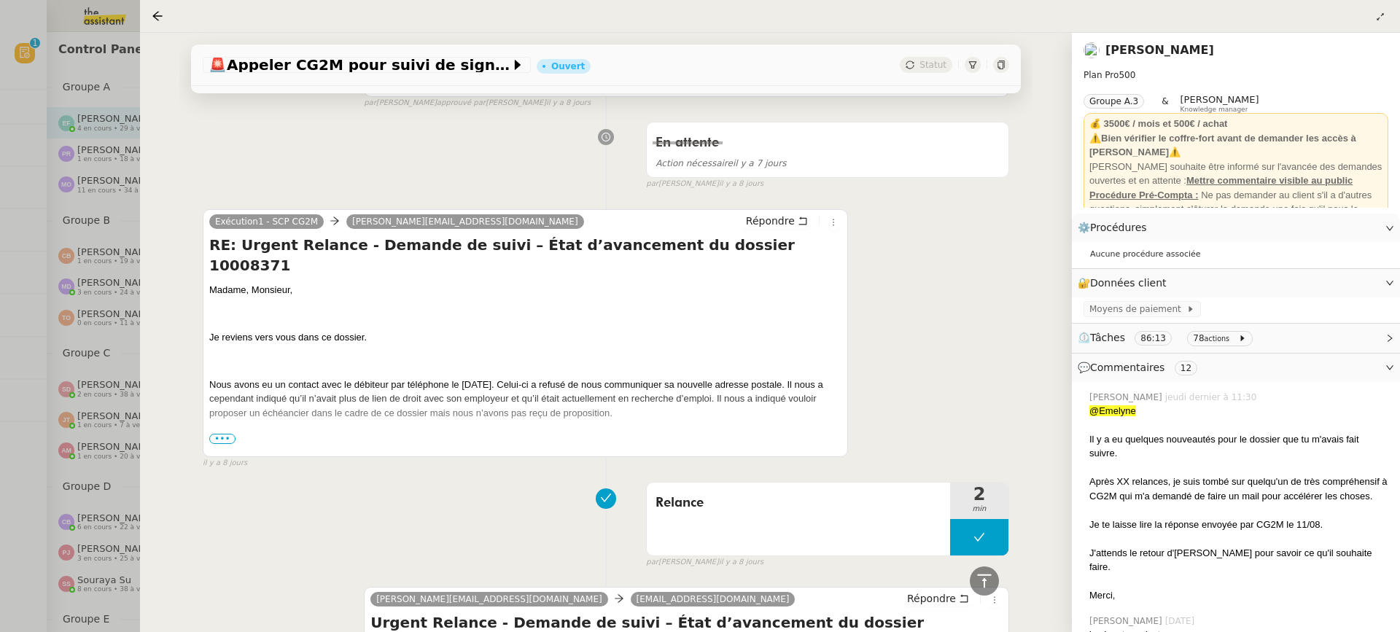
click at [226, 434] on span "•••" at bounding box center [222, 439] width 26 height 10
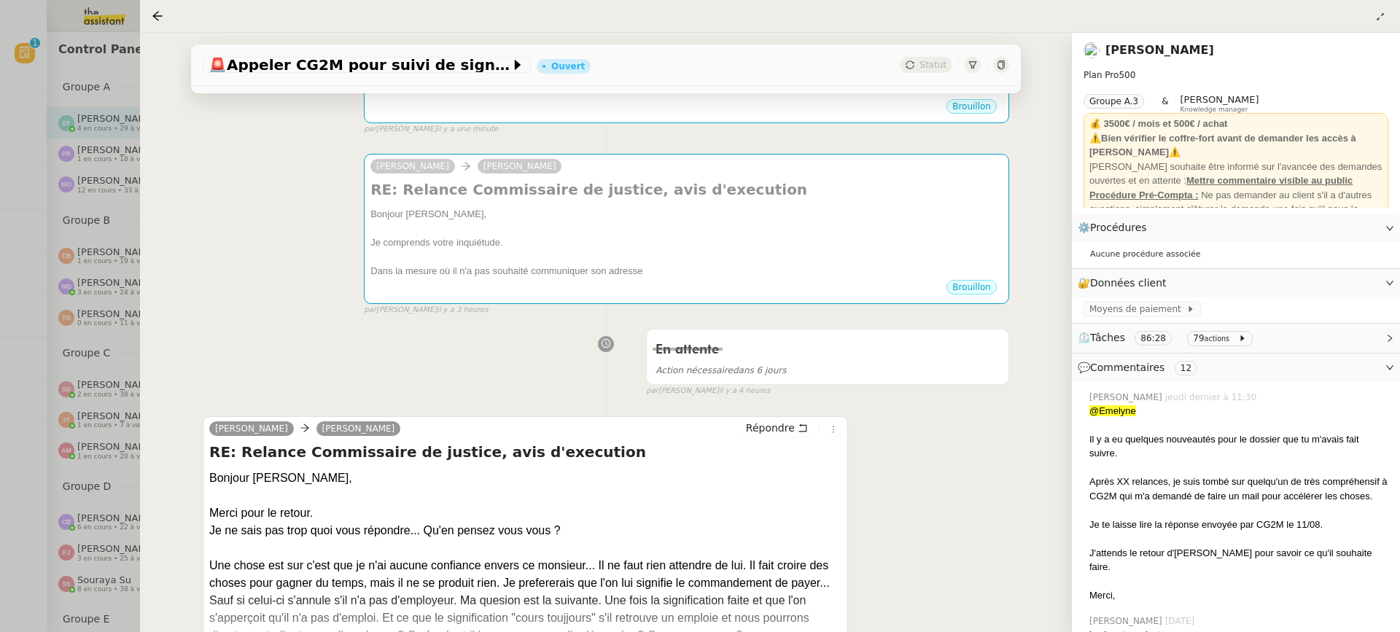
scroll to position [433, 0]
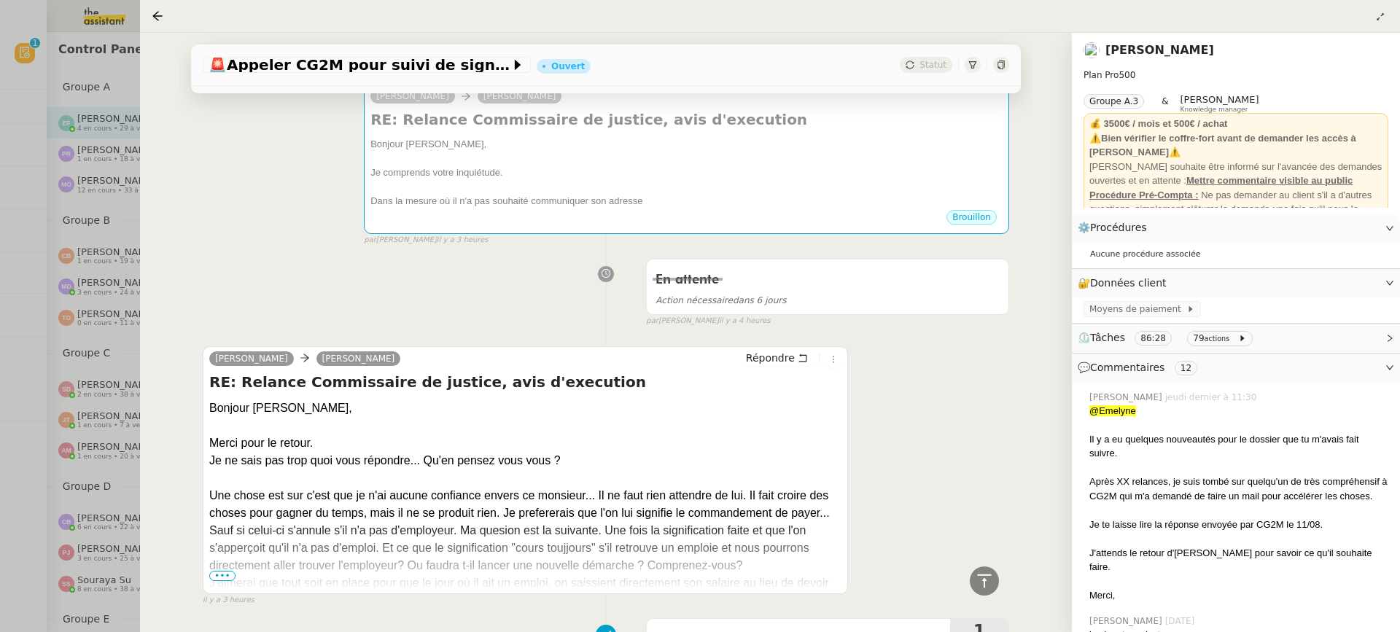
click at [225, 571] on span "•••" at bounding box center [222, 576] width 26 height 10
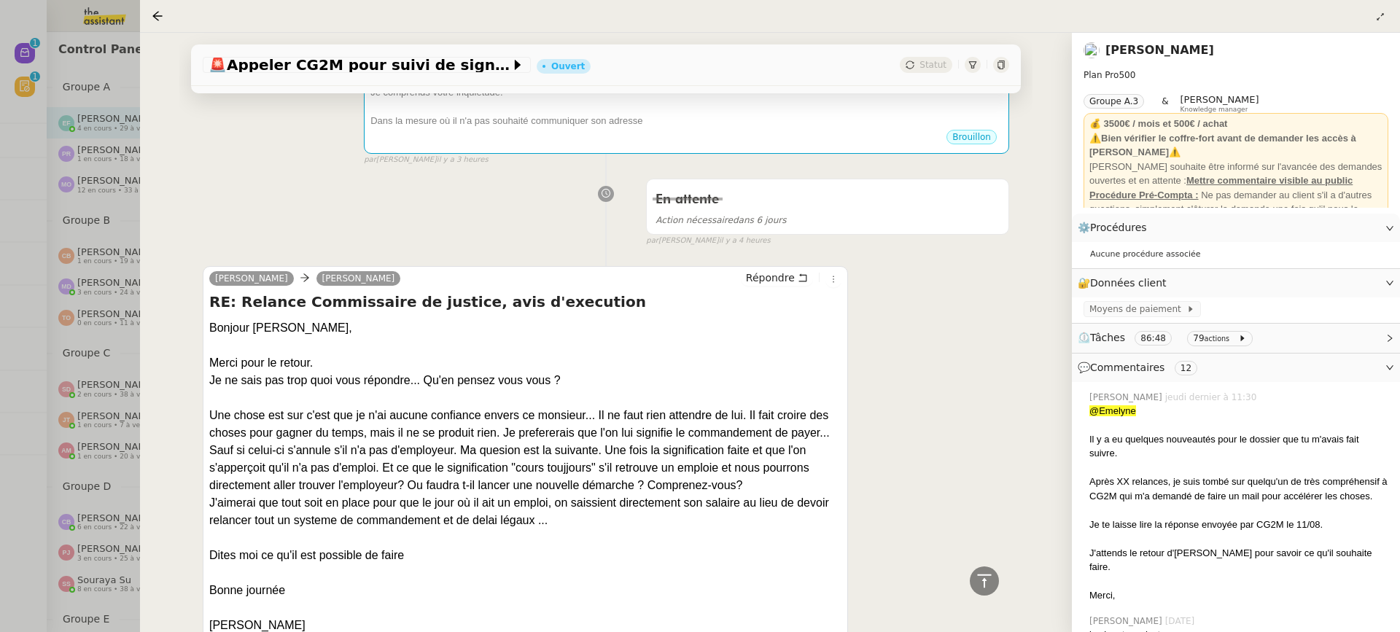
scroll to position [0, 0]
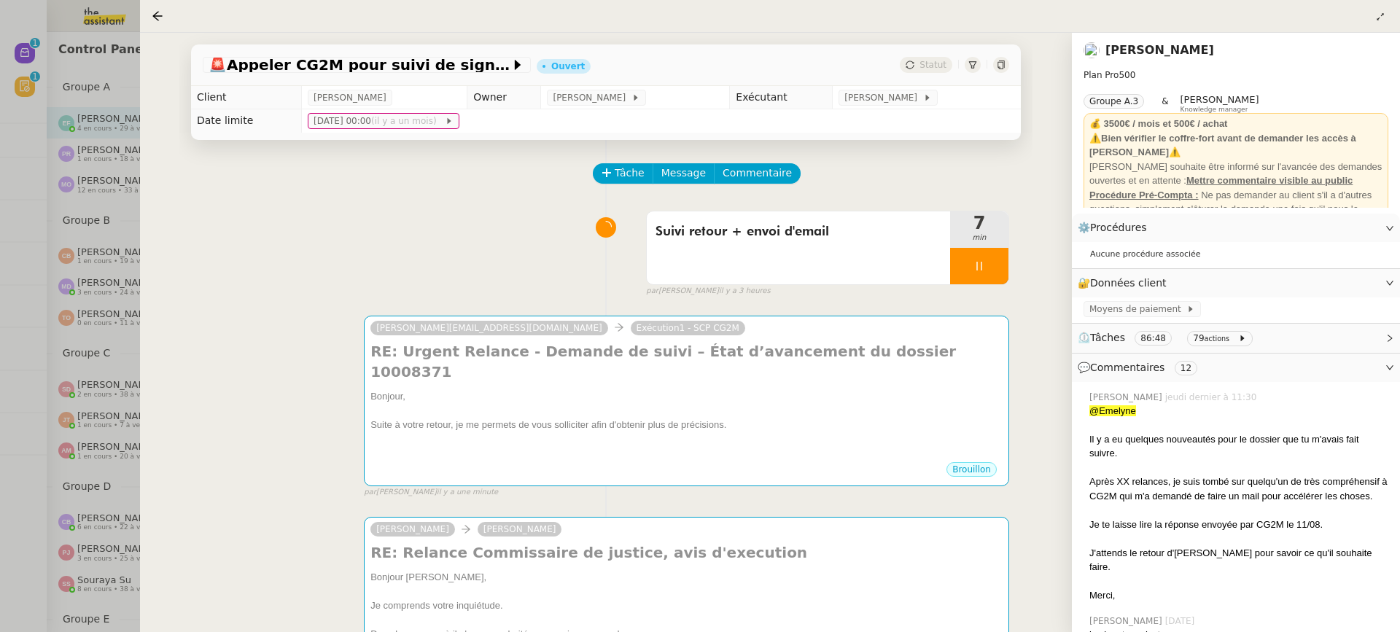
click at [46, 289] on div at bounding box center [700, 316] width 1400 height 632
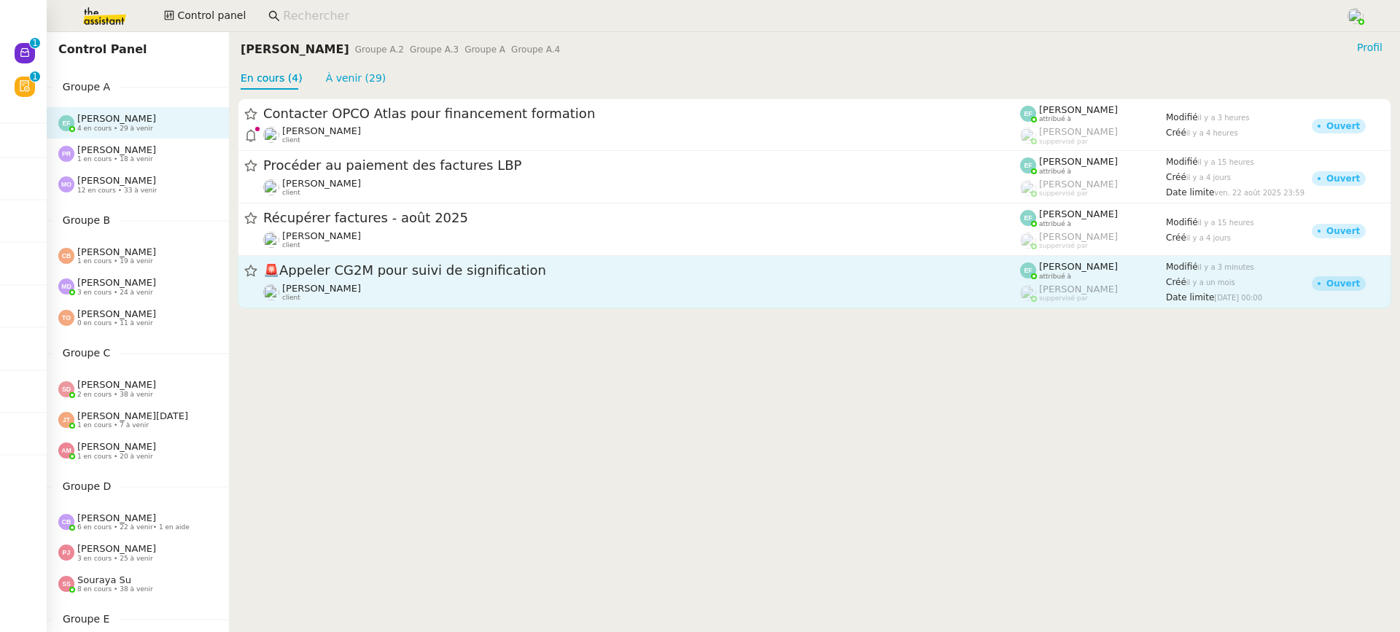
click at [411, 275] on span "🚨 Appeler CG2M pour suivi de signification" at bounding box center [641, 271] width 757 height 13
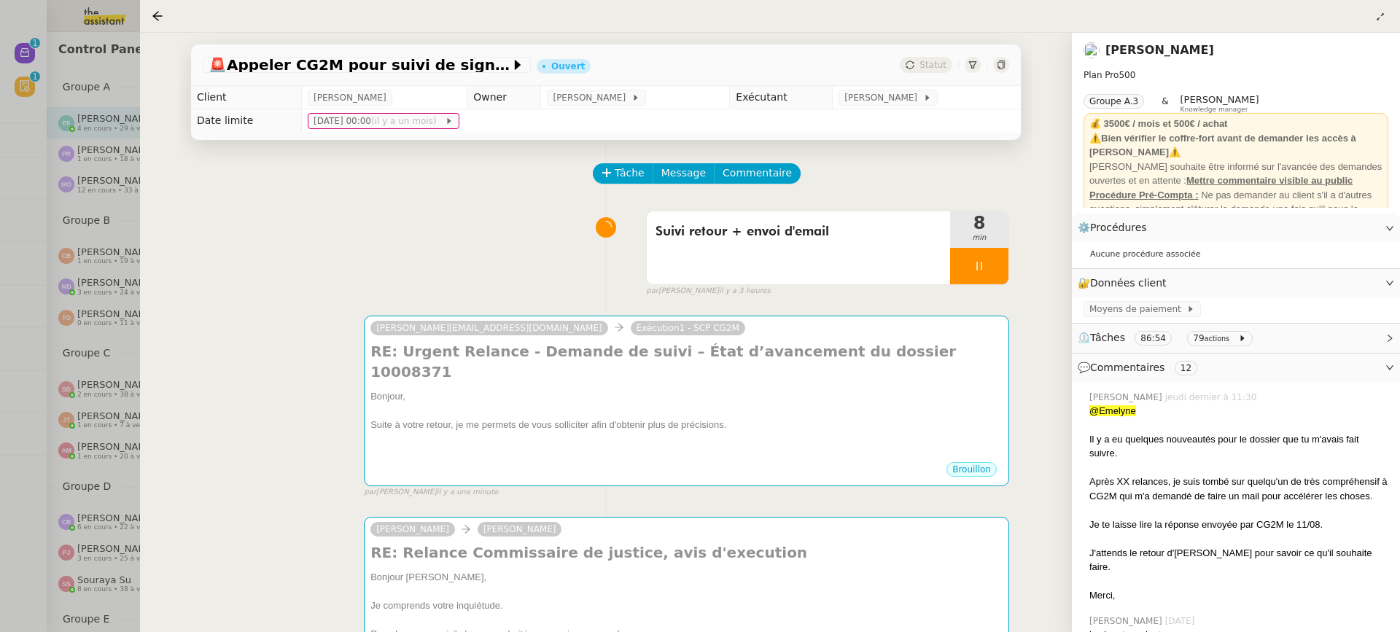
click at [48, 265] on div at bounding box center [700, 316] width 1400 height 632
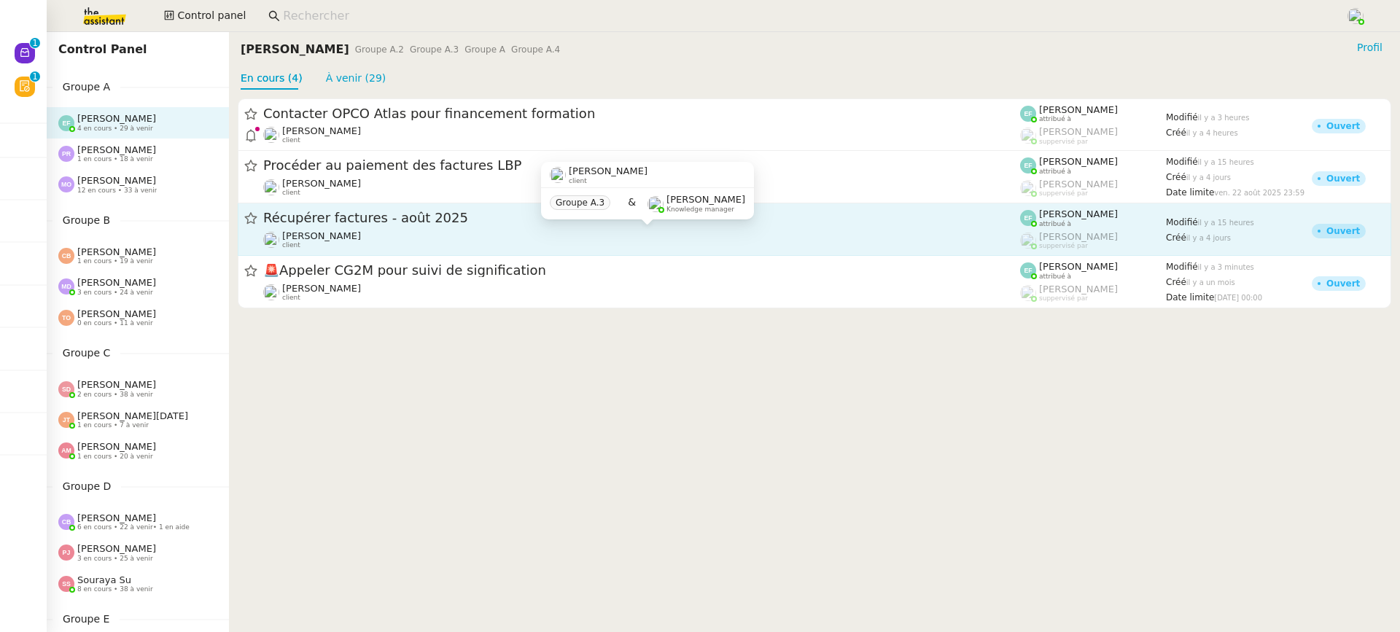
click at [318, 232] on span "[PERSON_NAME]" at bounding box center [321, 235] width 79 height 11
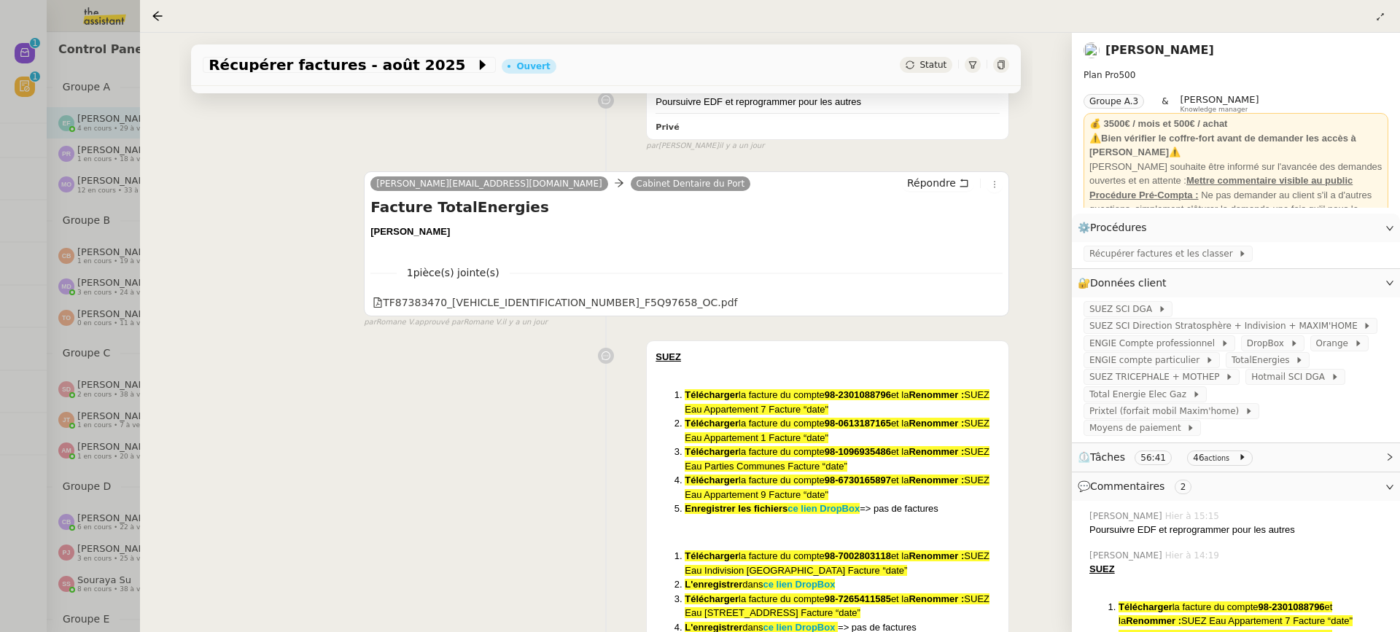
scroll to position [416, 0]
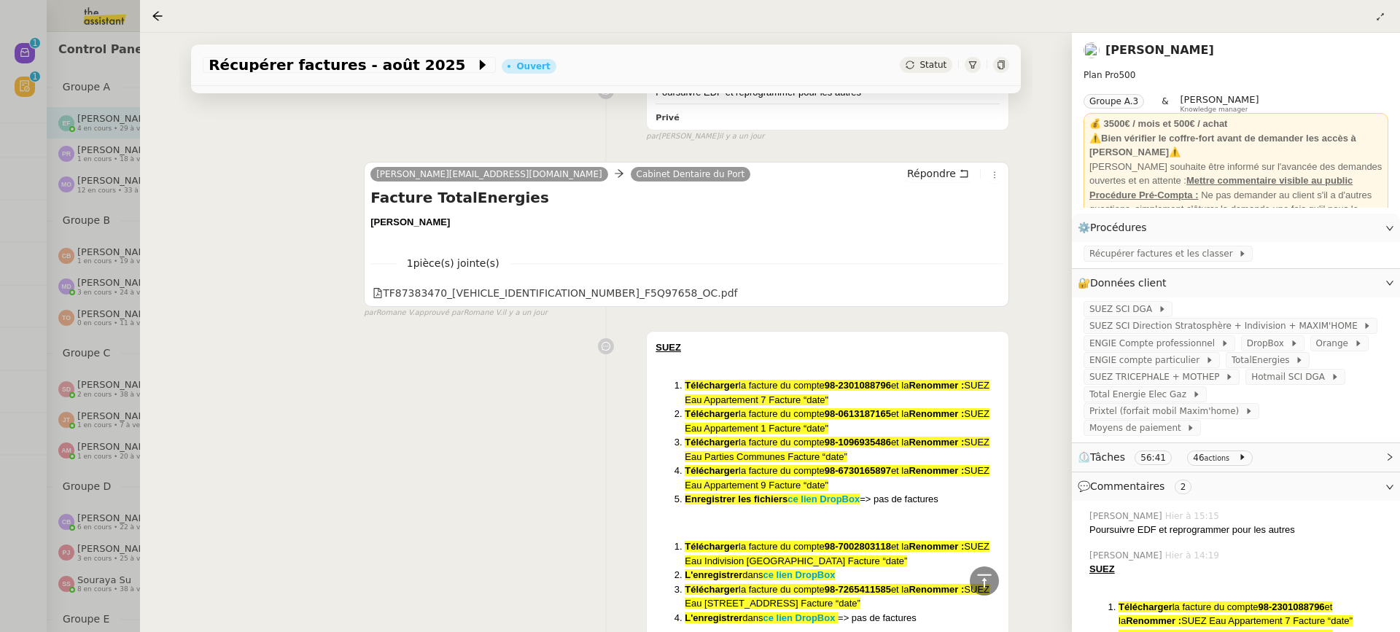
click at [133, 205] on div at bounding box center [700, 316] width 1400 height 632
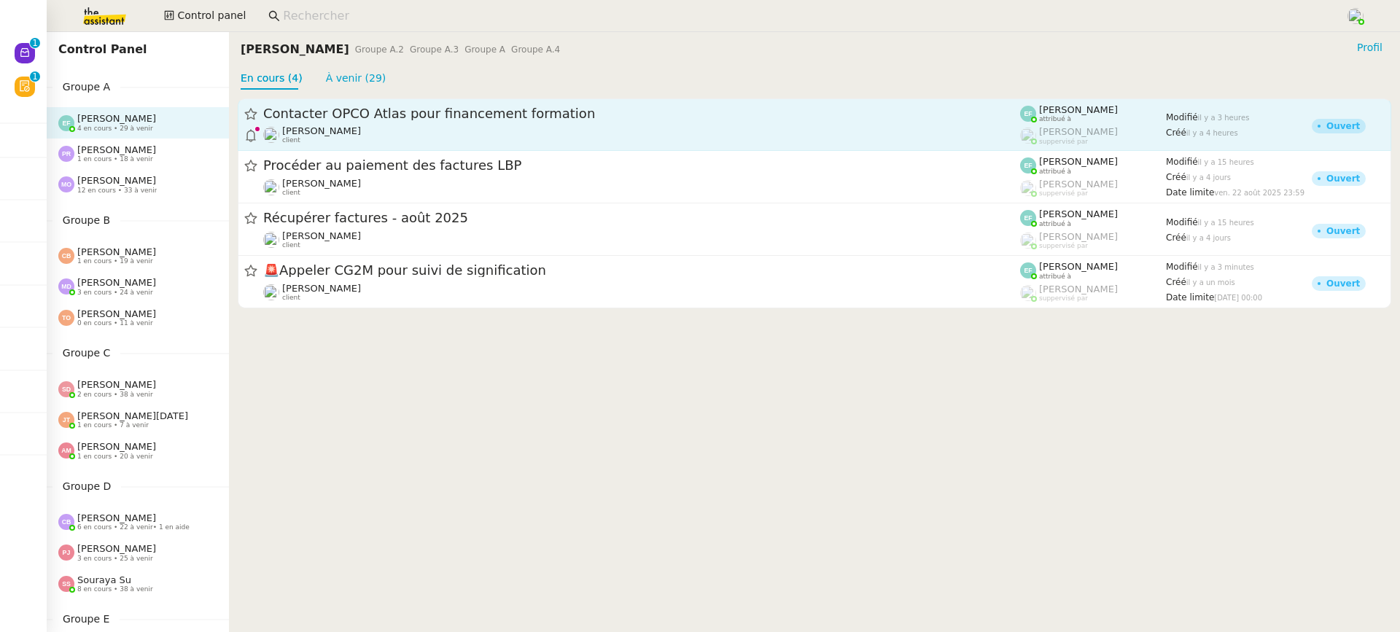
click at [287, 131] on span "[PERSON_NAME]" at bounding box center [321, 130] width 79 height 11
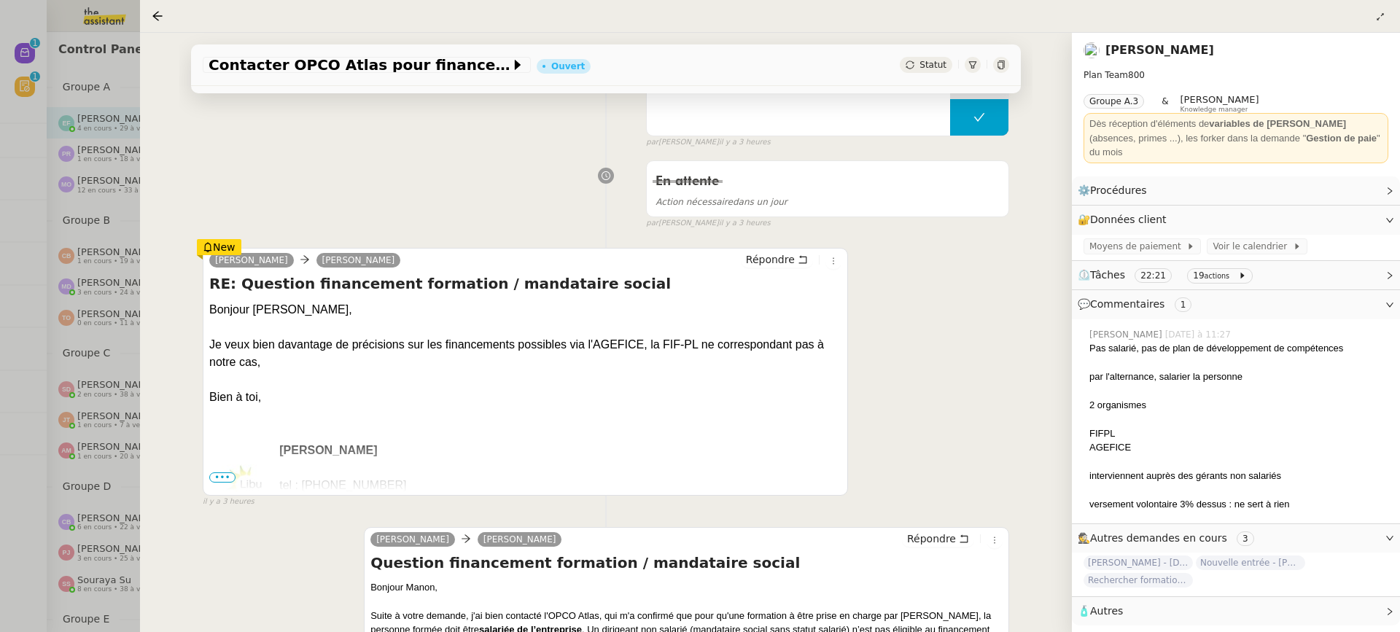
scroll to position [182, 0]
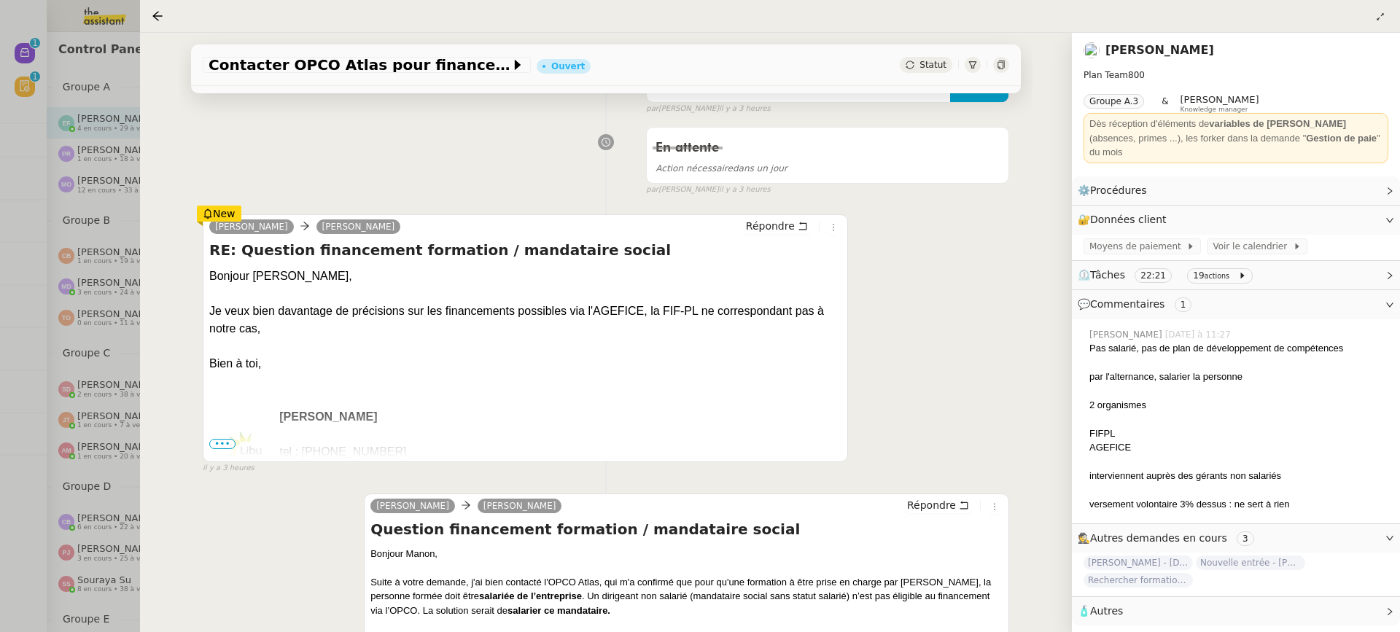
click at [115, 195] on div at bounding box center [700, 316] width 1400 height 632
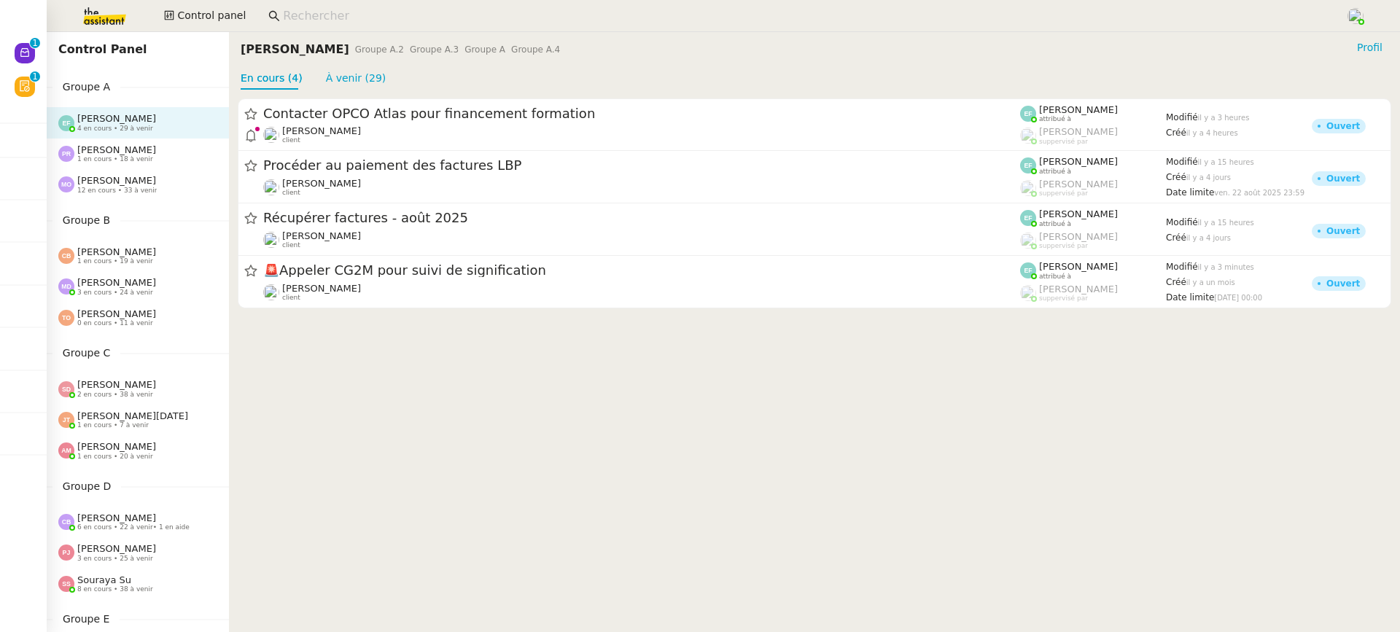
click at [174, 205] on div "Control Panel Groupe A Emelyne Foussier 4 en cours • 29 à venir Pauline Ribas 1…" at bounding box center [138, 332] width 182 height 600
click at [173, 195] on div "Marie Orsoni 12 en cours • 33 à venir" at bounding box center [138, 184] width 182 height 31
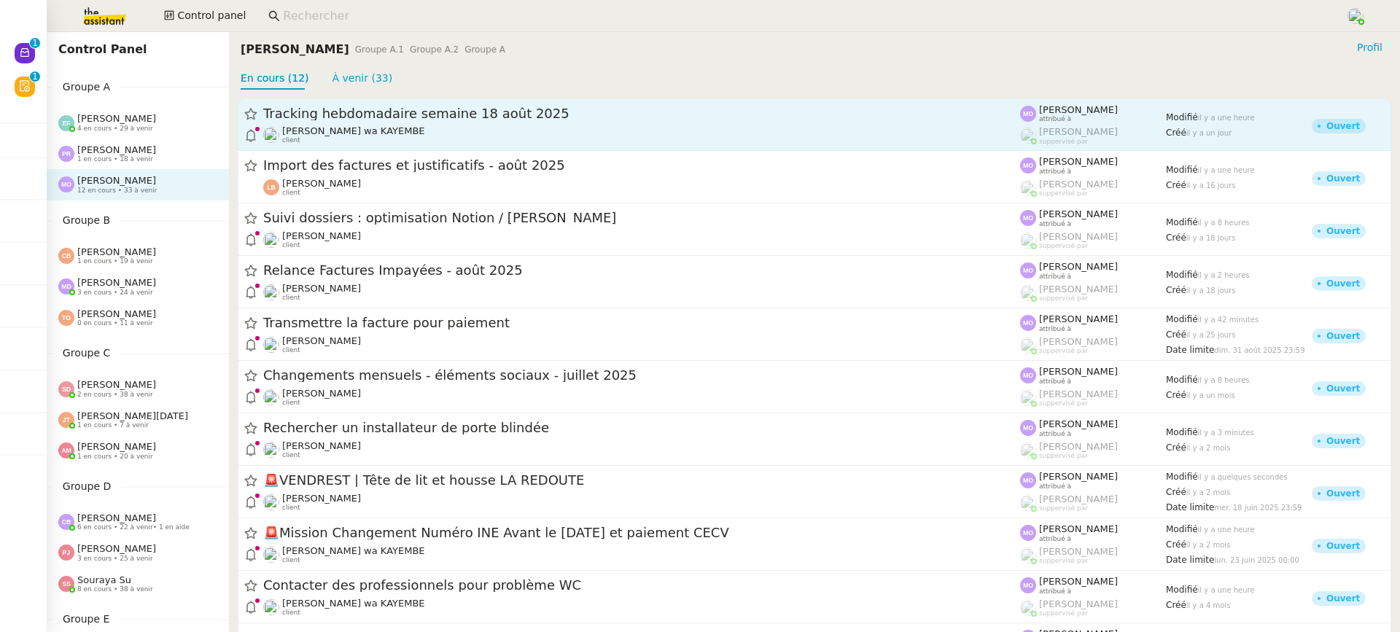
click at [465, 103] on link "Tracking hebdomadaire semaine 18 août 2025 Naomi OMEONGA wa KAYEMBE client Mari…" at bounding box center [815, 124] width 1154 height 53
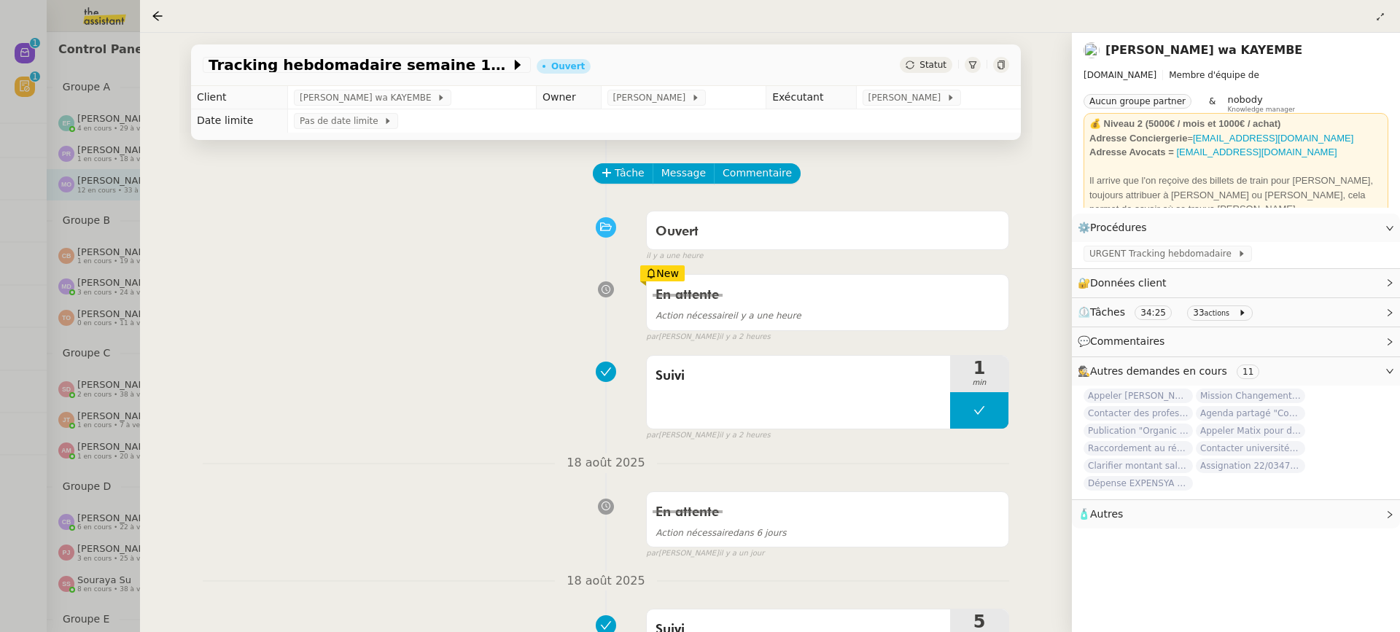
scroll to position [36, 0]
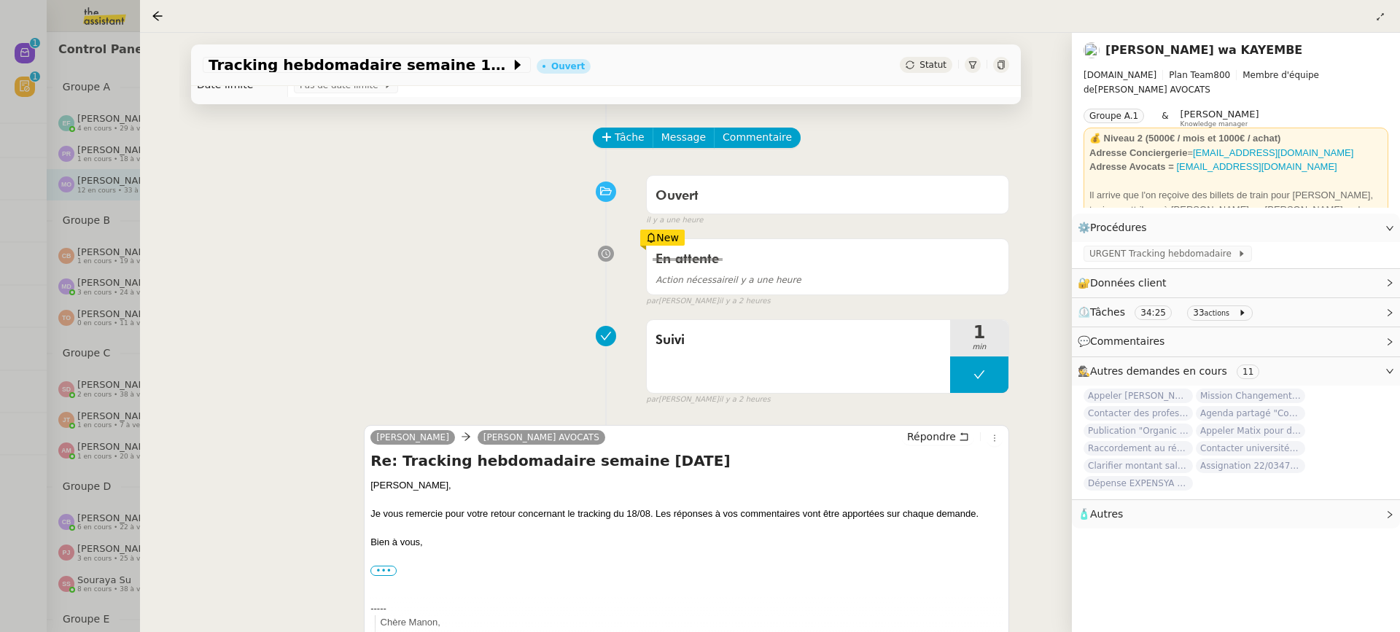
click at [5, 344] on div at bounding box center [700, 316] width 1400 height 632
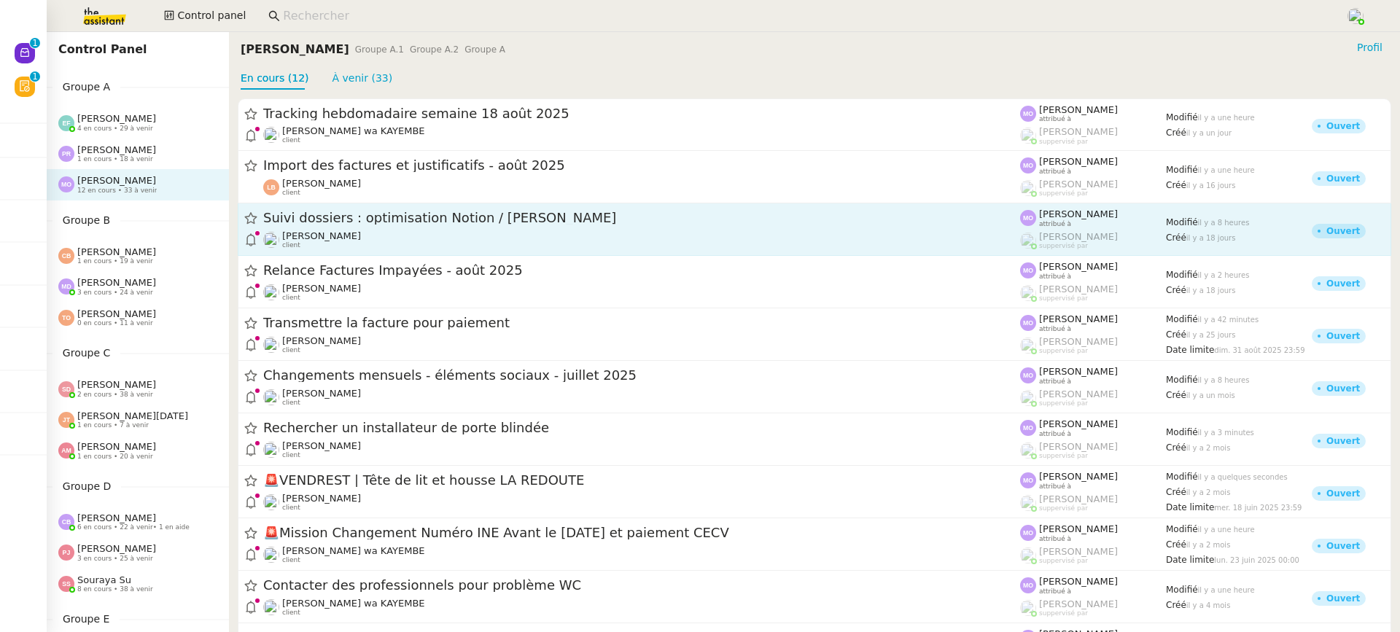
click at [298, 222] on span "Suivi dossiers : optimisation Notion / [PERSON_NAME]" at bounding box center [641, 218] width 757 height 13
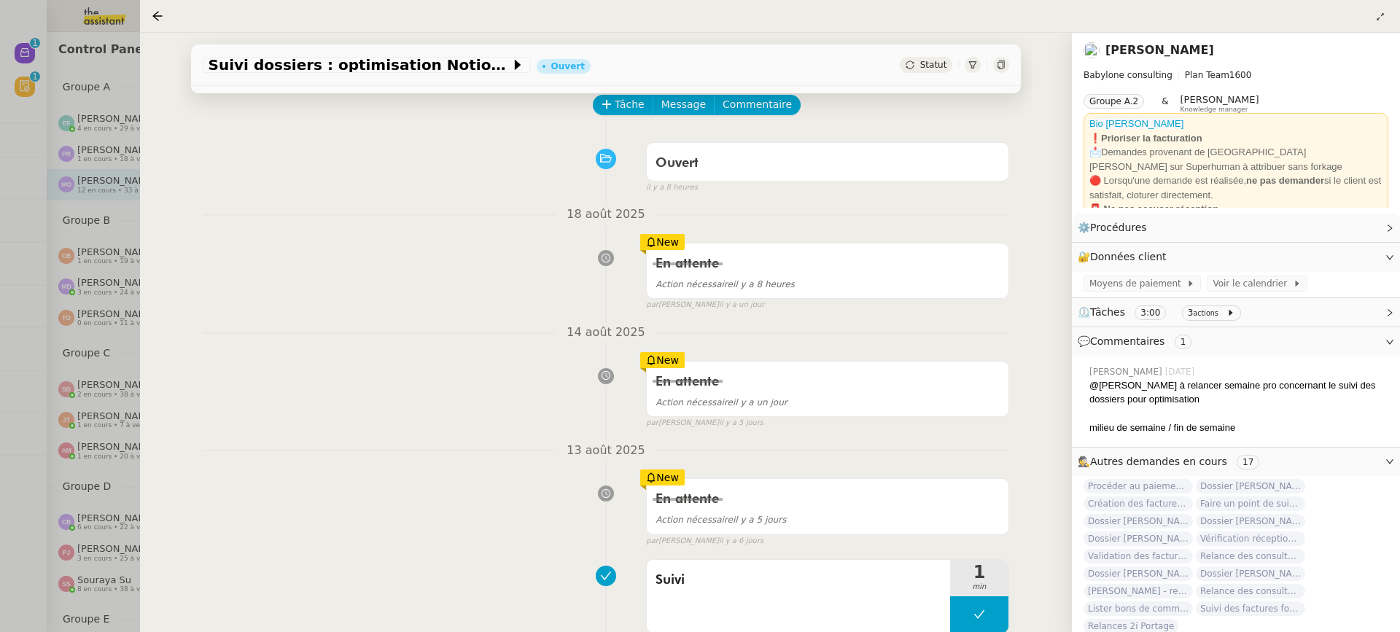
scroll to position [133, 0]
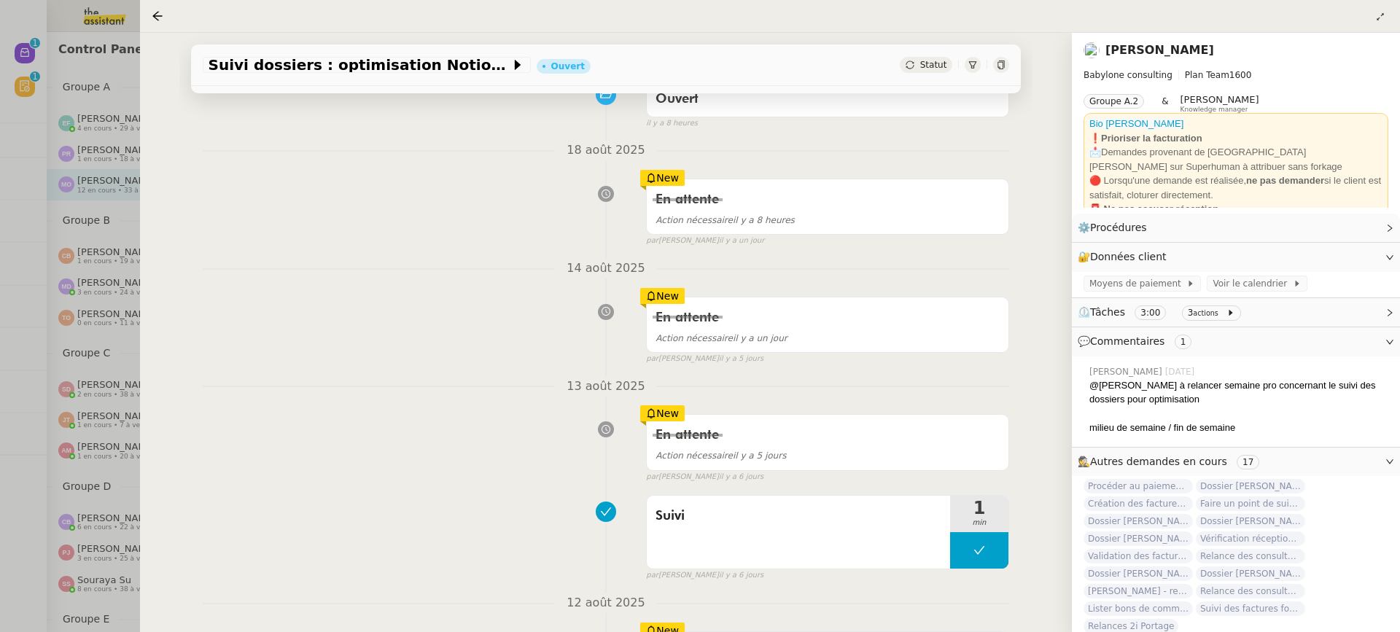
click at [20, 322] on div at bounding box center [700, 316] width 1400 height 632
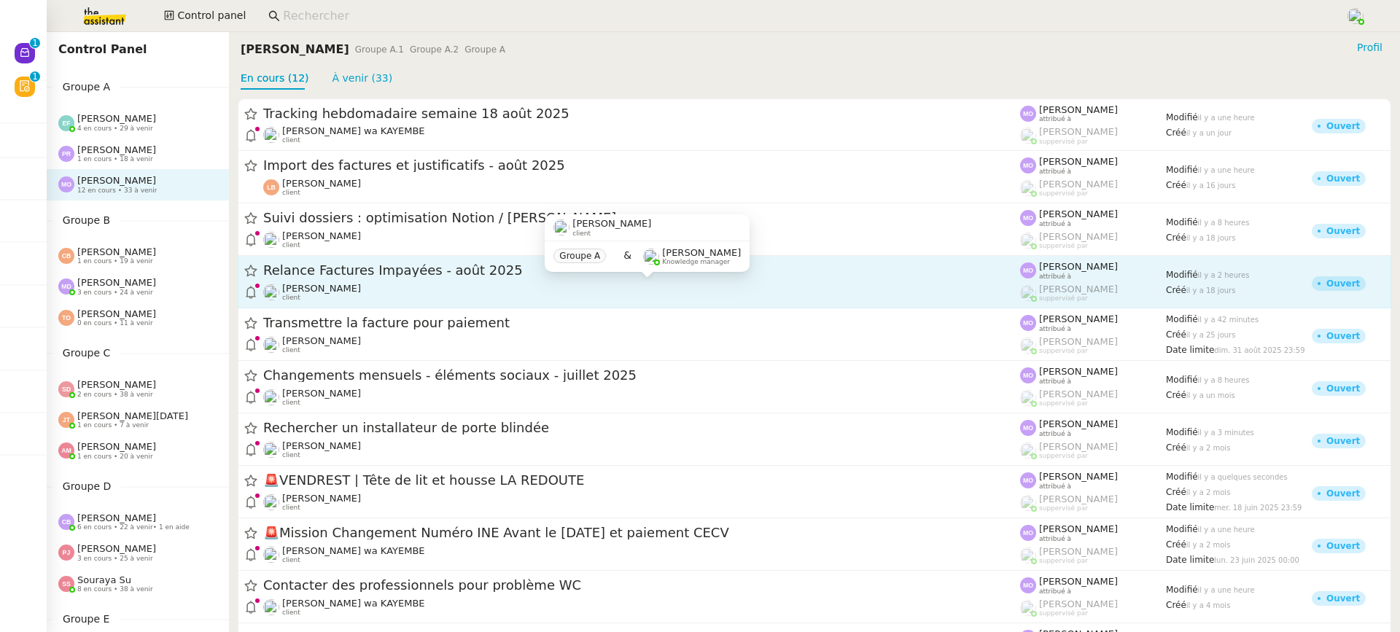
click at [358, 274] on span "Relance Factures Impayées - août 2025" at bounding box center [641, 271] width 757 height 13
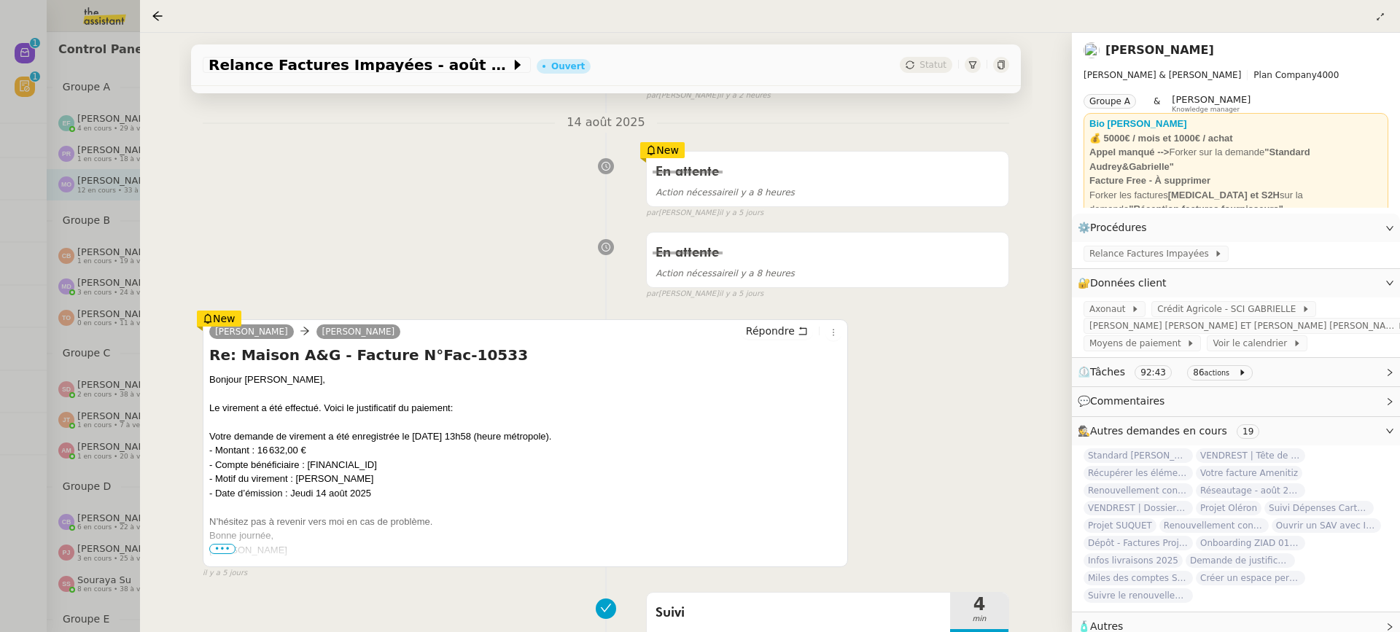
scroll to position [219, 0]
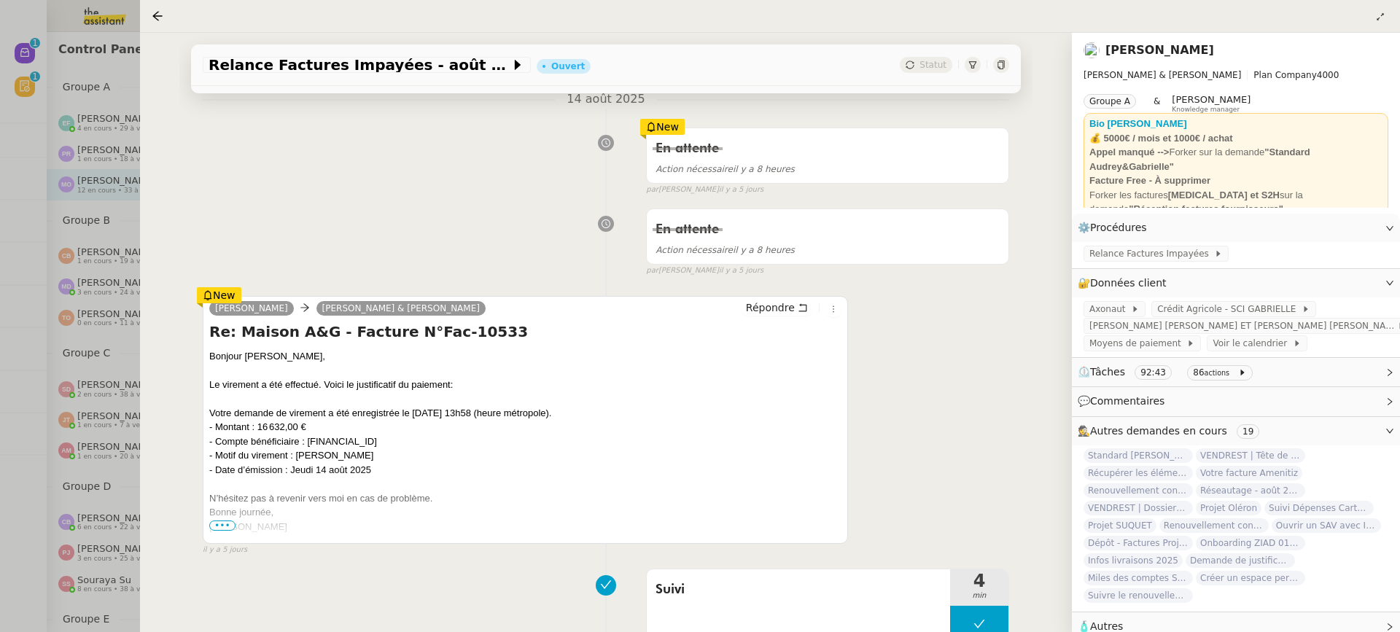
click at [87, 276] on div at bounding box center [700, 316] width 1400 height 632
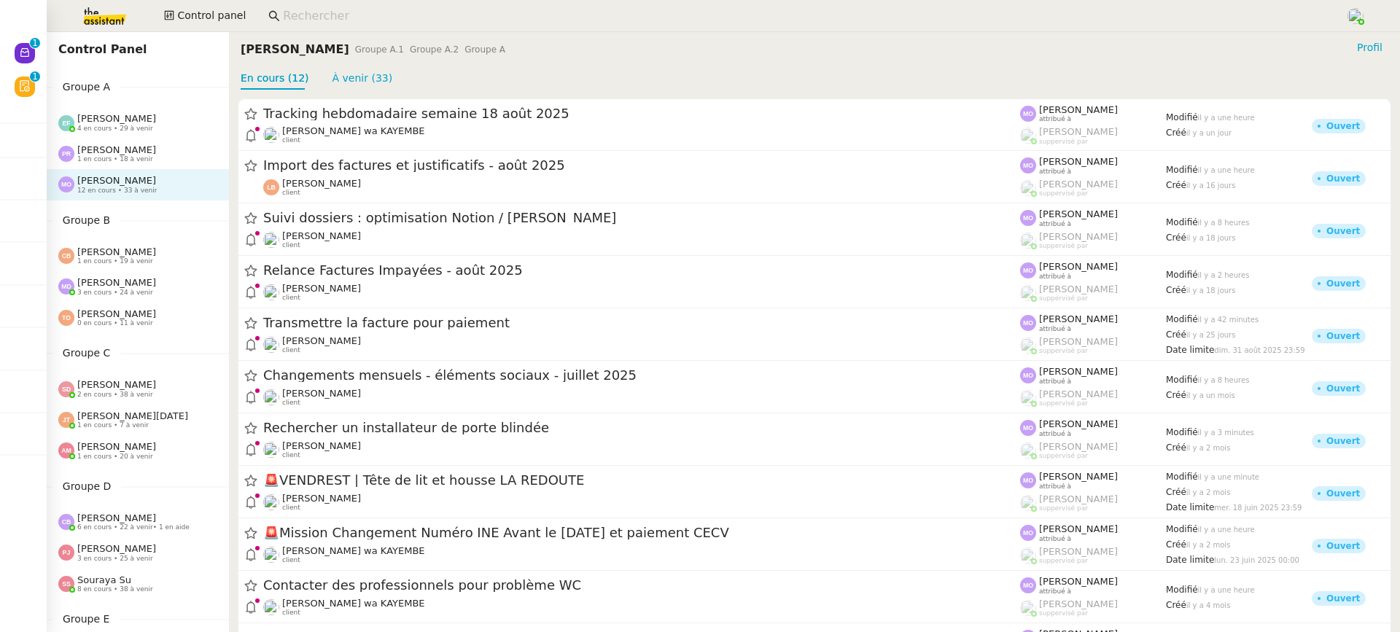
scroll to position [123, 0]
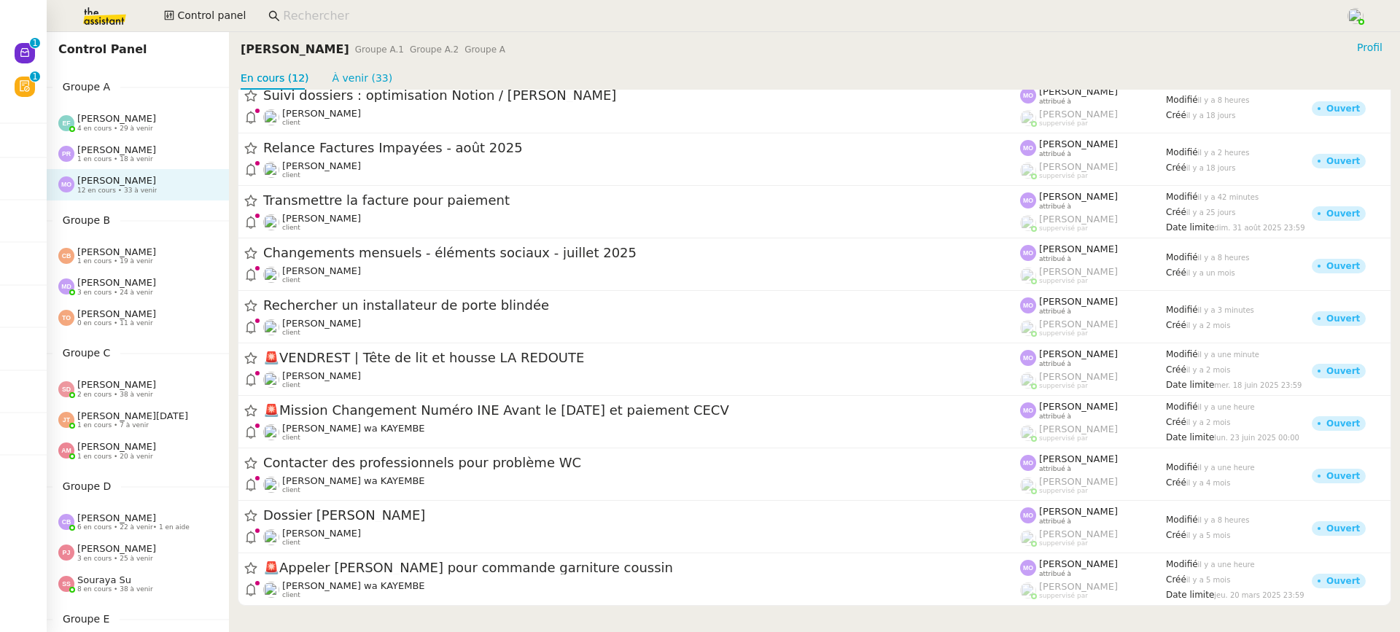
click at [110, 320] on span "0 en cours • 11 à venir" at bounding box center [115, 323] width 76 height 8
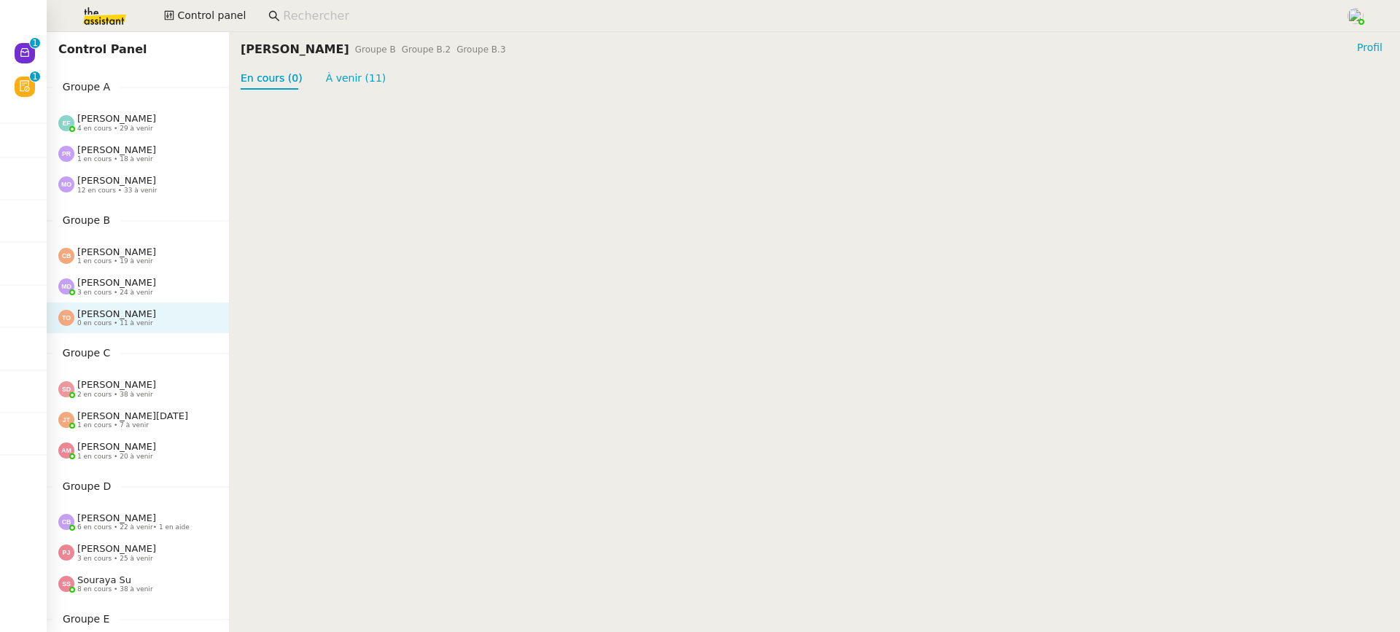
click at [115, 303] on div "Tatyana Orec 0 en cours • 11 à venir" at bounding box center [138, 318] width 182 height 31
click at [113, 297] on div "Marylou Deybach 3 en cours • 24 à venir" at bounding box center [138, 286] width 182 height 31
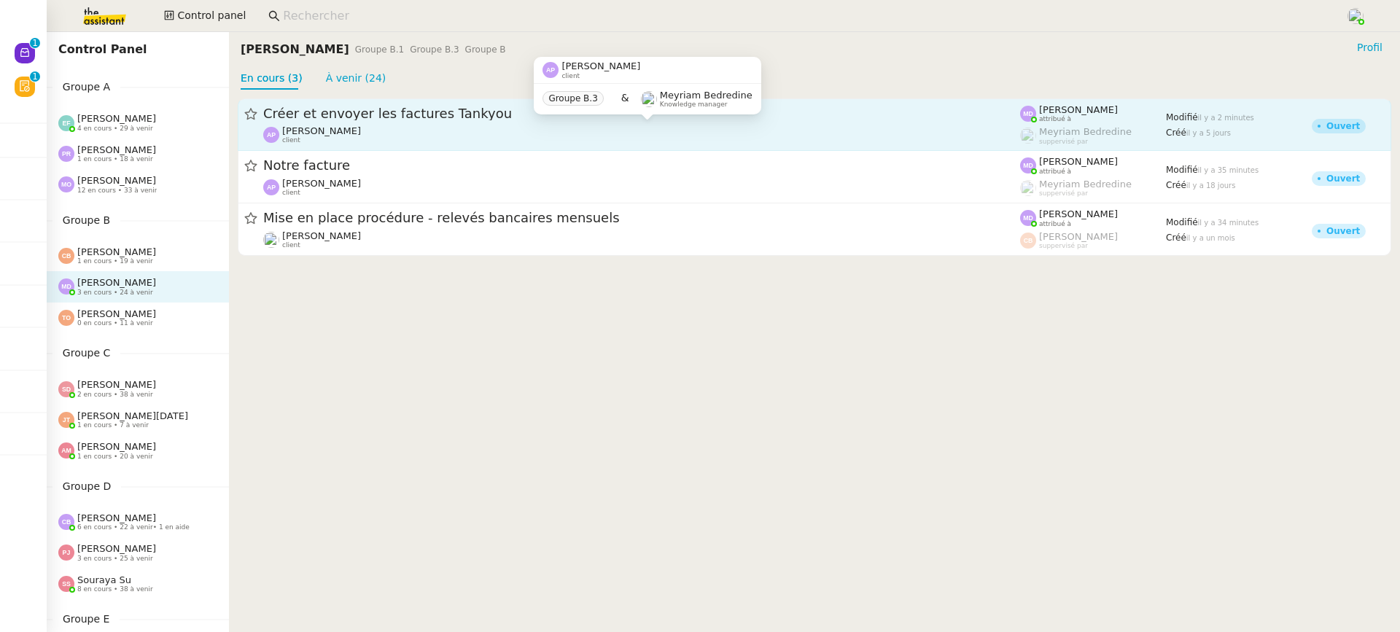
click at [387, 139] on div "Ashley Poniatowski client" at bounding box center [641, 134] width 757 height 19
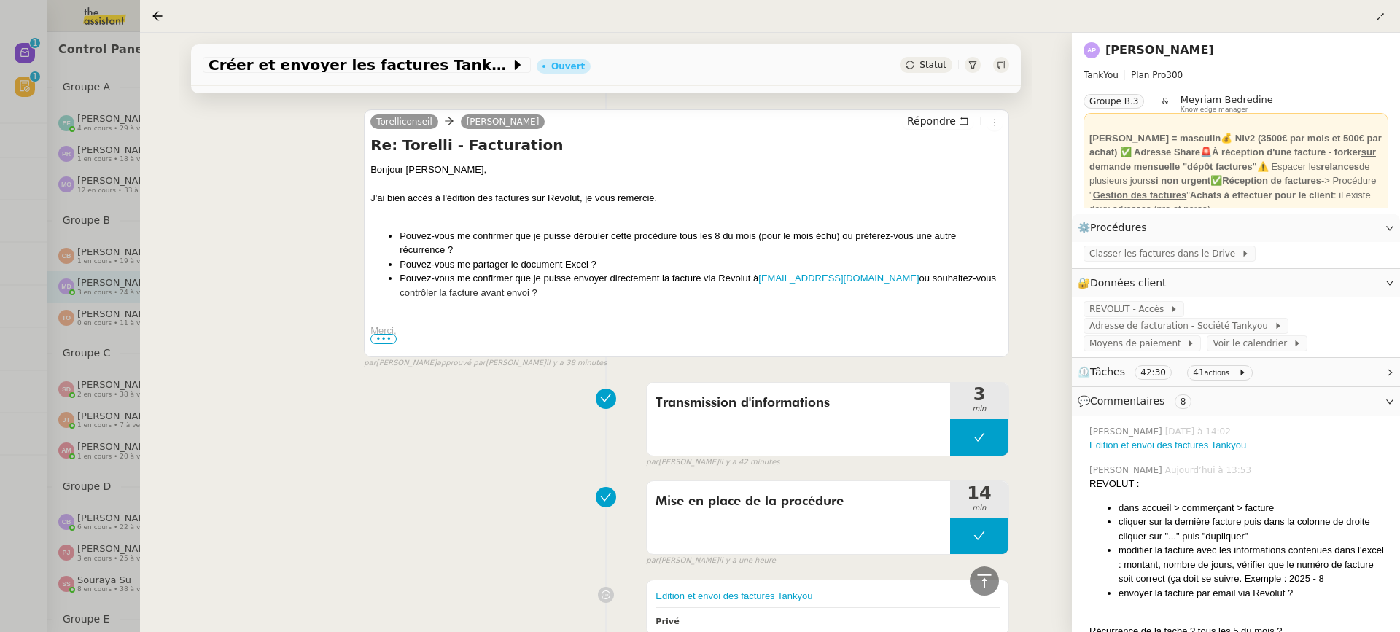
scroll to position [737, 0]
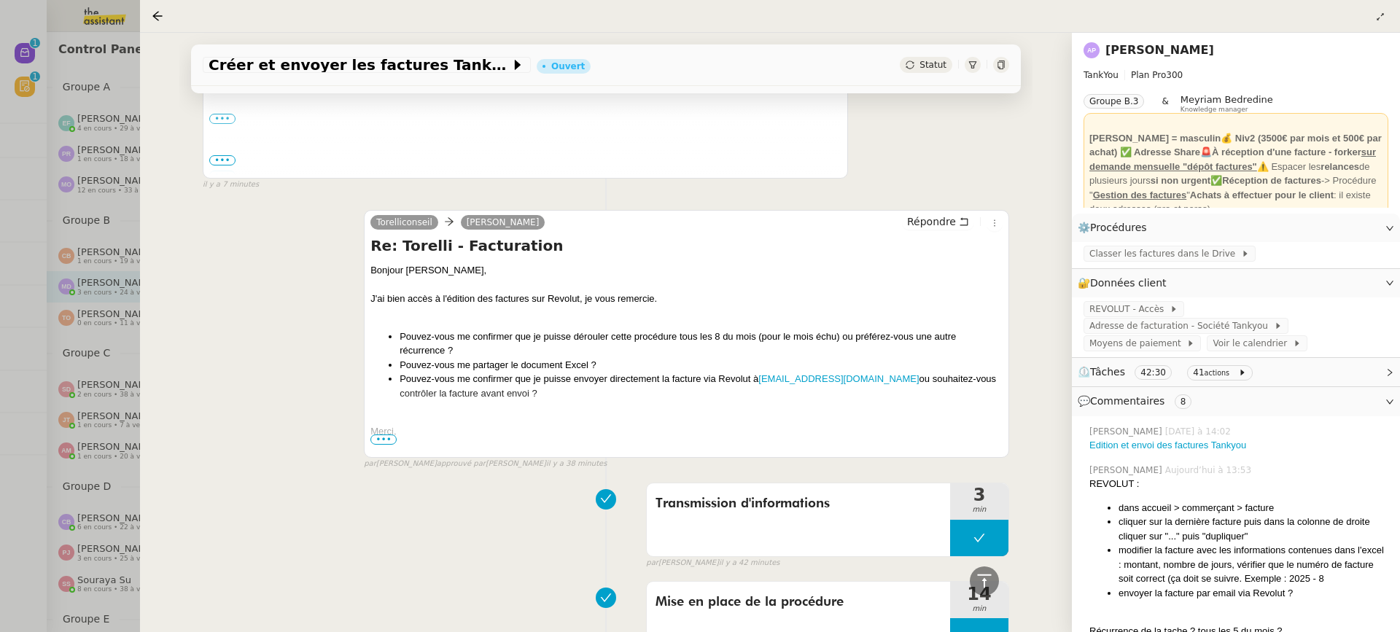
click at [80, 282] on div at bounding box center [700, 316] width 1400 height 632
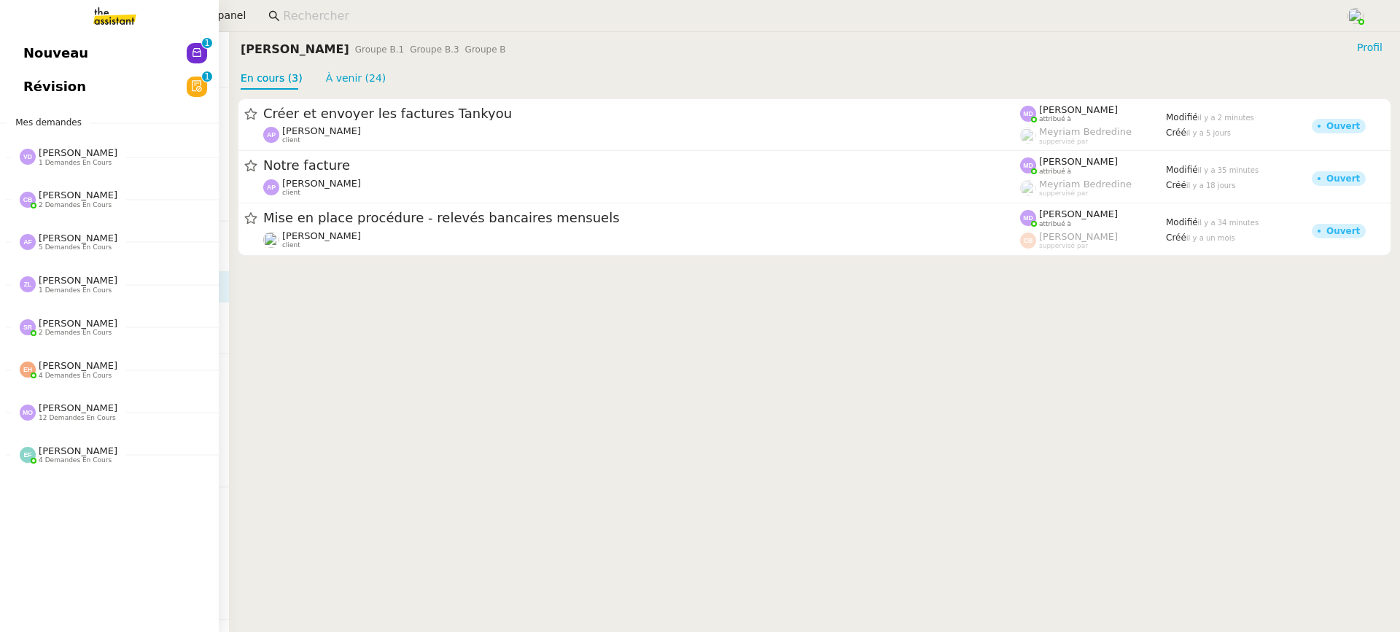
click at [33, 55] on span "Nouveau" at bounding box center [55, 53] width 65 height 22
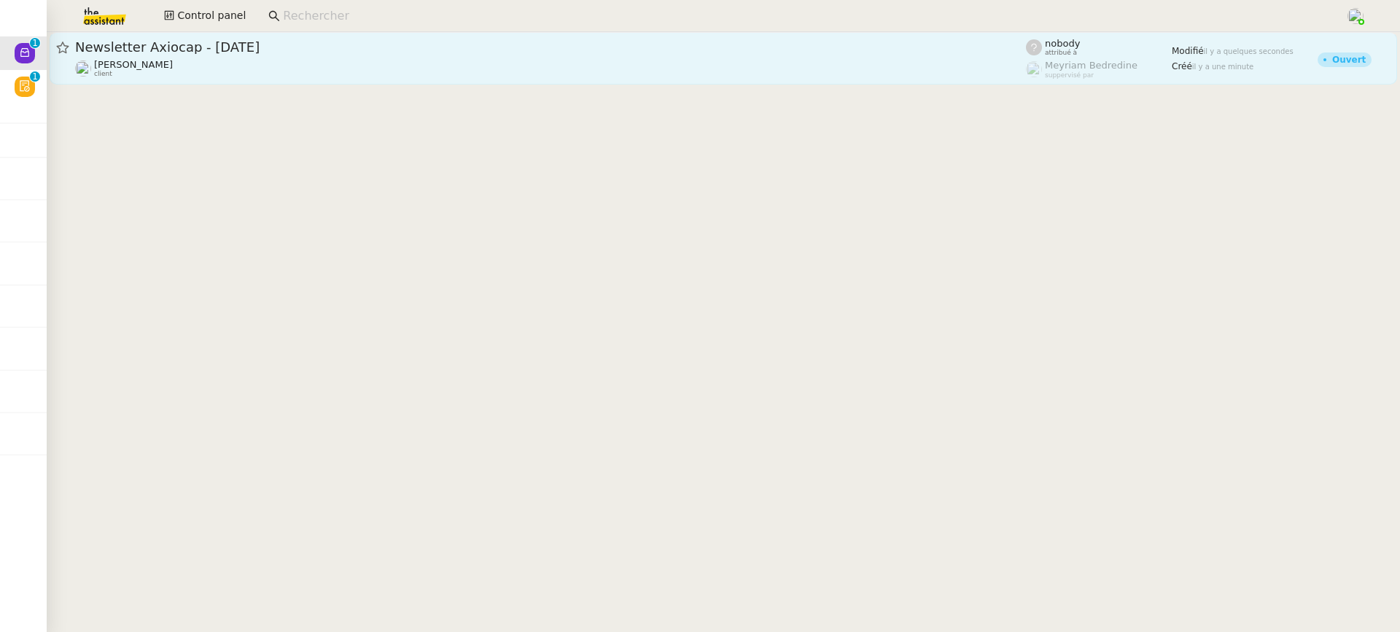
click at [276, 77] on div "Gabriel CIAN client" at bounding box center [550, 68] width 951 height 19
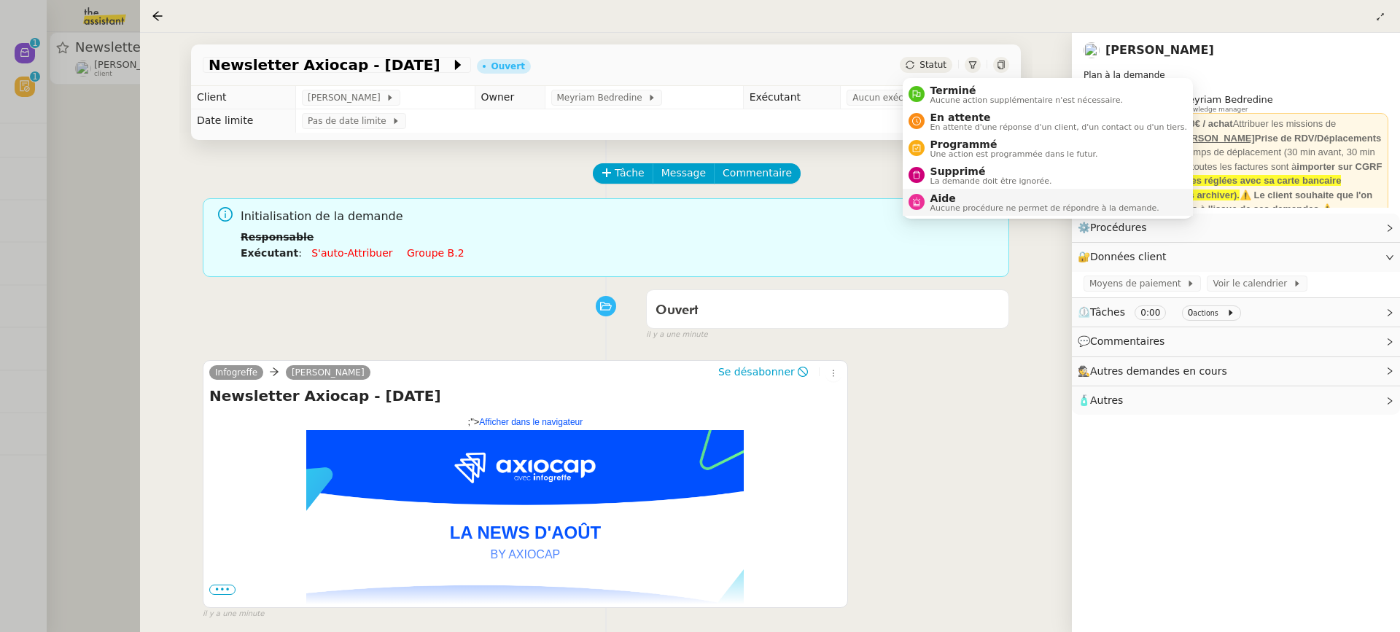
click at [949, 192] on li "Aide Aucune procédure ne permet de répondre à la demande." at bounding box center [1048, 202] width 290 height 27
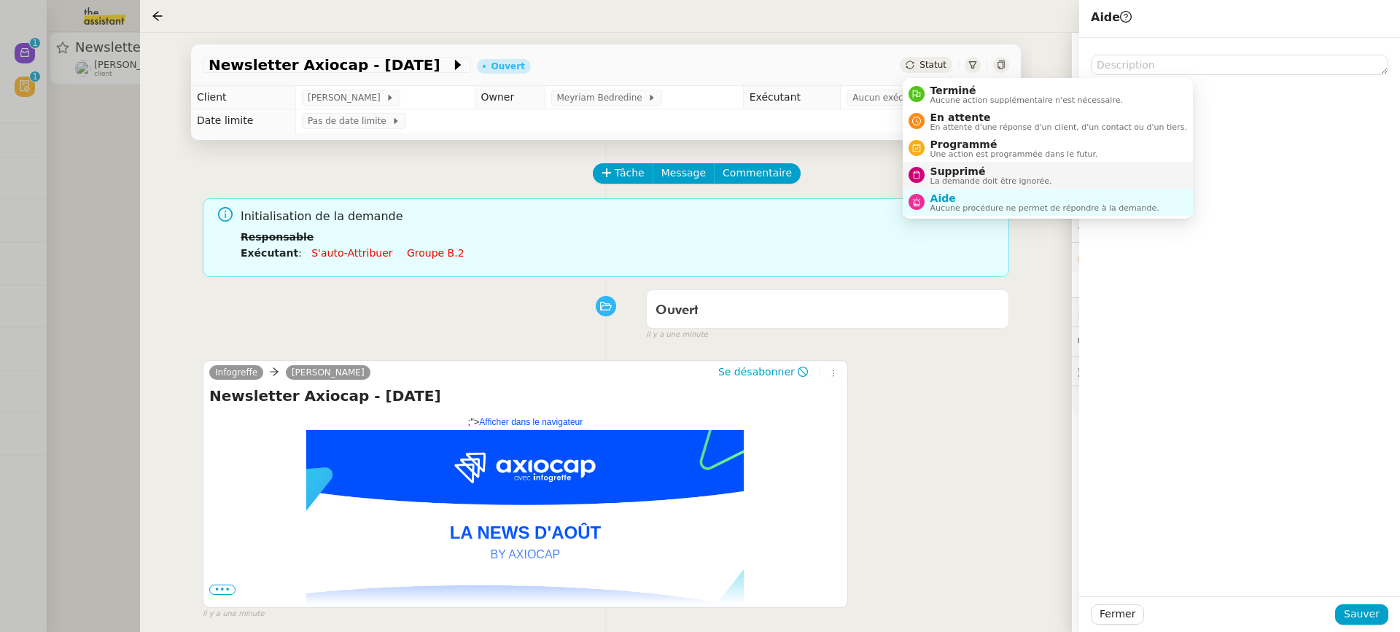
click at [993, 179] on span "La demande doit être ignorée." at bounding box center [992, 181] width 122 height 8
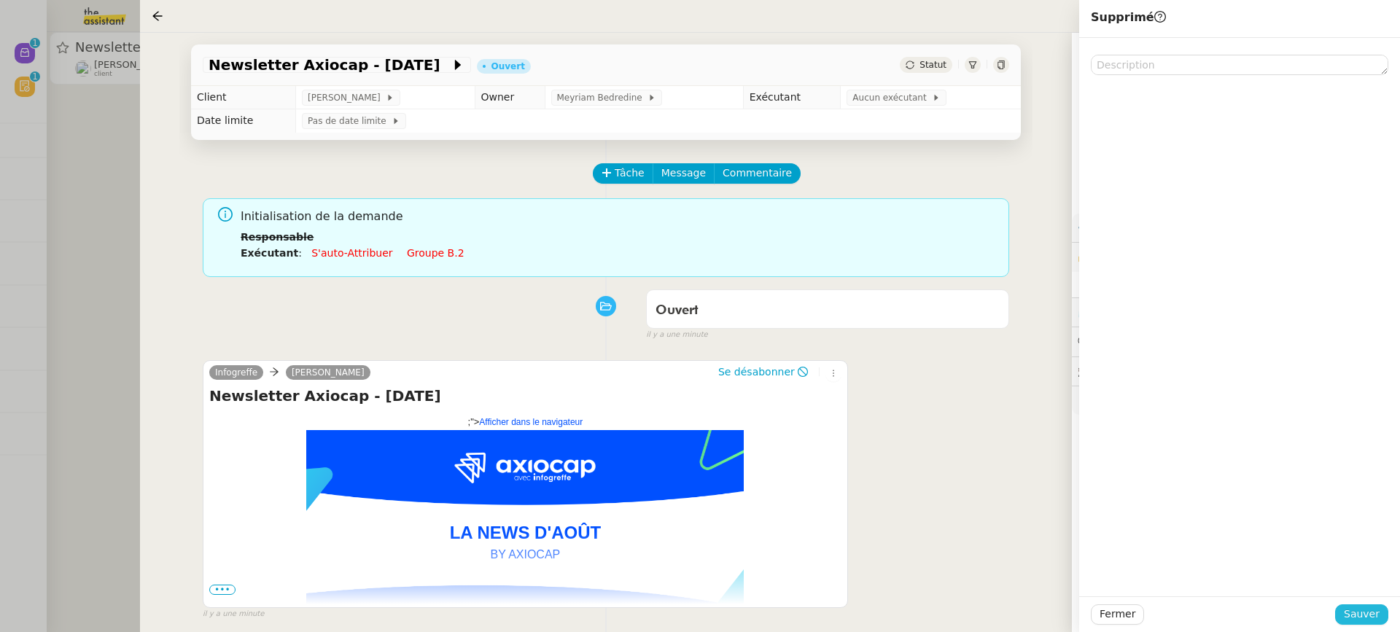
click at [1371, 611] on span "Sauver" at bounding box center [1362, 614] width 36 height 17
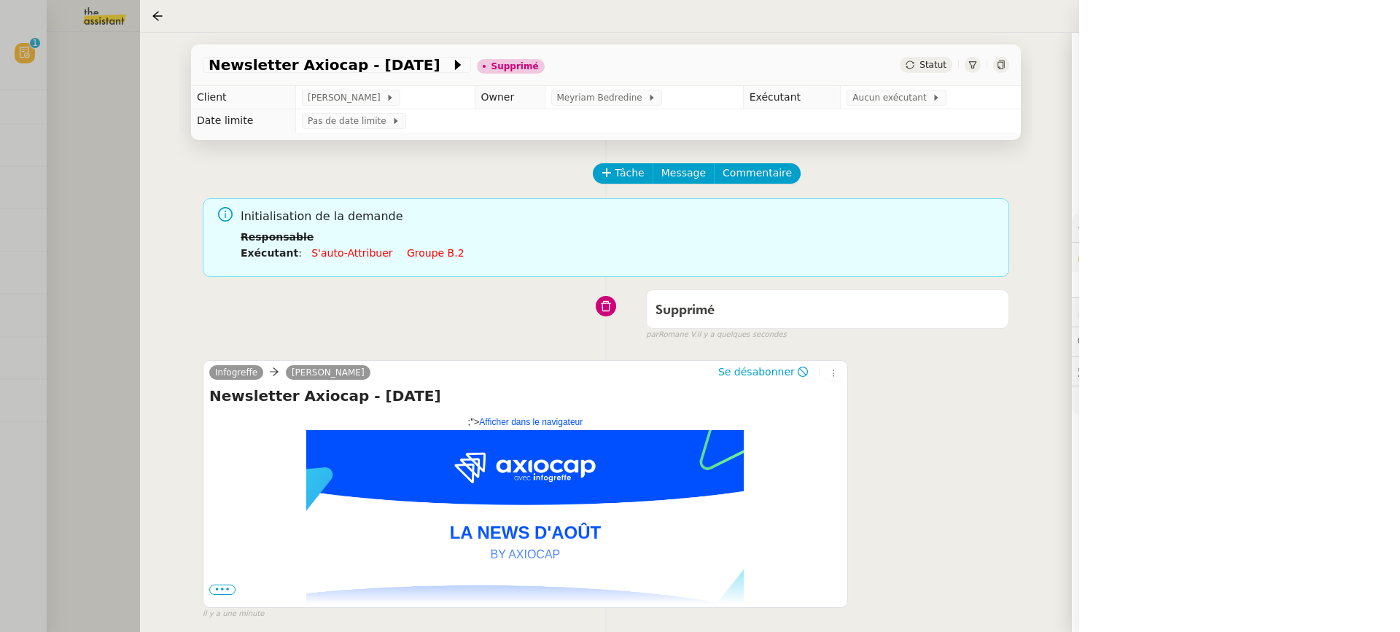
click at [71, 113] on div at bounding box center [700, 316] width 1400 height 632
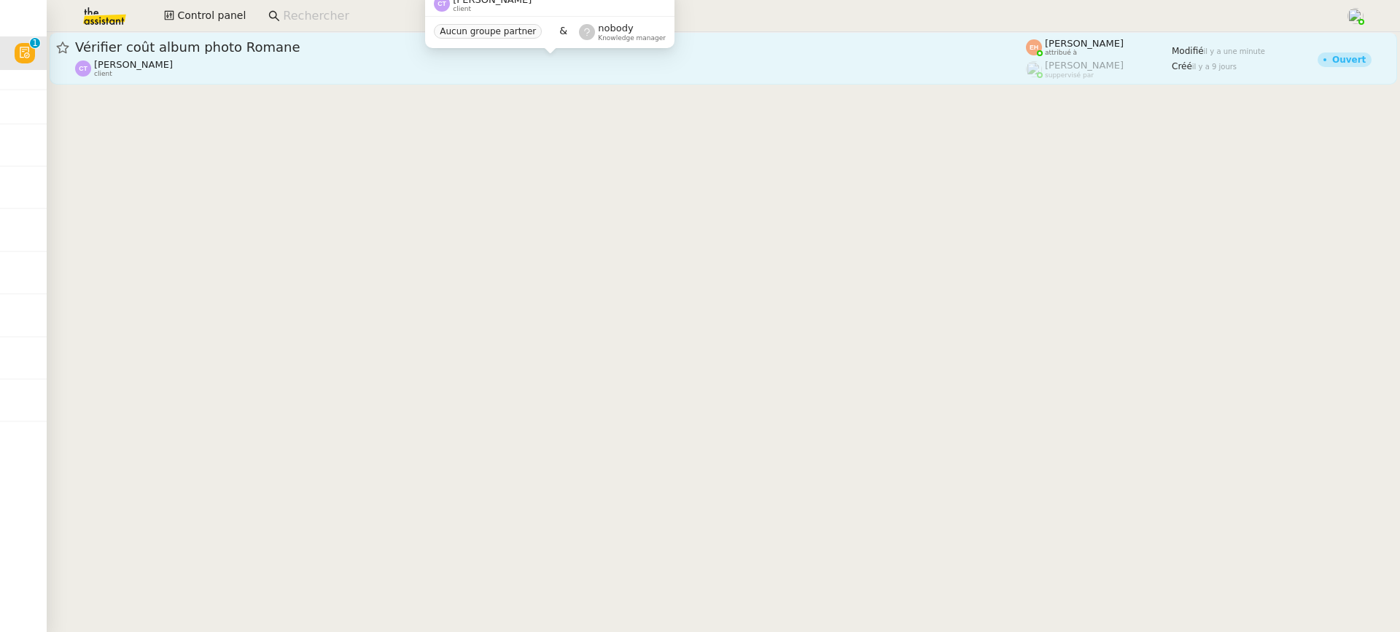
click at [632, 66] on div "Camille TOULOUSE client" at bounding box center [550, 68] width 951 height 19
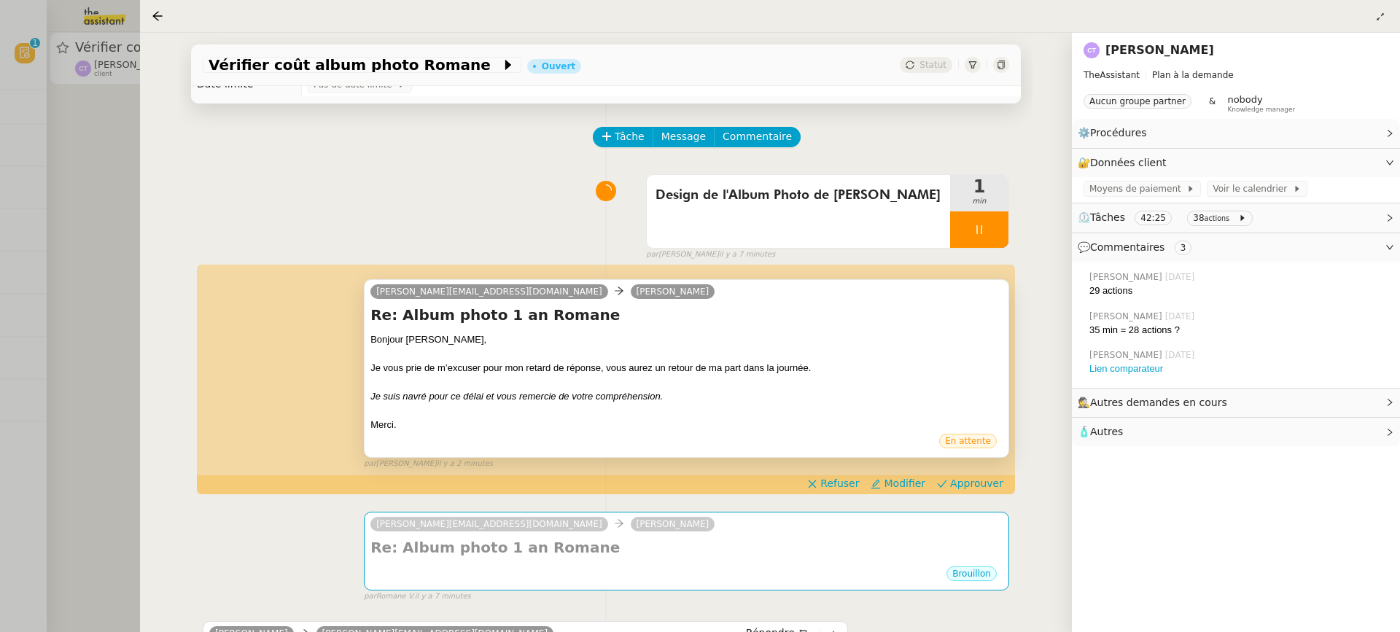
scroll to position [42, 0]
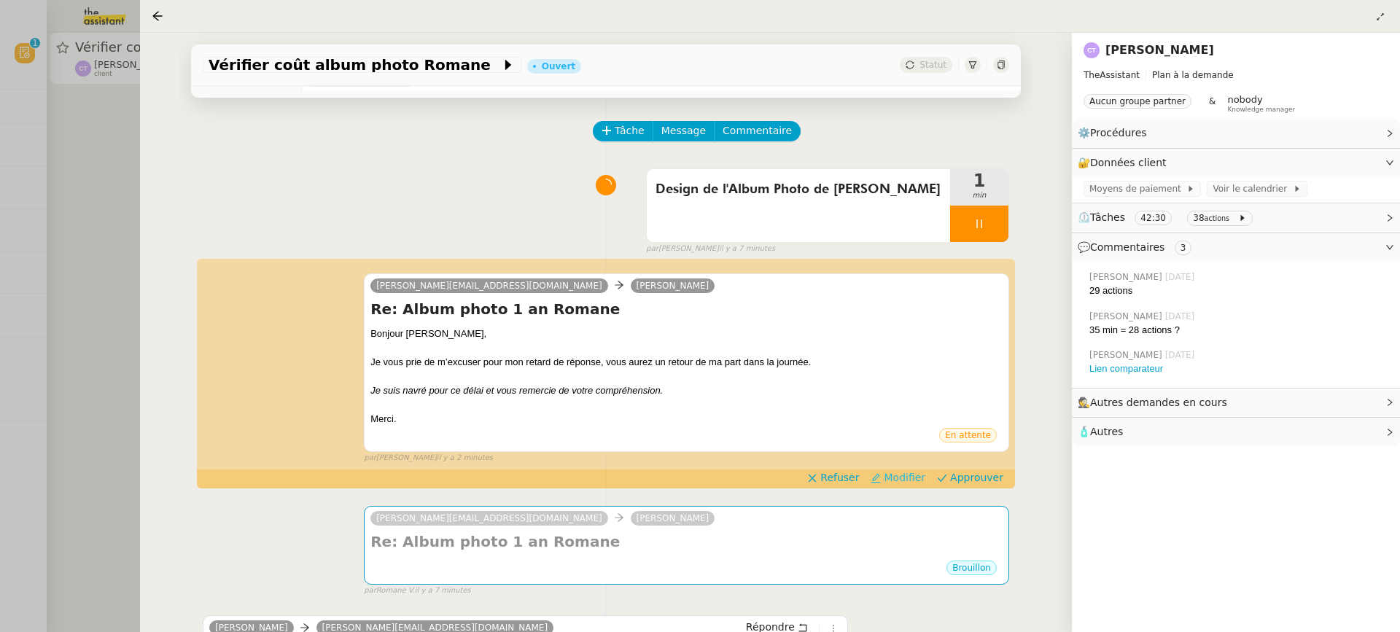
click at [910, 484] on span "Modifier" at bounding box center [905, 477] width 42 height 15
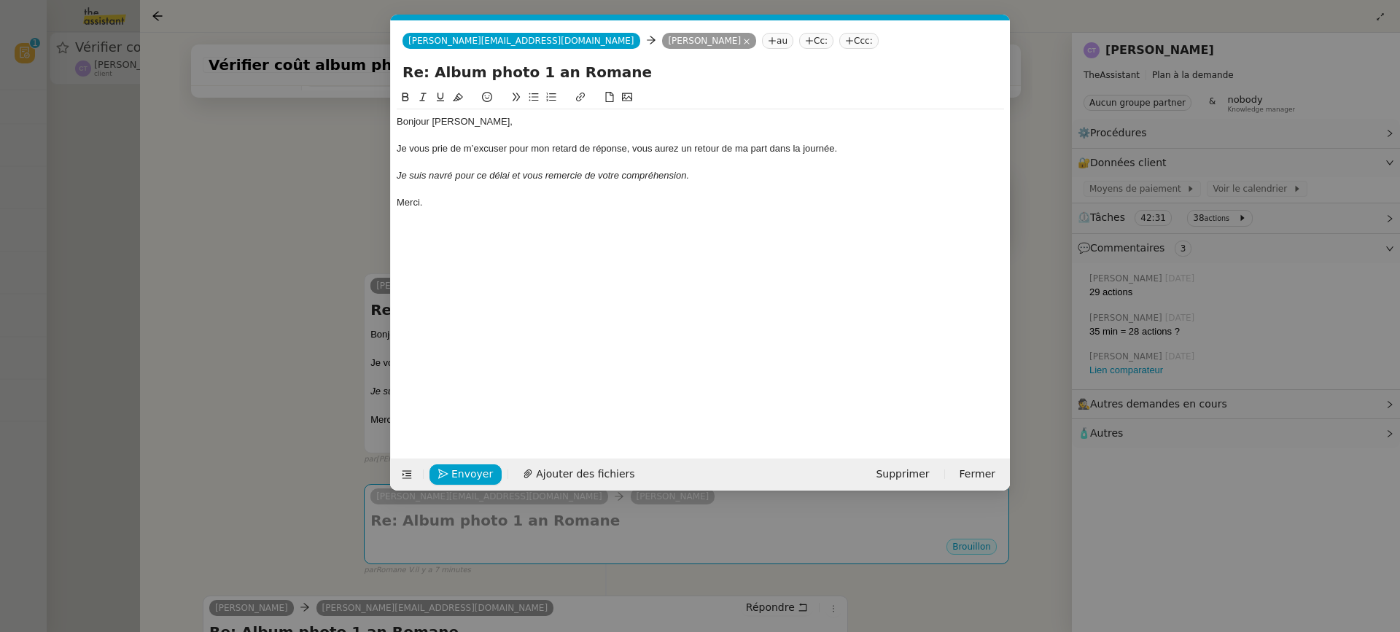
scroll to position [0, 31]
click at [624, 143] on div "Bonjour Camille, Je vous prie de m’excuser pour mon retard de réponse, vous aur…" at bounding box center [701, 162] width 608 height 106
click at [651, 168] on div at bounding box center [701, 162] width 608 height 13
click at [514, 173] on em "Je suis navré pour ce délai et vous remercie de votre compréhension." at bounding box center [543, 175] width 292 height 11
click at [511, 171] on em "Je suis navré pour ce délai et vous remercie de votre compréhension." at bounding box center [543, 175] width 292 height 11
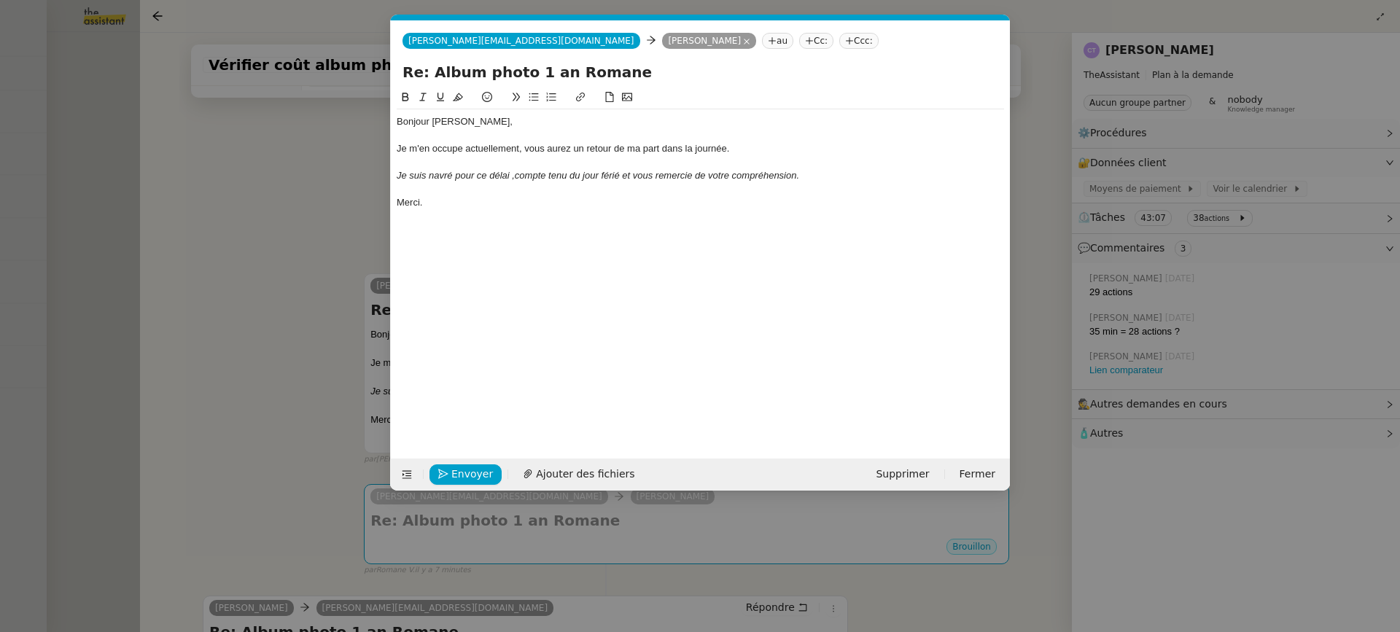
click at [514, 176] on em "Je suis navré pour ce délai ,compte tenu du jour férié et vous remercie de votr…" at bounding box center [598, 175] width 403 height 11
click at [0, 0] on lt-div "Insérez une espace après la virgule et non avant. ,· Ignorer" at bounding box center [0, 0] width 0 height 0
click at [0, 0] on lt-span ",·" at bounding box center [0, 0] width 0 height 0
drag, startPoint x: 626, startPoint y: 175, endPoint x: 516, endPoint y: 173, distance: 109.4
click at [517, 173] on em "Je suis navré pour ce délai, compte tenu du jour férié et vous remercie de votr…" at bounding box center [598, 175] width 403 height 11
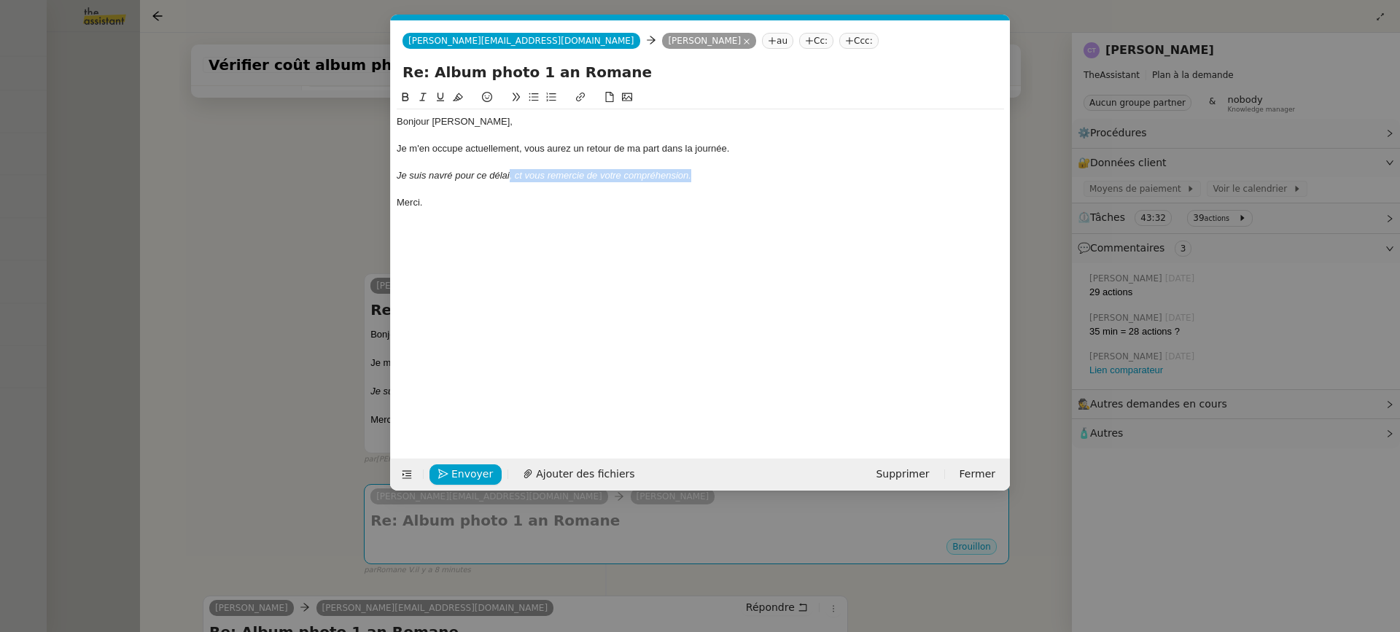
drag, startPoint x: 706, startPoint y: 177, endPoint x: 509, endPoint y: 168, distance: 197.1
click at [509, 169] on div "Je suis navré pour ce délai, ct vous remercie de votre compréhension." at bounding box center [701, 175] width 608 height 13
click at [520, 182] on div "Bonjour Camille, Je m'en occupe actuellement, vous aurez un retour de ma part d…" at bounding box center [701, 162] width 608 height 106
drag, startPoint x: 717, startPoint y: 178, endPoint x: 510, endPoint y: 181, distance: 207.2
click at [510, 181] on div "Je suis navré pour ce délai, ct vous remercie de votre compréhension." at bounding box center [701, 175] width 608 height 13
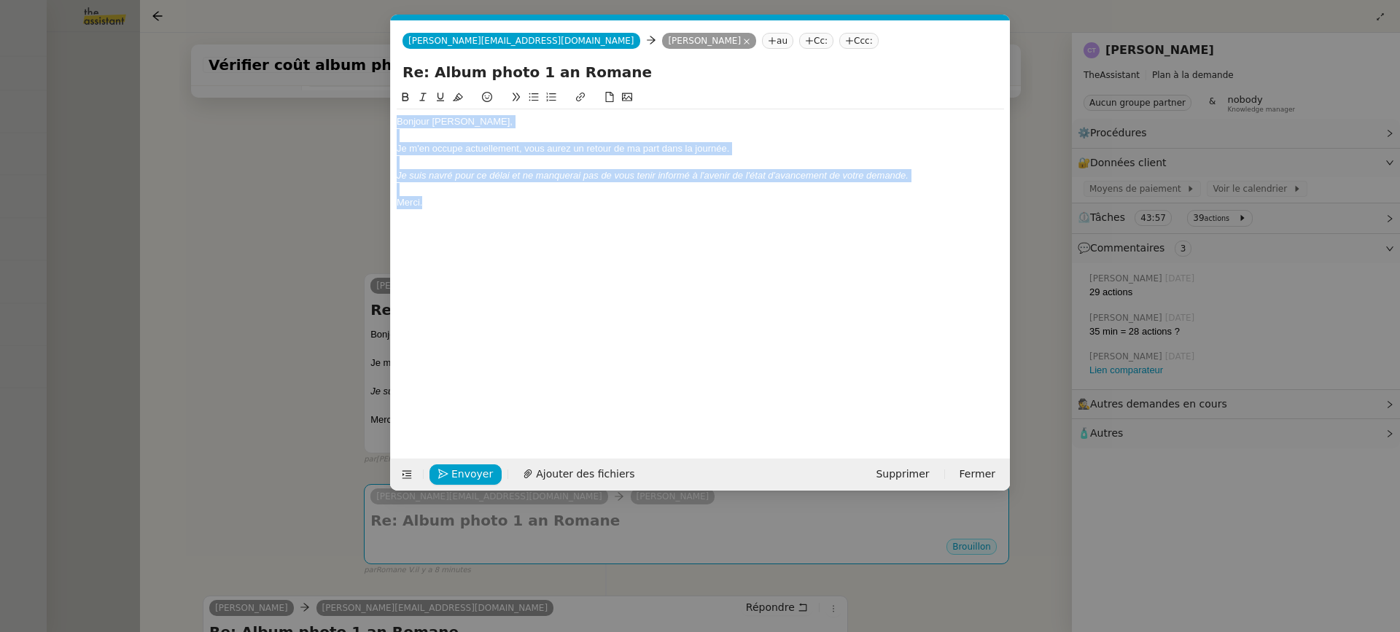
drag, startPoint x: 451, startPoint y: 213, endPoint x: 330, endPoint y: 47, distance: 205.1
click at [330, 47] on nz-modal-container "Service TA - VOYAGE - PROPOSITION GLOBALE A utiliser dans le cadre de propositi…" at bounding box center [700, 316] width 1400 height 632
copy div "Bonjour Camille, Je m'en occupe actuellement, vous aurez un retour de ma part d…"
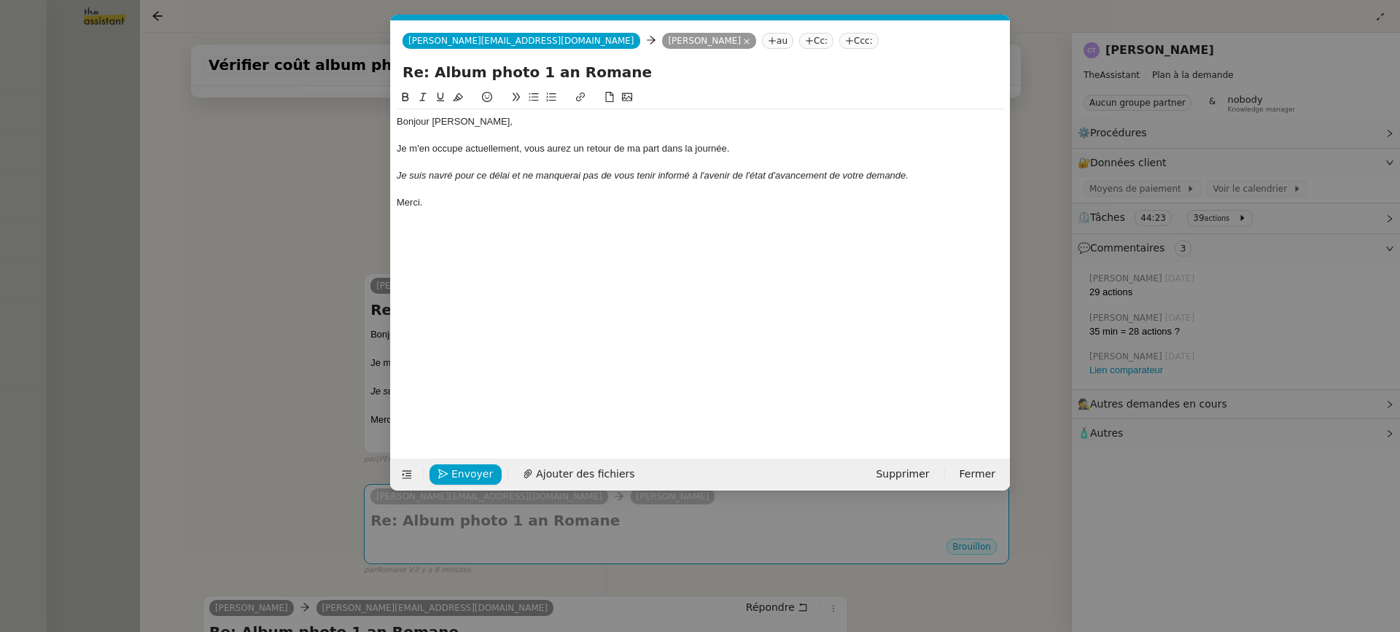
scroll to position [0, 0]
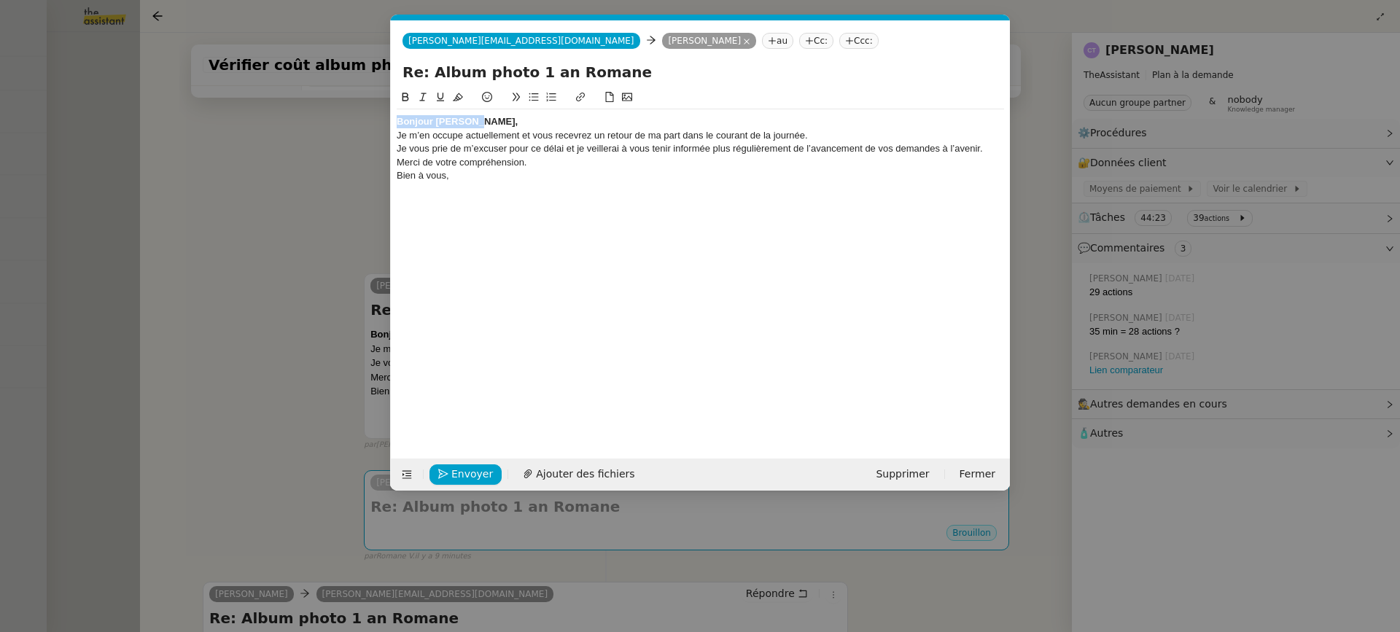
drag, startPoint x: 491, startPoint y: 126, endPoint x: 339, endPoint y: 116, distance: 152.1
click at [339, 116] on nz-modal-container "Service TA - VOYAGE - PROPOSITION GLOBALE A utiliser dans le cadre de propositi…" at bounding box center [700, 316] width 1400 height 632
click at [403, 99] on icon at bounding box center [405, 97] width 10 height 10
click at [496, 125] on div "Bonjour Camille," at bounding box center [701, 121] width 608 height 13
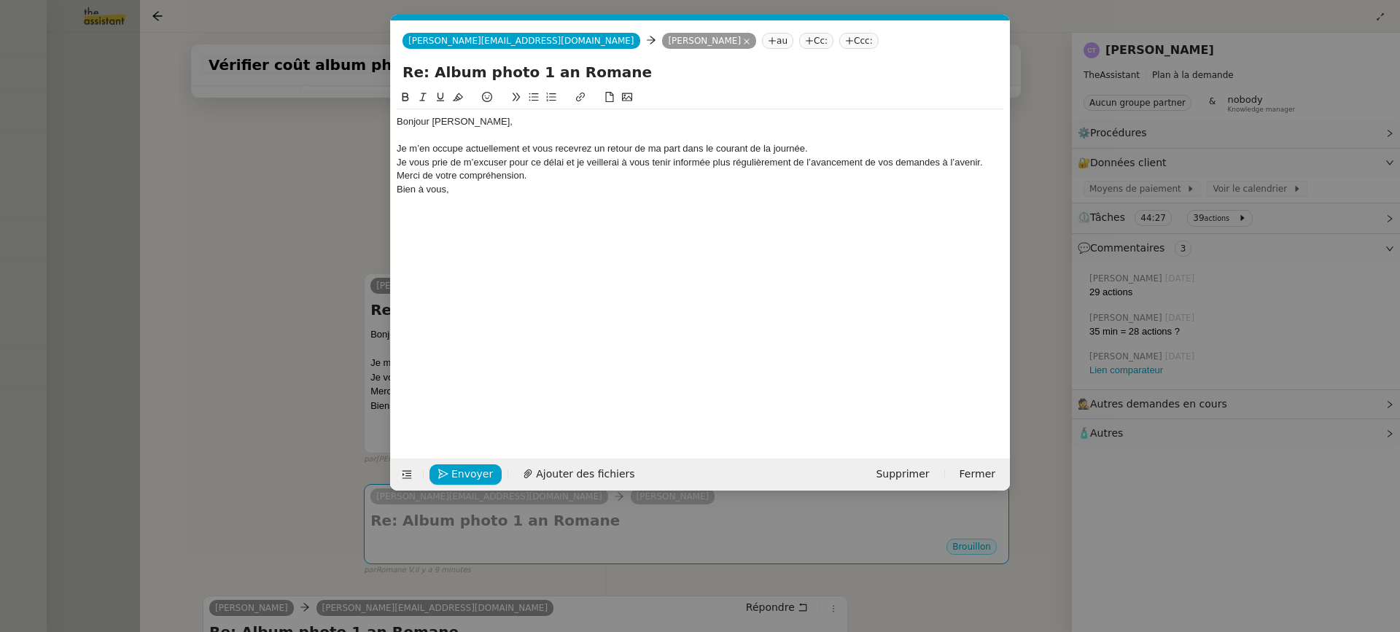
click at [836, 156] on div "Je vous prie de m’excuser pour ce délai et je veillerai à vous tenir informée p…" at bounding box center [701, 162] width 608 height 13
click at [843, 150] on div "Je m’en occupe actuellement et vous recevrez un retour de ma part dans le coura…" at bounding box center [701, 148] width 608 height 13
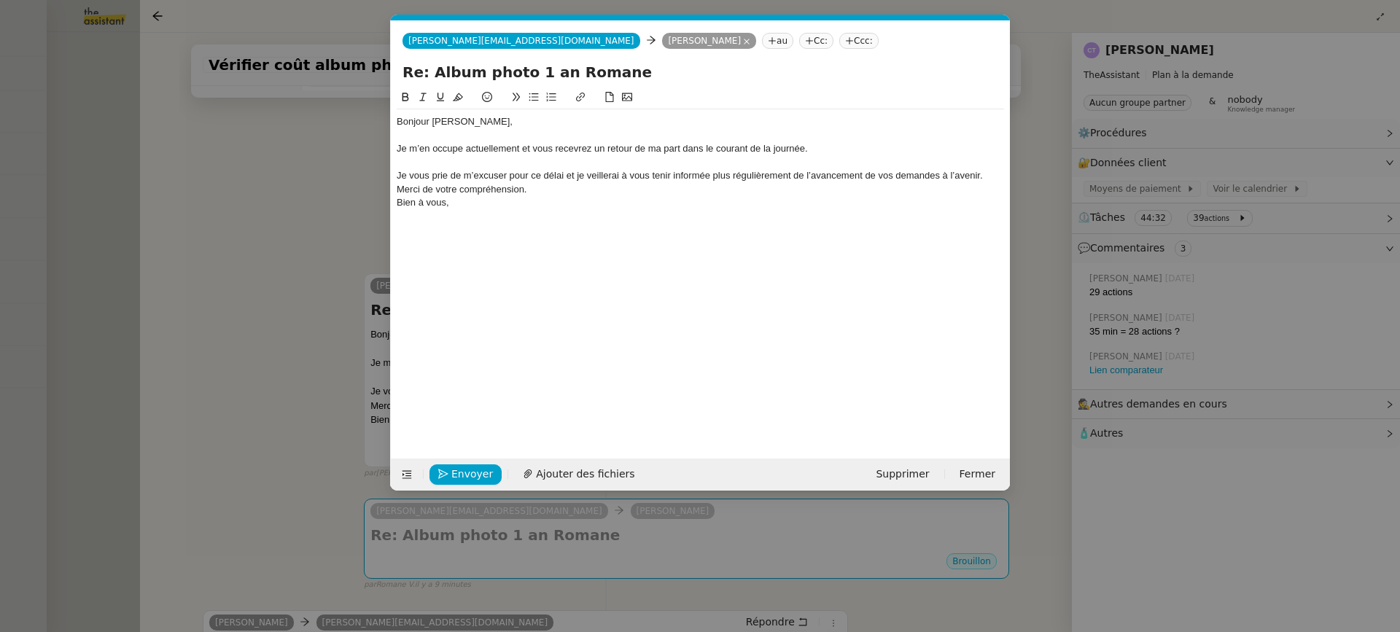
click at [989, 180] on div "Je vous prie de m’excuser pour ce délai et je veillerai à vous tenir informée p…" at bounding box center [701, 175] width 608 height 13
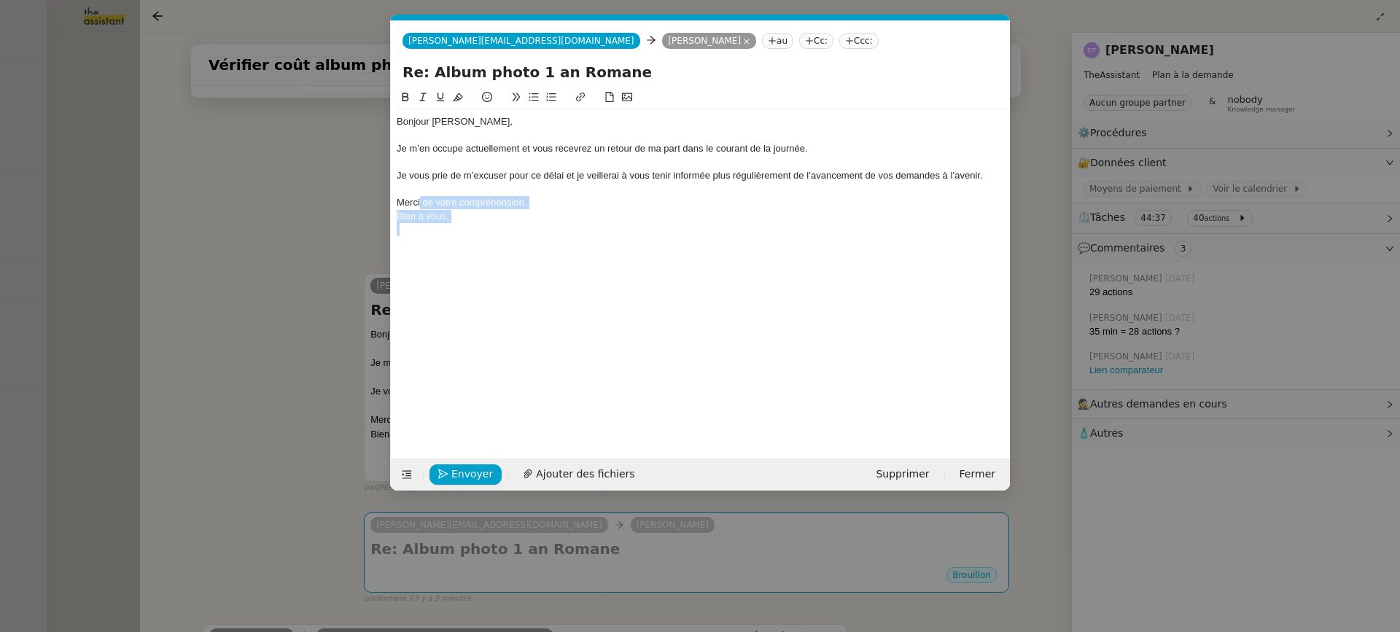
drag, startPoint x: 460, startPoint y: 233, endPoint x: 417, endPoint y: 198, distance: 55.0
click at [418, 198] on div "Bonjour Camille, Je m’en occupe actuellement et vous recevrez un retour de ma p…" at bounding box center [701, 175] width 608 height 133
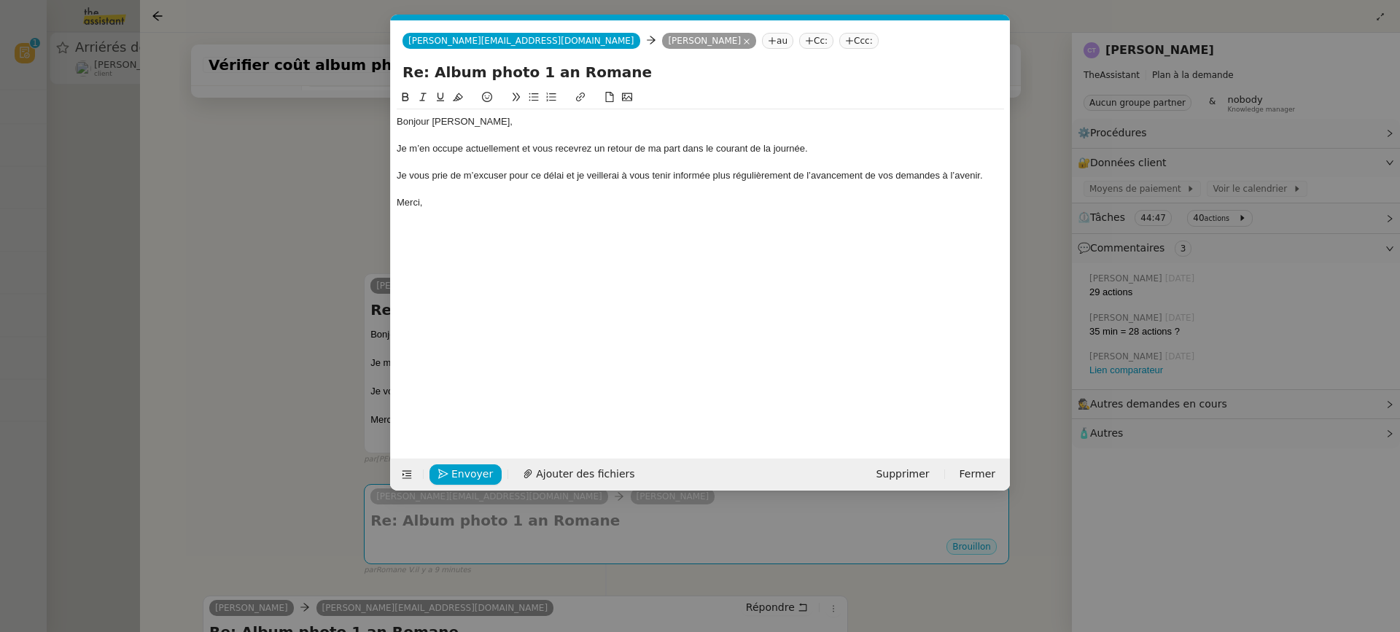
click at [577, 178] on div "Je vous prie de m’excuser pour ce délai et je veillerai à vous tenir informée p…" at bounding box center [701, 175] width 608 height 13
click at [538, 149] on div "Je m’en occupe actuellement et vous recevrez un retour de ma part dans le coura…" at bounding box center [701, 148] width 608 height 13
click at [533, 150] on div "Je m’en occupe actuellement et vous recevrez un retour de ma part dans le coura…" at bounding box center [701, 148] width 608 height 13
click at [452, 200] on div "Merci," at bounding box center [701, 202] width 608 height 13
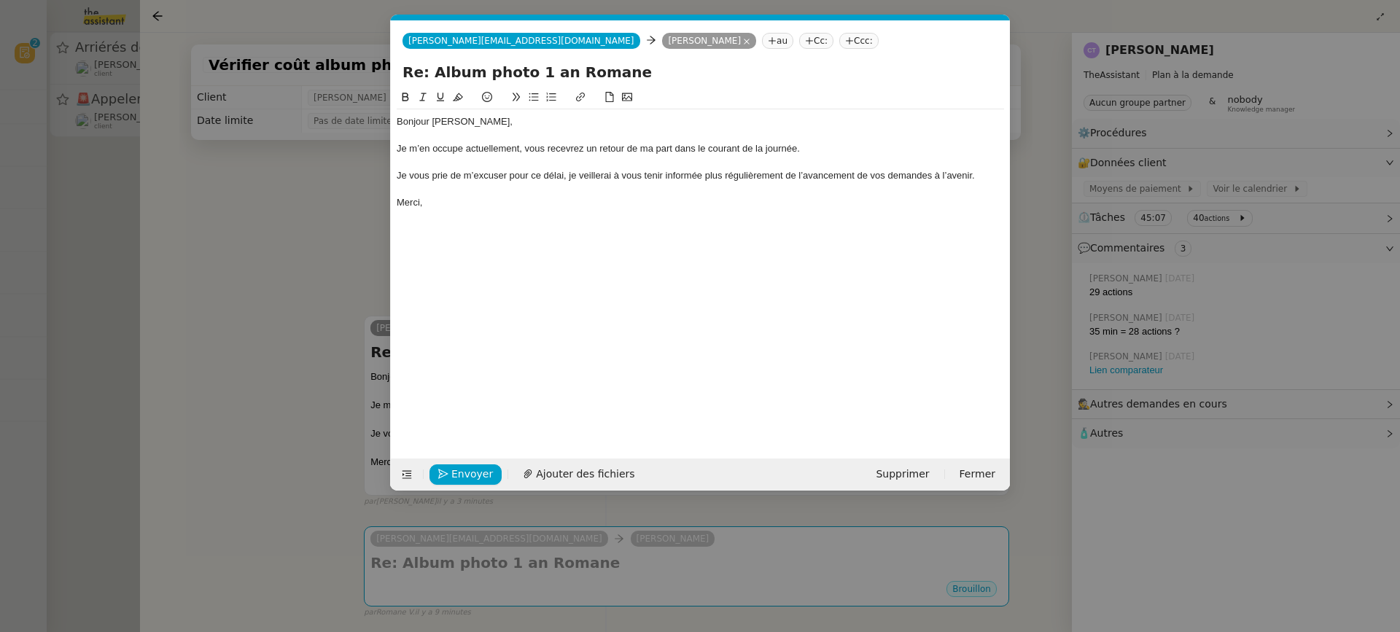
scroll to position [0, 31]
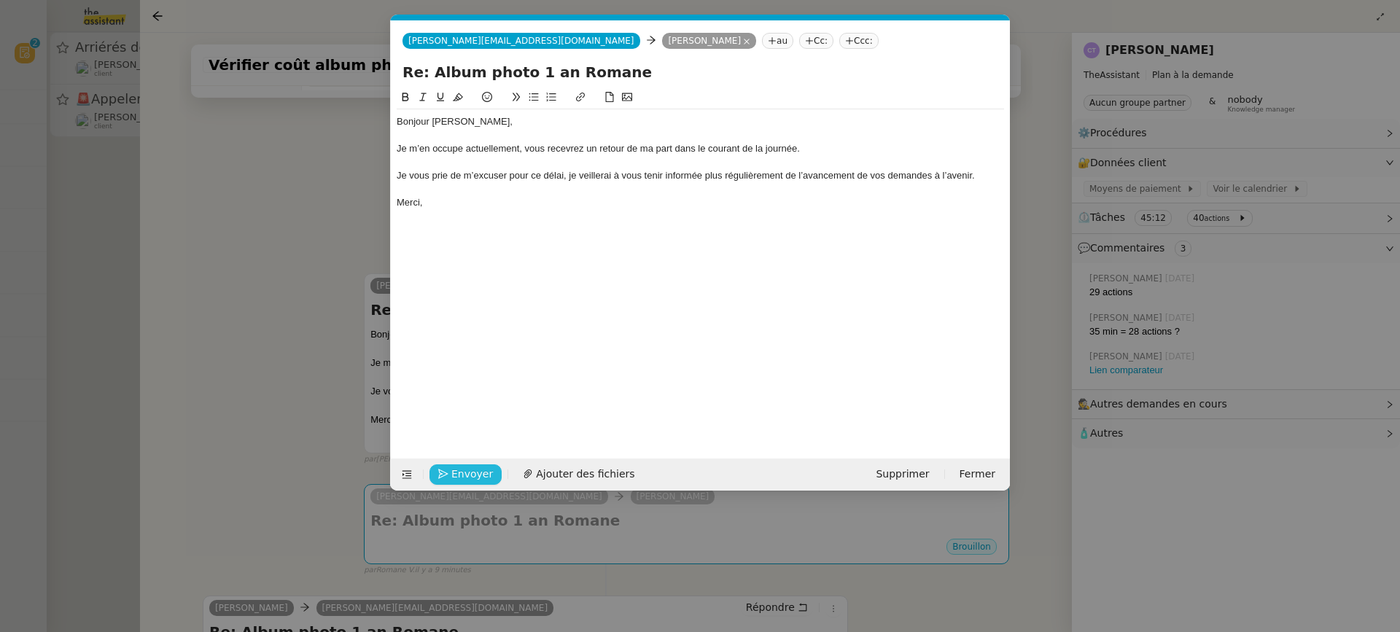
click at [454, 470] on span "Envoyer" at bounding box center [473, 474] width 42 height 17
click at [454, 470] on span "Confirmer l'envoi" at bounding box center [496, 474] width 88 height 17
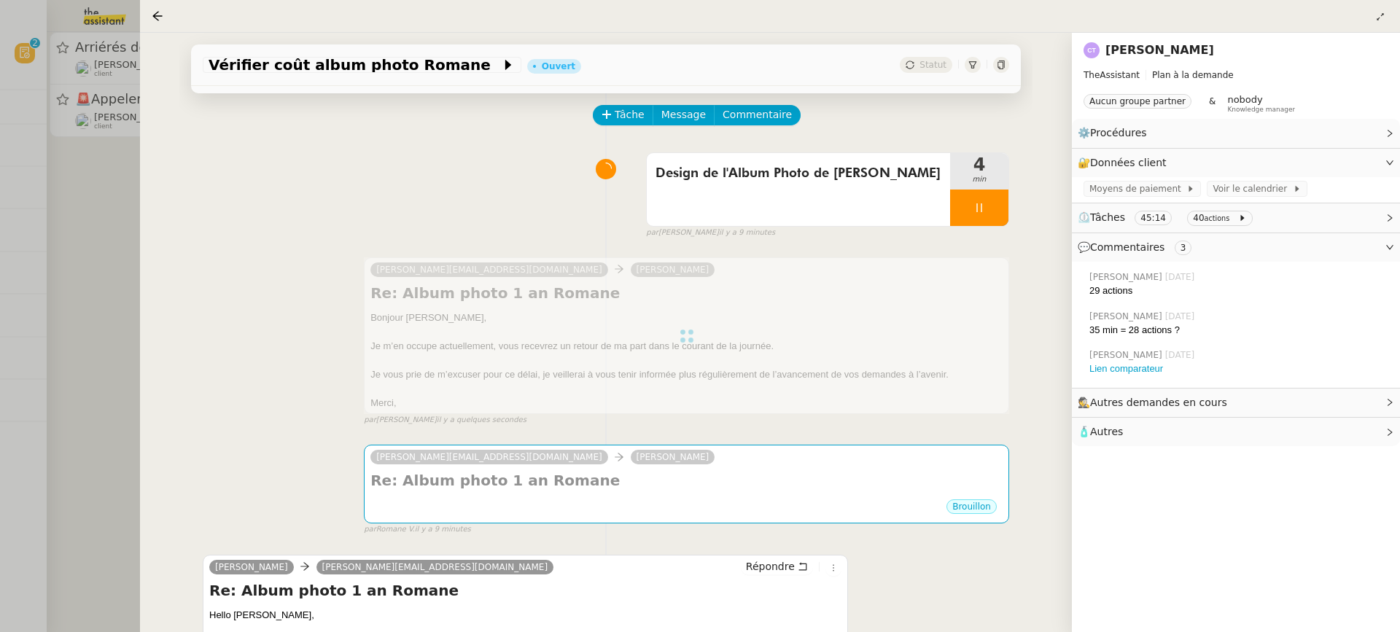
scroll to position [59, 0]
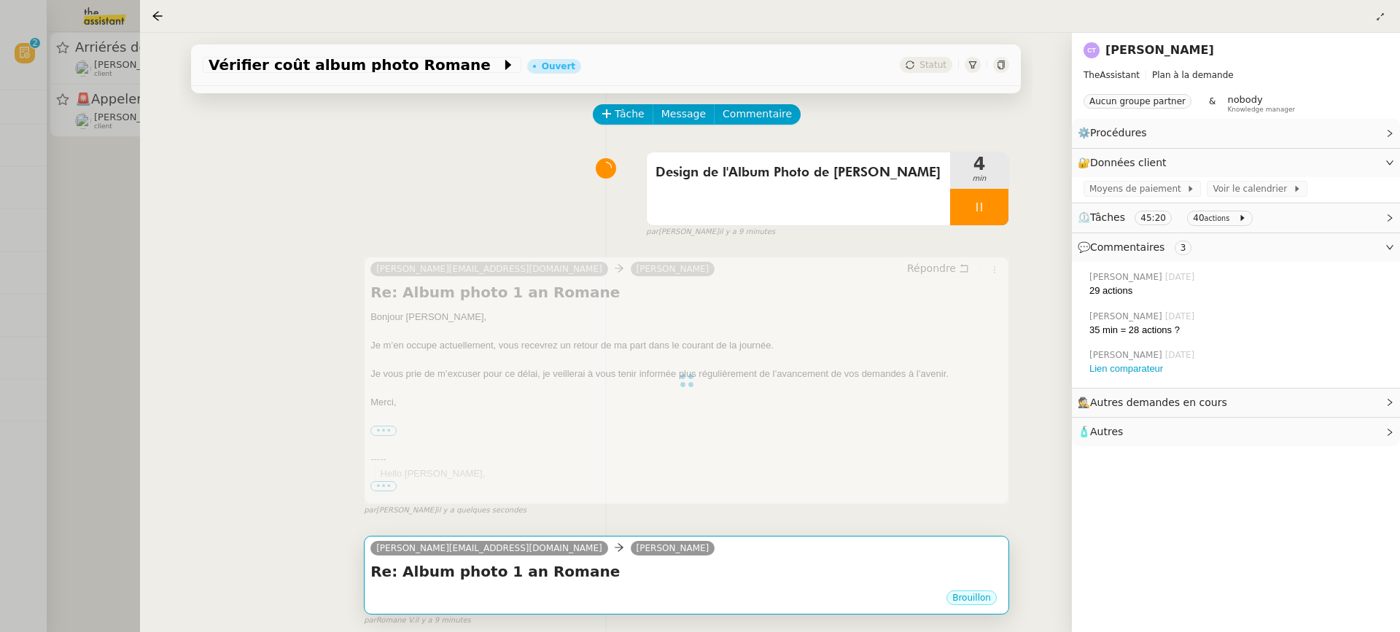
click at [640, 504] on div "[PERSON_NAME][EMAIL_ADDRESS][DOMAIN_NAME] [PERSON_NAME] Re: Album photo 1 an Ro…" at bounding box center [687, 381] width 646 height 248
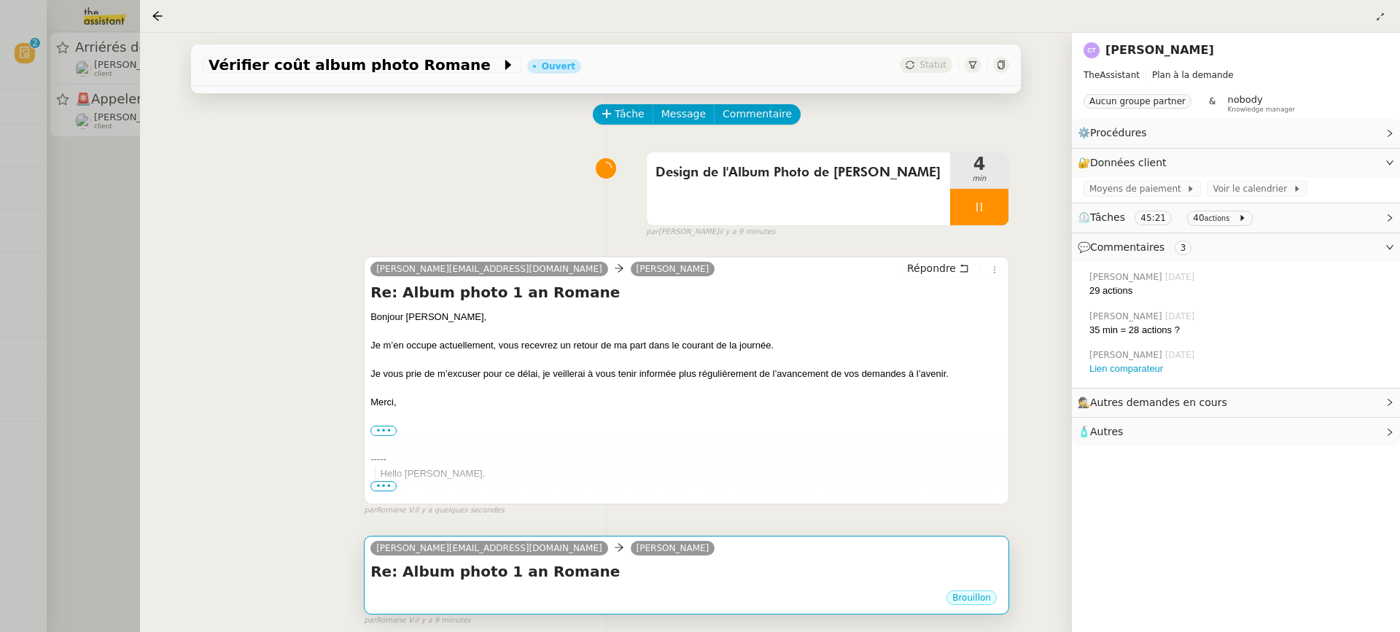
click at [662, 565] on h4 "Re: Album photo 1 an Romane" at bounding box center [687, 572] width 632 height 20
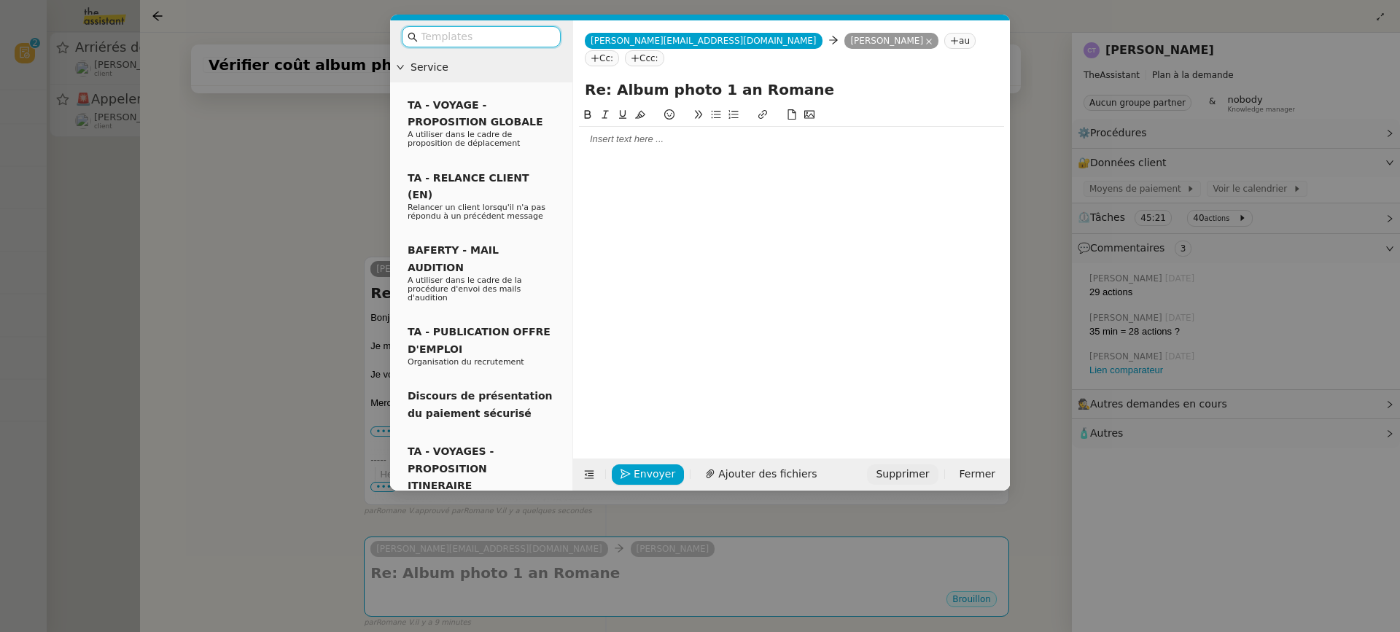
click at [924, 463] on div "Envoyer Ajouter des fichiers Supprimer Fermer" at bounding box center [791, 475] width 437 height 32
click at [926, 470] on span "Supprimer" at bounding box center [902, 474] width 53 height 17
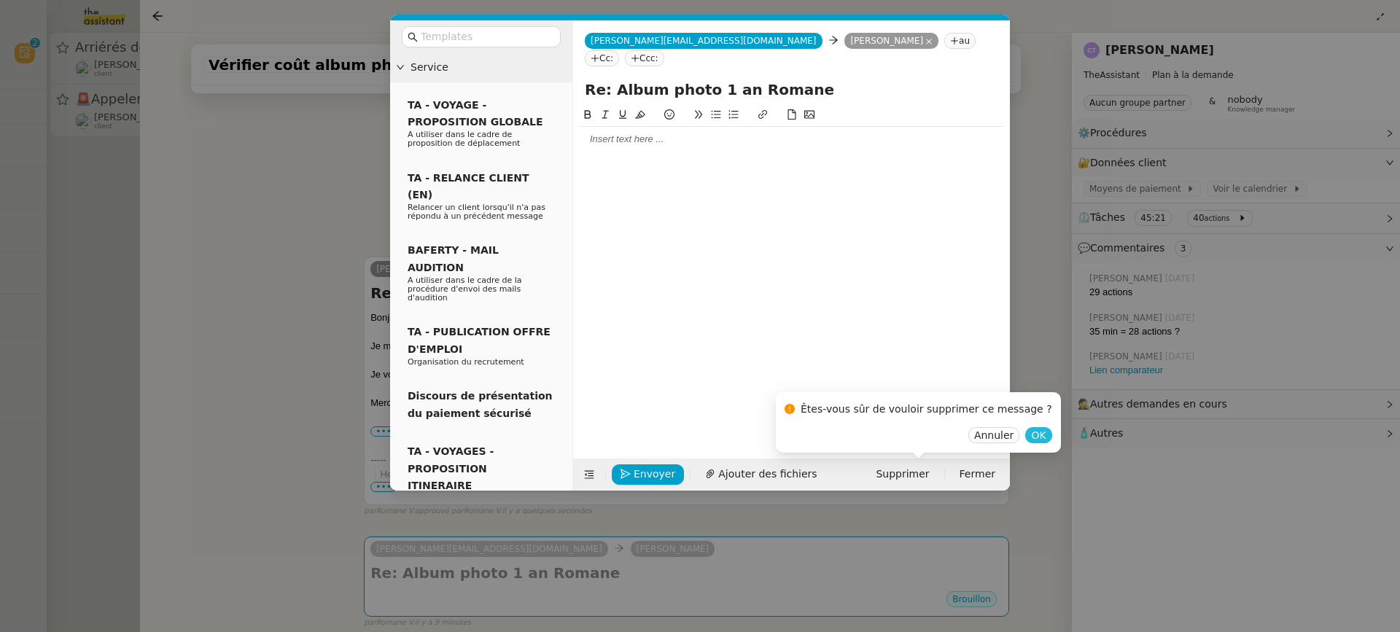
click at [1030, 430] on button "OK" at bounding box center [1039, 435] width 26 height 16
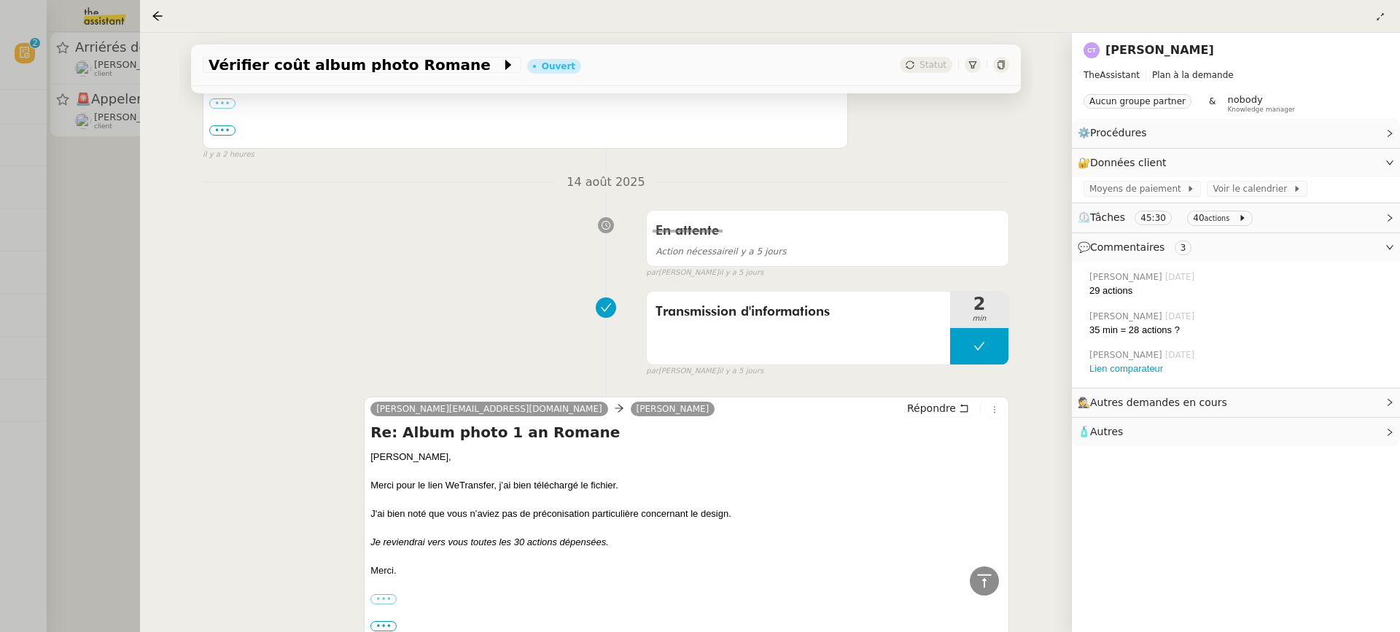
scroll to position [788, 0]
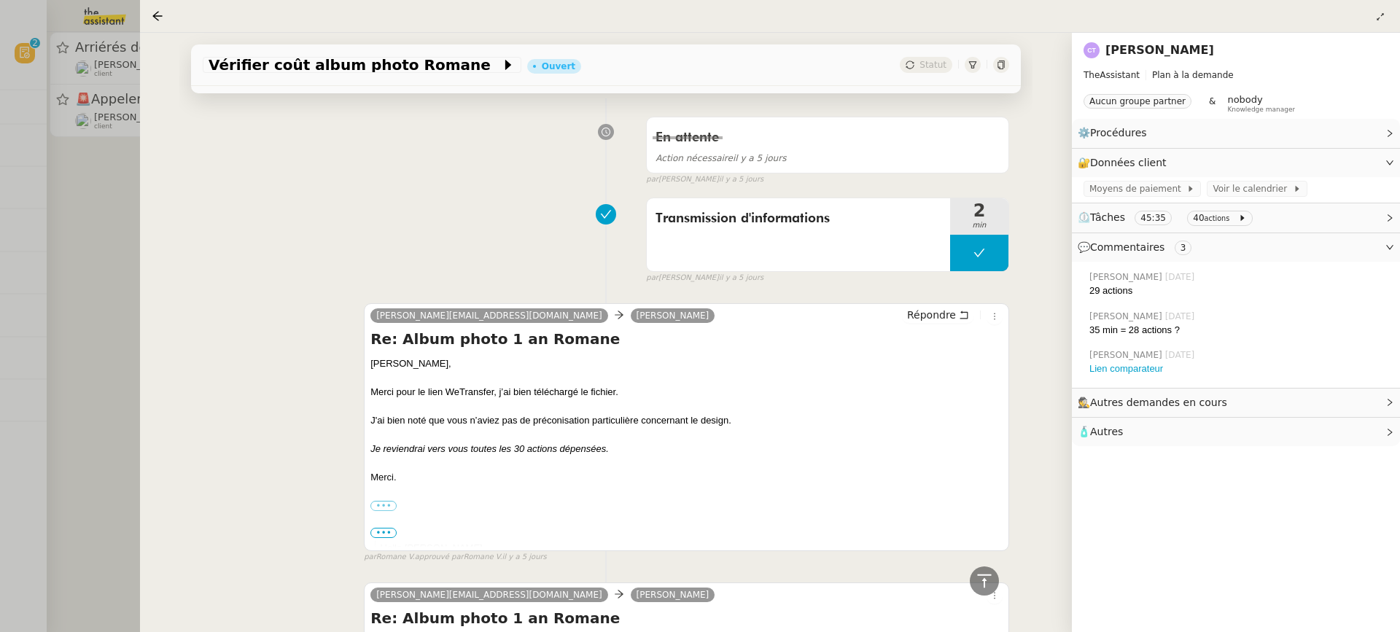
click at [136, 206] on div at bounding box center [700, 316] width 1400 height 632
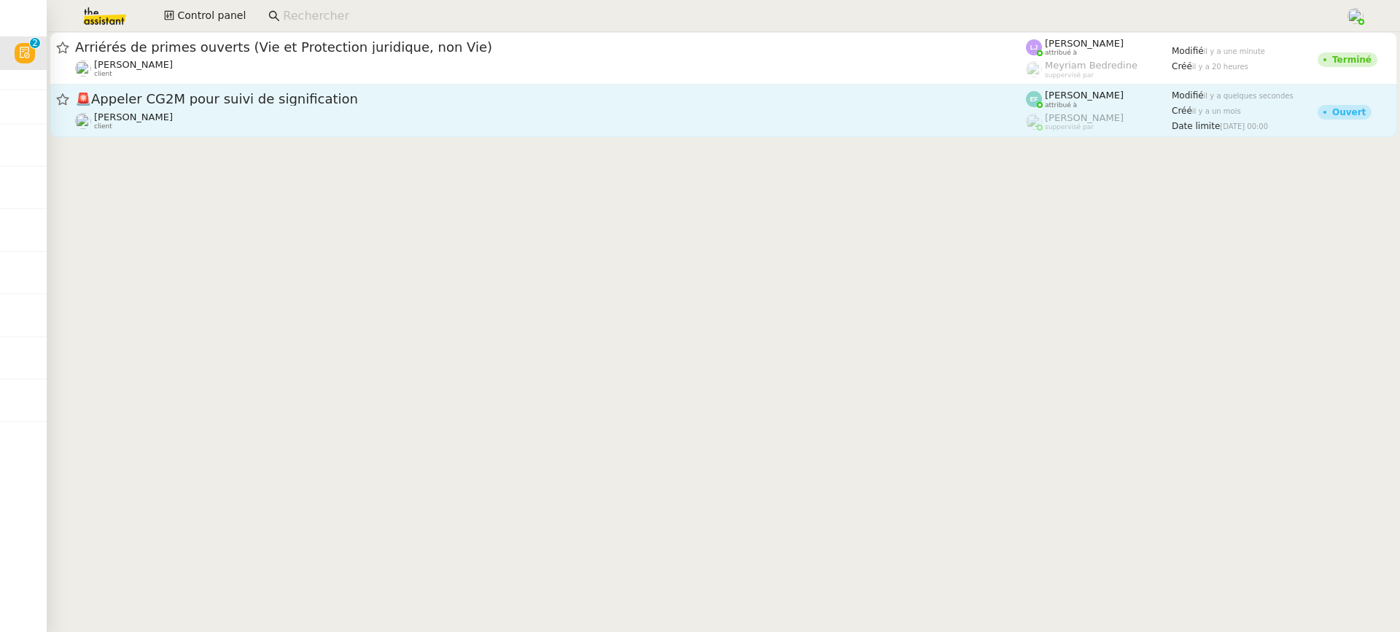
click at [169, 114] on div "[PERSON_NAME] client" at bounding box center [550, 121] width 951 height 19
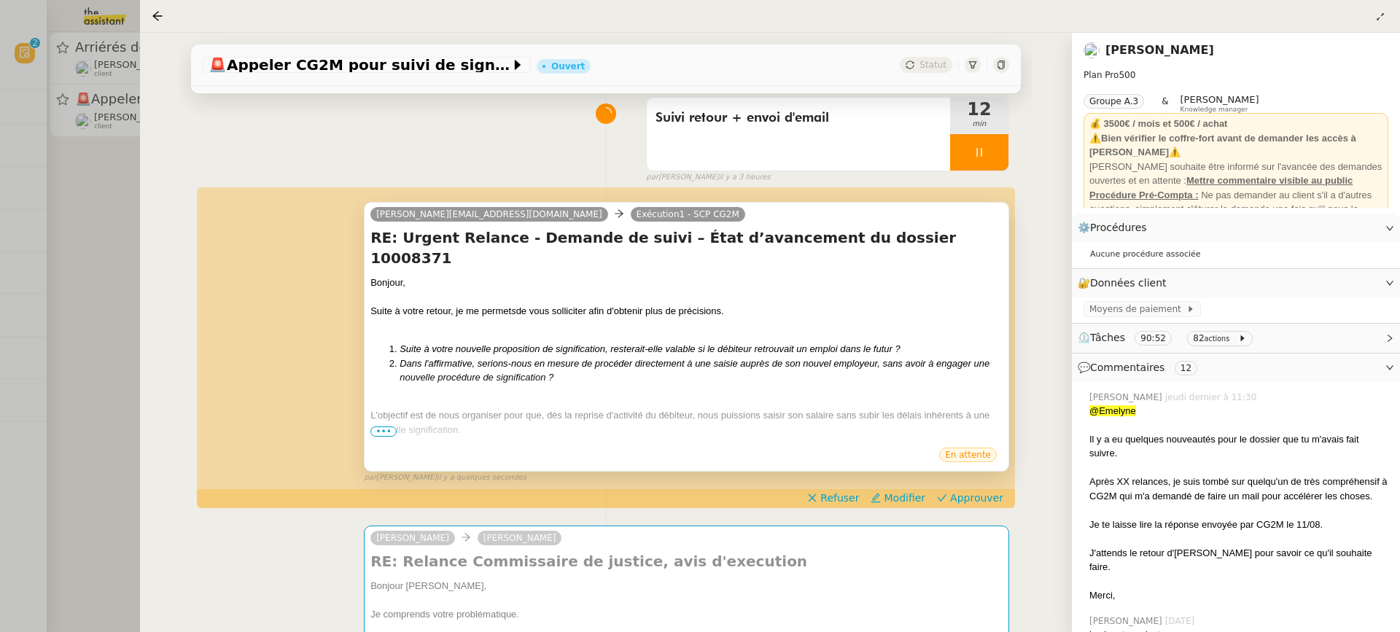
scroll to position [117, 0]
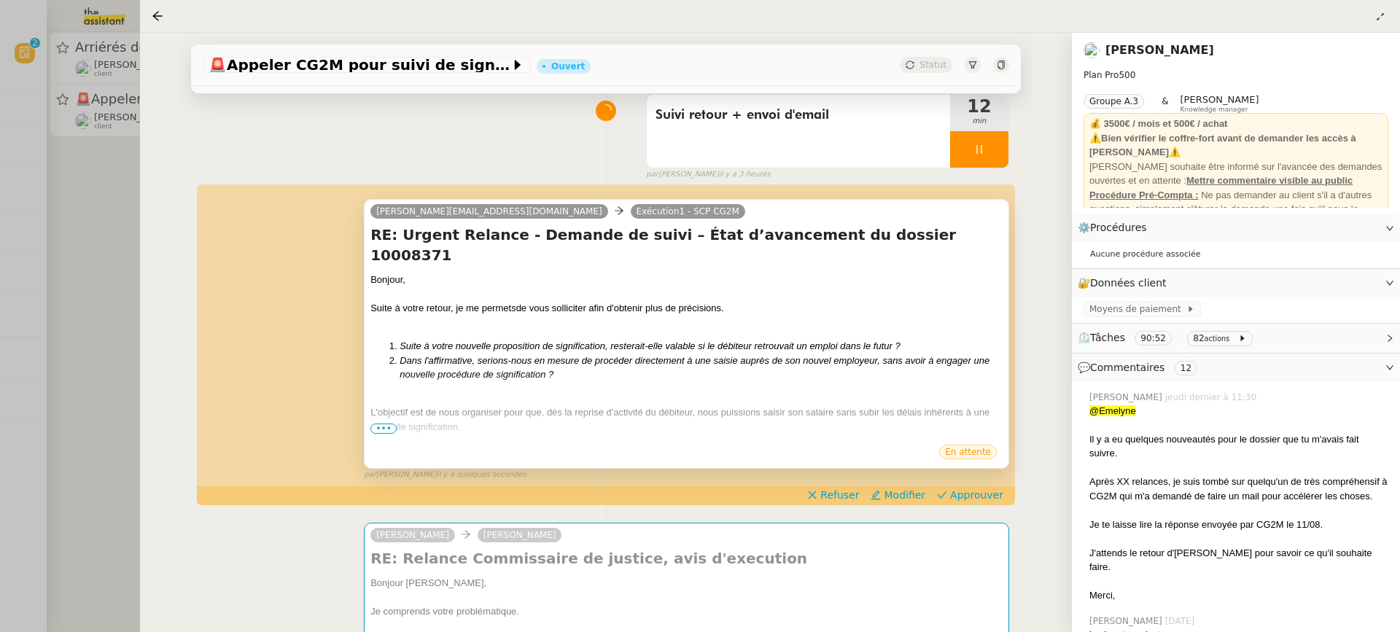
click at [372, 428] on span "•••" at bounding box center [384, 429] width 26 height 10
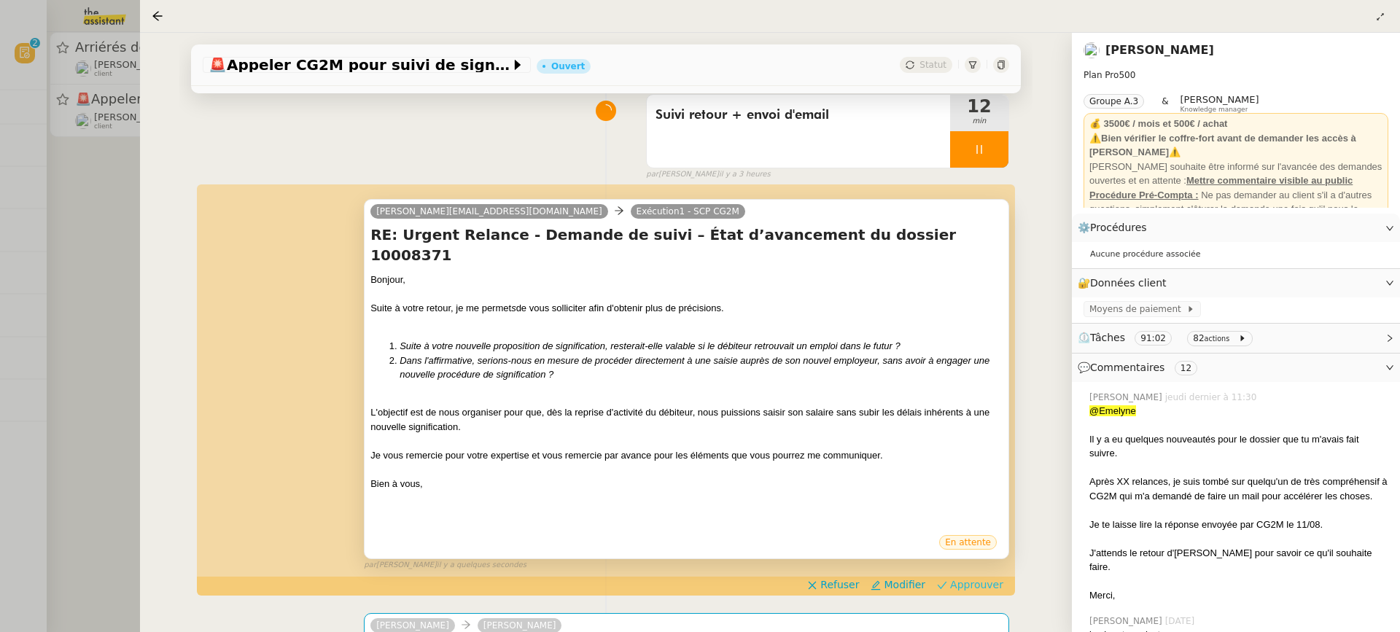
click at [984, 578] on span "Approuver" at bounding box center [976, 585] width 53 height 15
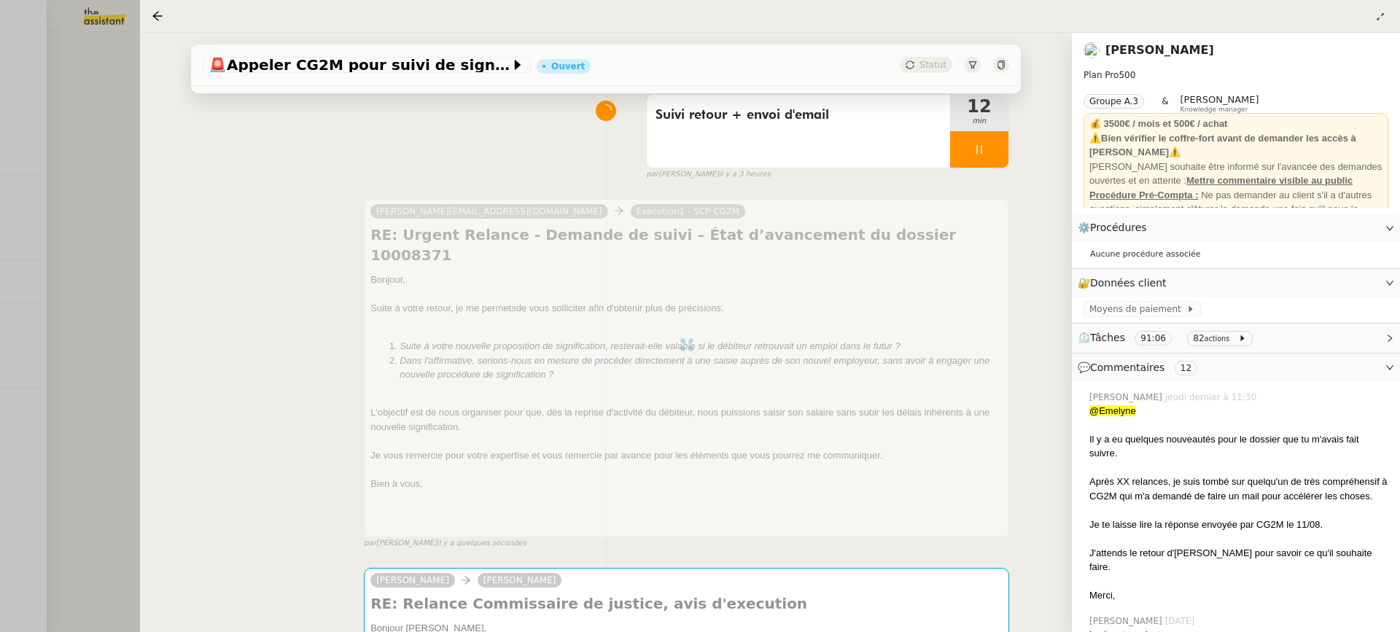
click at [46, 121] on div at bounding box center [700, 316] width 1400 height 632
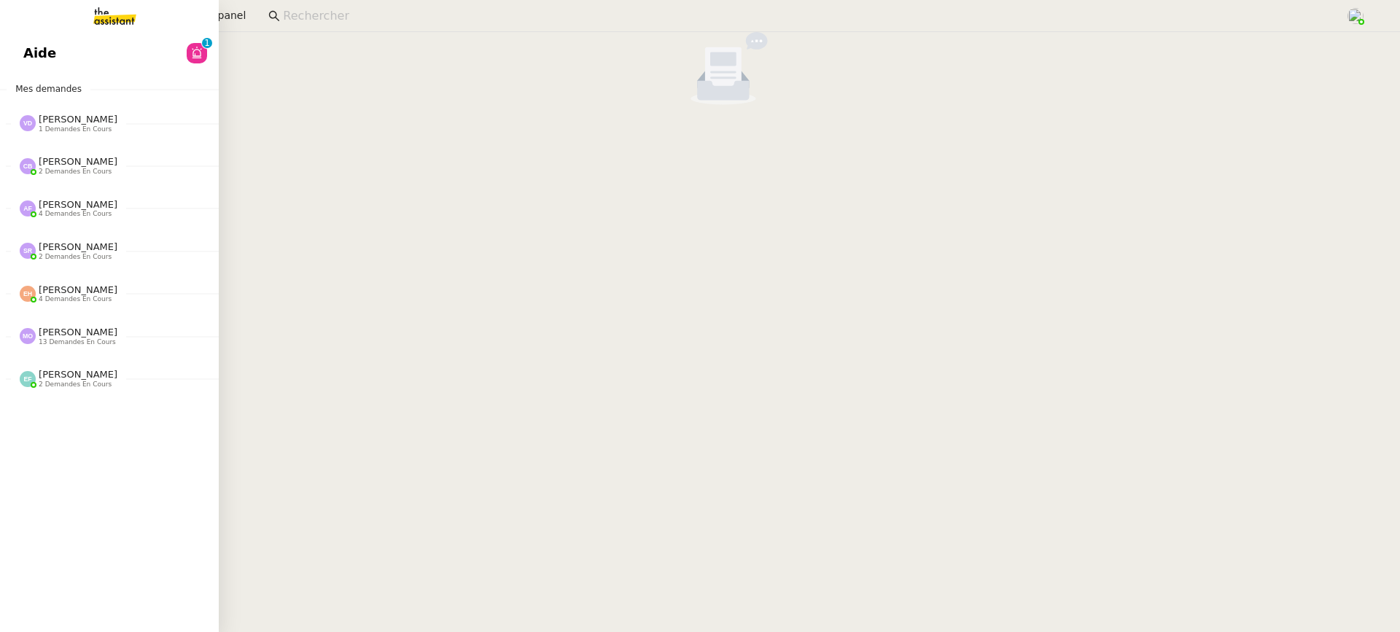
click at [26, 32] on div "Aide 0 1 2 3 4 5 6 7 8 9 Mes demandes [PERSON_NAME] 1 demandes en cours You hav…" at bounding box center [109, 332] width 219 height 600
click at [59, 65] on link "Aide 0 1 2 3 4 5 6 7 8 9" at bounding box center [109, 53] width 219 height 34
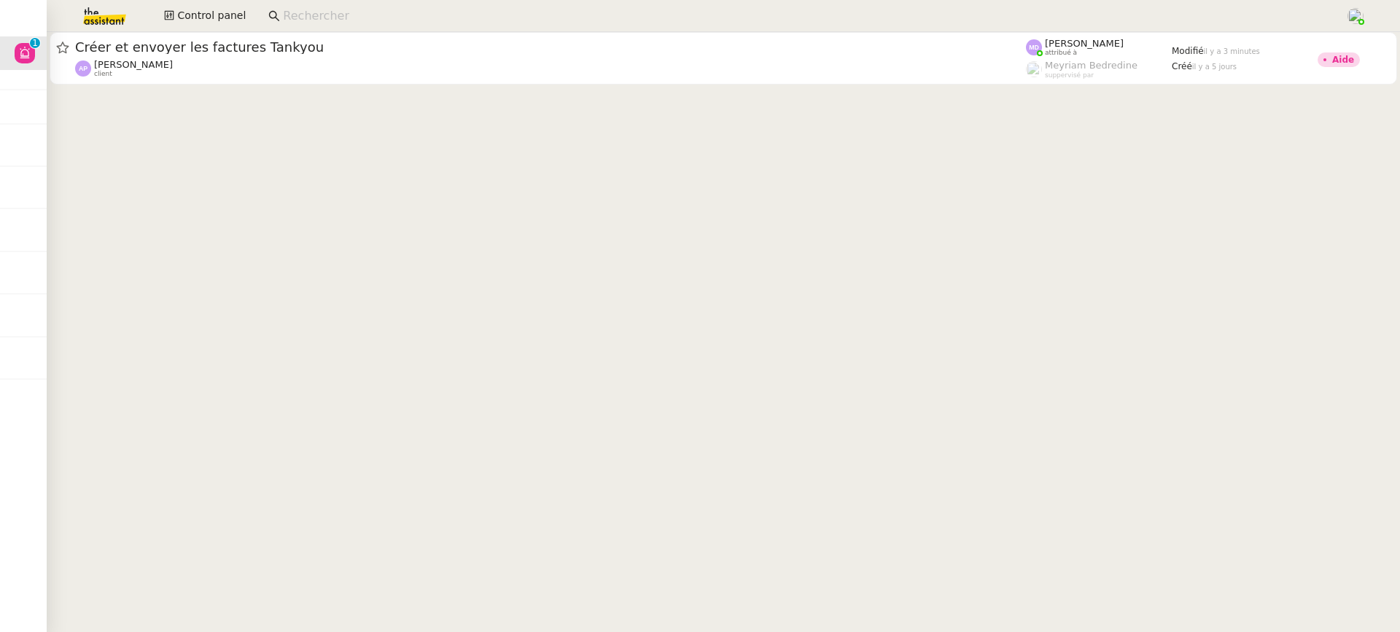
click at [457, 31] on app-search-bar at bounding box center [801, 16] width 1082 height 32
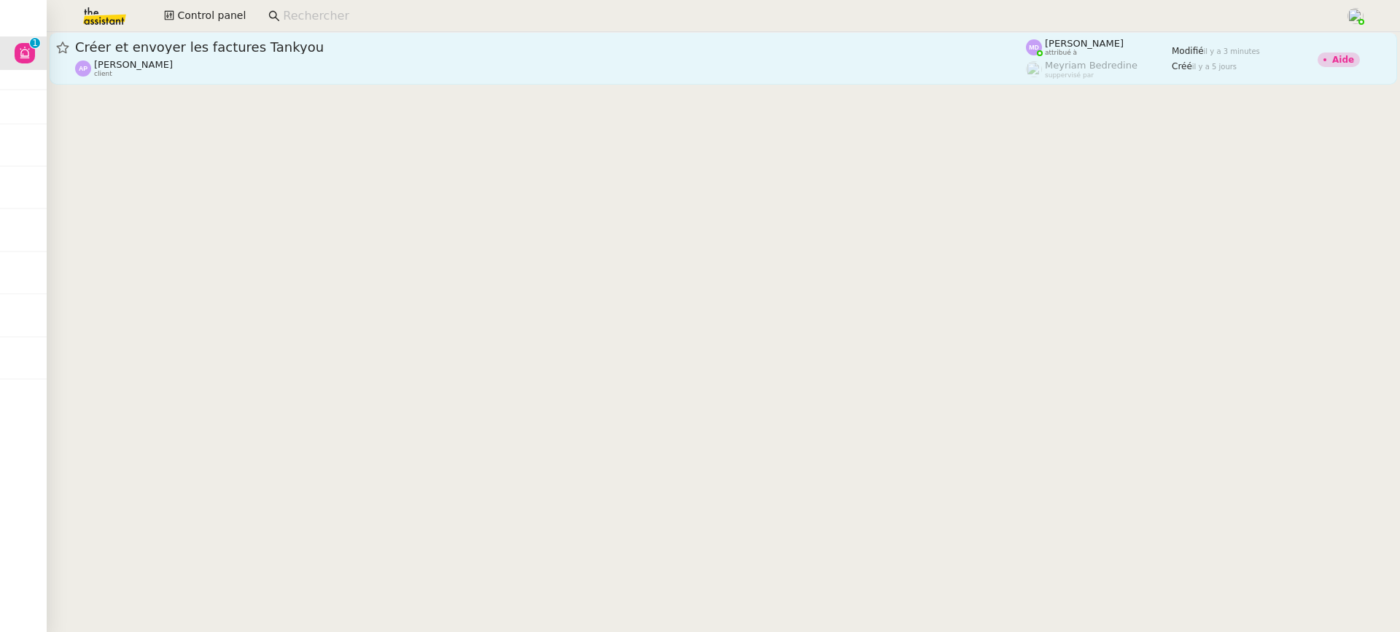
click at [463, 44] on span "Créer et envoyer les factures Tankyou" at bounding box center [550, 47] width 951 height 13
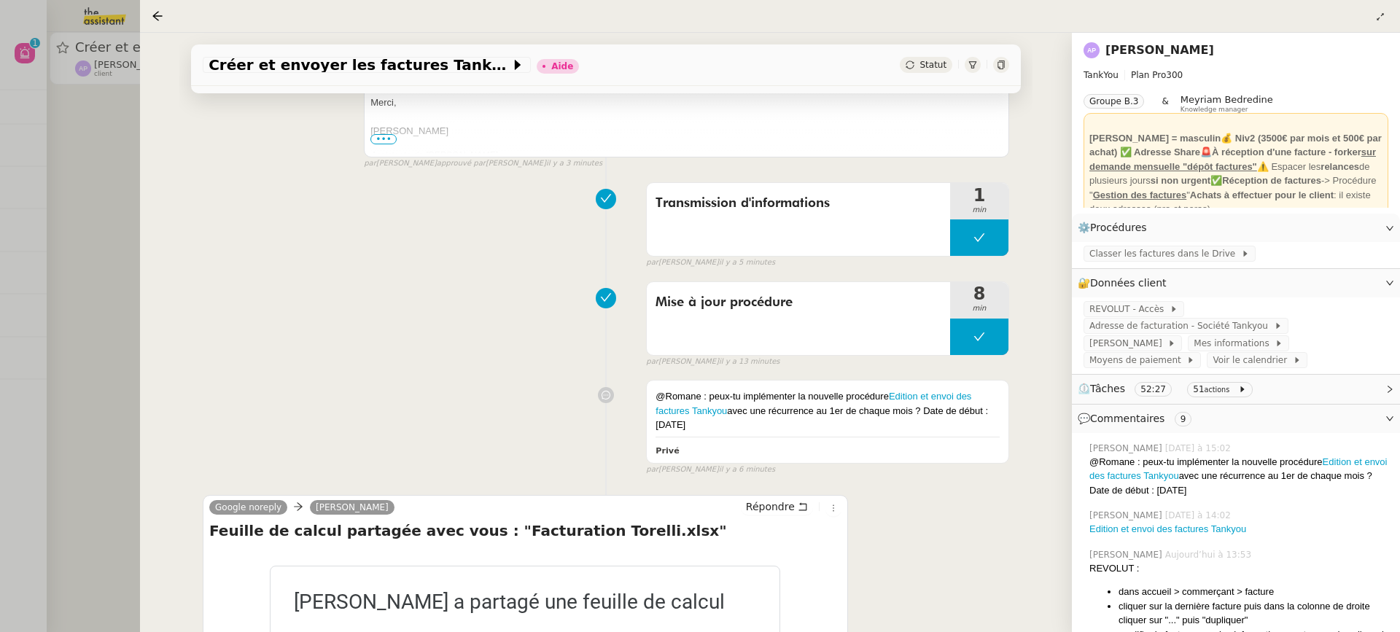
scroll to position [392, 0]
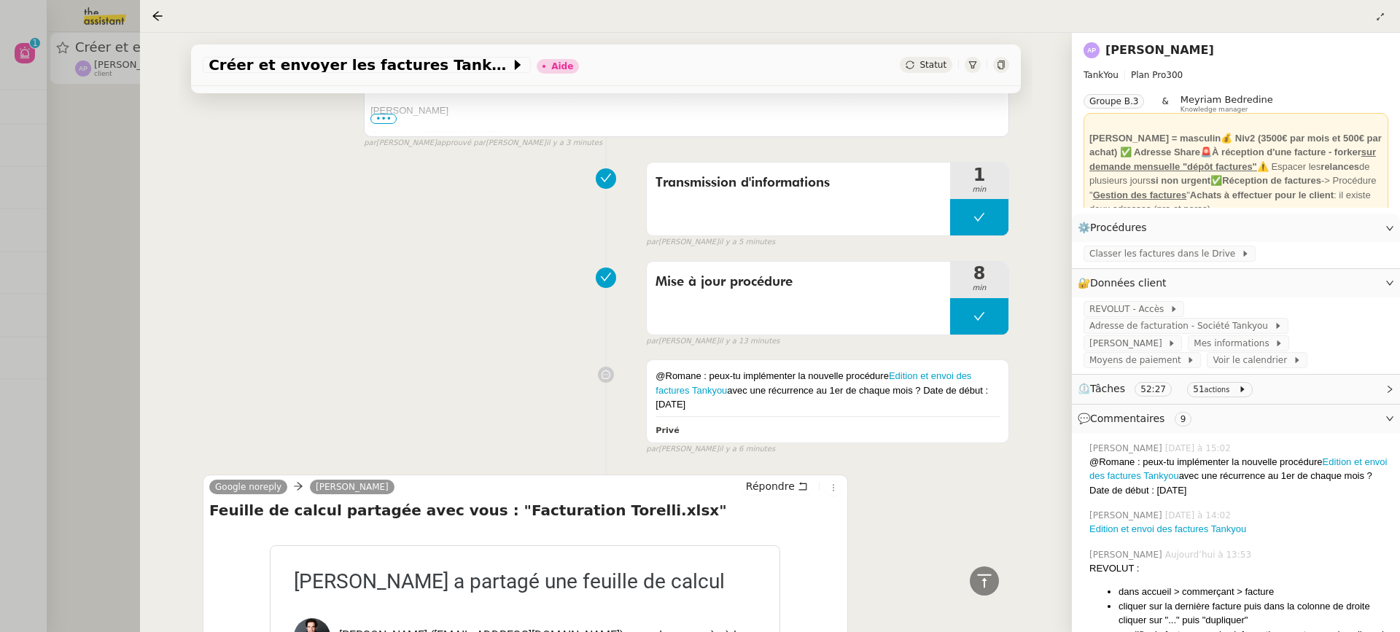
click at [87, 149] on div at bounding box center [700, 316] width 1400 height 632
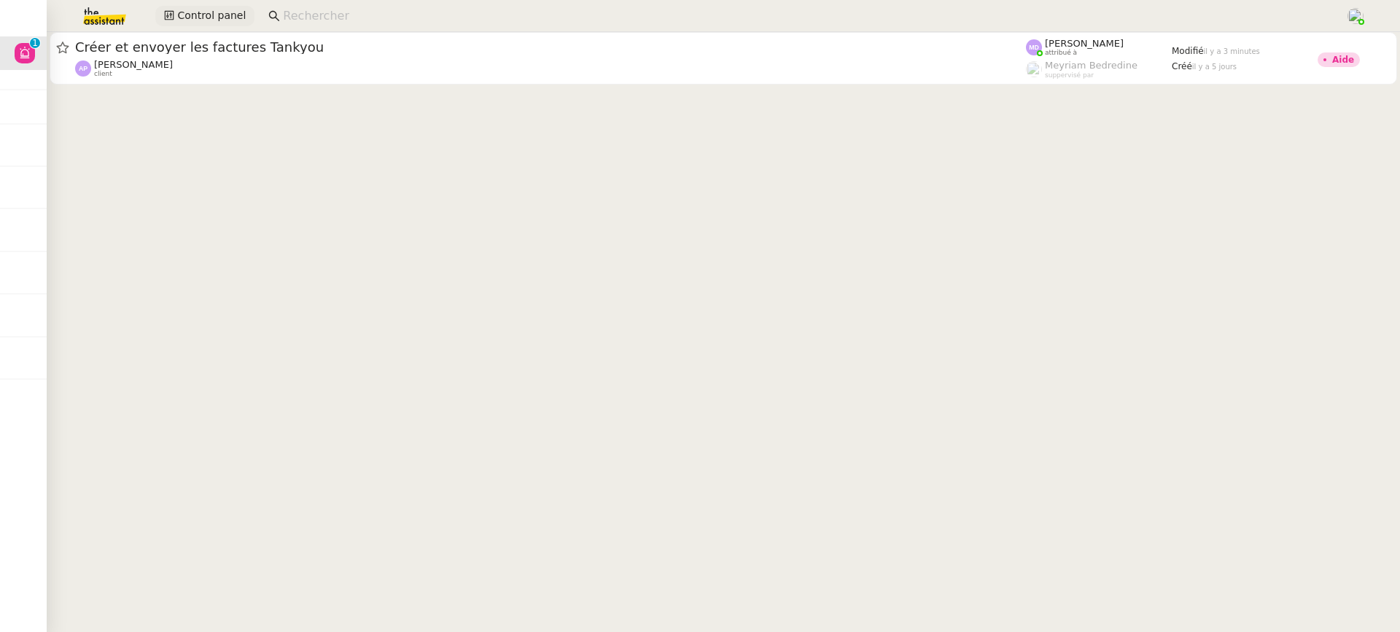
click at [170, 12] on icon at bounding box center [169, 15] width 10 height 10
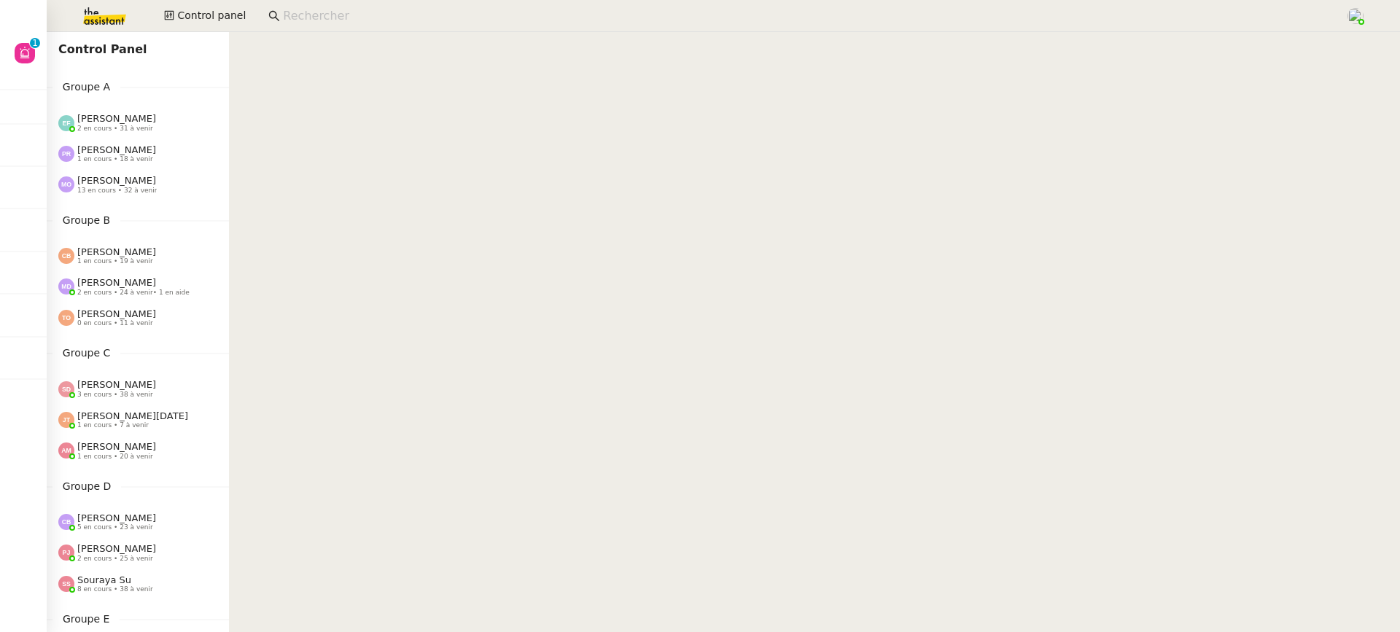
click at [153, 112] on div "[PERSON_NAME] 2 en cours • 31 à venir" at bounding box center [138, 122] width 182 height 31
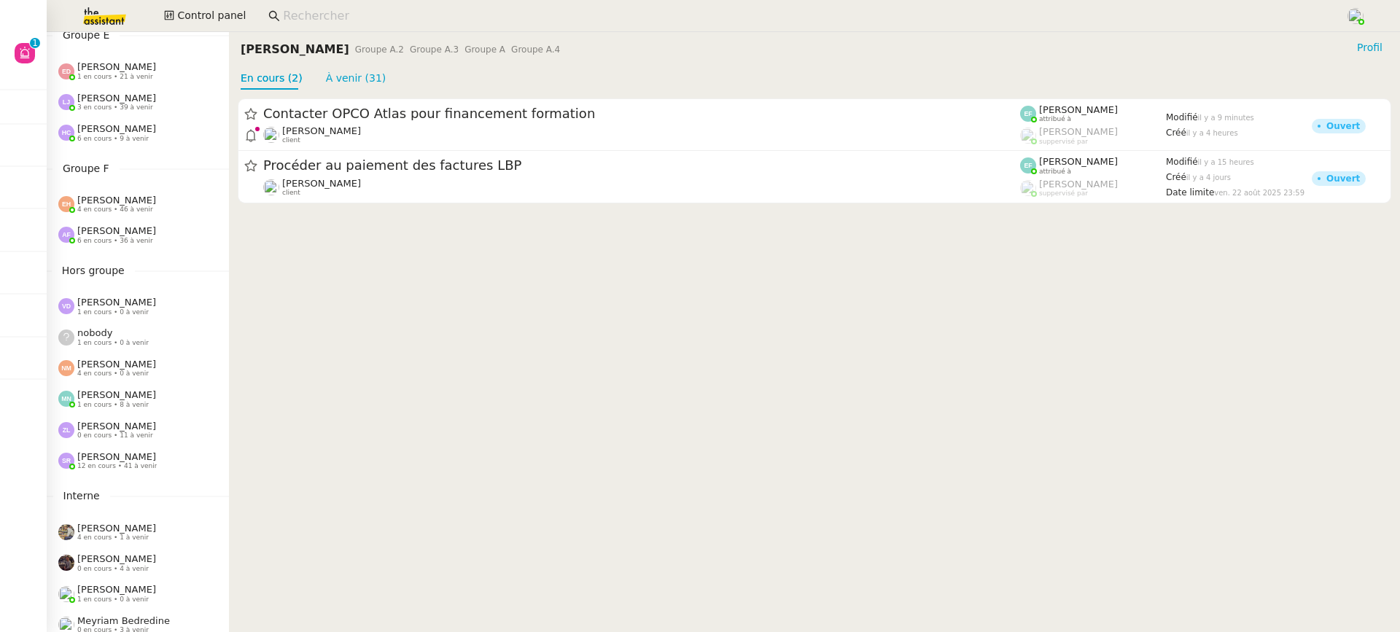
scroll to position [624, 0]
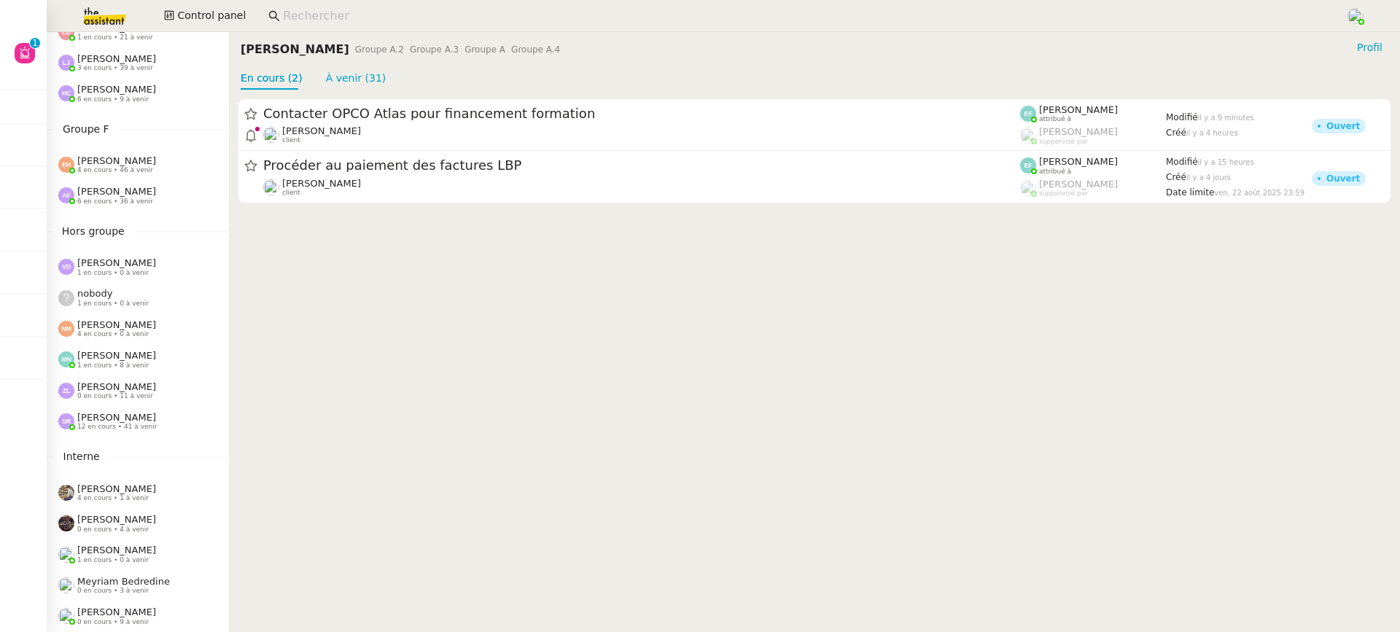
click at [144, 288] on div "nobody 1 en cours • 0 à venir" at bounding box center [112, 297] width 71 height 19
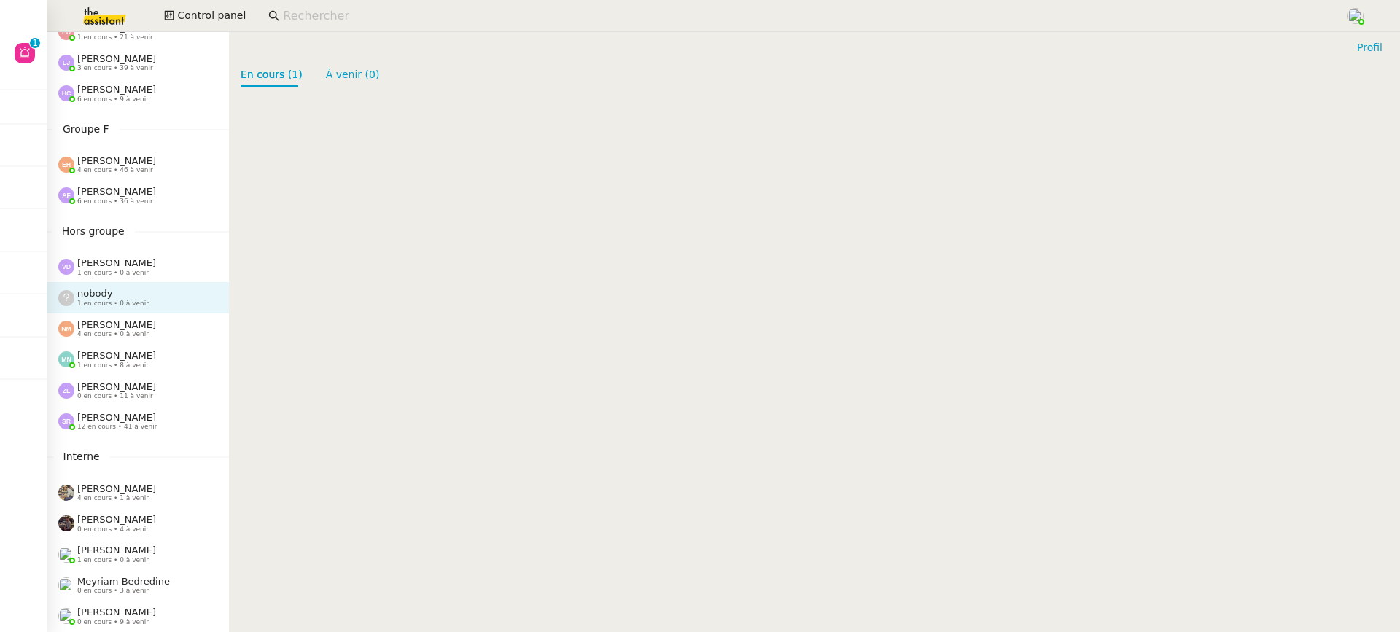
click at [139, 229] on nz-divider "Hors groupe" at bounding box center [138, 231] width 182 height 17
click at [139, 192] on div "[PERSON_NAME] 6 en cours • 36 à venir" at bounding box center [116, 195] width 79 height 19
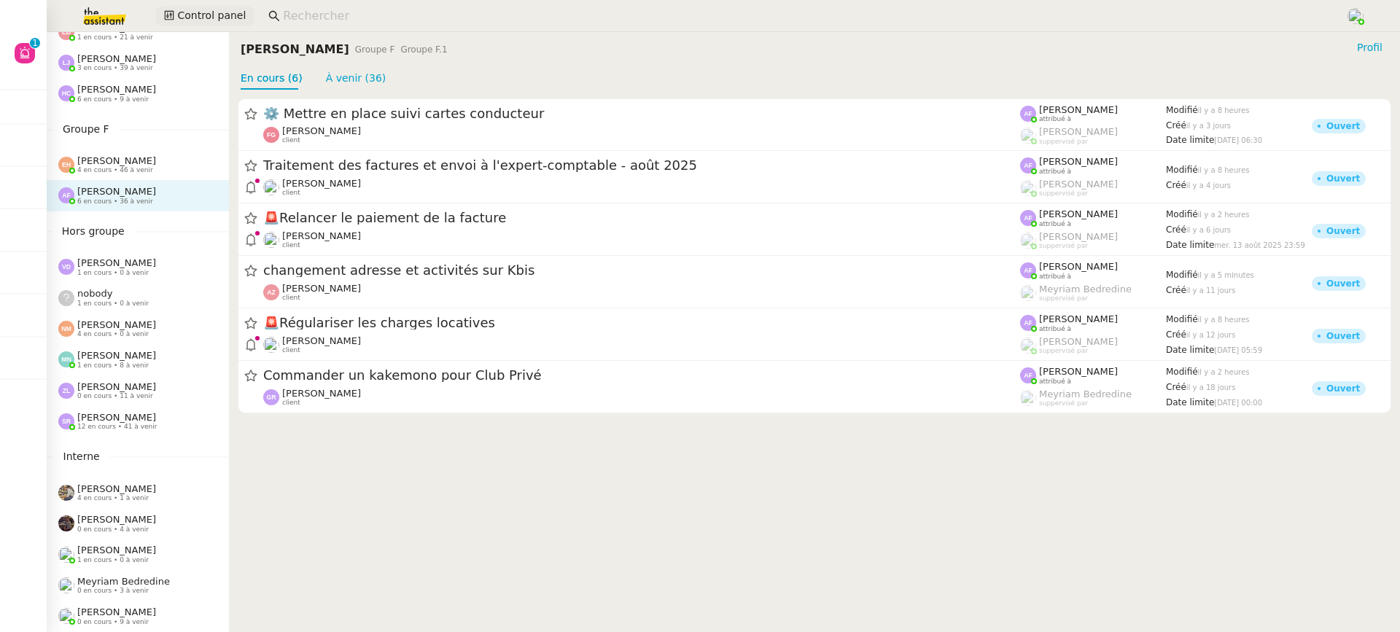
click at [215, 25] on button "Control panel" at bounding box center [204, 16] width 99 height 20
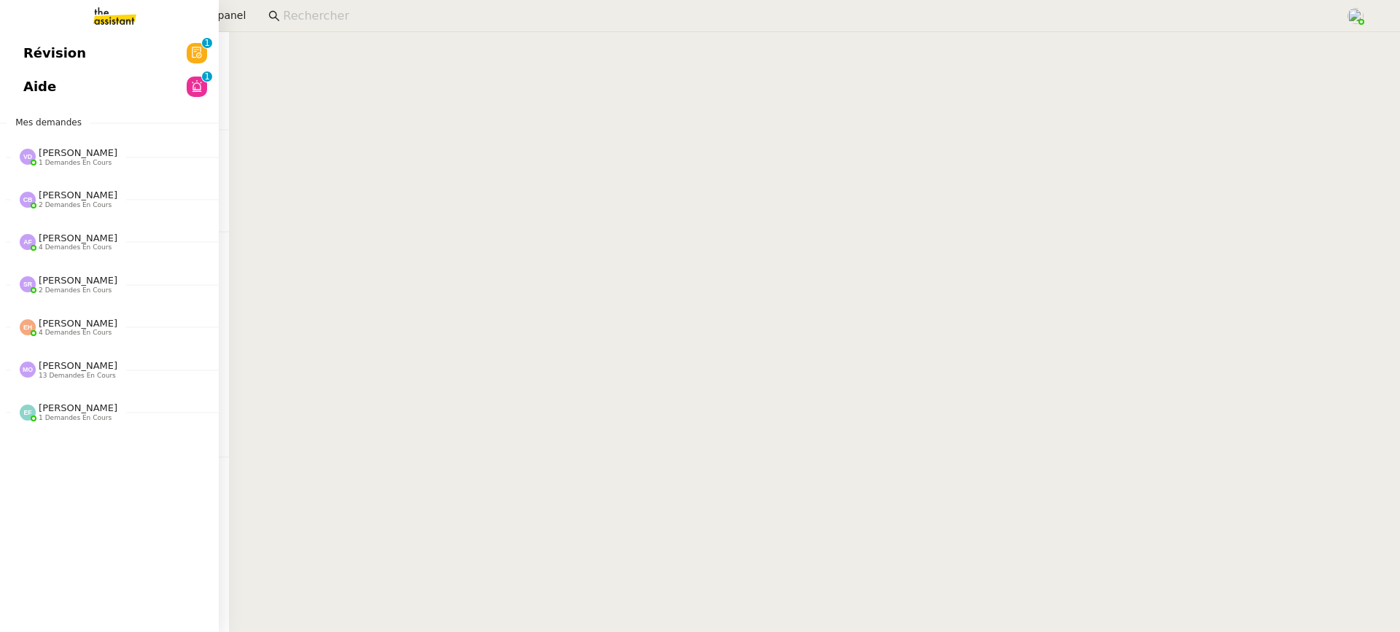
click at [14, 87] on link "Aide 0 1 2 3 4 5 6 7 8 9" at bounding box center [109, 87] width 219 height 34
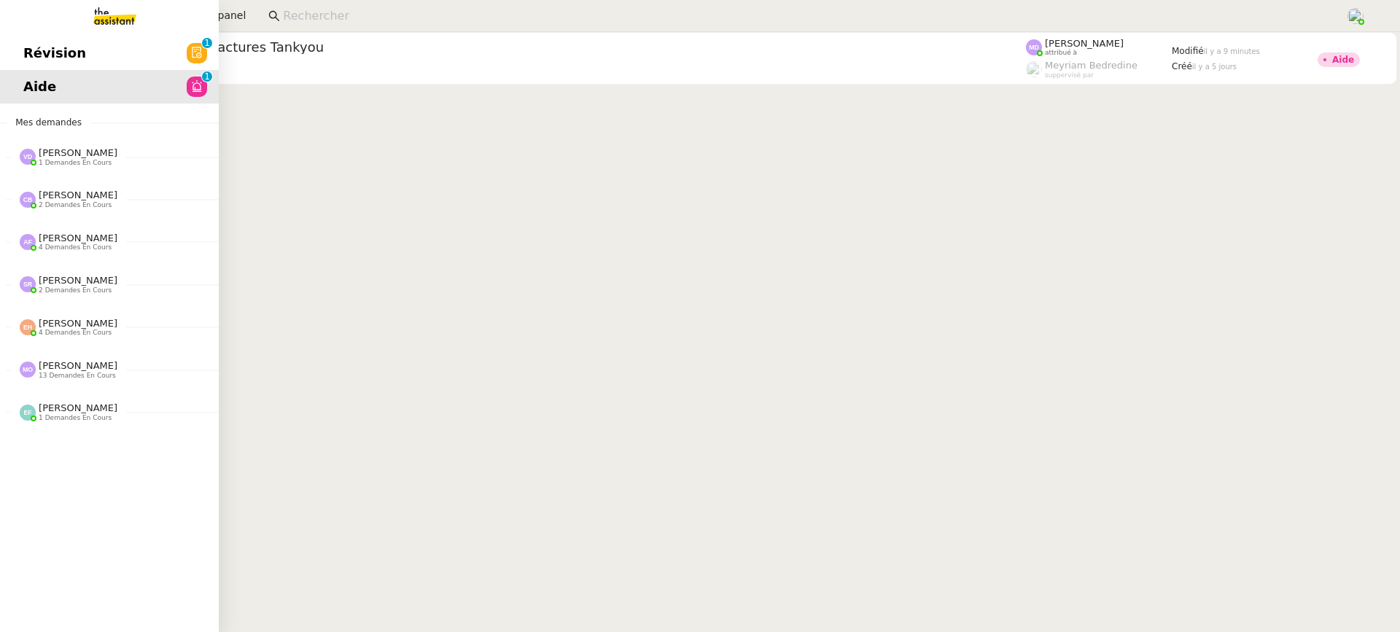
click at [47, 71] on link "Aide 0 1 2 3 4 5 6 7 8 9" at bounding box center [109, 87] width 219 height 34
click at [69, 65] on link "Révision 0 1 2 3 4 5 6 7 8 9" at bounding box center [109, 53] width 219 height 34
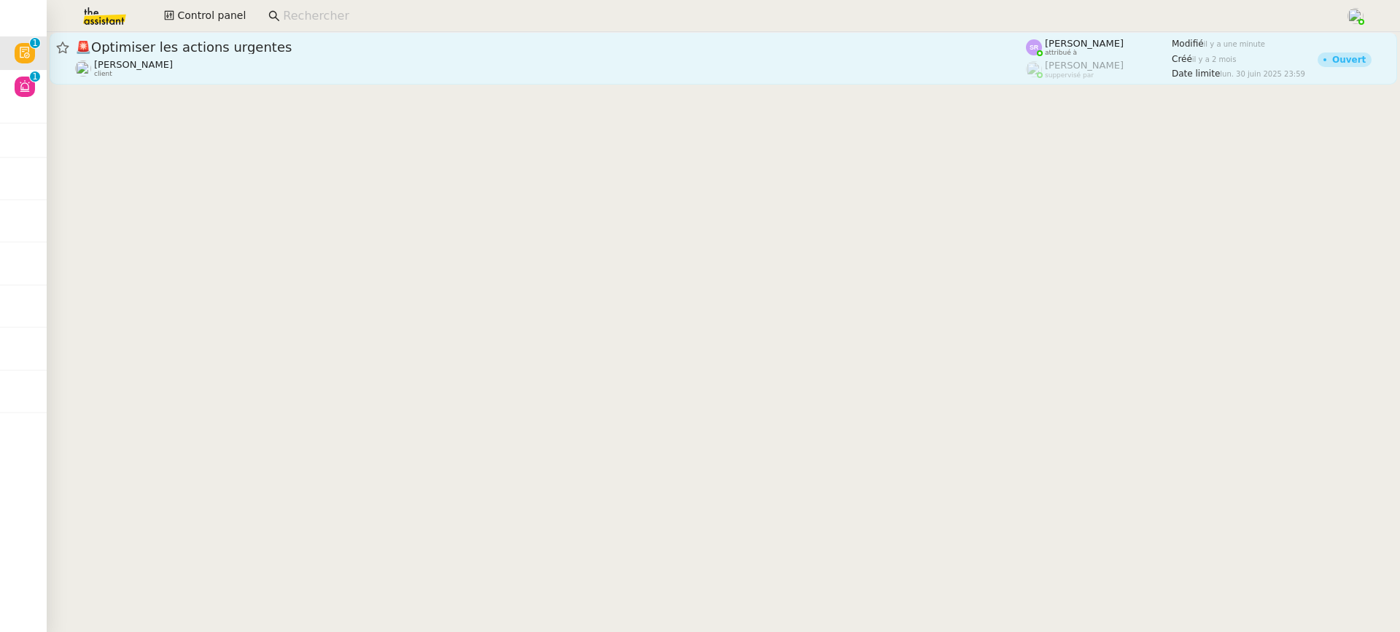
click at [400, 75] on div "[PERSON_NAME] client" at bounding box center [550, 68] width 951 height 19
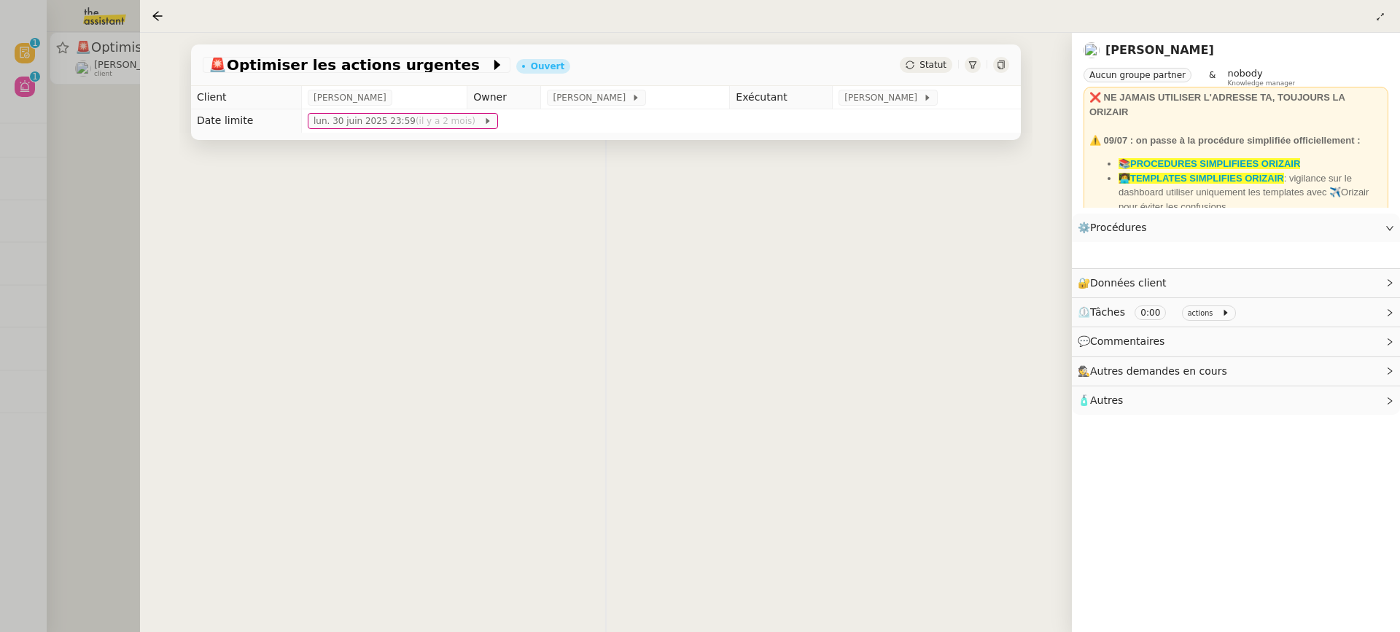
scroll to position [24, 0]
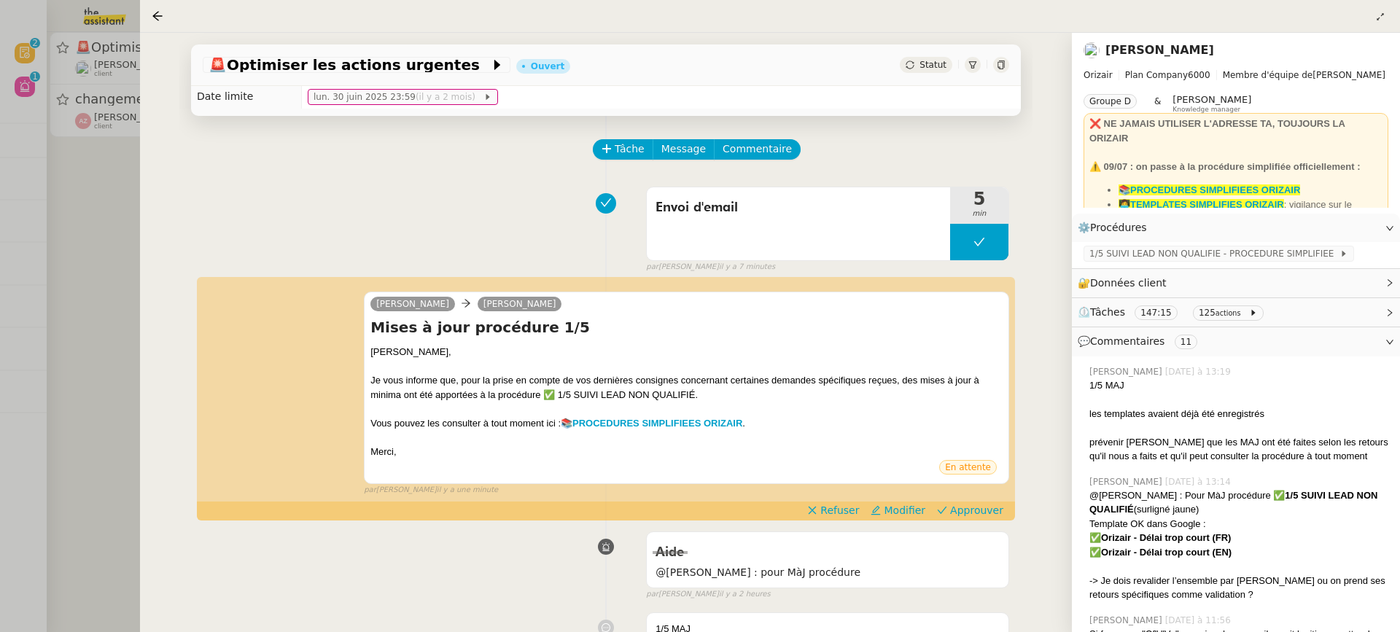
click at [44, 201] on div at bounding box center [700, 316] width 1400 height 632
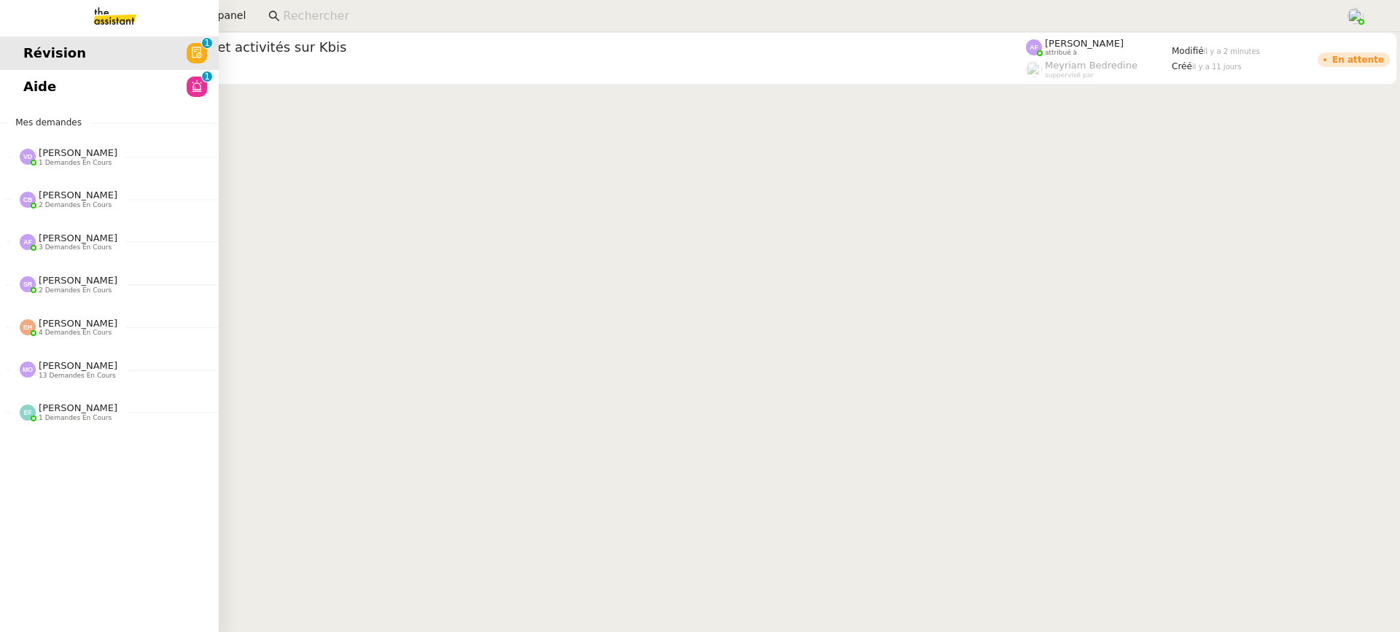
click at [5, 88] on link "Aide 0 1 2 3 4 5 6 7 8 9" at bounding box center [109, 87] width 219 height 34
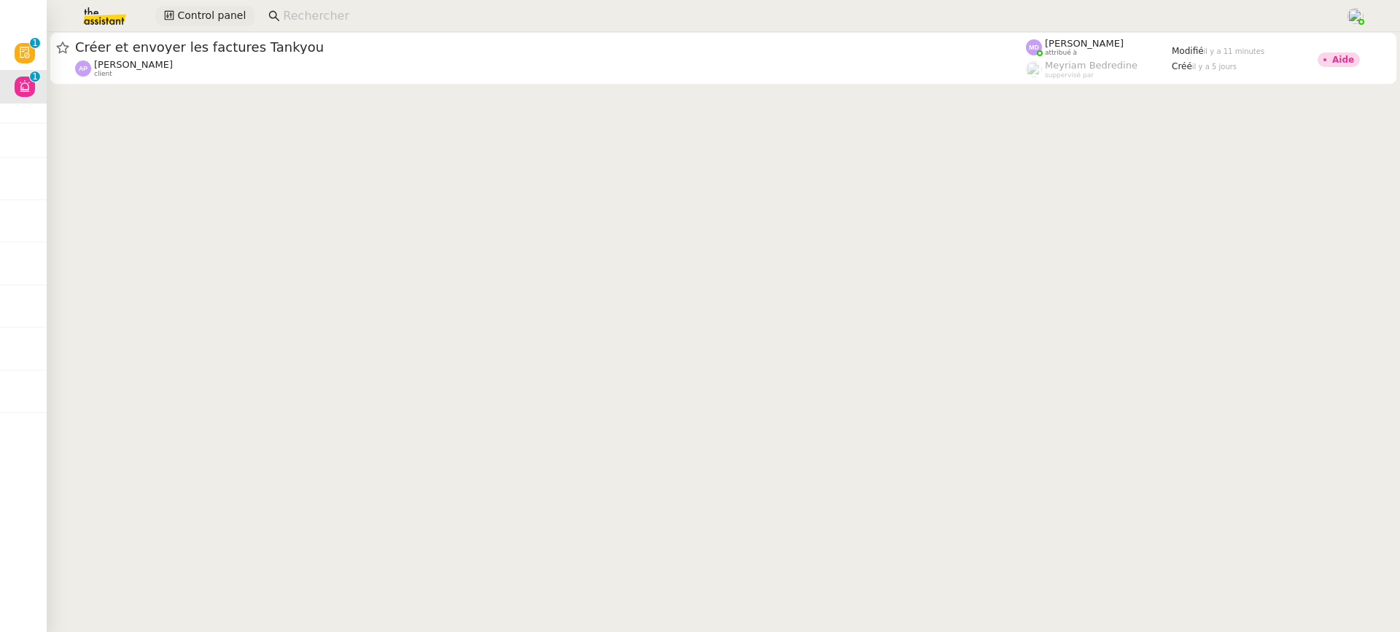
click at [244, 9] on button "Control panel" at bounding box center [204, 16] width 99 height 20
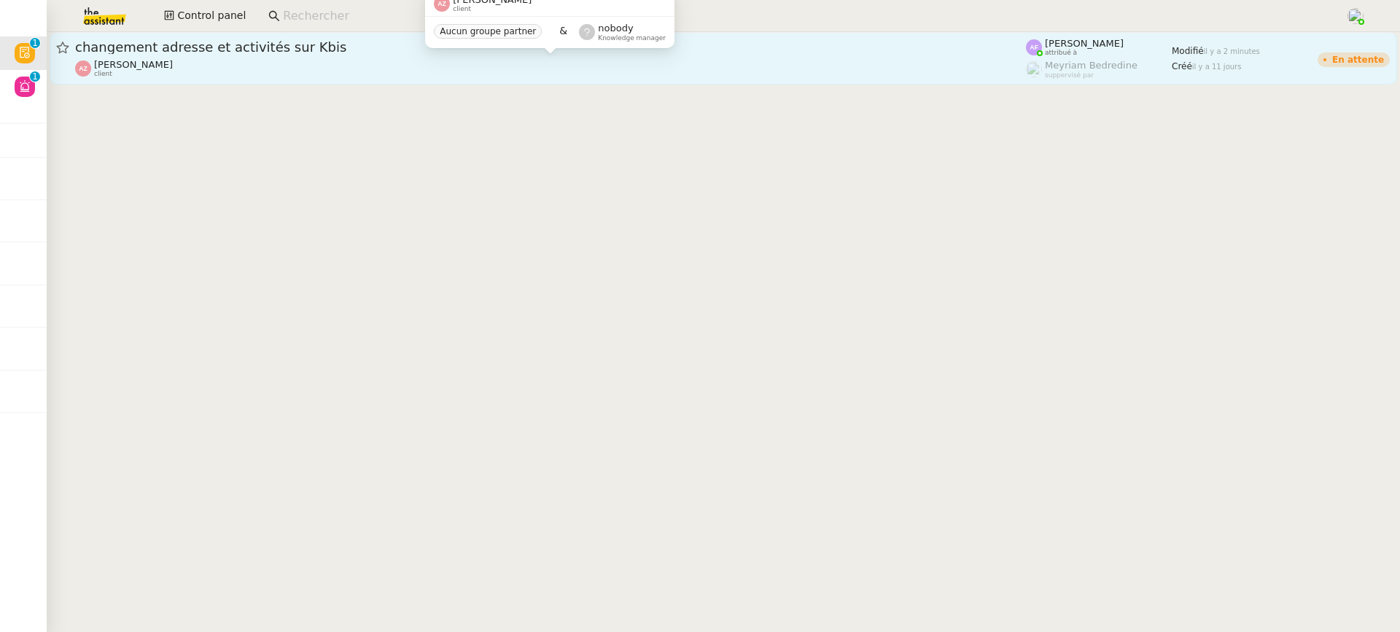
click at [201, 74] on div "[PERSON_NAME] client" at bounding box center [550, 68] width 951 height 19
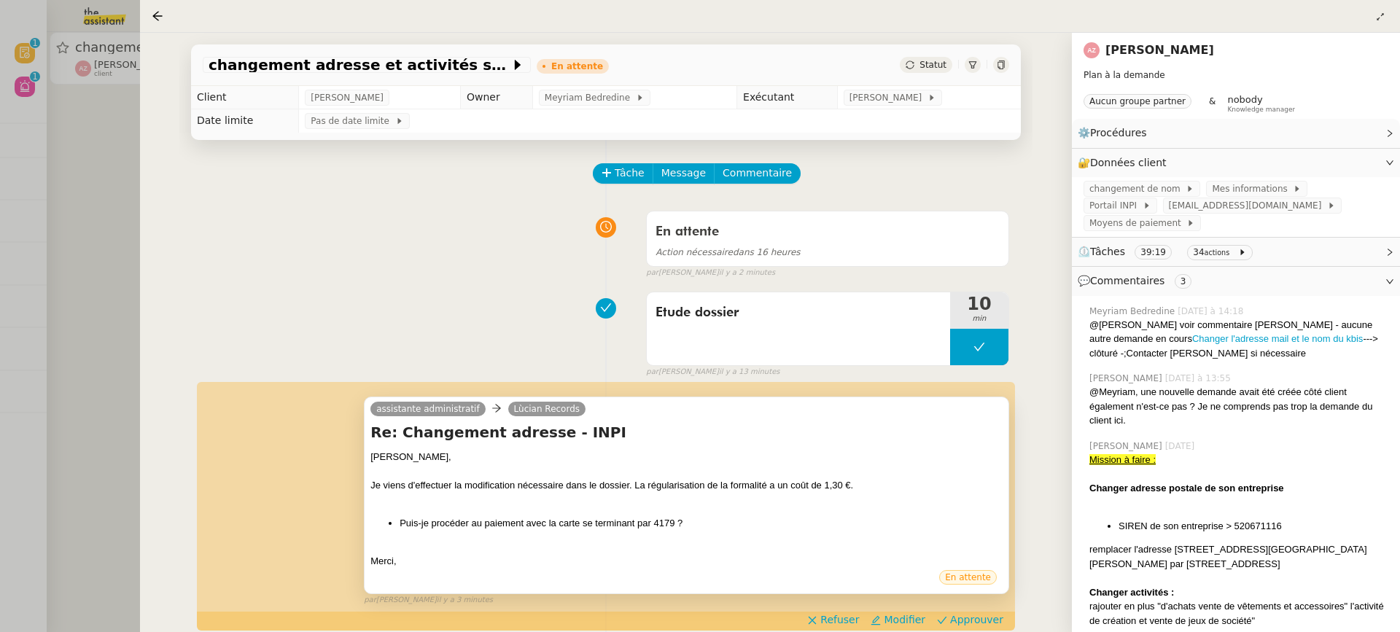
scroll to position [39, 0]
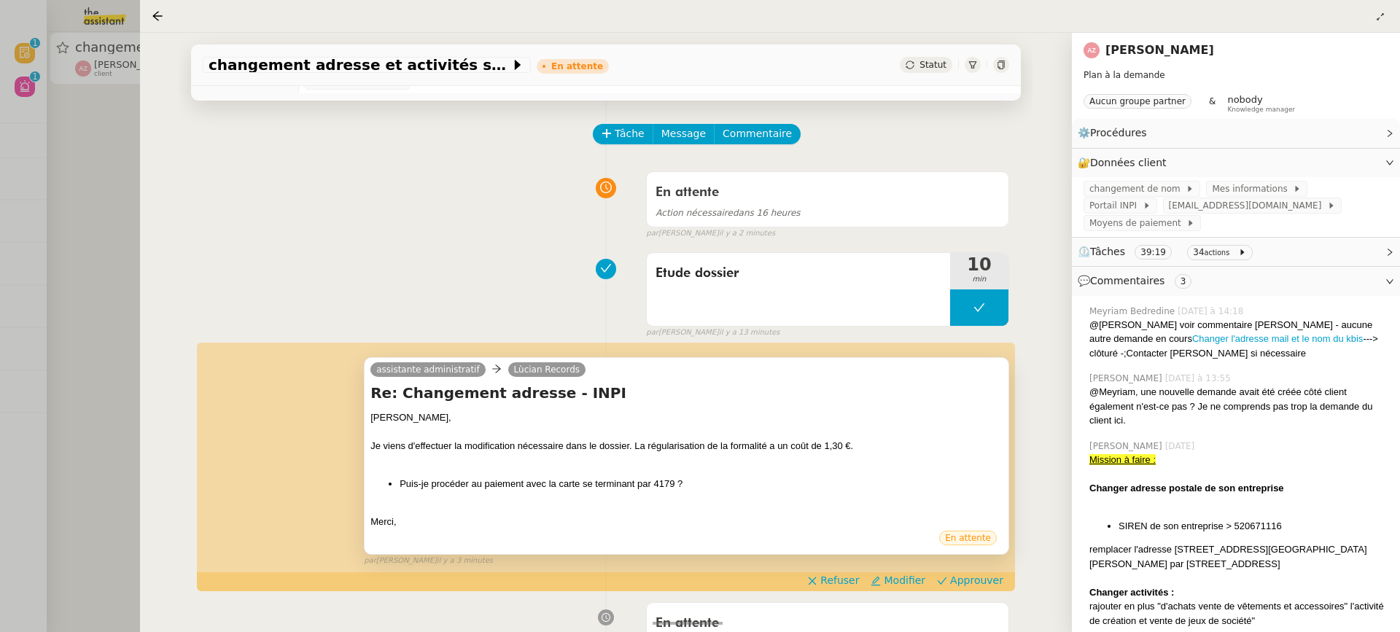
click at [698, 479] on li "Puis-je procéder au paiement avec la carte se terminant par 4179 ?" at bounding box center [701, 484] width 603 height 15
click at [756, 205] on div "Action nécessaire dans 16 heures" at bounding box center [828, 212] width 344 height 17
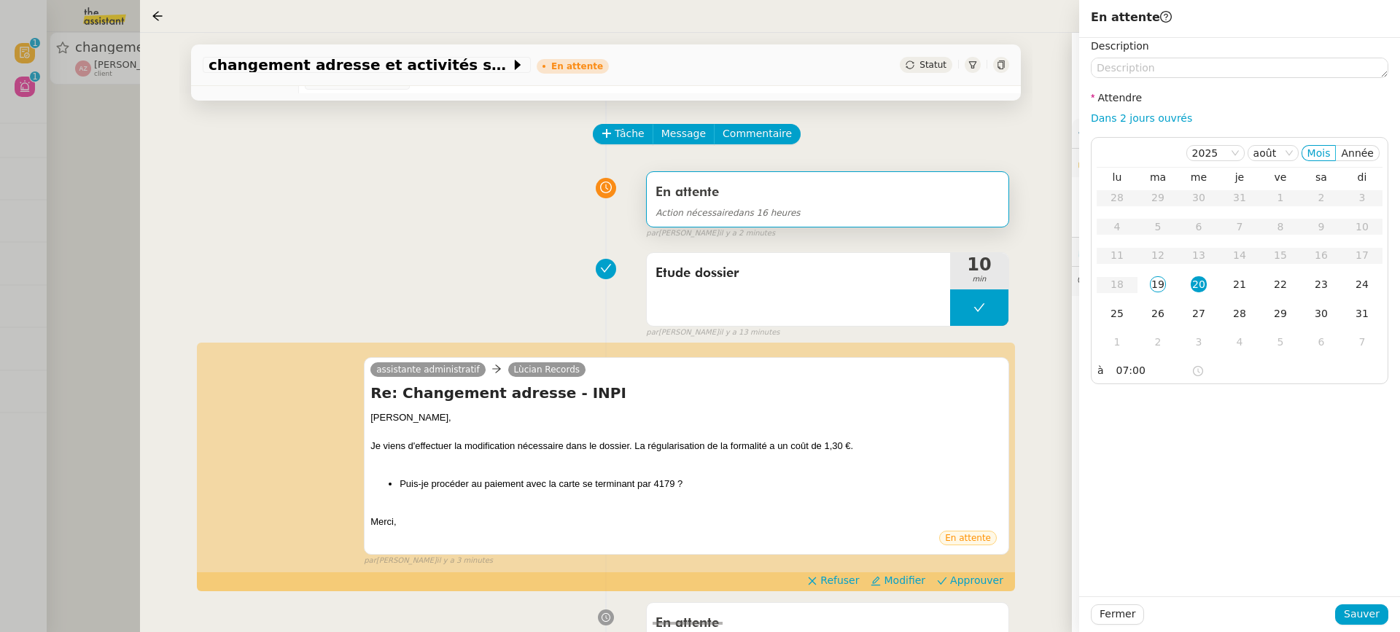
click at [352, 193] on div "En attente Action nécessaire dans 16 heures false par [PERSON_NAME] il y a 2 mi…" at bounding box center [606, 202] width 807 height 75
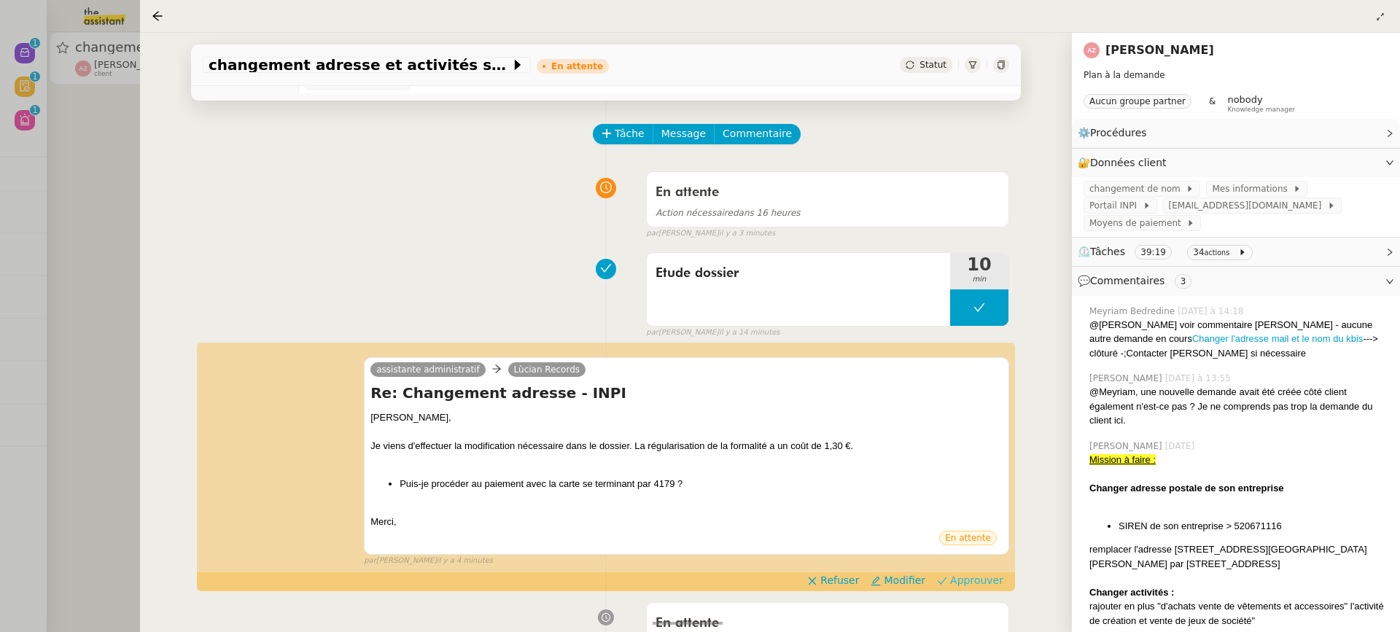
click at [968, 579] on span "Approuver" at bounding box center [976, 580] width 53 height 15
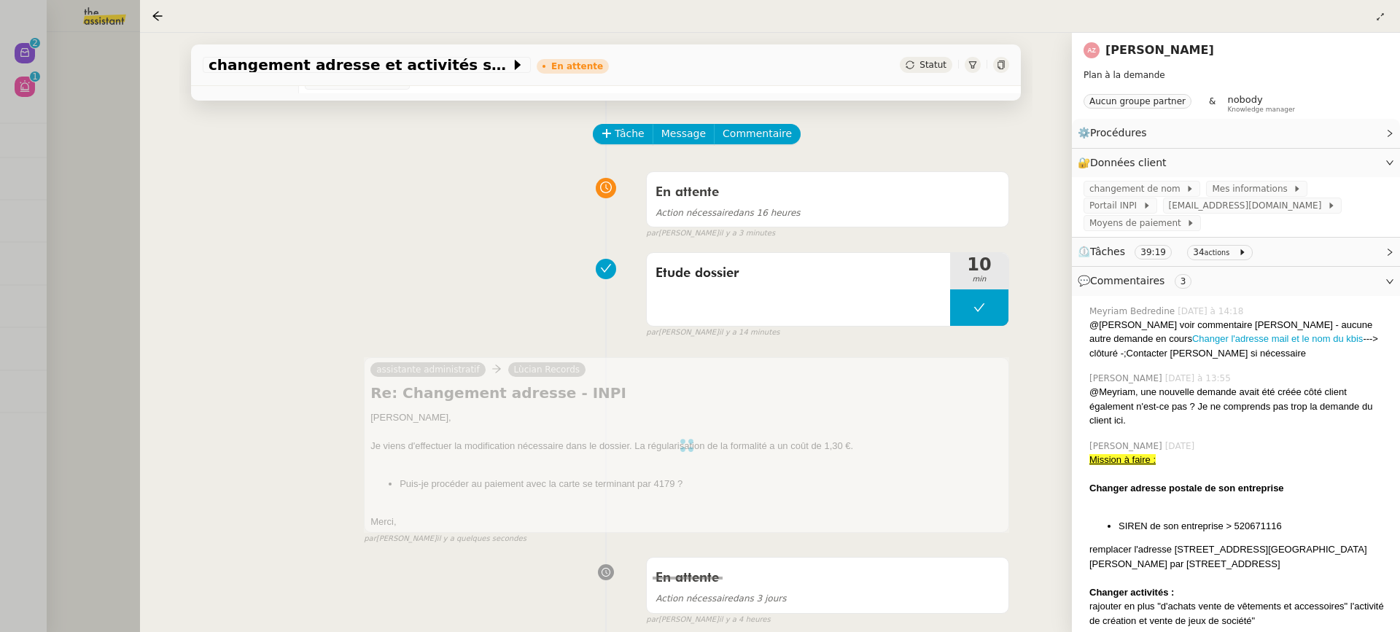
click at [89, 175] on div at bounding box center [700, 316] width 1400 height 632
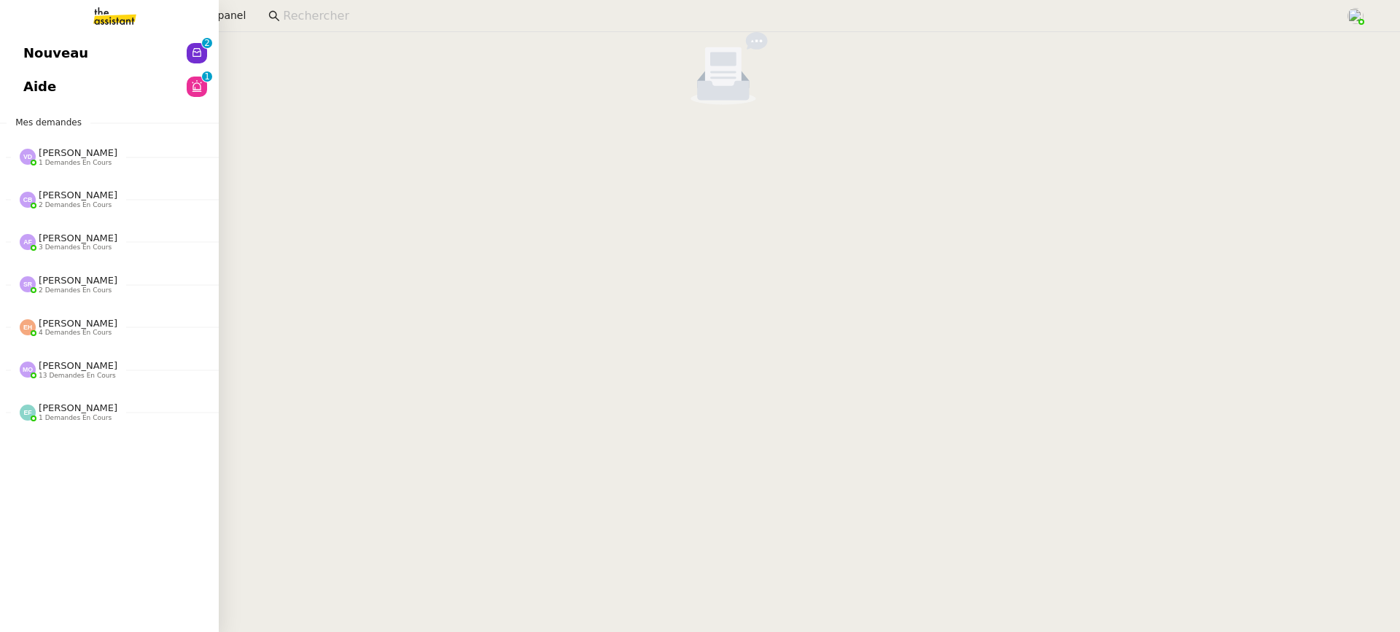
click at [53, 46] on span "Nouveau" at bounding box center [55, 53] width 65 height 22
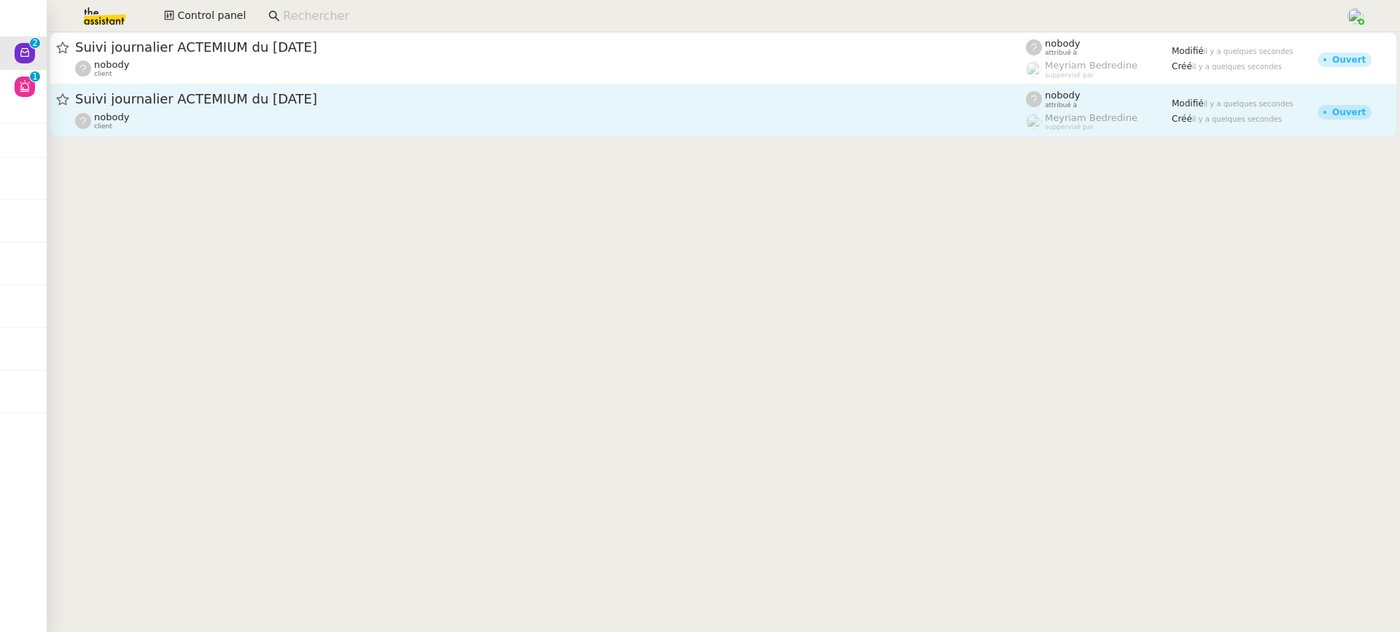
click at [559, 101] on span "Suivi journalier ACTEMIUM du [DATE]" at bounding box center [550, 99] width 951 height 13
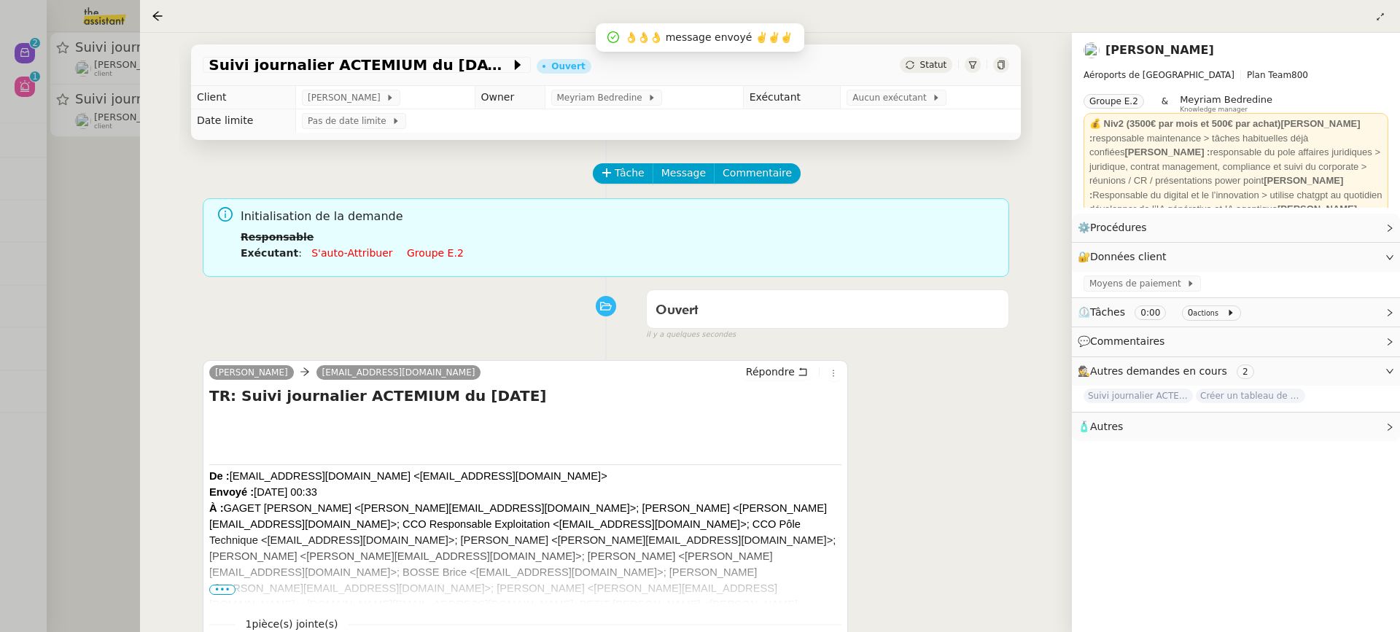
click at [432, 257] on link "Groupe e.2" at bounding box center [435, 253] width 57 height 12
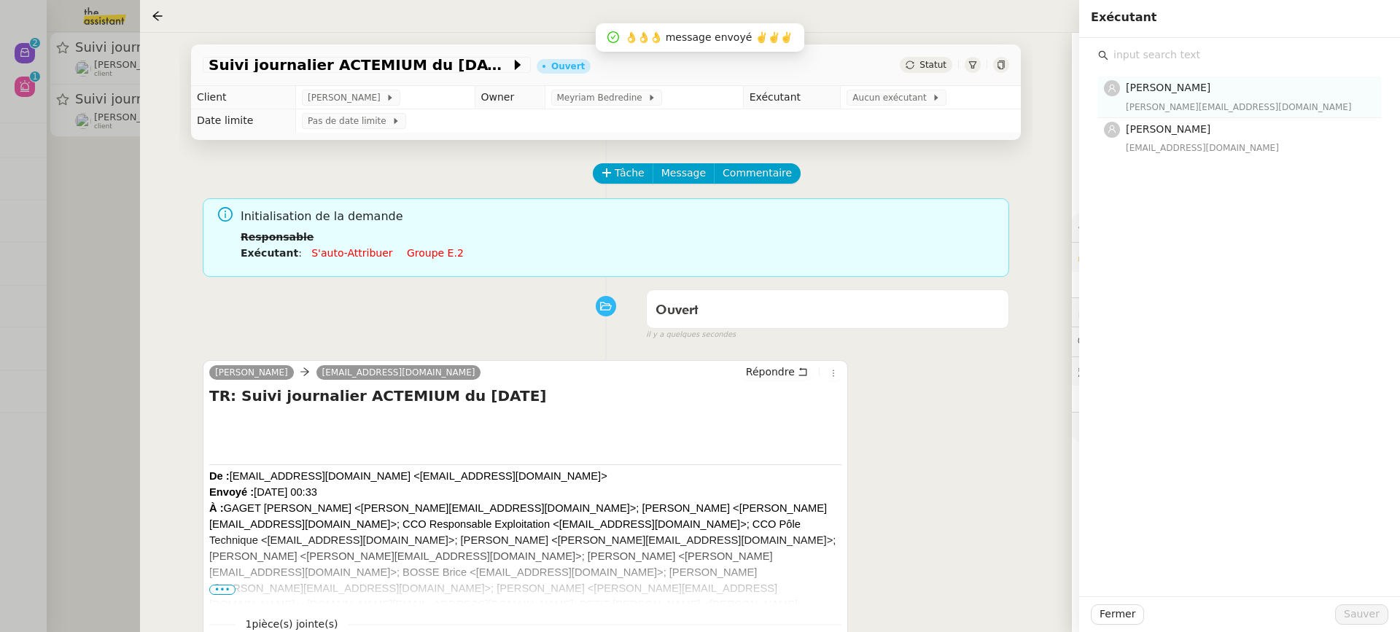
click at [1156, 103] on div "[PERSON_NAME][EMAIL_ADDRESS][DOMAIN_NAME]" at bounding box center [1249, 107] width 247 height 15
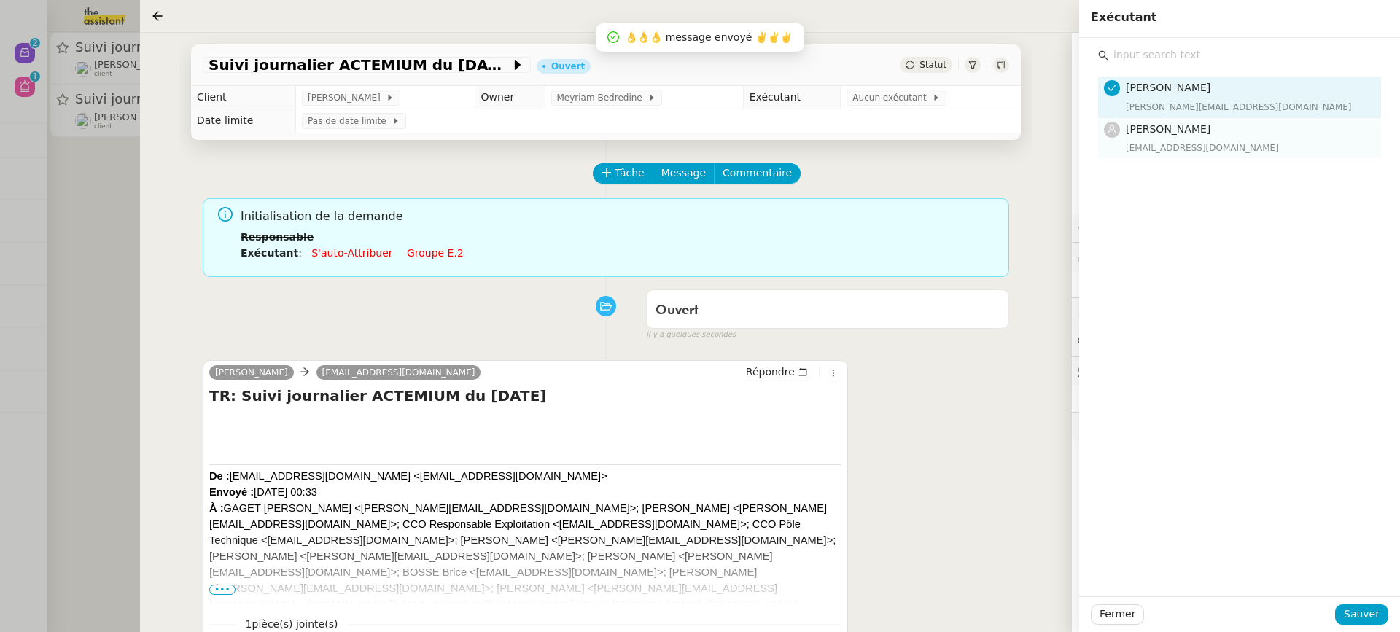
click at [1164, 131] on span "[PERSON_NAME]" at bounding box center [1168, 129] width 85 height 12
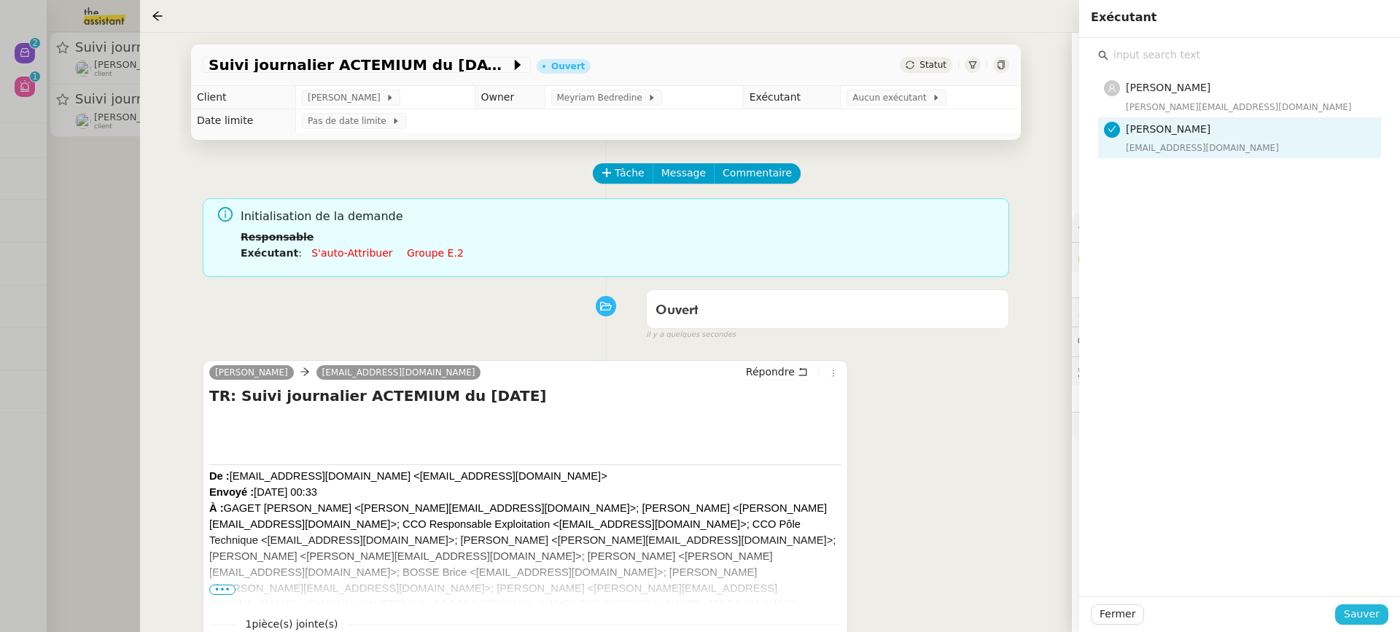
click at [1360, 619] on span "Sauver" at bounding box center [1362, 614] width 36 height 17
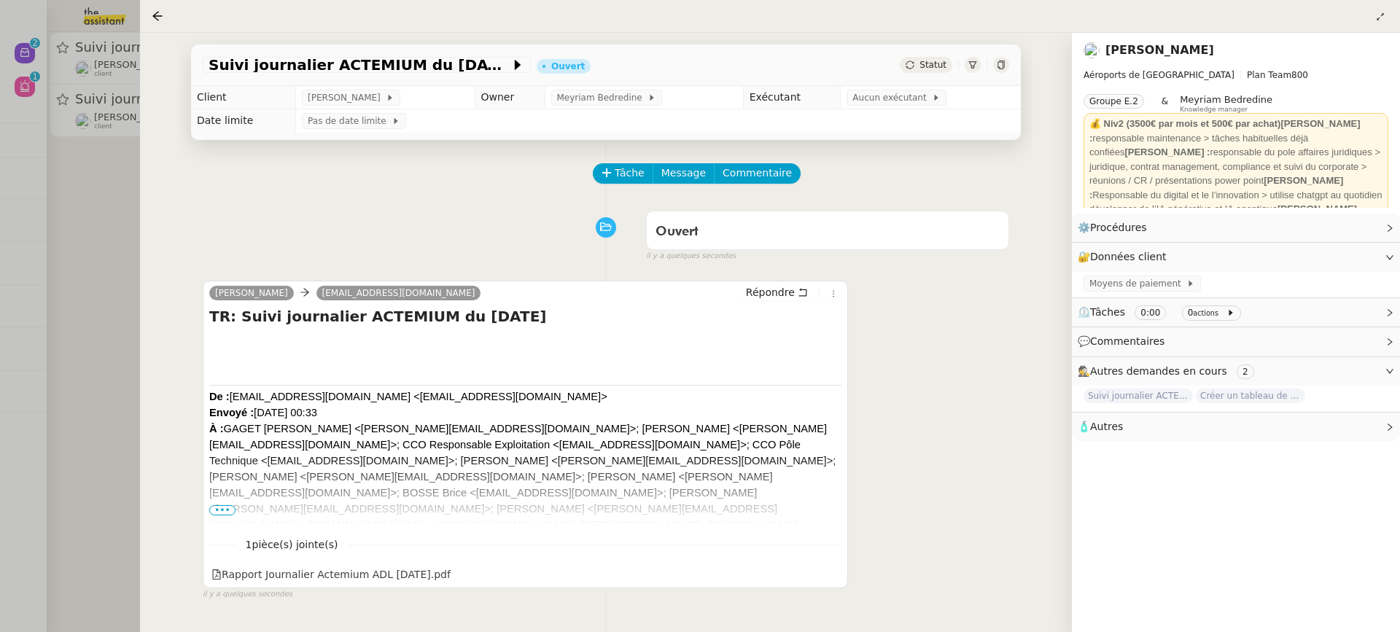
click at [74, 115] on div at bounding box center [700, 316] width 1400 height 632
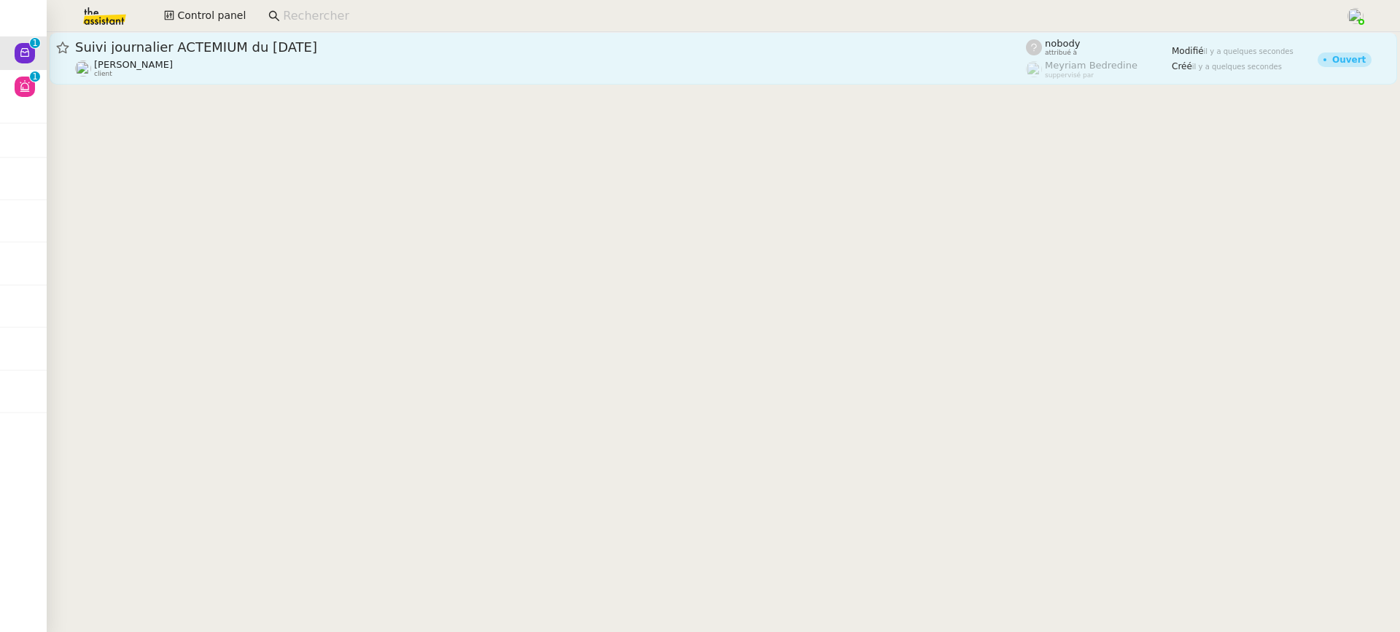
click at [206, 68] on div "[PERSON_NAME] client" at bounding box center [550, 68] width 951 height 19
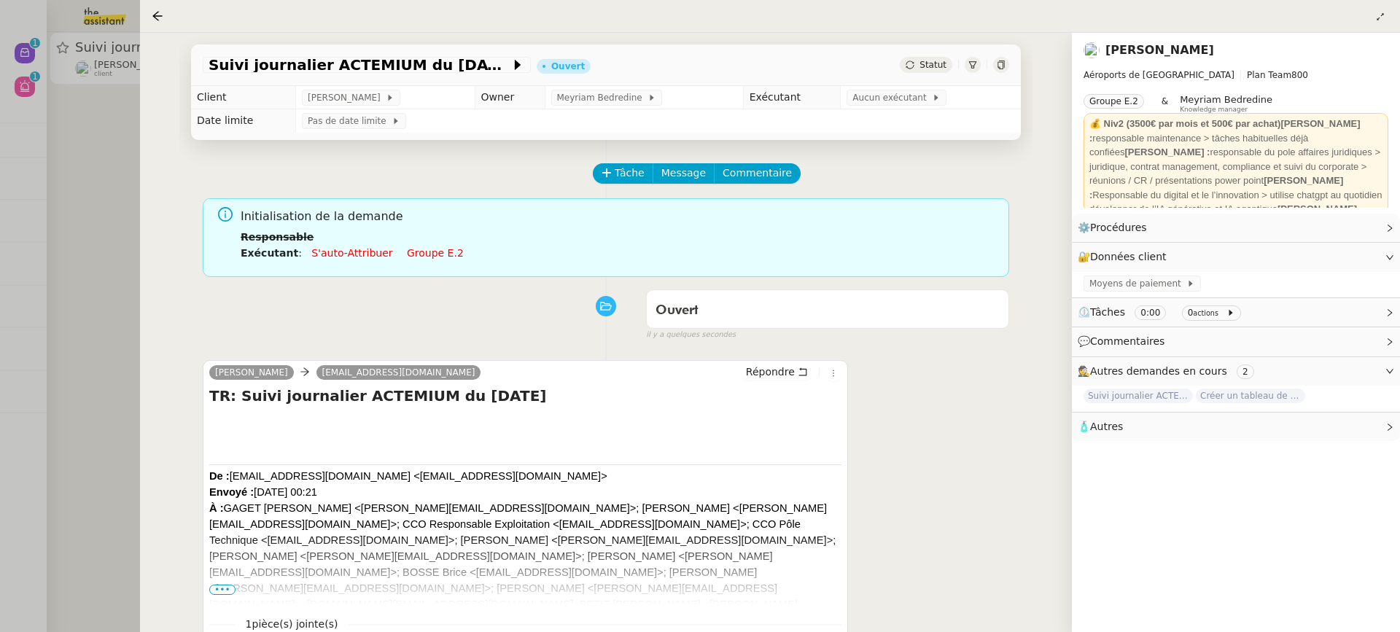
click at [430, 265] on div "Initialisation de la demande Responsable Exécutant : S'auto-attribuer Groupe e.2" at bounding box center [619, 239] width 757 height 65
click at [424, 247] on link "Groupe e.2" at bounding box center [435, 253] width 57 height 12
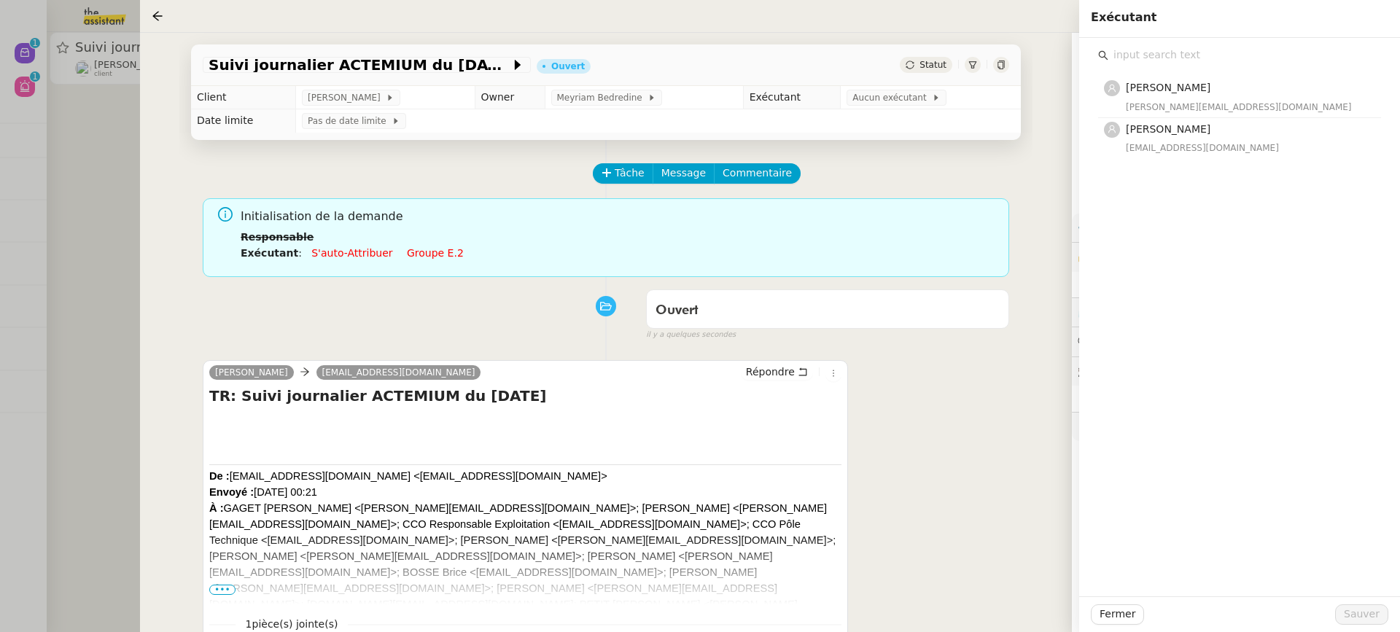
click at [1178, 115] on nz-list-item "[PERSON_NAME] [PERSON_NAME][EMAIL_ADDRESS][DOMAIN_NAME]" at bounding box center [1240, 97] width 283 height 41
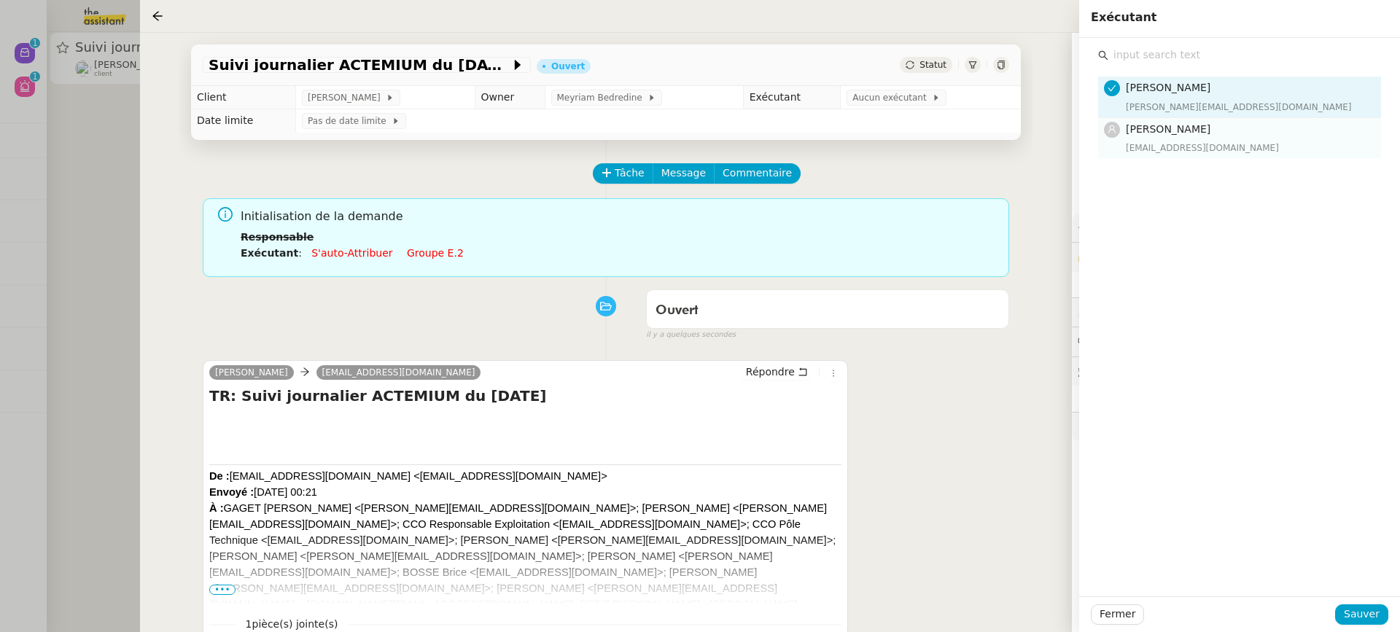
click at [1179, 129] on span "[PERSON_NAME]" at bounding box center [1168, 129] width 85 height 12
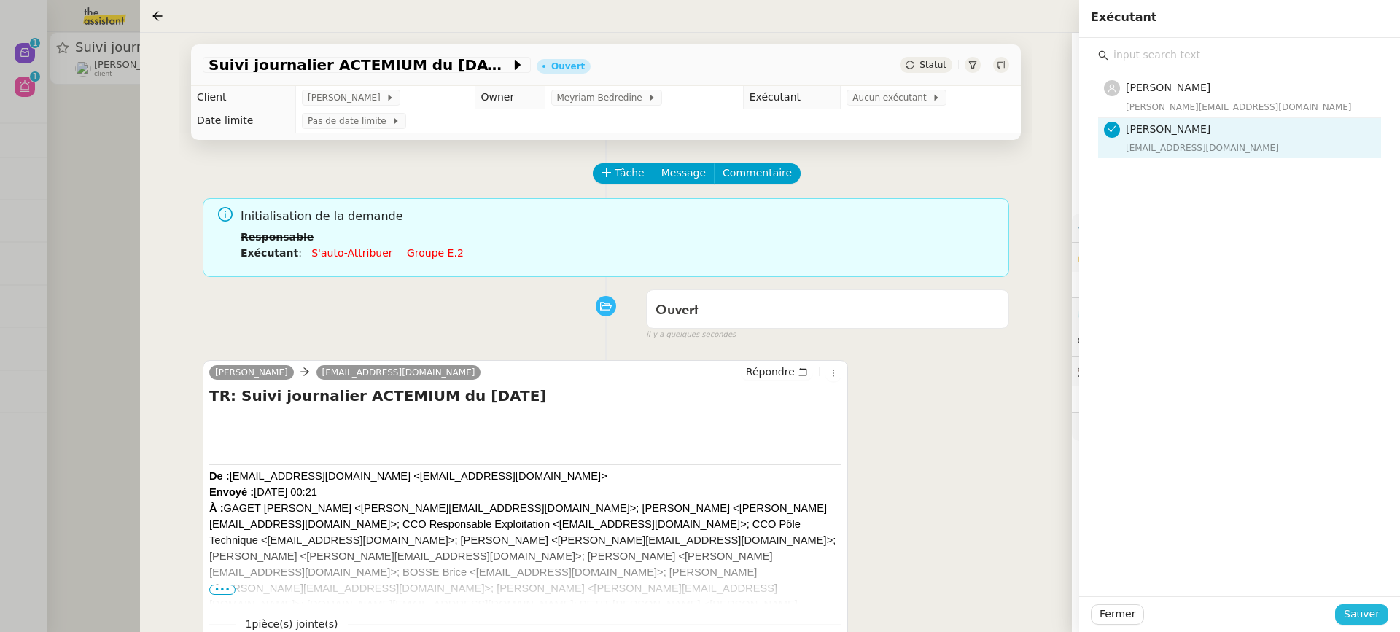
click at [1368, 622] on span "Sauver" at bounding box center [1362, 614] width 36 height 17
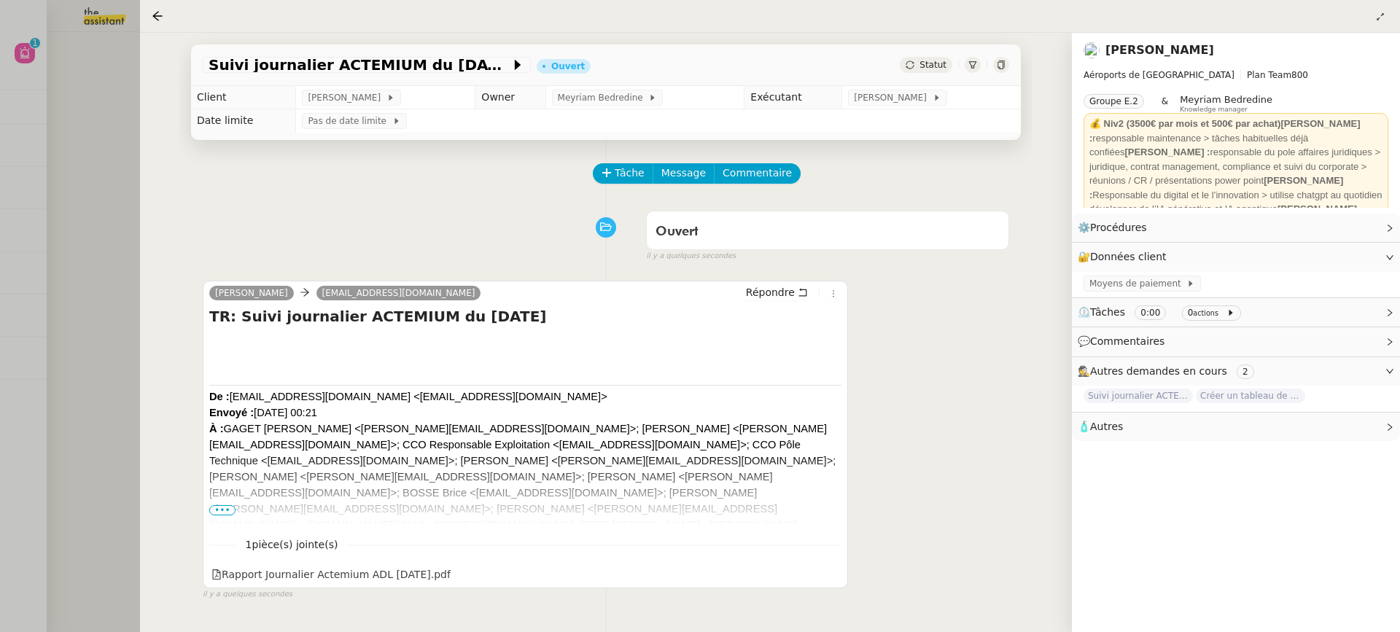
click at [6, 136] on div at bounding box center [700, 316] width 1400 height 632
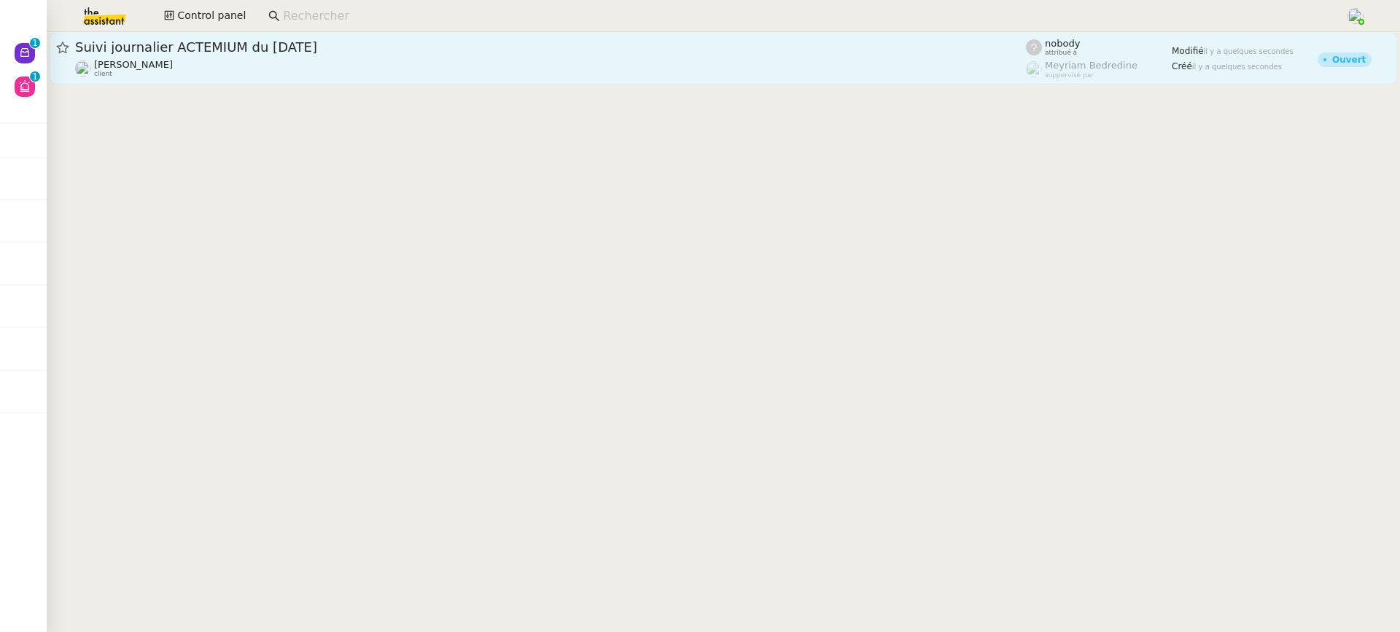
click at [309, 48] on span "Suivi journalier ACTEMIUM du [DATE]" at bounding box center [550, 47] width 951 height 13
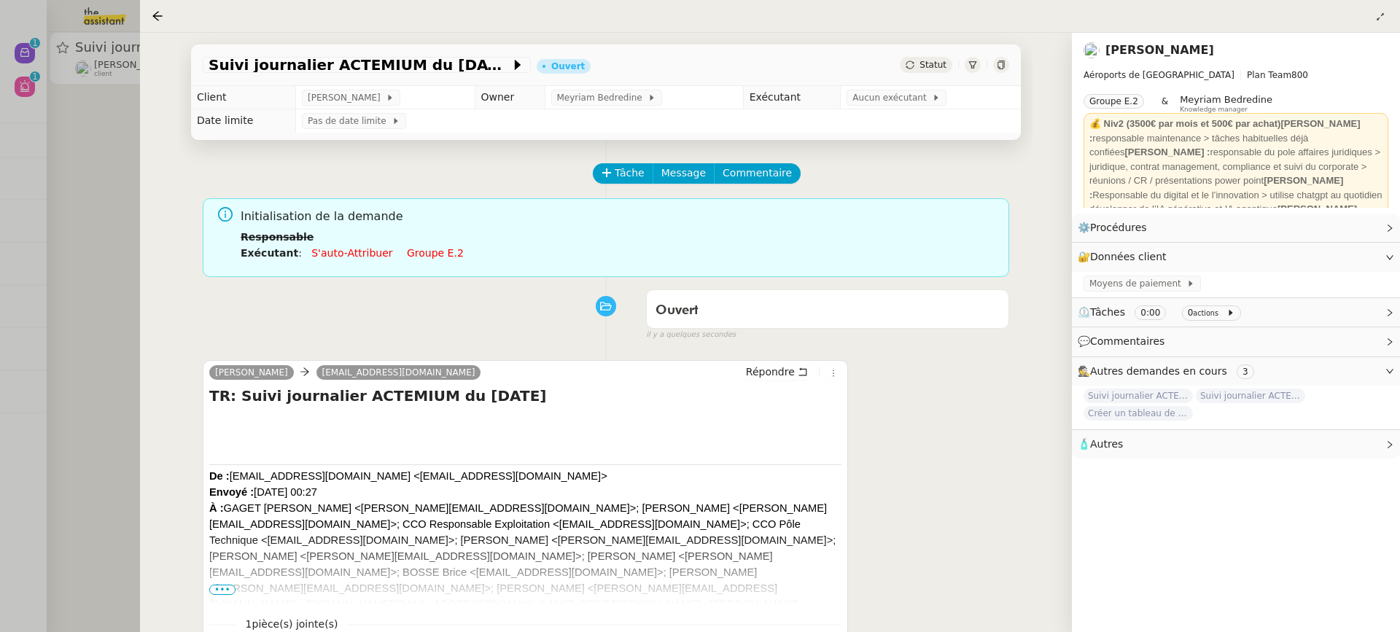
click at [407, 254] on link "Groupe e.2" at bounding box center [435, 253] width 57 height 12
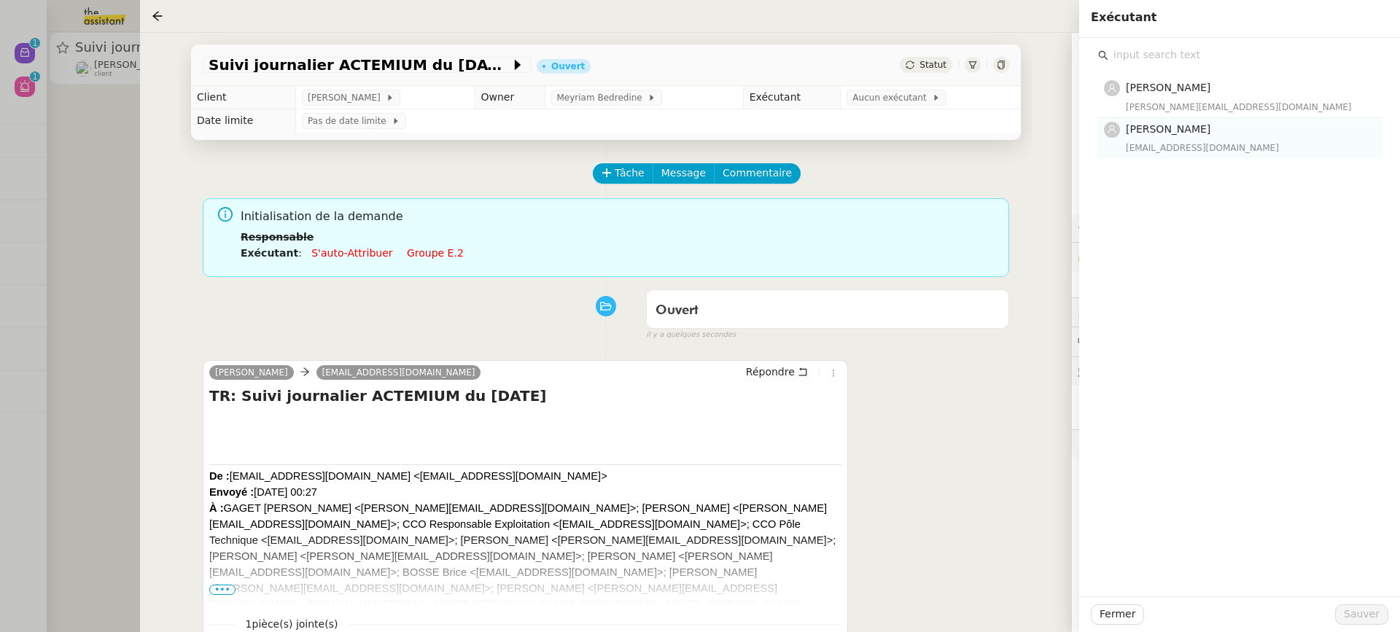
drag, startPoint x: 1173, startPoint y: 134, endPoint x: 1170, endPoint y: 127, distance: 7.9
click at [1173, 135] on h4 "[PERSON_NAME]" at bounding box center [1249, 129] width 247 height 17
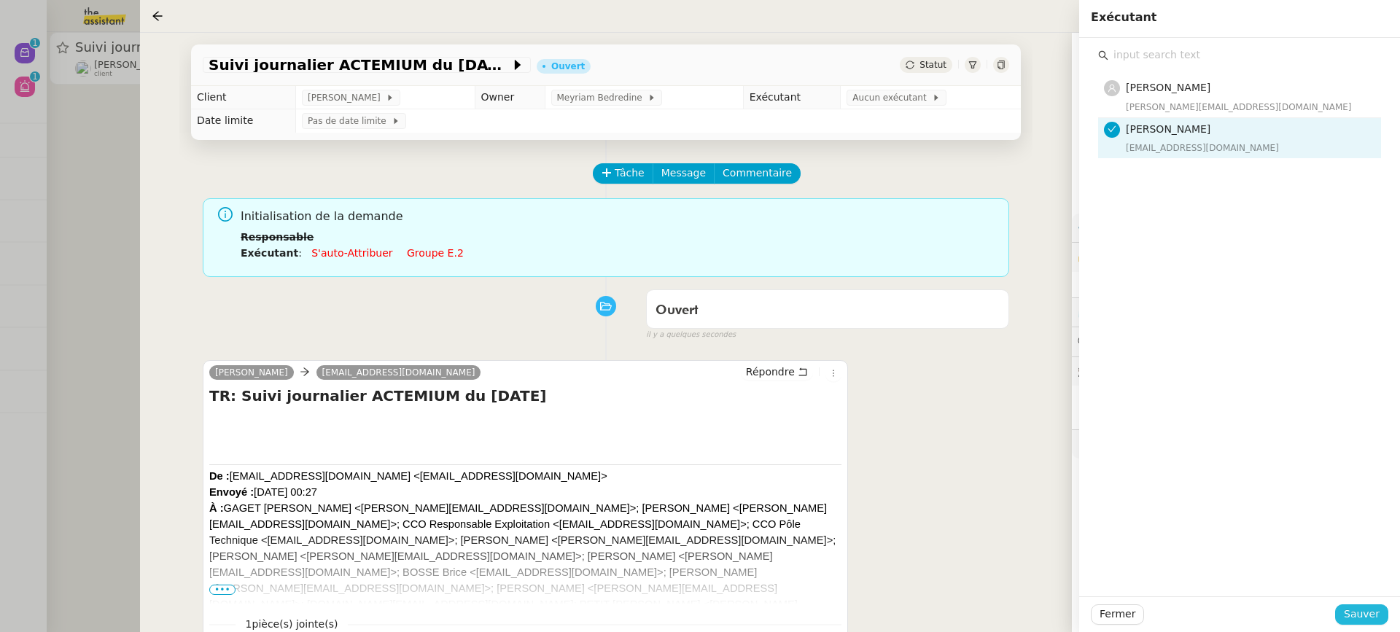
click at [1376, 613] on span "Sauver" at bounding box center [1362, 614] width 36 height 17
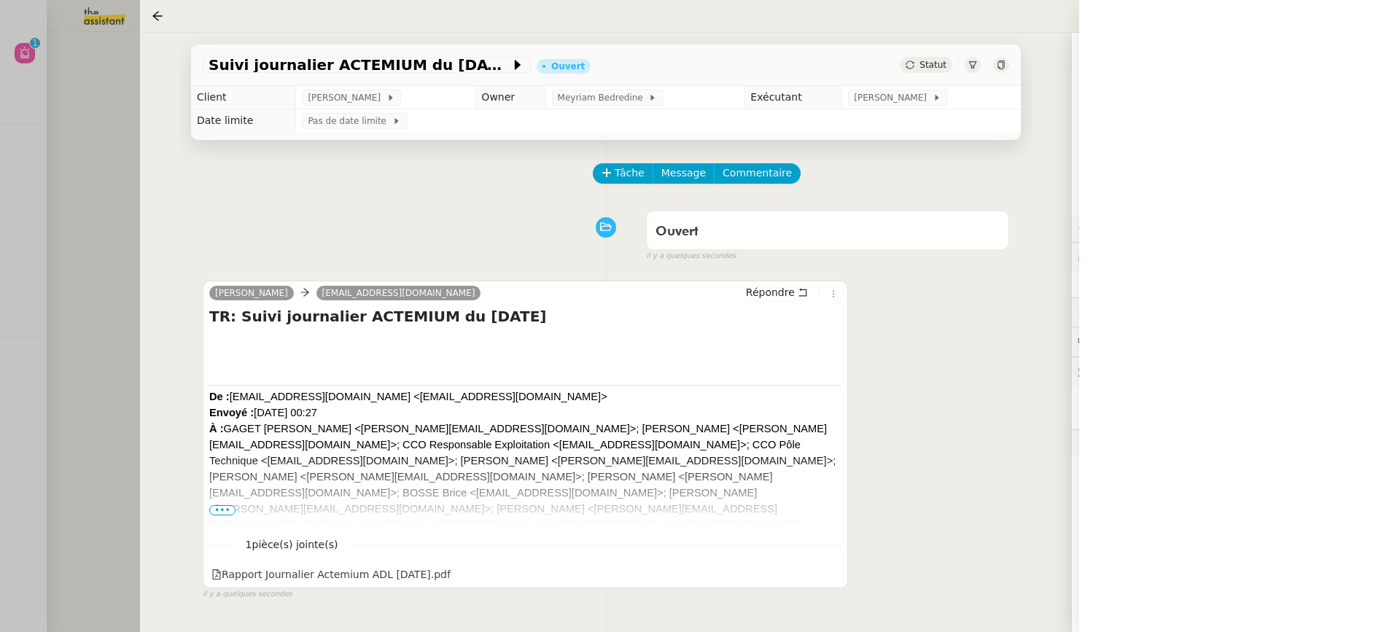
click at [64, 62] on div at bounding box center [700, 316] width 1400 height 632
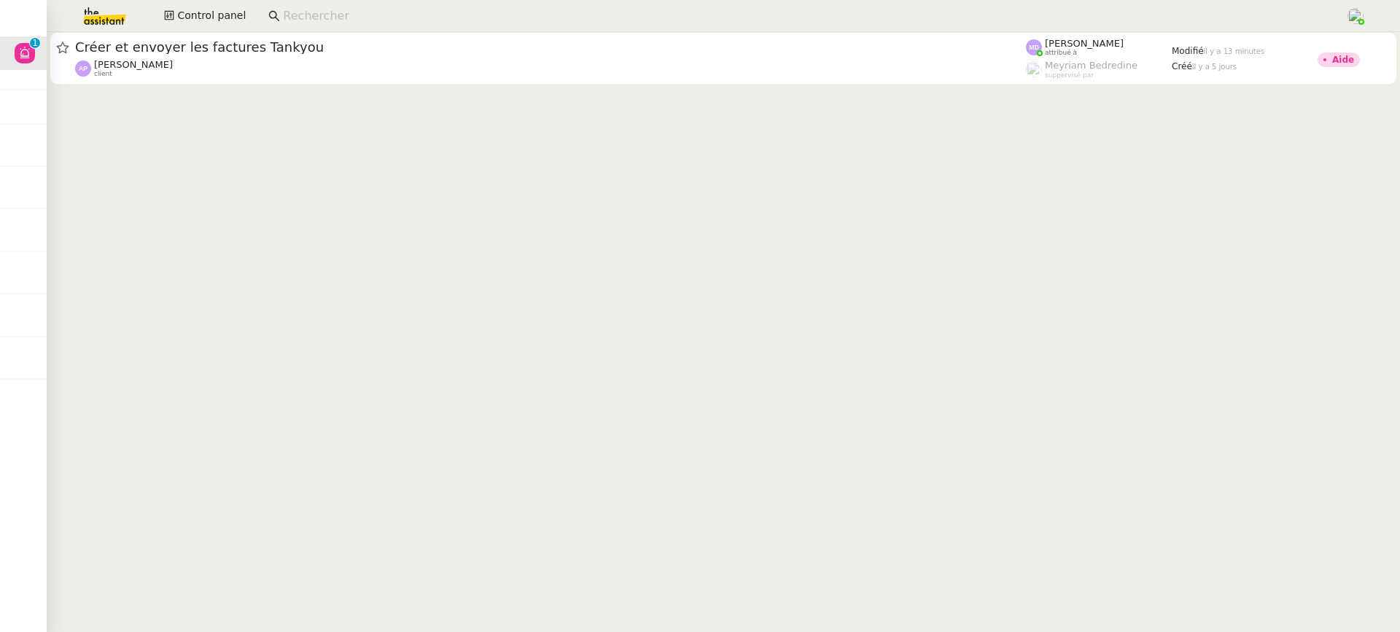
click at [683, 29] on app-search-bar at bounding box center [801, 16] width 1082 height 32
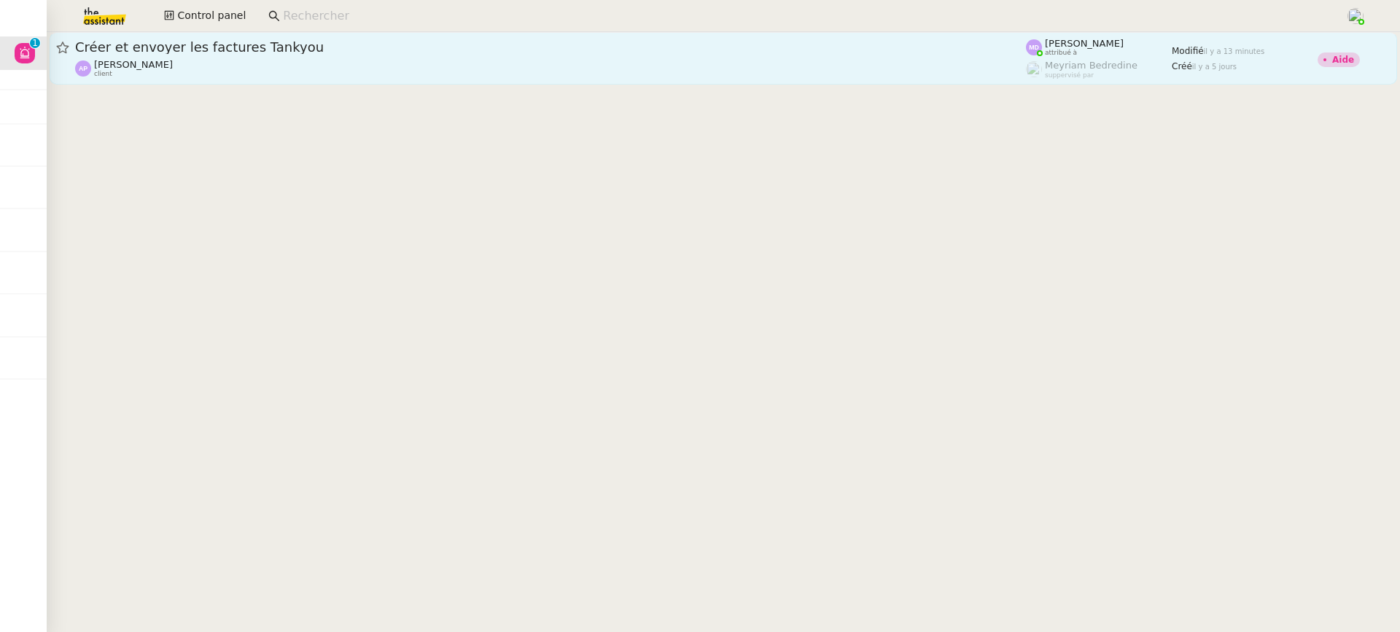
click at [695, 51] on span "Créer et envoyer les factures Tankyou" at bounding box center [550, 47] width 951 height 13
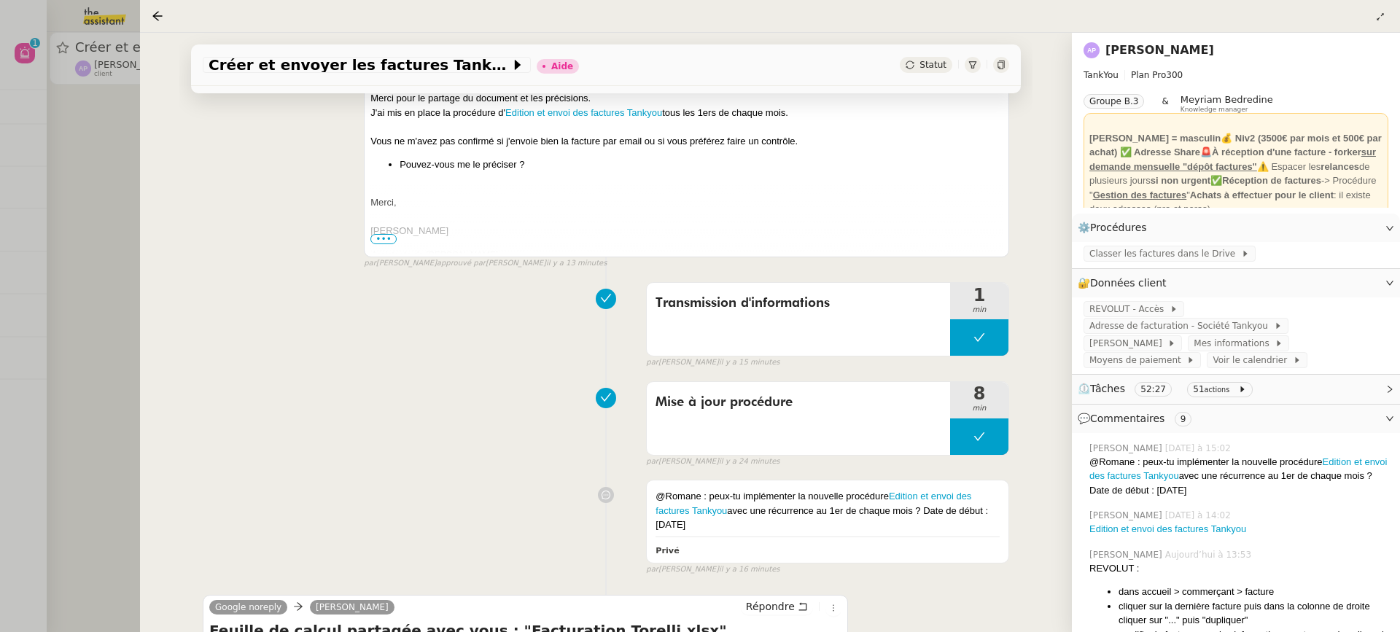
scroll to position [611, 0]
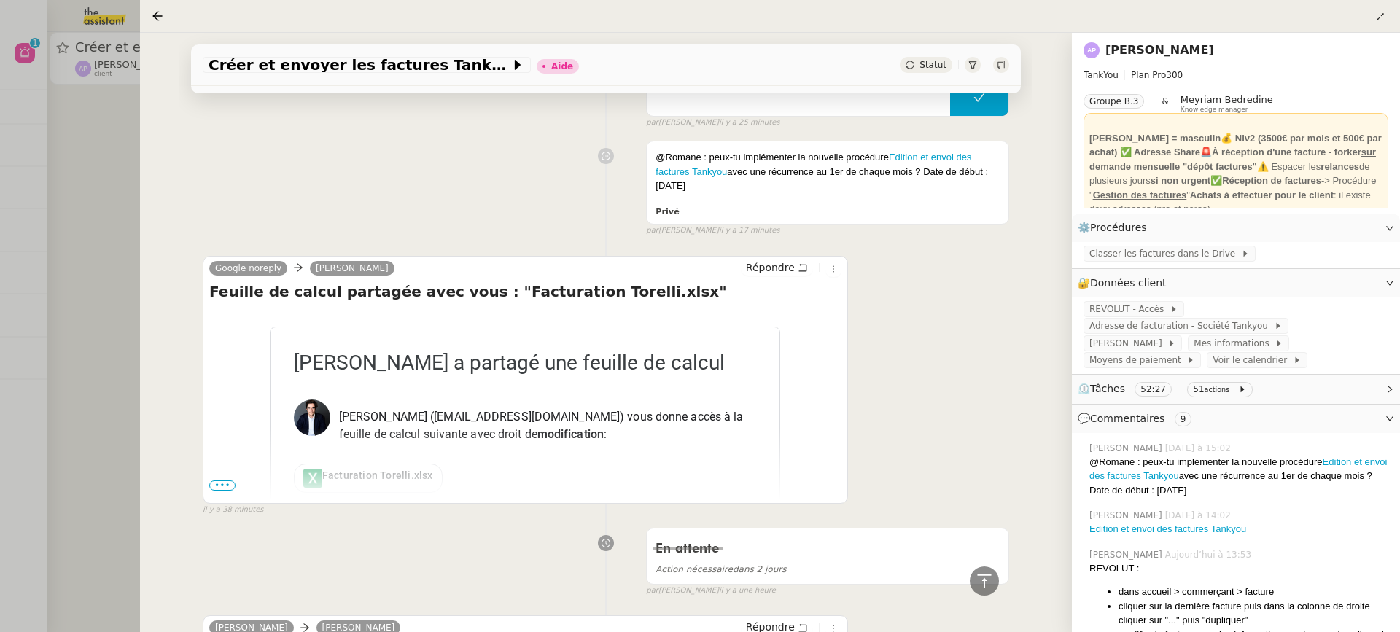
click at [18, 39] on div at bounding box center [700, 316] width 1400 height 632
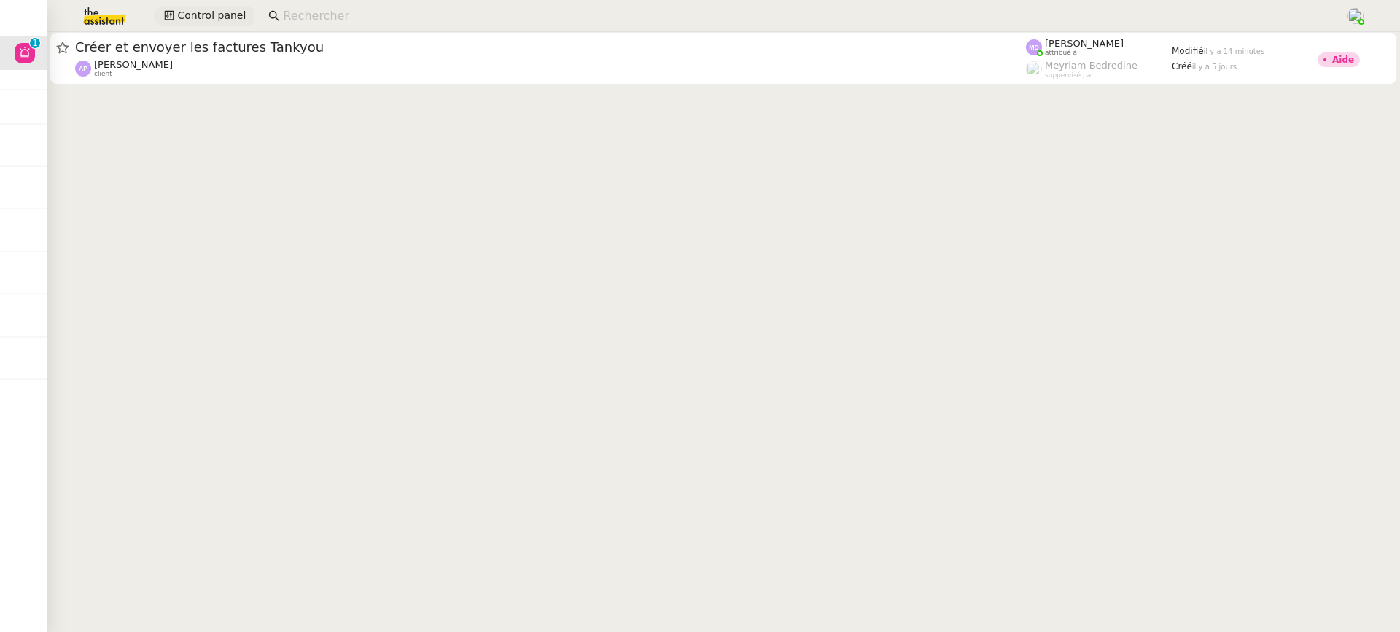
click at [178, 15] on span "Control panel" at bounding box center [211, 15] width 69 height 17
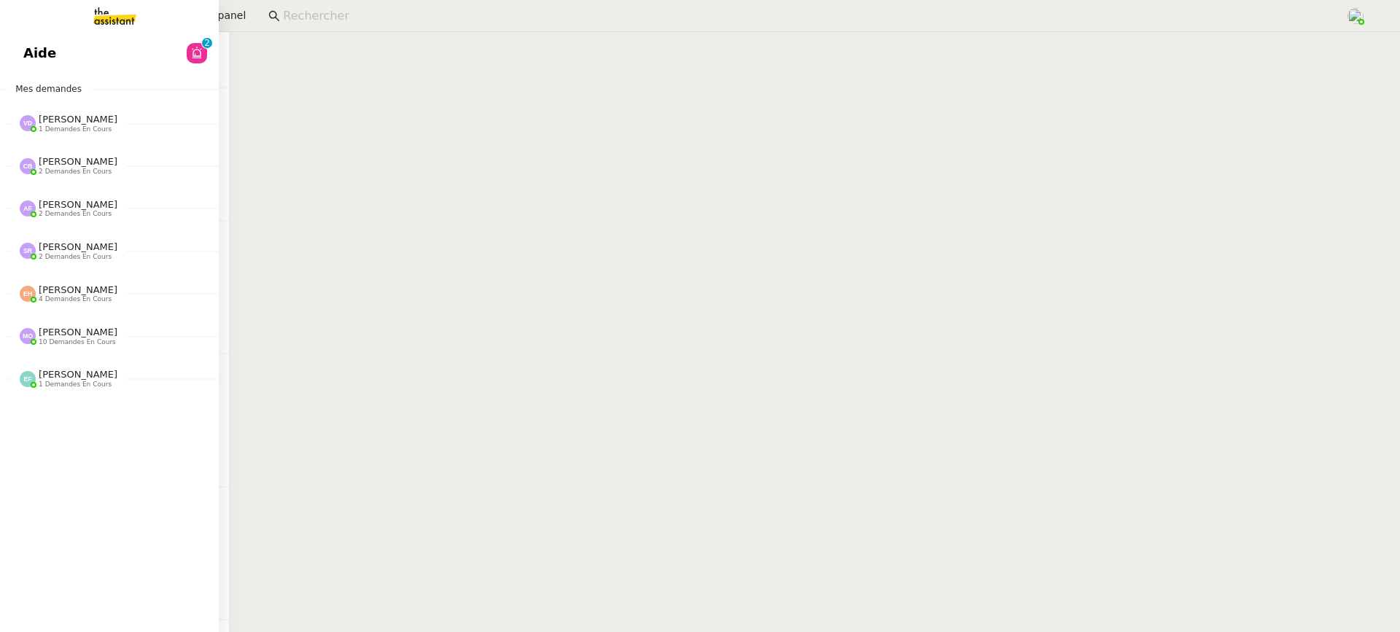
click at [28, 55] on span "Aide" at bounding box center [39, 53] width 33 height 22
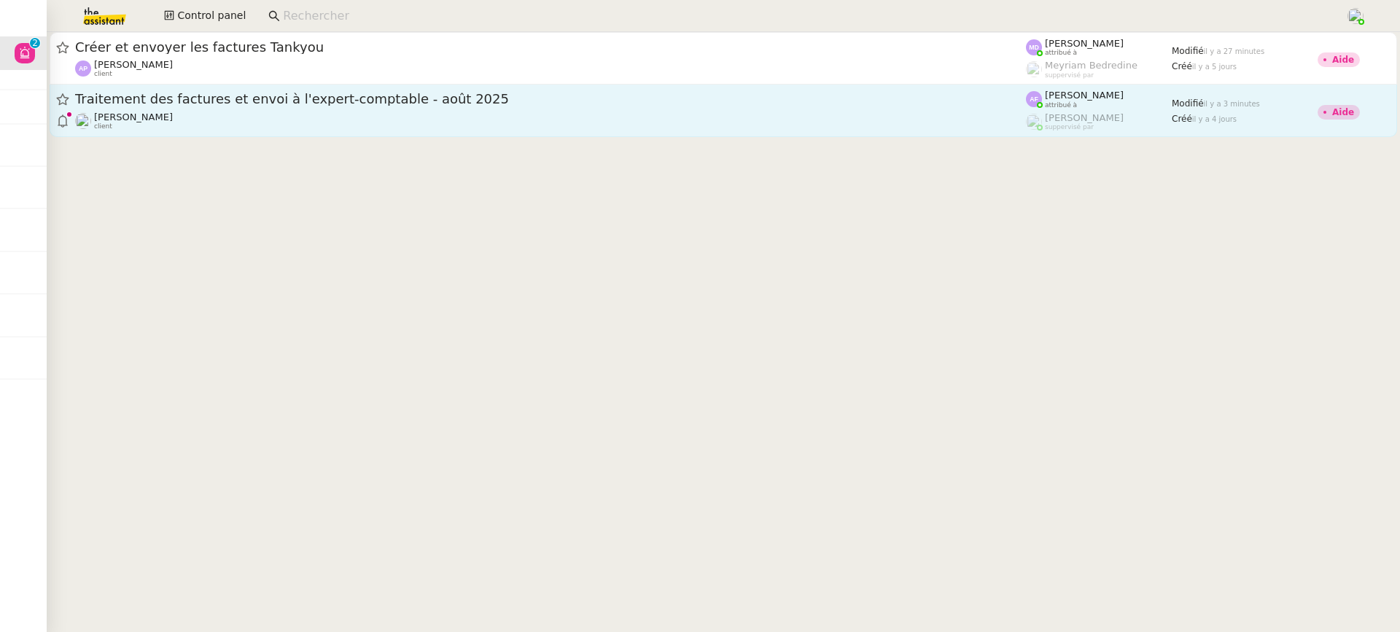
click at [636, 112] on div "[PERSON_NAME] client" at bounding box center [550, 121] width 951 height 19
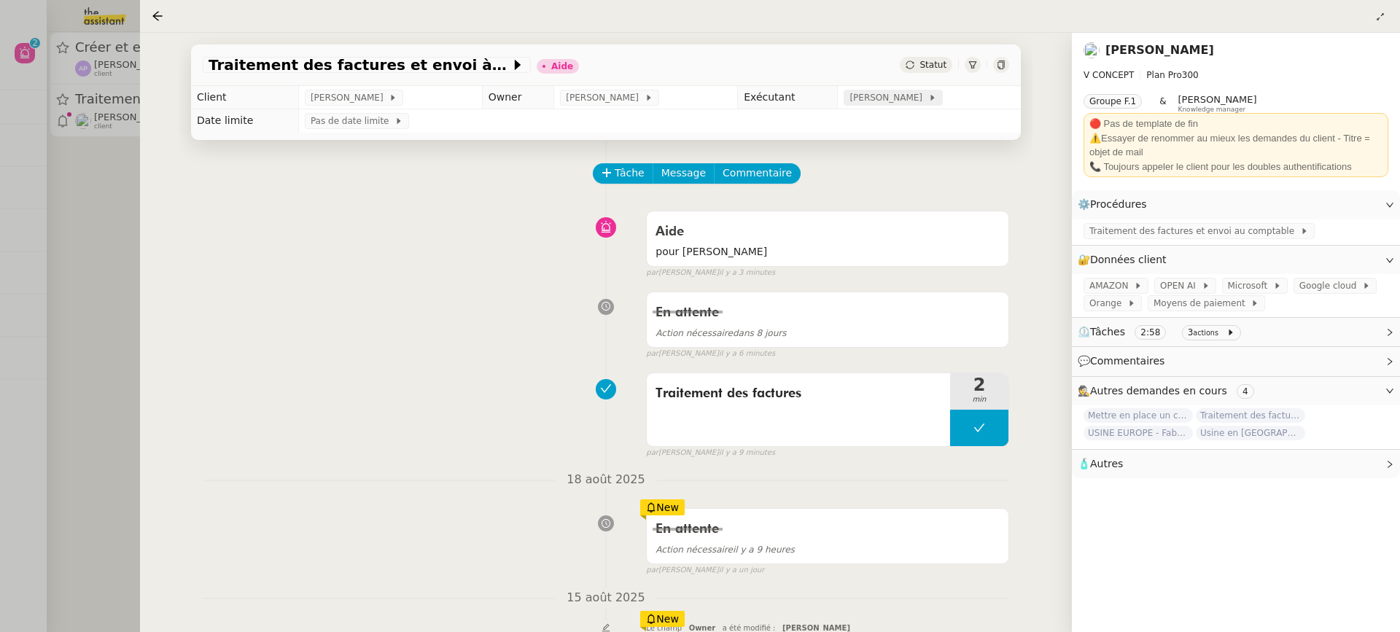
click at [913, 98] on span "[PERSON_NAME]" at bounding box center [889, 97] width 78 height 15
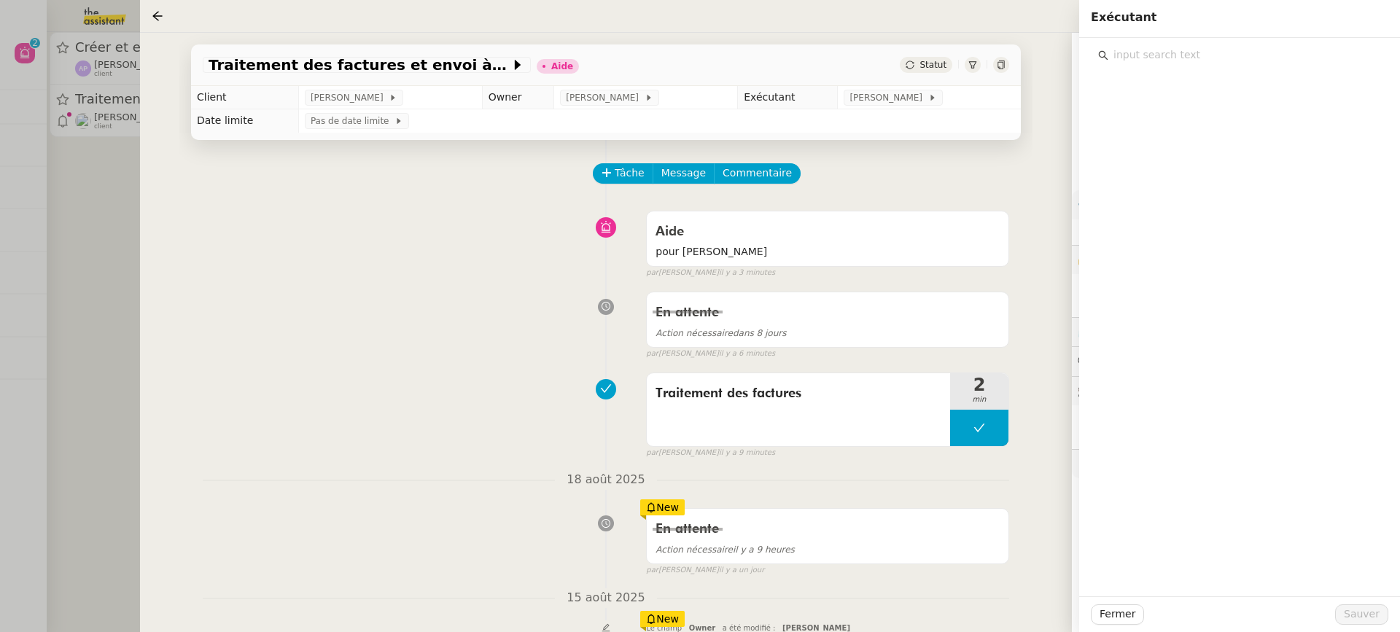
click at [1222, 60] on input "text" at bounding box center [1245, 55] width 273 height 20
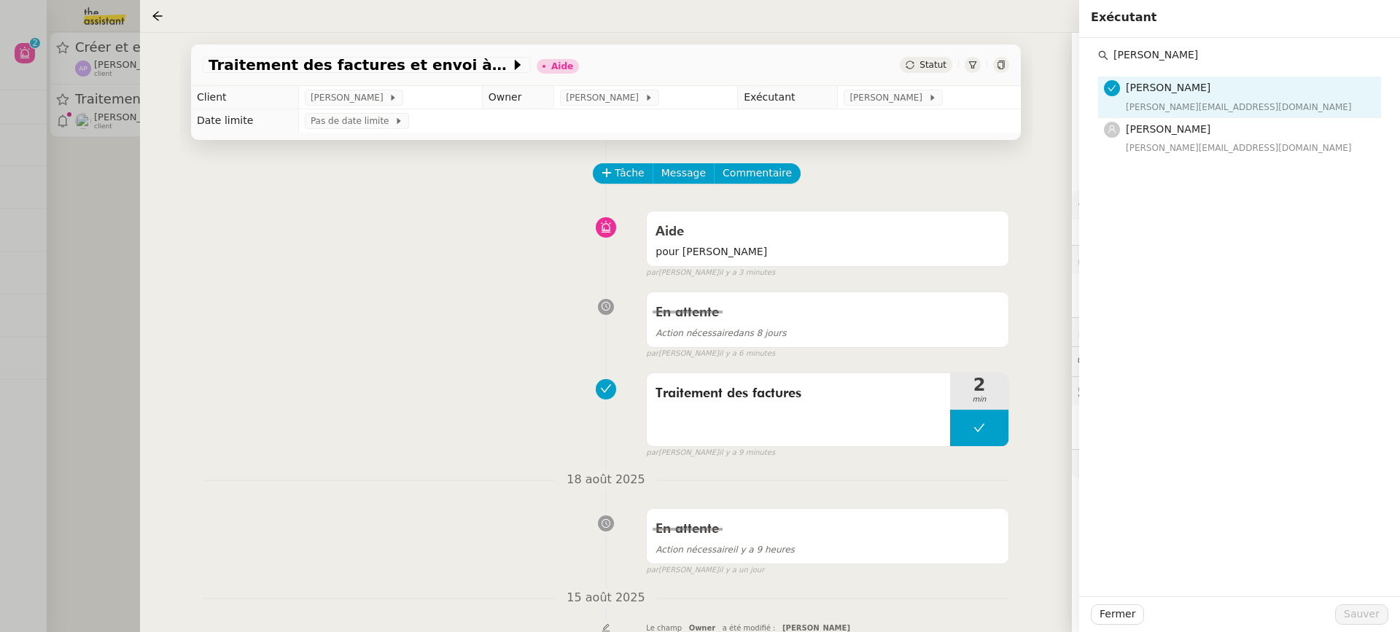
type input "[PERSON_NAME]"
click at [1212, 161] on div "[PERSON_NAME] [PERSON_NAME][EMAIL_ADDRESS][DOMAIN_NAME] [PERSON_NAME] [PERSON_N…" at bounding box center [1240, 317] width 321 height 559
click at [1205, 147] on div "[PERSON_NAME][EMAIL_ADDRESS][DOMAIN_NAME]" at bounding box center [1249, 148] width 247 height 15
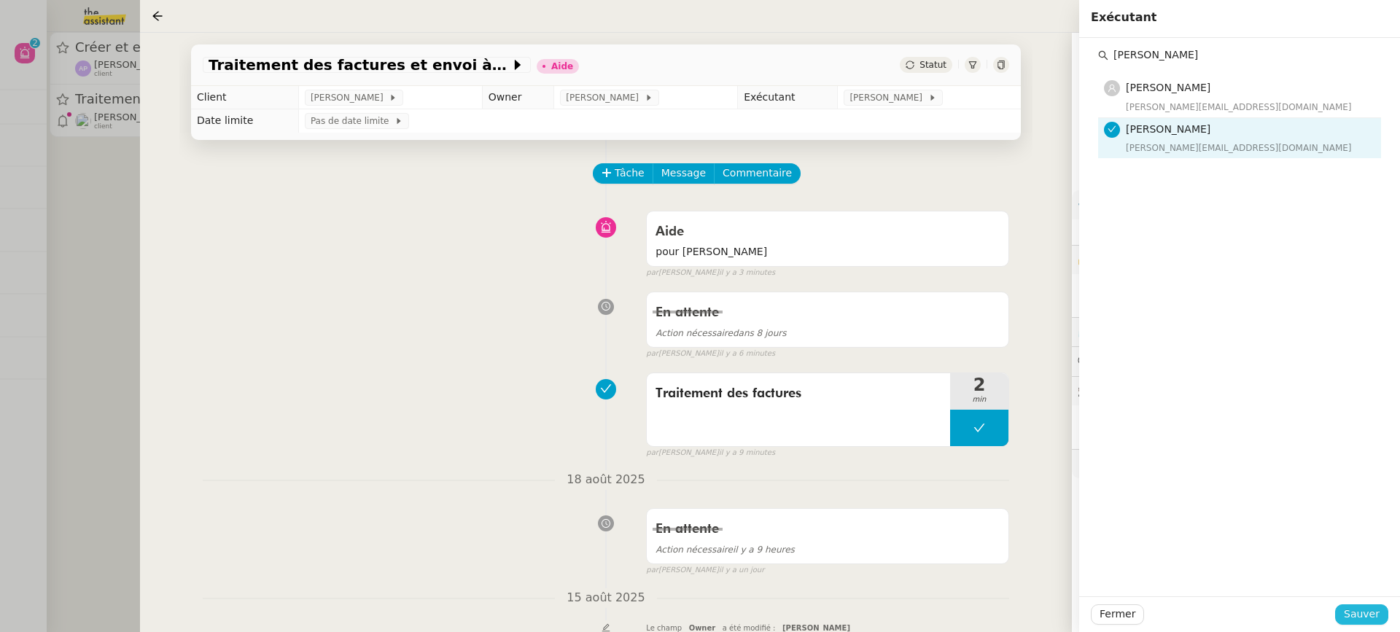
click at [1364, 616] on span "Sauver" at bounding box center [1362, 614] width 36 height 17
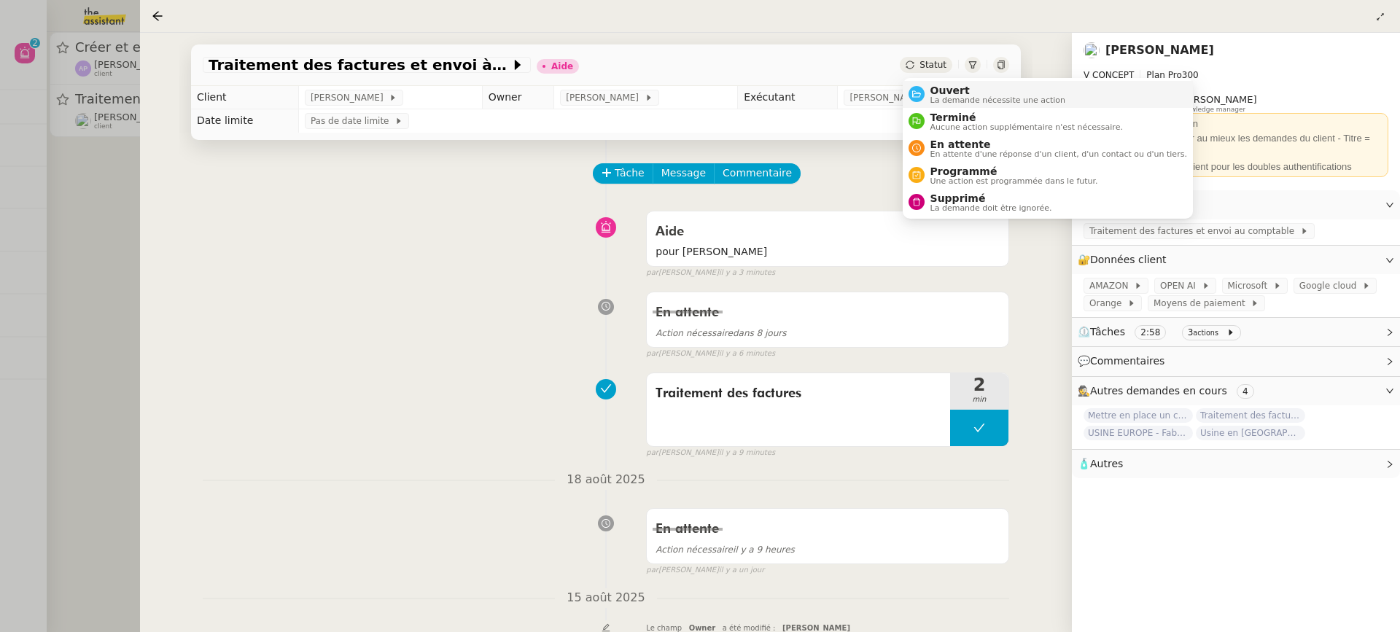
click at [950, 97] on span "La demande nécessite une action" at bounding box center [999, 100] width 136 height 8
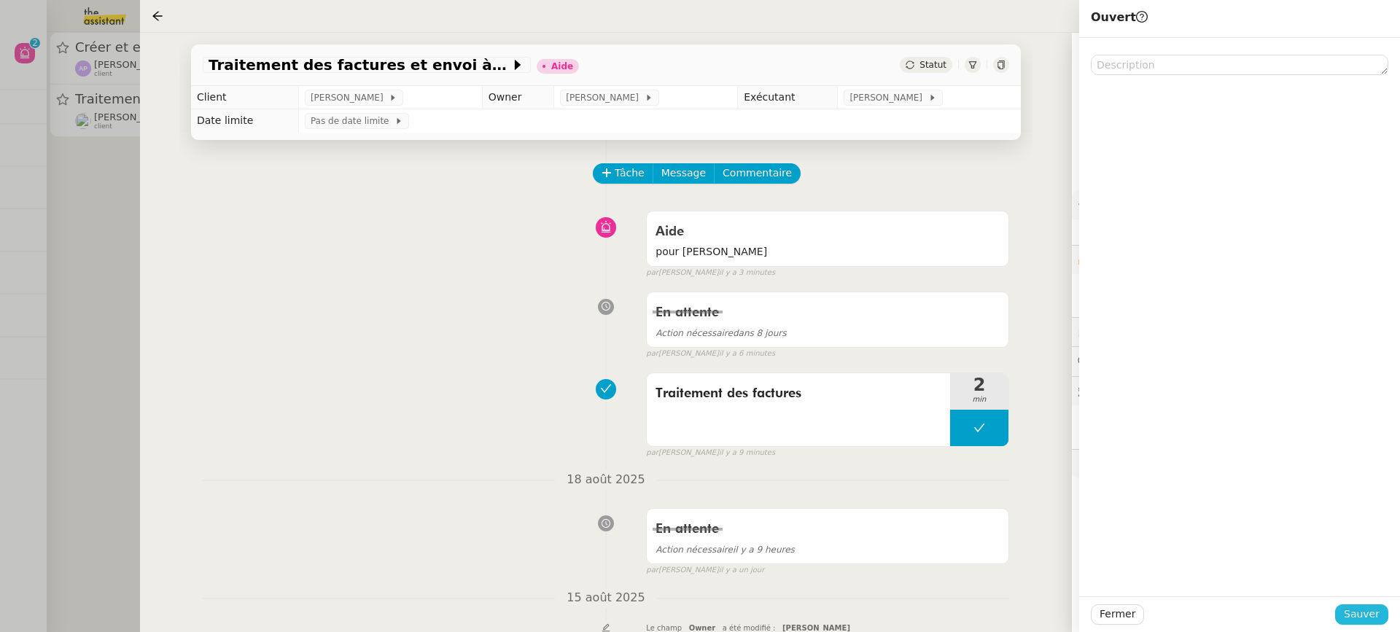
click at [1347, 611] on span "Sauver" at bounding box center [1362, 614] width 36 height 17
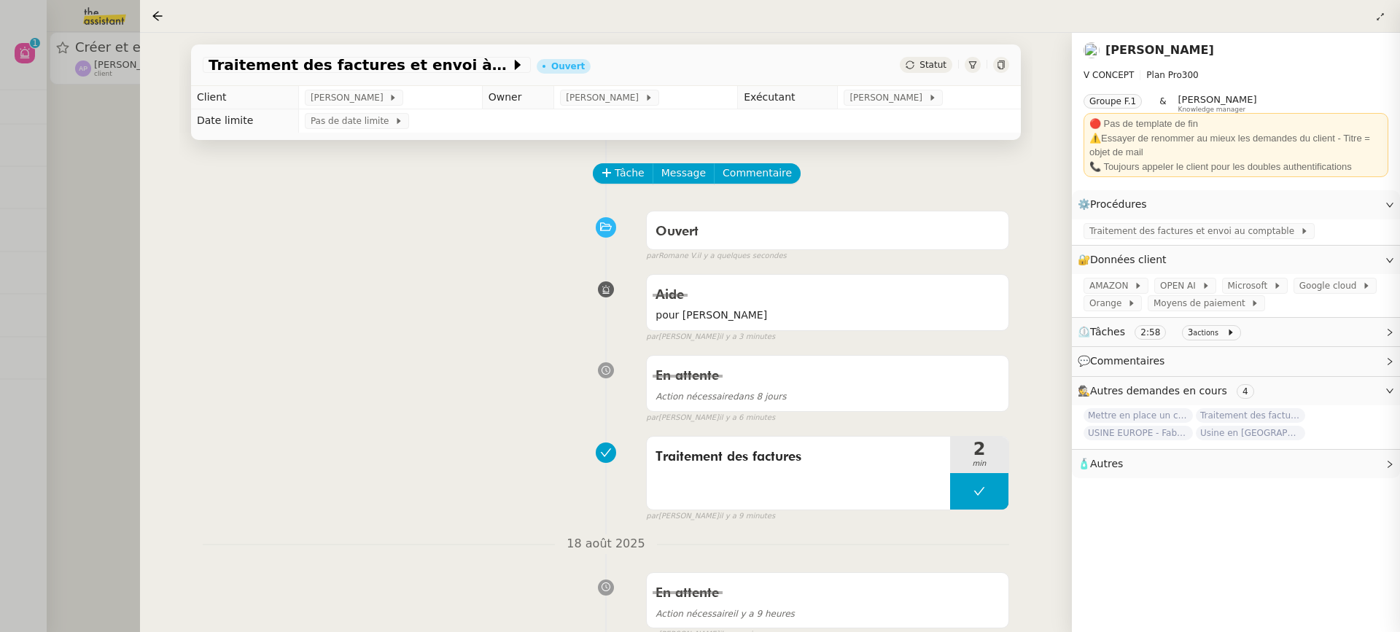
click at [151, 89] on div "Traitement des factures et envoi à l'expert-comptable - [DATE] Ouvert Statut Cl…" at bounding box center [606, 333] width 932 height 600
click at [112, 71] on div at bounding box center [700, 316] width 1400 height 632
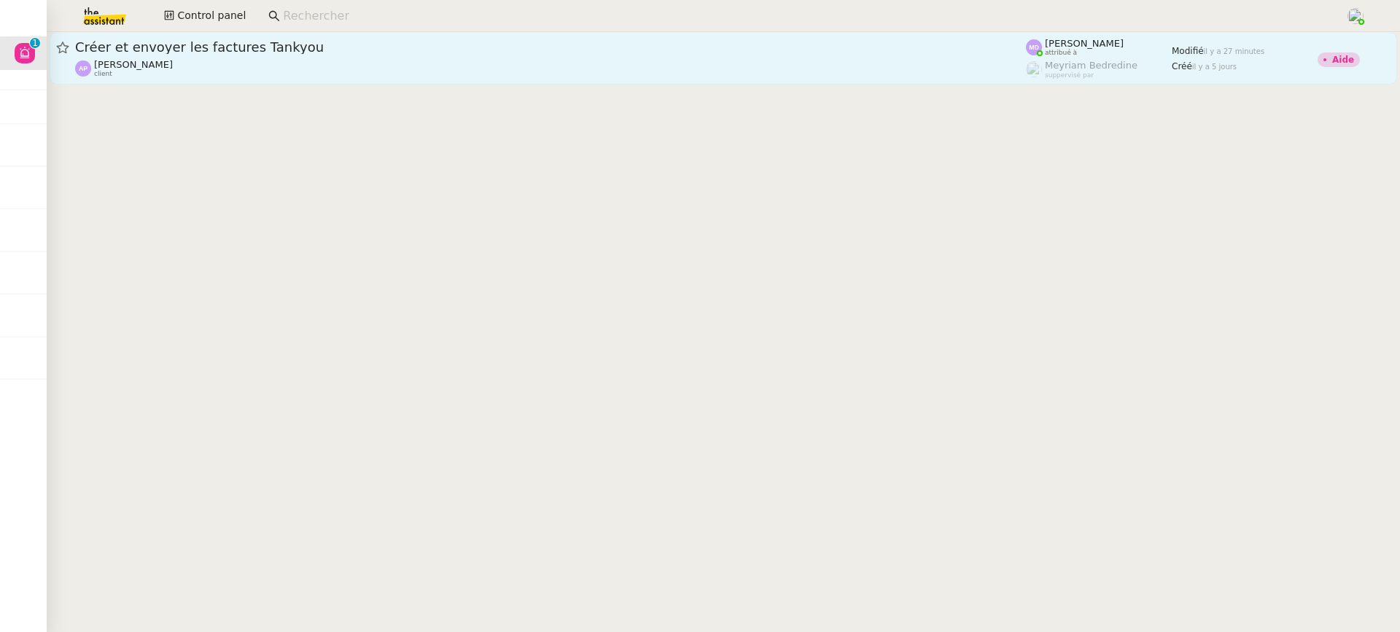
click at [209, 66] on div "[PERSON_NAME] client" at bounding box center [550, 68] width 951 height 19
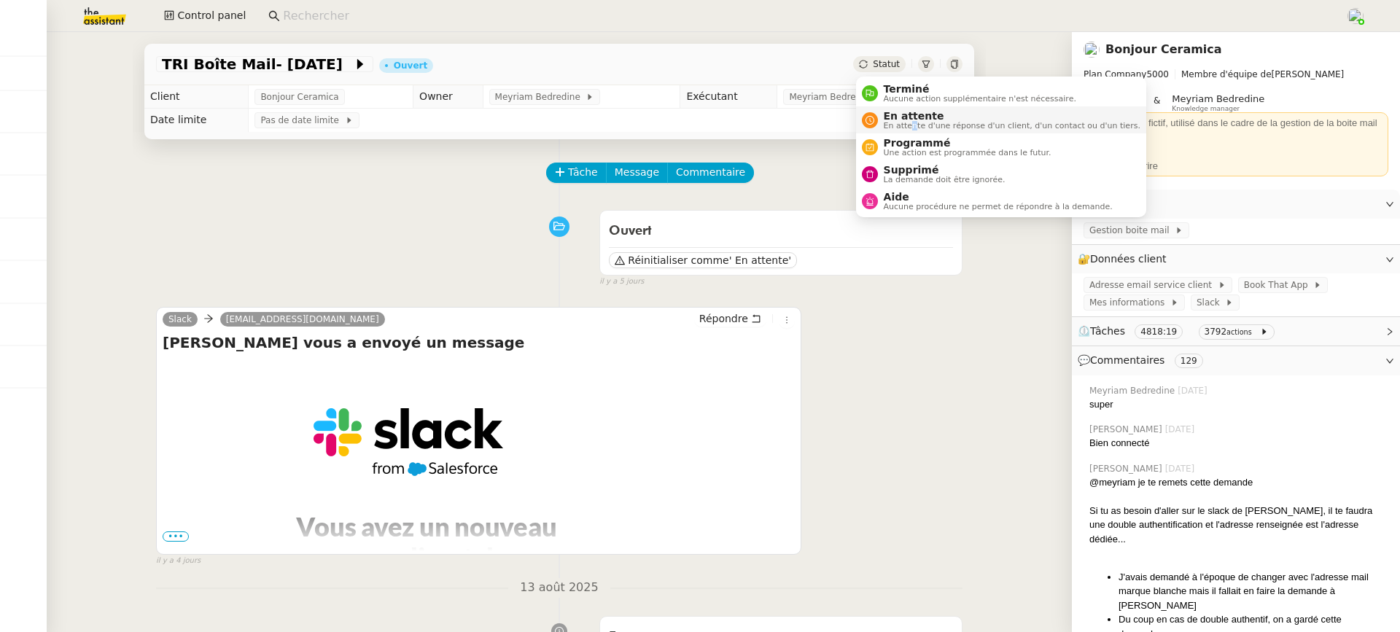
click at [913, 125] on span "En attente d'une réponse d'un client, d'un contact ou d'un tiers." at bounding box center [1012, 126] width 257 height 8
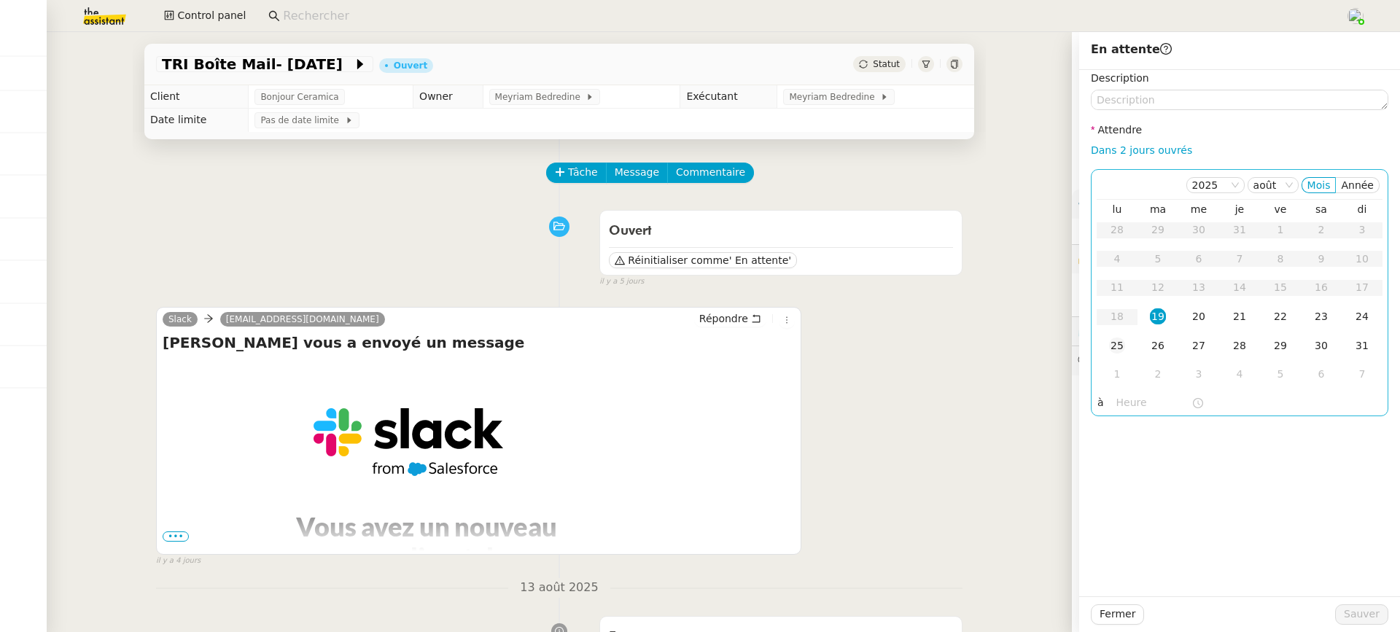
click at [1132, 349] on td "25" at bounding box center [1117, 346] width 41 height 29
click at [1126, 382] on td "1" at bounding box center [1117, 374] width 41 height 29
click at [1376, 623] on button "Sauver" at bounding box center [1362, 615] width 53 height 20
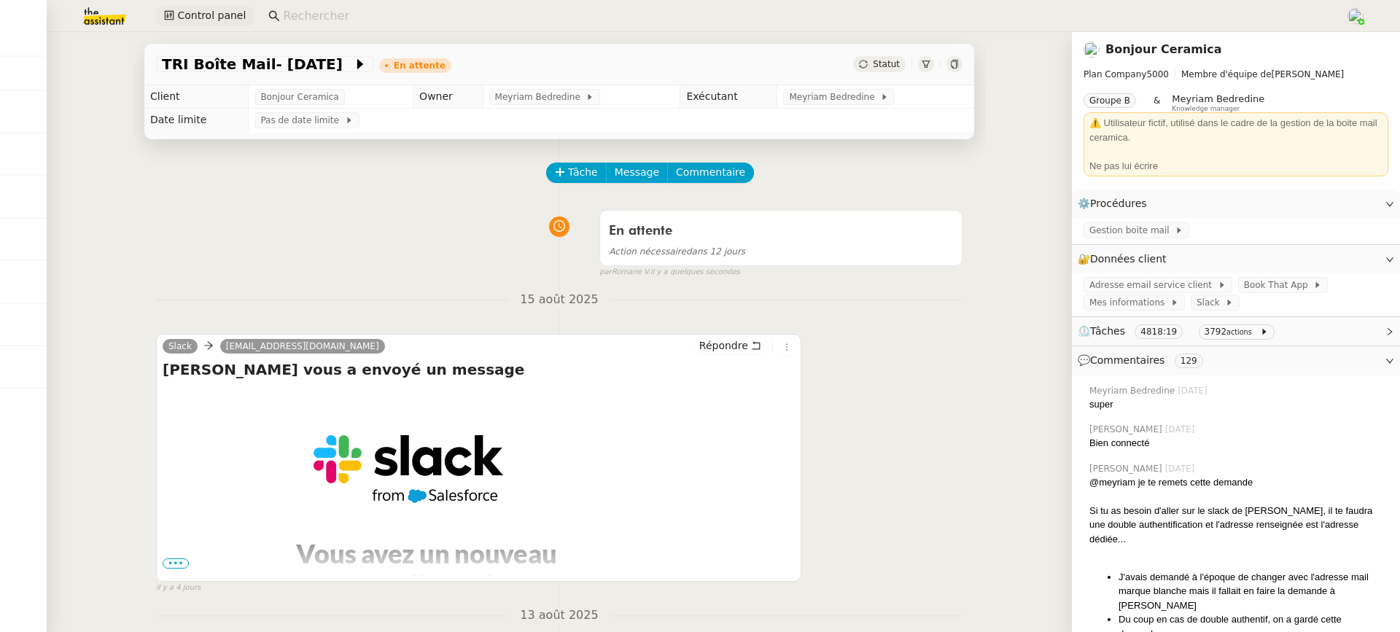
click at [216, 17] on span "Control panel" at bounding box center [211, 15] width 69 height 17
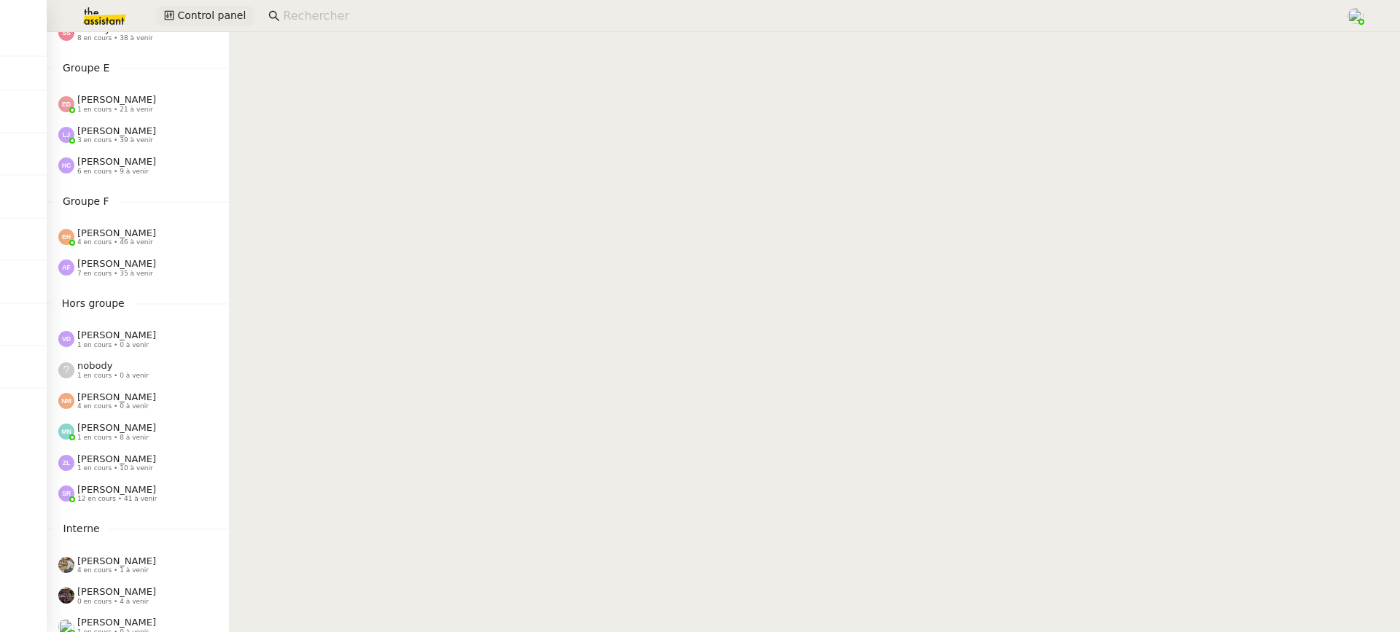
scroll to position [624, 0]
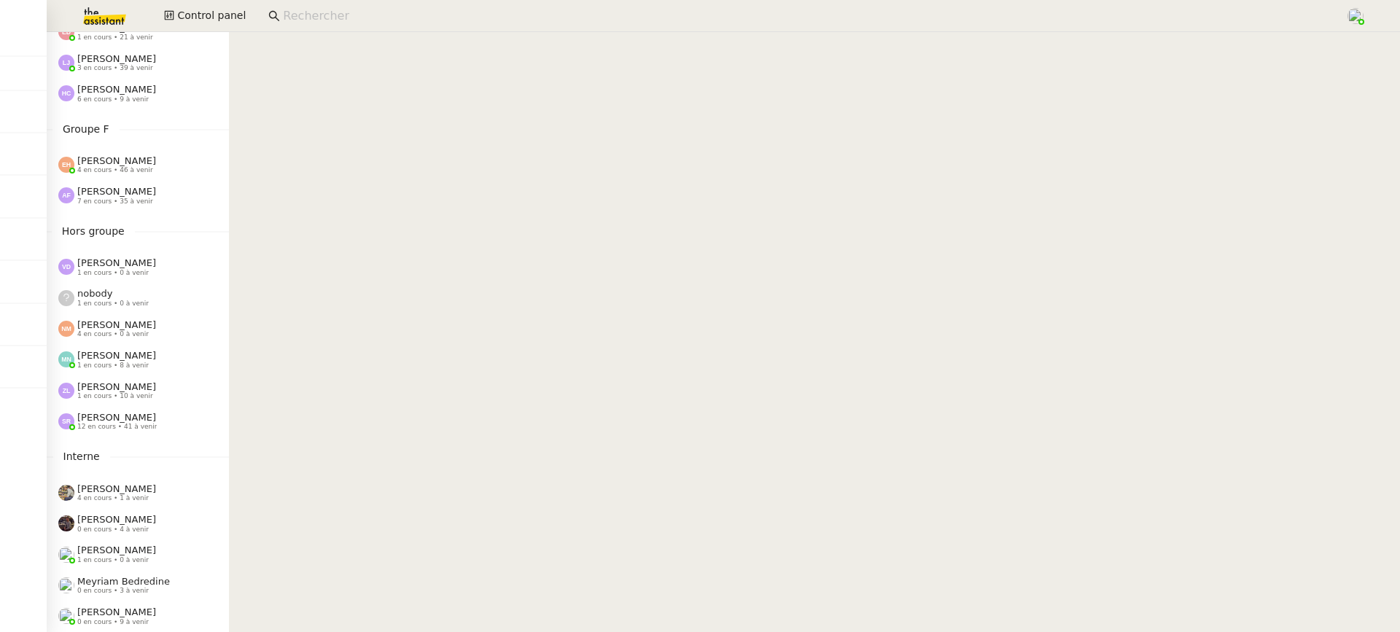
click at [144, 282] on div "nobody 1 en cours • 0 à venir" at bounding box center [138, 297] width 182 height 31
click at [114, 198] on span "7 en cours • 35 à venir" at bounding box center [115, 202] width 76 height 8
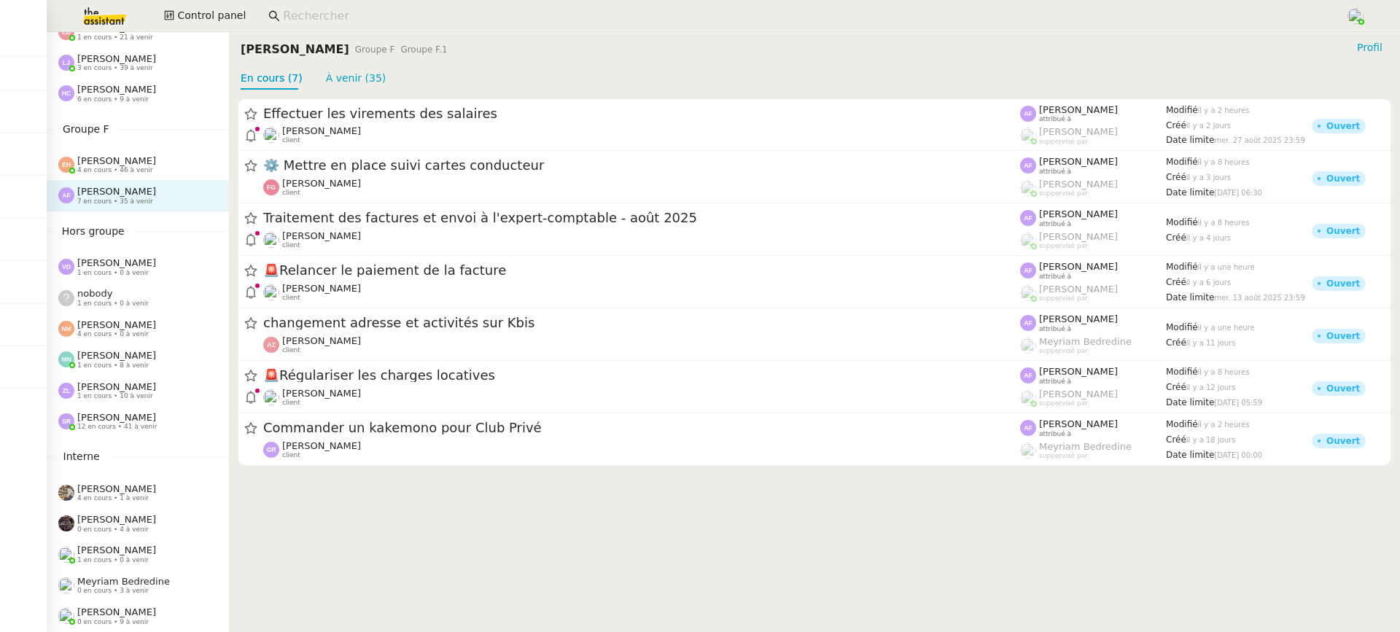
click at [138, 449] on nz-divider "Interne" at bounding box center [138, 457] width 182 height 17
click at [133, 433] on div "[PERSON_NAME] 12 en cours • 41 à venir" at bounding box center [138, 421] width 182 height 31
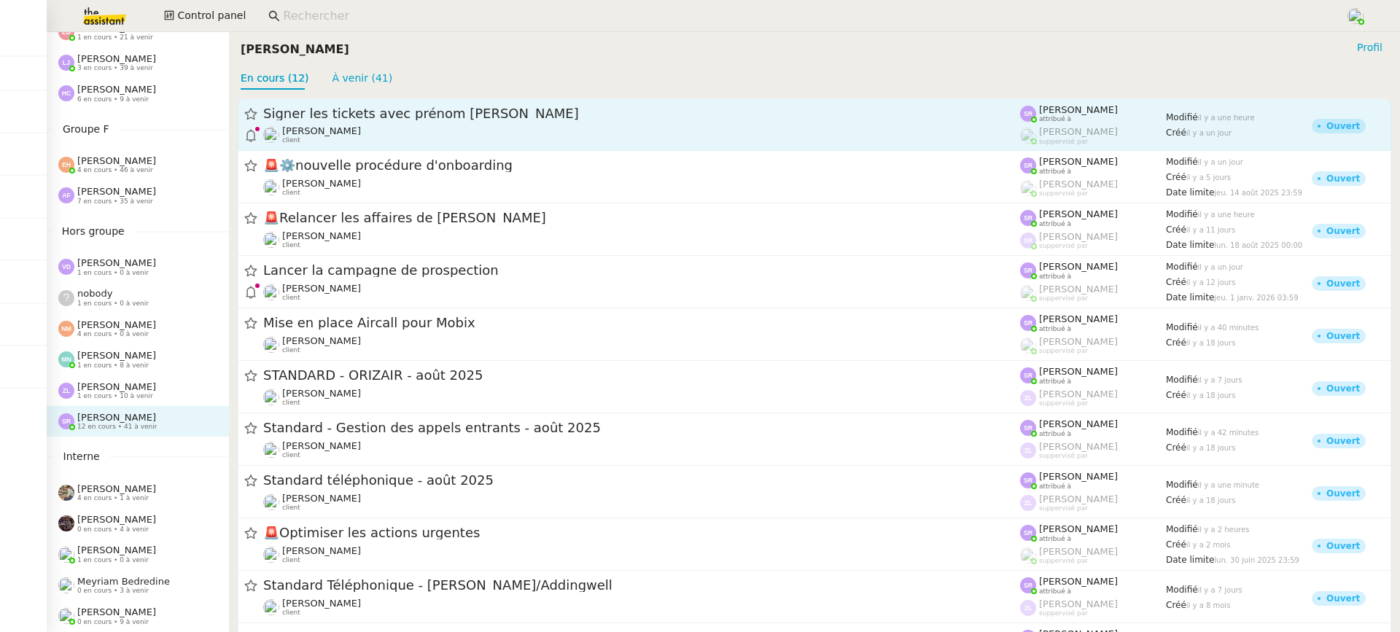
click at [395, 147] on link "Signer les tickets avec prénom [PERSON_NAME] client [PERSON_NAME] attribué à [P…" at bounding box center [815, 124] width 1154 height 53
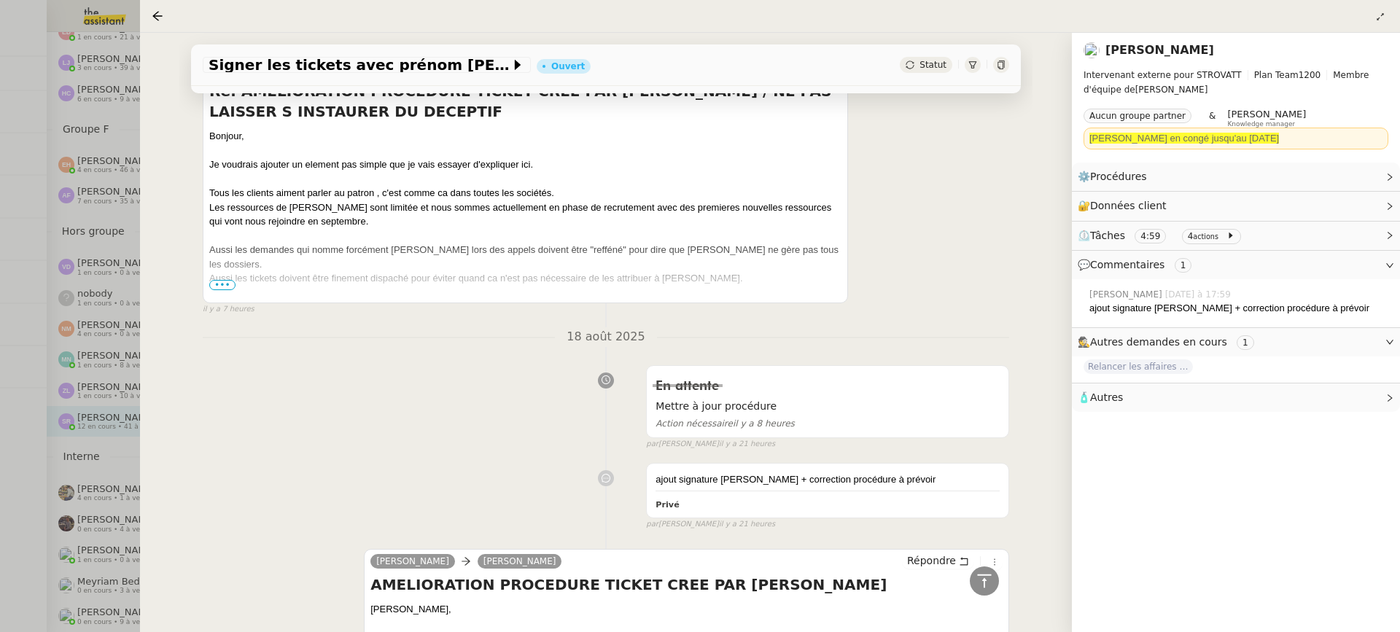
scroll to position [304, 0]
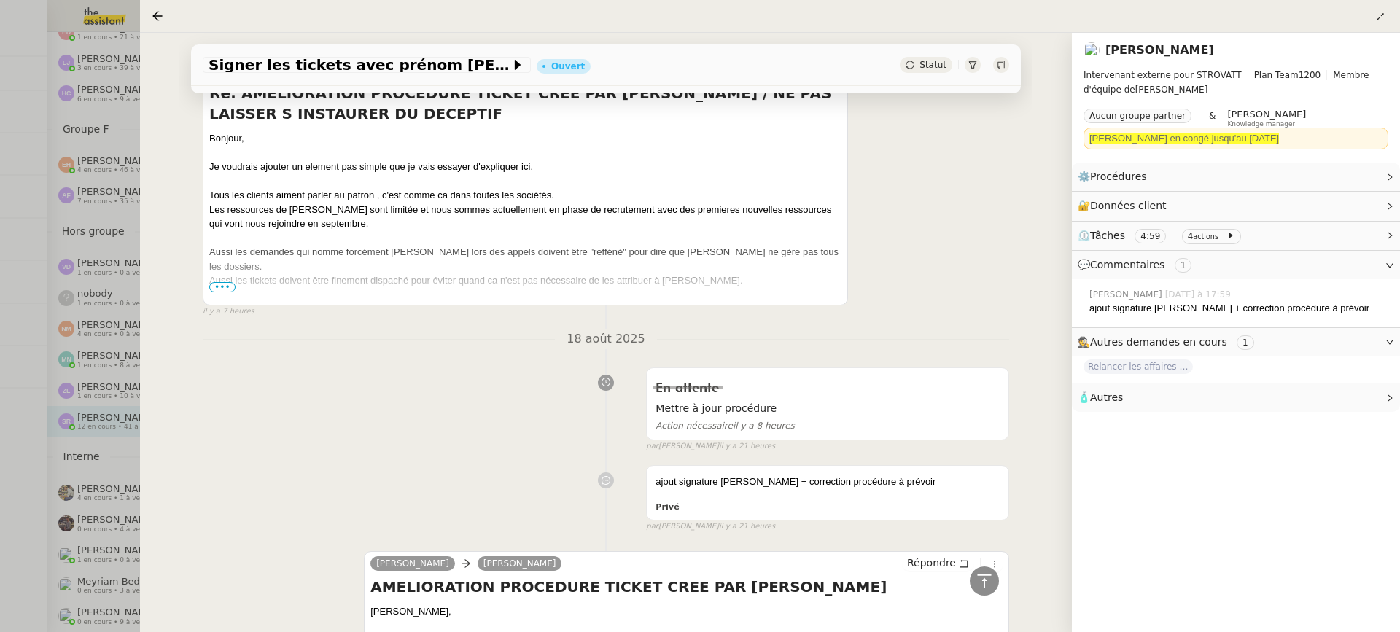
click at [239, 288] on div at bounding box center [525, 295] width 632 height 15
click at [234, 302] on div "Je sais que la frontière n'est pas simple." at bounding box center [525, 309] width 632 height 15
click at [224, 282] on span "•••" at bounding box center [222, 287] width 26 height 10
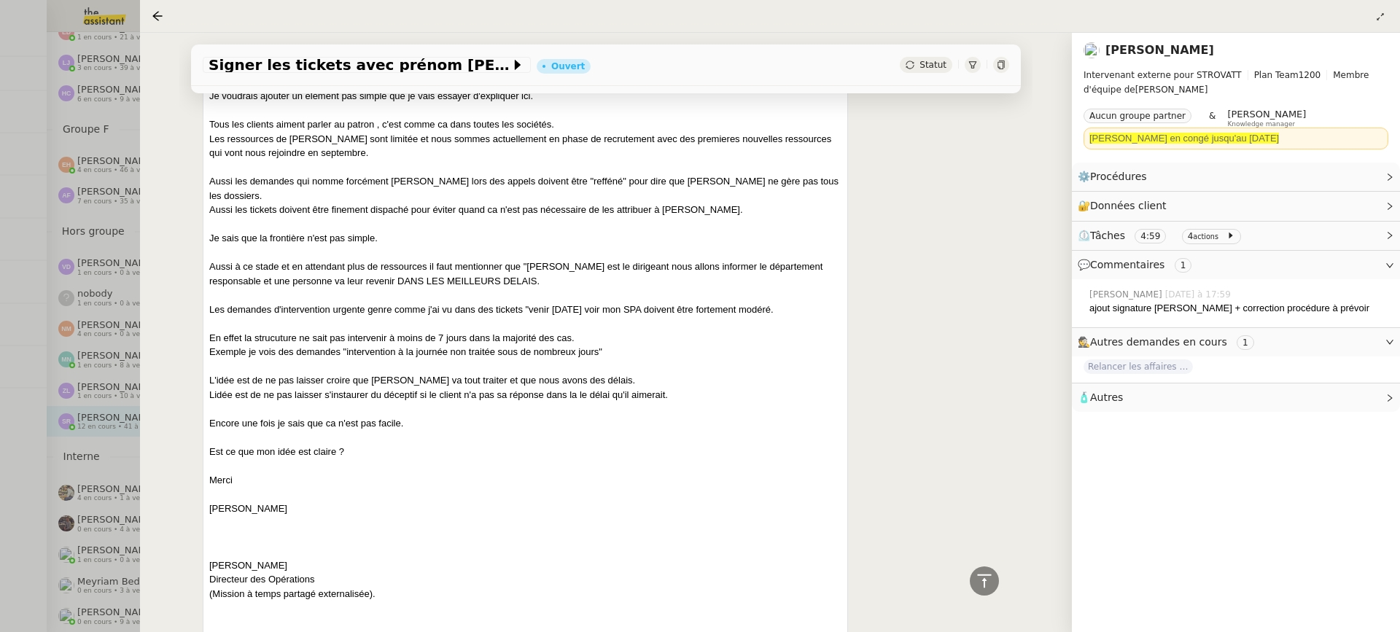
scroll to position [400, 0]
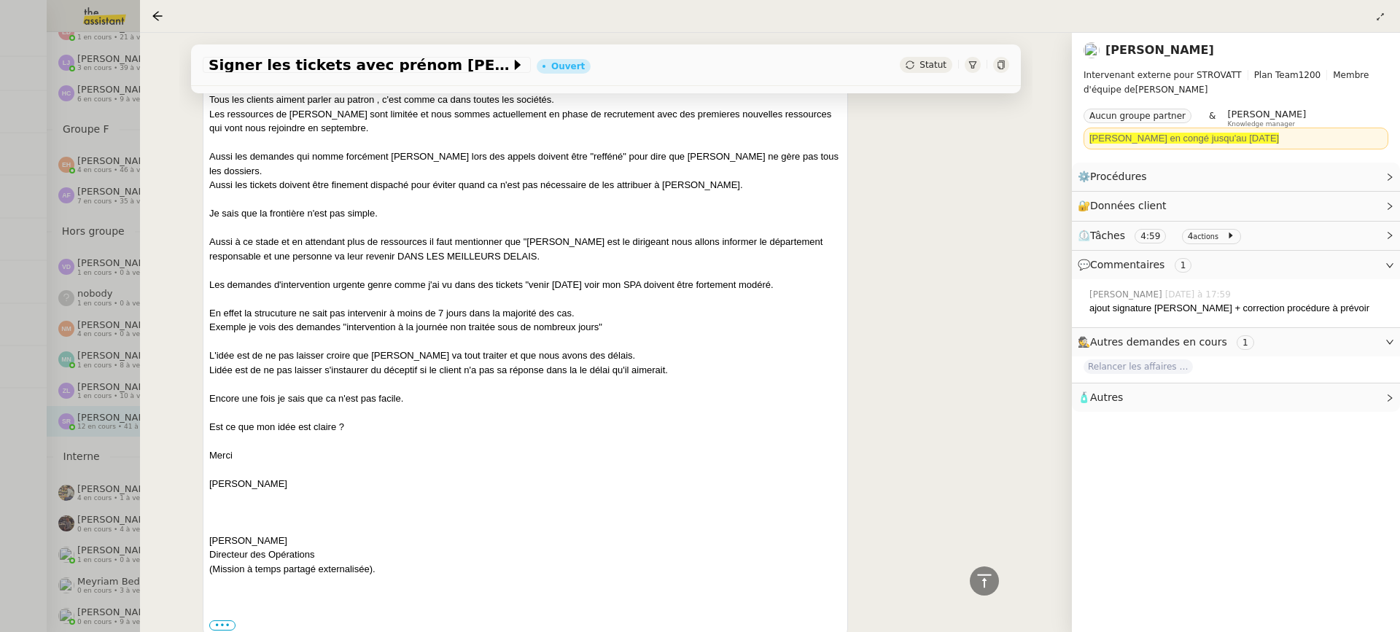
click at [1007, 68] on div at bounding box center [1001, 65] width 16 height 16
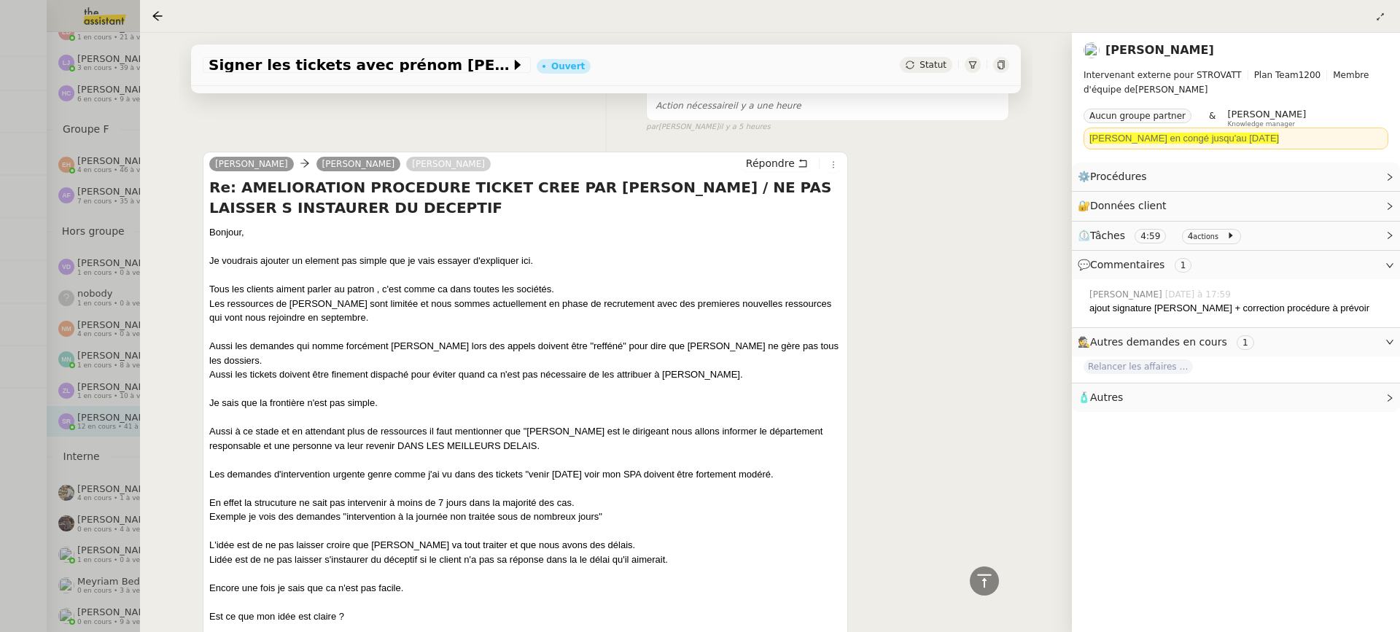
scroll to position [0, 0]
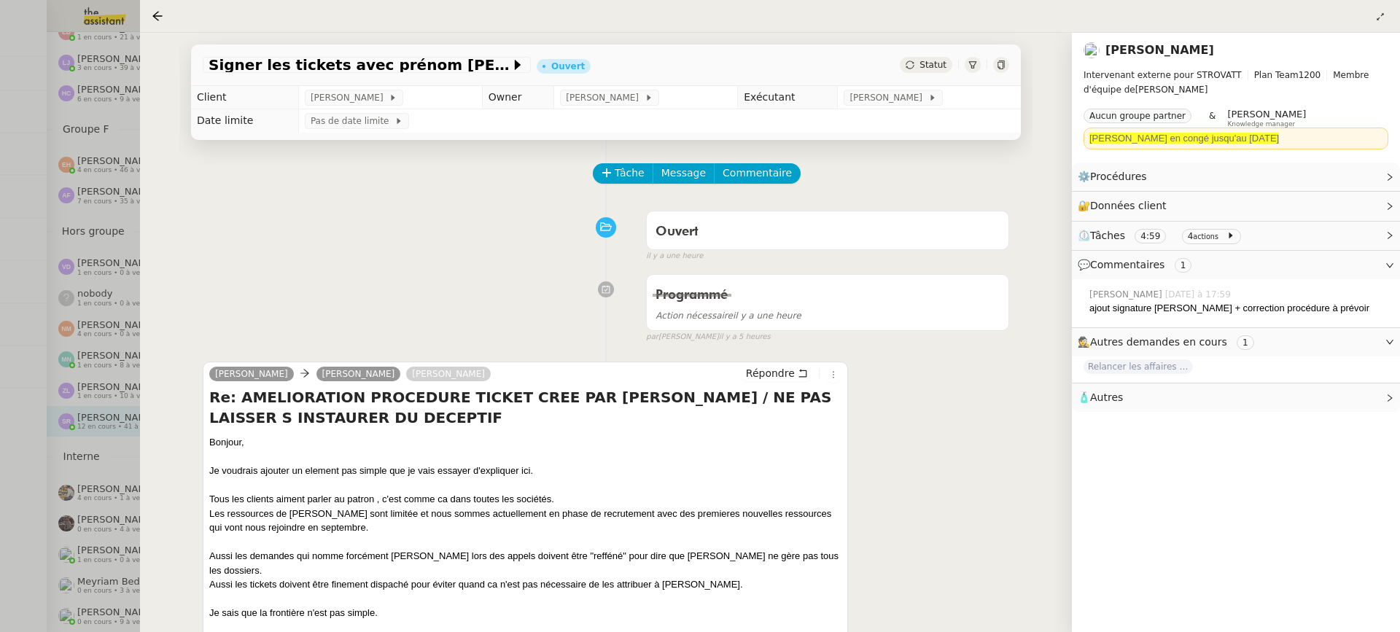
click at [55, 338] on div at bounding box center [700, 316] width 1400 height 632
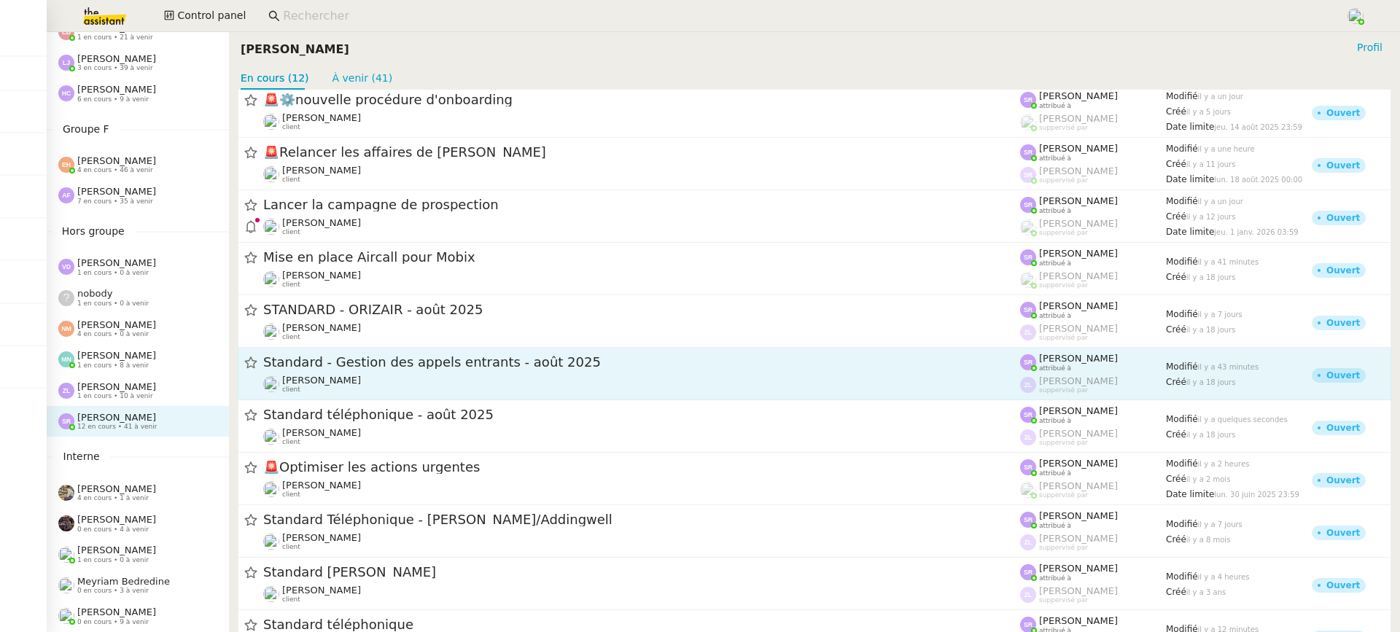
scroll to position [8, 0]
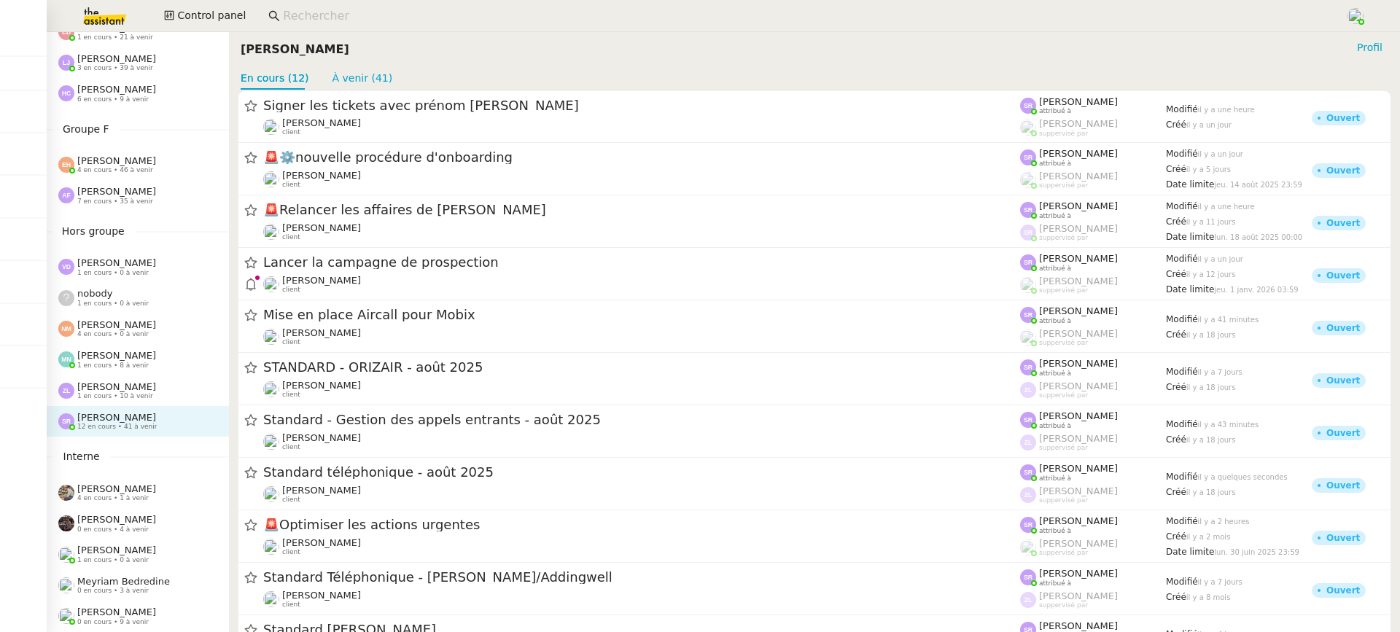
click at [156, 384] on div "Zoé Lachambre 1 en cours • 10 à venir" at bounding box center [143, 390] width 171 height 19
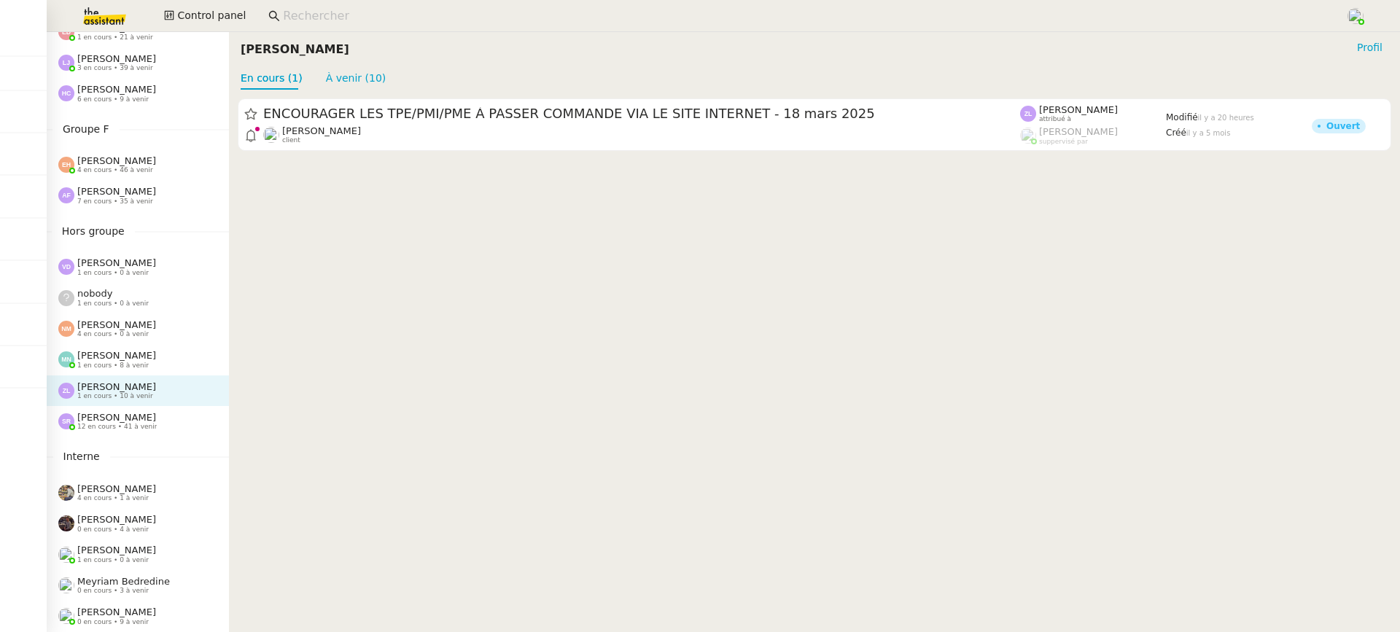
click at [446, 164] on cdk-virtual-scroll-viewport "ENCOURAGER LES TPE/PMI/PME À PASSER COMMANDE VIA LE SITE INTERNET - 18 mars 202…" at bounding box center [814, 361] width 1171 height 543
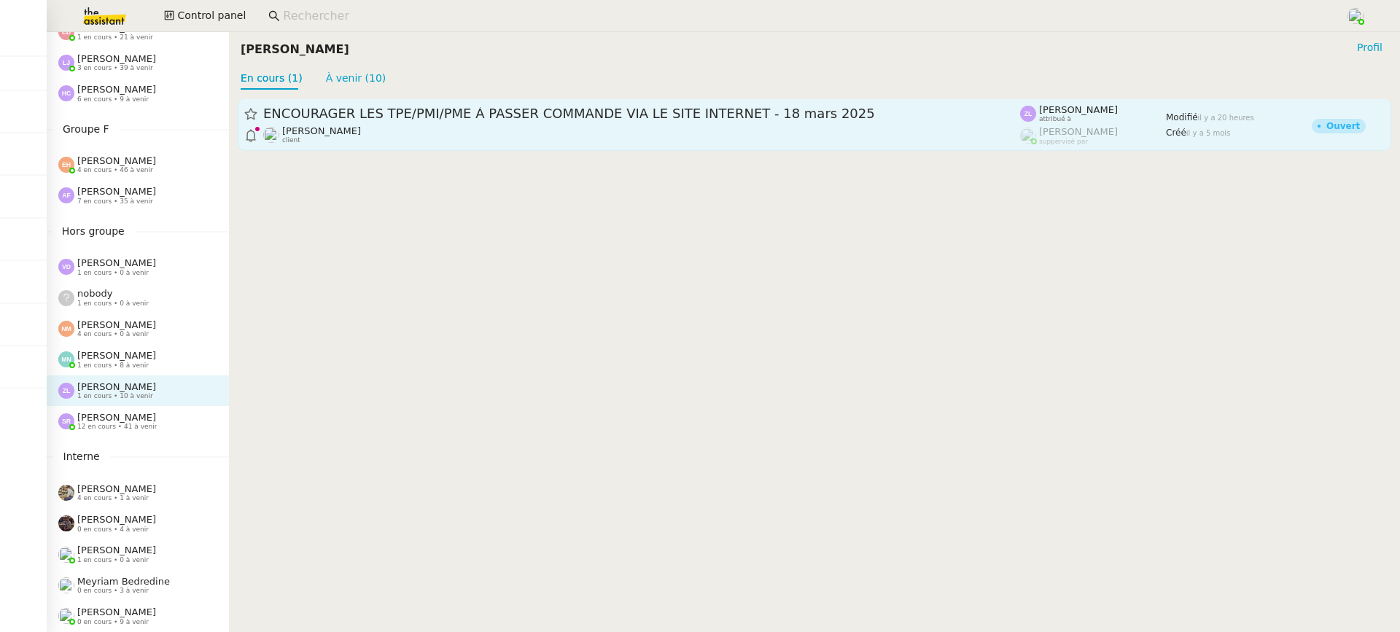
drag, startPoint x: 441, startPoint y: 151, endPoint x: 438, endPoint y: 137, distance: 14.0
click at [441, 151] on div "ENCOURAGER LES TPE/PMI/PME À PASSER COMMANDE VIA LE SITE INTERNET - 18 mars 202…" at bounding box center [814, 125] width 1171 height 70
click at [438, 137] on div "Astrid Brucker client" at bounding box center [641, 134] width 757 height 19
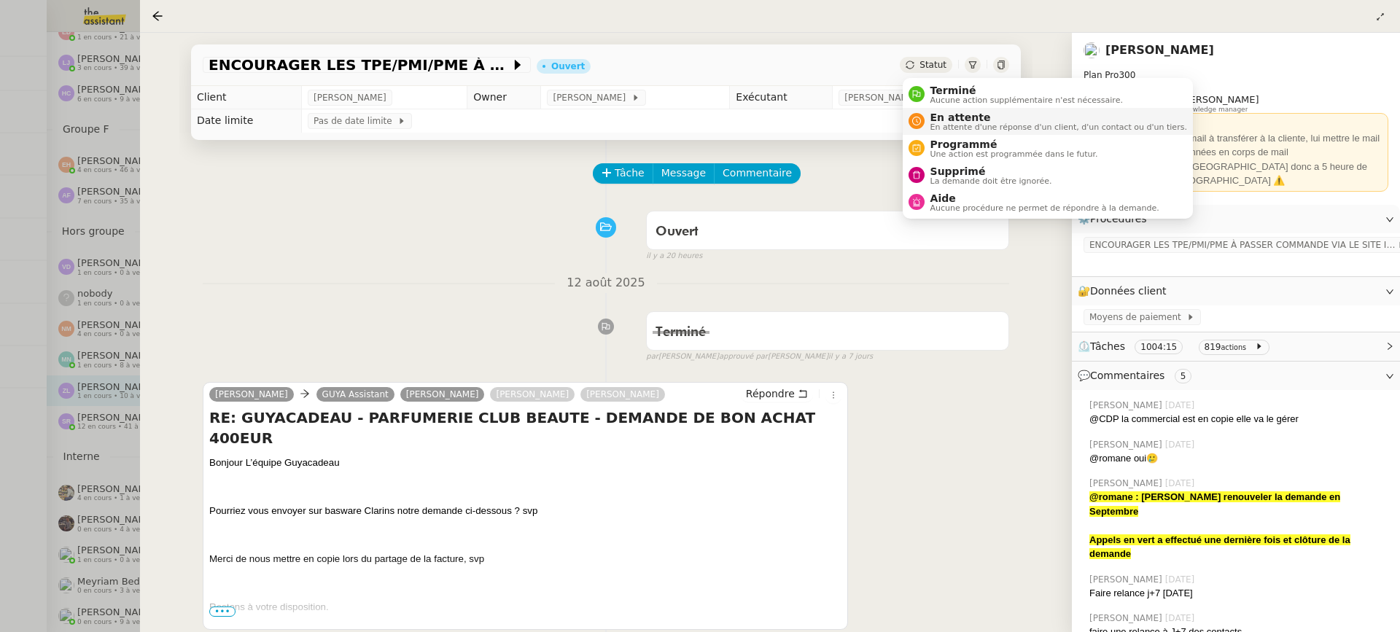
click at [954, 130] on span "En attente d'une réponse d'un client, d'un contact ou d'un tiers." at bounding box center [1059, 127] width 257 height 8
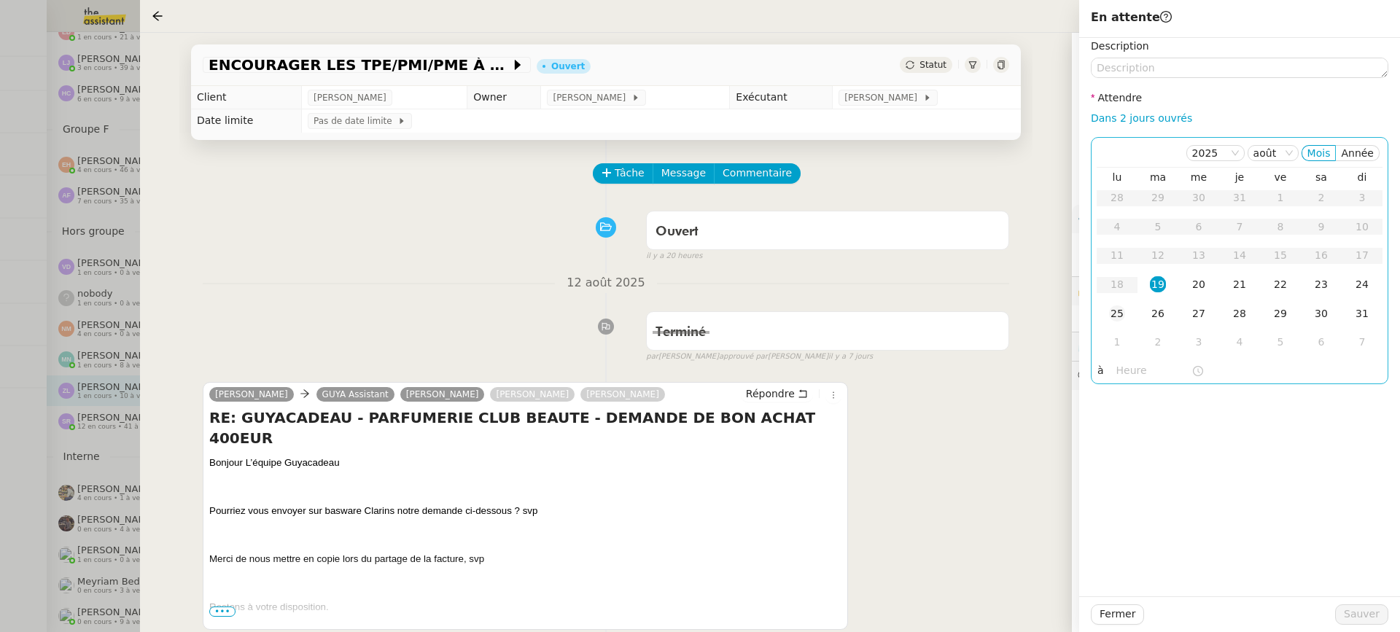
click at [1124, 306] on div "25" at bounding box center [1117, 314] width 16 height 16
click at [1363, 616] on span "Sauver" at bounding box center [1362, 614] width 36 height 17
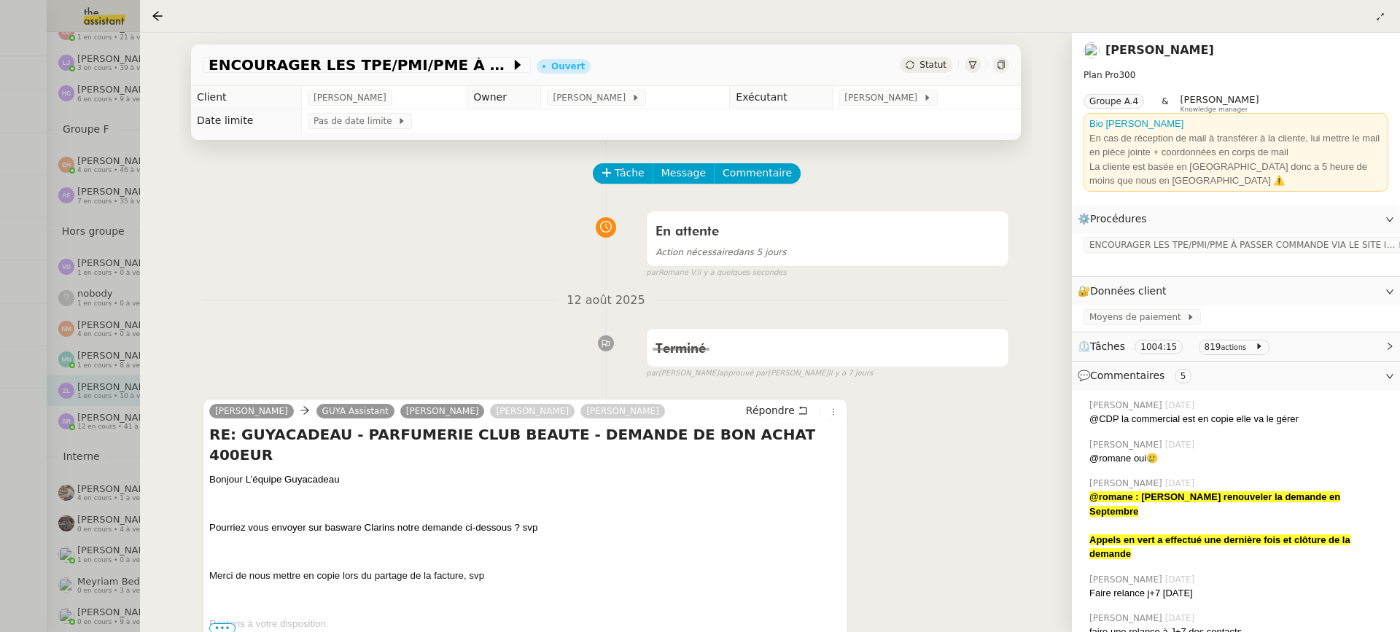
click at [81, 290] on div at bounding box center [700, 316] width 1400 height 632
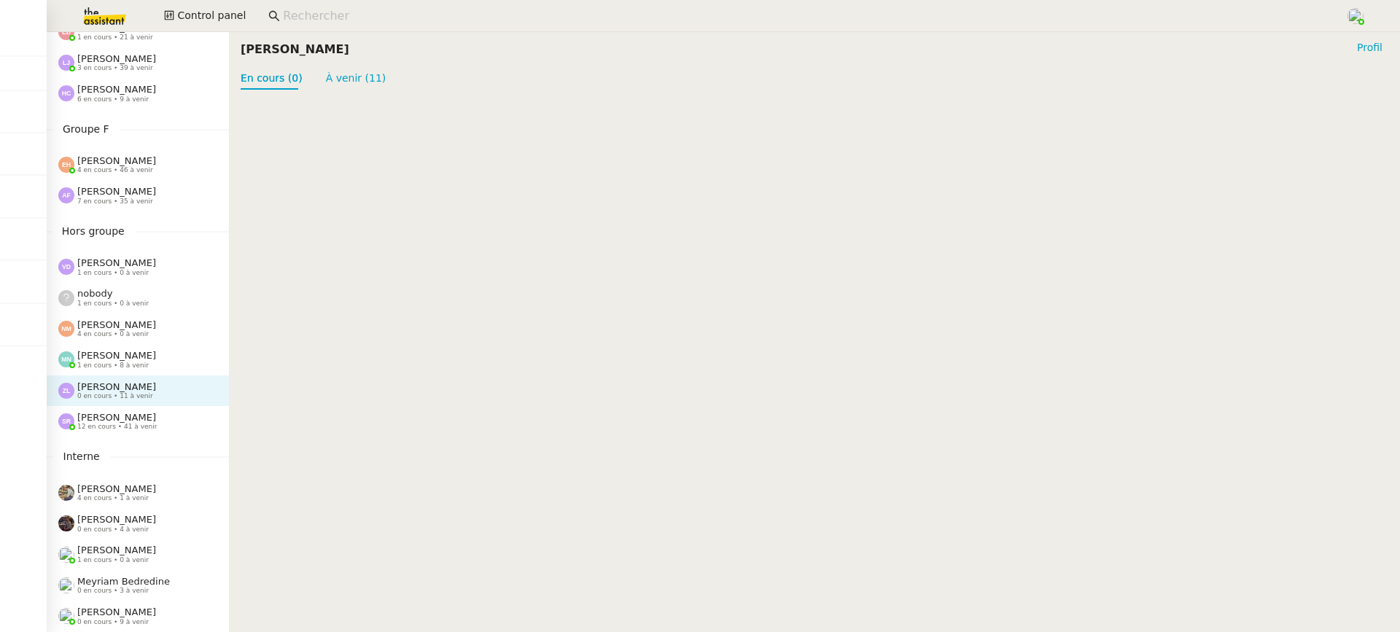
click at [125, 205] on div "Anna Florent 7 en cours • 35 à venir" at bounding box center [138, 195] width 182 height 31
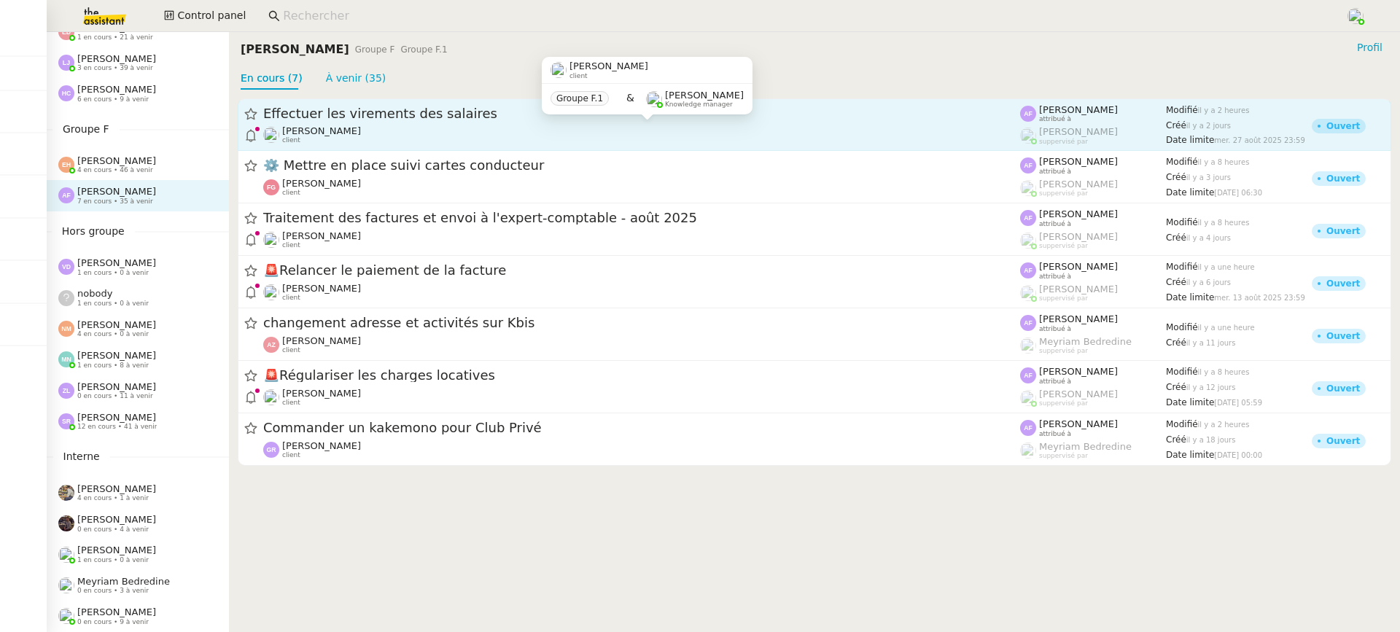
click at [391, 128] on div "Céline MAS client" at bounding box center [641, 134] width 757 height 19
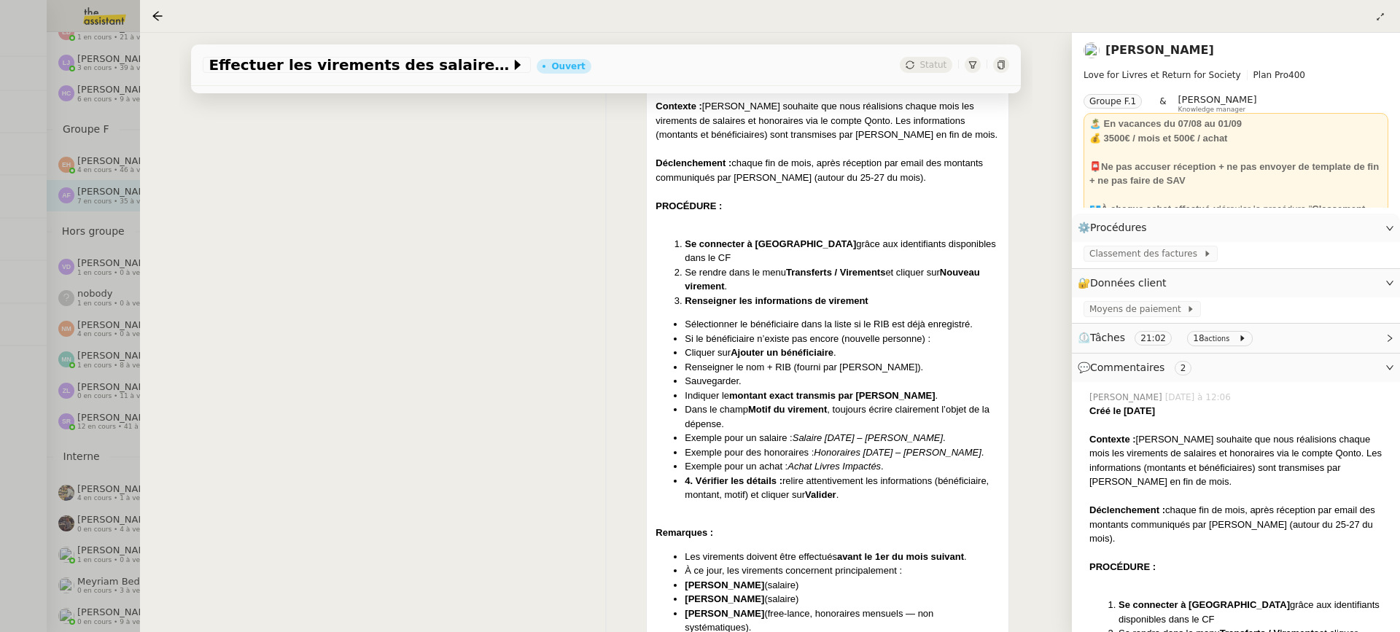
scroll to position [342, 0]
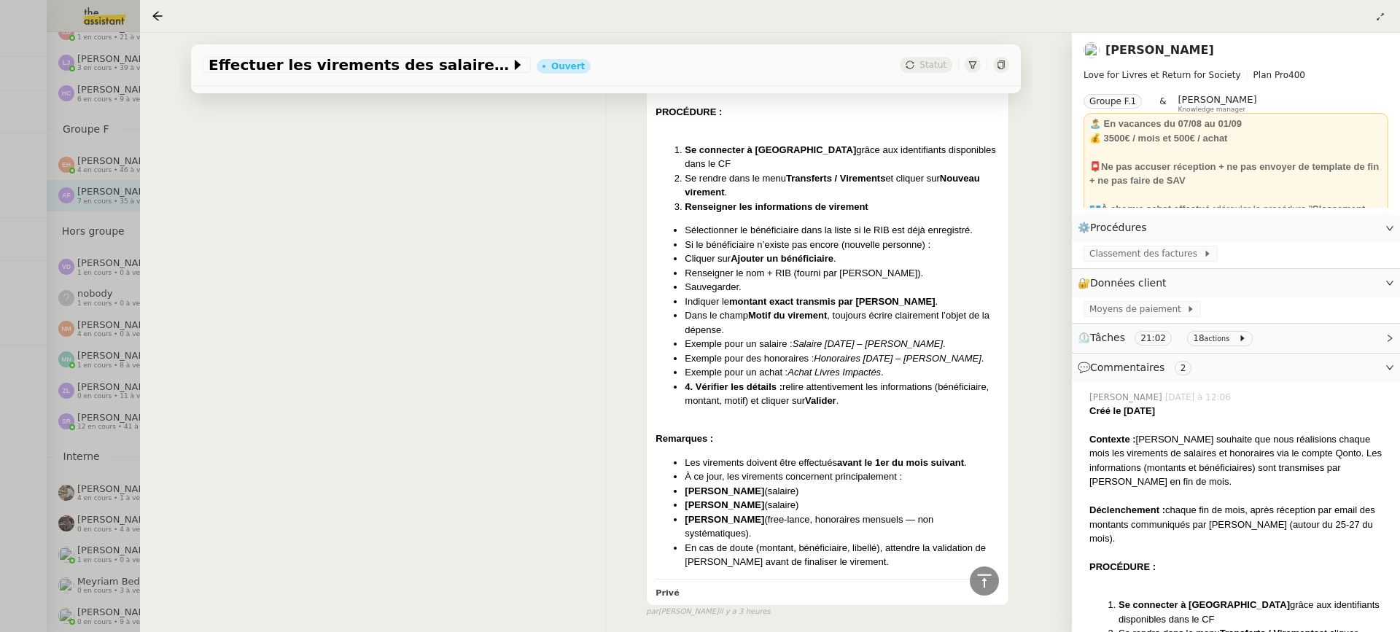
click at [94, 228] on div at bounding box center [700, 316] width 1400 height 632
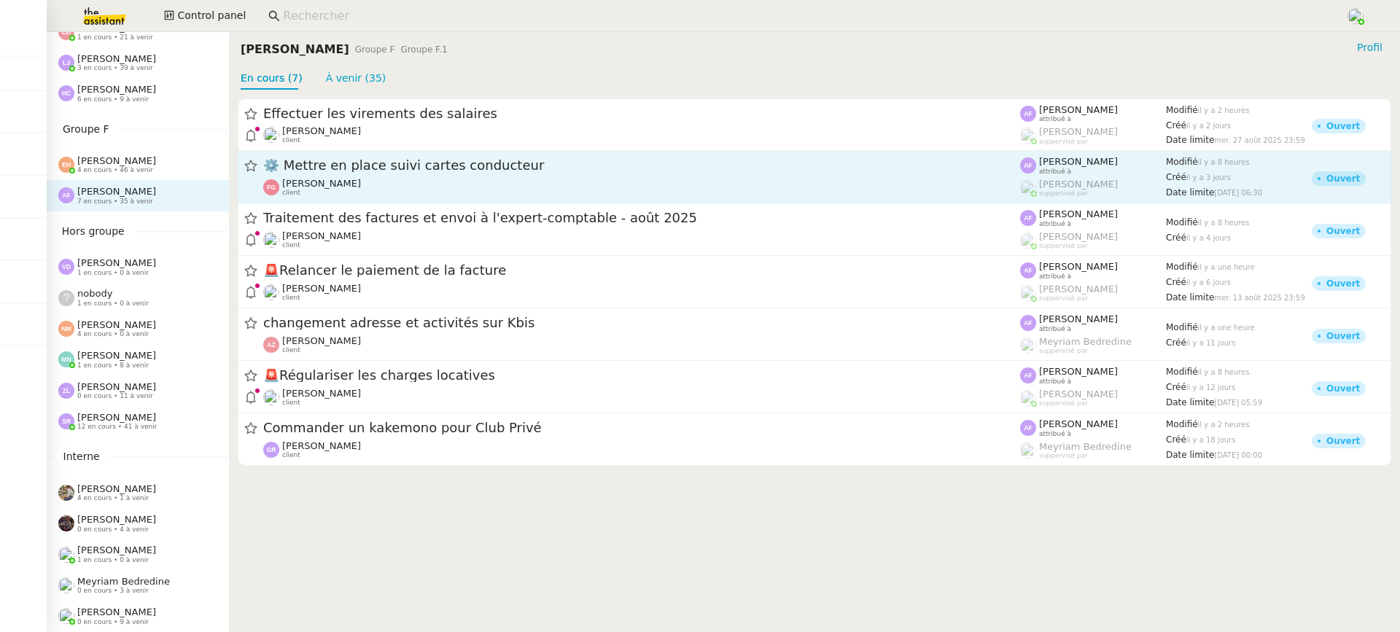
click at [332, 182] on span "[PERSON_NAME]" at bounding box center [321, 183] width 79 height 11
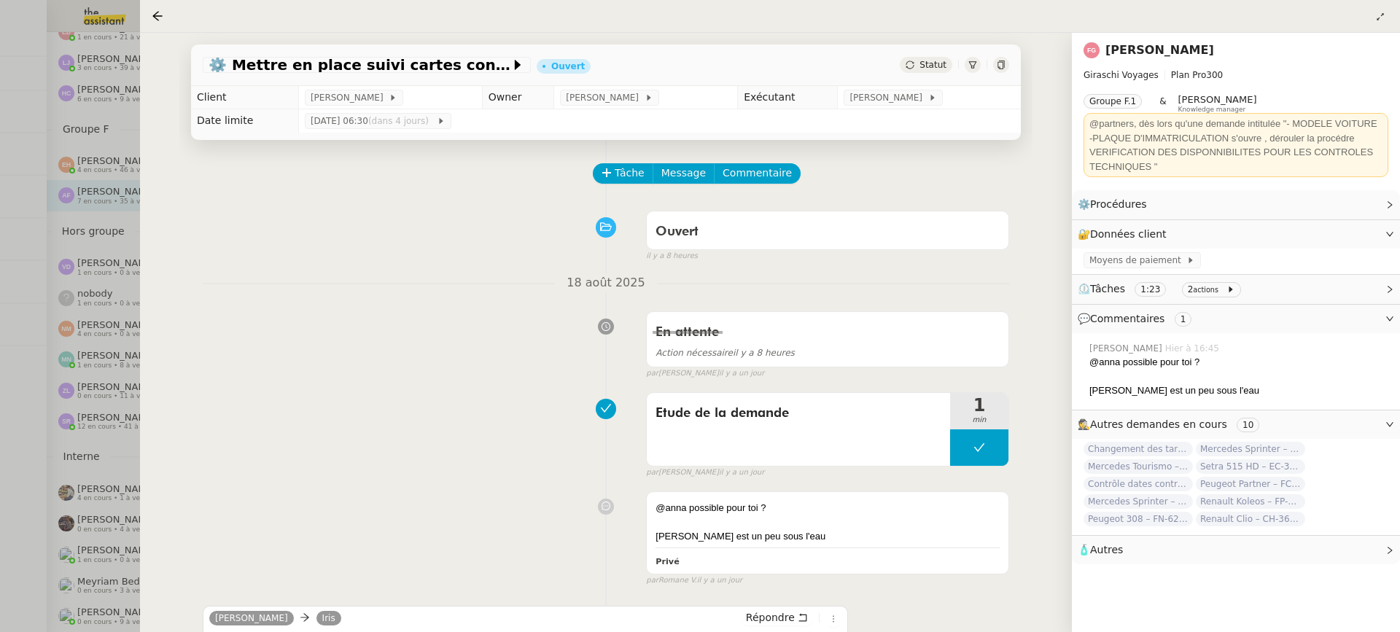
click at [63, 297] on div at bounding box center [700, 316] width 1400 height 632
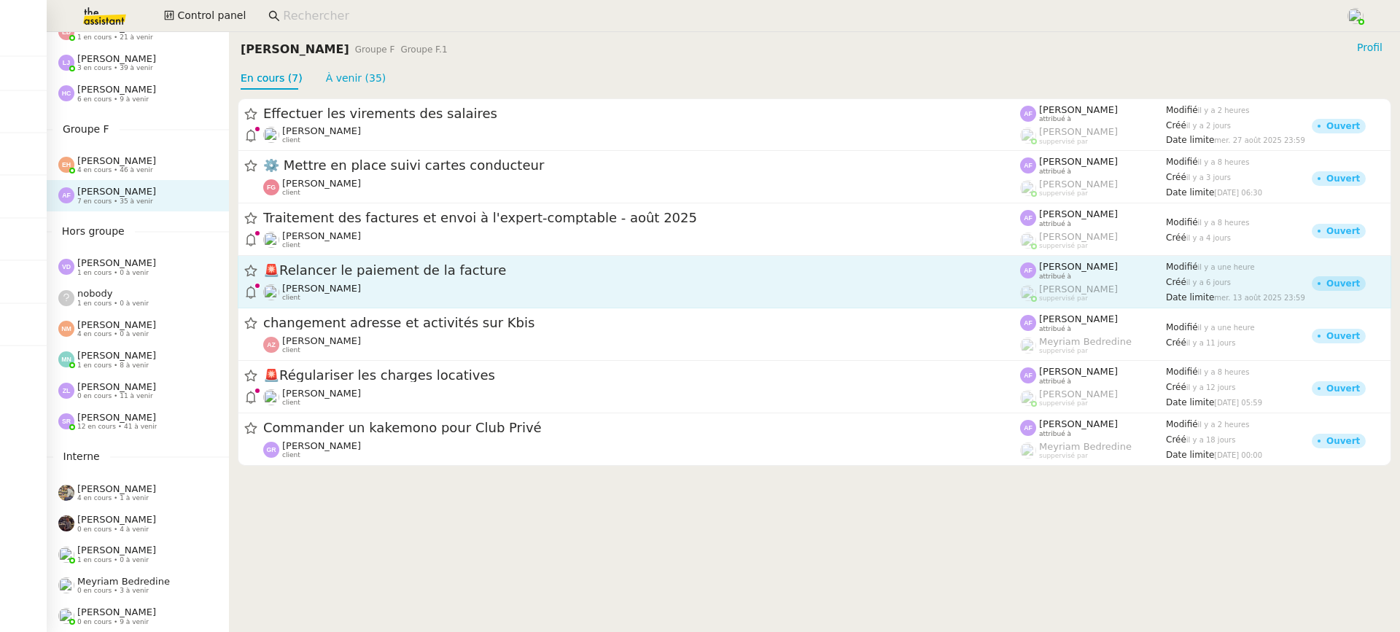
click at [333, 300] on div "Laurent NOTTE client" at bounding box center [321, 292] width 79 height 19
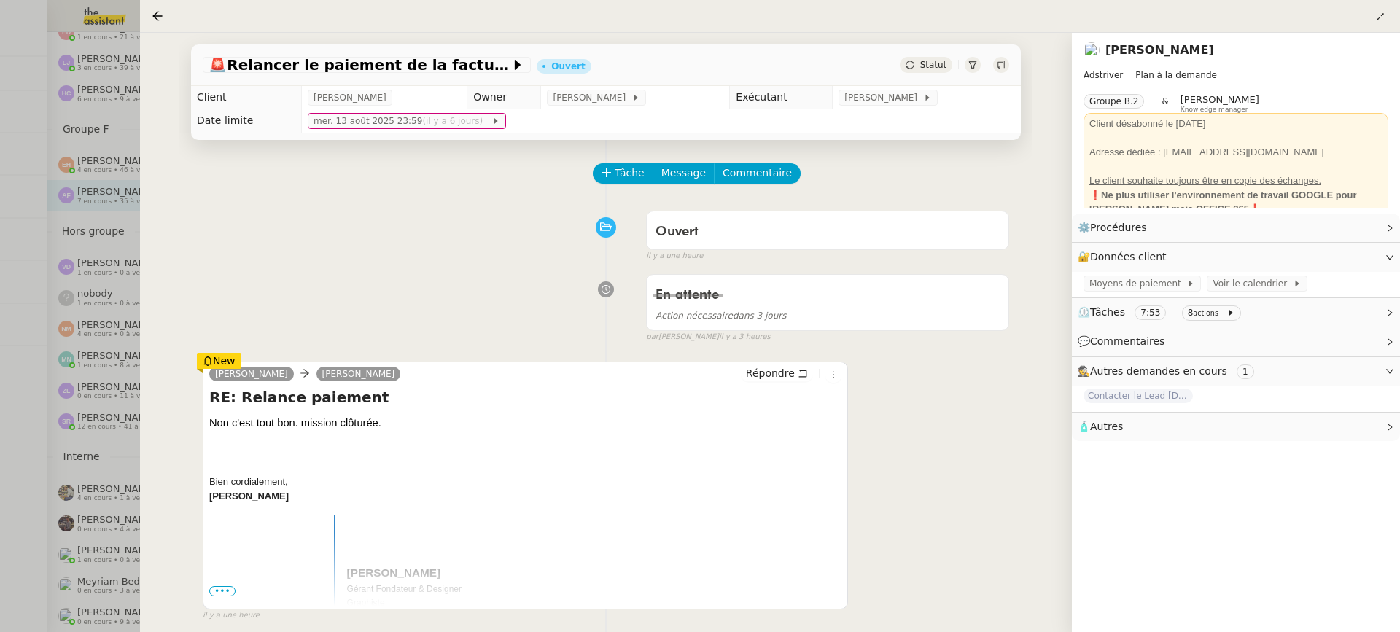
scroll to position [31, 0]
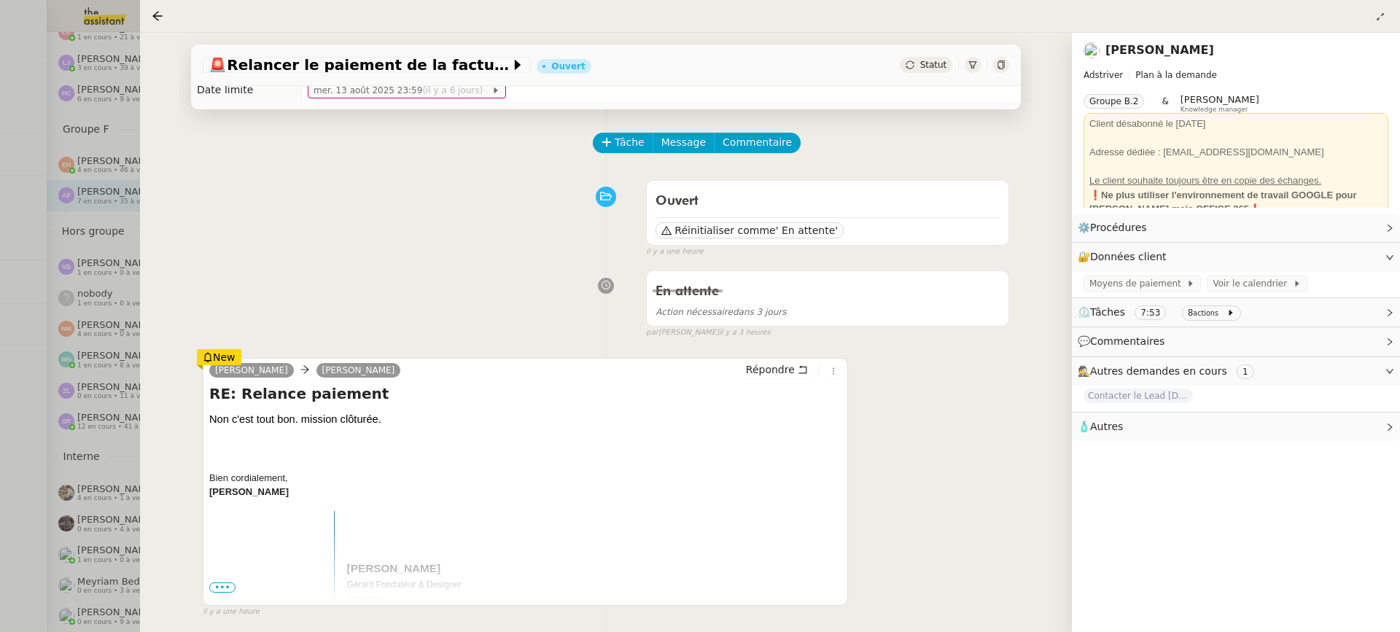
click at [82, 260] on div at bounding box center [700, 316] width 1400 height 632
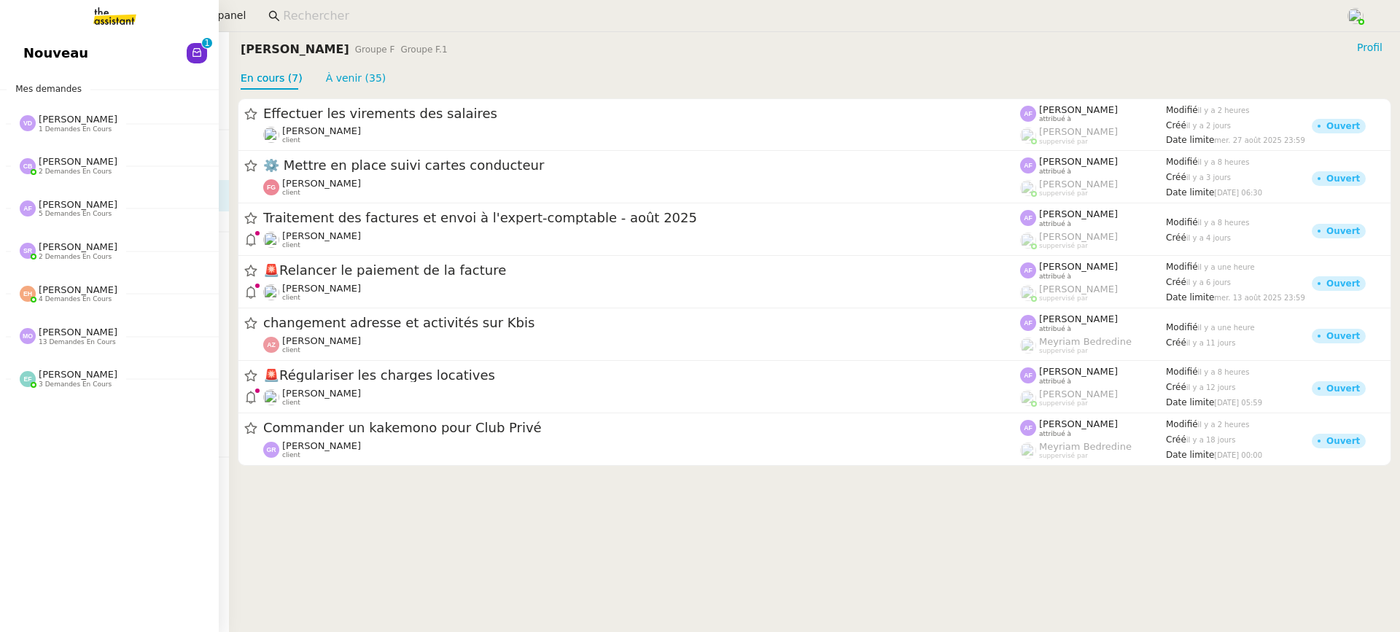
click at [50, 60] on span "Nouveau" at bounding box center [55, 53] width 65 height 22
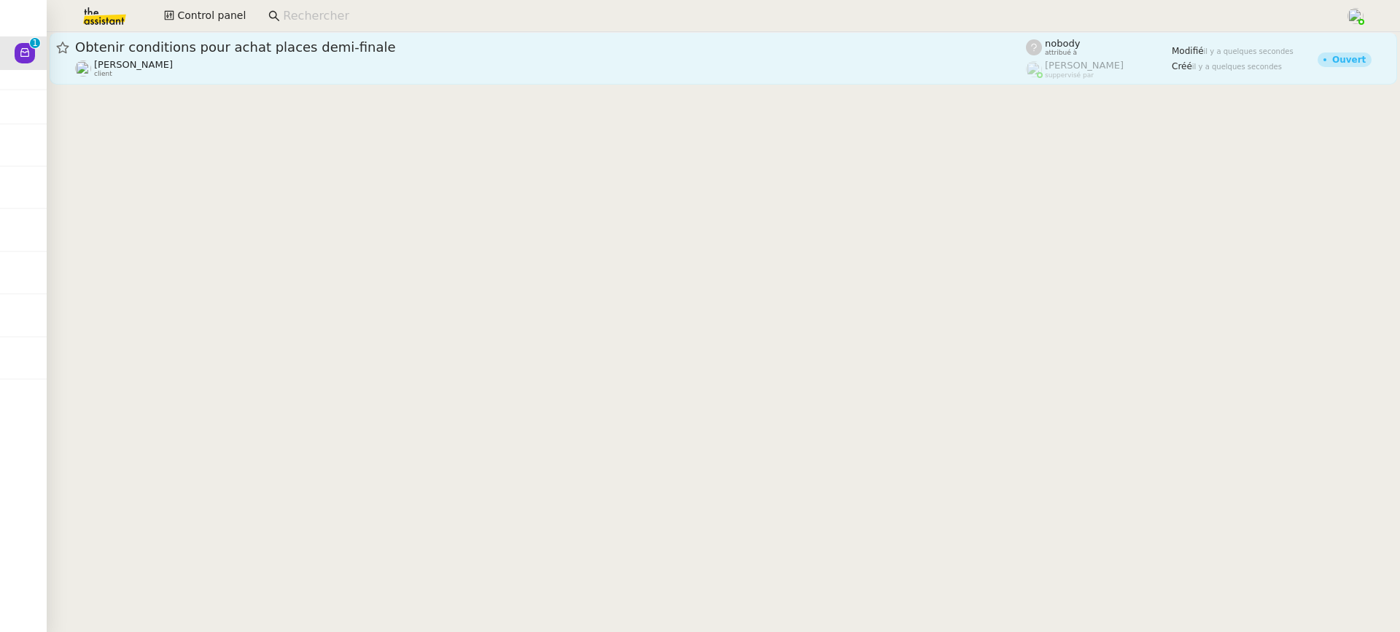
click at [290, 71] on div "Fabien Bornancin client" at bounding box center [550, 68] width 951 height 19
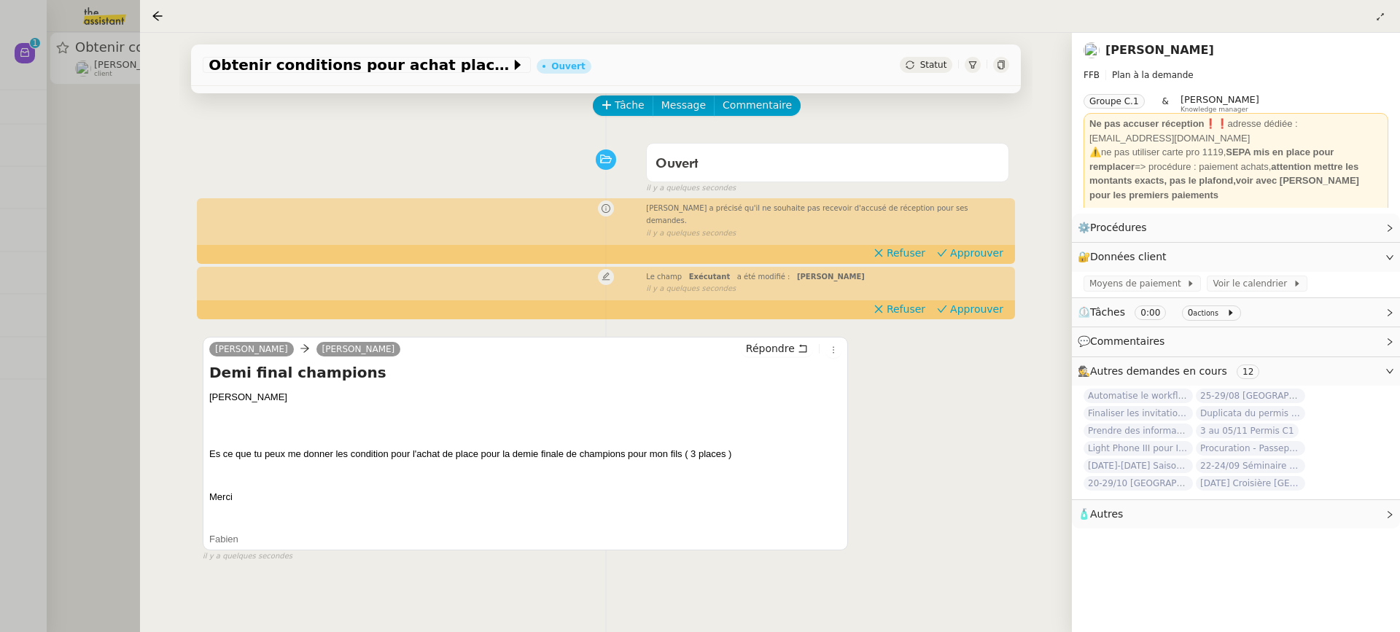
scroll to position [70, 0]
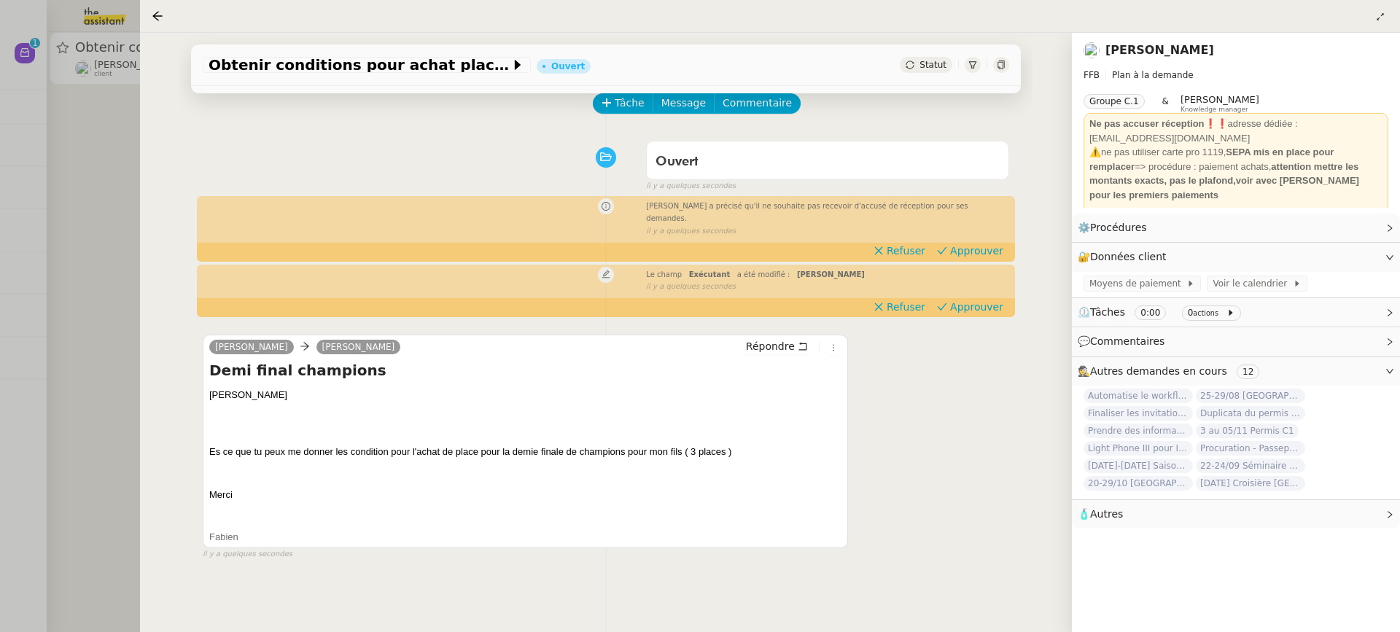
click at [976, 282] on div "Le champ Exécutant a été modifié : Sheida Delpazir false il y a quelques second…" at bounding box center [606, 279] width 807 height 27
click at [983, 300] on span "Approuver" at bounding box center [976, 307] width 53 height 15
click at [976, 244] on span "Approuver" at bounding box center [976, 251] width 53 height 15
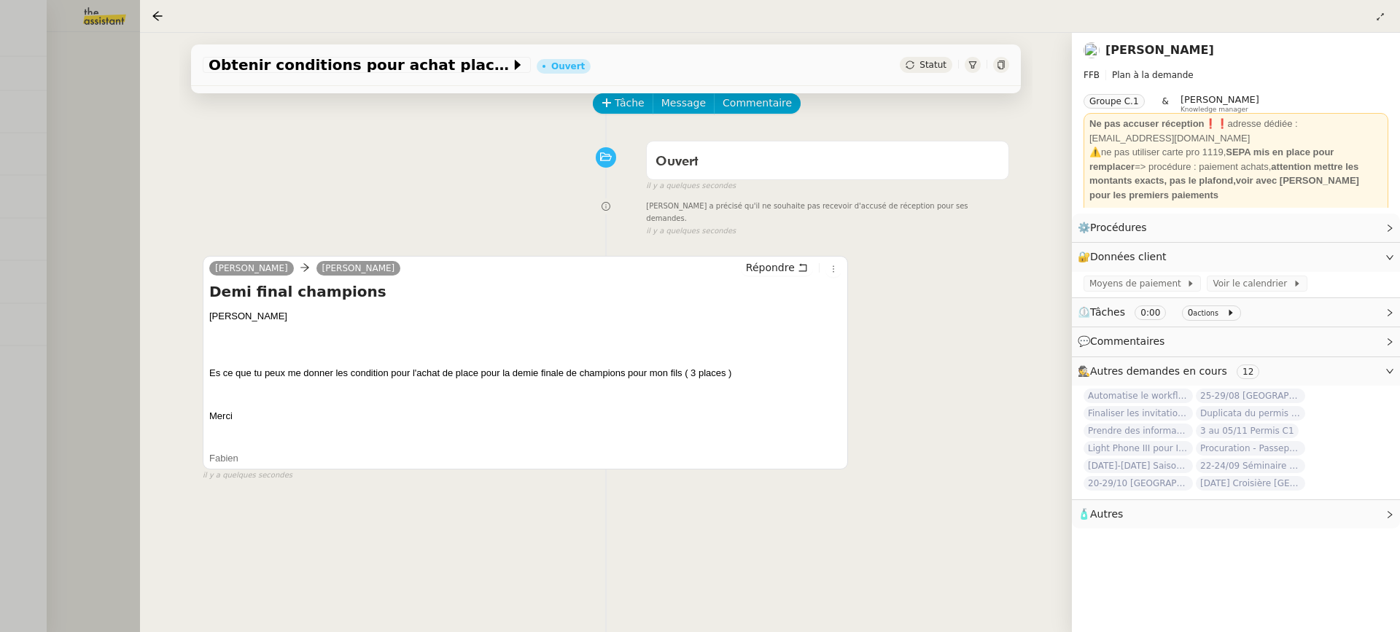
click at [63, 327] on div at bounding box center [700, 316] width 1400 height 632
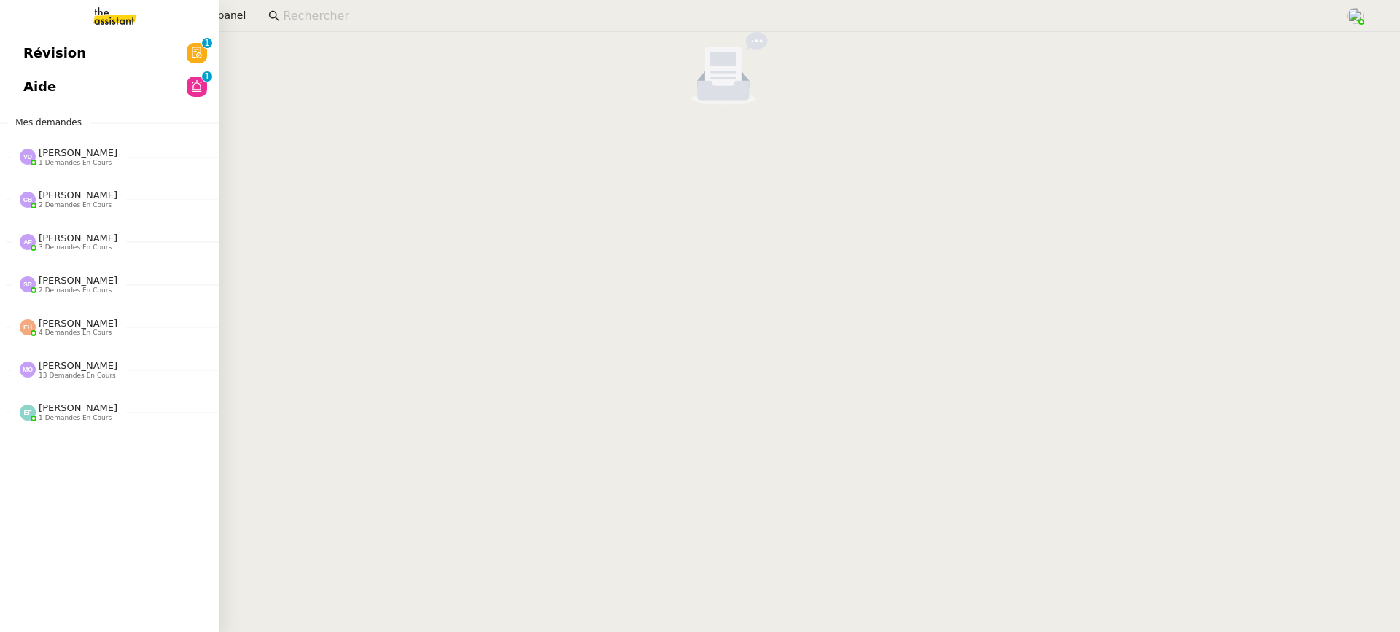
click at [54, 74] on link "Aide 0 1 2 3 4 5 6 7 8 9" at bounding box center [109, 87] width 219 height 34
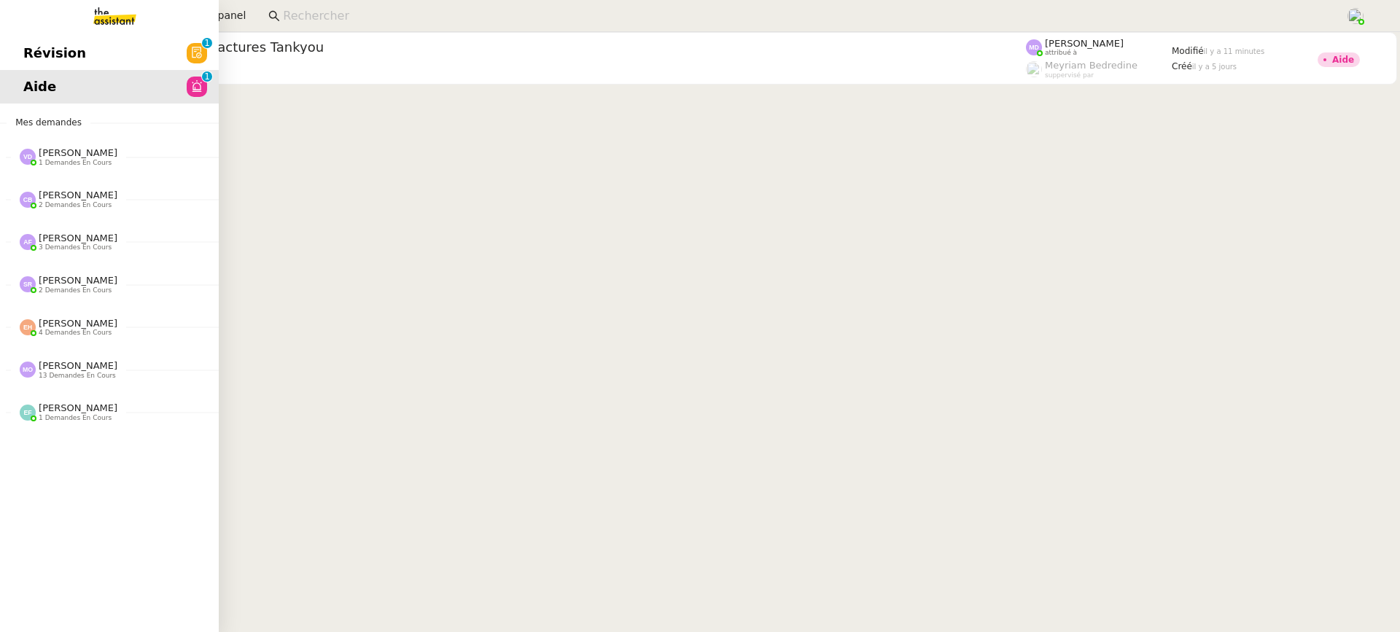
click at [65, 42] on span "Révision" at bounding box center [54, 53] width 63 height 22
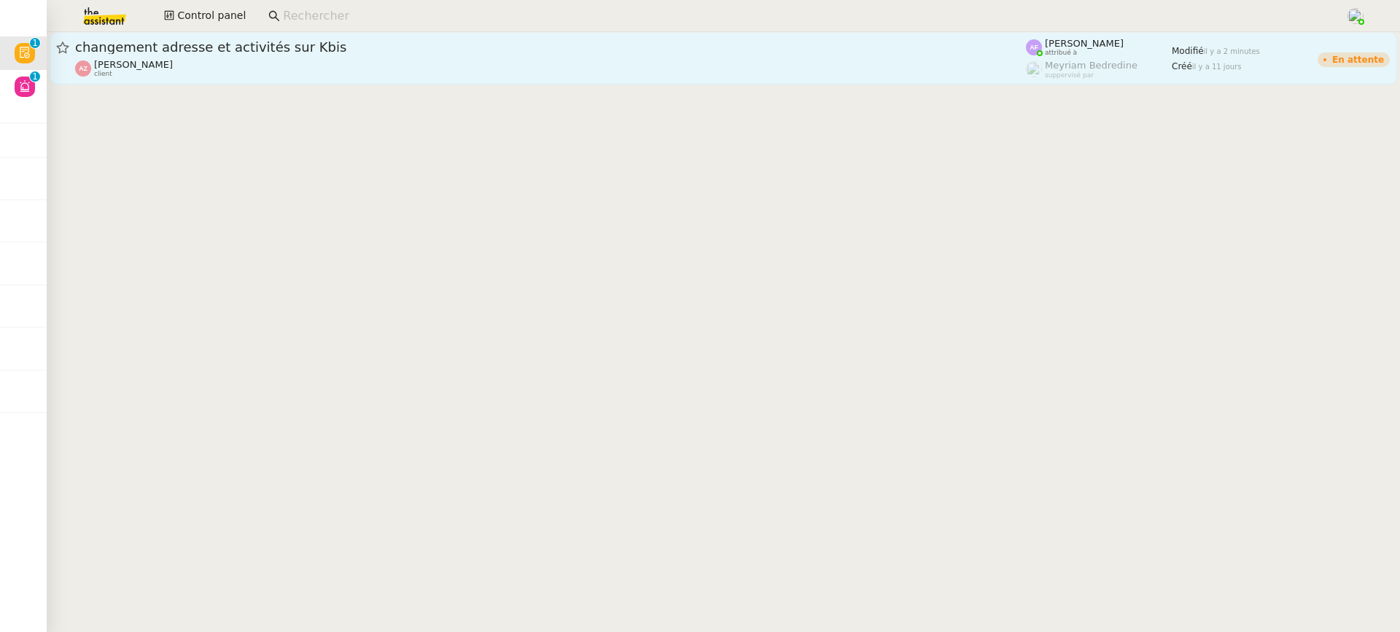
click at [449, 34] on link "changement adresse et activités sur Kbis Aurélien Zanker client Anna Florent at…" at bounding box center [724, 58] width 1348 height 53
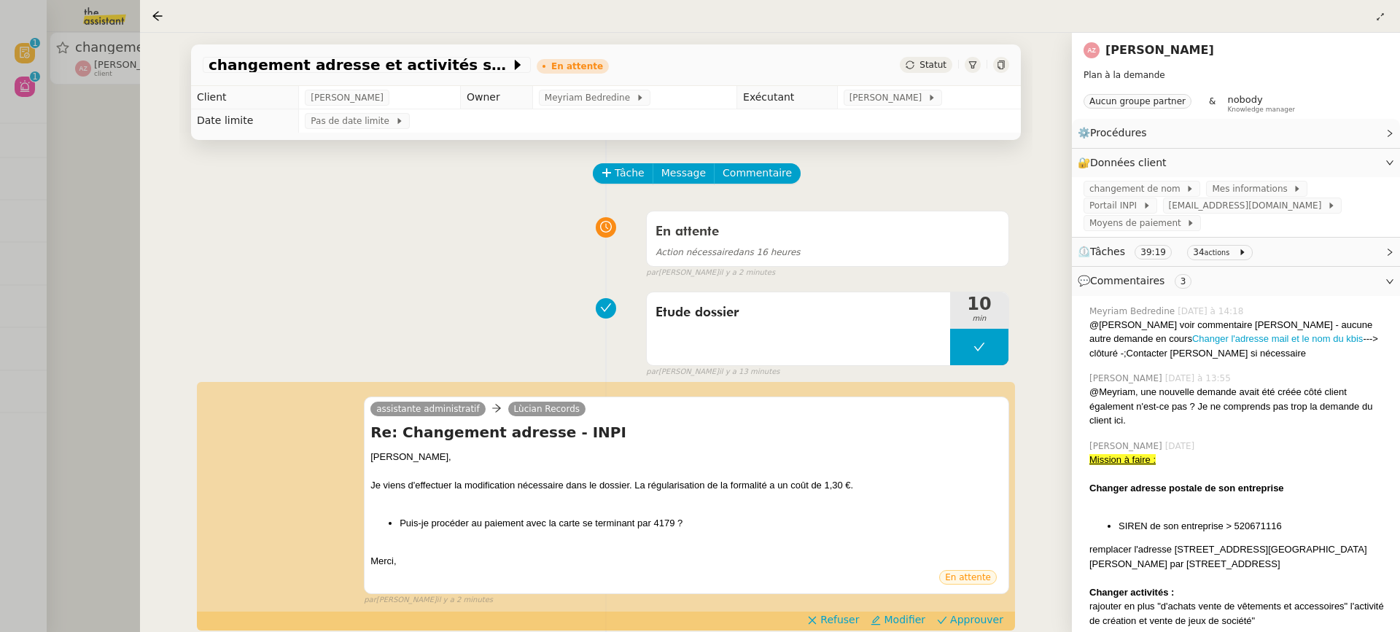
click at [86, 88] on div at bounding box center [700, 316] width 1400 height 632
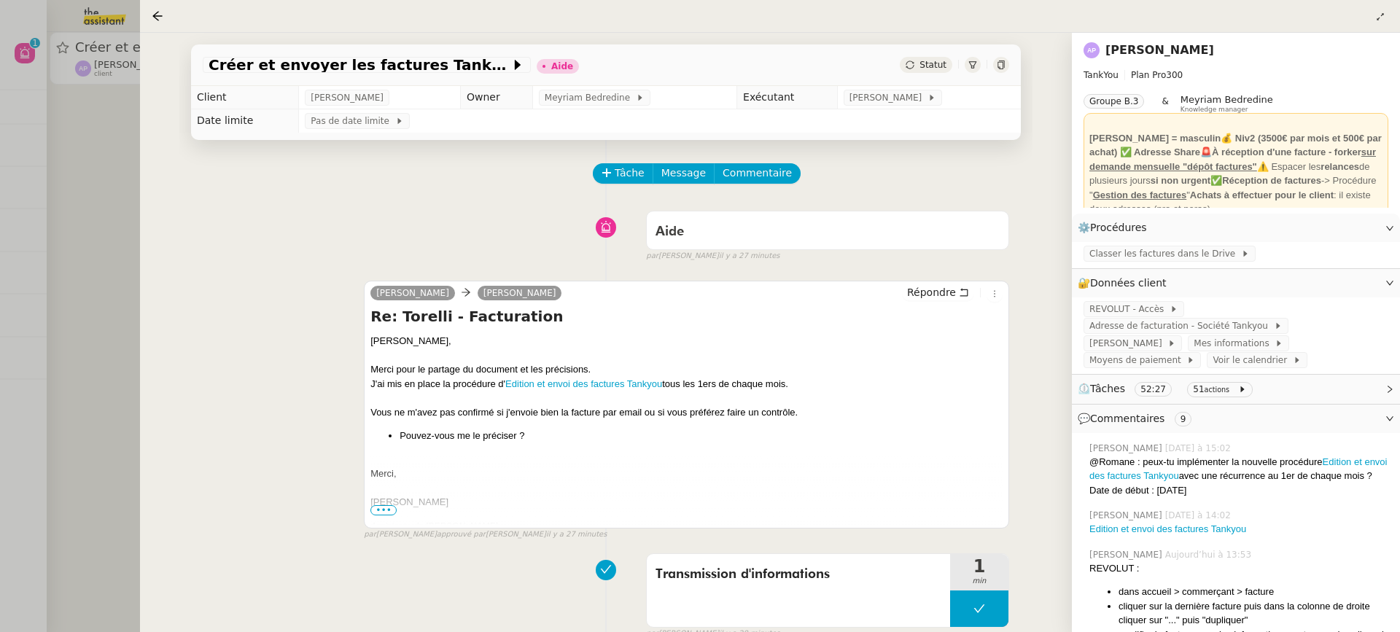
scroll to position [6, 0]
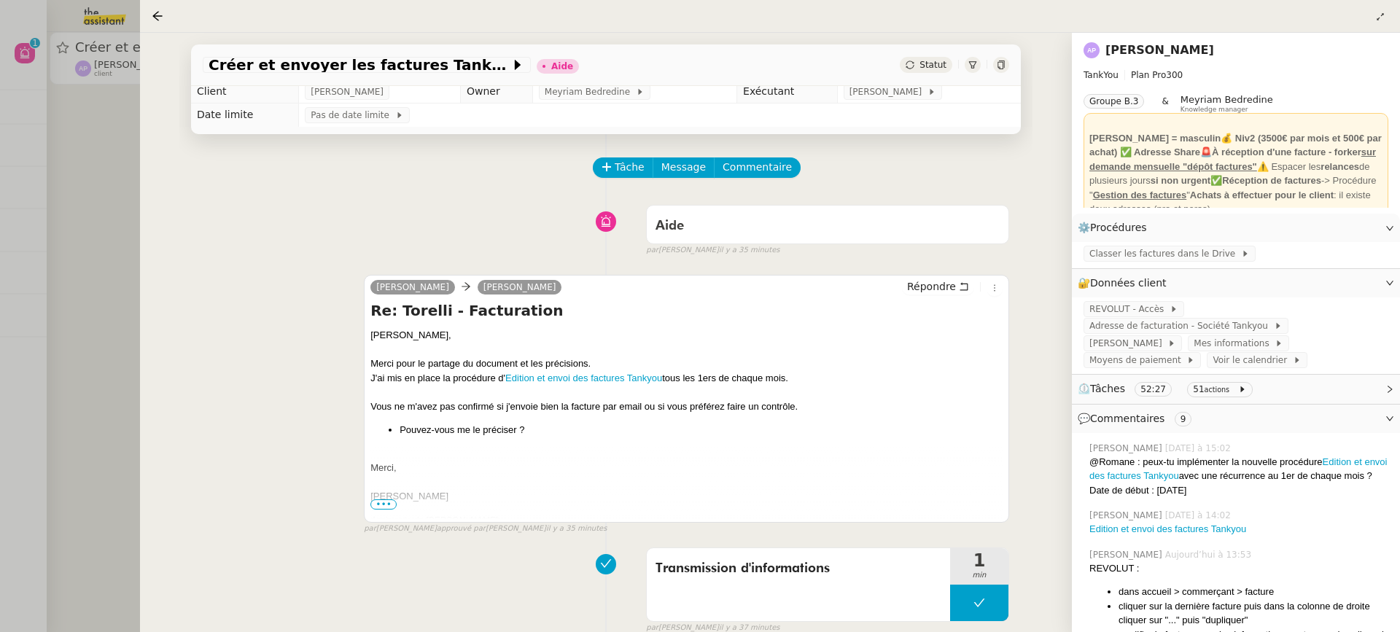
click at [98, 126] on div at bounding box center [700, 316] width 1400 height 632
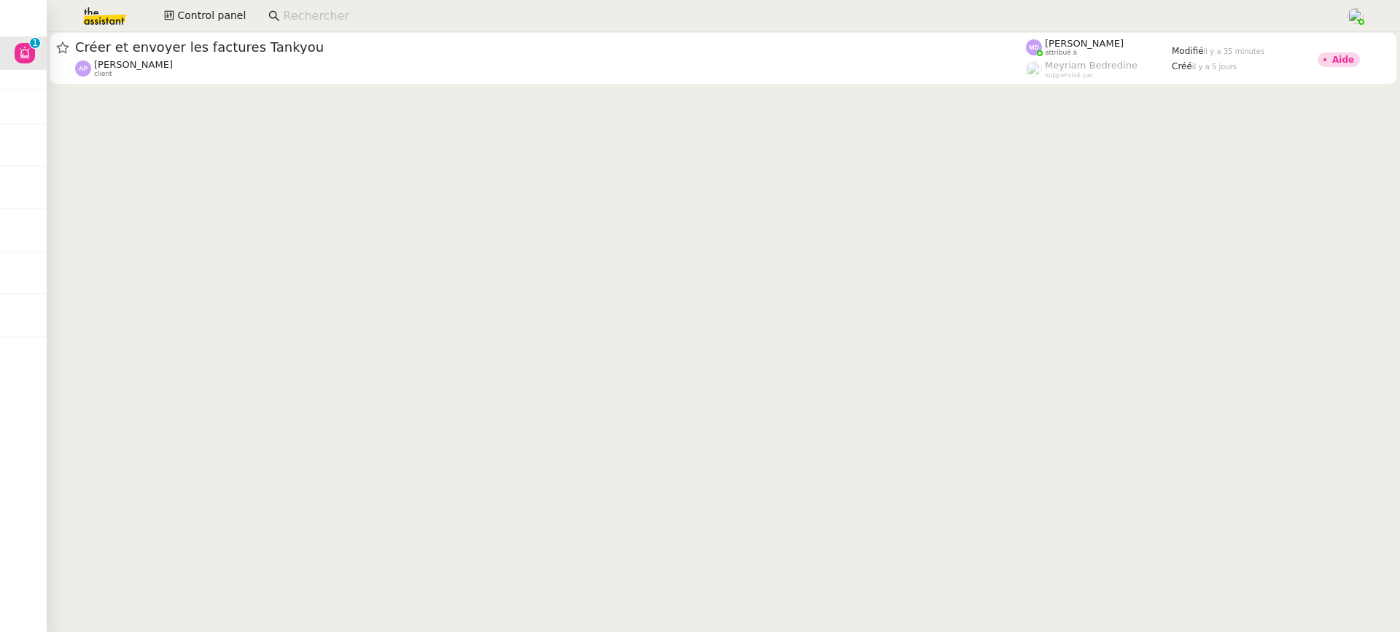
click at [296, 25] on input at bounding box center [807, 17] width 1048 height 20
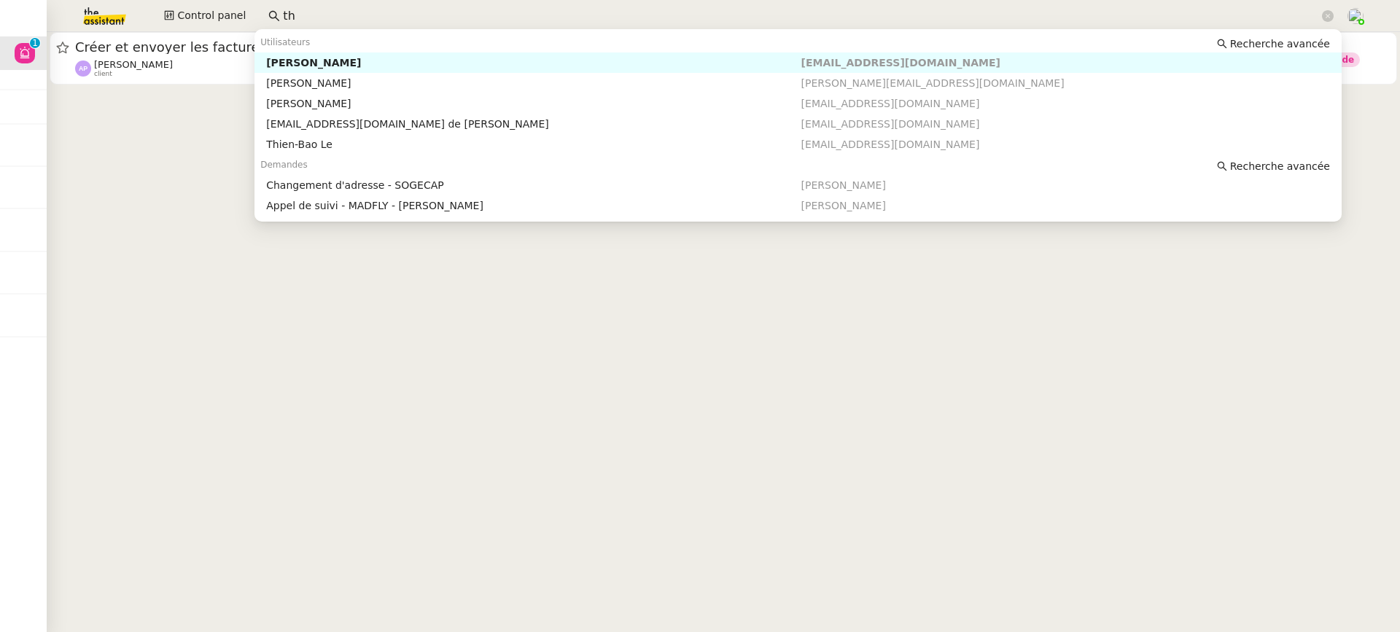
type input "t"
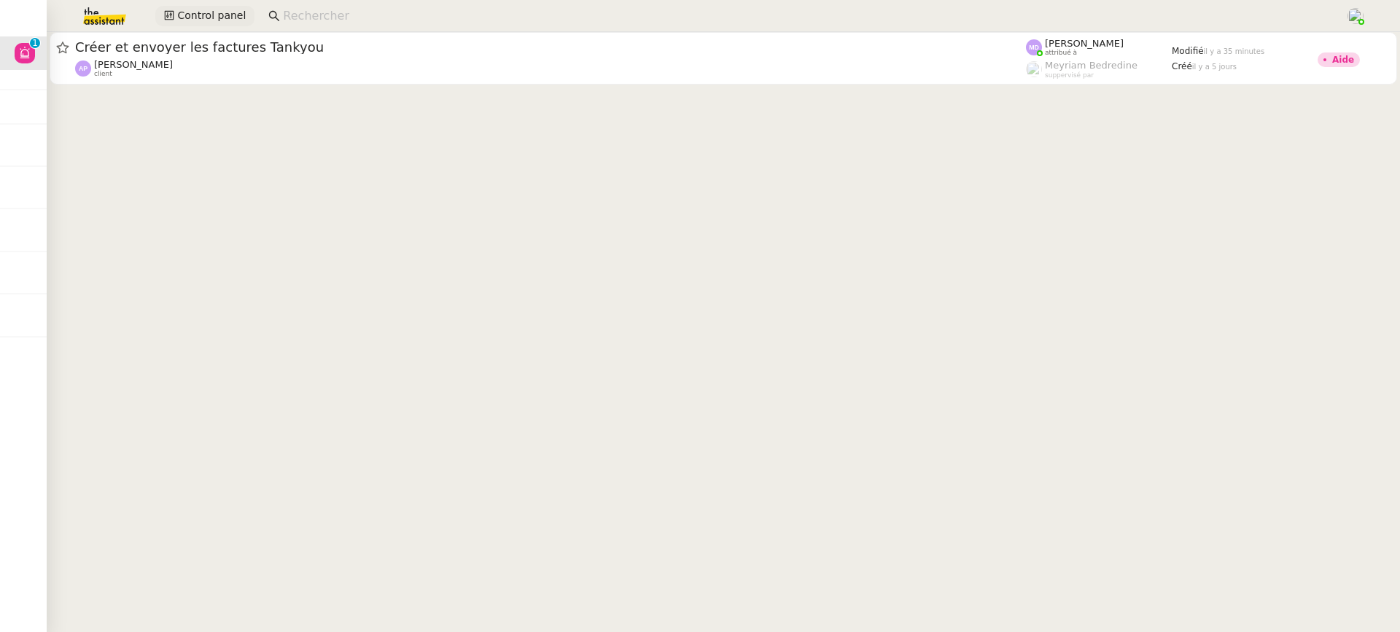
click at [218, 22] on span "Control panel" at bounding box center [211, 15] width 69 height 17
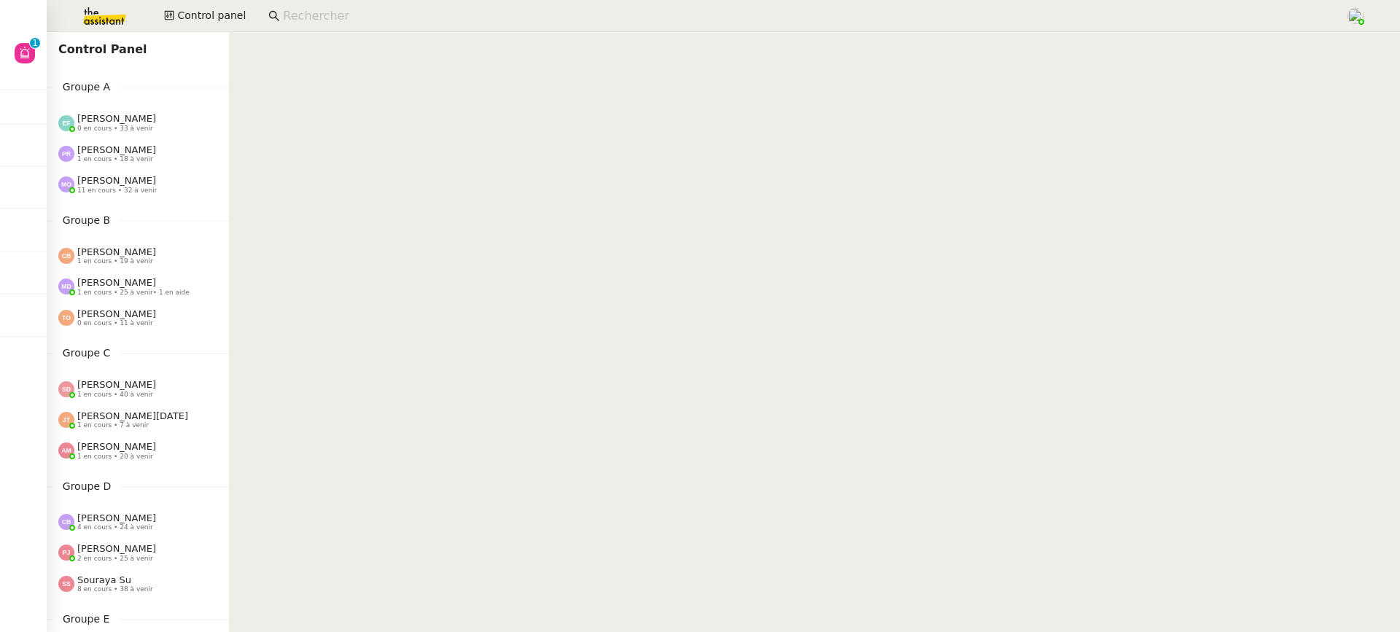
click at [113, 124] on span "[PERSON_NAME]" at bounding box center [116, 118] width 79 height 11
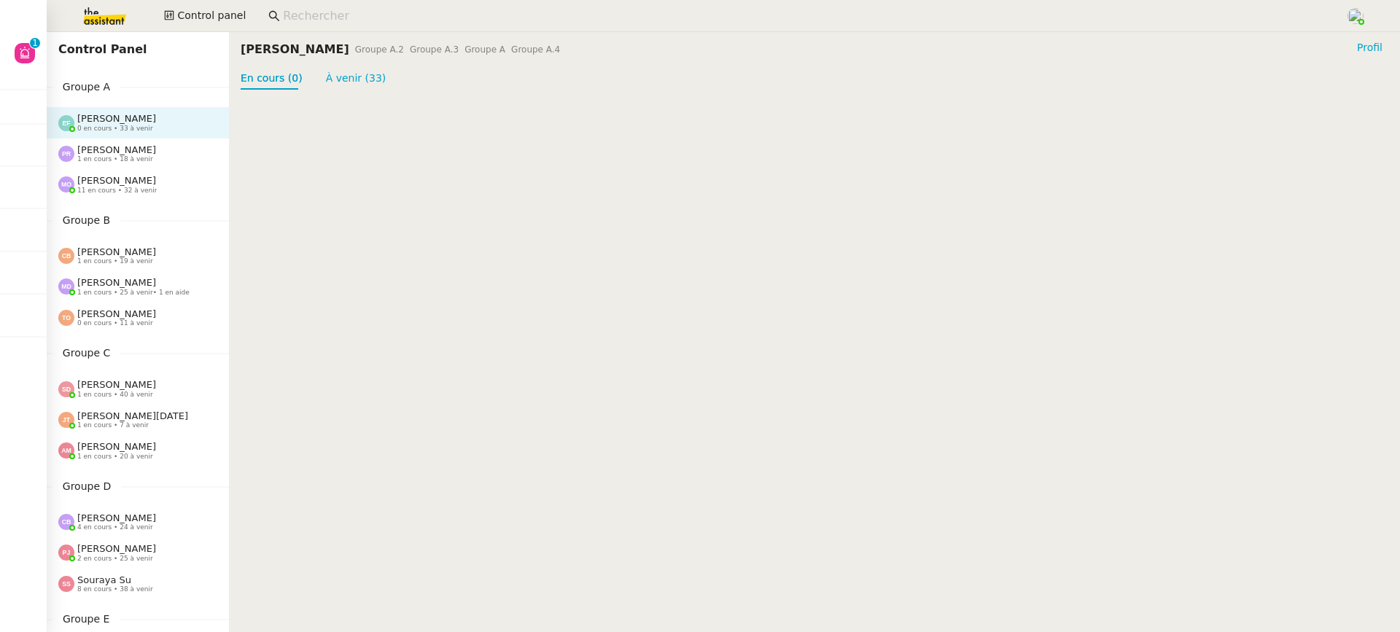
click at [352, 92] on div at bounding box center [814, 99] width 1171 height 18
click at [345, 82] on link "À venir (33)" at bounding box center [356, 78] width 61 height 12
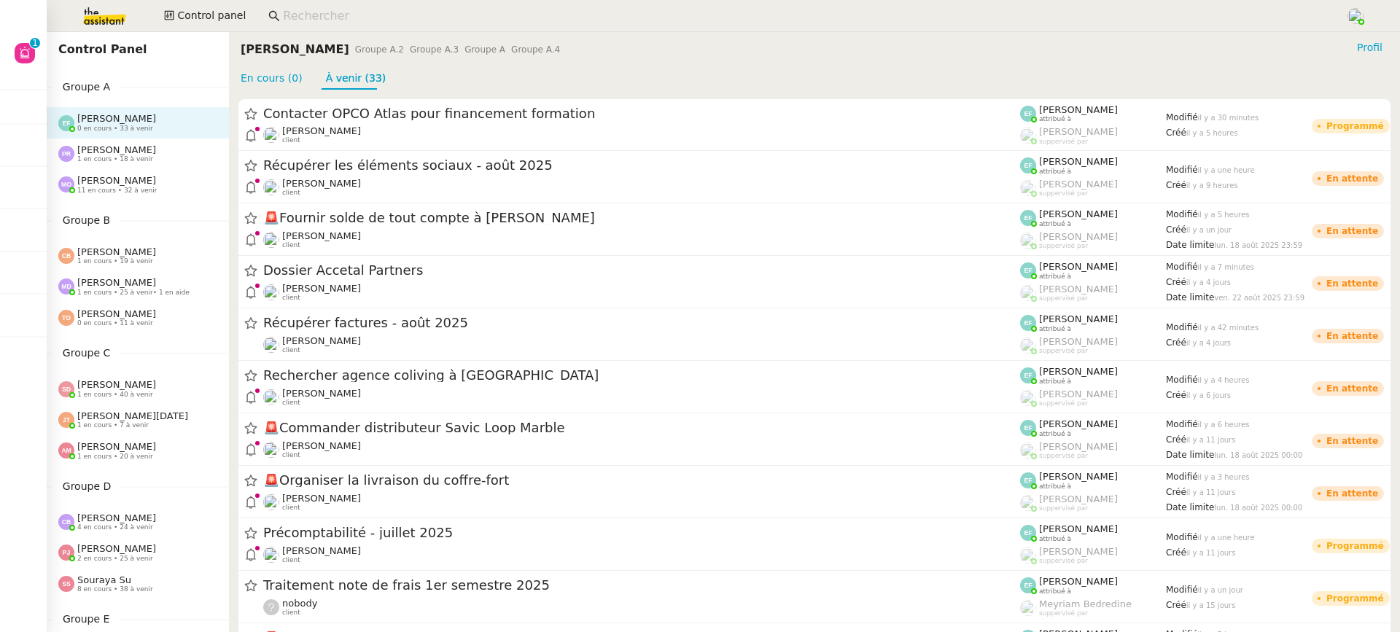
click at [334, 11] on input at bounding box center [807, 17] width 1048 height 20
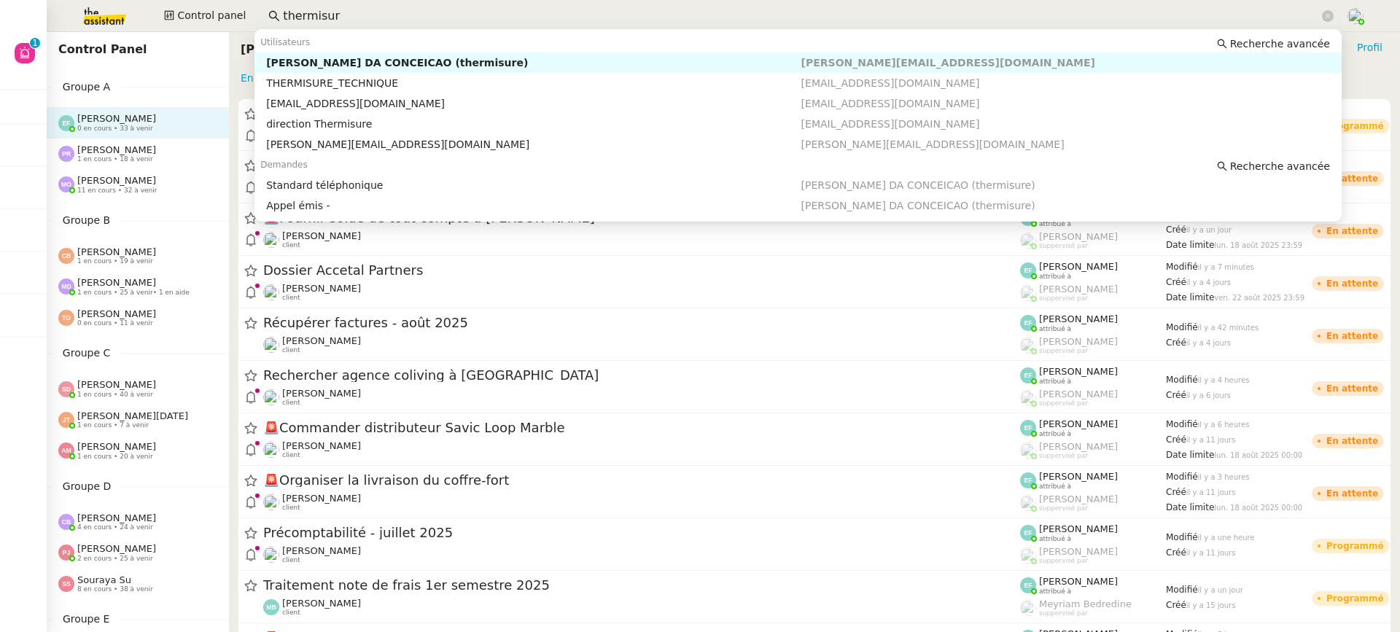
click at [359, 69] on div "[PERSON_NAME] DA CONCEICAO (thermisure)" at bounding box center [533, 62] width 535 height 13
type input "thermisur"
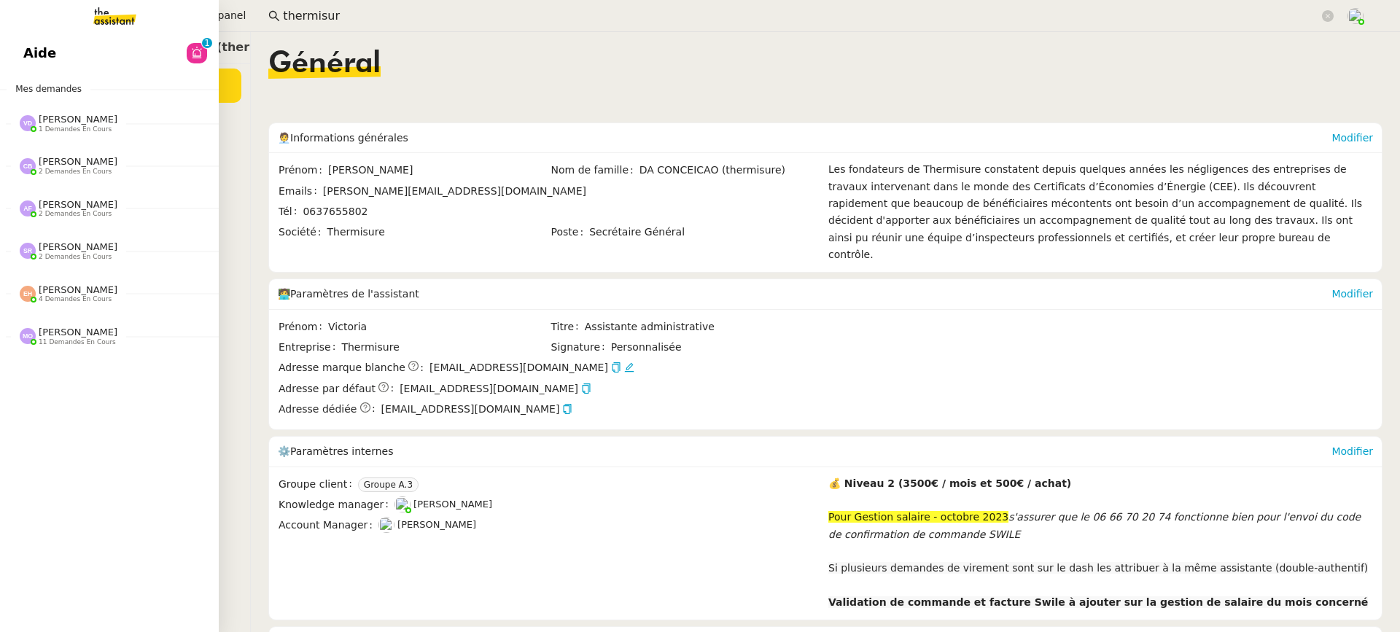
click at [47, 228] on div "[PERSON_NAME] 2 demandes en cours" at bounding box center [109, 245] width 219 height 42
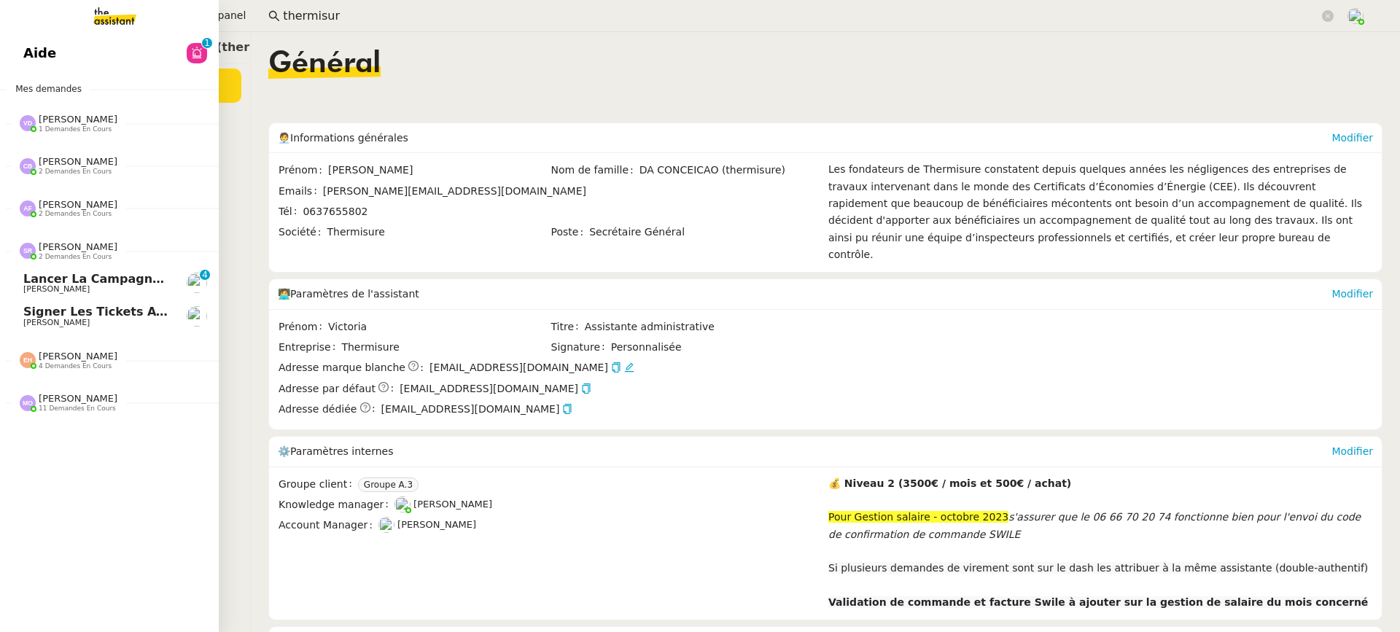
click at [193, 246] on nz-divider "[PERSON_NAME] 2 demandes en cours" at bounding box center [115, 250] width 219 height 19
click at [245, 233] on ul "Général Coffre fort Procédures Demandes planifiées Demandes Équipes Abonnement …" at bounding box center [148, 230] width 204 height 322
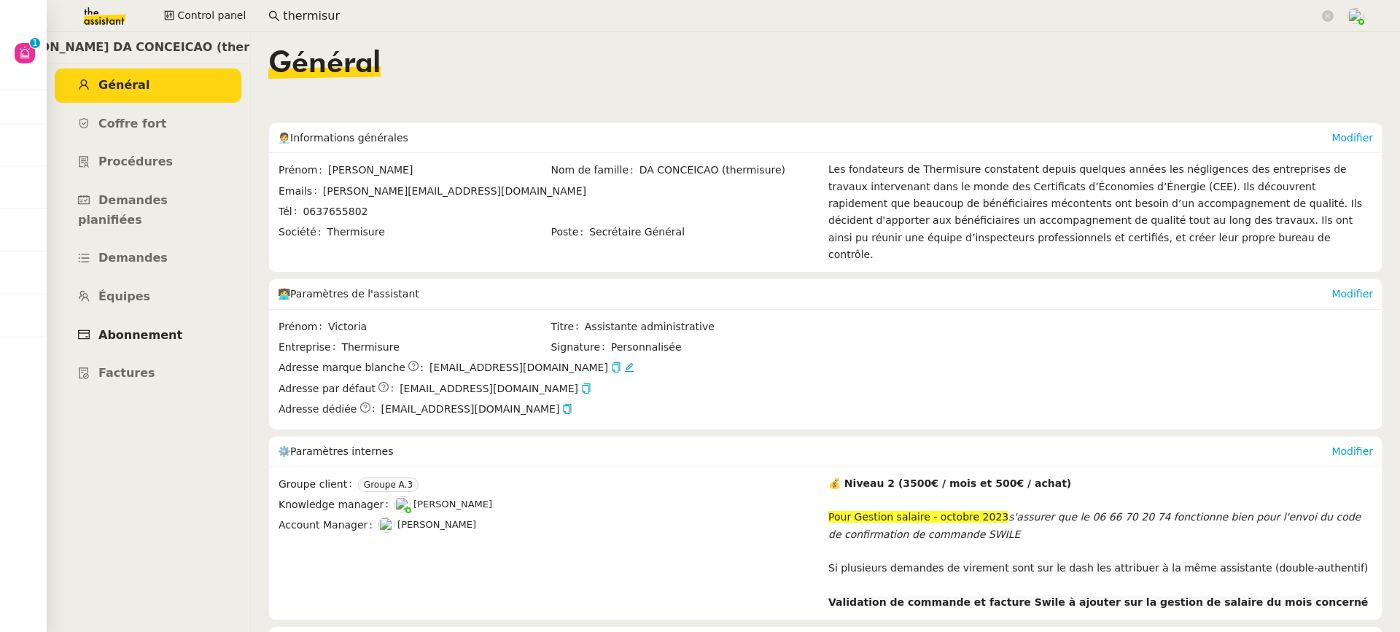
click at [138, 325] on link "Abonnement" at bounding box center [148, 336] width 187 height 34
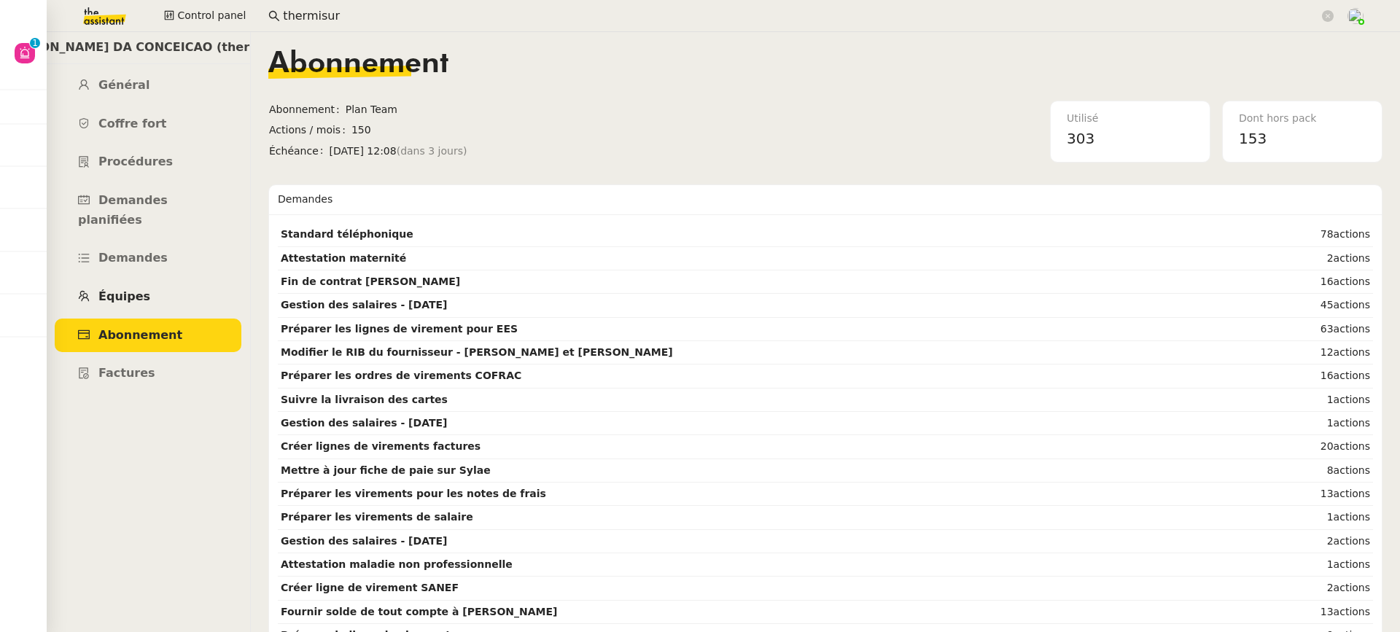
click at [159, 280] on link "Équipes" at bounding box center [148, 297] width 187 height 34
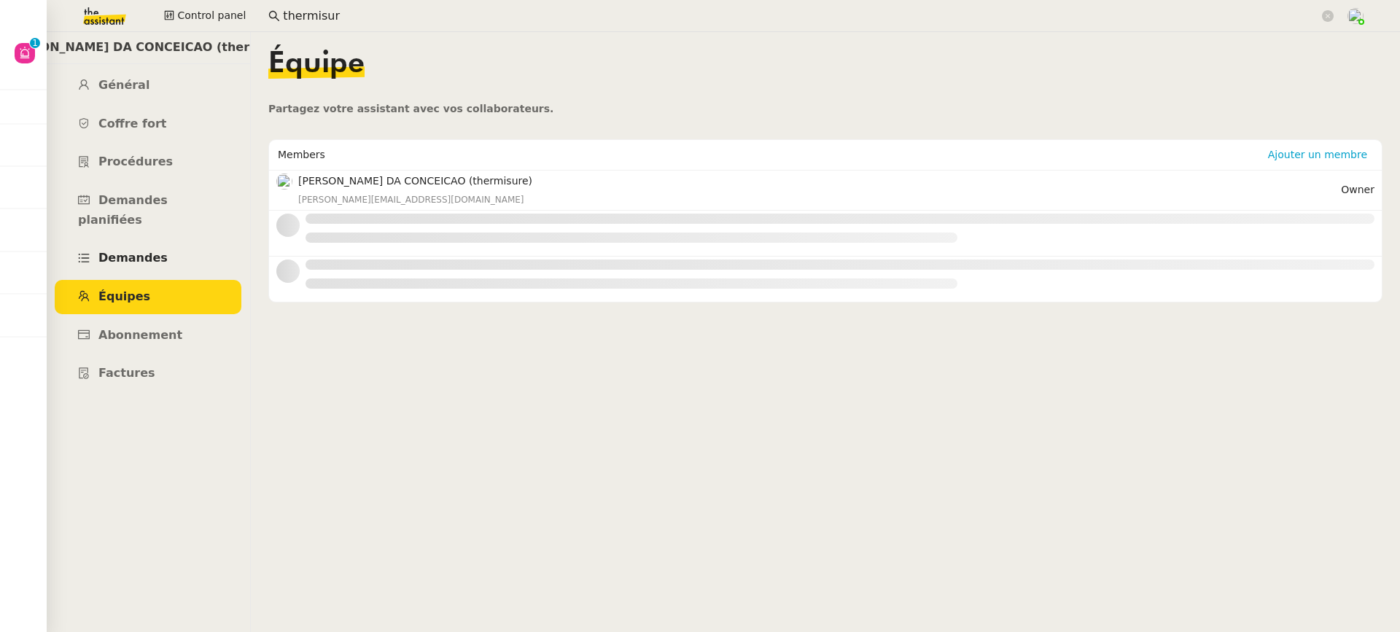
click at [153, 247] on link "Demandes" at bounding box center [148, 258] width 187 height 34
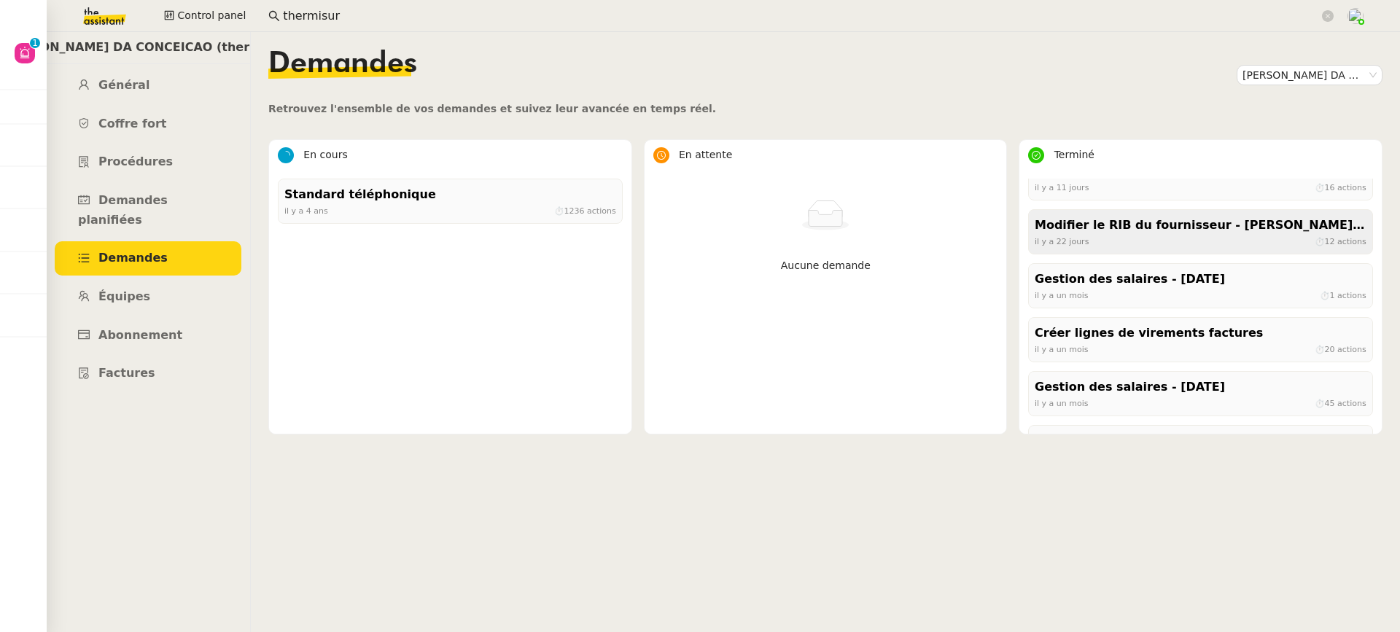
scroll to position [82, 0]
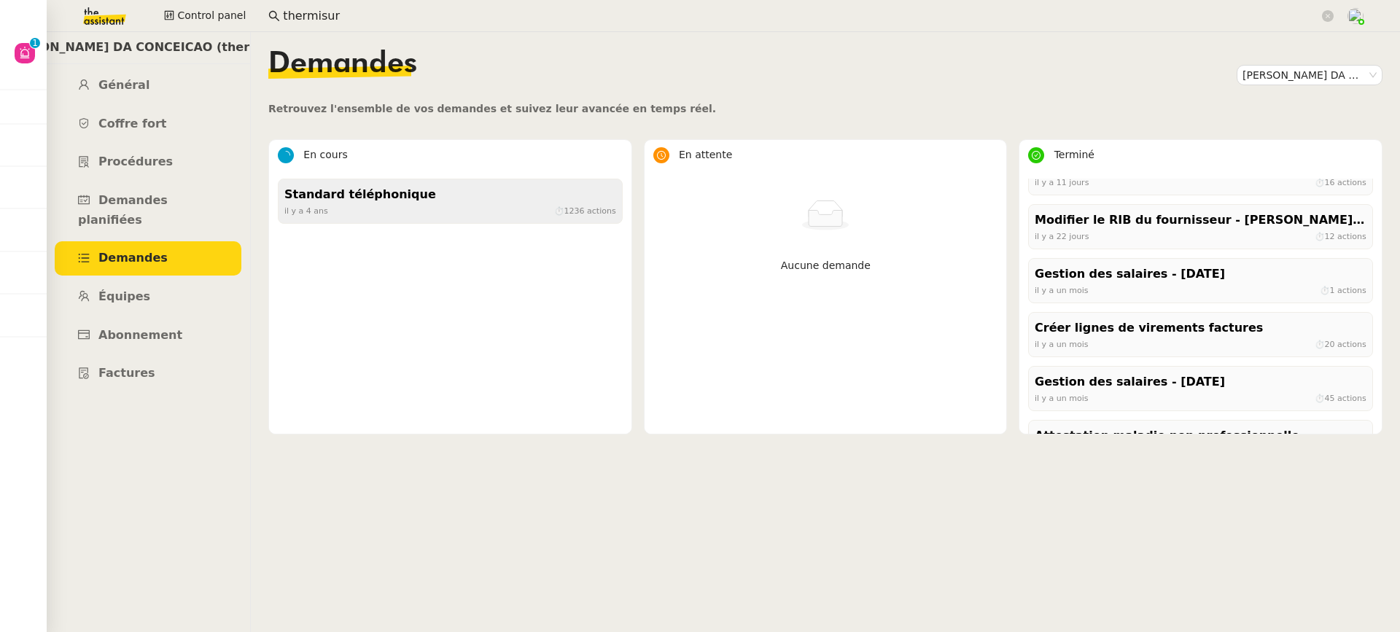
click at [448, 201] on div "Standard téléphonique" at bounding box center [450, 195] width 332 height 20
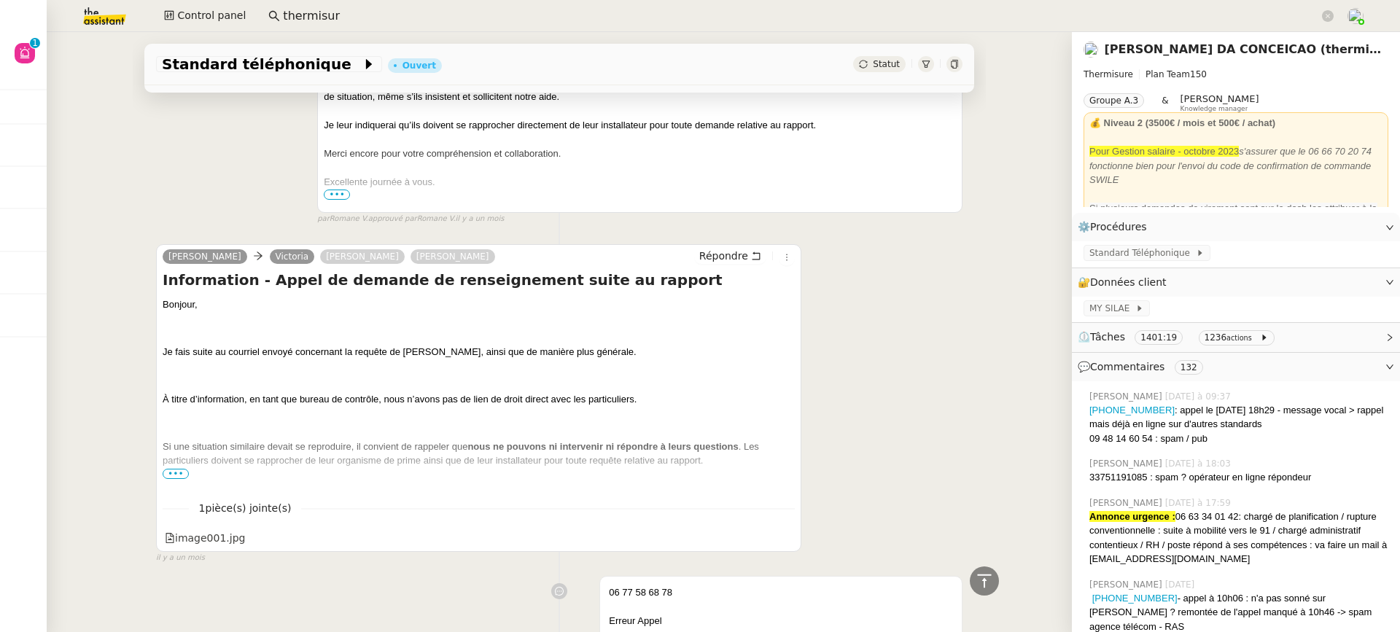
scroll to position [8451, 0]
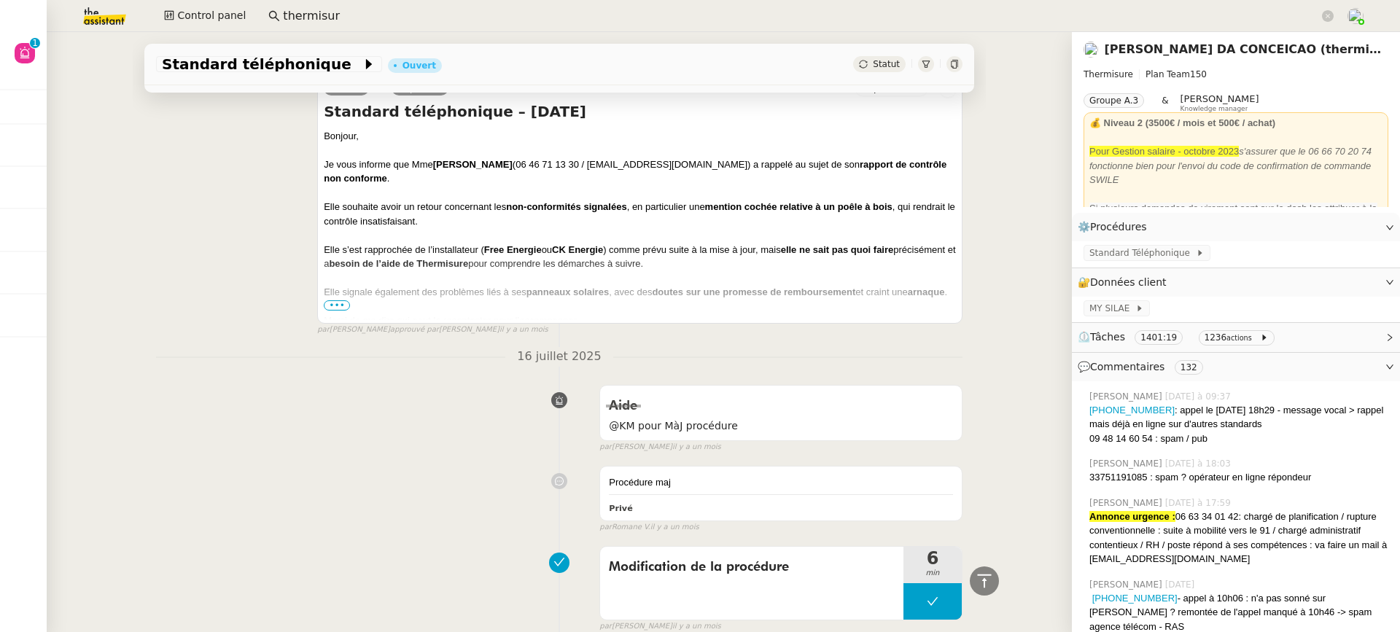
click at [1210, 55] on link "[PERSON_NAME] DA CONCEICAO (thermisure)" at bounding box center [1253, 49] width 299 height 14
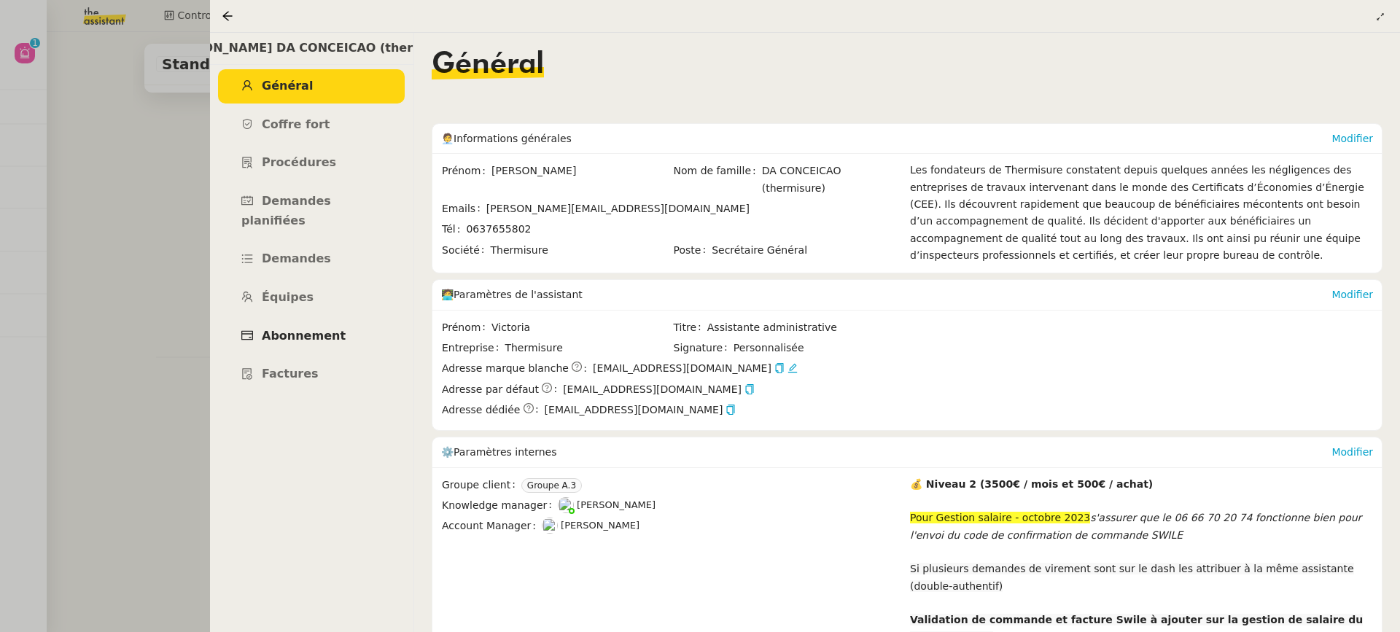
click at [330, 319] on link "Abonnement" at bounding box center [311, 336] width 187 height 34
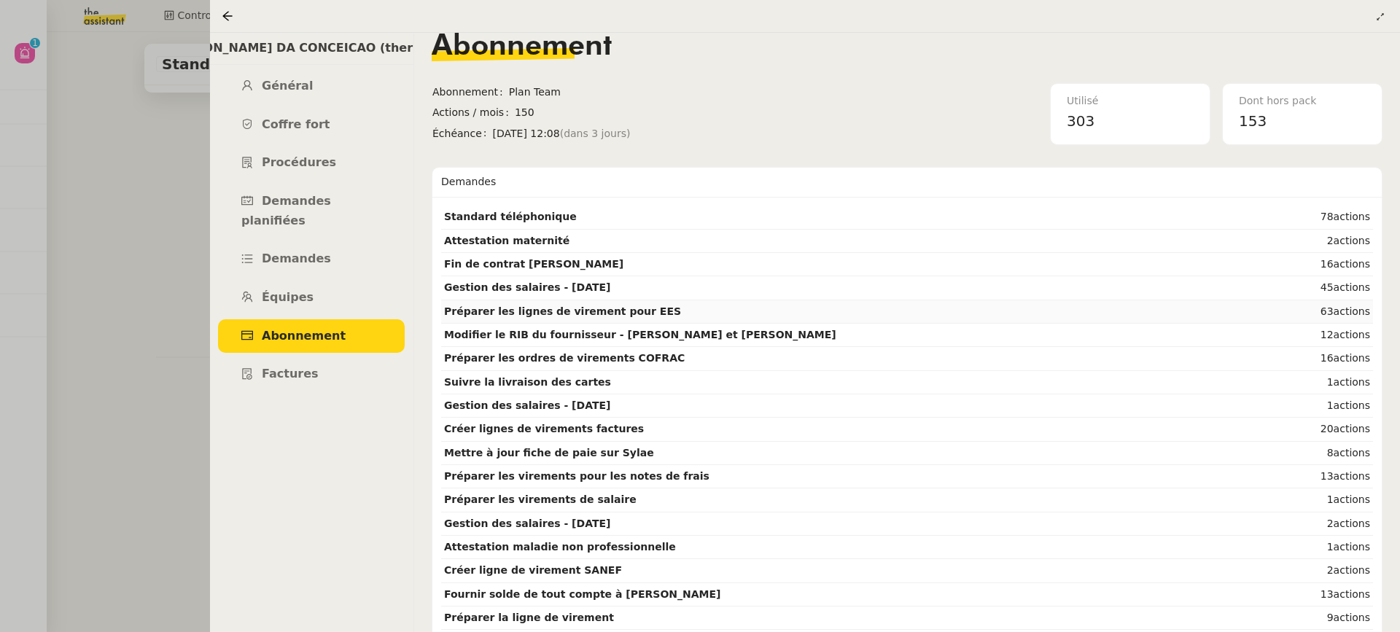
scroll to position [21, 0]
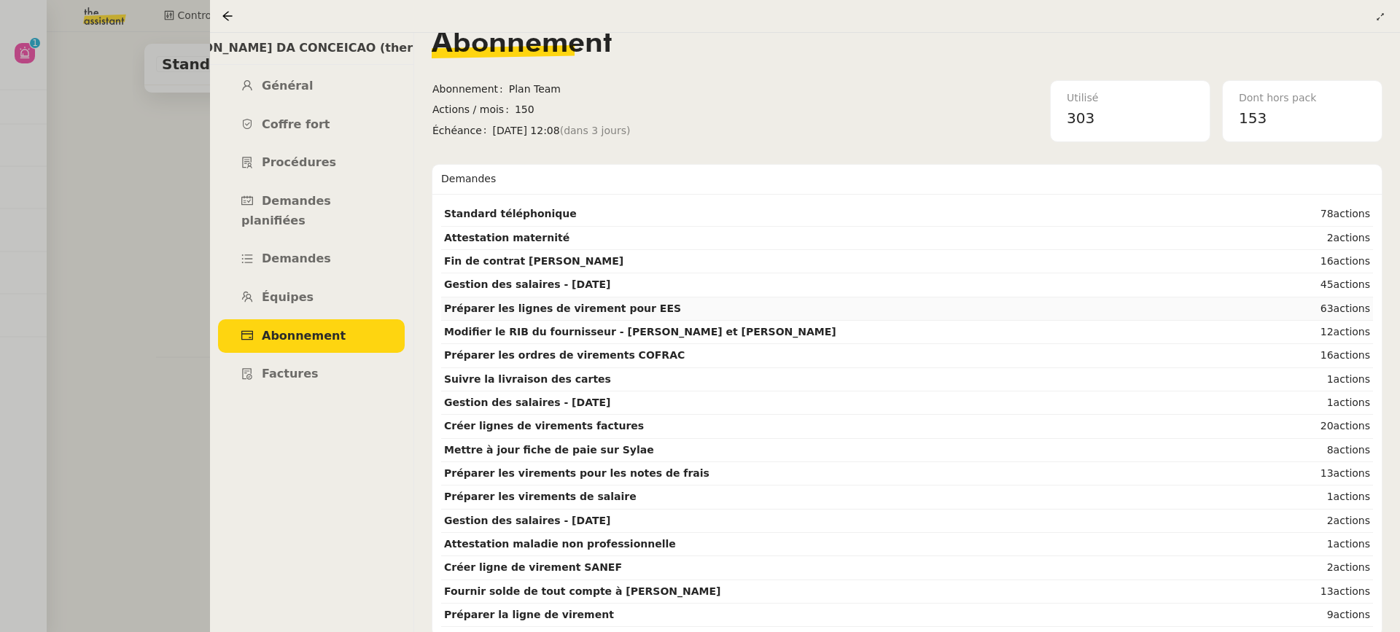
click at [975, 303] on td "Préparer les lignes de virement pour EES" at bounding box center [850, 309] width 818 height 23
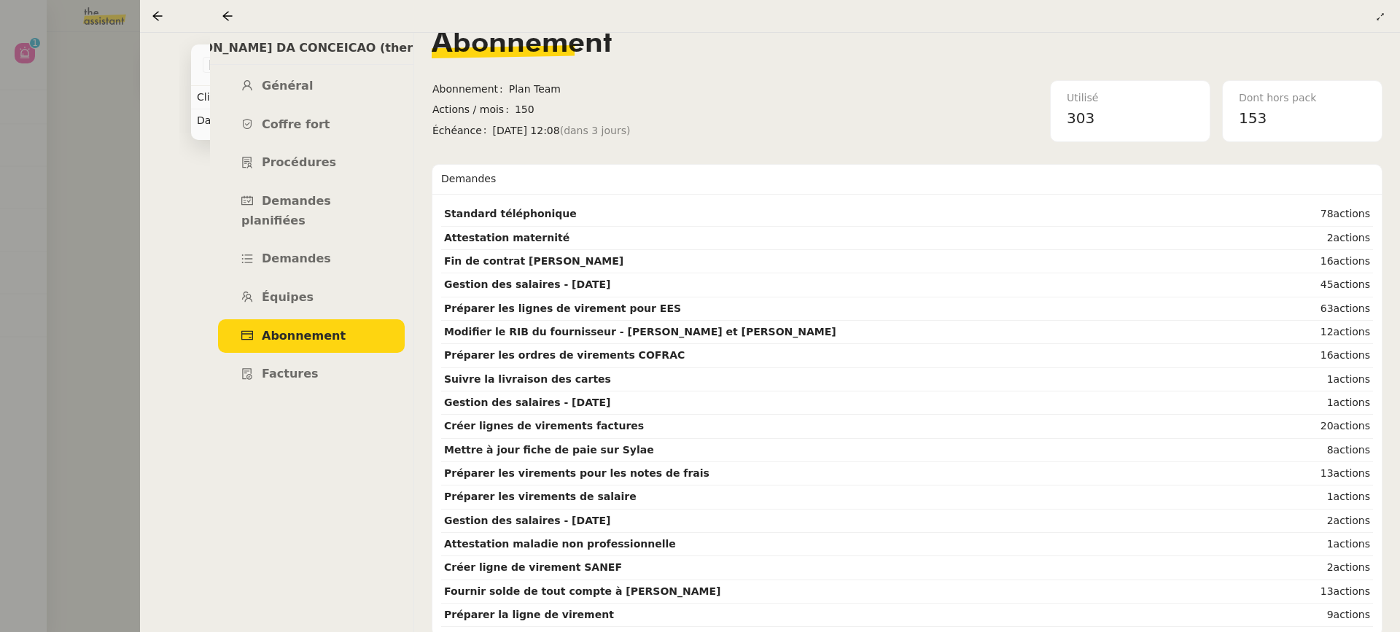
click at [233, 24] on div at bounding box center [231, 16] width 18 height 18
click at [219, 7] on nz-page-header at bounding box center [805, 16] width 1190 height 33
click at [228, 17] on icon at bounding box center [228, 16] width 12 height 12
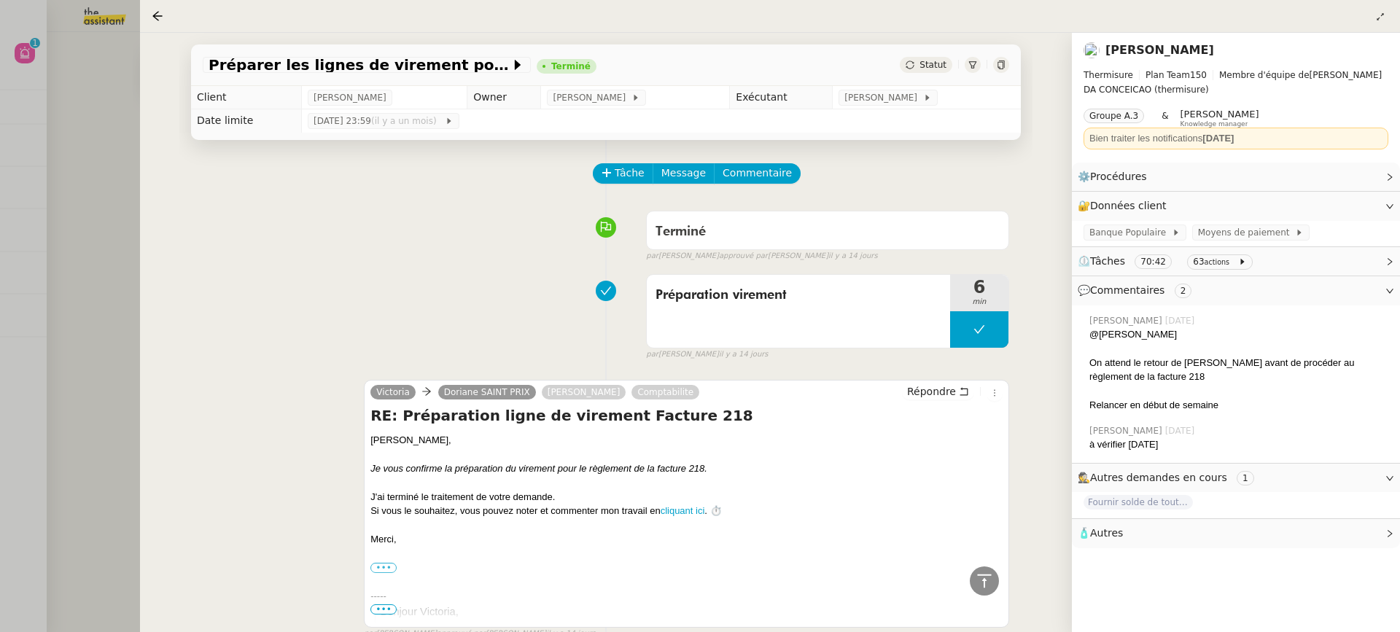
click at [866, 179] on div "Tâche Message Commentaire" at bounding box center [801, 180] width 415 height 35
click at [140, 187] on div "Préparer les lignes de virement pour EES Terminé Statut Client Jeremy JULIARD O…" at bounding box center [606, 333] width 932 height 600
click at [90, 174] on div at bounding box center [700, 316] width 1400 height 632
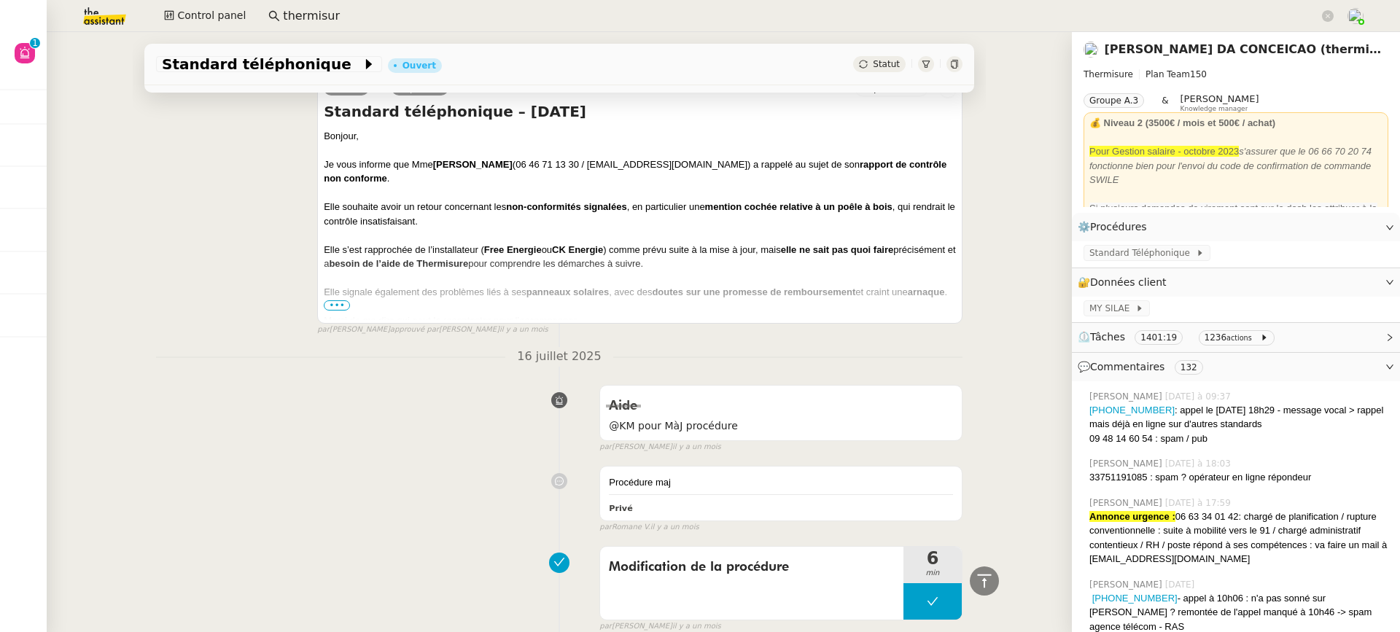
click at [1171, 55] on link "[PERSON_NAME] DA CONCEICAO (thermisure)" at bounding box center [1253, 49] width 299 height 14
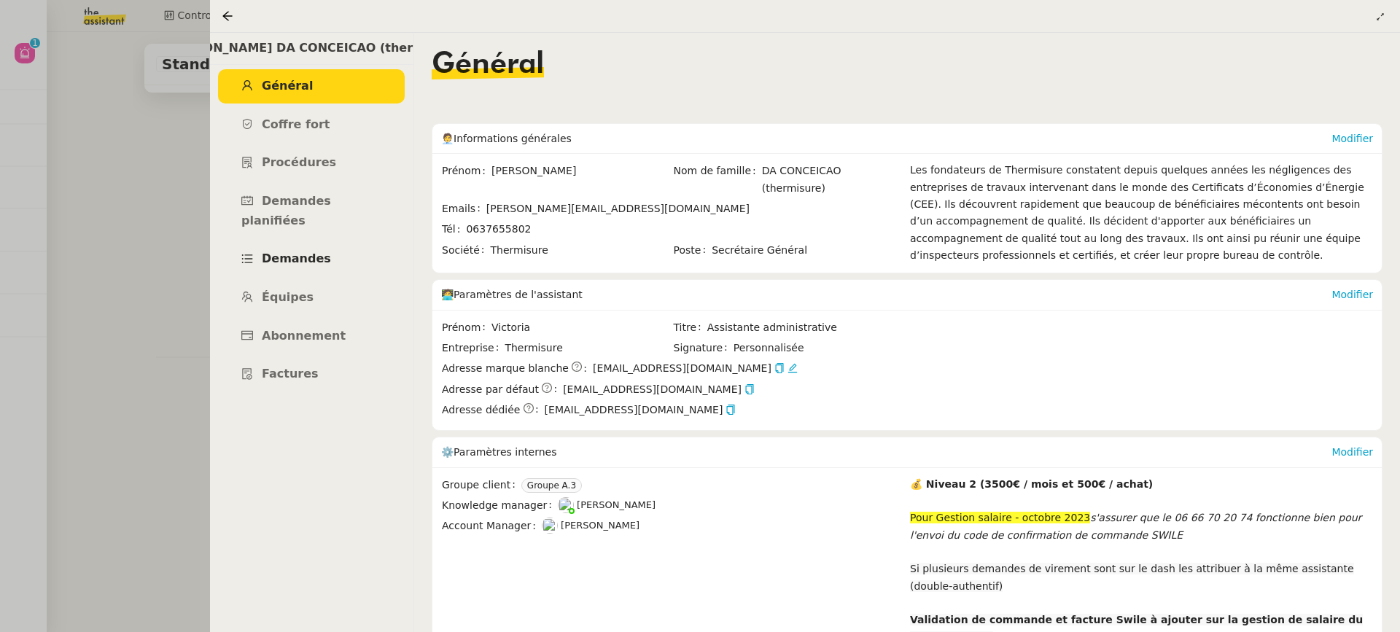
click at [324, 244] on link "Demandes" at bounding box center [311, 259] width 187 height 34
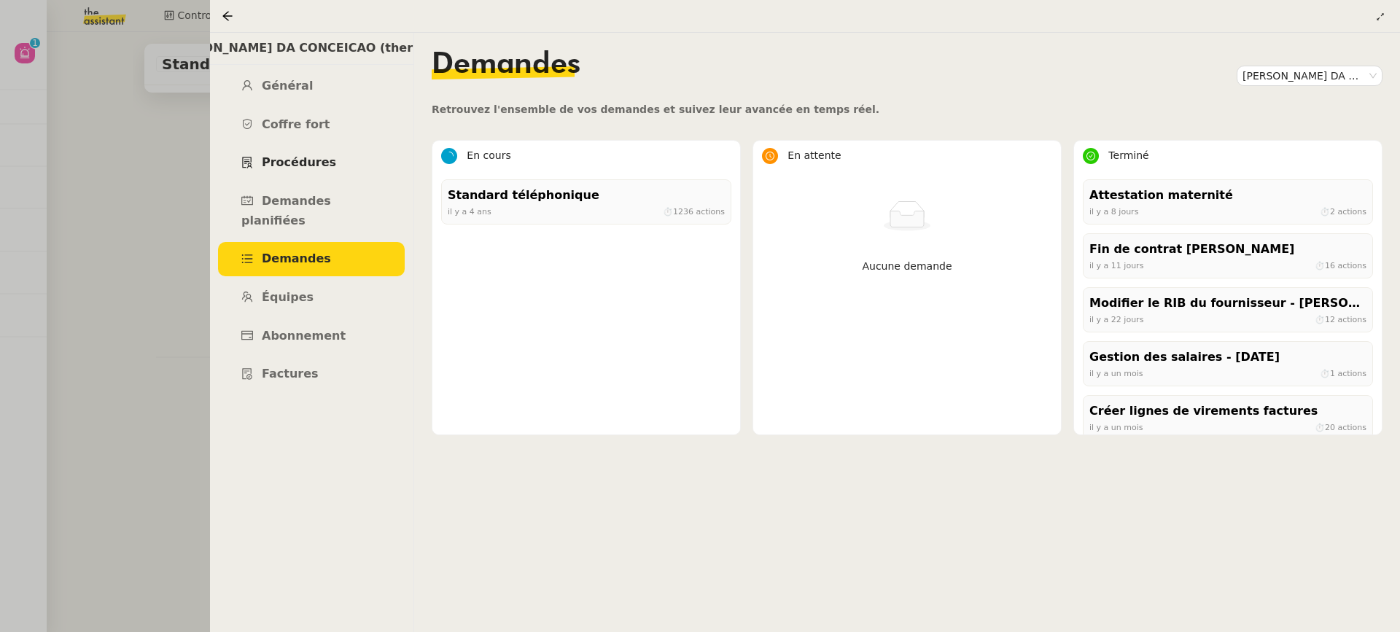
click at [327, 155] on link "Procédures" at bounding box center [311, 163] width 187 height 34
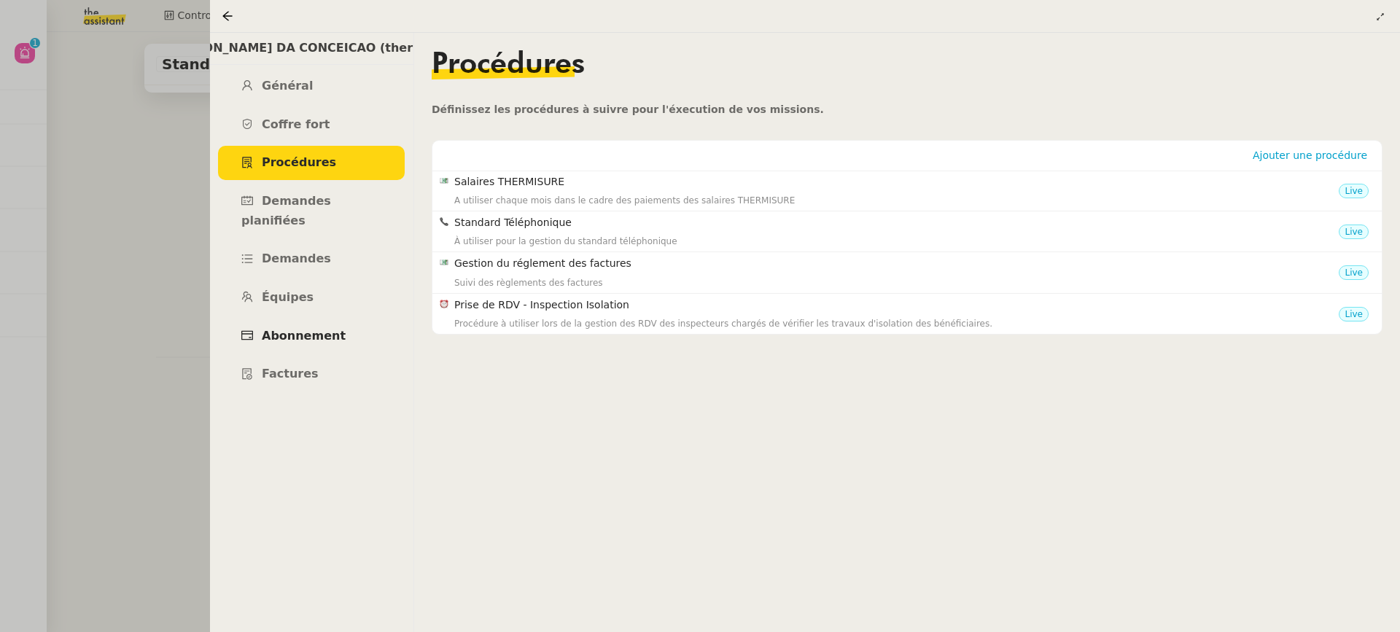
click at [322, 331] on link "Abonnement" at bounding box center [311, 336] width 187 height 34
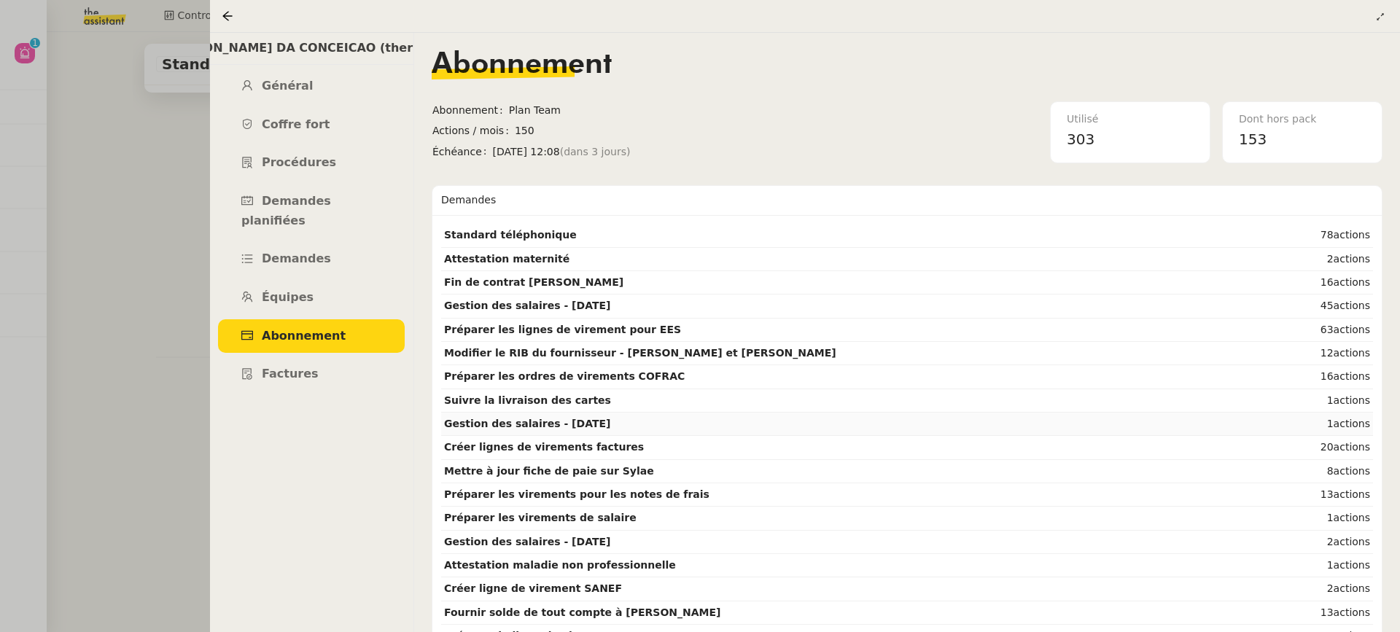
scroll to position [21, 0]
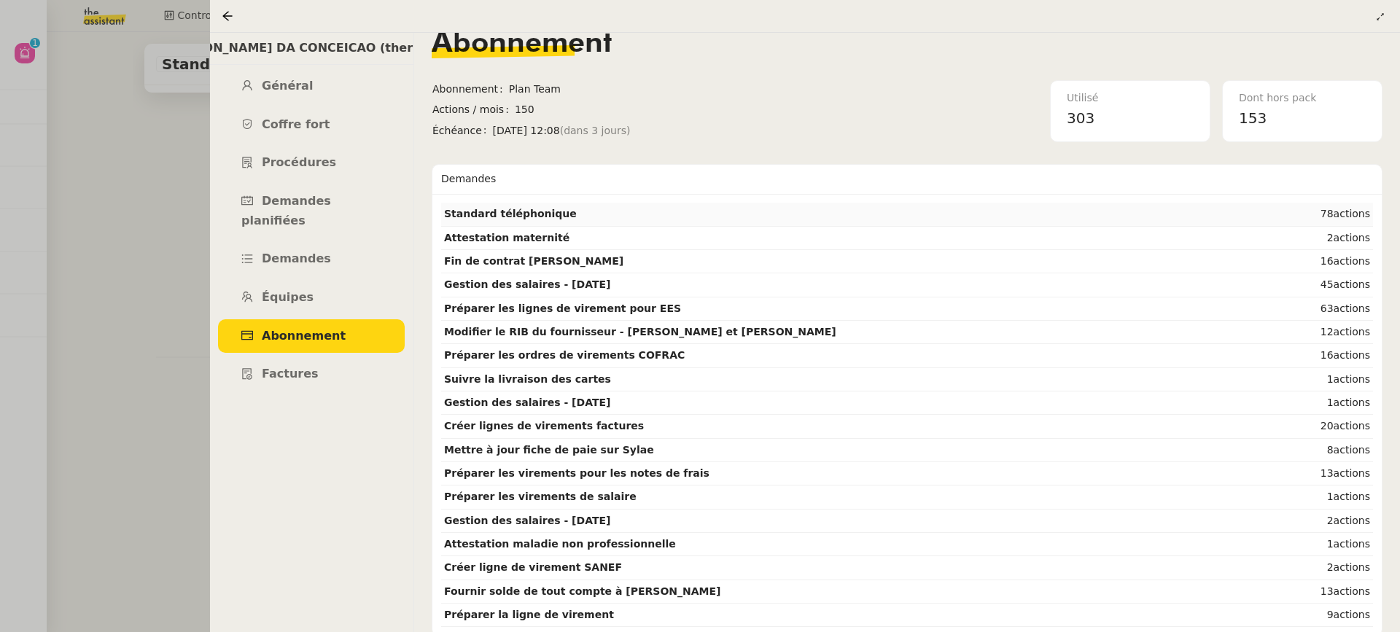
click at [775, 212] on td "Standard téléphonique" at bounding box center [850, 214] width 818 height 23
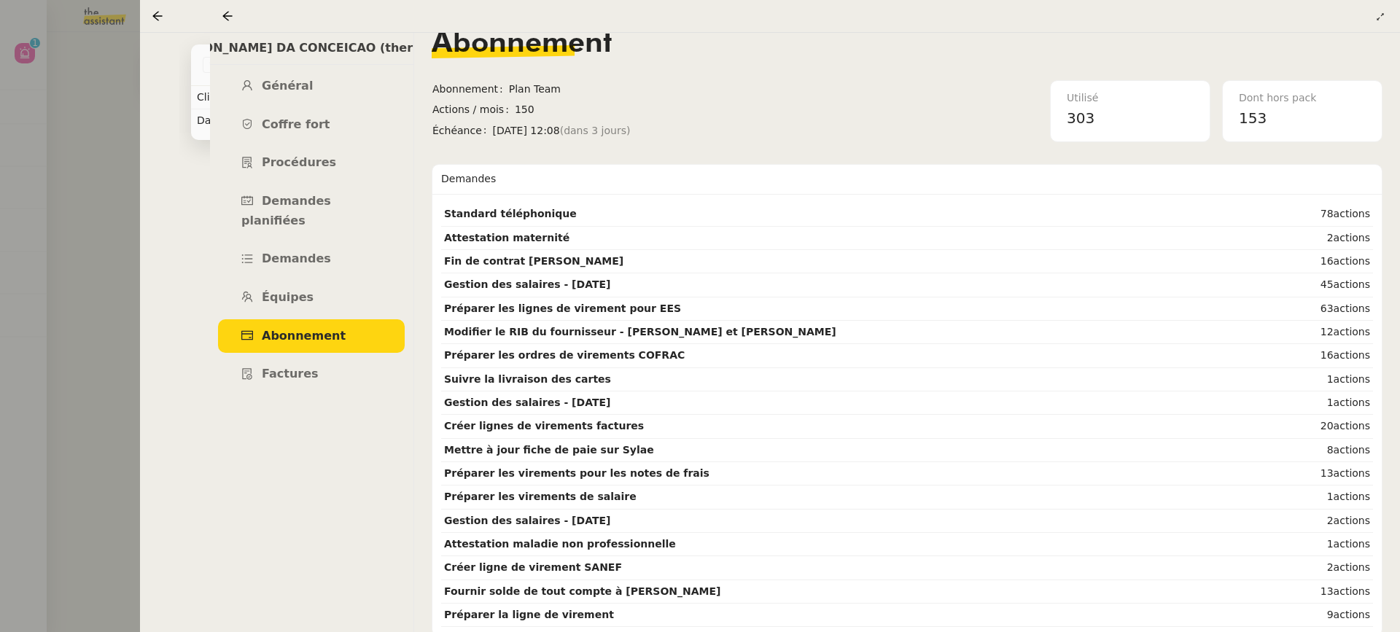
click at [227, 23] on div at bounding box center [231, 16] width 18 height 18
click at [227, 20] on icon at bounding box center [226, 15] width 9 height 9
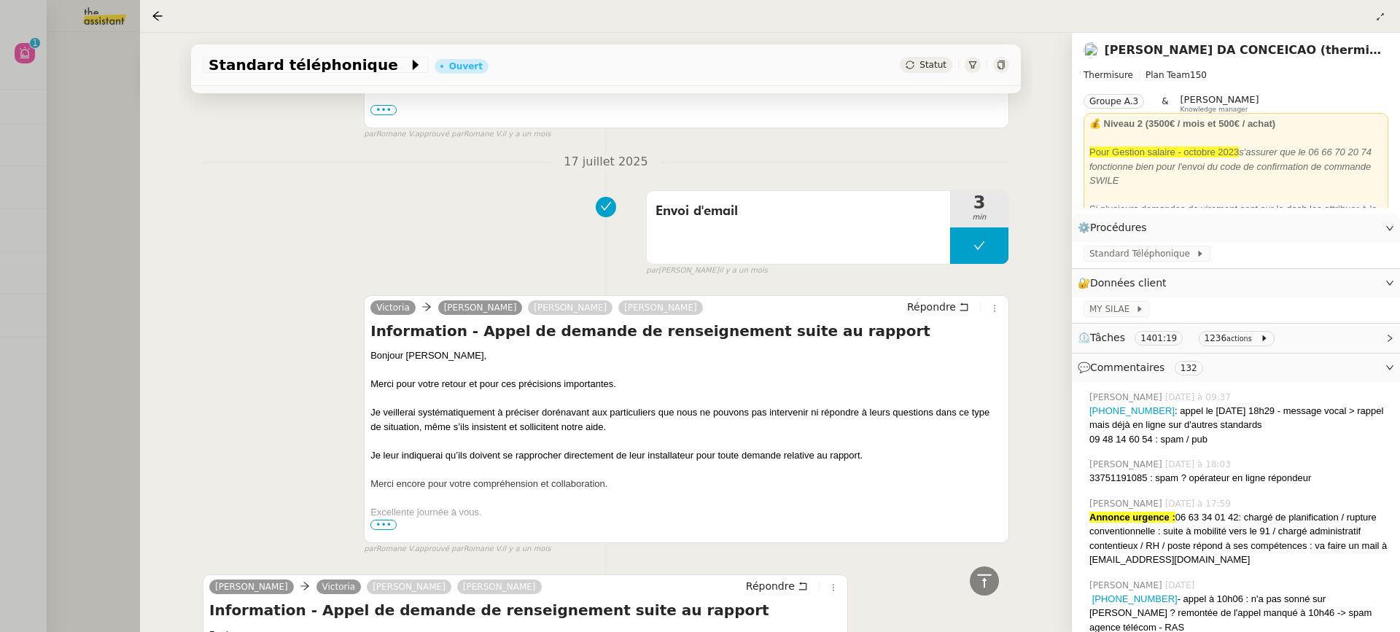
scroll to position [7140, 0]
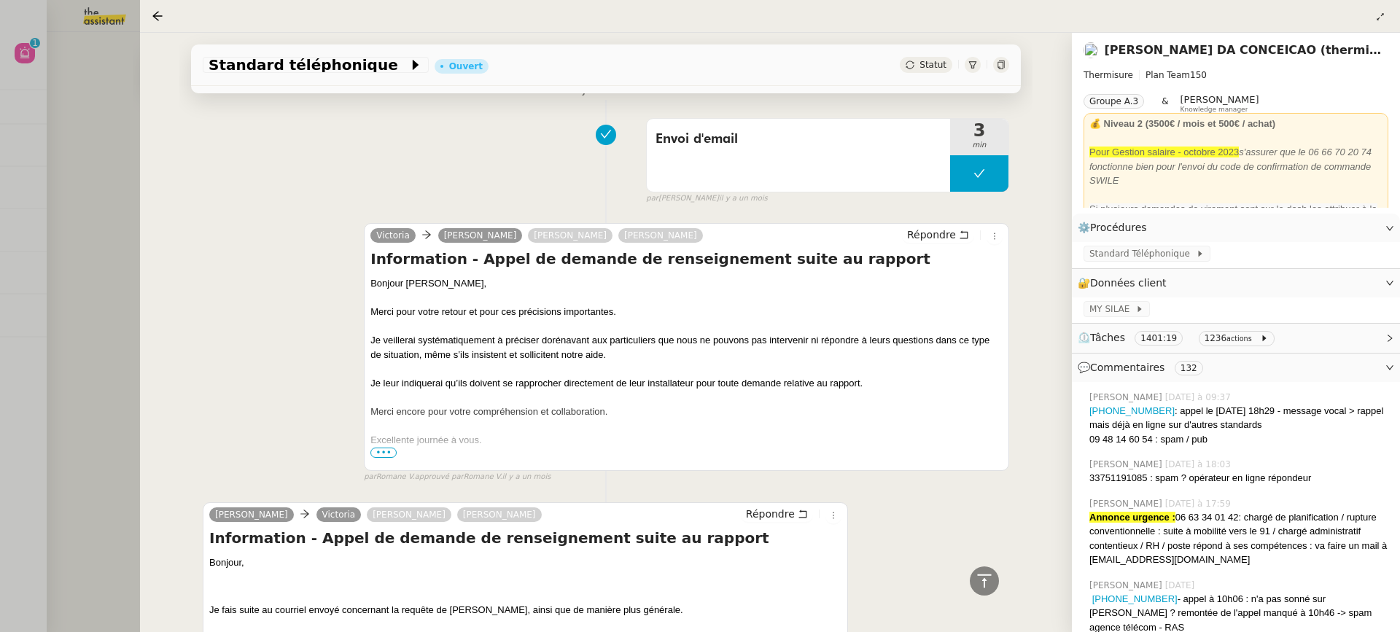
click at [1207, 58] on nz-page-header-title "[PERSON_NAME] DA CONCEICAO (thermisure)" at bounding box center [1243, 50] width 279 height 20
click at [1207, 54] on link "[PERSON_NAME] DA CONCEICAO (thermisure)" at bounding box center [1253, 50] width 299 height 14
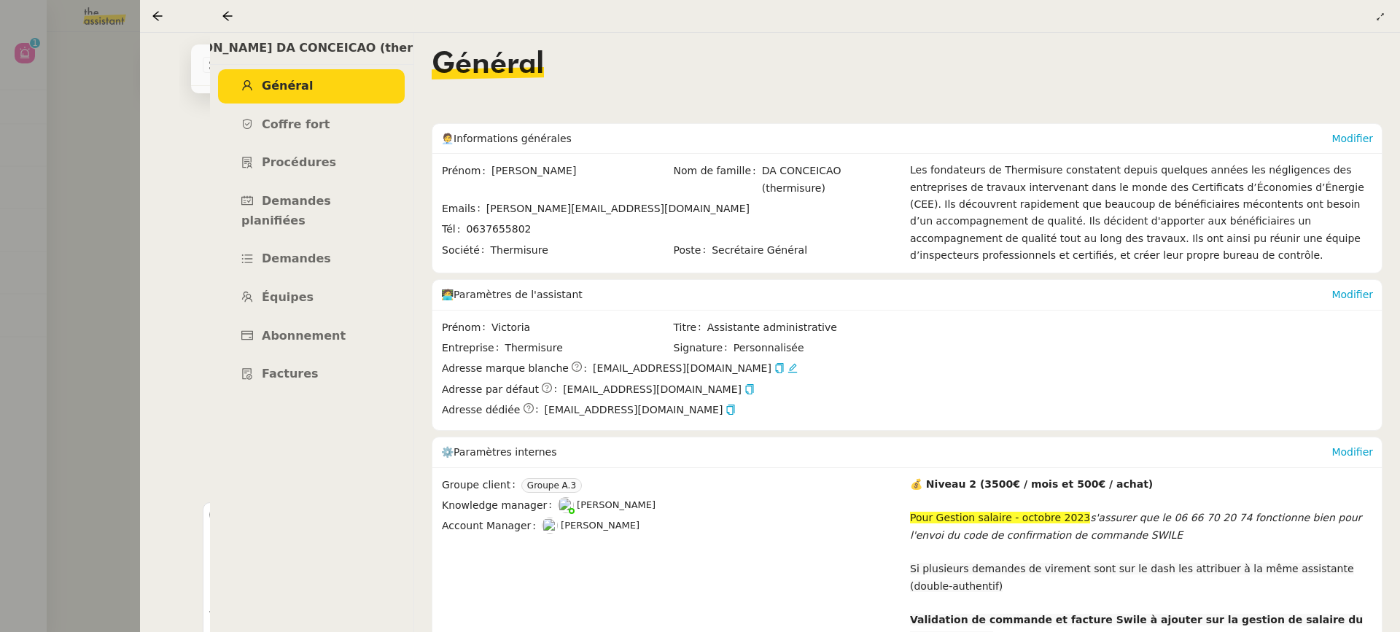
click at [1158, 39] on nz-content "Général 🧑‍💼 Informations générales Modifier Prénom Charles Nom de famille DA CO…" at bounding box center [907, 333] width 951 height 600
click at [338, 319] on link "Abonnement" at bounding box center [311, 336] width 187 height 34
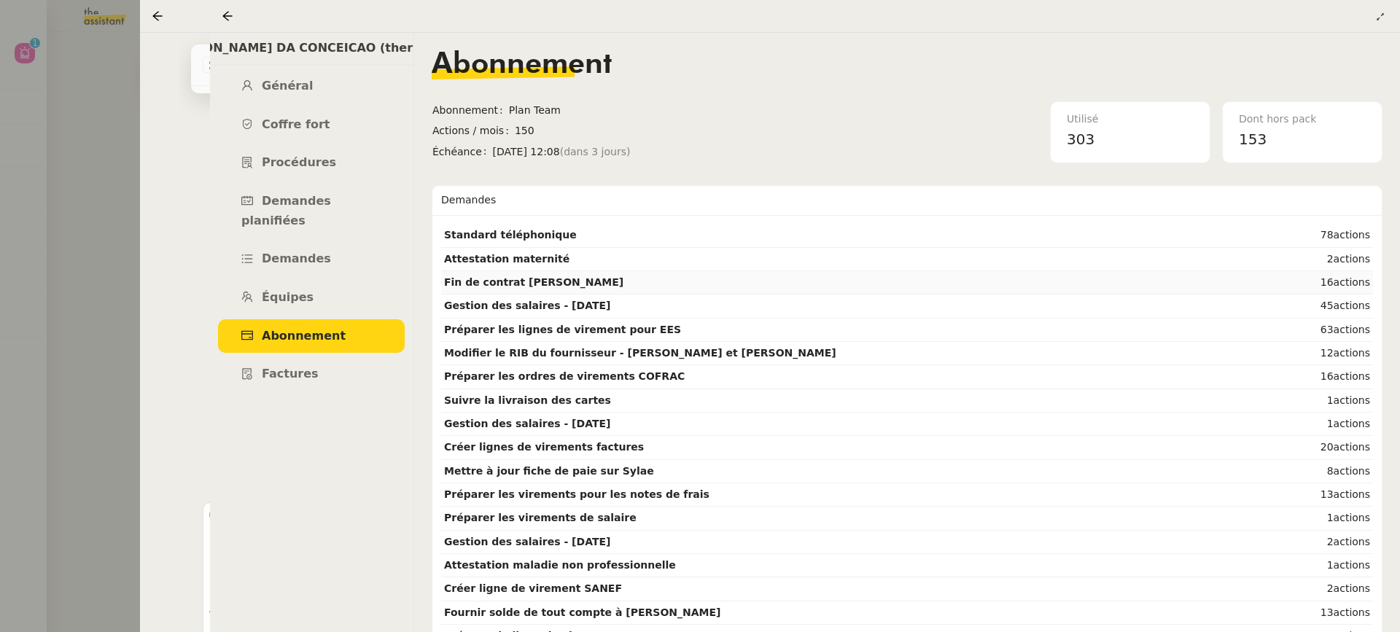
scroll to position [21, 0]
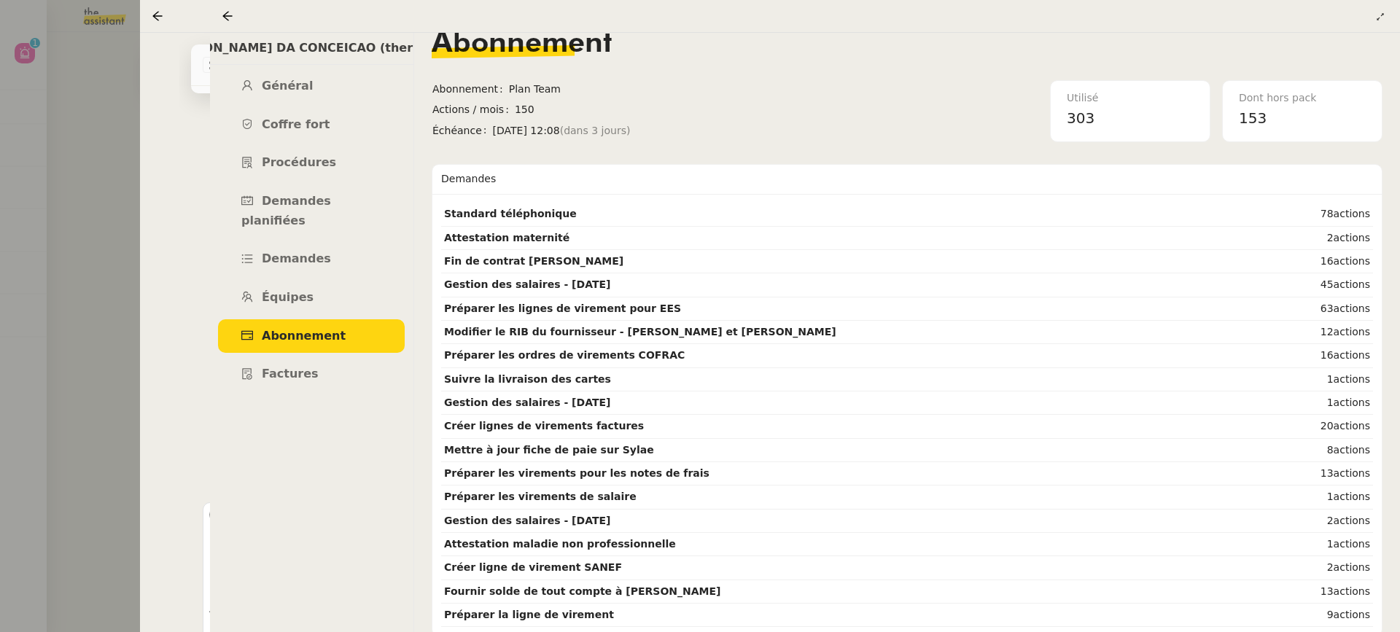
click at [264, 380] on div "Charles DA CONCEICAO (thermisure) Général Coffre fort Procédures Demandes plani…" at bounding box center [311, 333] width 204 height 600
click at [277, 367] on span "Factures" at bounding box center [290, 374] width 57 height 14
click at [42, 109] on div at bounding box center [700, 316] width 1400 height 632
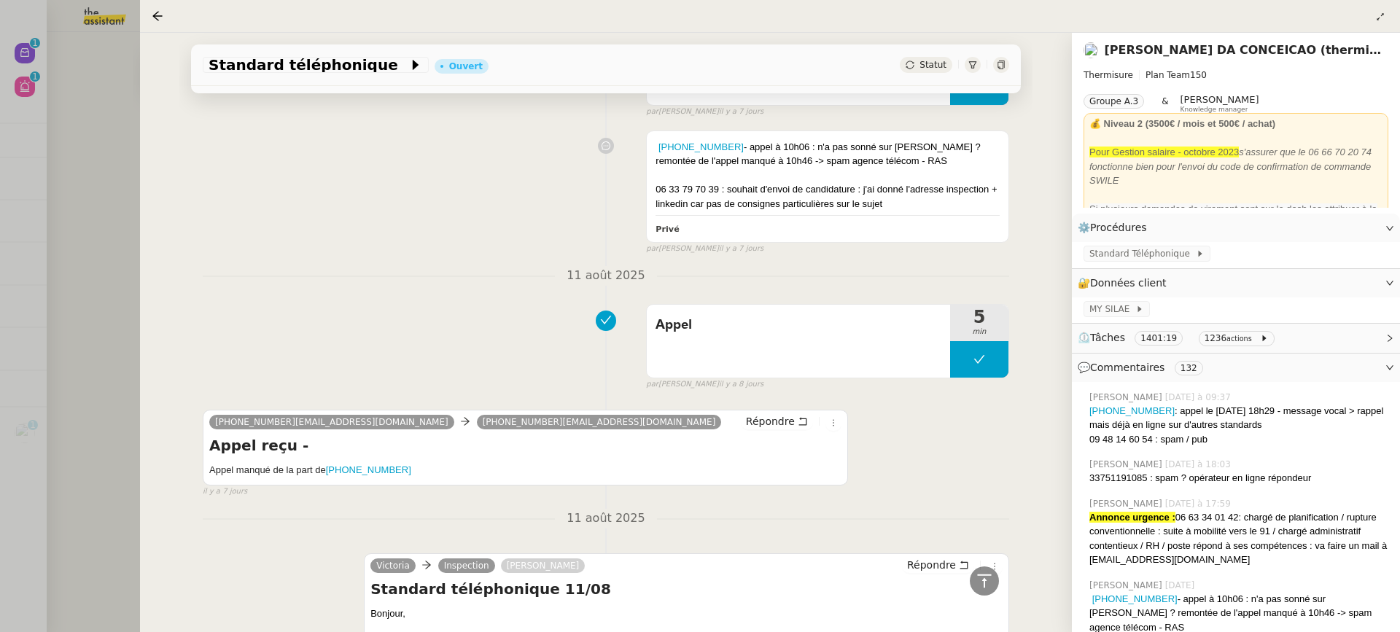
scroll to position [2018, 0]
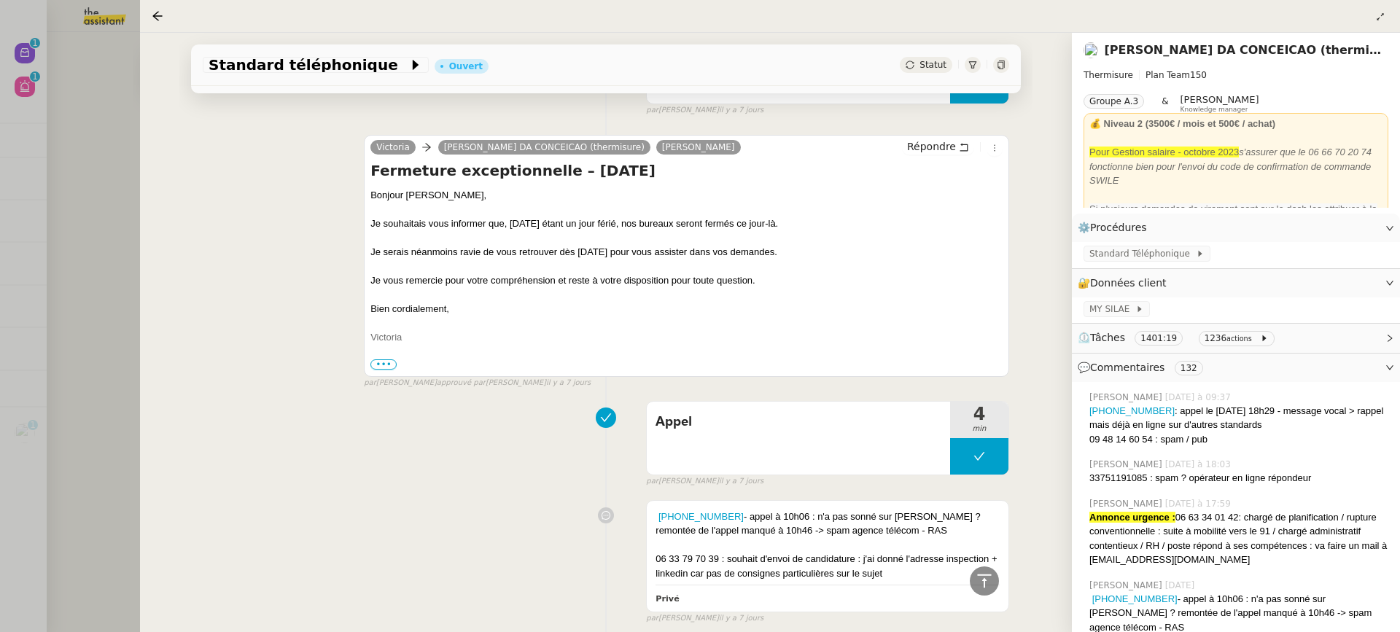
click at [1138, 66] on nz-page-header-content "Thermisure Plan Team 150 Groupe A.3 & Romane Vachon Knowledge manager 💰 Niveau …" at bounding box center [1236, 135] width 305 height 146
drag, startPoint x: 1128, startPoint y: 50, endPoint x: 340, endPoint y: 147, distance: 793.7
click at [1128, 51] on link "[PERSON_NAME] DA CONCEICAO (thermisure)" at bounding box center [1253, 50] width 299 height 14
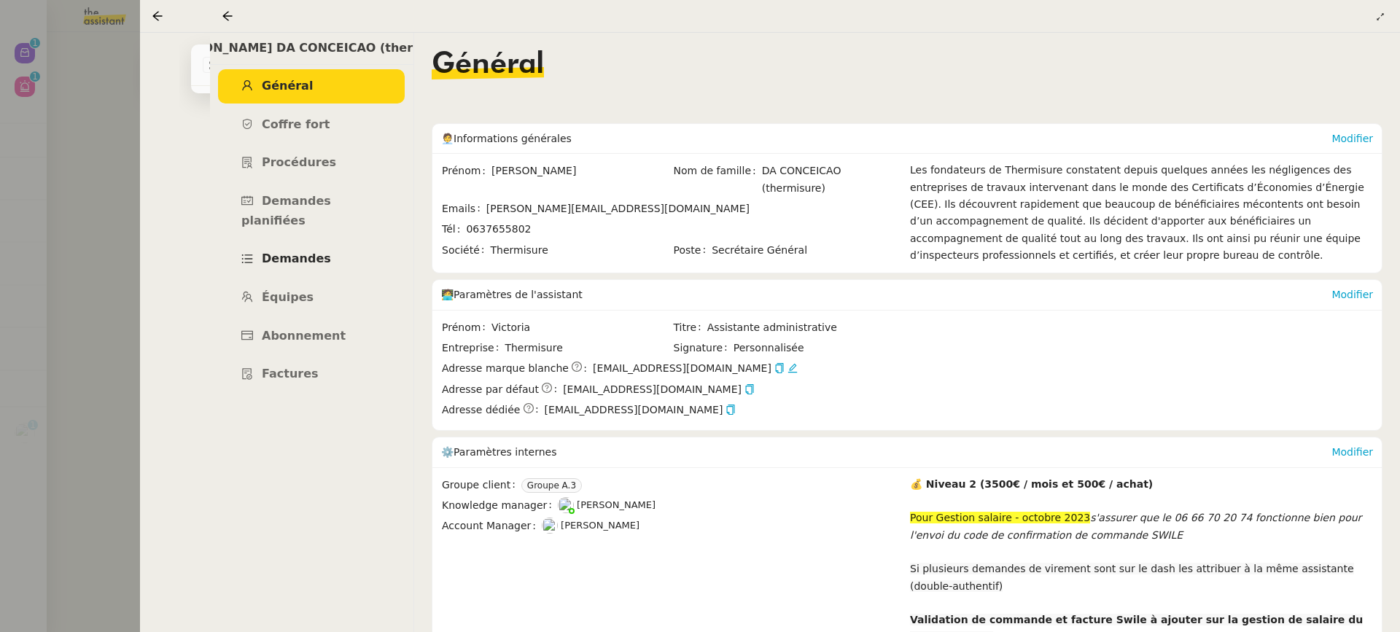
click at [327, 242] on link "Demandes" at bounding box center [311, 259] width 187 height 34
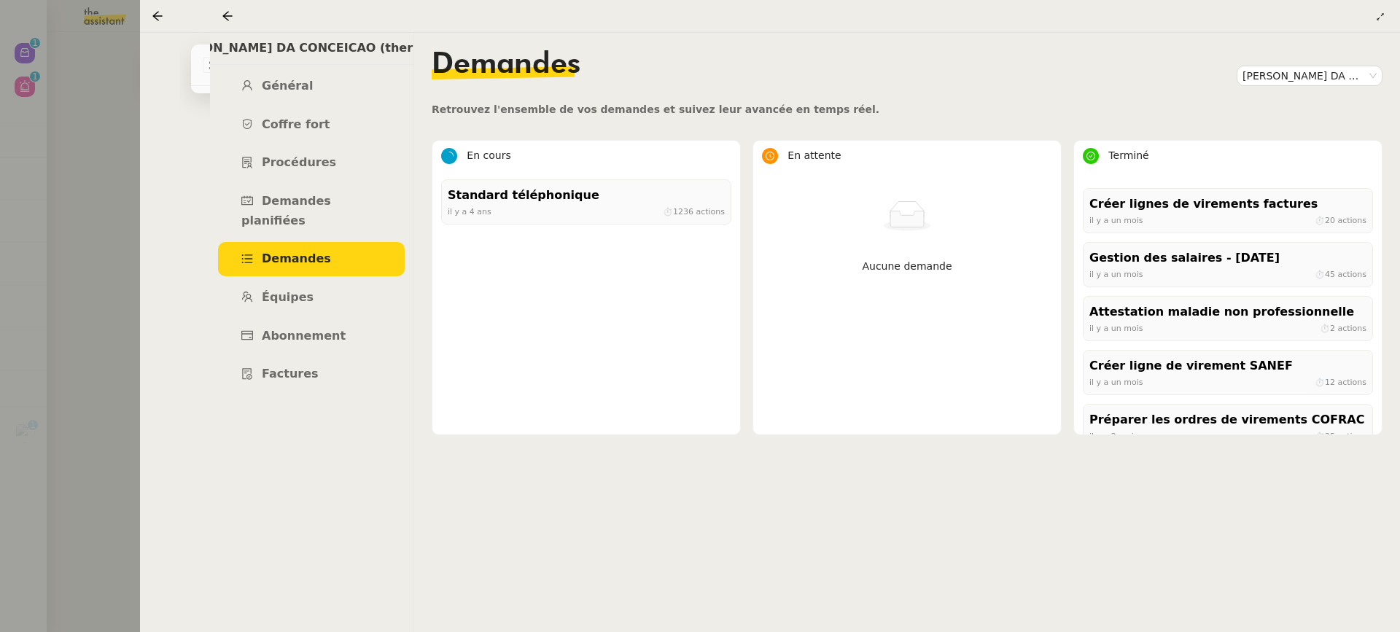
scroll to position [212, 0]
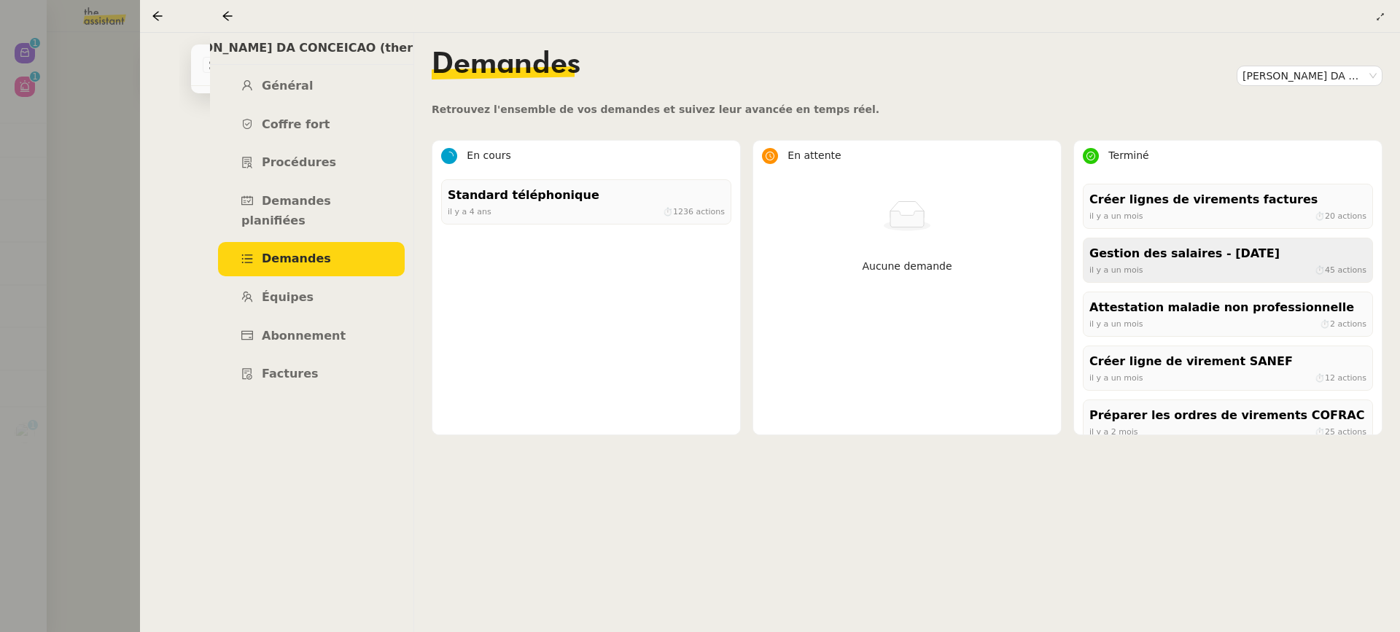
click at [1183, 257] on div "Gestion des salaires - Juillet 2025" at bounding box center [1228, 254] width 277 height 20
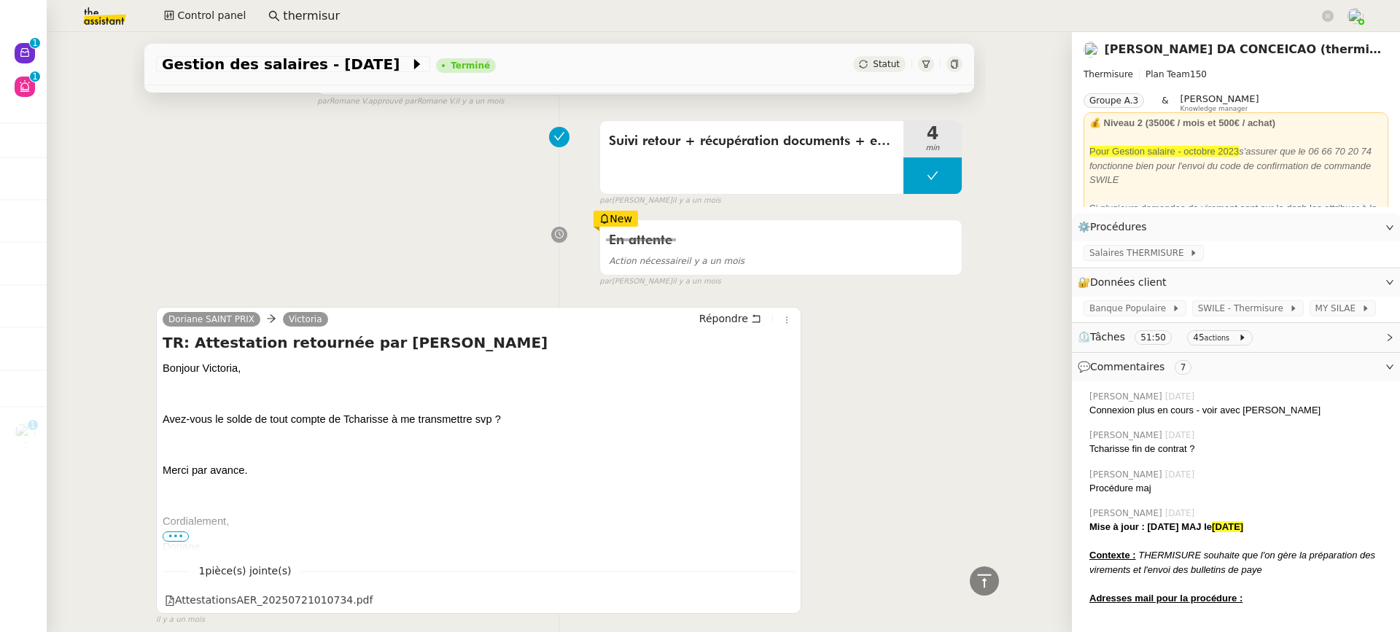
scroll to position [5857, 0]
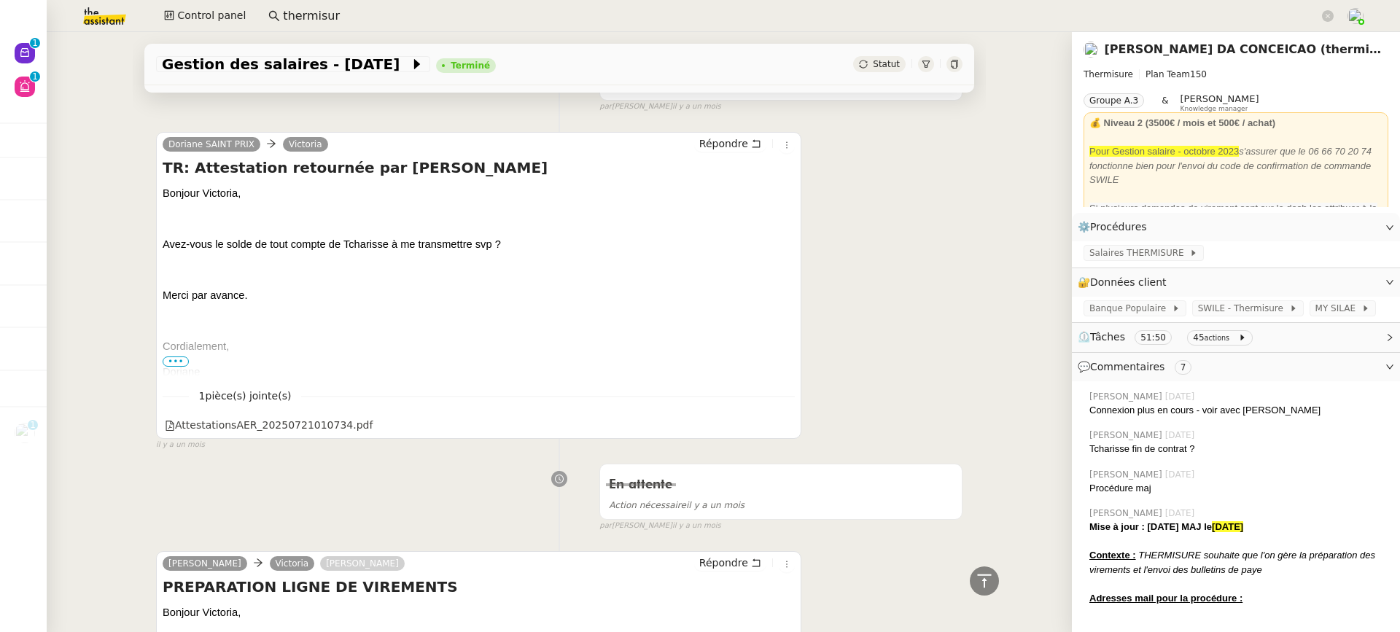
click at [1229, 55] on link "[PERSON_NAME] DA CONCEICAO (thermisure)" at bounding box center [1253, 49] width 299 height 14
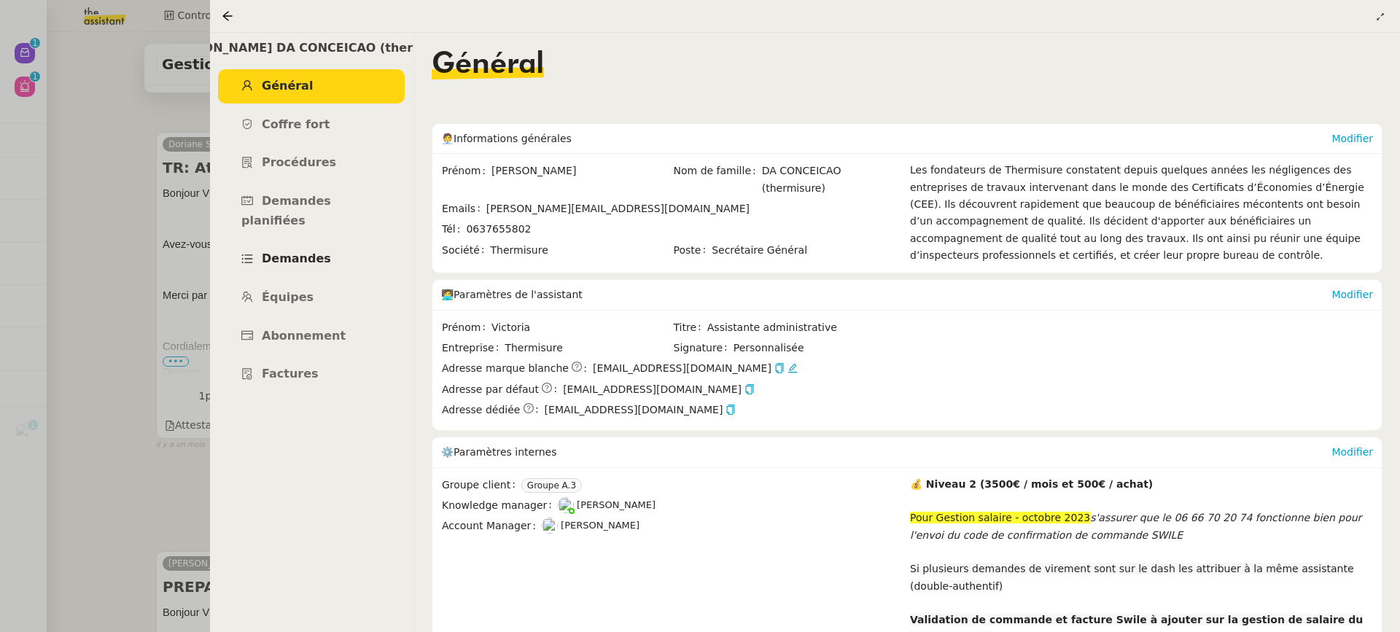
click at [336, 244] on link "Demandes" at bounding box center [311, 259] width 187 height 34
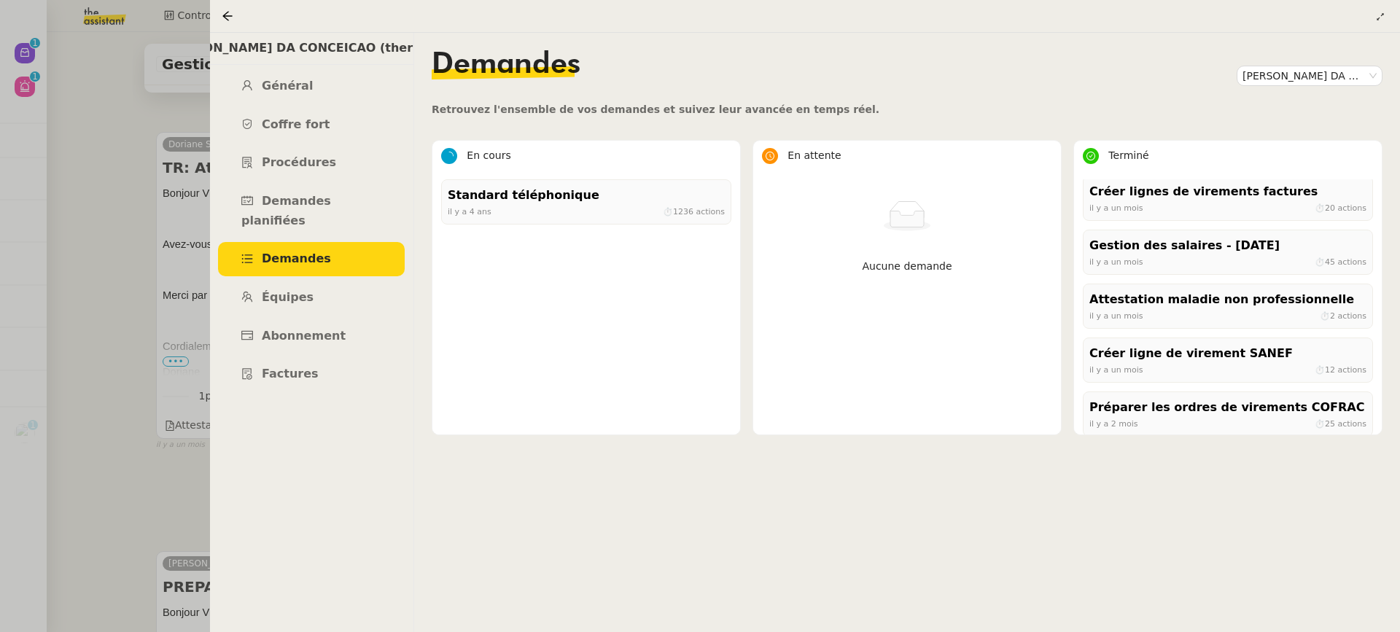
scroll to position [284, 0]
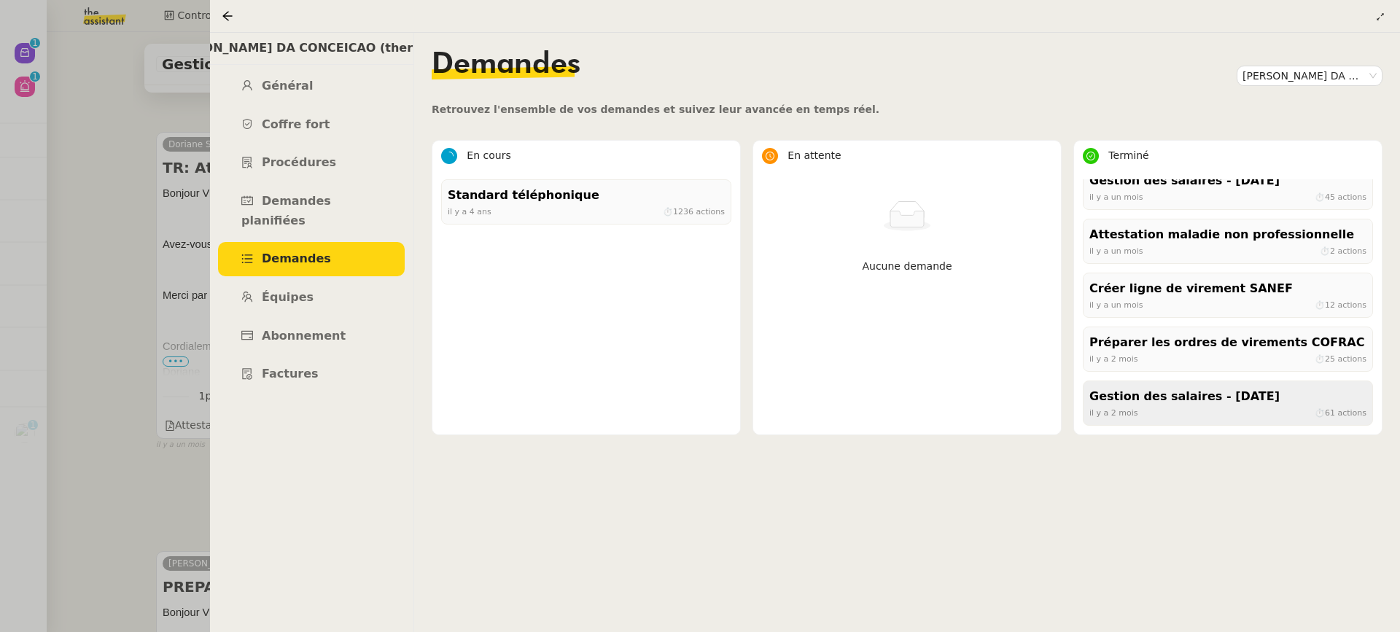
click at [1149, 393] on div "Gestion des salaires - juin 2025" at bounding box center [1228, 397] width 277 height 20
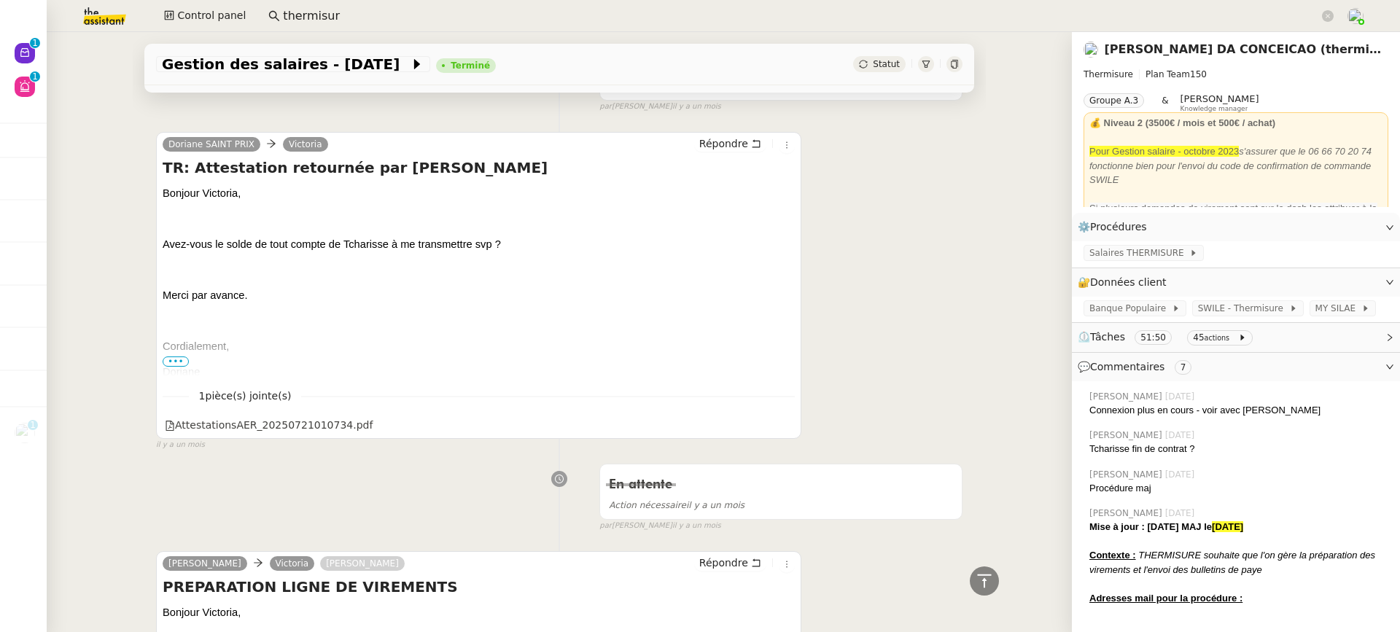
scroll to position [2276, 0]
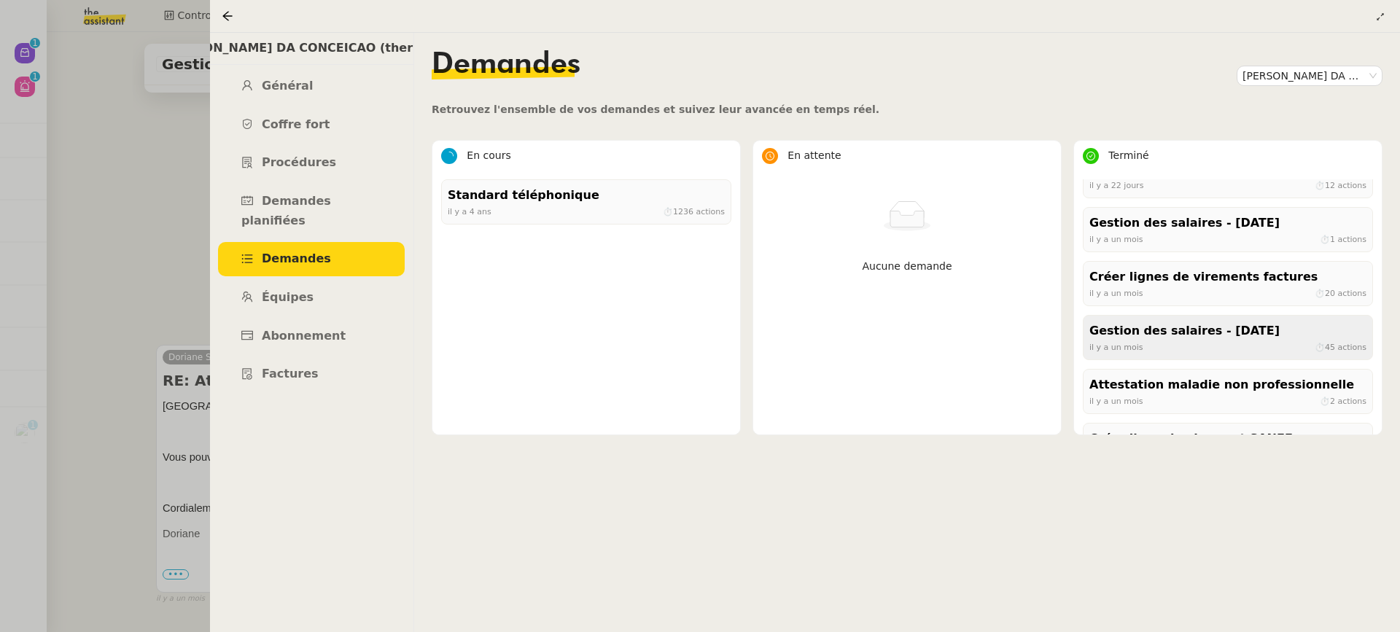
scroll to position [174, 0]
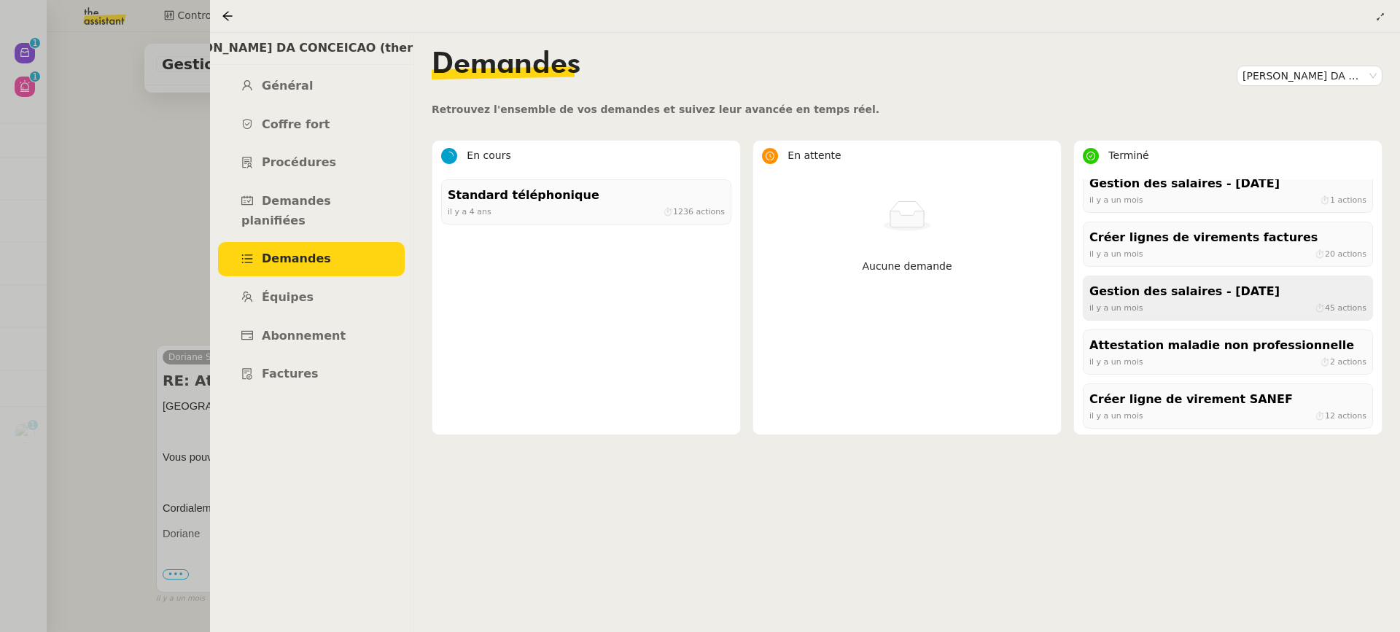
click at [1237, 292] on div "Gestion des salaires - Juillet 2025" at bounding box center [1228, 292] width 277 height 20
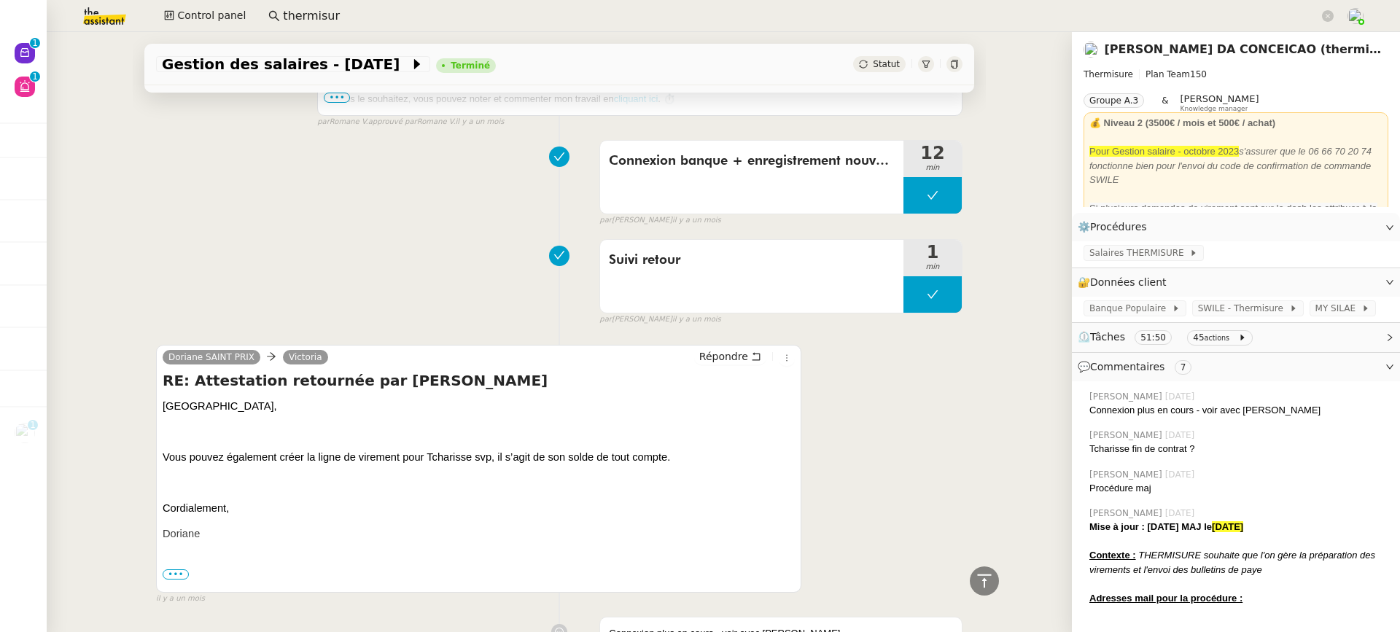
click at [956, 61] on icon at bounding box center [954, 64] width 7 height 9
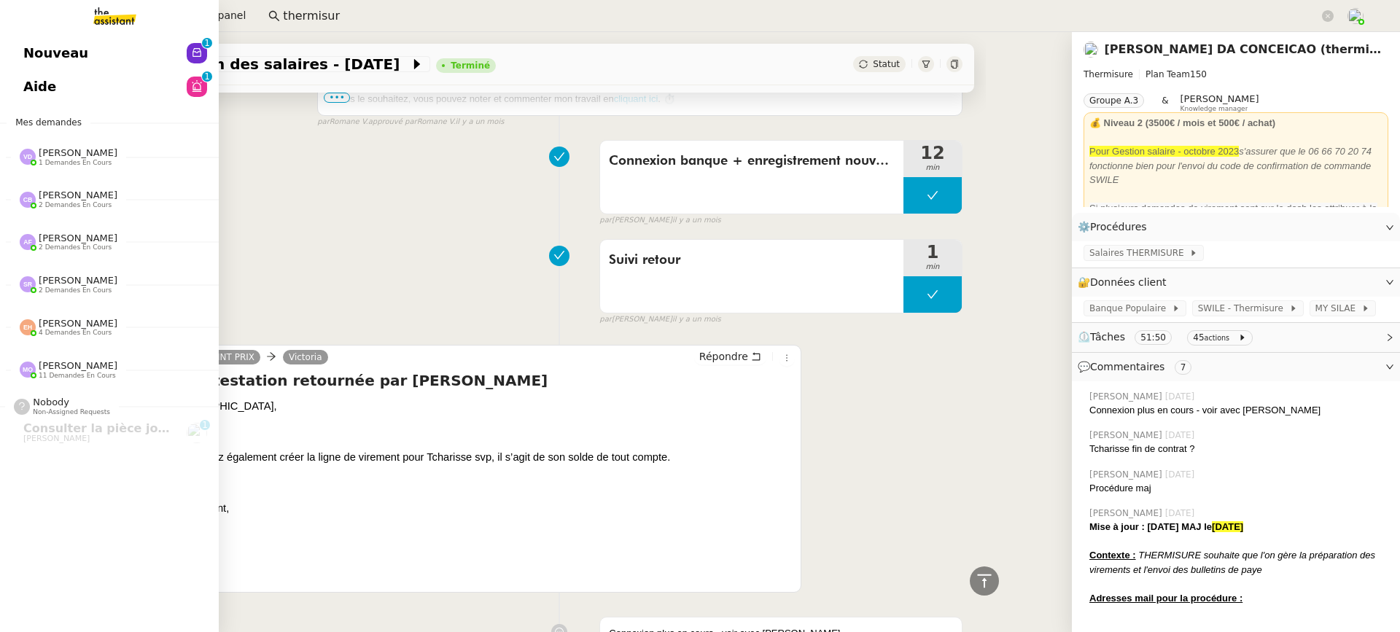
click at [9, 57] on link "Nouveau 0 1 2 3 4 5 6 7 8 9" at bounding box center [109, 53] width 219 height 34
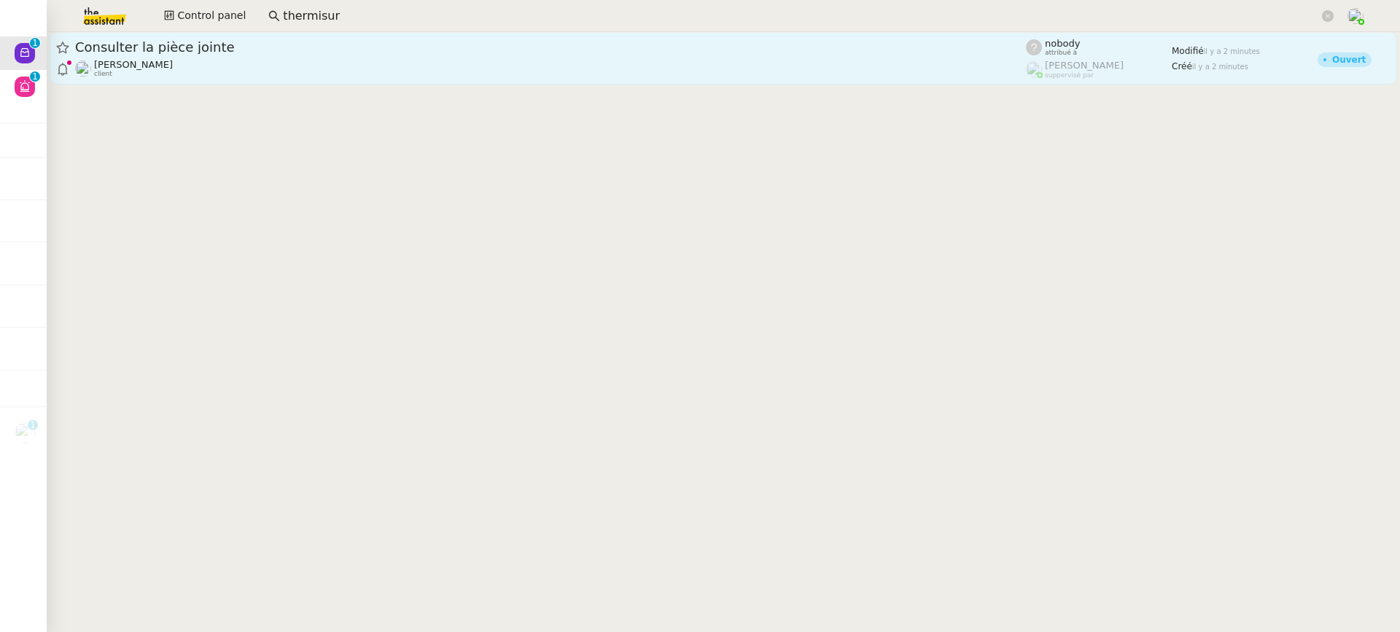
click at [387, 47] on span "Consulter la pièce jointe" at bounding box center [550, 47] width 951 height 13
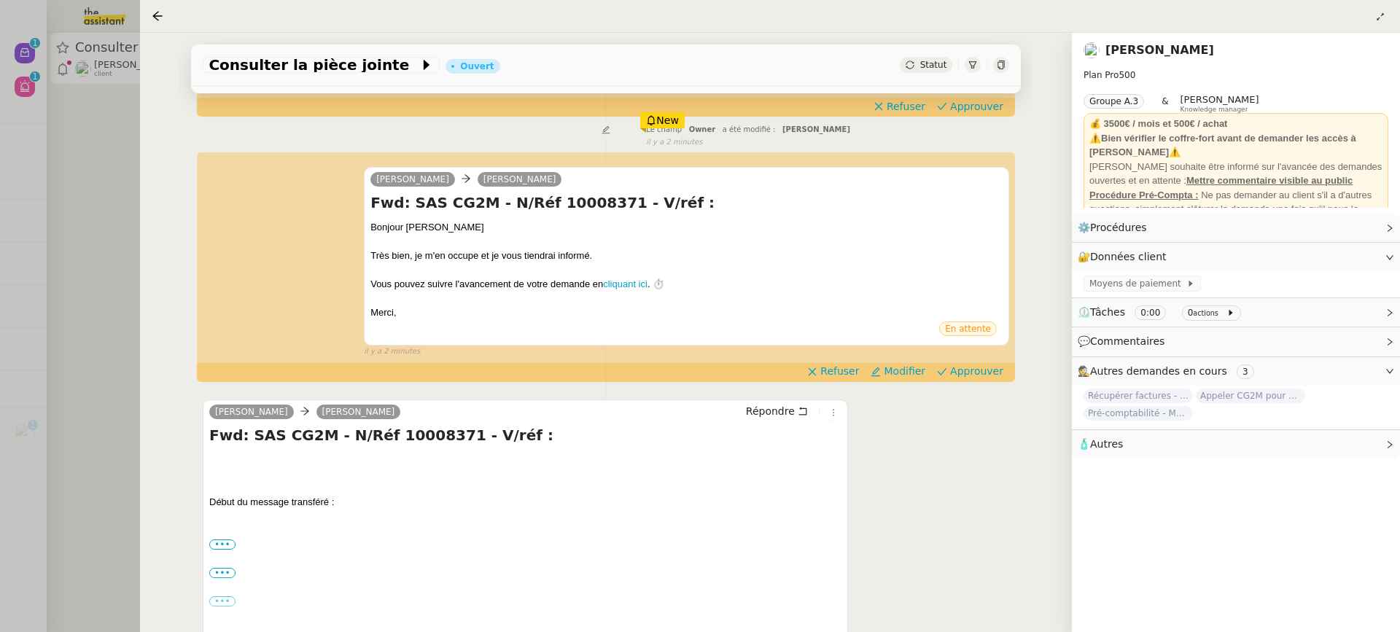
scroll to position [333, 0]
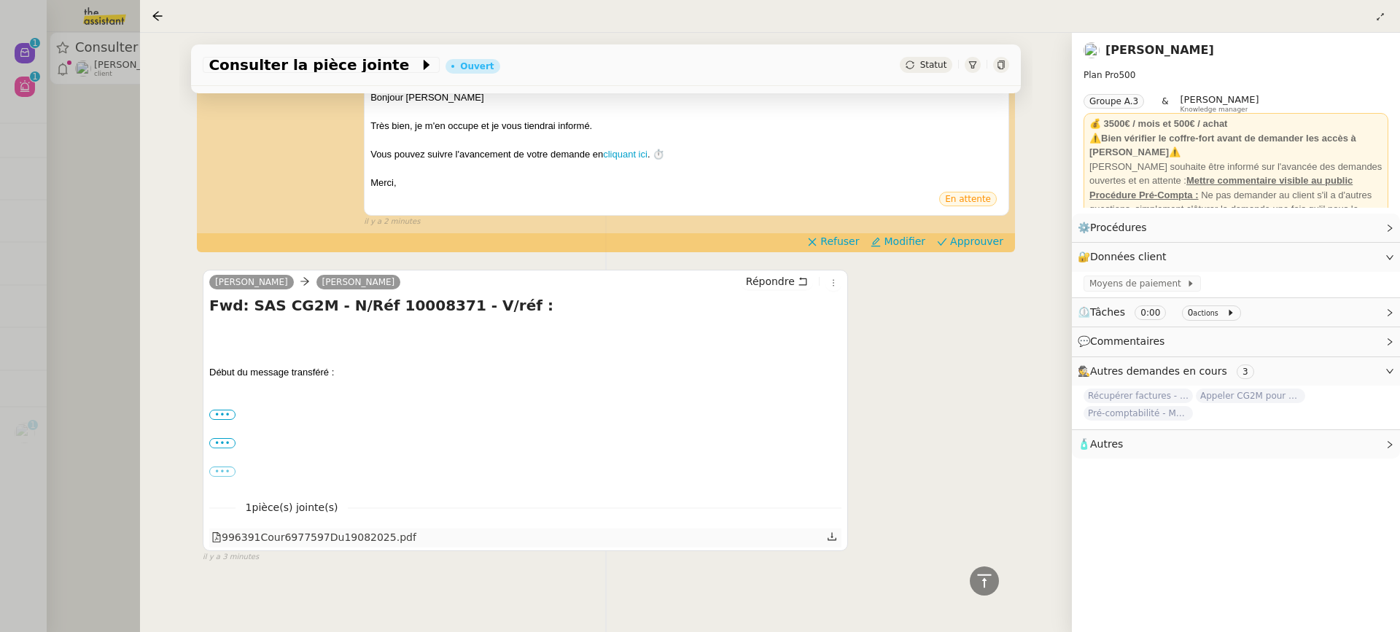
click at [368, 543] on div "996391Cour6977597Du19082025.pdf" at bounding box center [314, 538] width 205 height 17
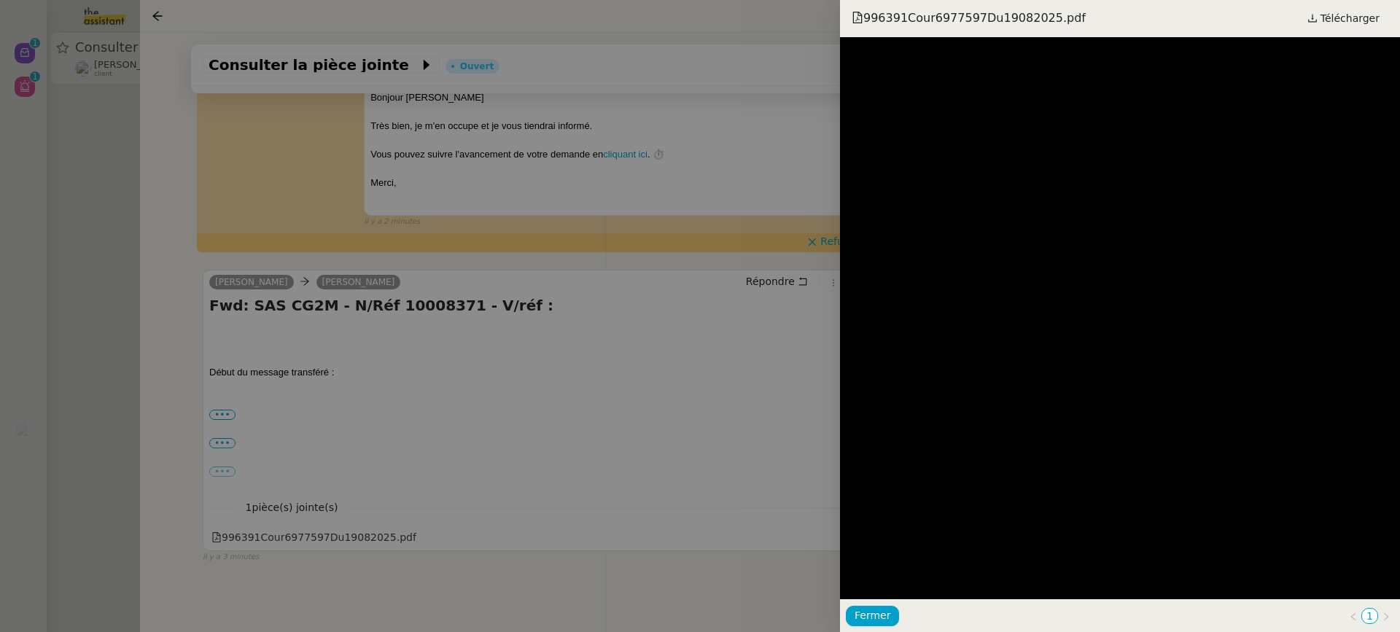
click at [514, 336] on div at bounding box center [700, 316] width 1400 height 632
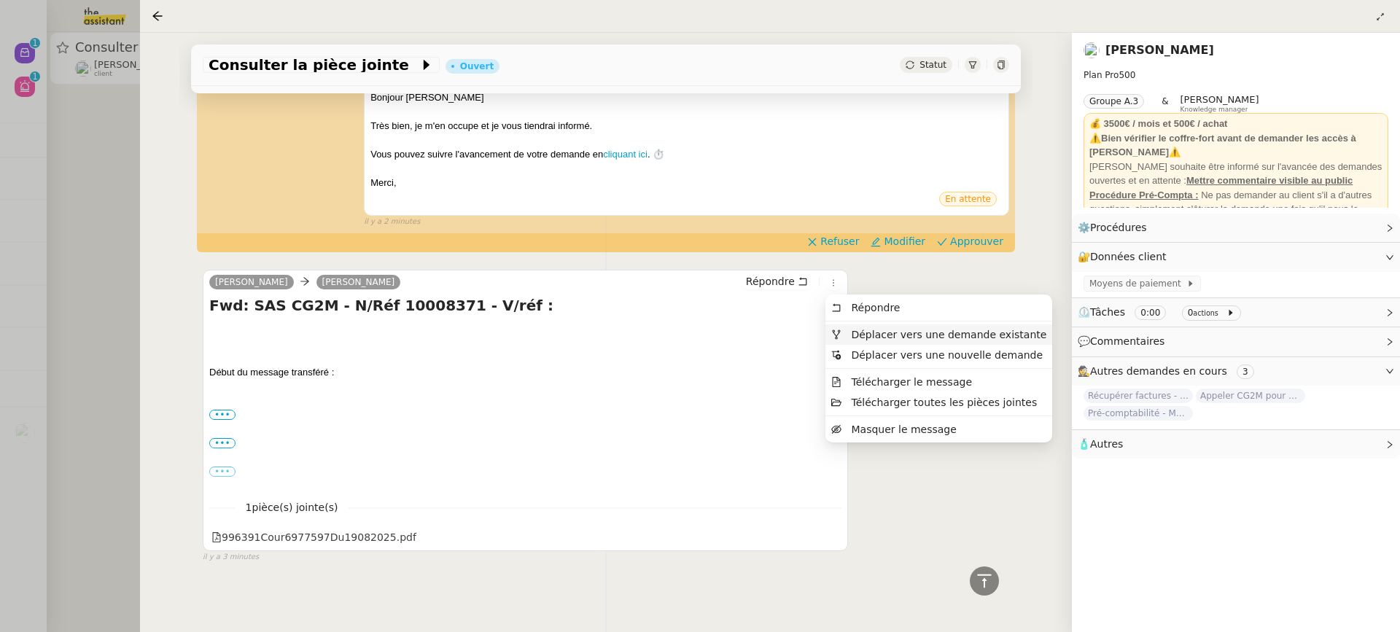
click at [878, 341] on span "Déplacer vers une demande existante" at bounding box center [939, 334] width 215 height 13
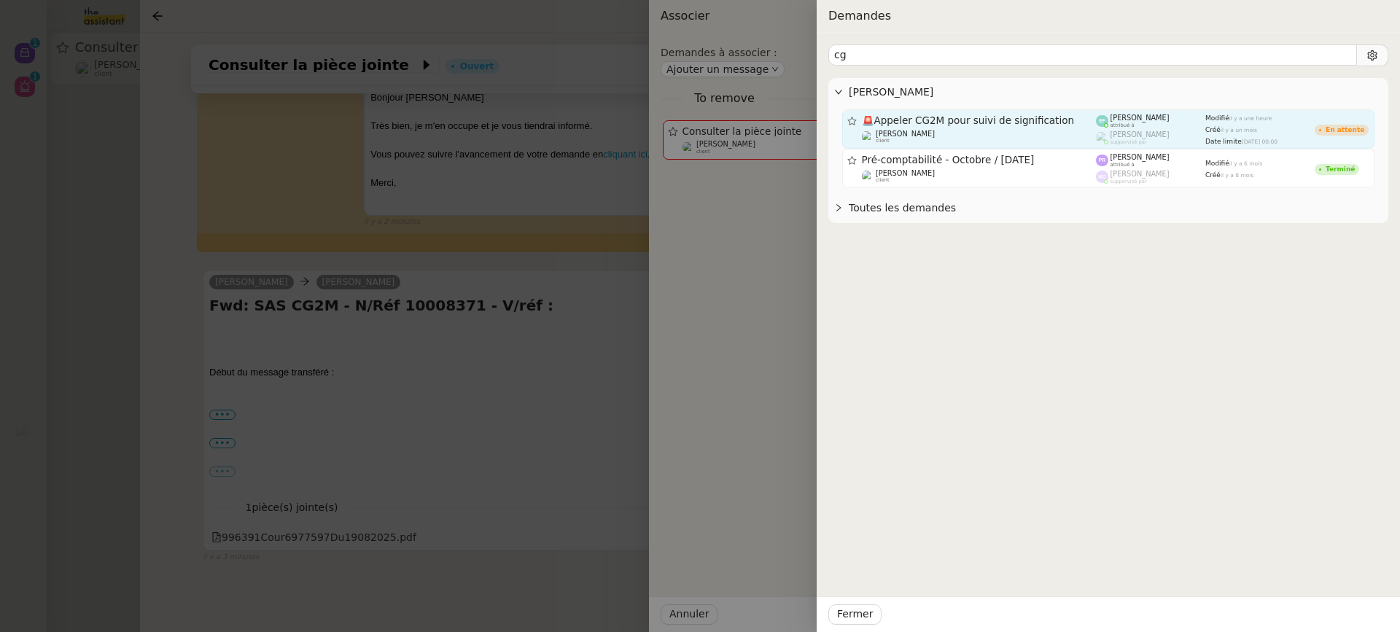
type input "cg"
click at [1031, 127] on div "🚨 Appeler CG2M pour suivi de signification Arthur MATHAUT client" at bounding box center [979, 129] width 235 height 29
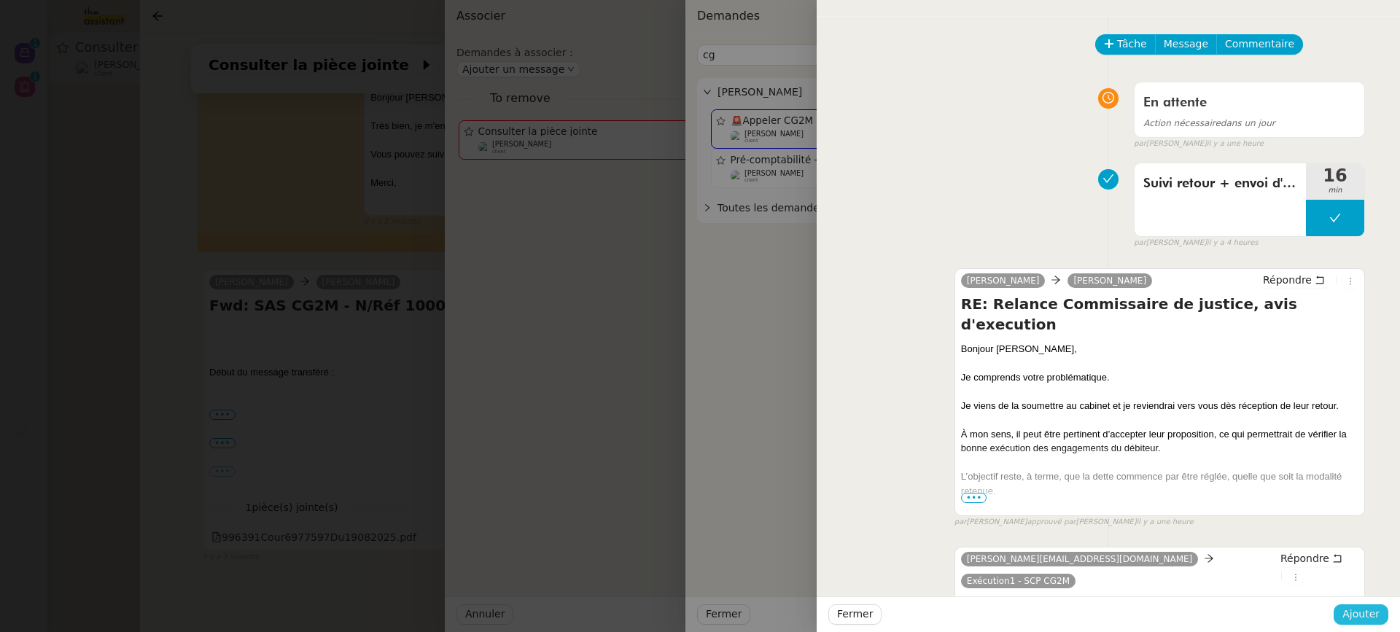
click at [1378, 613] on span "Ajouter" at bounding box center [1361, 614] width 37 height 17
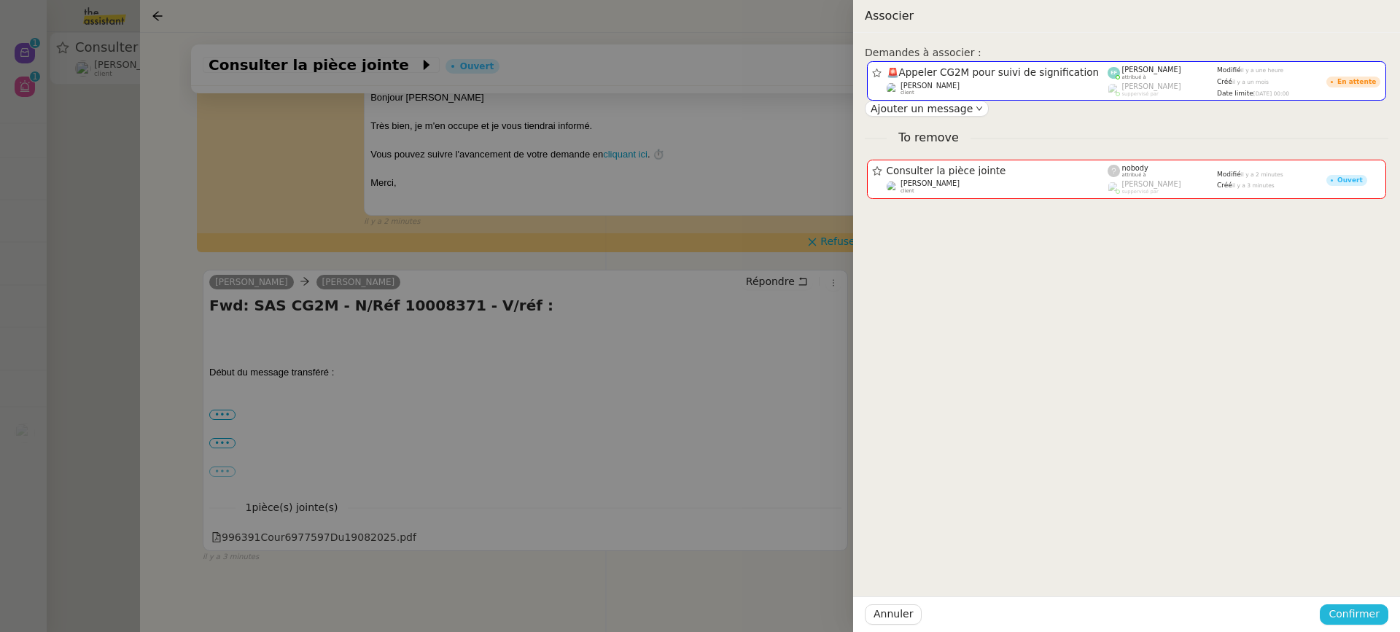
click at [1378, 609] on span "Confirmer" at bounding box center [1354, 614] width 51 height 17
click at [1361, 572] on span "Ajouter" at bounding box center [1355, 575] width 37 height 15
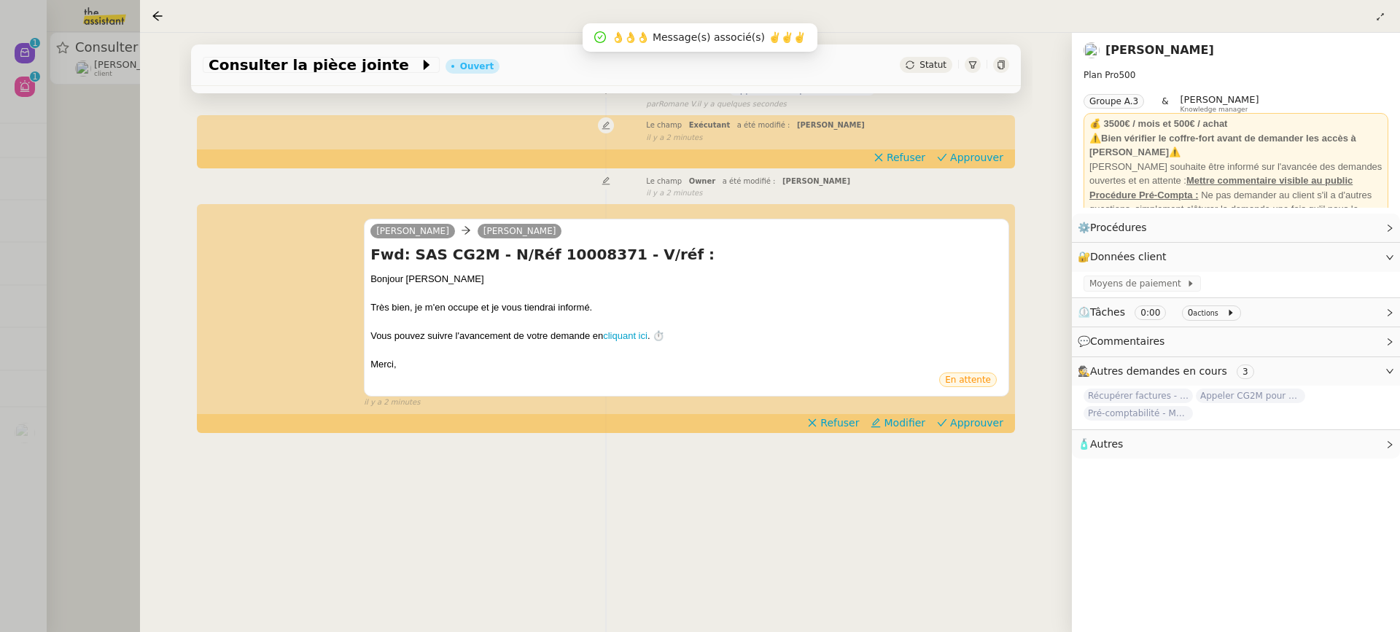
scroll to position [187, 0]
click at [132, 49] on div at bounding box center [700, 316] width 1400 height 632
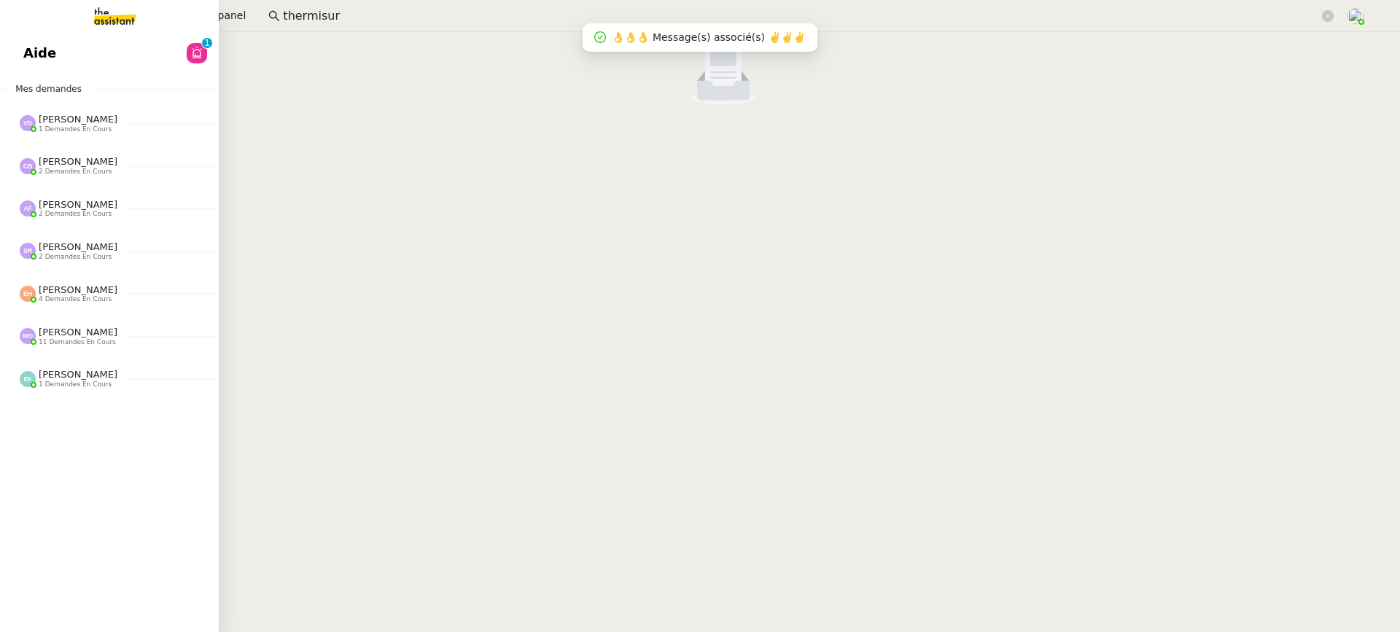
click at [34, 48] on link "Aide 0 1 2 3 4 5 6 7 8 9" at bounding box center [109, 53] width 219 height 34
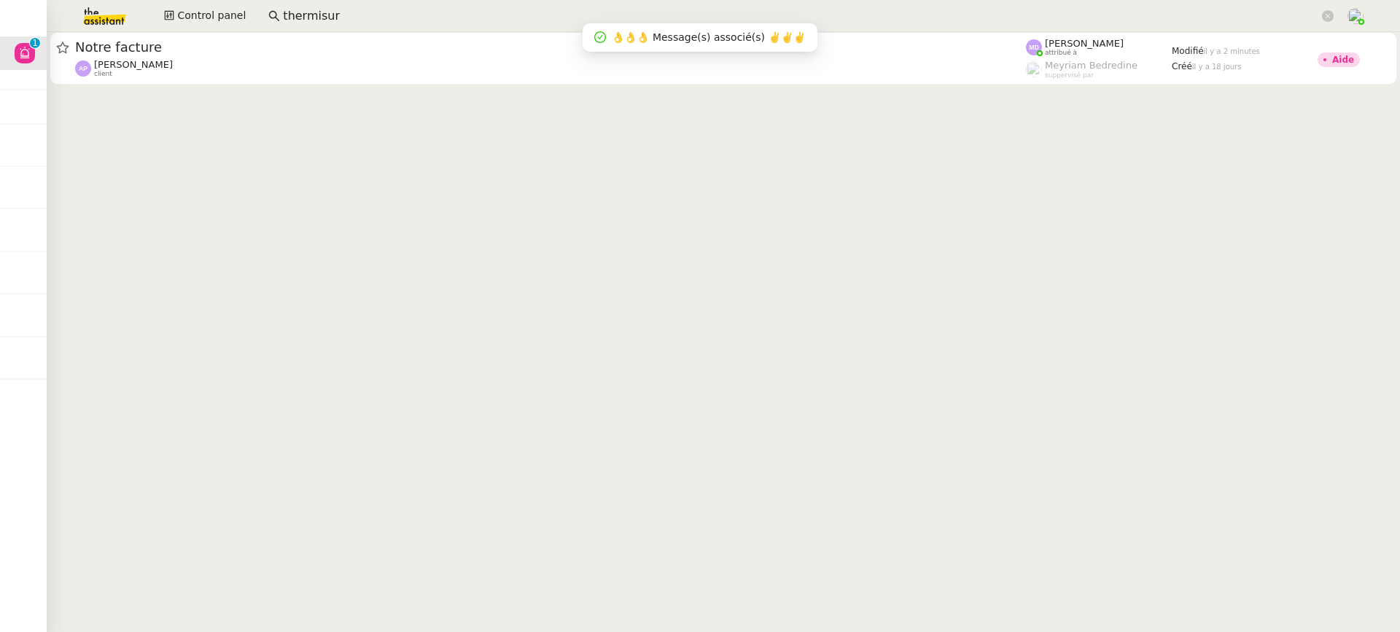
click at [640, 15] on input "thermisur" at bounding box center [801, 17] width 1037 height 20
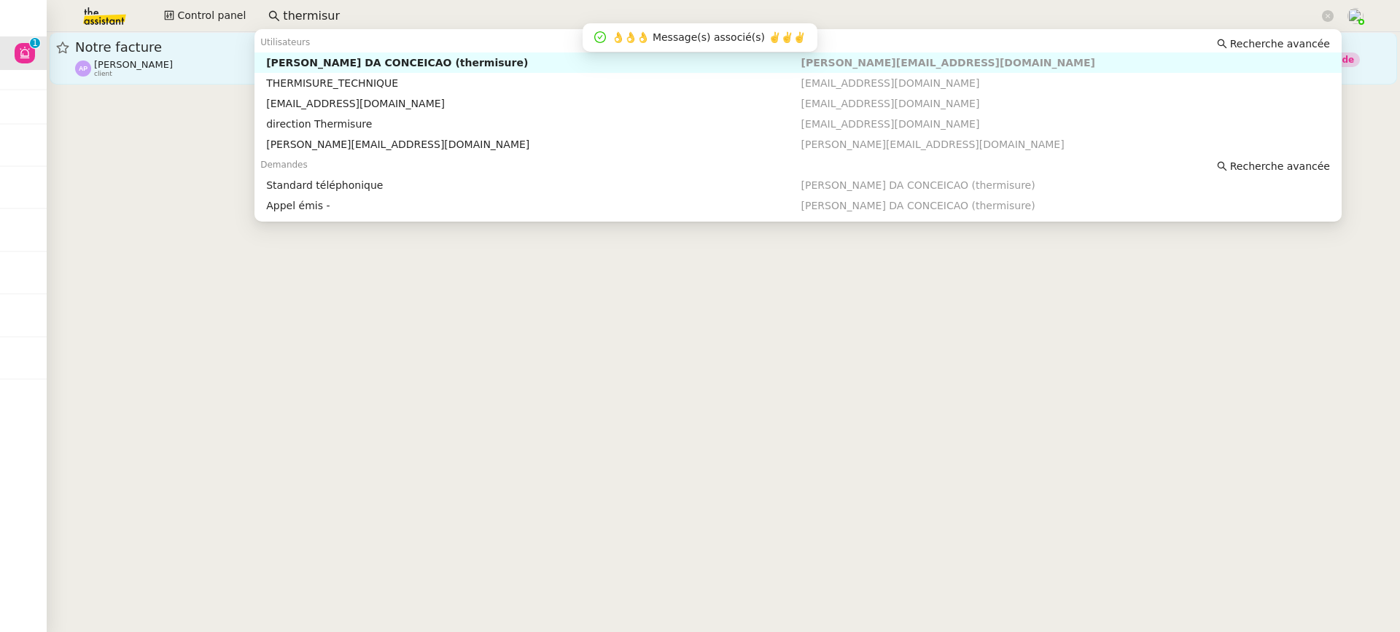
click at [125, 45] on span "Notre facture" at bounding box center [550, 47] width 951 height 13
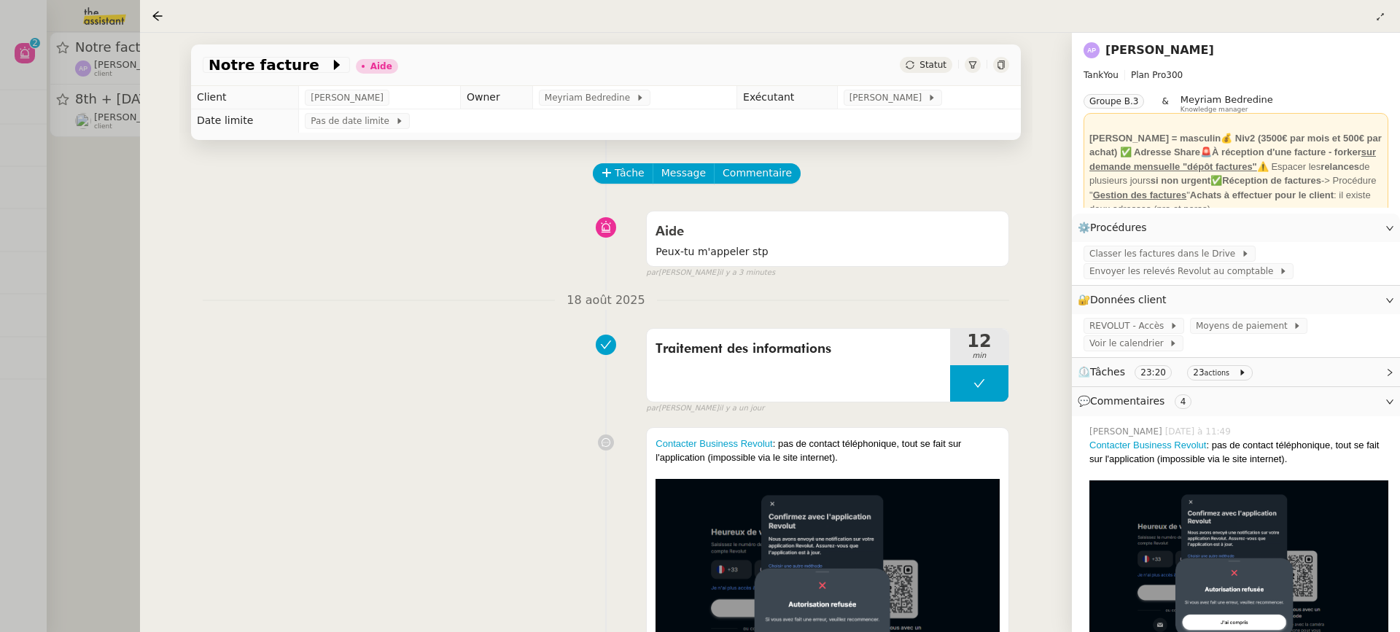
click at [128, 144] on div at bounding box center [700, 316] width 1400 height 632
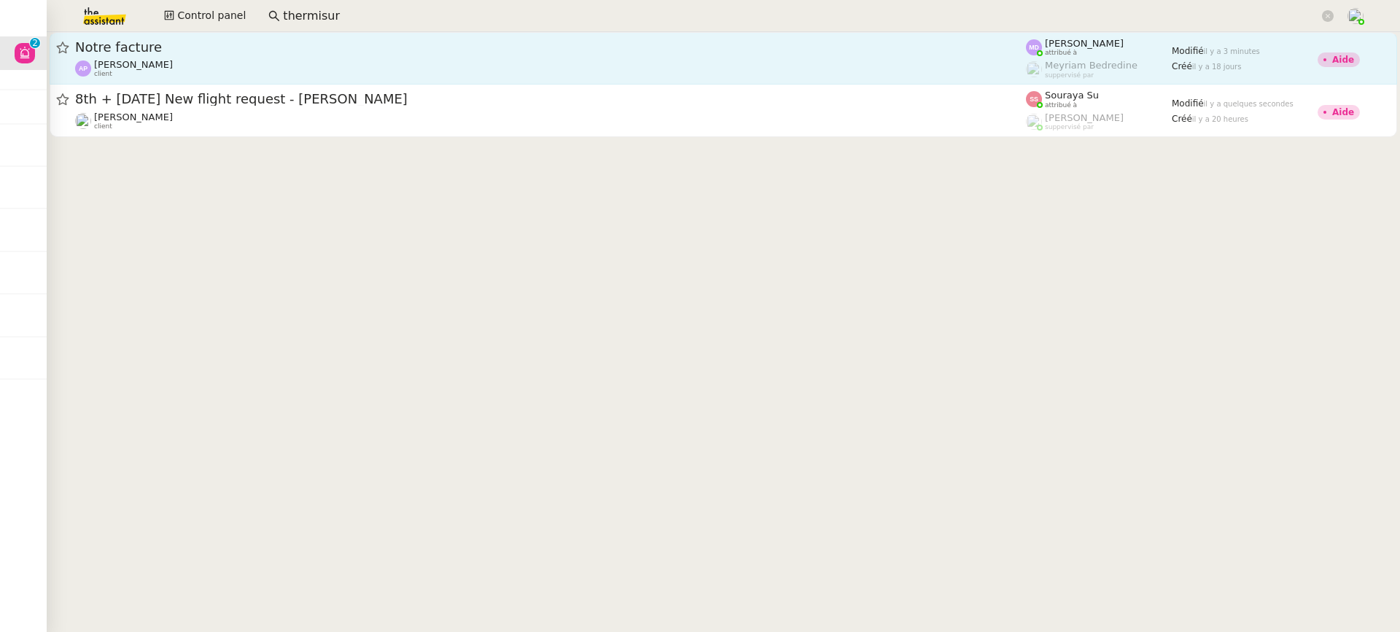
click at [207, 82] on link "Notre facture Ashley Poniatowski client Marylou Deybach attribué à Meyriam Bedr…" at bounding box center [724, 58] width 1348 height 53
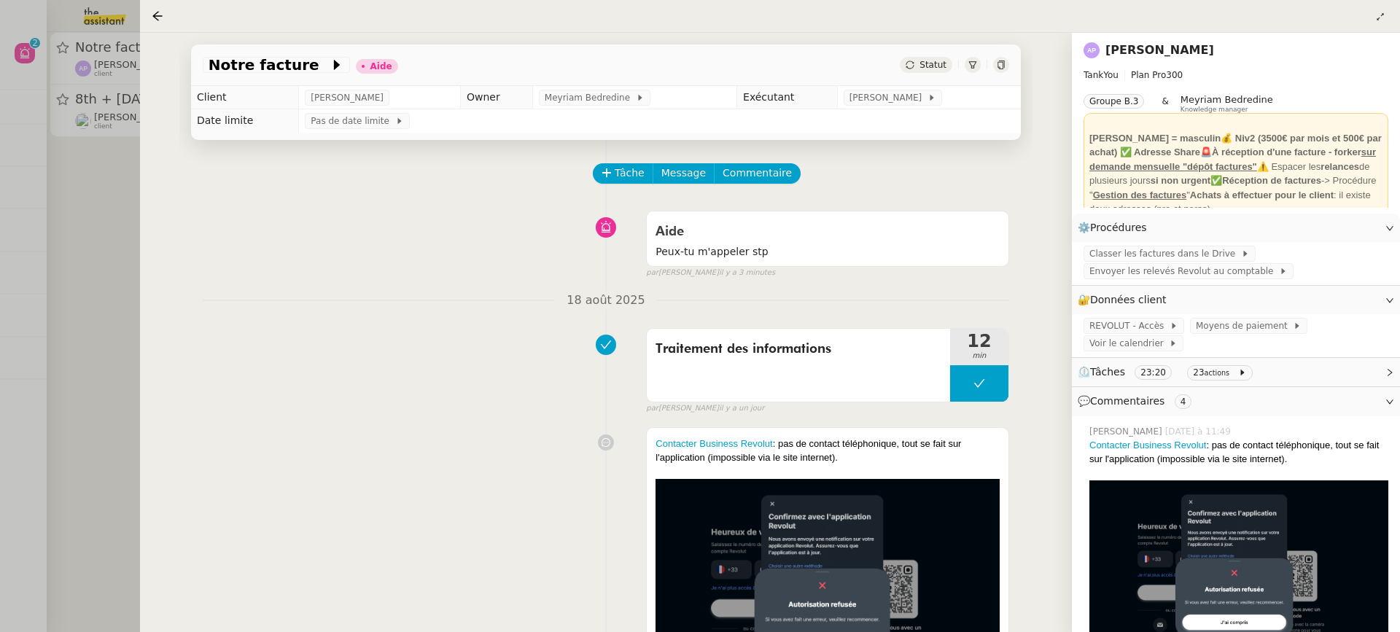
click at [46, 151] on div at bounding box center [700, 316] width 1400 height 632
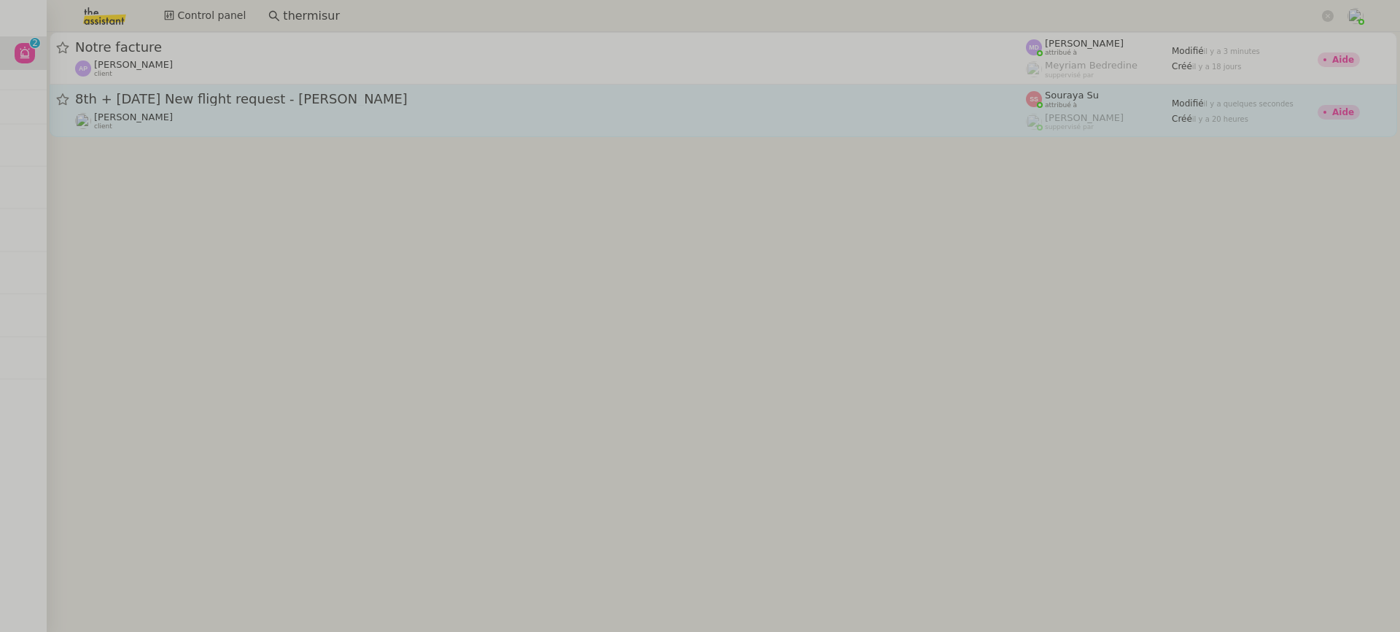
click at [181, 133] on link "8th + 17th September 2025 New flight request - Herman Kiafuca Louis Frei client…" at bounding box center [724, 111] width 1348 height 53
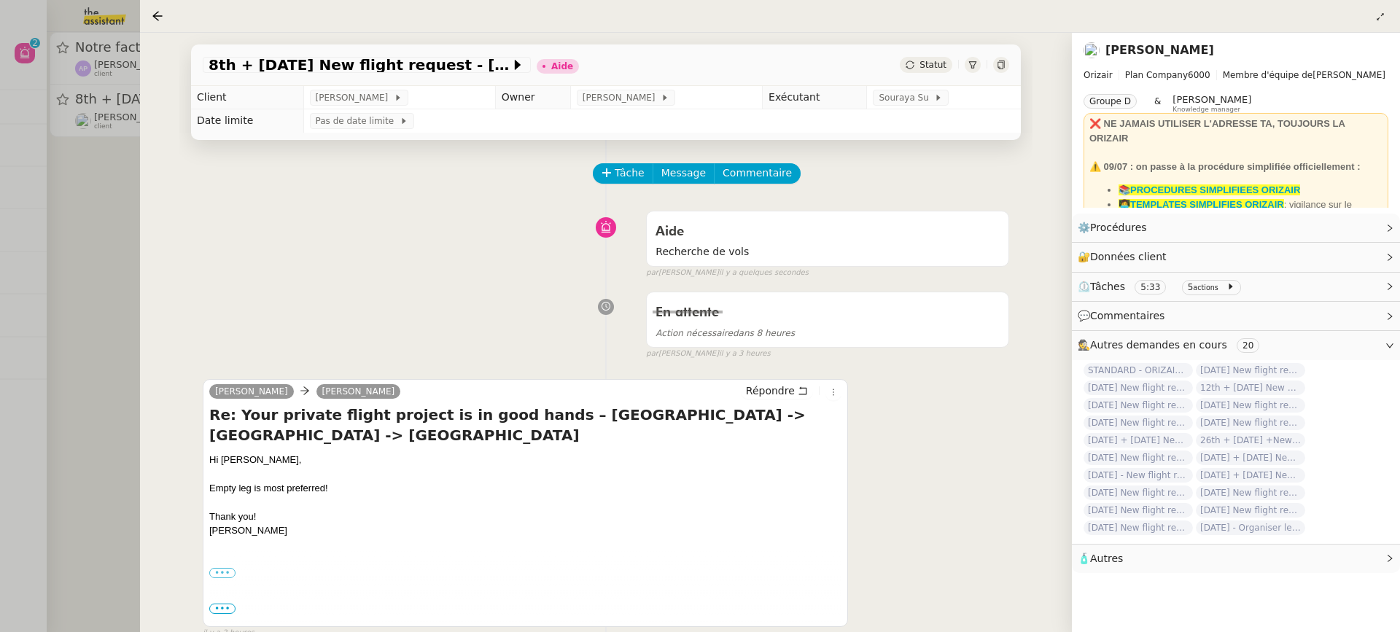
click at [932, 88] on td "Souraya Su" at bounding box center [944, 97] width 154 height 23
click at [934, 94] on icon at bounding box center [938, 97] width 9 height 9
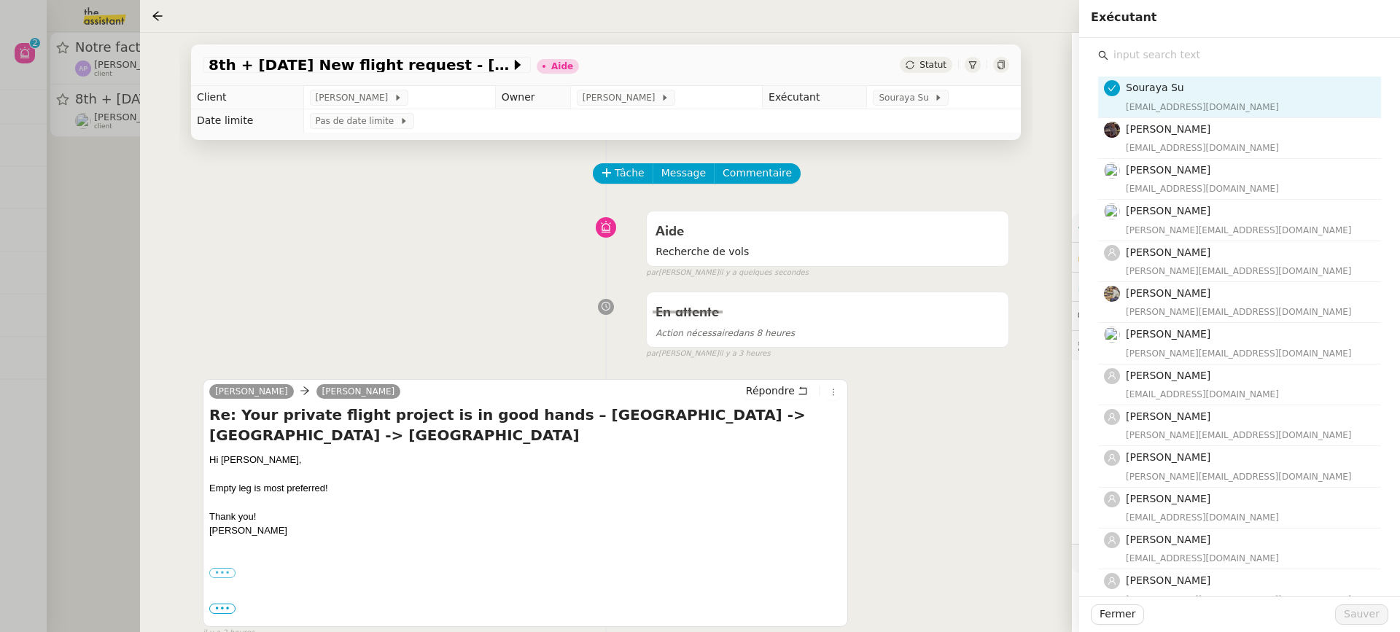
click at [1199, 58] on input "text" at bounding box center [1245, 55] width 273 height 20
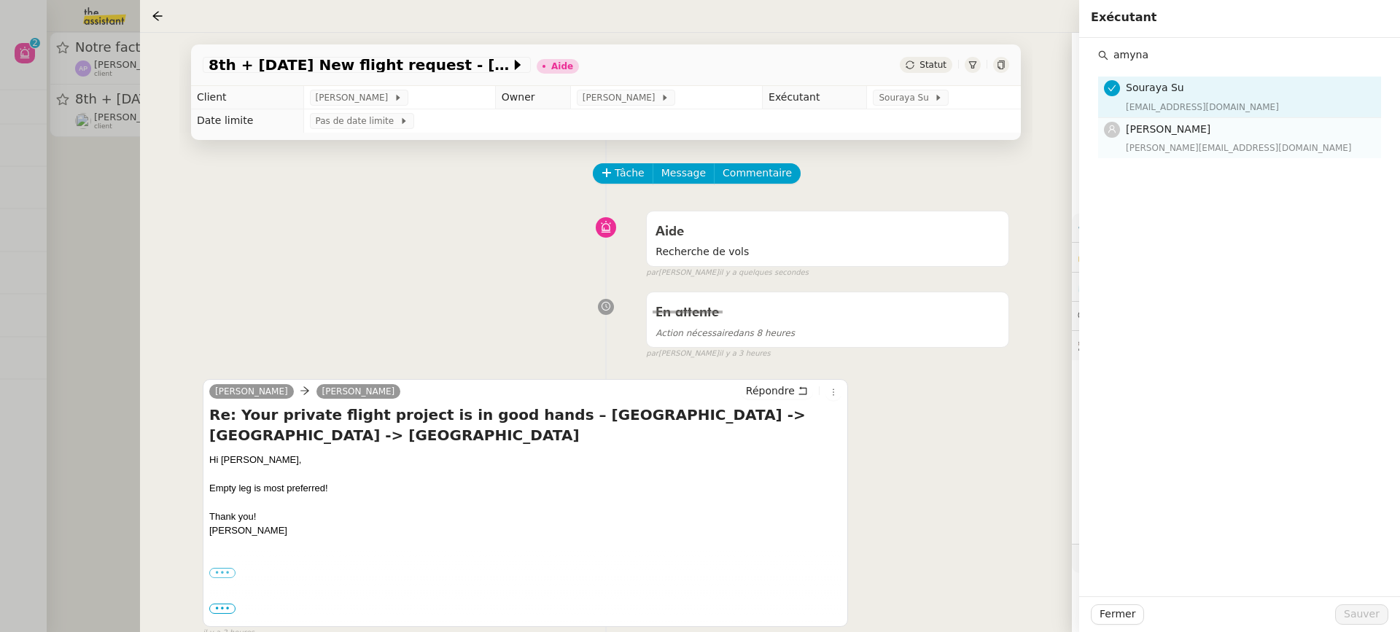
type input "amyna"
click at [1196, 128] on span "[PERSON_NAME]" at bounding box center [1168, 129] width 85 height 12
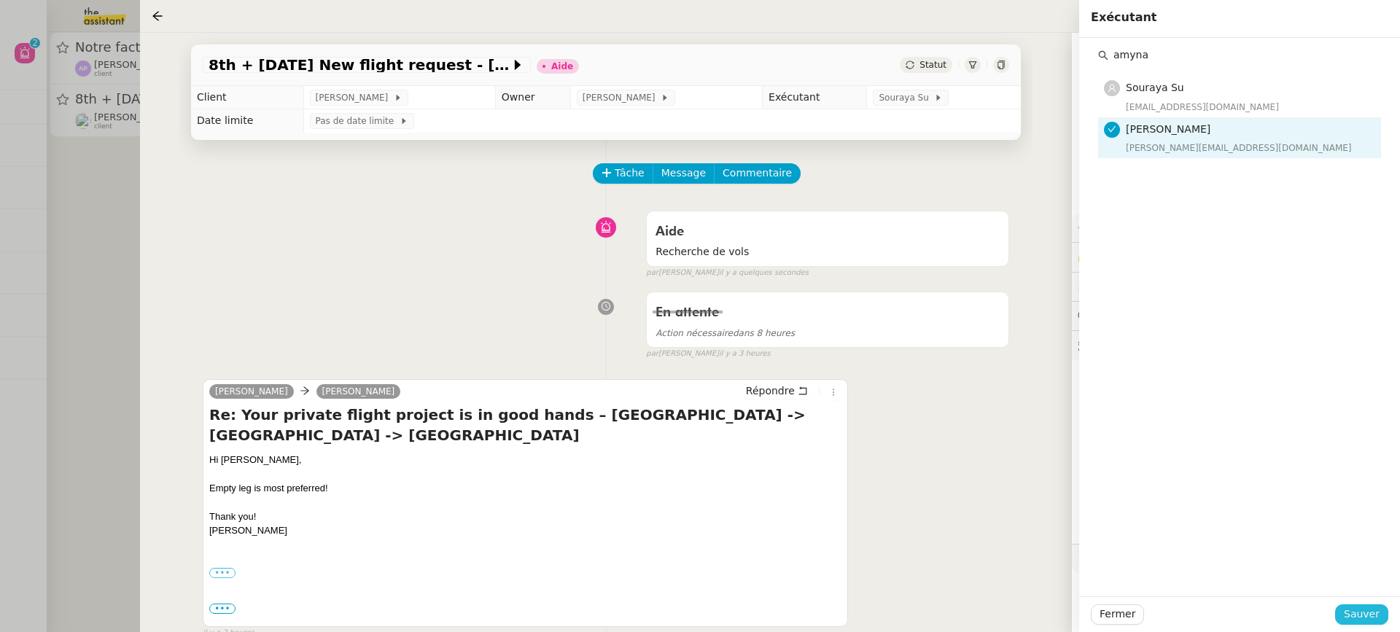
click at [1368, 613] on span "Sauver" at bounding box center [1362, 614] width 36 height 17
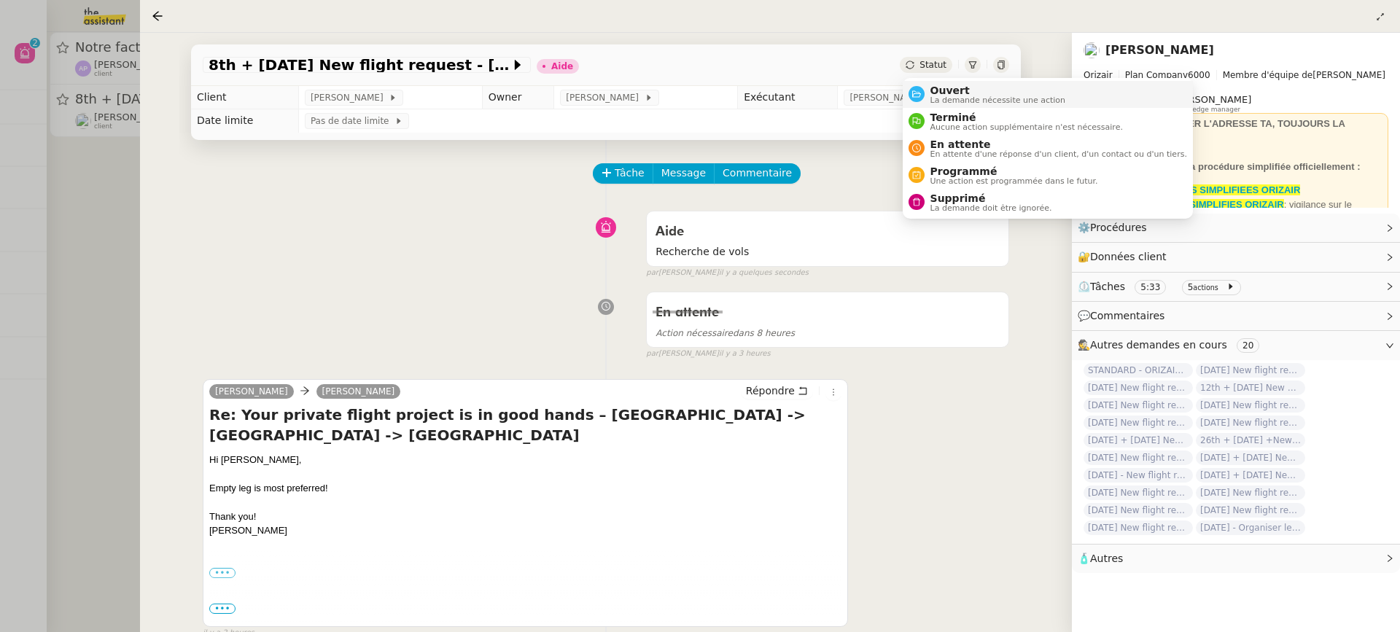
click at [955, 101] on span "La demande nécessite une action" at bounding box center [999, 100] width 136 height 8
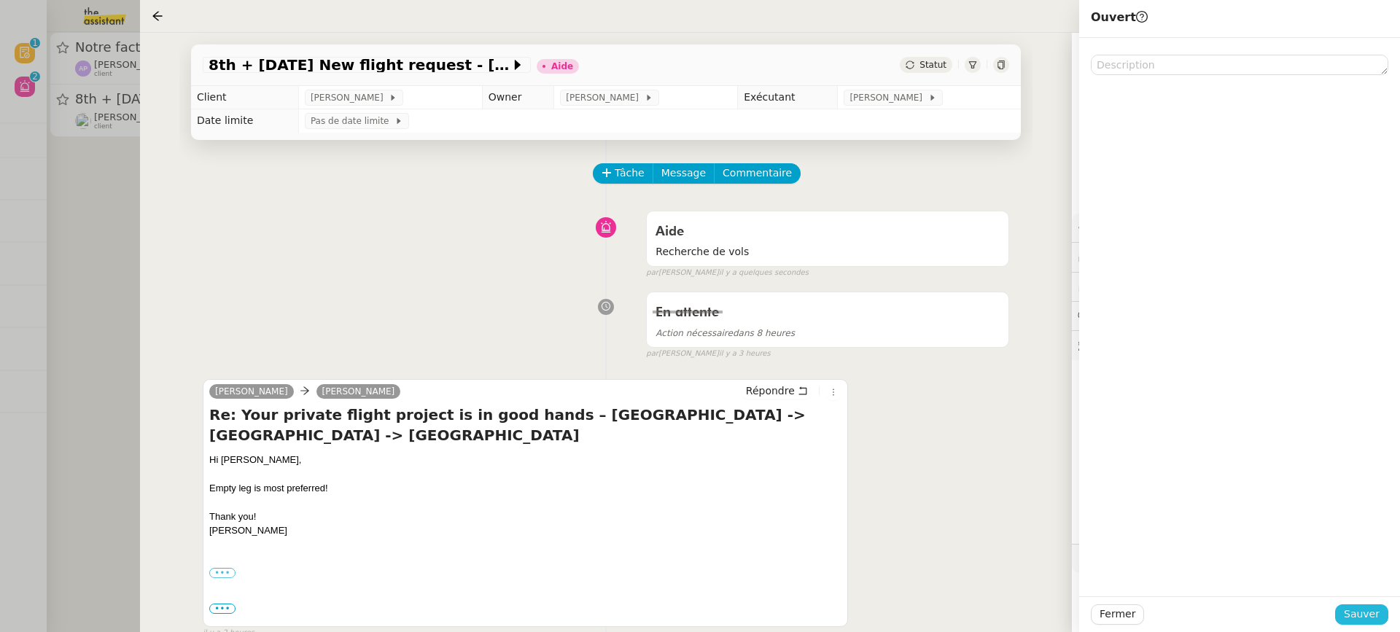
click at [1366, 613] on span "Sauver" at bounding box center [1362, 614] width 36 height 17
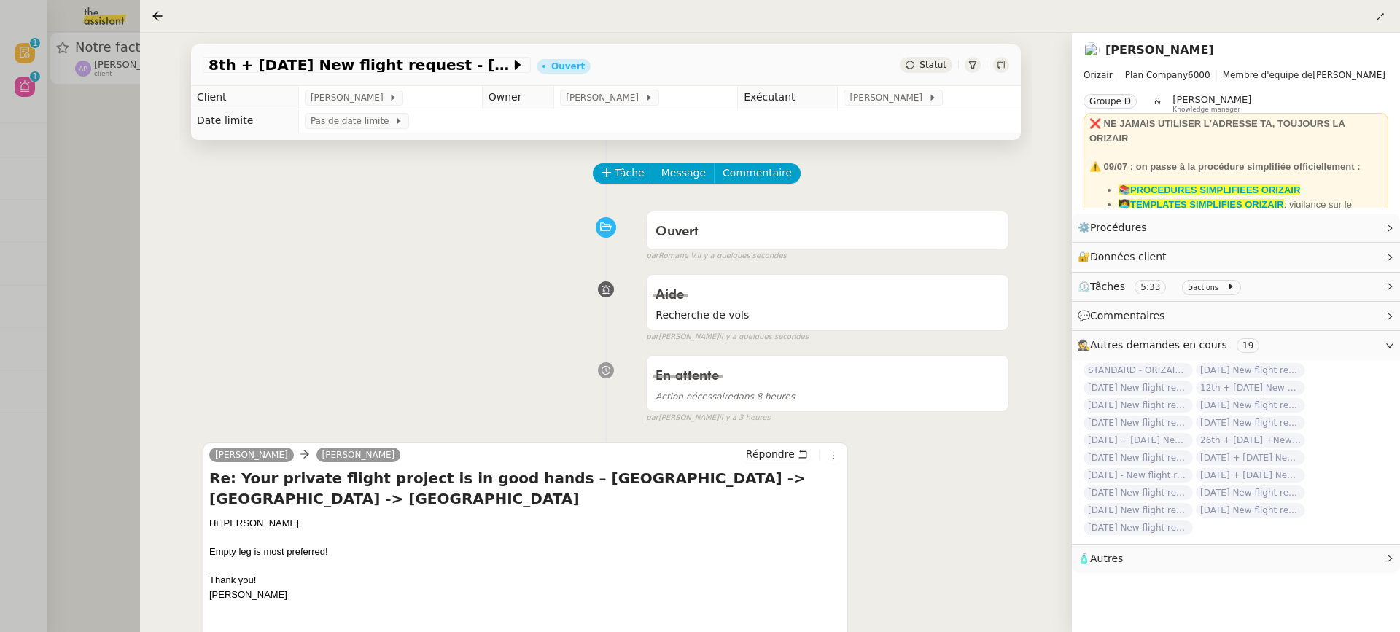
click at [102, 80] on div at bounding box center [700, 316] width 1400 height 632
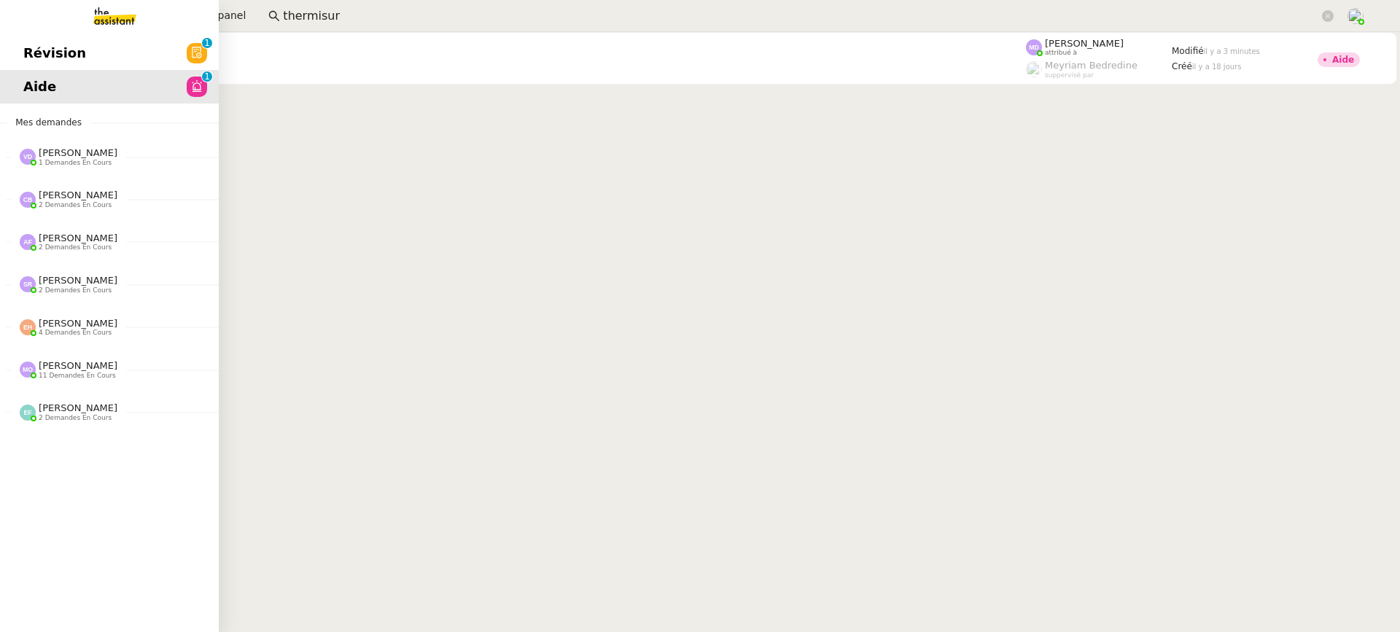
click at [6, 50] on link "Révision 0 1 2 3 4 5 6 7 8 9" at bounding box center [109, 53] width 219 height 34
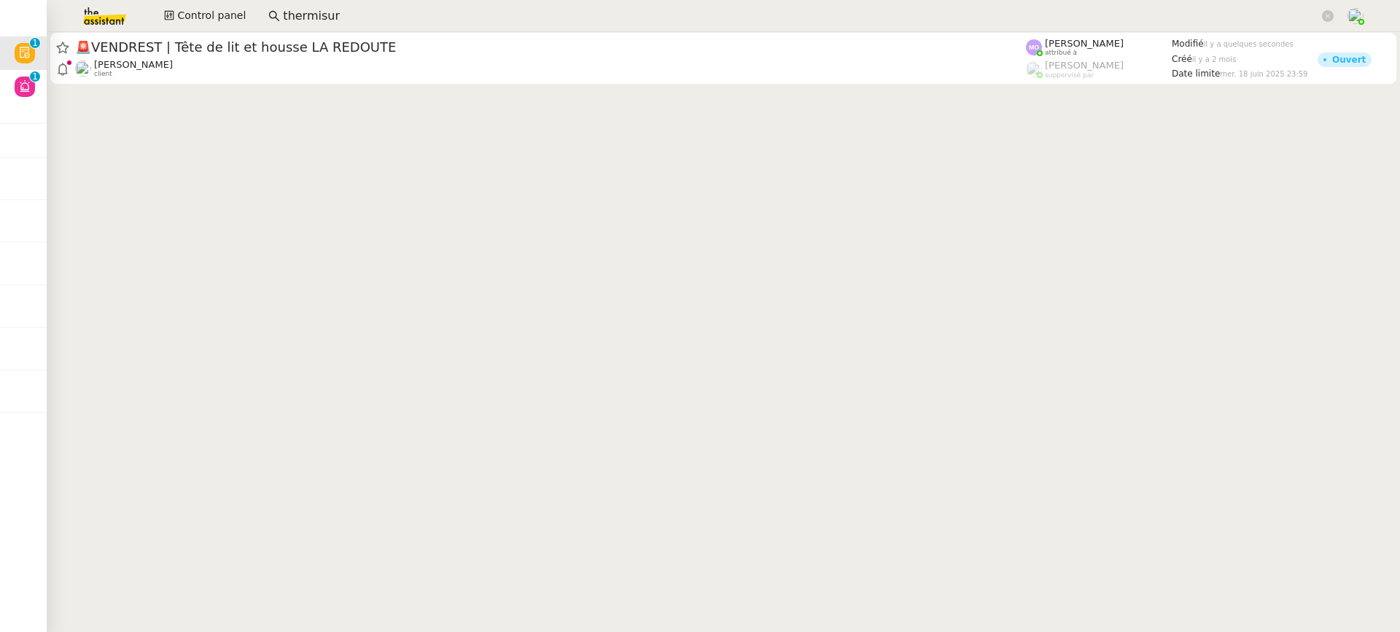
click at [623, 22] on input "thermisur" at bounding box center [801, 17] width 1037 height 20
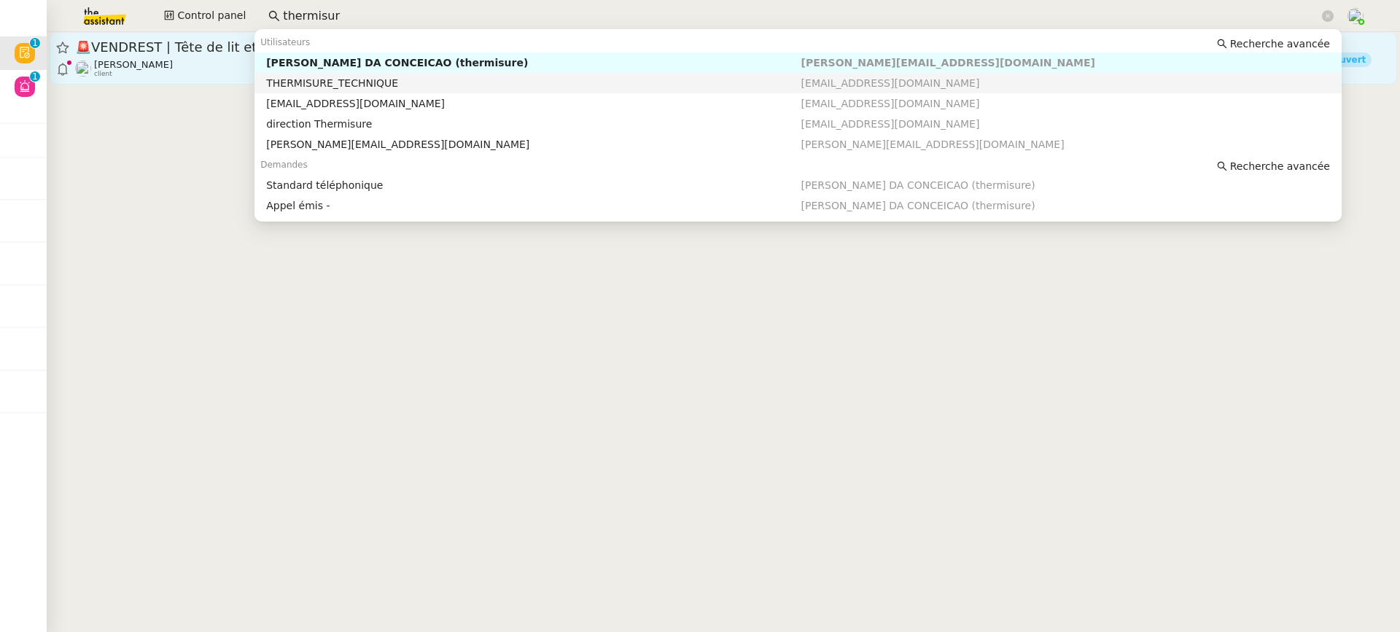
click at [173, 69] on span "[PERSON_NAME]" at bounding box center [133, 64] width 79 height 11
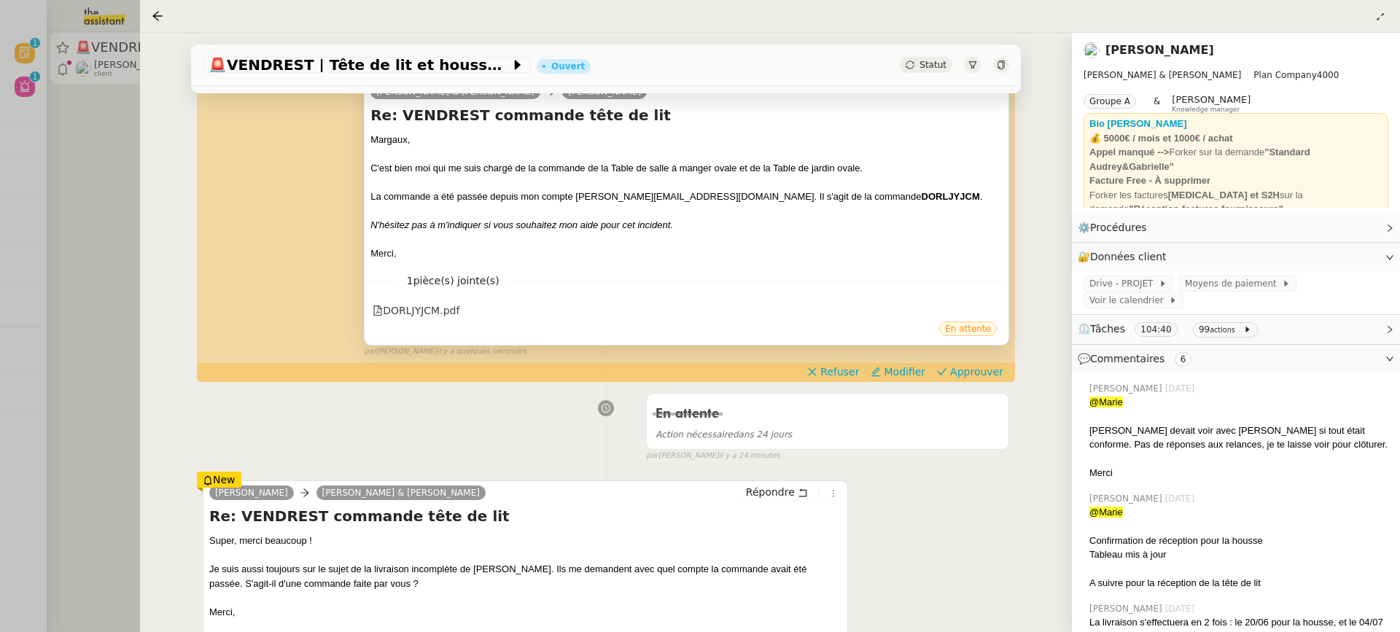
scroll to position [317, 0]
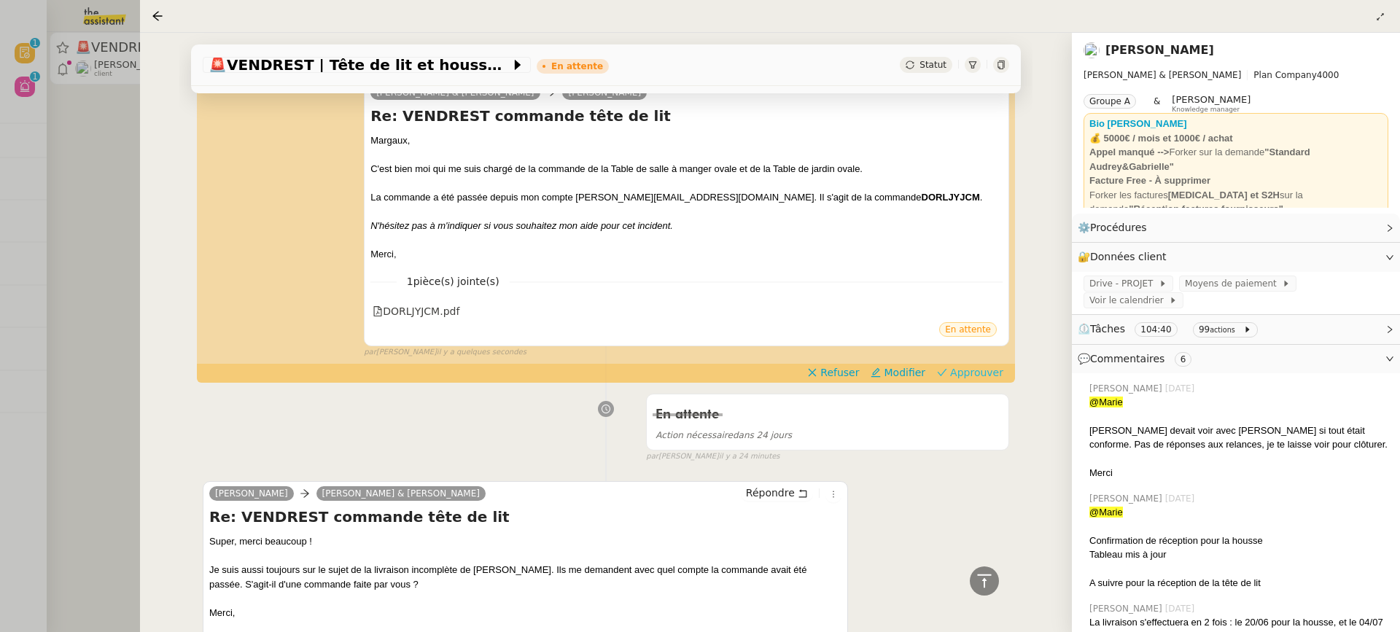
click at [999, 375] on span "Approuver" at bounding box center [976, 372] width 53 height 15
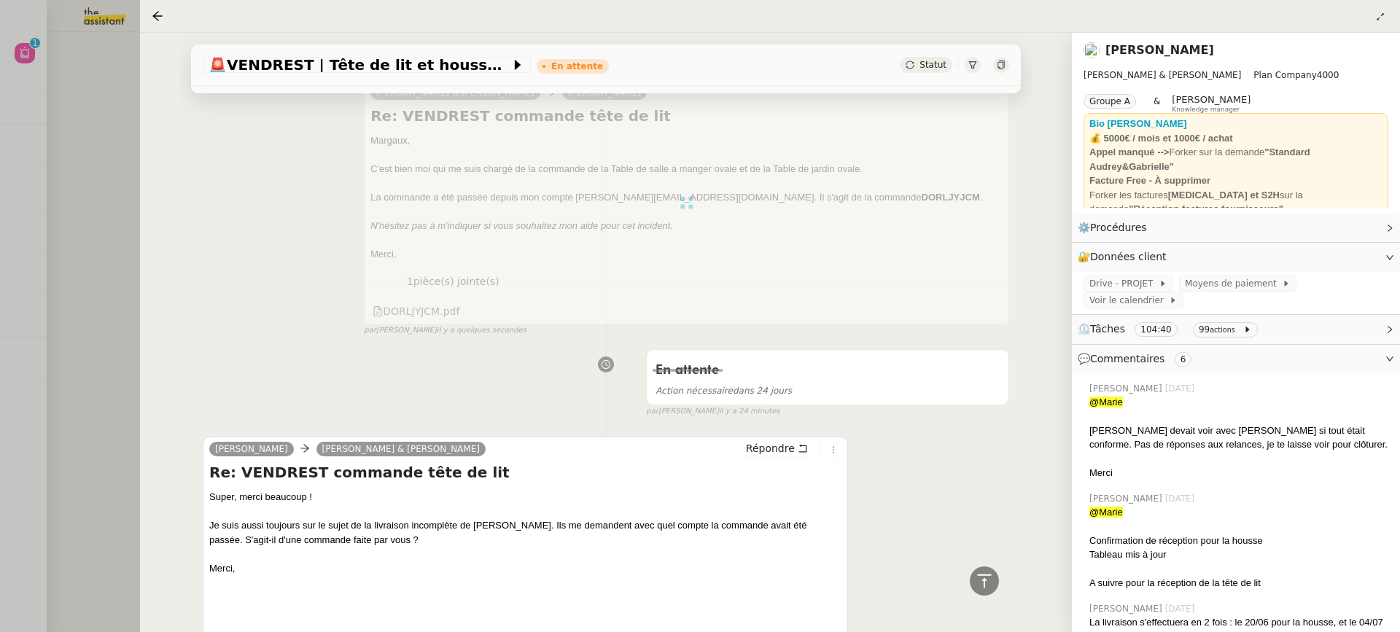
click at [117, 157] on div at bounding box center [700, 316] width 1400 height 632
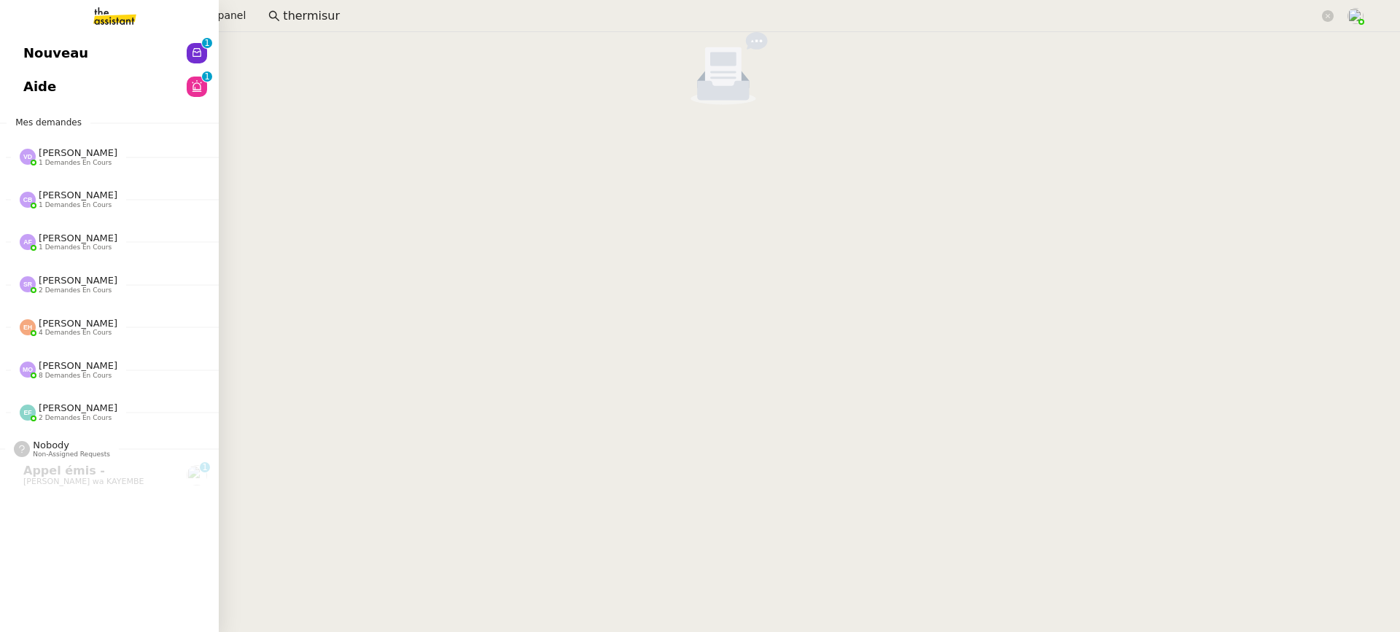
click at [36, 88] on link "Aide 0 1 2 3 4 5 6 7 8 9" at bounding box center [109, 87] width 219 height 34
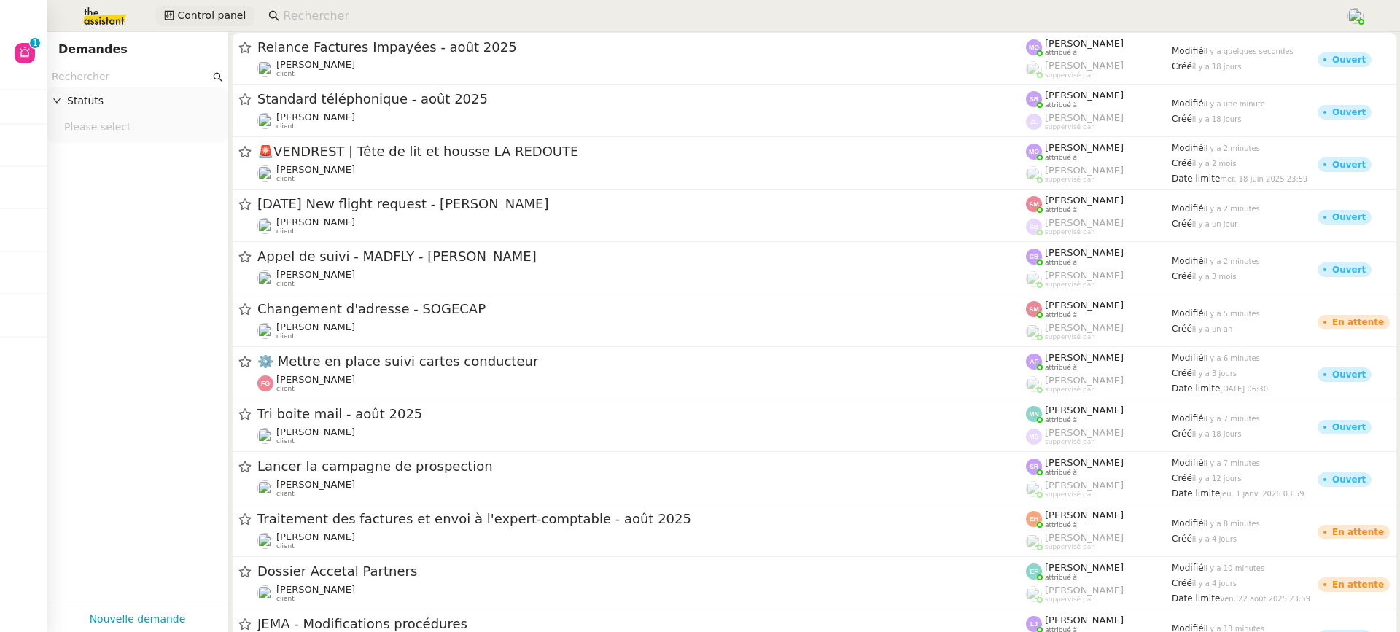
click at [172, 26] on button "Control panel" at bounding box center [204, 16] width 99 height 20
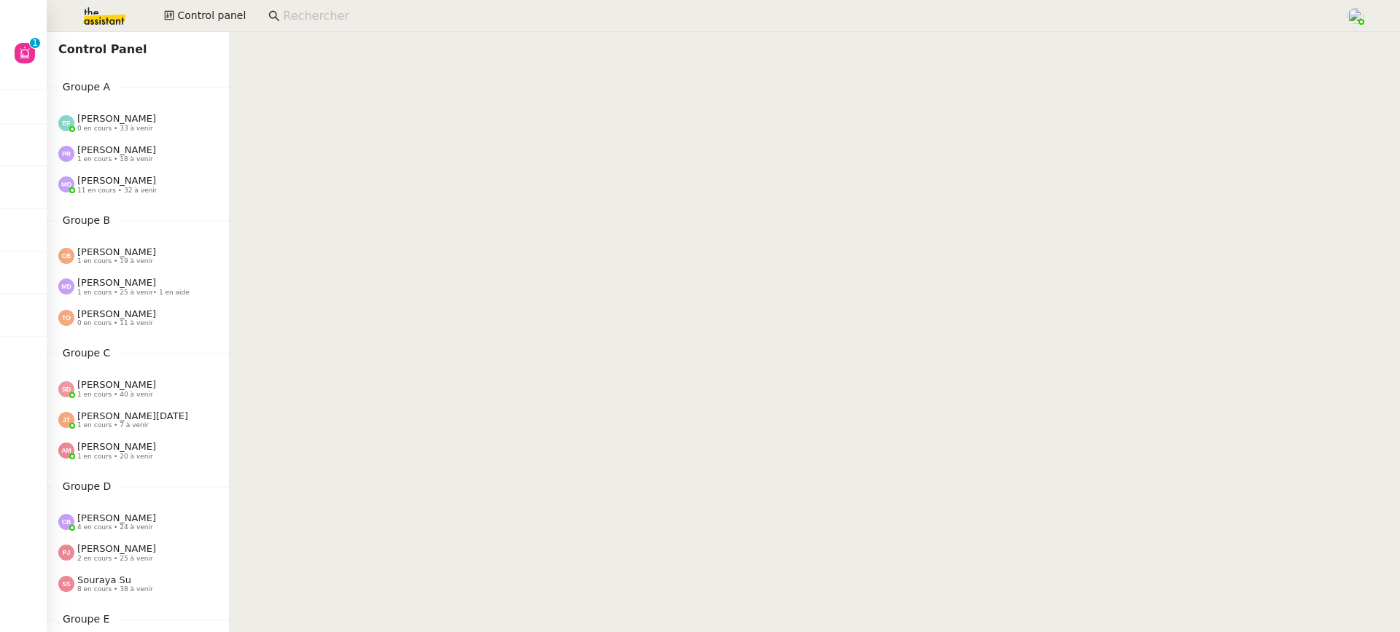
click at [110, 24] on img at bounding box center [92, 16] width 113 height 32
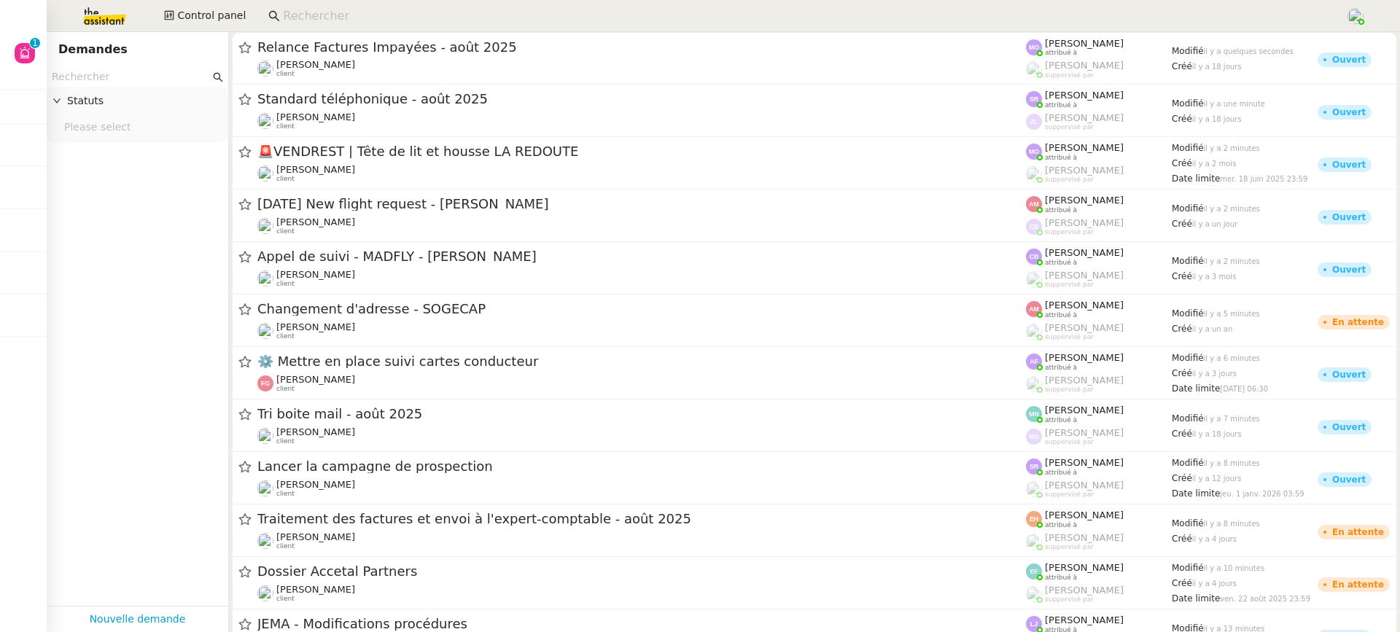
click at [112, 64] on nz-page-header "Demandes" at bounding box center [138, 49] width 182 height 35
click at [115, 74] on input "text" at bounding box center [131, 77] width 158 height 17
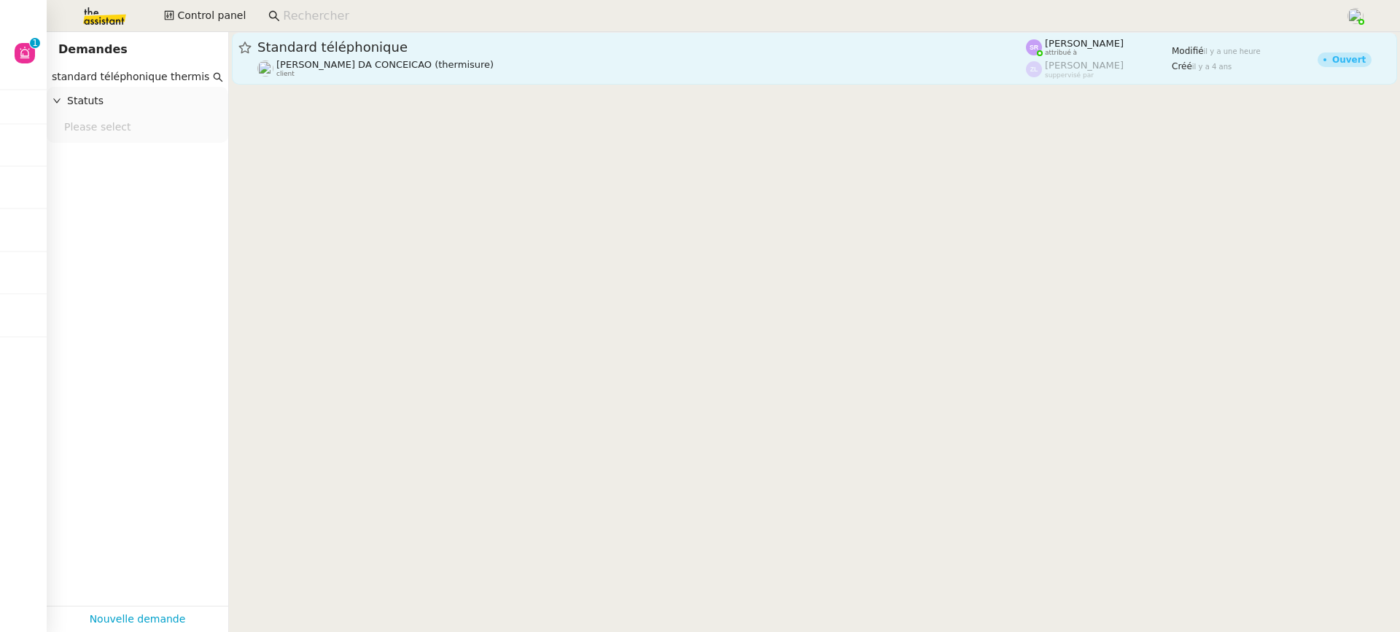
type input "standard téléphonique thermisure"
click at [687, 50] on span "Standard téléphonique" at bounding box center [641, 47] width 769 height 13
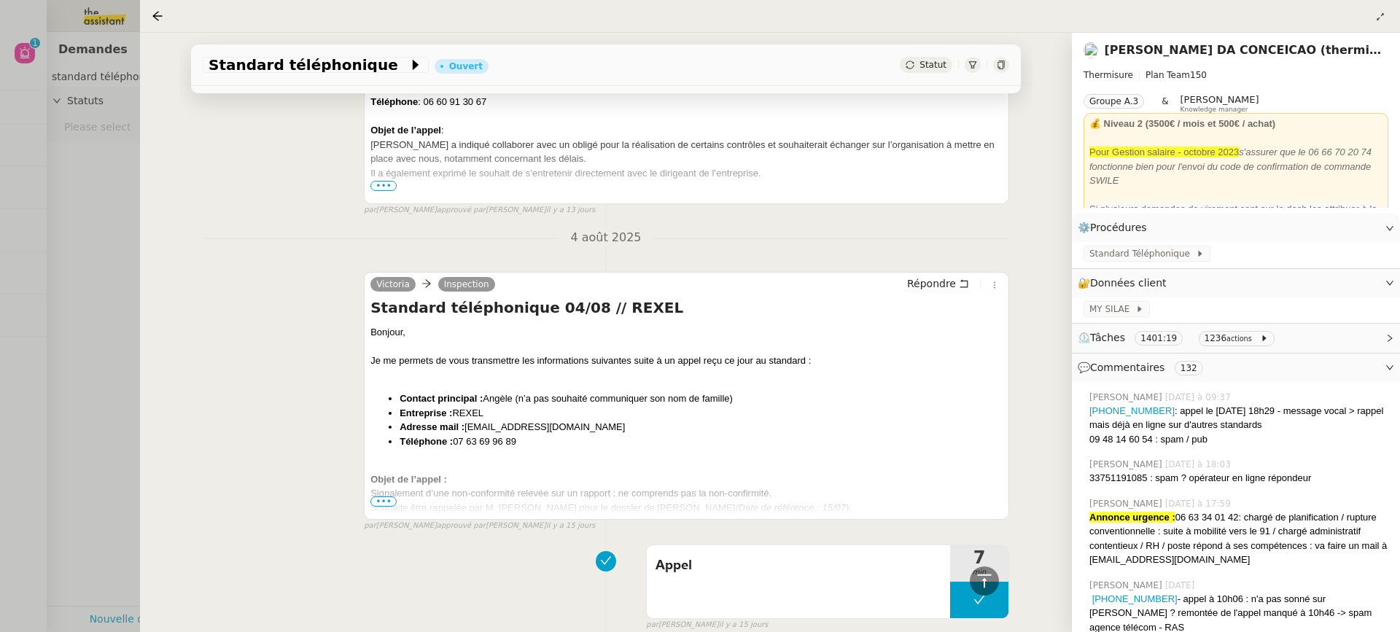
scroll to position [3960, 0]
